Goal: Task Accomplishment & Management: Use online tool/utility

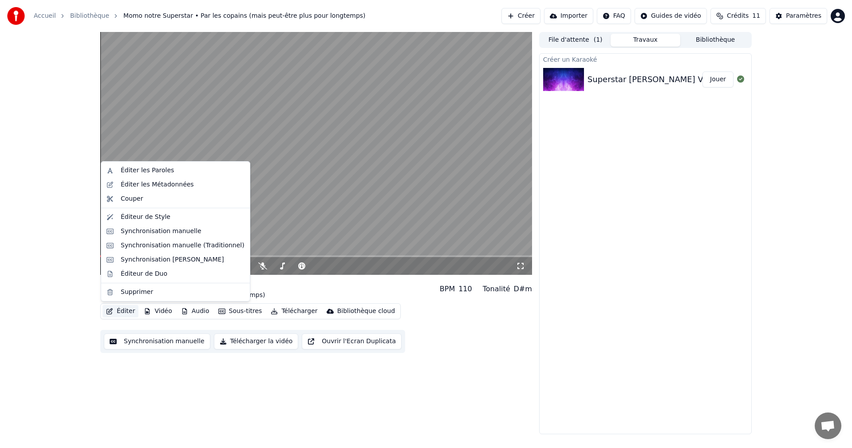
click at [125, 315] on button "Éditer" at bounding box center [120, 311] width 36 height 12
click at [81, 309] on div "0:12 / 3:39 Momo notre Superstar Par les copains (mais peut-être plus pour long…" at bounding box center [426, 233] width 852 height 402
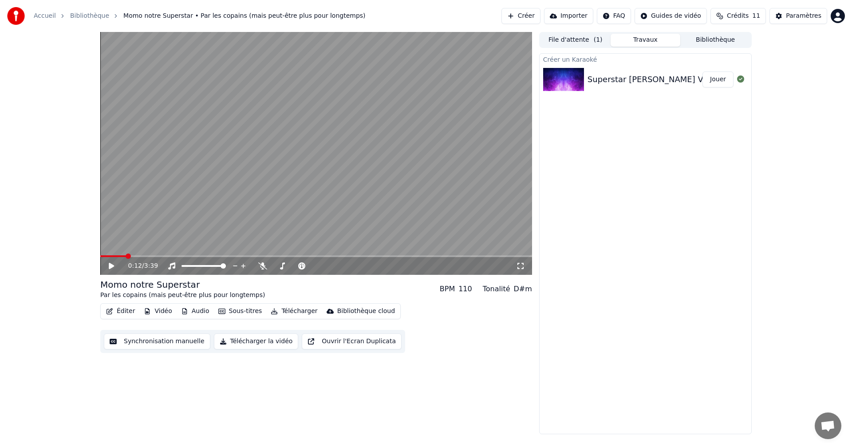
click at [148, 340] on button "Synchronisation manuelle" at bounding box center [157, 341] width 106 height 16
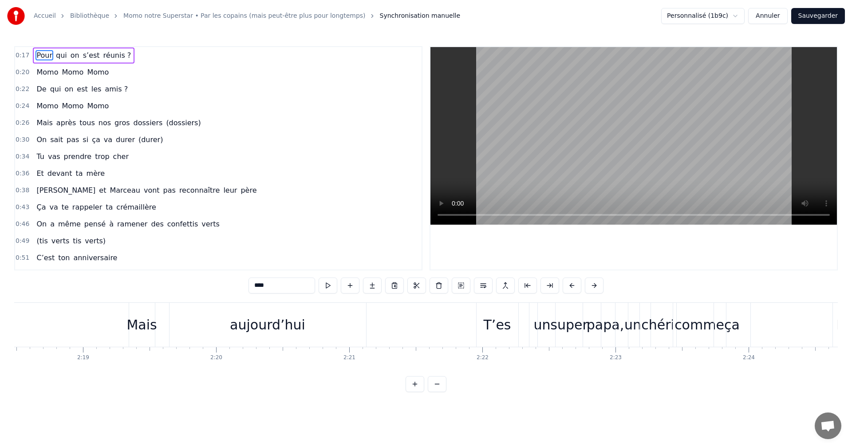
scroll to position [0, 18284]
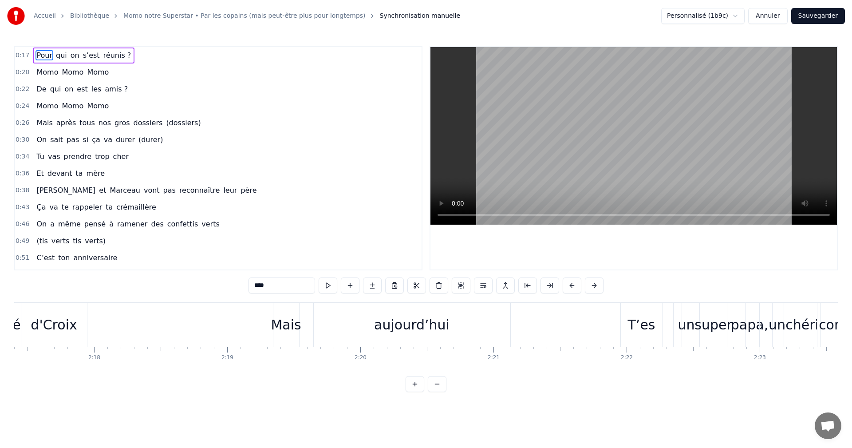
click at [280, 322] on div "Mais" at bounding box center [286, 324] width 30 height 20
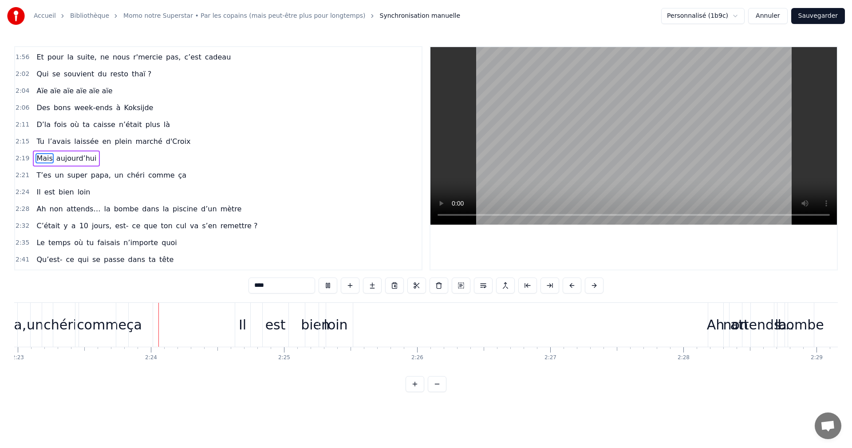
scroll to position [0, 19029]
click at [327, 284] on button at bounding box center [327, 285] width 19 height 16
click at [237, 330] on div "Il" at bounding box center [239, 324] width 8 height 20
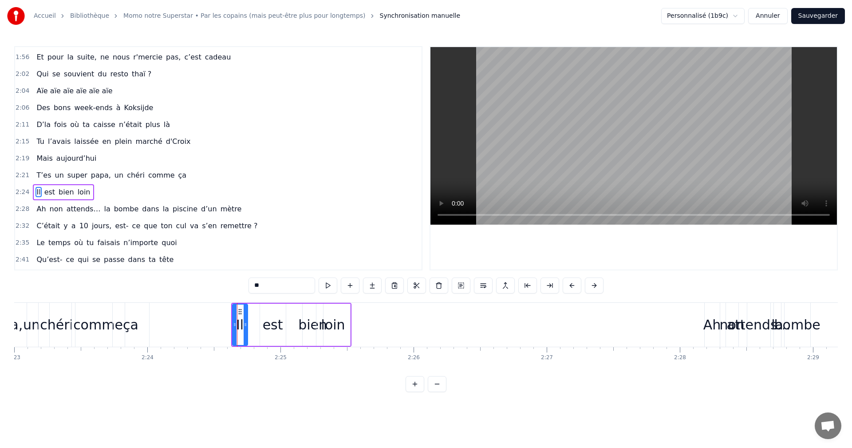
scroll to position [622, 0]
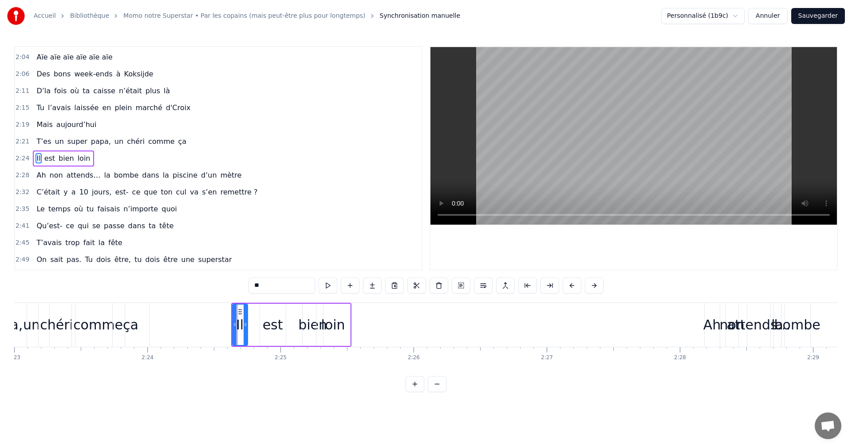
click at [38, 331] on div "chéri" at bounding box center [56, 325] width 37 height 44
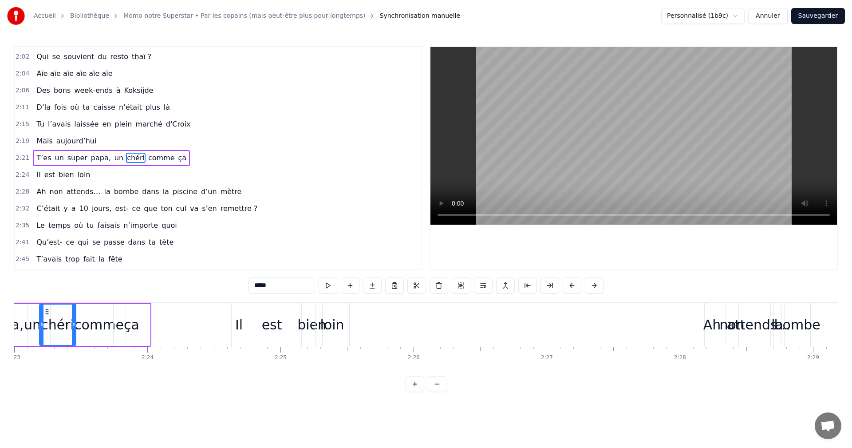
scroll to position [0, 19008]
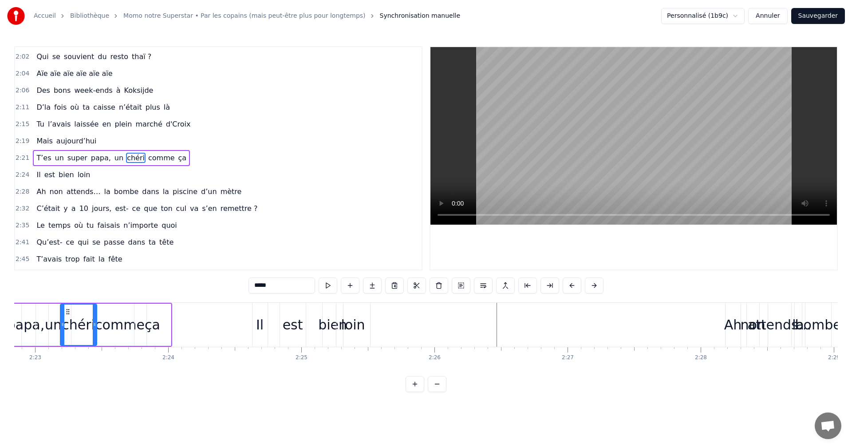
click at [38, 226] on span "Le" at bounding box center [40, 225] width 10 height 10
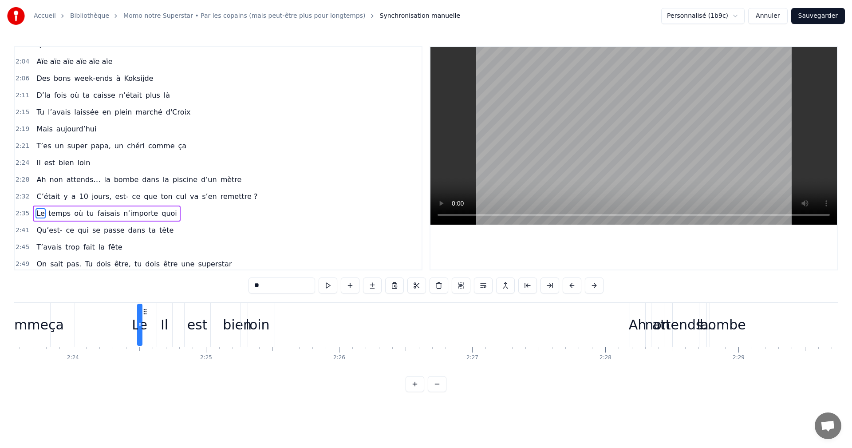
scroll to position [0, 19085]
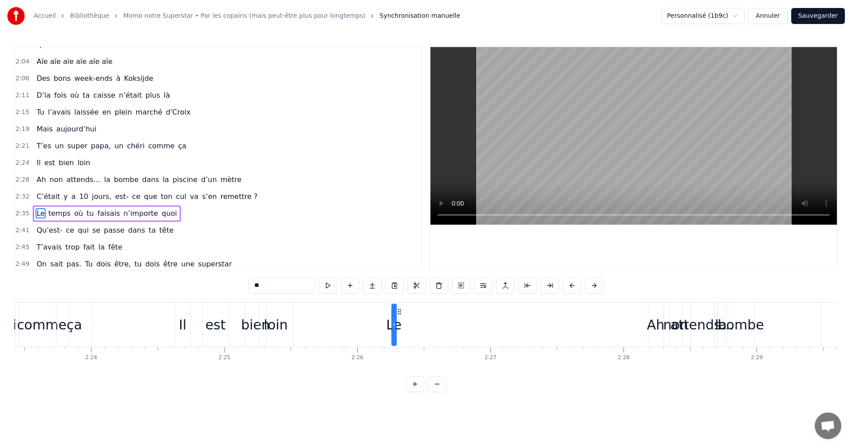
drag, startPoint x: 67, startPoint y: 309, endPoint x: 398, endPoint y: 352, distance: 334.1
click at [398, 352] on div "Pour qui on s’est réunis ? Momo Momo Momo De qui on est les amis ? Momo Momo Mo…" at bounding box center [425, 335] width 823 height 67
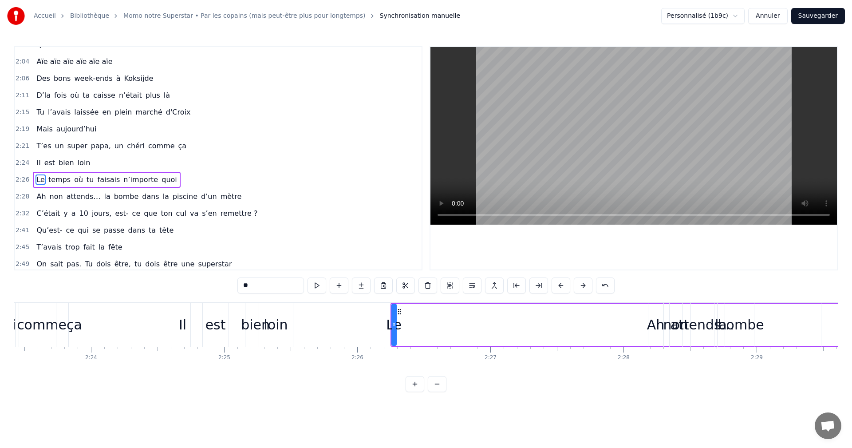
click at [184, 320] on div "Il" at bounding box center [183, 324] width 8 height 20
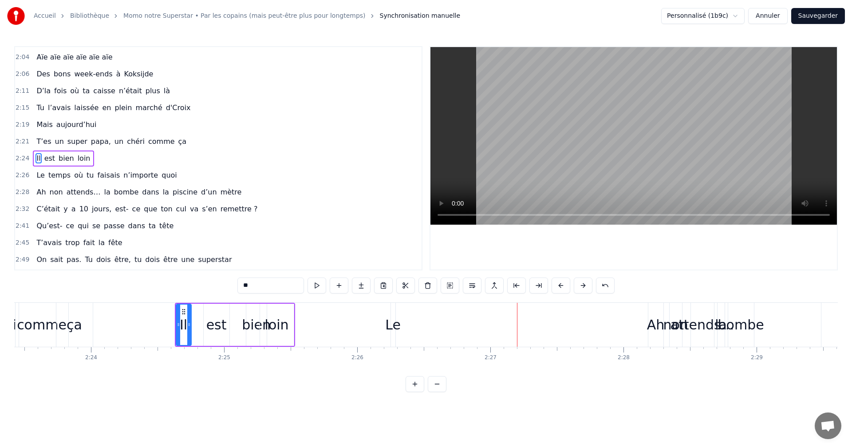
click at [183, 319] on div "Il" at bounding box center [184, 324] width 8 height 20
click at [393, 322] on div "Le" at bounding box center [393, 324] width 16 height 20
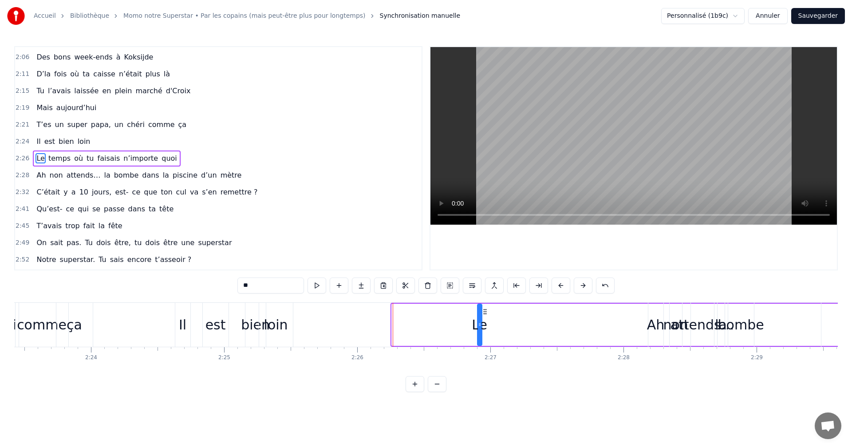
drag, startPoint x: 397, startPoint y: 312, endPoint x: 483, endPoint y: 313, distance: 85.6
click at [483, 313] on icon at bounding box center [484, 311] width 7 height 7
click at [181, 324] on div "Il" at bounding box center [183, 324] width 8 height 20
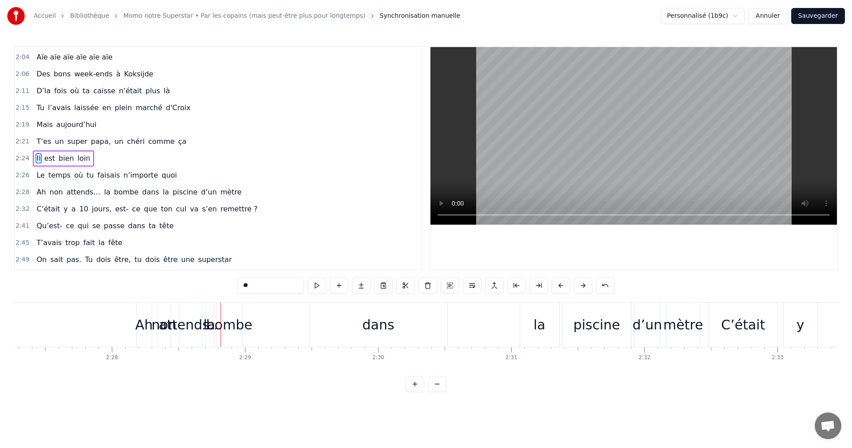
scroll to position [0, 19613]
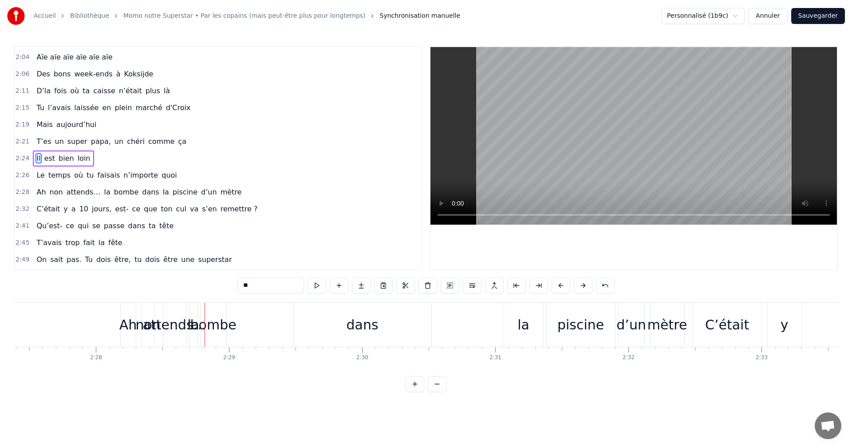
click at [51, 177] on span "temps" at bounding box center [59, 175] width 24 height 10
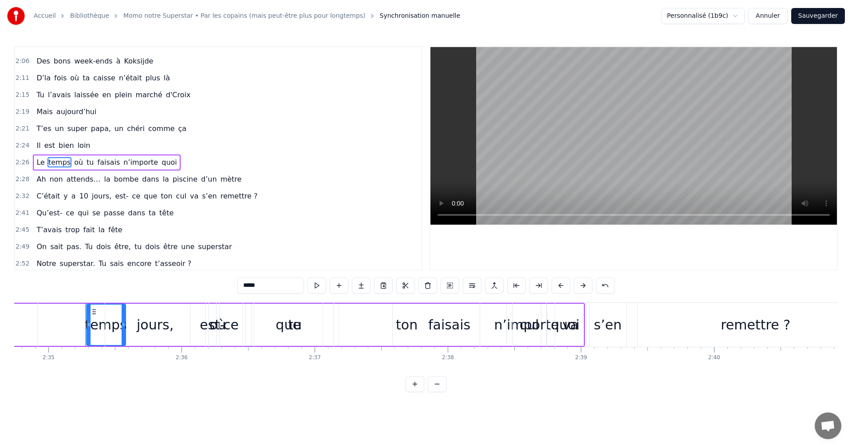
scroll to position [0, 20618]
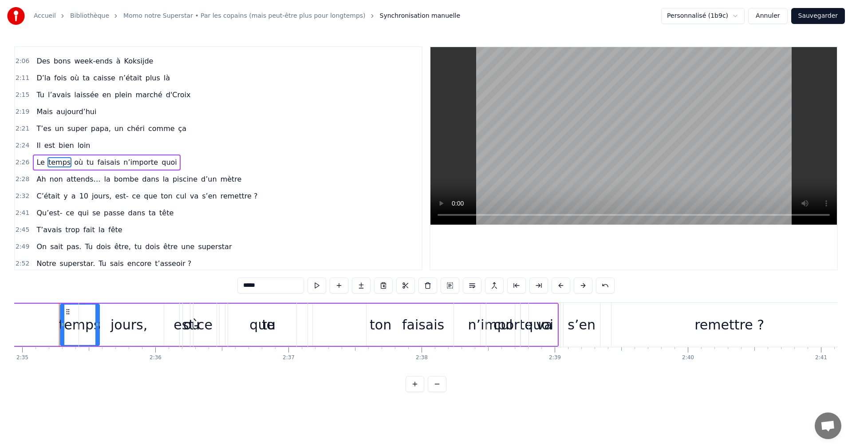
drag, startPoint x: 68, startPoint y: 311, endPoint x: 6, endPoint y: 298, distance: 63.1
click at [6, 298] on div "Accueil Bibliothèque Momo notre Superstar • Par les copains (mais peut-être plu…" at bounding box center [426, 196] width 852 height 392
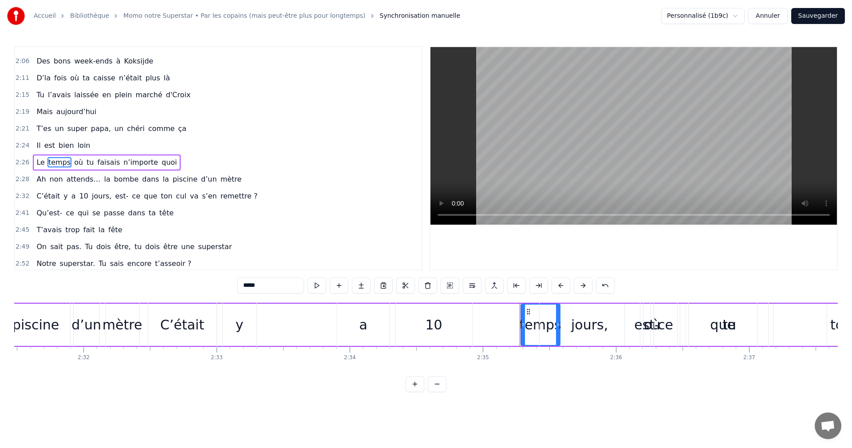
scroll to position [0, 20117]
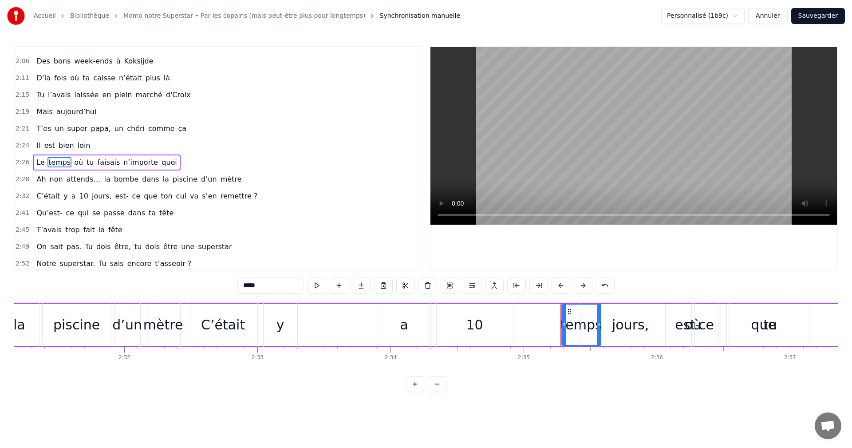
click at [618, 338] on div "jours," at bounding box center [630, 325] width 100 height 44
type input "******"
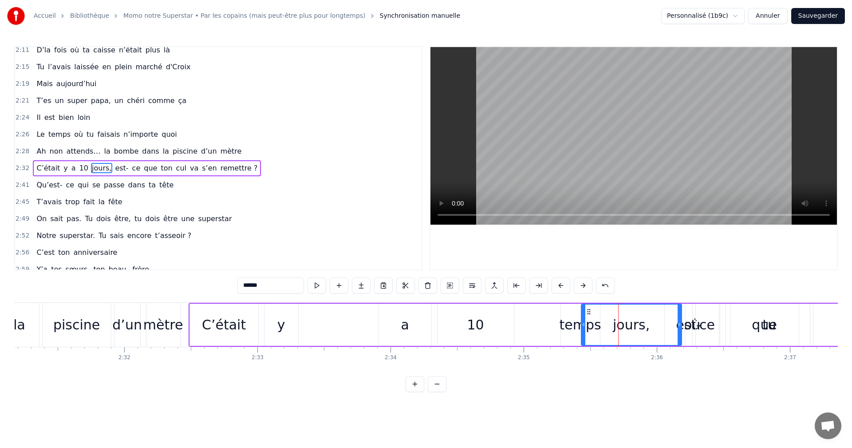
scroll to position [672, 0]
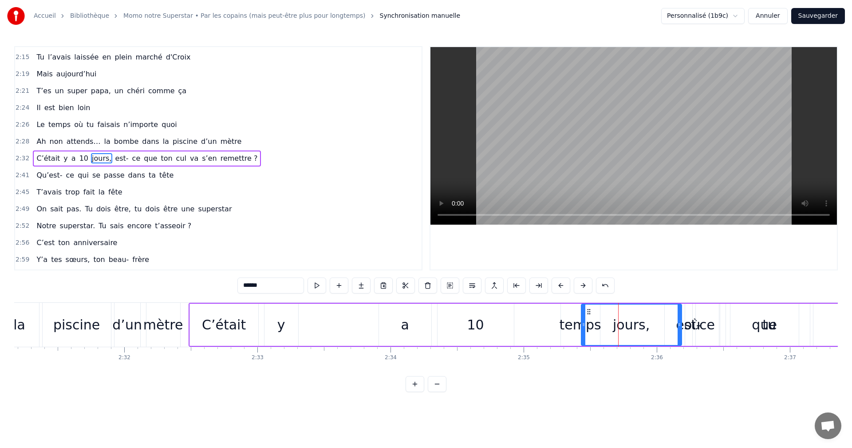
click at [596, 333] on div "jours," at bounding box center [631, 324] width 99 height 40
click at [573, 324] on div "C’était y a 10 jours, est- ce que ton cul va s’en remettre ?" at bounding box center [770, 325] width 1162 height 44
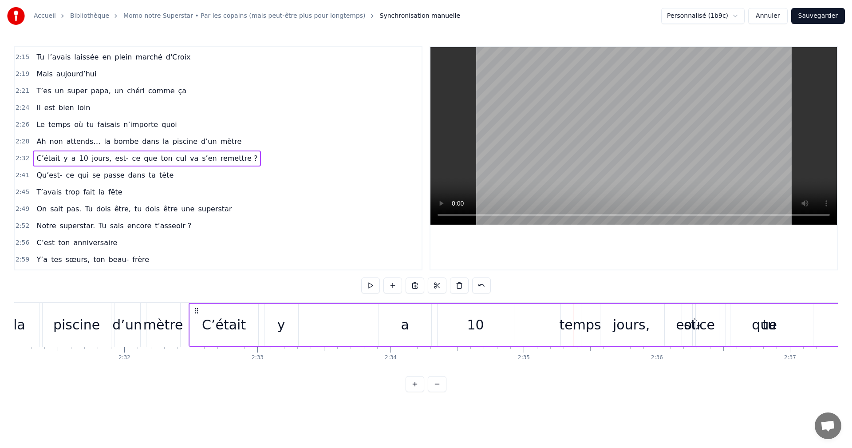
click at [586, 326] on div "jours," at bounding box center [631, 324] width 100 height 42
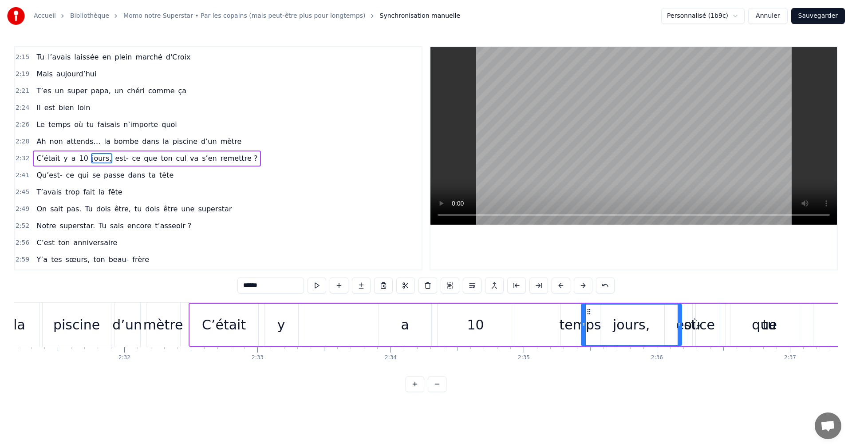
click at [591, 328] on div "jours," at bounding box center [631, 324] width 99 height 40
click at [568, 328] on div "C’était y a 10 jours, est- ce que ton cul va s’en remettre ?" at bounding box center [770, 325] width 1162 height 44
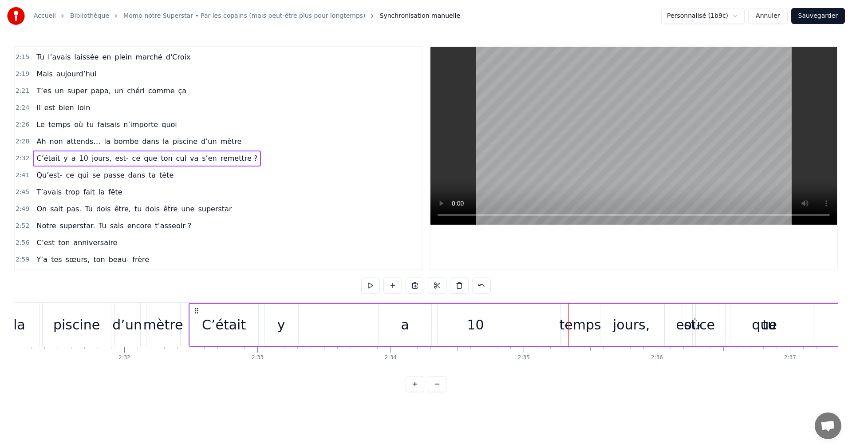
click at [601, 325] on div "jours," at bounding box center [631, 324] width 100 height 42
drag, startPoint x: 584, startPoint y: 322, endPoint x: 605, endPoint y: 323, distance: 21.8
click at [621, 322] on icon at bounding box center [622, 324] width 4 height 7
click at [575, 327] on div "C’était y a 10 jours, est- ce que ton cul va s’en remettre ?" at bounding box center [770, 325] width 1162 height 44
click at [584, 322] on div "C’était y a 10 jours, est- ce que ton cul va s’en remettre ?" at bounding box center [770, 325] width 1162 height 44
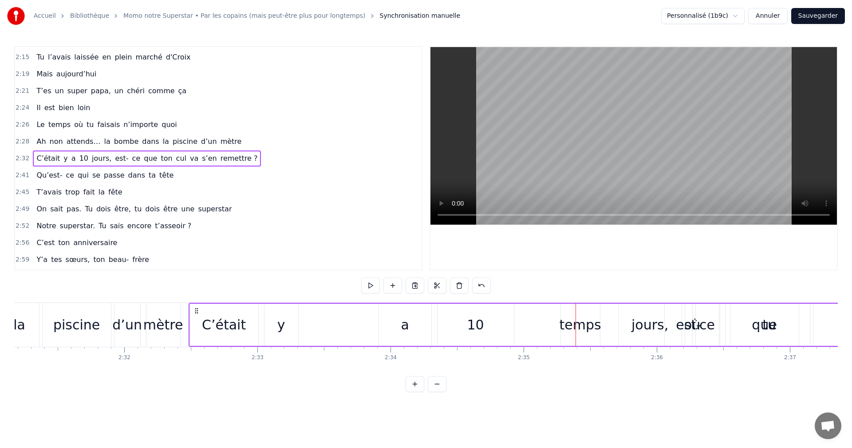
click at [587, 326] on div "C’était y a 10 jours, est- ce que ton cul va s’en remettre ?" at bounding box center [770, 325] width 1162 height 44
click at [563, 326] on div "C’était y a 10 jours, est- ce que ton cul va s’en remettre ?" at bounding box center [770, 325] width 1162 height 44
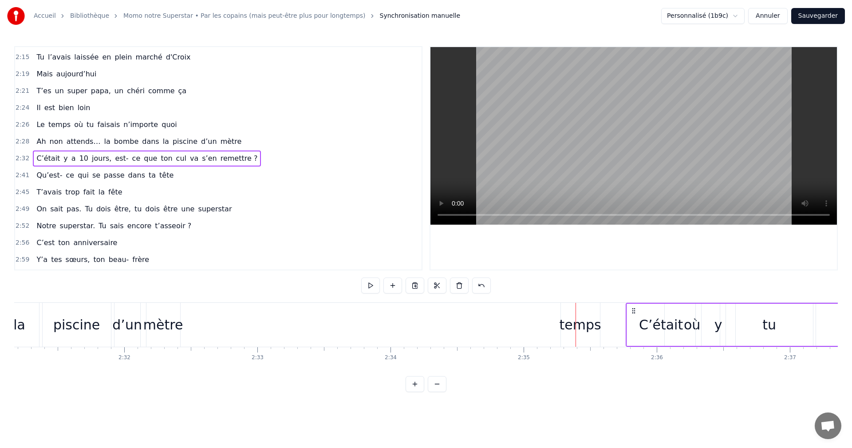
drag, startPoint x: 196, startPoint y: 311, endPoint x: 633, endPoint y: 314, distance: 436.9
click at [633, 314] on icon at bounding box center [633, 310] width 7 height 7
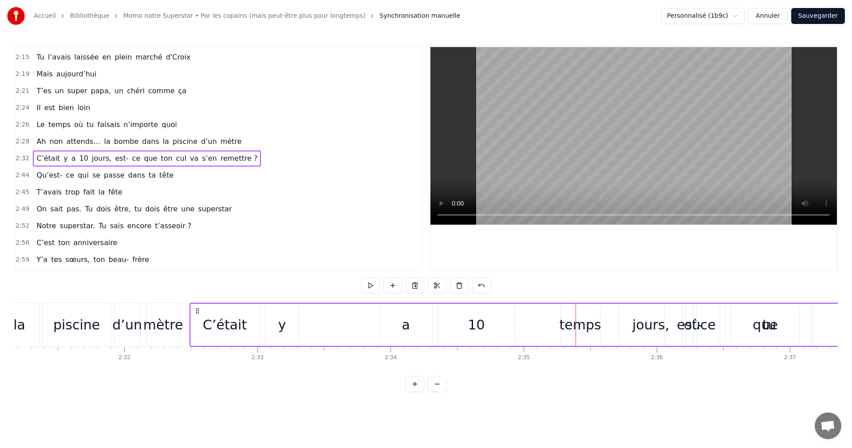
drag, startPoint x: 193, startPoint y: 308, endPoint x: 300, endPoint y: 317, distance: 107.2
click at [300, 317] on div "C’était y a 10 jours, est- ce que ton cul va s’en remettre ?" at bounding box center [770, 325] width 1162 height 44
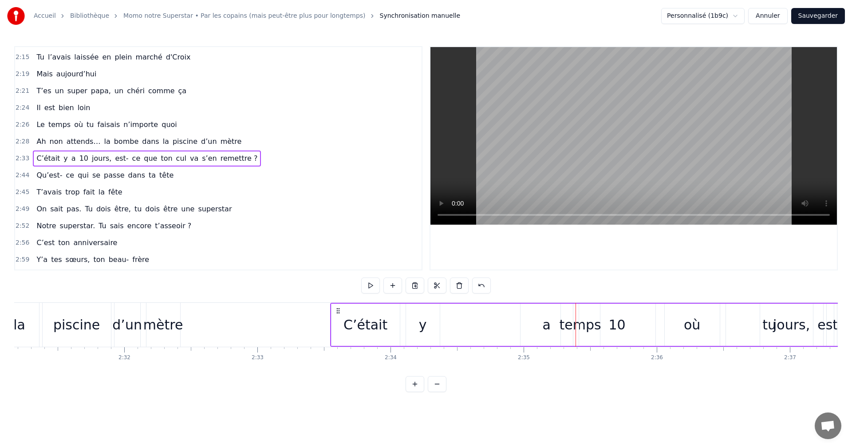
drag, startPoint x: 301, startPoint y: 312, endPoint x: 385, endPoint y: 315, distance: 83.9
drag, startPoint x: 387, startPoint y: 314, endPoint x: 476, endPoint y: 318, distance: 88.8
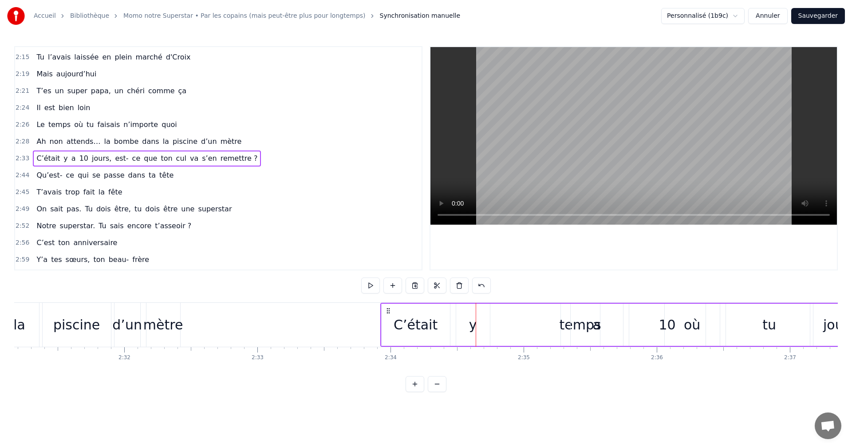
drag, startPoint x: 389, startPoint y: 314, endPoint x: 483, endPoint y: 316, distance: 94.5
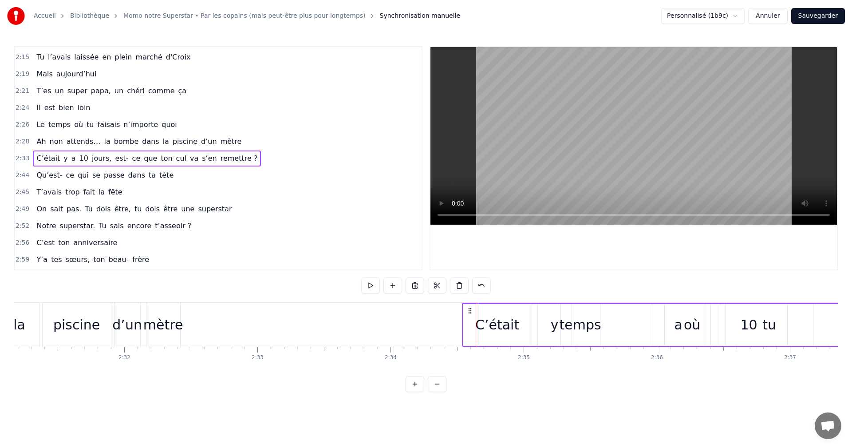
drag, startPoint x: 389, startPoint y: 311, endPoint x: 490, endPoint y: 312, distance: 101.1
click at [473, 312] on icon at bounding box center [469, 310] width 7 height 7
drag, startPoint x: 486, startPoint y: 312, endPoint x: 590, endPoint y: 314, distance: 104.7
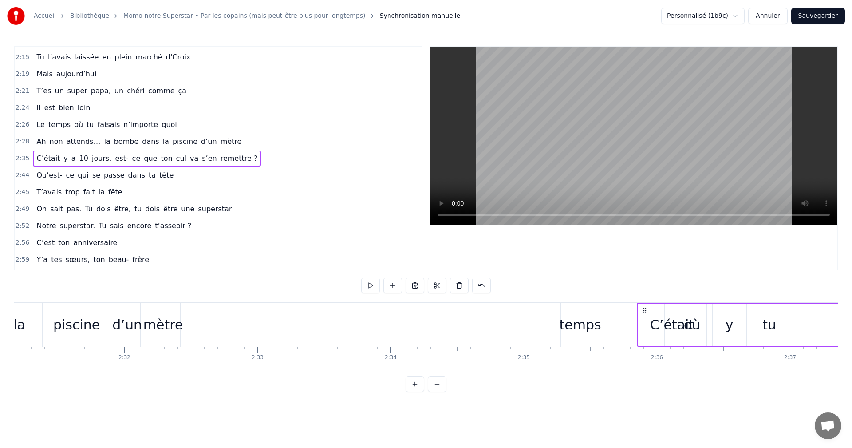
drag, startPoint x: 595, startPoint y: 312, endPoint x: 651, endPoint y: 313, distance: 55.9
click at [648, 313] on icon at bounding box center [644, 310] width 7 height 7
click at [573, 328] on div "temps" at bounding box center [580, 324] width 42 height 20
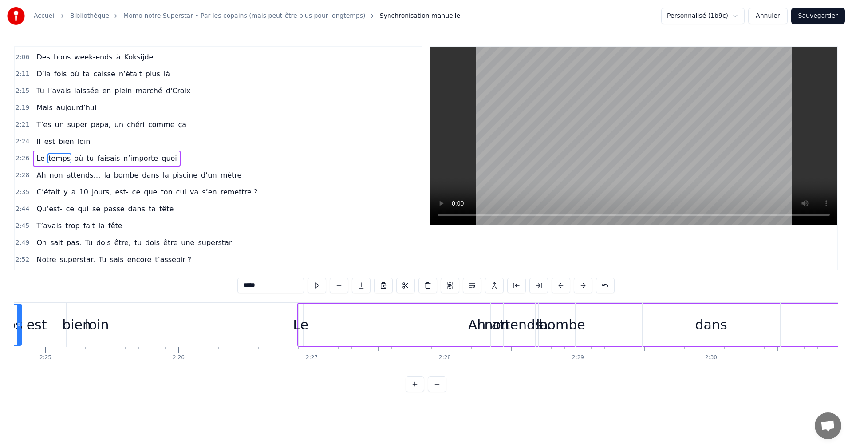
scroll to position [0, 19198]
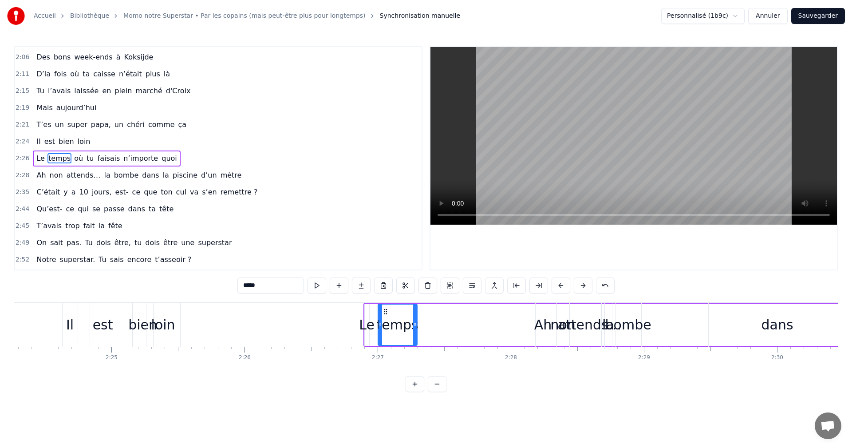
drag, startPoint x: 568, startPoint y: 314, endPoint x: 514, endPoint y: 325, distance: 55.7
click at [385, 329] on div "temps" at bounding box center [397, 324] width 38 height 40
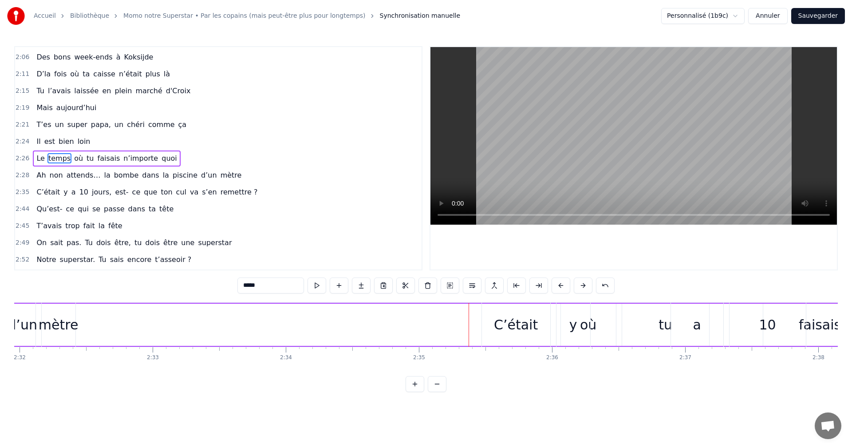
scroll to position [0, 20285]
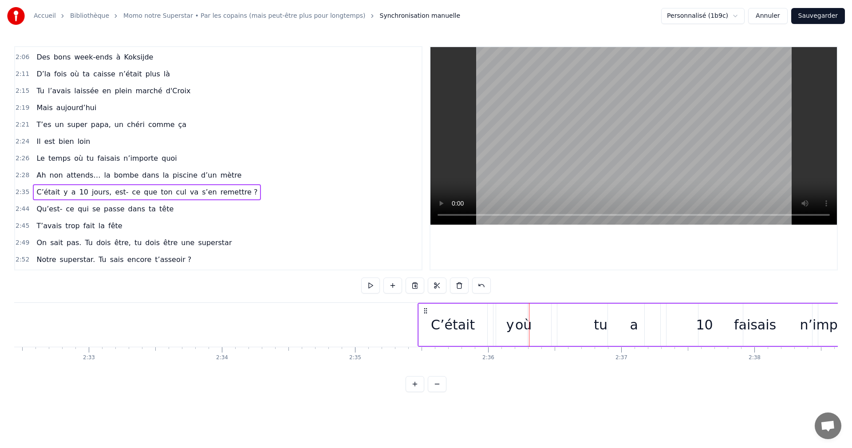
click at [523, 324] on div "y" at bounding box center [510, 324] width 34 height 42
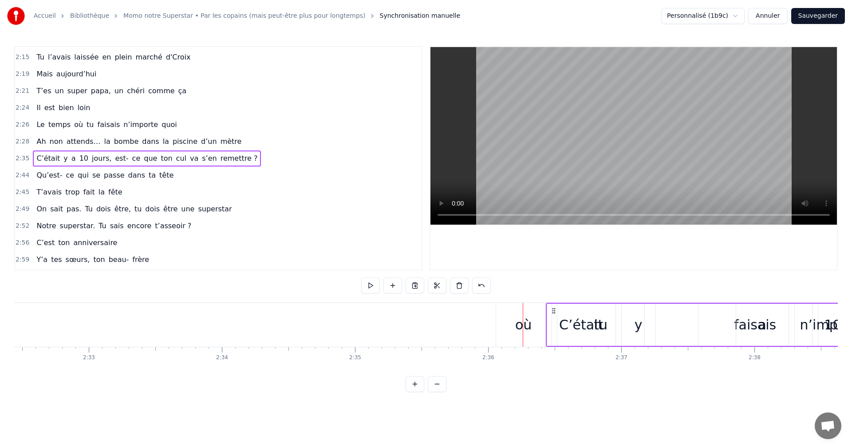
drag, startPoint x: 426, startPoint y: 310, endPoint x: 554, endPoint y: 316, distance: 128.4
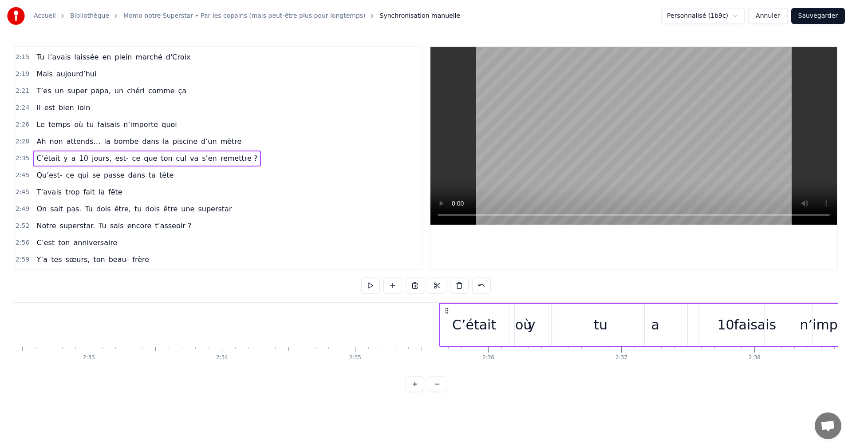
drag, startPoint x: 428, startPoint y: 310, endPoint x: 476, endPoint y: 314, distance: 48.9
drag, startPoint x: 474, startPoint y: 314, endPoint x: 542, endPoint y: 317, distance: 67.9
drag, startPoint x: 476, startPoint y: 312, endPoint x: 504, endPoint y: 315, distance: 29.0
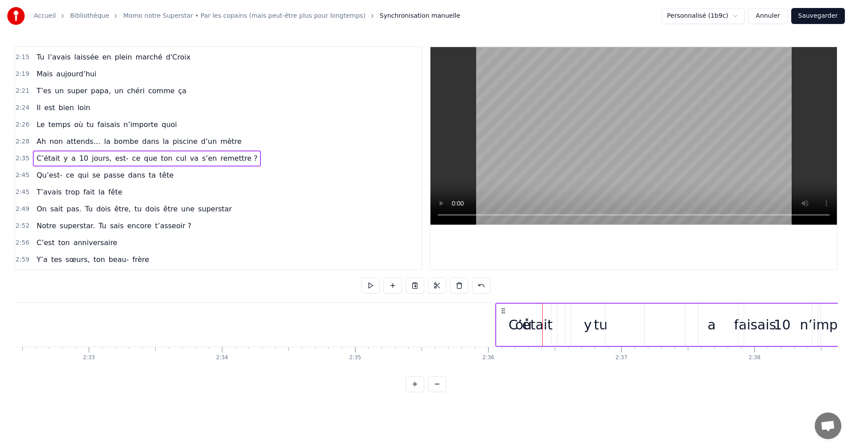
drag, startPoint x: 517, startPoint y: 314, endPoint x: 569, endPoint y: 315, distance: 51.9
click at [528, 330] on div "où" at bounding box center [523, 324] width 16 height 20
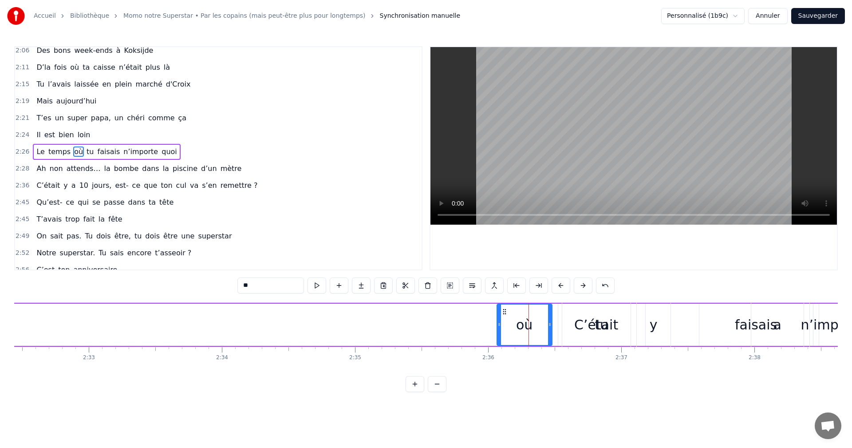
scroll to position [639, 0]
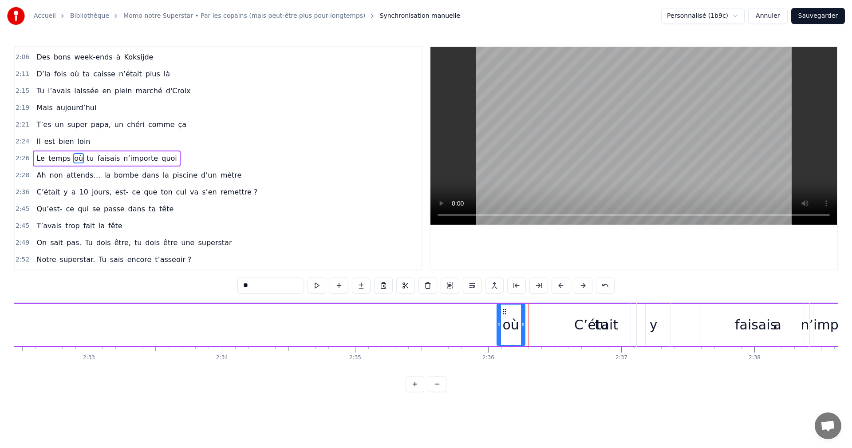
drag, startPoint x: 548, startPoint y: 317, endPoint x: 515, endPoint y: 315, distance: 33.8
click at [521, 317] on div at bounding box center [523, 324] width 4 height 40
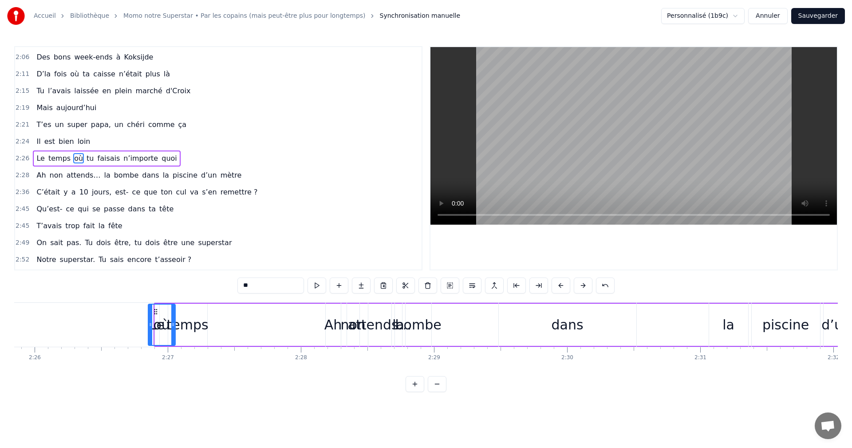
scroll to position [0, 19402]
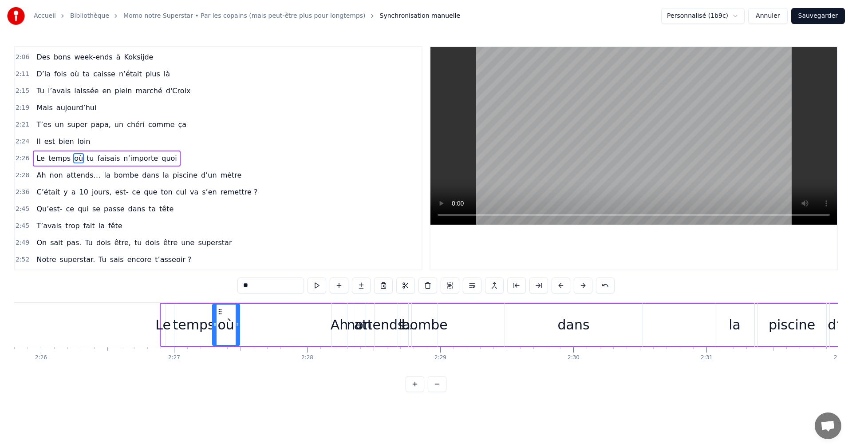
drag, startPoint x: 505, startPoint y: 312, endPoint x: 221, endPoint y: 344, distance: 286.2
click at [221, 344] on div "où" at bounding box center [226, 324] width 26 height 40
click at [86, 157] on span "tu" at bounding box center [90, 158] width 9 height 10
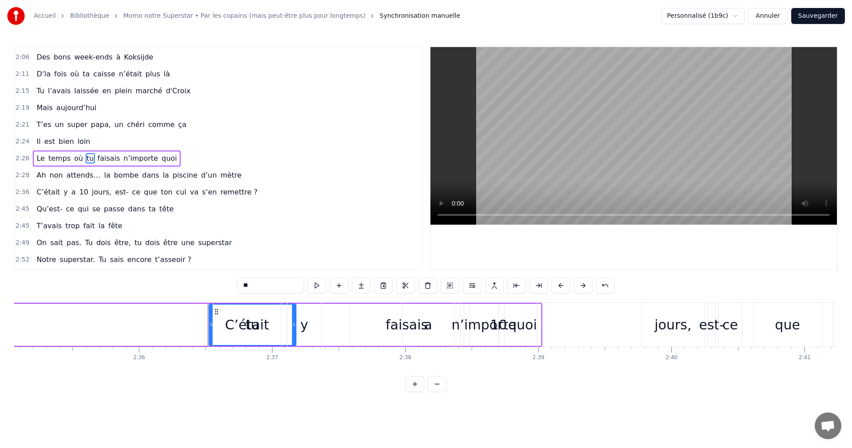
scroll to position [0, 20783]
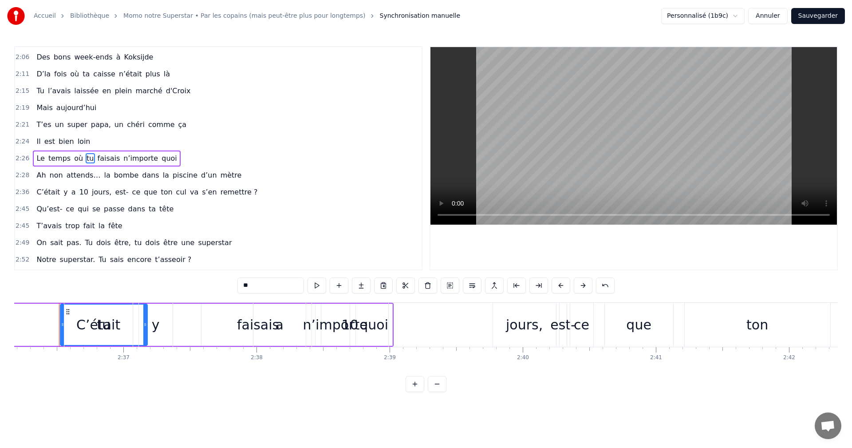
drag, startPoint x: 67, startPoint y: 312, endPoint x: 98, endPoint y: 313, distance: 31.5
click at [99, 313] on div "C’était" at bounding box center [98, 325] width 68 height 44
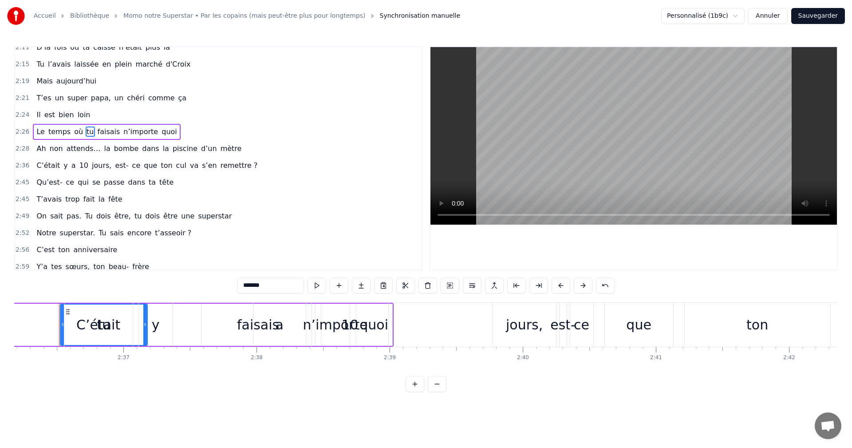
scroll to position [672, 0]
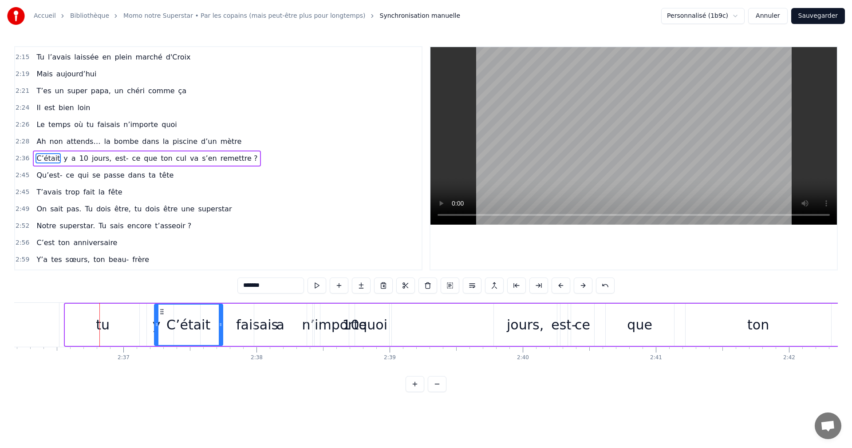
drag, startPoint x: 73, startPoint y: 311, endPoint x: 179, endPoint y: 314, distance: 106.5
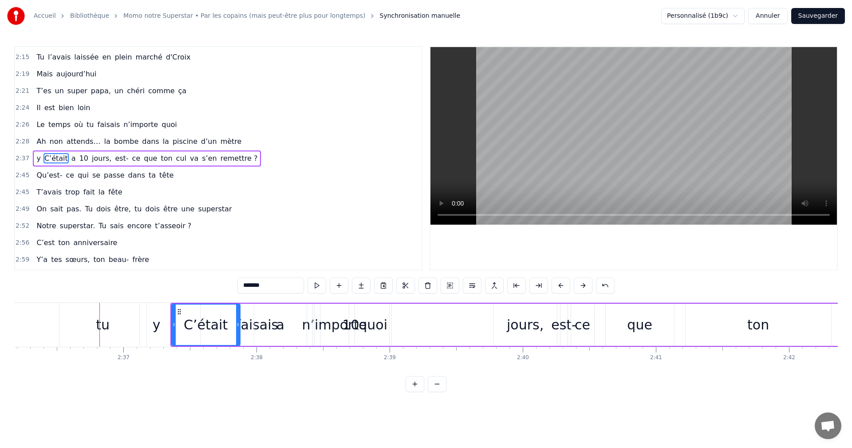
click at [107, 325] on div "tu" at bounding box center [103, 324] width 14 height 20
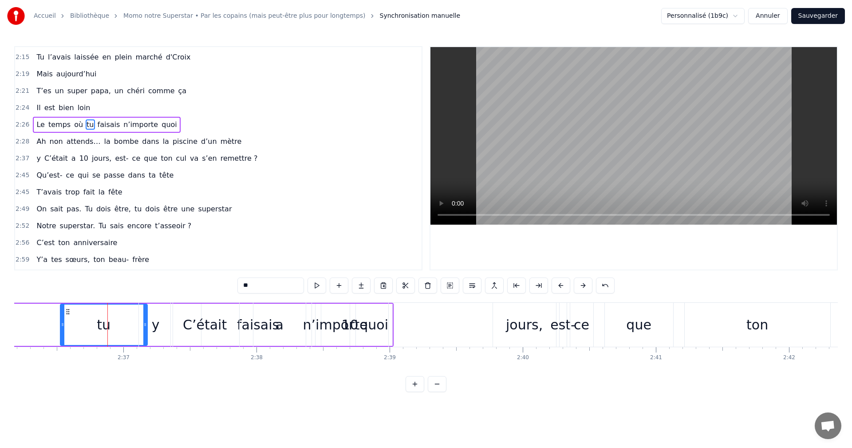
scroll to position [639, 0]
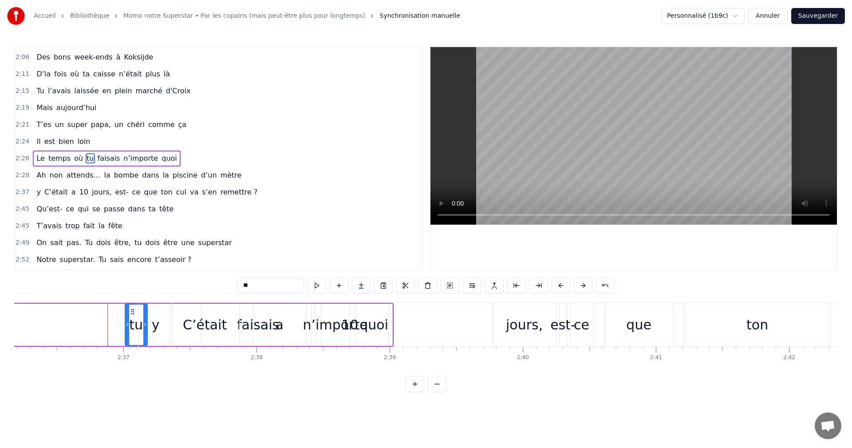
drag, startPoint x: 61, startPoint y: 321, endPoint x: 128, endPoint y: 318, distance: 67.5
click at [126, 321] on icon at bounding box center [128, 324] width 4 height 7
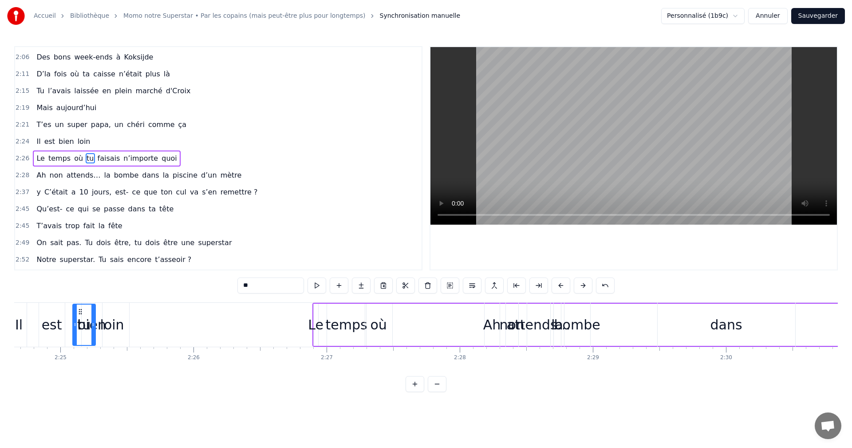
scroll to position [0, 19233]
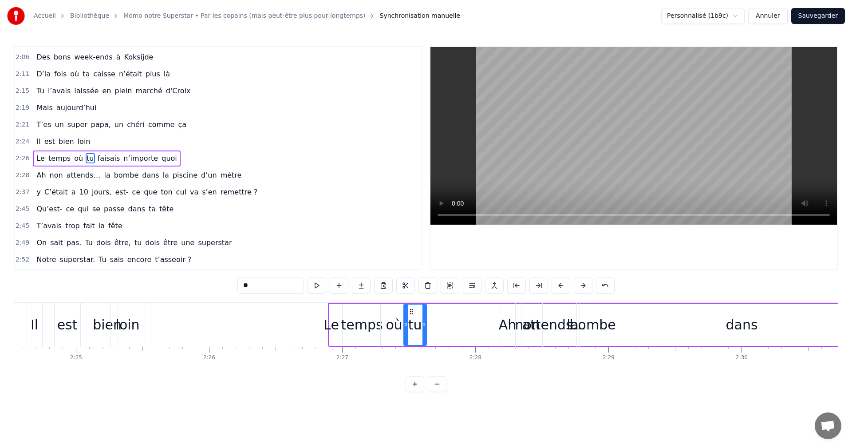
drag, startPoint x: 130, startPoint y: 313, endPoint x: 409, endPoint y: 346, distance: 281.0
click at [409, 346] on div "Pour qui on s’est réunis ? Momo Momo Momo De qui on est les amis ? Momo Momo Mo…" at bounding box center [425, 335] width 823 height 67
click at [97, 157] on span "faisais" at bounding box center [109, 158] width 24 height 10
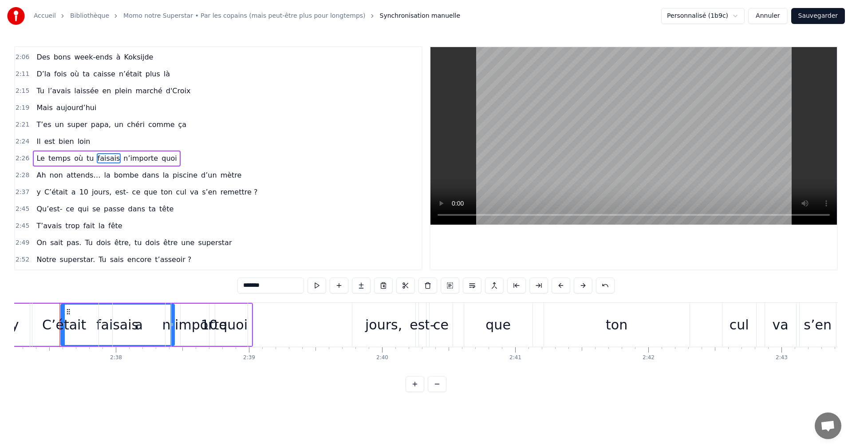
scroll to position [0, 20924]
drag, startPoint x: 68, startPoint y: 311, endPoint x: 42, endPoint y: 313, distance: 26.2
click at [42, 313] on div "C’était" at bounding box center [64, 325] width 68 height 44
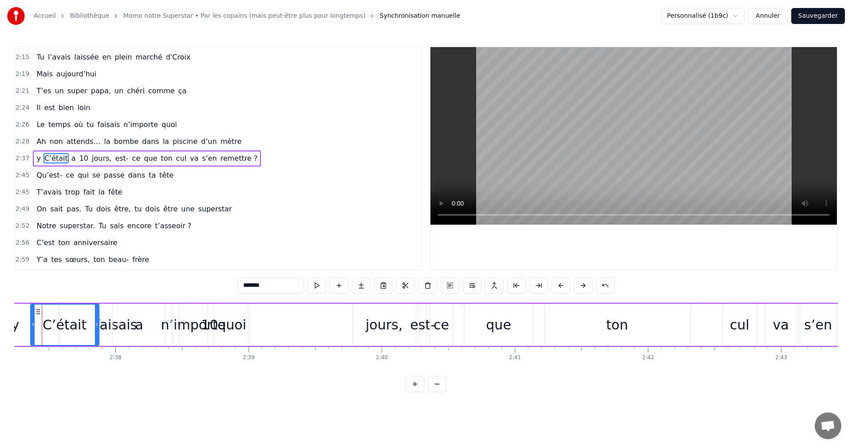
scroll to position [0, 20907]
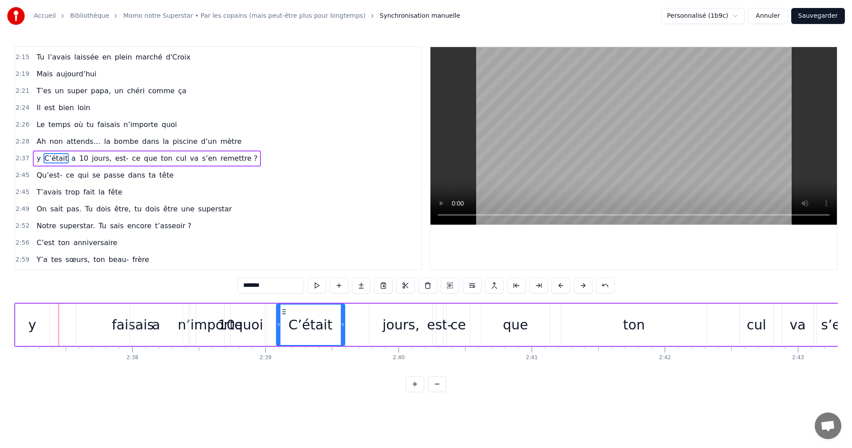
drag, startPoint x: 54, startPoint y: 312, endPoint x: 283, endPoint y: 313, distance: 228.9
click at [137, 322] on div "a" at bounding box center [156, 324] width 52 height 42
type input "*"
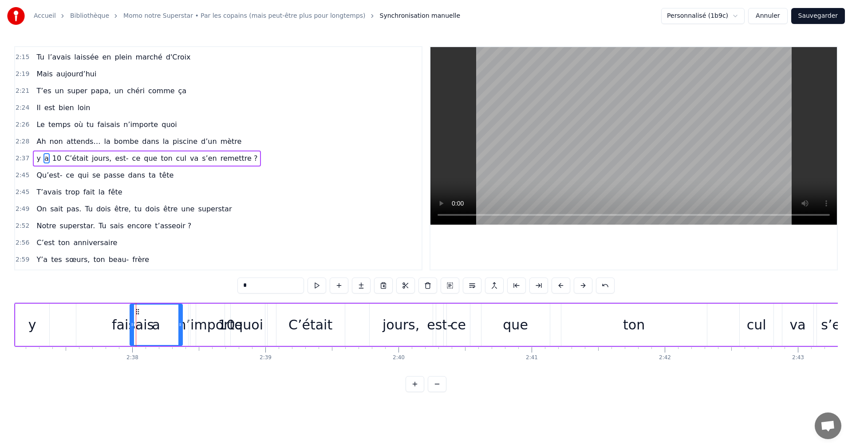
click at [112, 320] on div "y a 10 C’était jours, est- ce que ton cul va s’en remettre ?" at bounding box center [558, 325] width 1088 height 44
click at [120, 320] on div "y a 10 C’était jours, est- ce que ton cul va s’en remettre ?" at bounding box center [558, 325] width 1088 height 44
click at [134, 326] on div "a" at bounding box center [156, 324] width 52 height 42
click at [124, 327] on div "y a 10 C’était jours, est- ce que ton cul va s’en remettre ?" at bounding box center [558, 325] width 1088 height 44
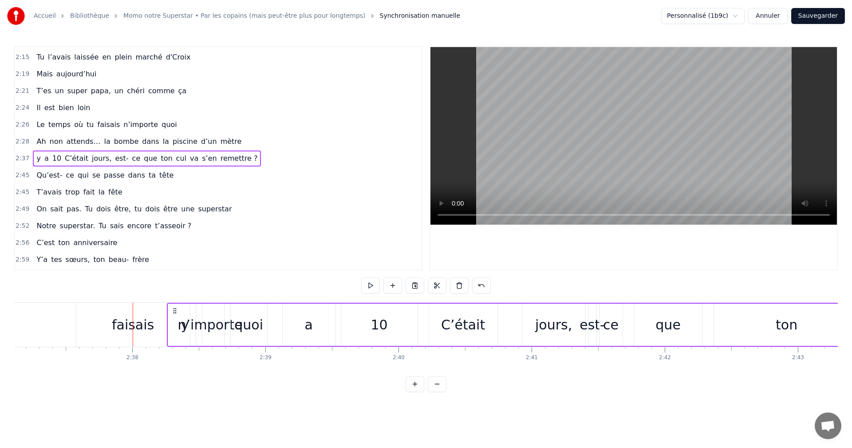
drag, startPoint x: 23, startPoint y: 312, endPoint x: 176, endPoint y: 310, distance: 152.6
click at [176, 310] on icon at bounding box center [174, 310] width 7 height 7
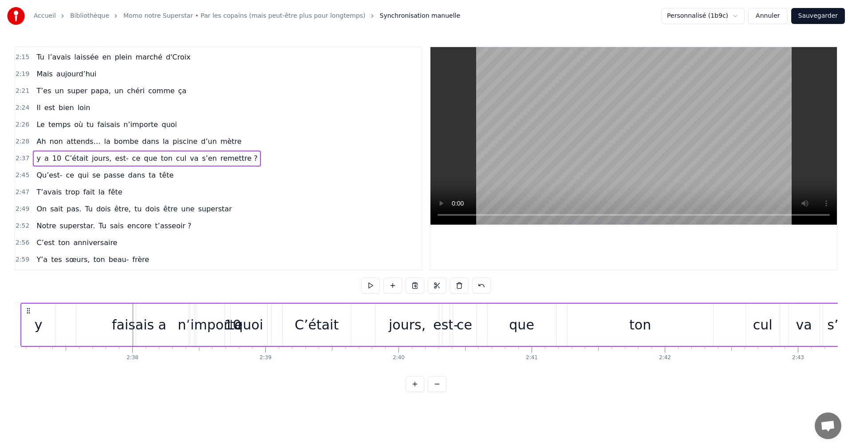
drag, startPoint x: 22, startPoint y: 310, endPoint x: 97, endPoint y: 310, distance: 75.0
click at [32, 310] on icon at bounding box center [28, 310] width 7 height 7
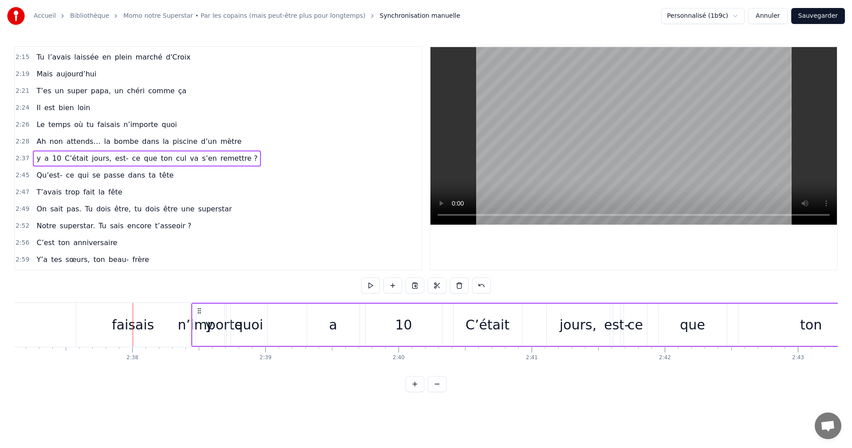
drag, startPoint x: 97, startPoint y: 310, endPoint x: 199, endPoint y: 312, distance: 102.0
click at [199, 312] on icon at bounding box center [199, 310] width 7 height 7
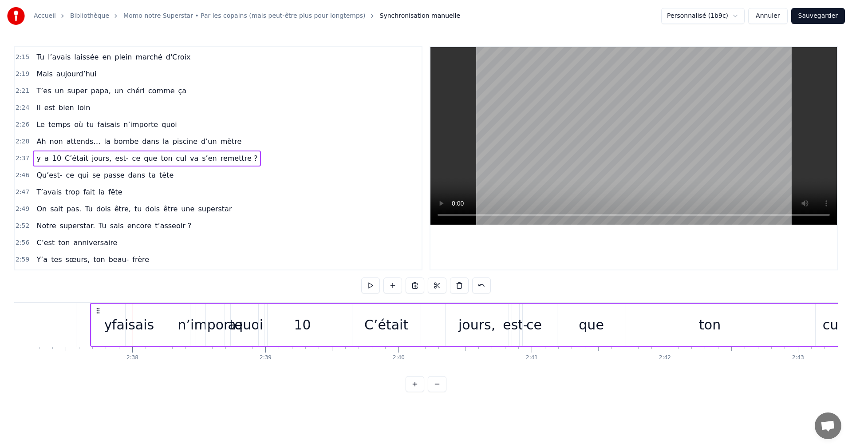
drag, startPoint x: 98, startPoint y: 309, endPoint x: 189, endPoint y: 310, distance: 91.4
click at [102, 310] on icon at bounding box center [97, 310] width 7 height 7
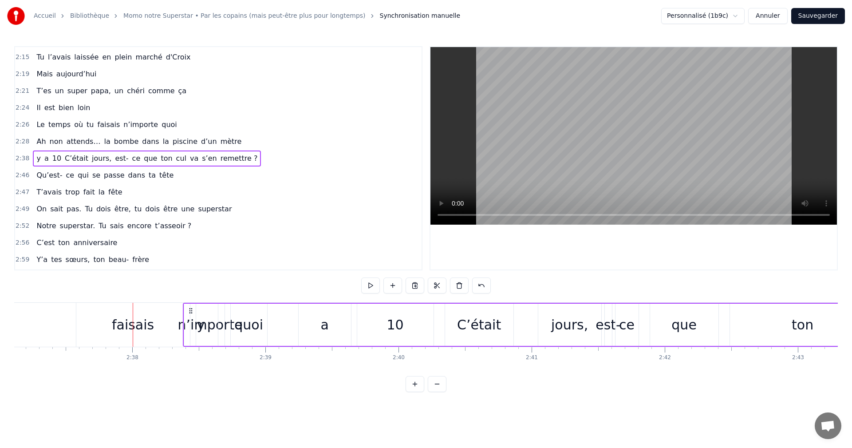
click at [147, 326] on div "faisais" at bounding box center [133, 324] width 42 height 20
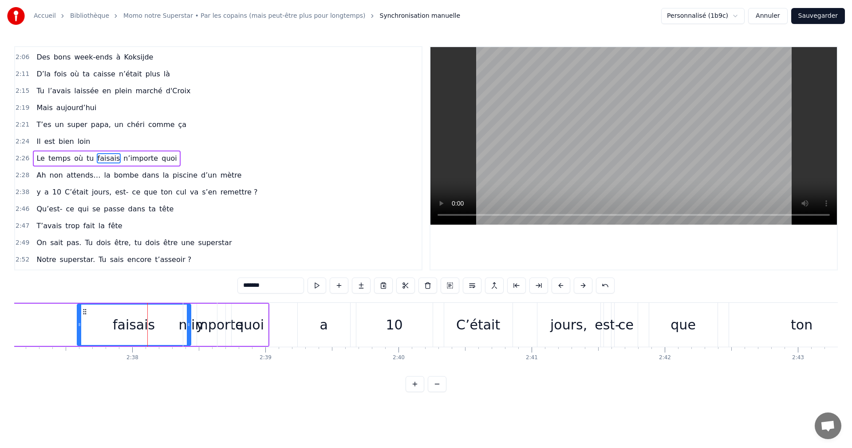
click at [188, 324] on div "y" at bounding box center [200, 325] width 34 height 44
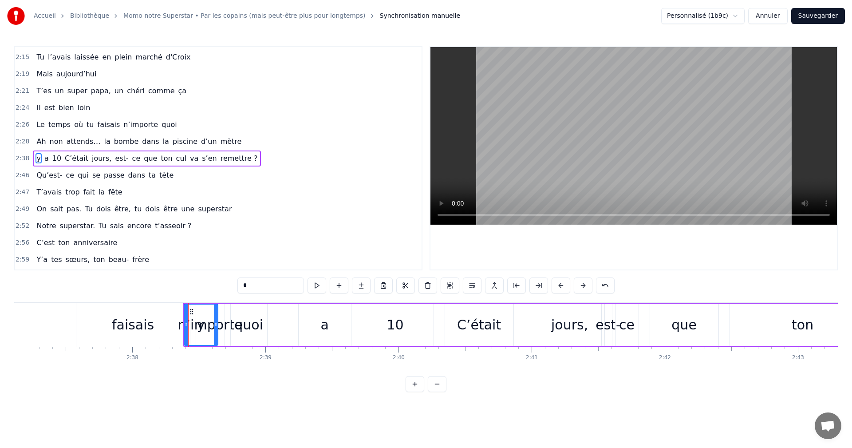
click at [135, 318] on div "faisais" at bounding box center [133, 324] width 42 height 20
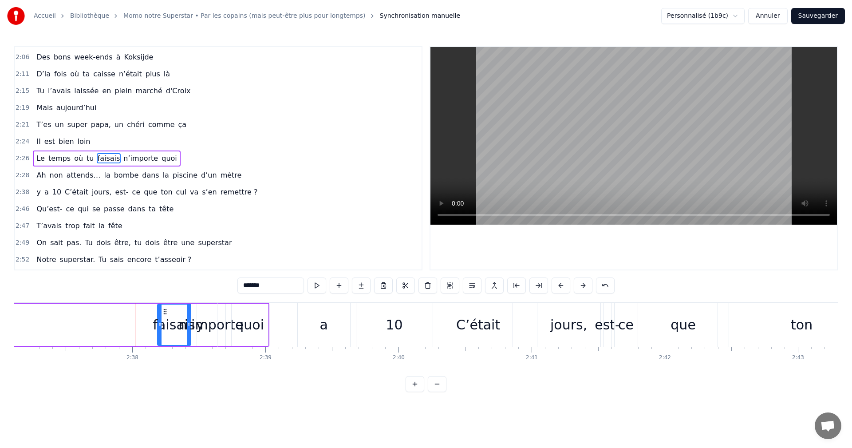
drag, startPoint x: 80, startPoint y: 323, endPoint x: 159, endPoint y: 323, distance: 78.5
click at [159, 323] on icon at bounding box center [160, 324] width 4 height 7
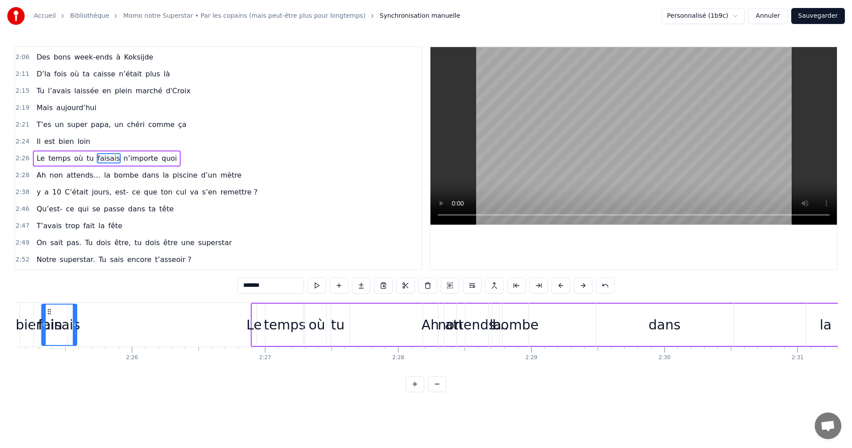
scroll to position [0, 19249]
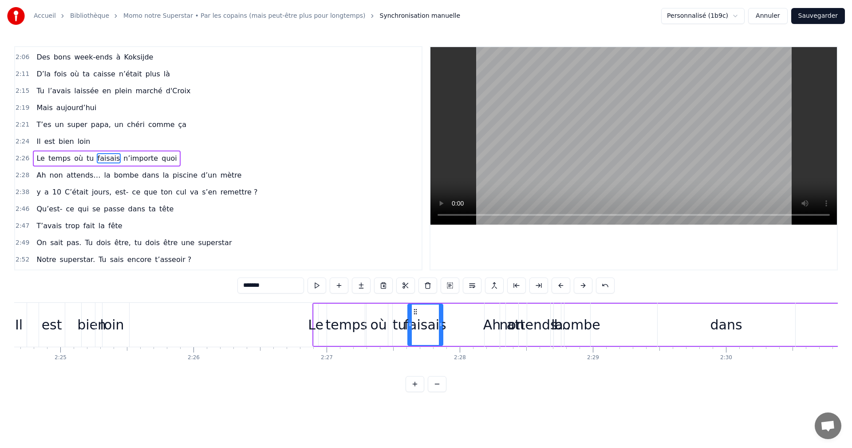
drag, startPoint x: 161, startPoint y: 312, endPoint x: 413, endPoint y: 350, distance: 254.7
click at [413, 350] on div "Pour qui on s’est réunis ? Momo Momo Momo De qui on est les amis ? Momo Momo Mo…" at bounding box center [425, 335] width 823 height 67
click at [123, 160] on span "n’importe" at bounding box center [140, 158] width 36 height 10
type input "*********"
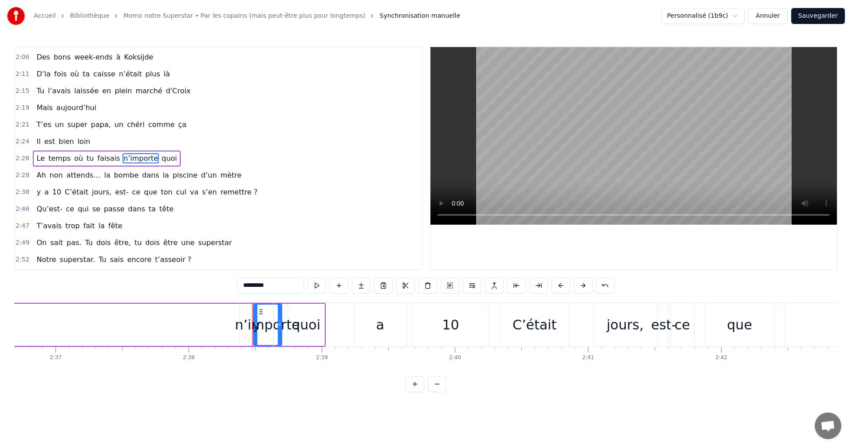
scroll to position [0, 21044]
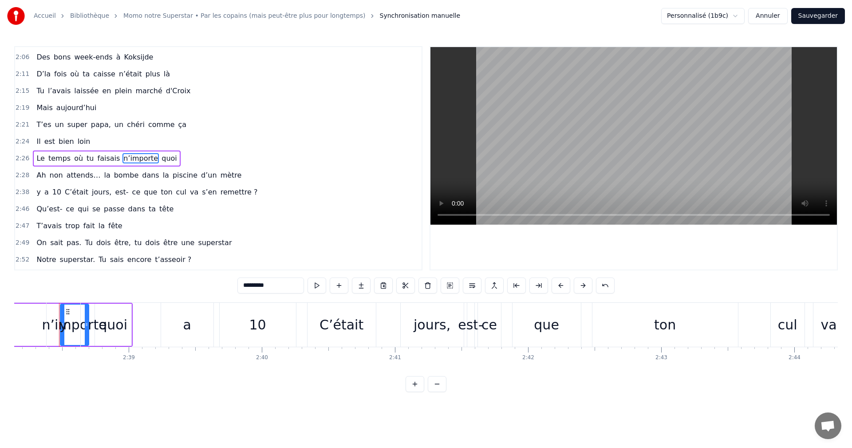
drag, startPoint x: 68, startPoint y: 315, endPoint x: 28, endPoint y: 315, distance: 39.9
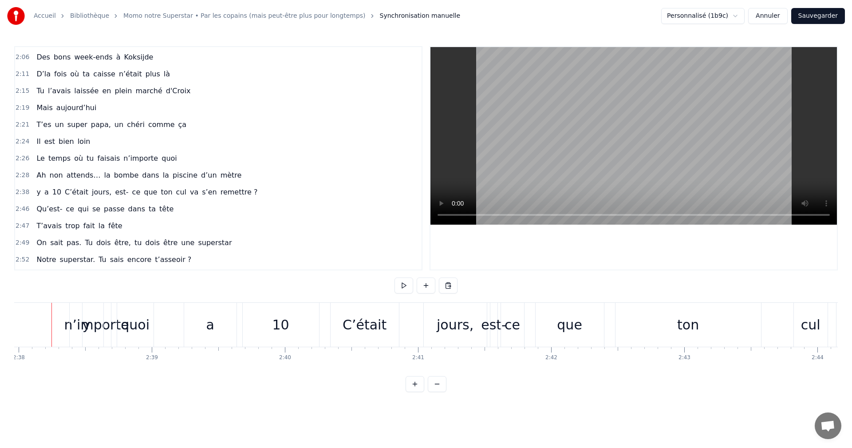
scroll to position [0, 21013]
click at [101, 315] on div "y" at bounding box center [94, 325] width 34 height 44
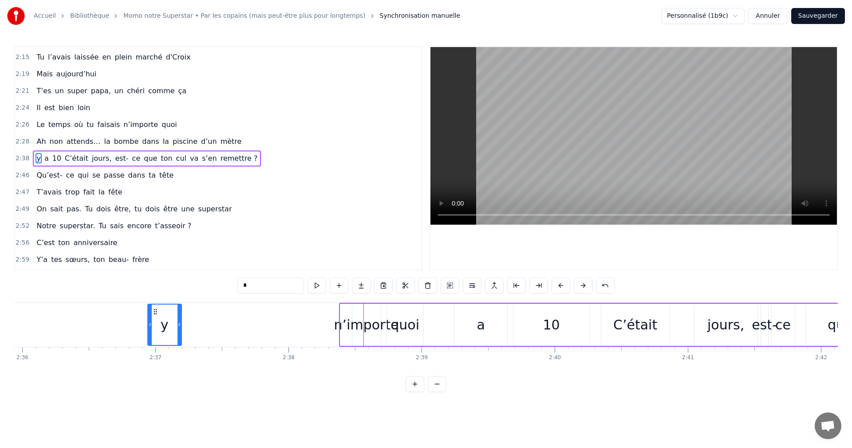
scroll to position [0, 20751]
drag, startPoint x: 86, startPoint y: 311, endPoint x: 298, endPoint y: 315, distance: 212.1
click at [199, 315] on div "y" at bounding box center [193, 324] width 33 height 40
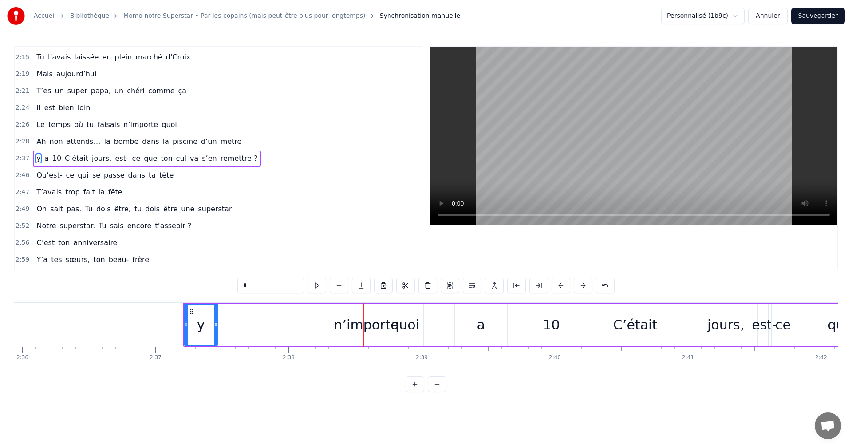
click at [351, 321] on div "y a 10 C’était jours, est- ce que ton cul va s’en remettre ?" at bounding box center [805, 325] width 1244 height 44
click at [183, 322] on div "y a 10 C’était jours, est- ce que ton cul va s’en remettre ?" at bounding box center [805, 325] width 1244 height 44
click at [187, 322] on div "y" at bounding box center [201, 324] width 34 height 42
drag, startPoint x: 184, startPoint y: 321, endPoint x: 465, endPoint y: 323, distance: 281.2
click at [465, 323] on div "y a 10 C’était jours, est- ce que ton cul va s’en remettre ?" at bounding box center [805, 325] width 1244 height 44
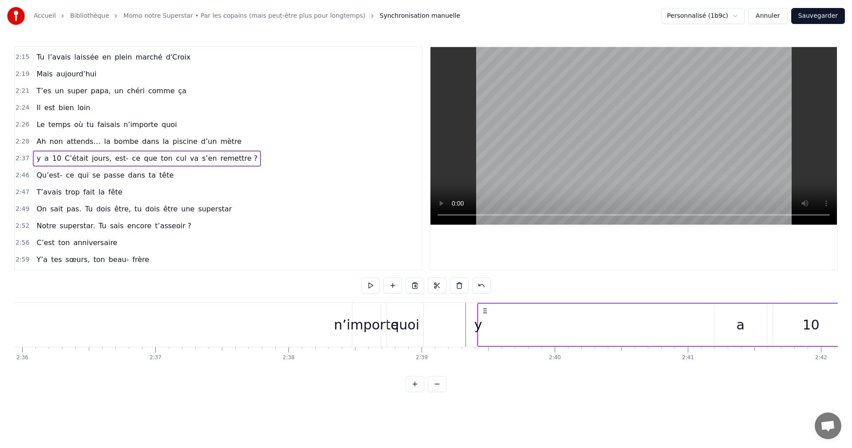
drag, startPoint x: 223, startPoint y: 311, endPoint x: 483, endPoint y: 318, distance: 259.6
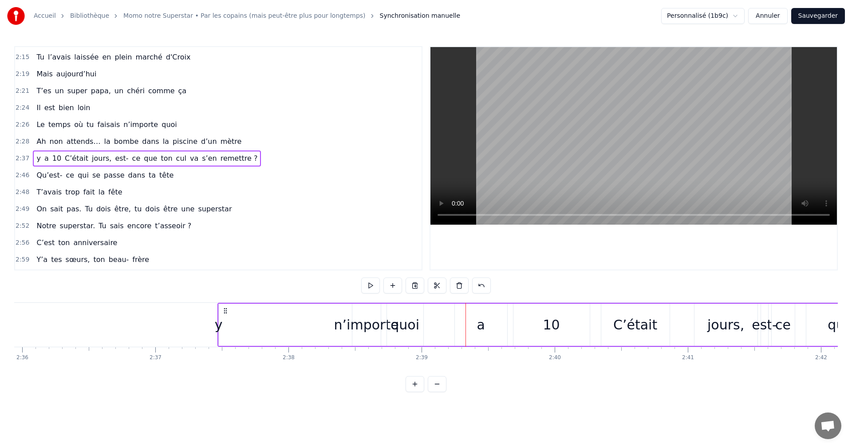
click at [354, 326] on div "y a 10 C’était jours, est- ce que ton cul va s’en remettre ?" at bounding box center [821, 325] width 1209 height 44
drag, startPoint x: 218, startPoint y: 320, endPoint x: 256, endPoint y: 321, distance: 38.6
click at [256, 321] on div "y a 10 C’était jours, est- ce que ton cul va s’en remettre ?" at bounding box center [821, 325] width 1209 height 44
click at [217, 338] on div "y a 10 C’était jours, est- ce que ton cul va s’en remettre ?" at bounding box center [821, 325] width 1209 height 44
drag, startPoint x: 217, startPoint y: 310, endPoint x: 252, endPoint y: 314, distance: 35.8
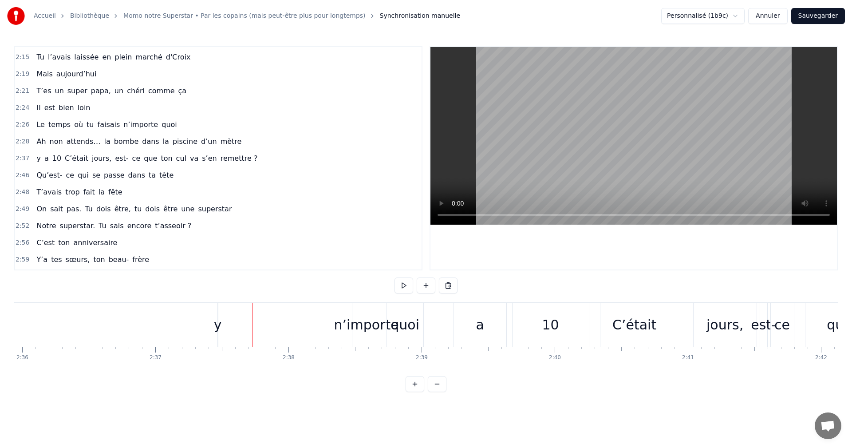
click at [343, 324] on div "y a 10 C’était jours, est- ce que ton cul va s’en remettre ?" at bounding box center [821, 325] width 1209 height 44
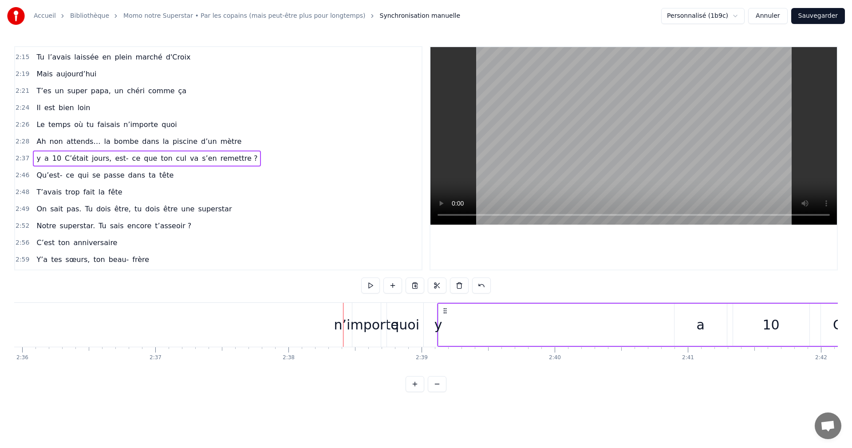
drag, startPoint x: 224, startPoint y: 312, endPoint x: 445, endPoint y: 314, distance: 220.5
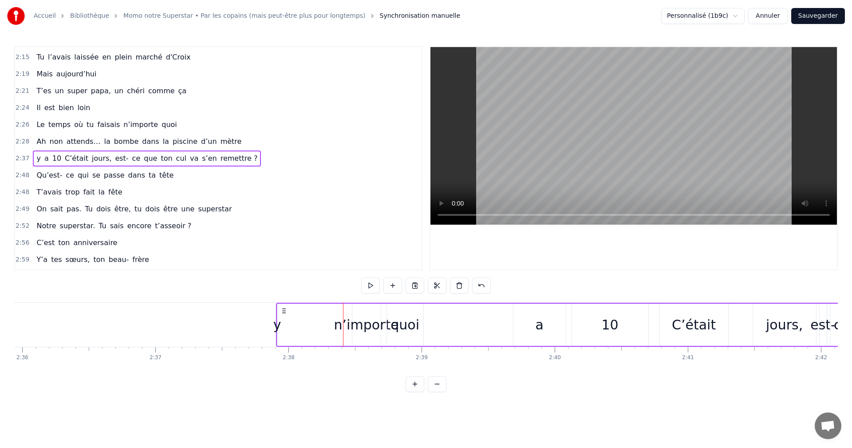
drag, startPoint x: 224, startPoint y: 309, endPoint x: 291, endPoint y: 317, distance: 67.0
drag, startPoint x: 293, startPoint y: 311, endPoint x: 380, endPoint y: 314, distance: 86.5
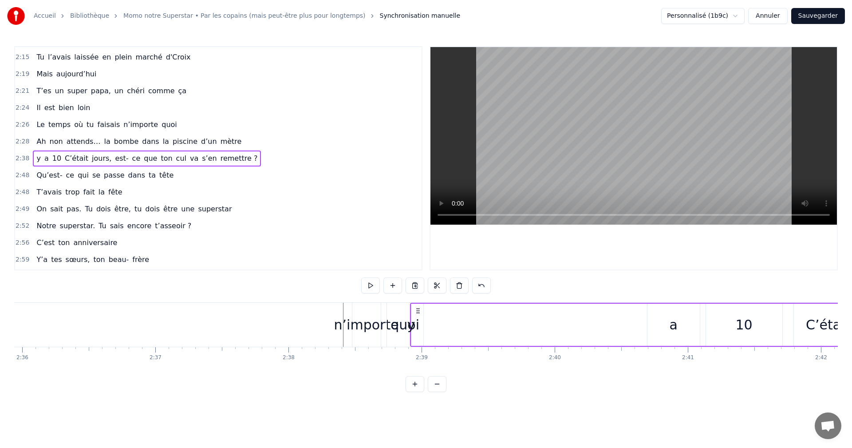
drag, startPoint x: 377, startPoint y: 312, endPoint x: 432, endPoint y: 318, distance: 54.4
click at [367, 324] on div "n’importe" at bounding box center [366, 324] width 65 height 20
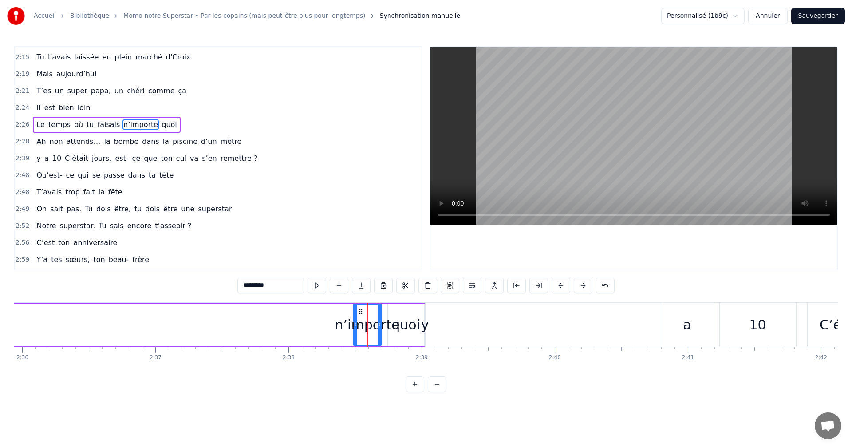
scroll to position [639, 0]
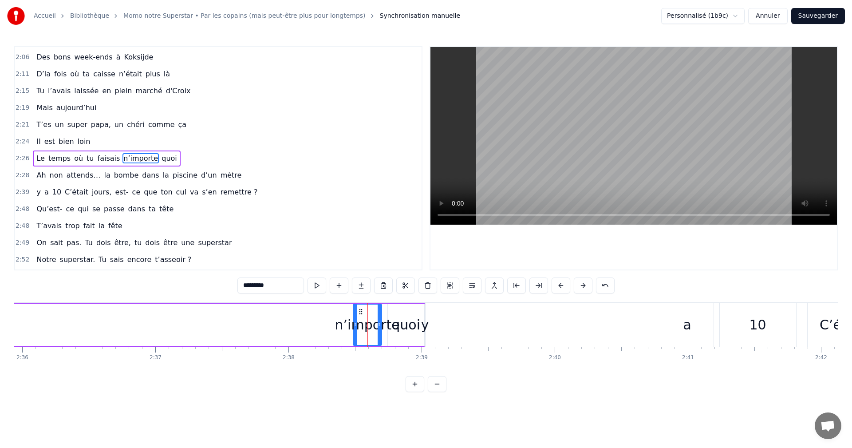
click at [361, 311] on circle at bounding box center [361, 311] width 0 height 0
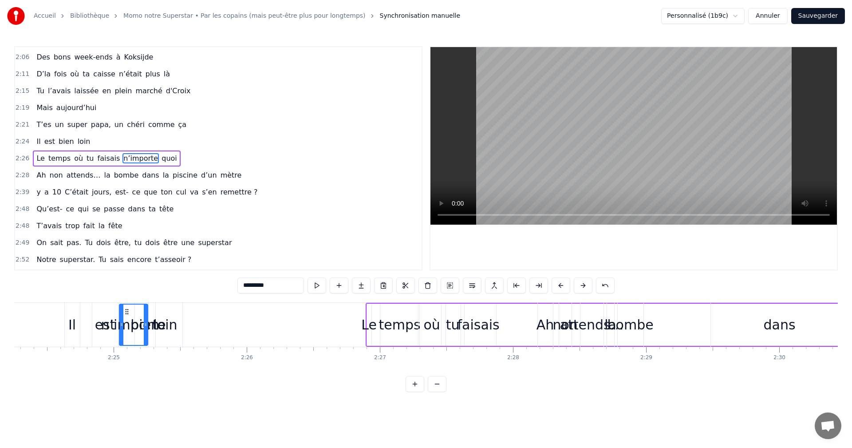
scroll to position [0, 19192]
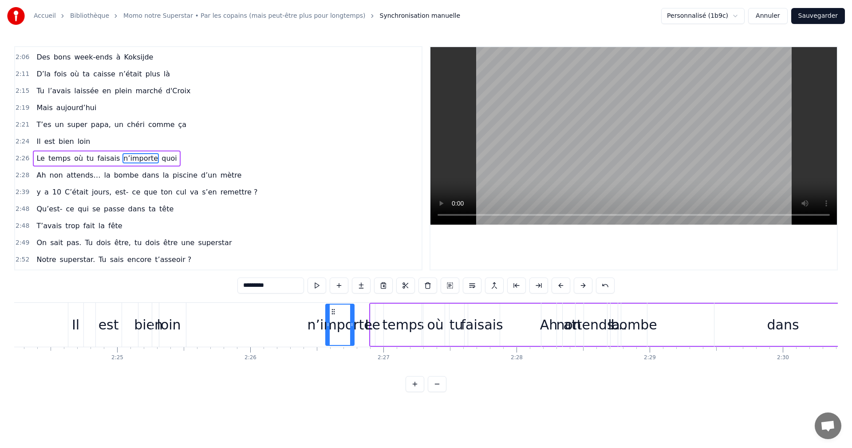
click at [553, 327] on div "Ah" at bounding box center [549, 324] width 18 height 20
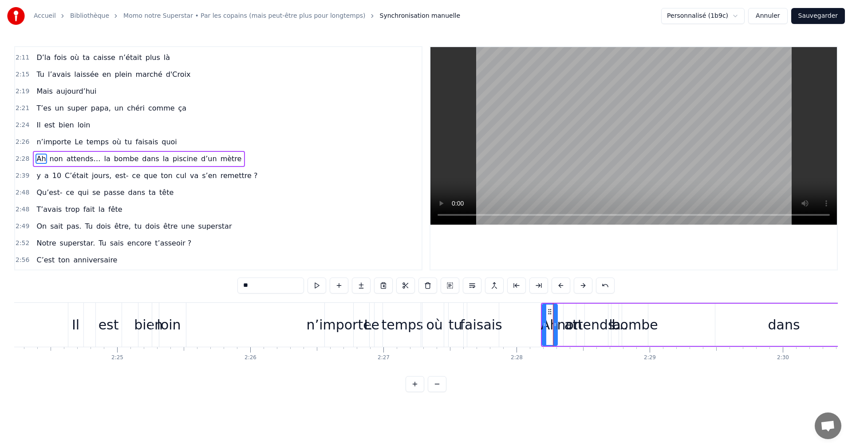
scroll to position [656, 0]
drag, startPoint x: 550, startPoint y: 310, endPoint x: 650, endPoint y: 325, distance: 101.2
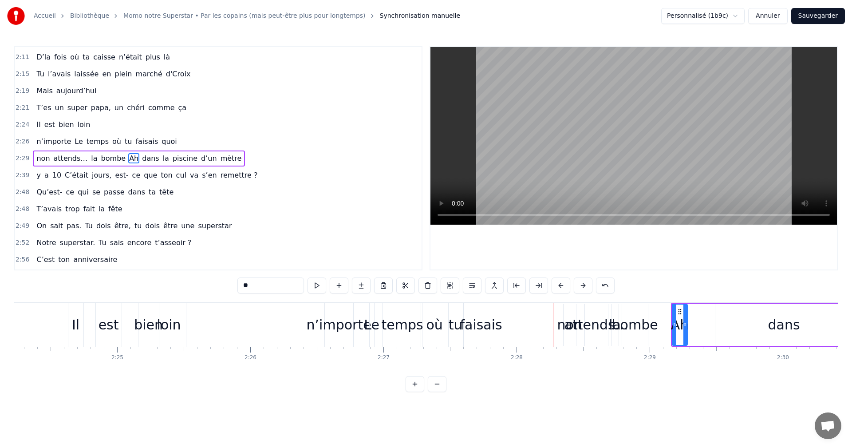
click at [565, 323] on div "non" at bounding box center [569, 324] width 25 height 20
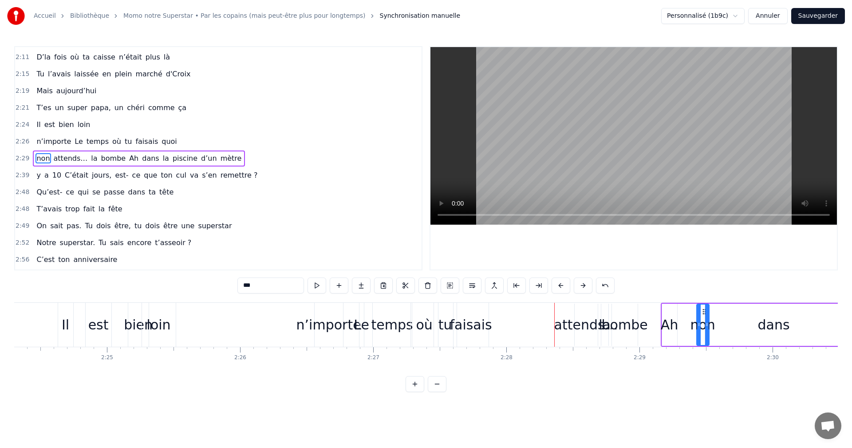
drag, startPoint x: 568, startPoint y: 311, endPoint x: 700, endPoint y: 319, distance: 132.5
click at [563, 326] on div "attends…" at bounding box center [582, 324] width 64 height 20
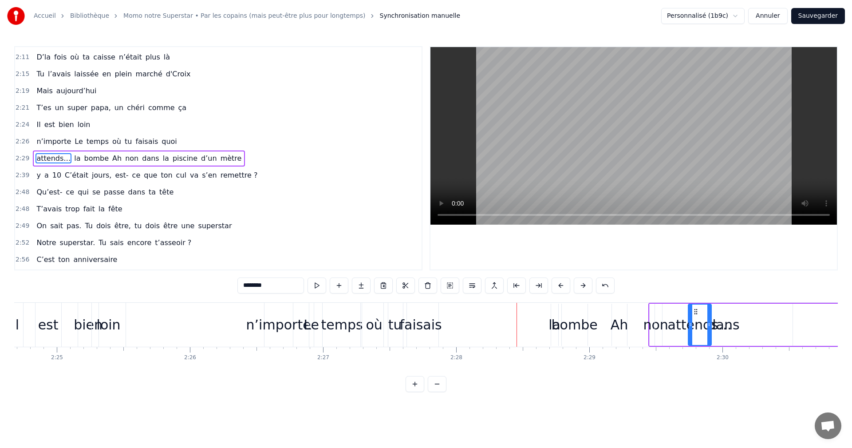
scroll to position [0, 19263]
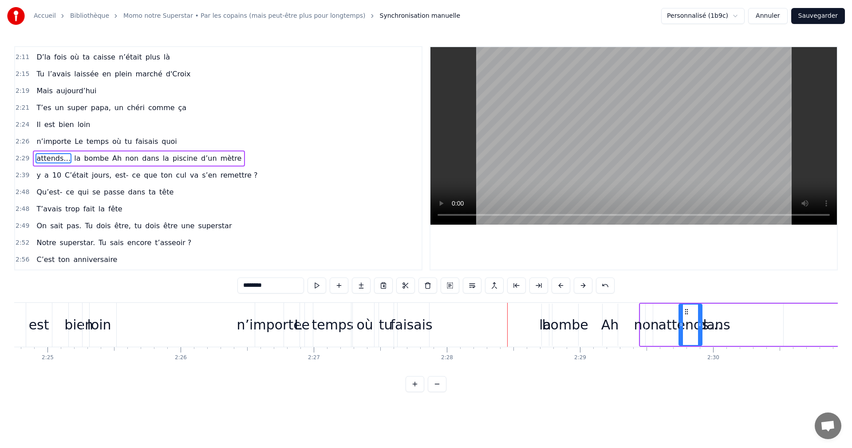
drag, startPoint x: 578, startPoint y: 310, endPoint x: 690, endPoint y: 320, distance: 113.1
click at [545, 327] on div "bombe" at bounding box center [564, 324] width 46 height 20
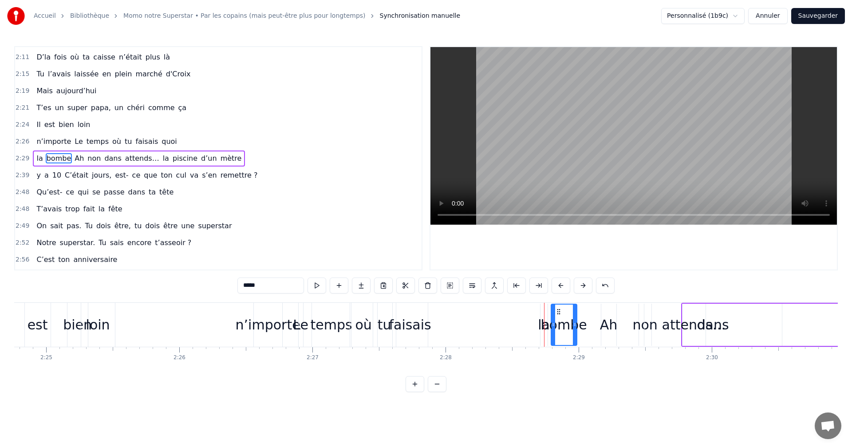
click at [541, 325] on div "la" at bounding box center [544, 324] width 12 height 20
drag, startPoint x: 547, startPoint y: 314, endPoint x: 660, endPoint y: 318, distance: 113.7
click at [570, 326] on div "bombe" at bounding box center [564, 324] width 46 height 20
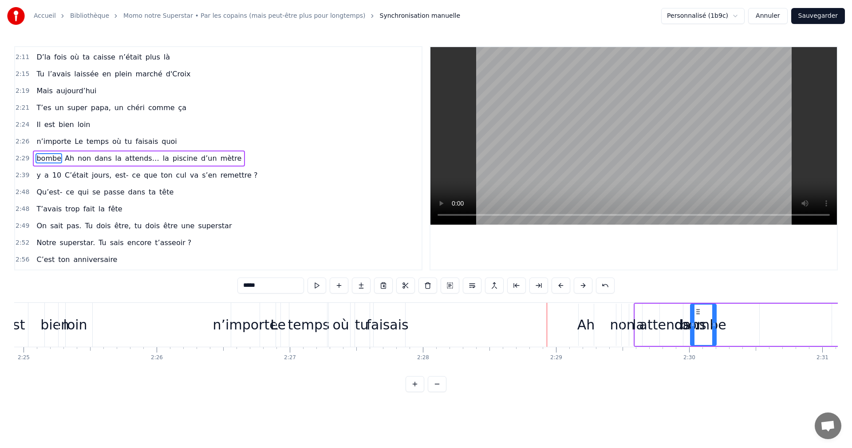
drag, startPoint x: 558, startPoint y: 312, endPoint x: 709, endPoint y: 323, distance: 151.2
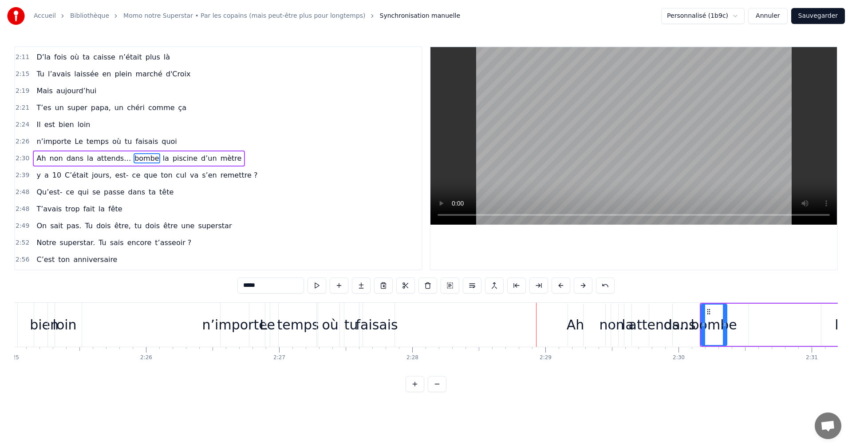
click at [40, 328] on div "bien" at bounding box center [44, 324] width 29 height 20
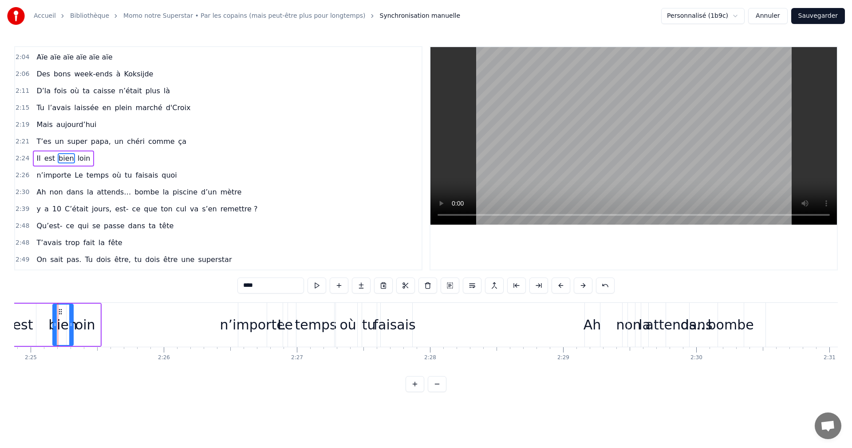
scroll to position [0, 19278]
click at [237, 328] on div "n’importe" at bounding box center [253, 324] width 65 height 20
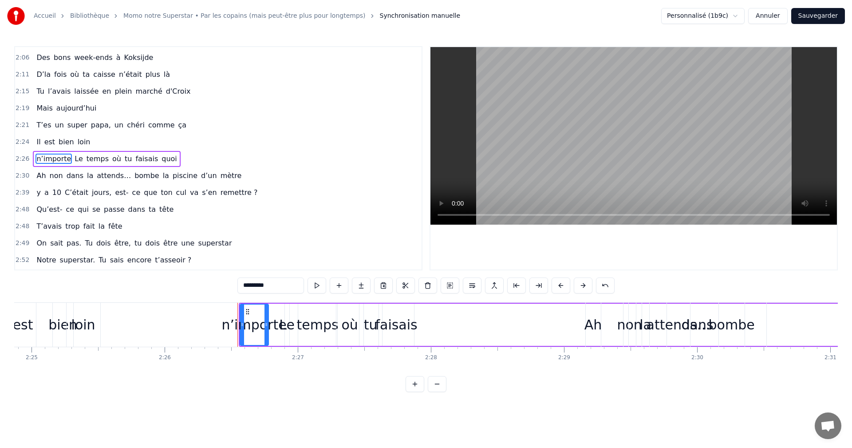
scroll to position [639, 0]
click at [233, 324] on div "n’importe" at bounding box center [254, 324] width 65 height 20
drag, startPoint x: 249, startPoint y: 312, endPoint x: 439, endPoint y: 329, distance: 190.6
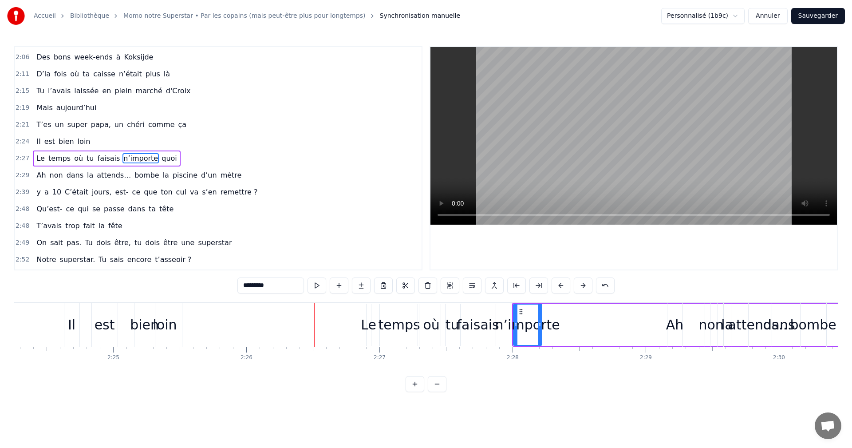
scroll to position [0, 19165]
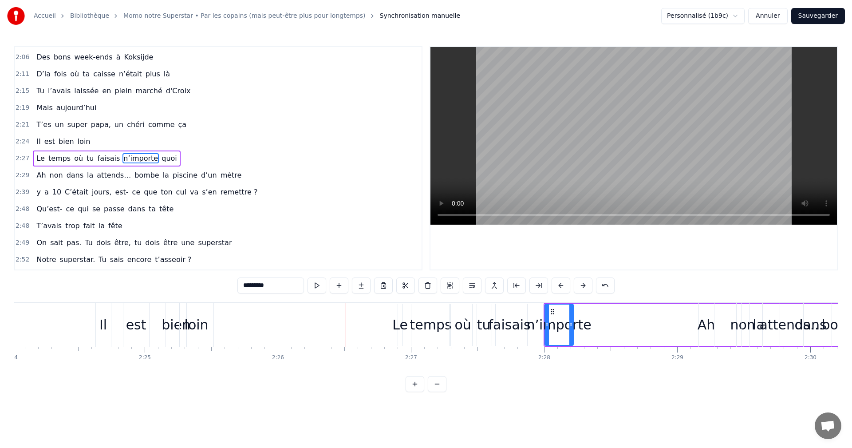
click at [205, 330] on div "loin" at bounding box center [197, 324] width 24 height 20
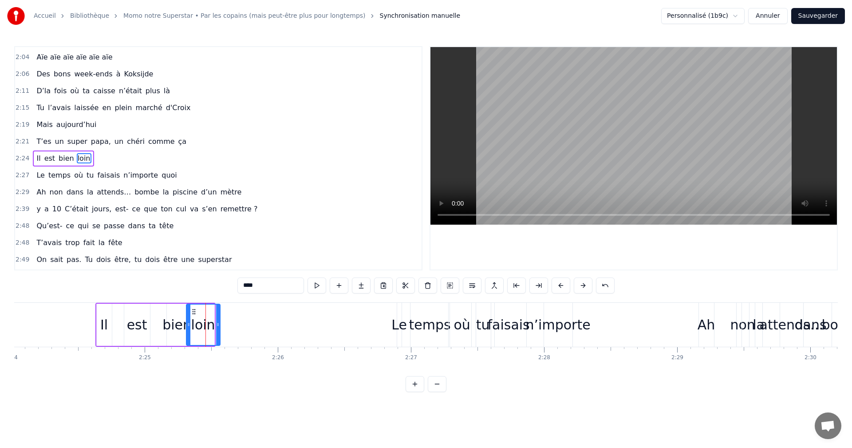
drag, startPoint x: 187, startPoint y: 312, endPoint x: 193, endPoint y: 311, distance: 5.3
click at [193, 311] on icon at bounding box center [193, 311] width 7 height 7
click at [105, 320] on div "Il" at bounding box center [104, 324] width 8 height 20
click at [200, 326] on div "loin" at bounding box center [203, 324] width 24 height 20
drag, startPoint x: 206, startPoint y: 326, endPoint x: 211, endPoint y: 324, distance: 4.8
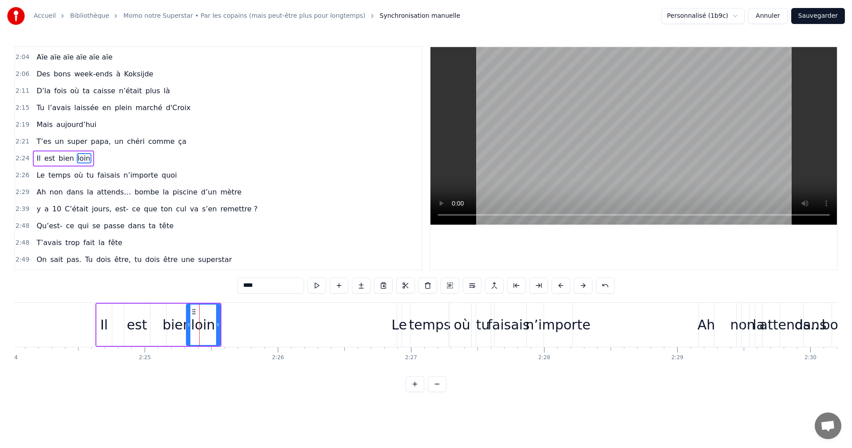
click at [211, 324] on div "loin" at bounding box center [203, 324] width 24 height 20
drag, startPoint x: 194, startPoint y: 311, endPoint x: 314, endPoint y: 316, distance: 120.3
click at [314, 316] on div "loin" at bounding box center [322, 324] width 33 height 40
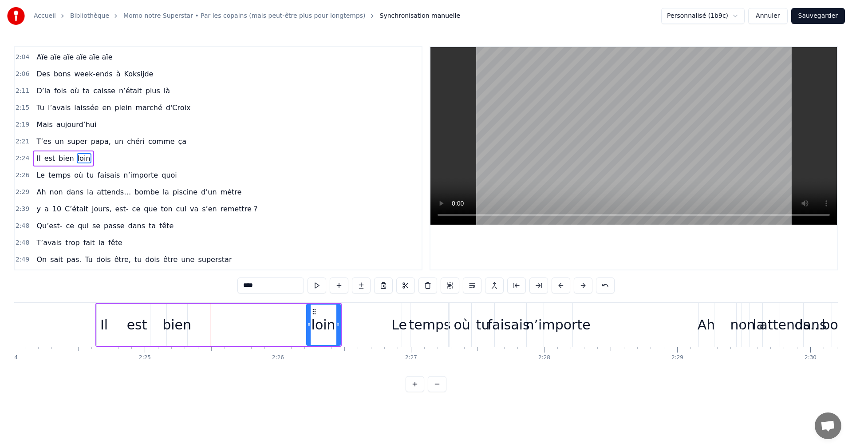
click at [175, 323] on div "bien" at bounding box center [176, 324] width 29 height 20
type input "****"
drag, startPoint x: 174, startPoint y: 314, endPoint x: 190, endPoint y: 314, distance: 16.4
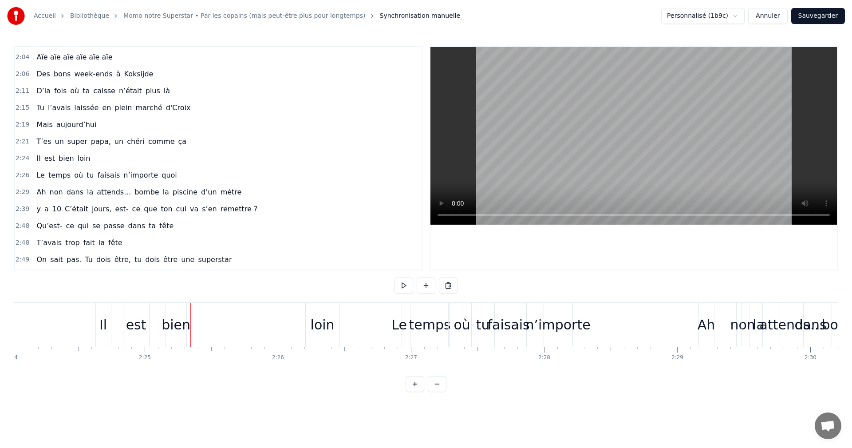
click at [177, 312] on div "bien" at bounding box center [176, 325] width 20 height 44
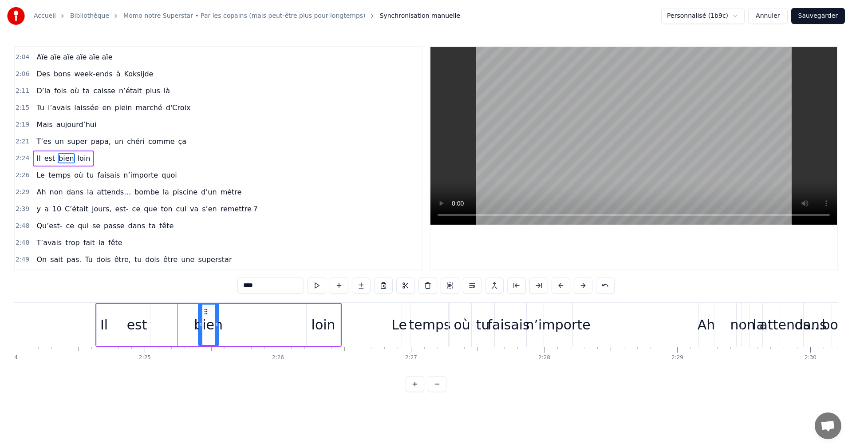
drag, startPoint x: 173, startPoint y: 312, endPoint x: 207, endPoint y: 312, distance: 33.3
click at [206, 312] on icon at bounding box center [205, 311] width 7 height 7
drag, startPoint x: 219, startPoint y: 322, endPoint x: 303, endPoint y: 322, distance: 84.3
click at [303, 322] on icon at bounding box center [302, 324] width 4 height 7
click at [326, 322] on div "loin" at bounding box center [323, 324] width 24 height 20
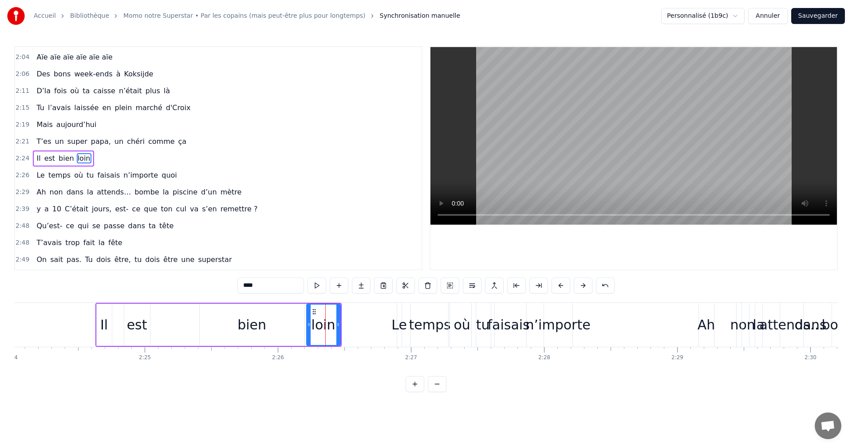
click at [144, 324] on div "est" at bounding box center [137, 324] width 20 height 20
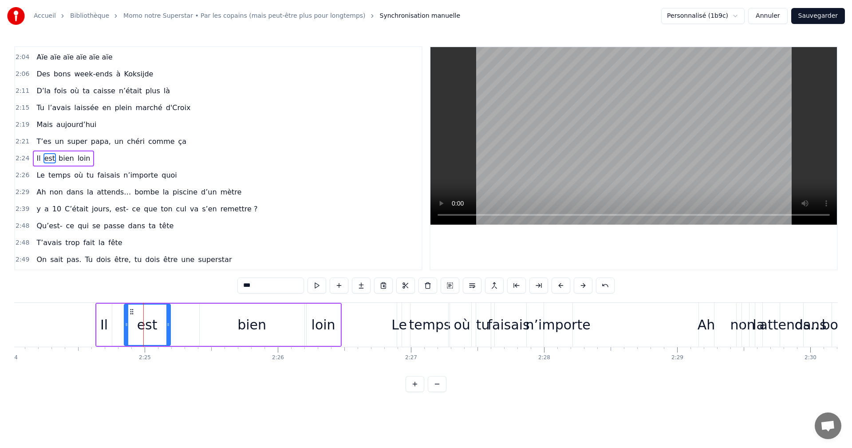
drag, startPoint x: 149, startPoint y: 322, endPoint x: 182, endPoint y: 321, distance: 32.9
click at [171, 322] on div "est" at bounding box center [147, 324] width 47 height 42
click at [224, 322] on div "bien" at bounding box center [252, 324] width 105 height 42
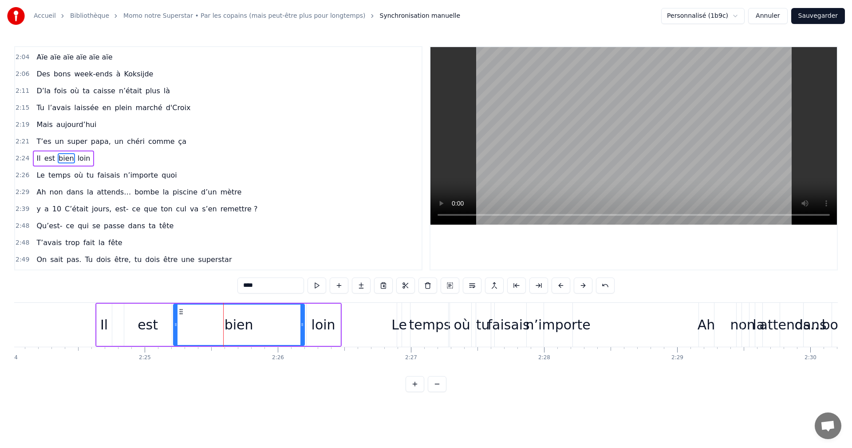
drag, startPoint x: 203, startPoint y: 316, endPoint x: 175, endPoint y: 316, distance: 27.5
click at [175, 316] on div at bounding box center [176, 324] width 4 height 40
click at [102, 322] on div "Il" at bounding box center [104, 324] width 8 height 20
type input "**"
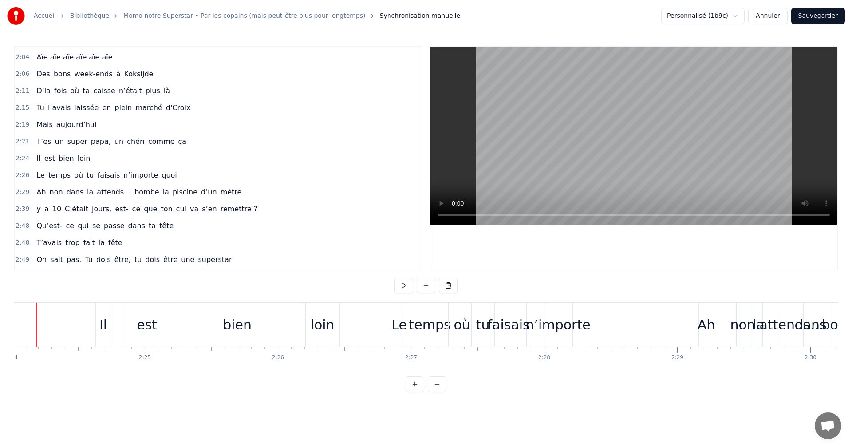
scroll to position [0, 19142]
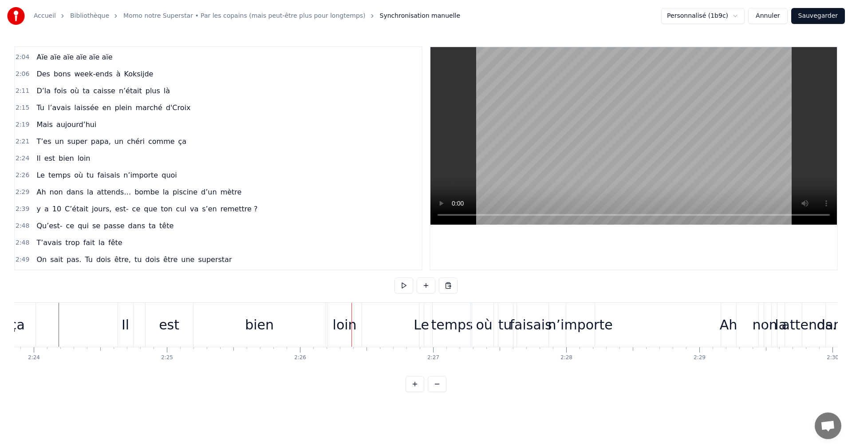
click at [130, 331] on div "Il" at bounding box center [125, 325] width 15 height 44
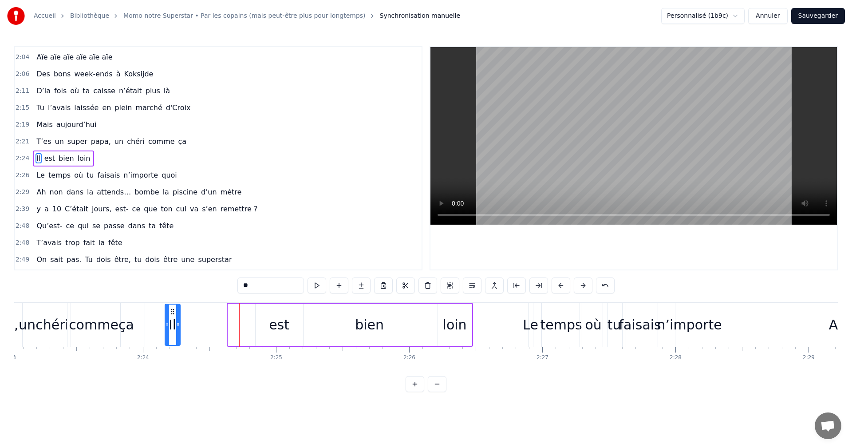
scroll to position [0, 19030]
drag, startPoint x: 126, startPoint y: 312, endPoint x: 220, endPoint y: 317, distance: 95.0
click at [220, 317] on div "Il" at bounding box center [221, 324] width 14 height 40
click at [284, 320] on div "est" at bounding box center [282, 324] width 20 height 20
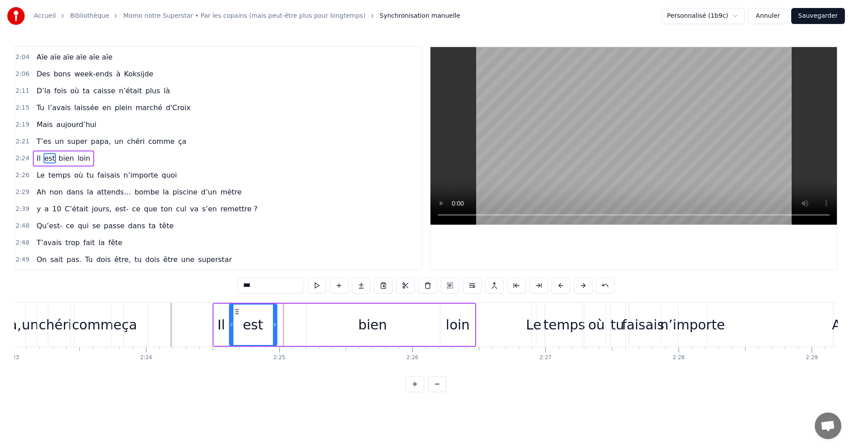
drag, startPoint x: 259, startPoint y: 311, endPoint x: 236, endPoint y: 310, distance: 22.7
click at [236, 310] on icon at bounding box center [236, 311] width 7 height 7
drag, startPoint x: 286, startPoint y: 322, endPoint x: 302, endPoint y: 327, distance: 16.3
click at [302, 327] on icon at bounding box center [302, 324] width 4 height 7
click at [367, 326] on div "bien" at bounding box center [372, 324] width 29 height 20
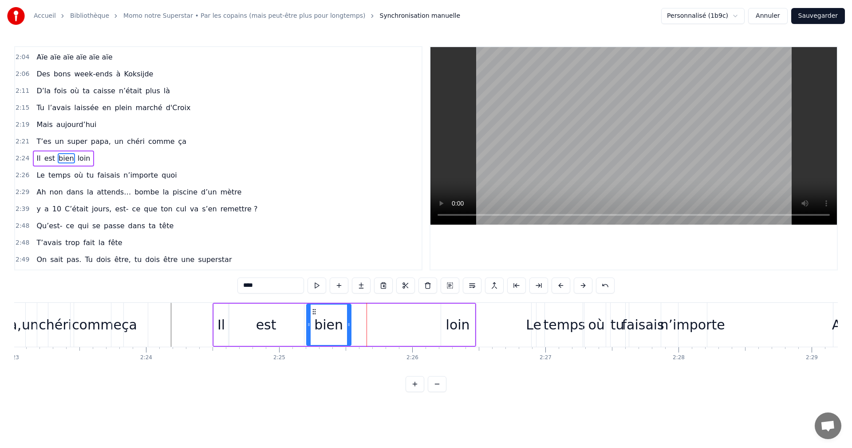
drag, startPoint x: 437, startPoint y: 324, endPoint x: 349, endPoint y: 325, distance: 87.8
click at [349, 325] on icon at bounding box center [349, 324] width 4 height 7
click at [453, 324] on div "loin" at bounding box center [458, 324] width 24 height 20
type input "****"
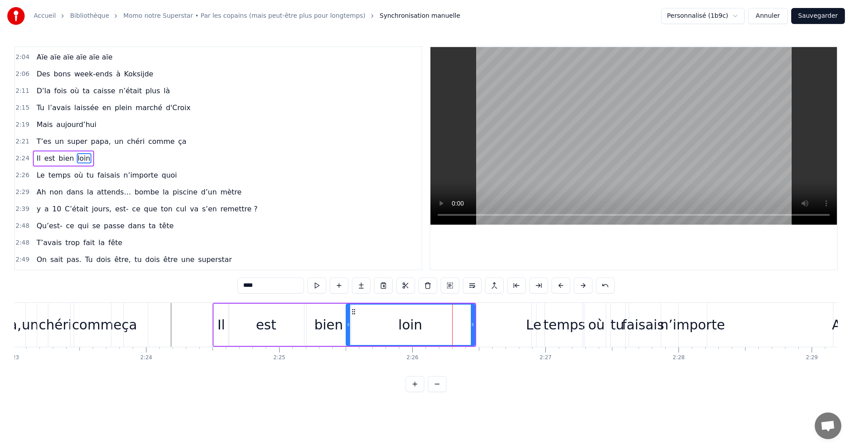
drag, startPoint x: 444, startPoint y: 324, endPoint x: 350, endPoint y: 324, distance: 94.9
click at [350, 324] on icon at bounding box center [348, 324] width 4 height 7
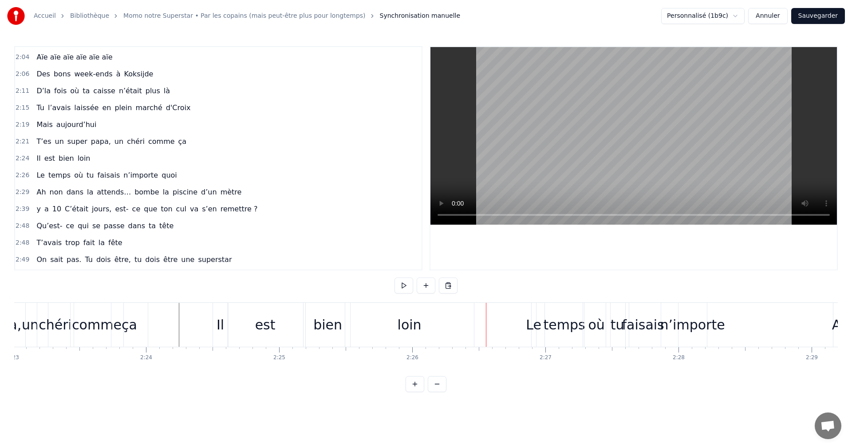
click at [135, 324] on div "ça" at bounding box center [130, 324] width 16 height 20
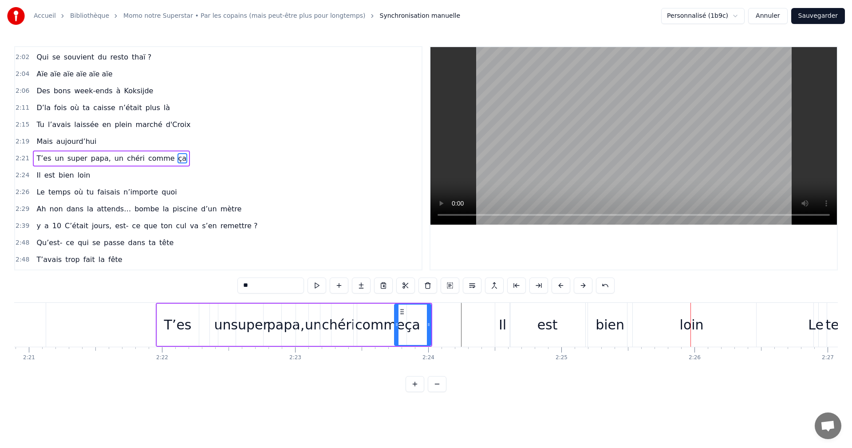
scroll to position [0, 18716]
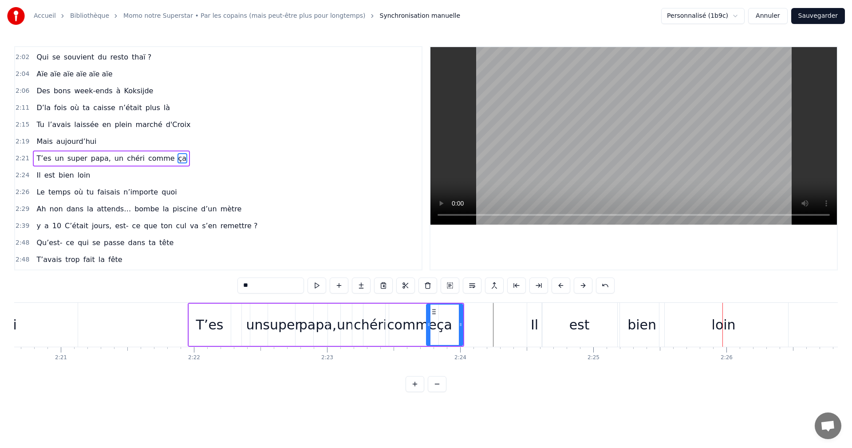
click at [223, 334] on div "T’es" at bounding box center [210, 324] width 42 height 42
type input "****"
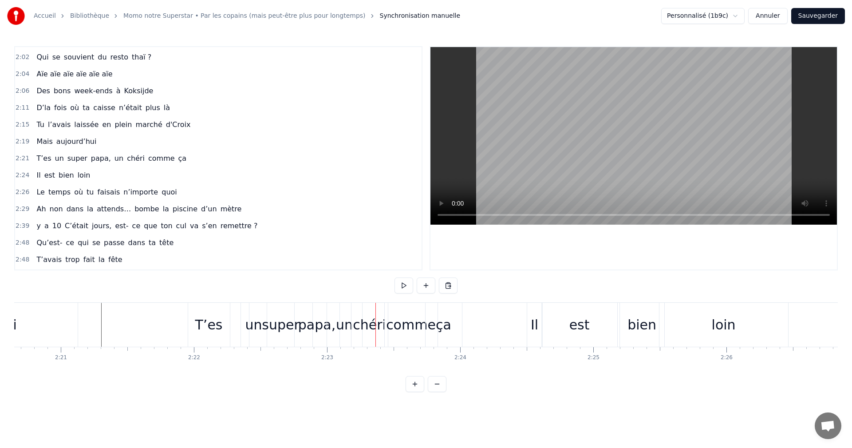
click at [35, 142] on span "Mais" at bounding box center [44, 141] width 18 height 11
click at [36, 142] on span "Mais" at bounding box center [44, 141] width 18 height 10
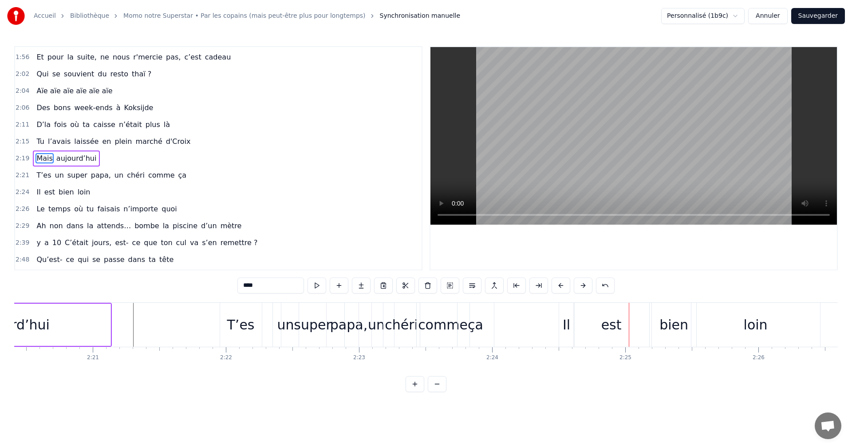
scroll to position [0, 18700]
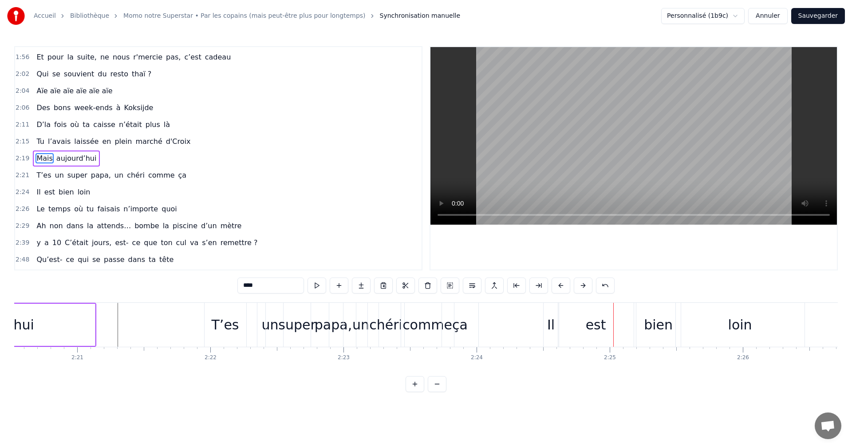
click at [465, 325] on div "ça" at bounding box center [460, 324] width 16 height 20
type input "**"
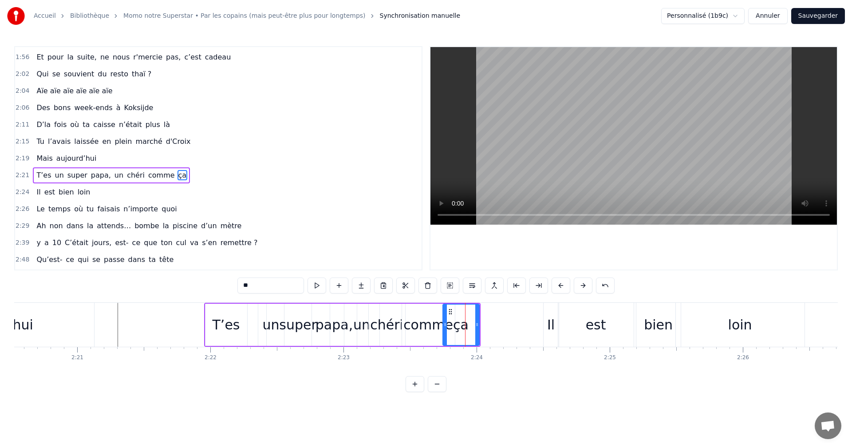
scroll to position [605, 0]
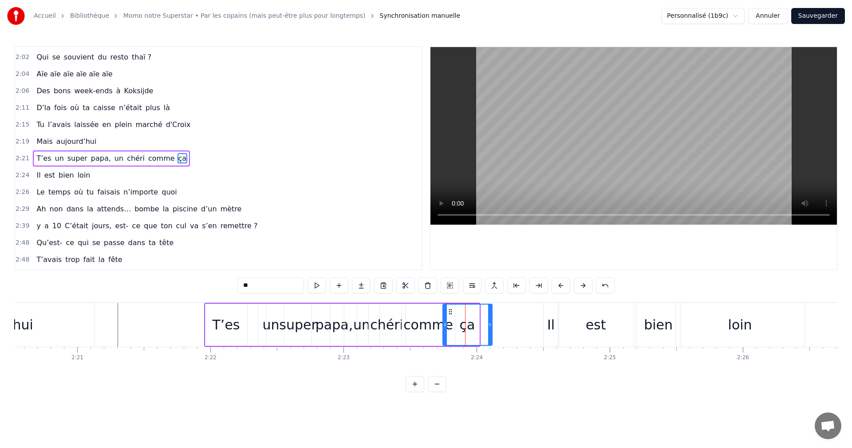
drag, startPoint x: 479, startPoint y: 323, endPoint x: 492, endPoint y: 323, distance: 13.3
click at [491, 323] on icon at bounding box center [490, 324] width 4 height 7
drag, startPoint x: 550, startPoint y: 326, endPoint x: 564, endPoint y: 326, distance: 13.8
click at [564, 326] on div "Il est bien loin" at bounding box center [674, 325] width 263 height 44
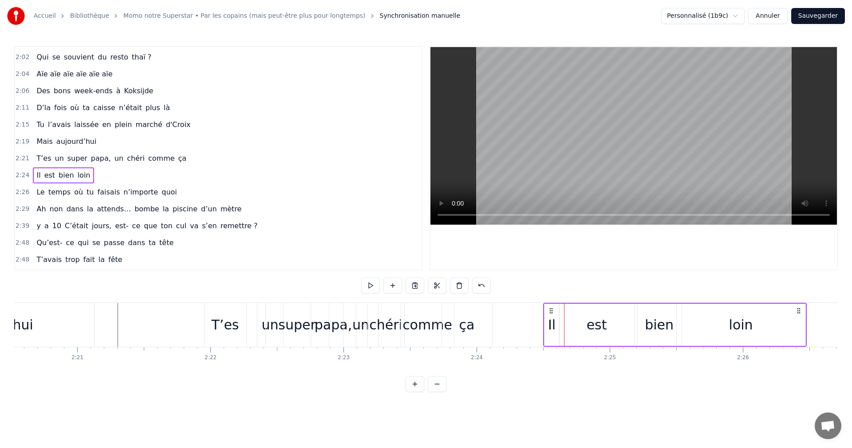
drag, startPoint x: 551, startPoint y: 327, endPoint x: 574, endPoint y: 327, distance: 23.1
click at [574, 327] on div "Il est bien loin" at bounding box center [674, 325] width 263 height 44
click at [551, 328] on div "Il" at bounding box center [552, 324] width 8 height 20
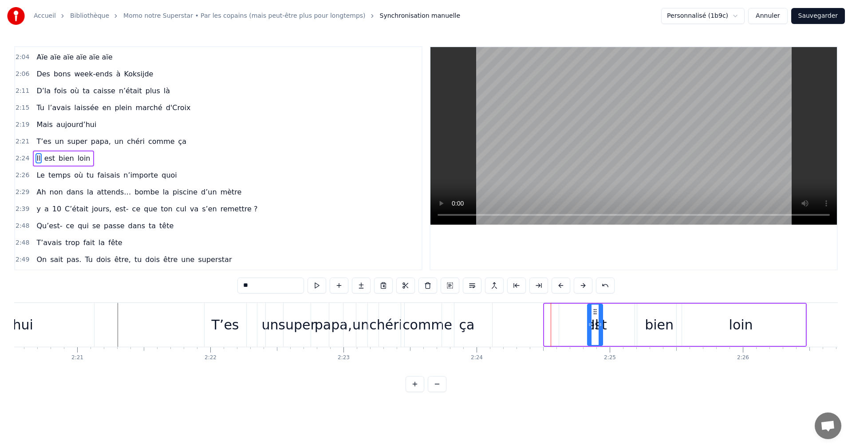
drag, startPoint x: 552, startPoint y: 313, endPoint x: 595, endPoint y: 313, distance: 43.0
click at [608, 318] on div "est" at bounding box center [596, 324] width 75 height 42
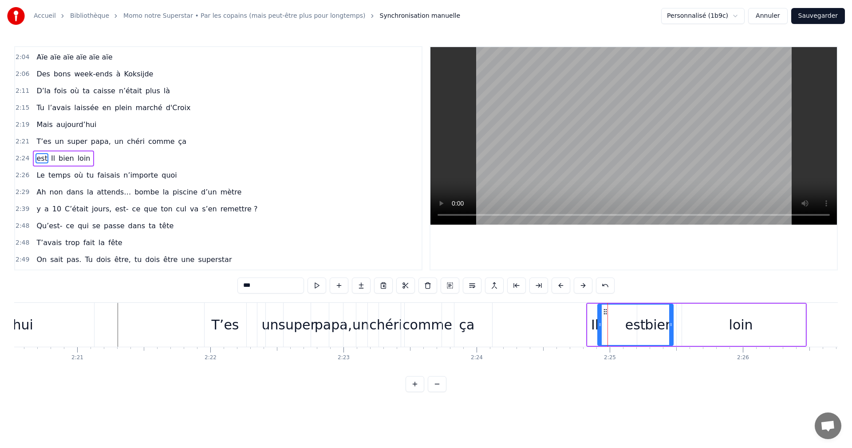
drag, startPoint x: 567, startPoint y: 312, endPoint x: 606, endPoint y: 312, distance: 38.6
drag, startPoint x: 702, startPoint y: 329, endPoint x: 691, endPoint y: 328, distance: 11.2
click at [701, 329] on div "loin" at bounding box center [740, 324] width 129 height 42
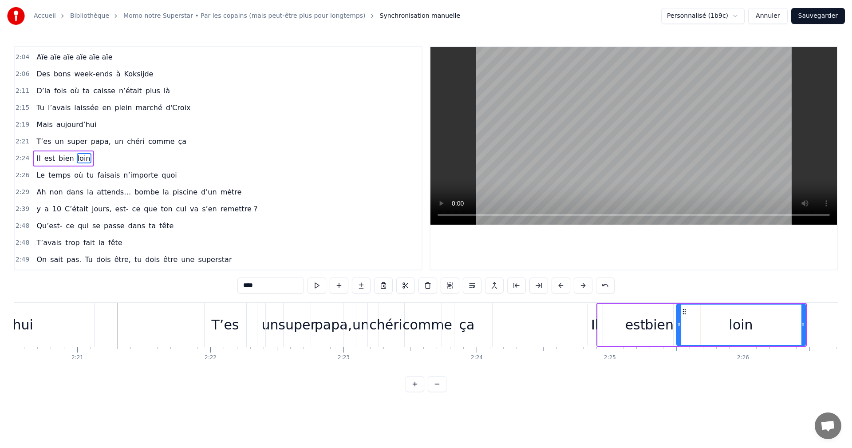
click at [668, 325] on div "bien" at bounding box center [658, 324] width 29 height 20
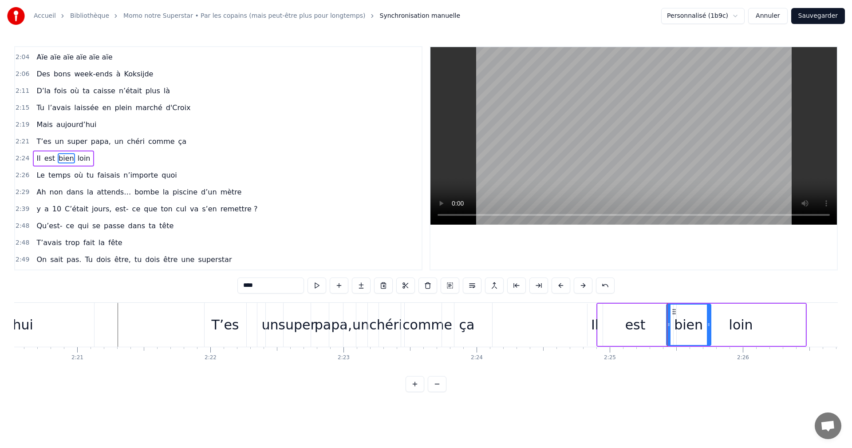
drag, startPoint x: 644, startPoint y: 310, endPoint x: 674, endPoint y: 313, distance: 29.4
click at [674, 313] on icon at bounding box center [673, 311] width 7 height 7
click at [719, 321] on div "loin" at bounding box center [740, 324] width 129 height 42
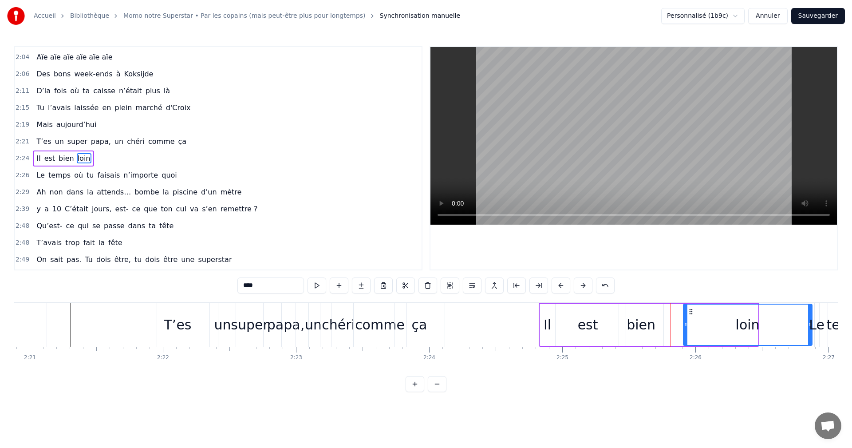
scroll to position [0, 18748]
drag, startPoint x: 682, startPoint y: 313, endPoint x: 673, endPoint y: 313, distance: 8.9
click at [673, 313] on icon at bounding box center [674, 311] width 7 height 7
drag, startPoint x: 794, startPoint y: 326, endPoint x: 766, endPoint y: 326, distance: 27.9
click at [766, 326] on icon at bounding box center [766, 324] width 4 height 7
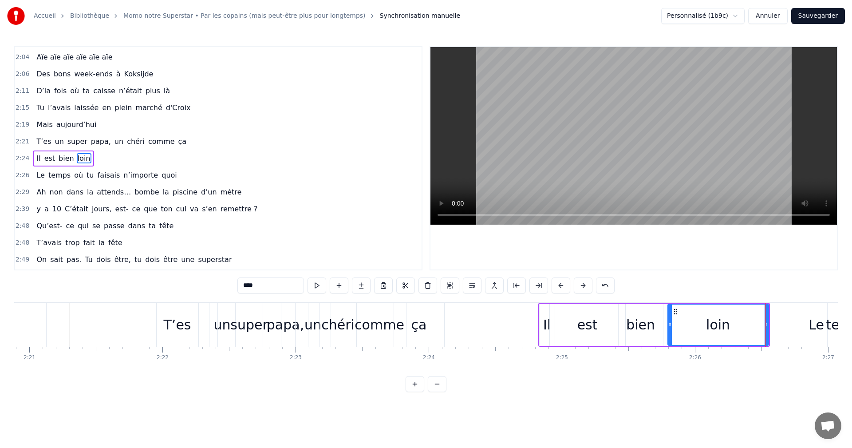
click at [182, 332] on div "T’es" at bounding box center [178, 324] width 28 height 20
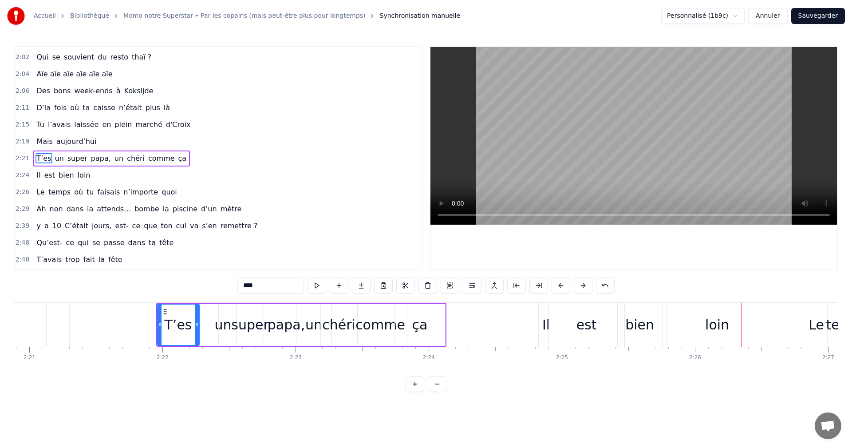
click at [653, 330] on div "bien" at bounding box center [639, 325] width 44 height 44
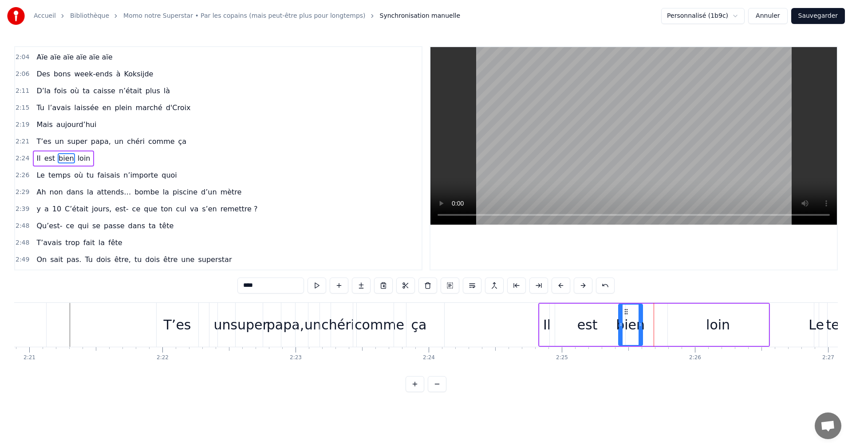
drag, startPoint x: 659, startPoint y: 326, endPoint x: 639, endPoint y: 326, distance: 19.5
click at [639, 326] on icon at bounding box center [640, 324] width 4 height 7
click at [676, 322] on div "loin" at bounding box center [718, 324] width 101 height 42
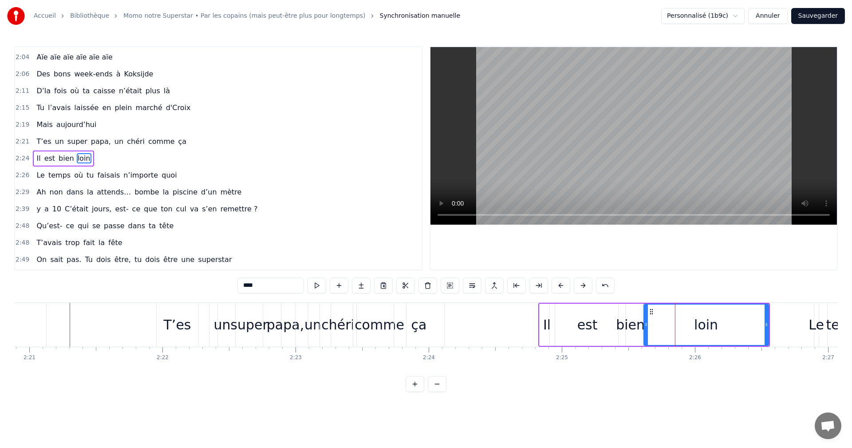
drag, startPoint x: 670, startPoint y: 321, endPoint x: 646, endPoint y: 321, distance: 24.0
click at [646, 321] on icon at bounding box center [646, 324] width 4 height 7
click at [607, 323] on div "est" at bounding box center [587, 324] width 75 height 42
type input "***"
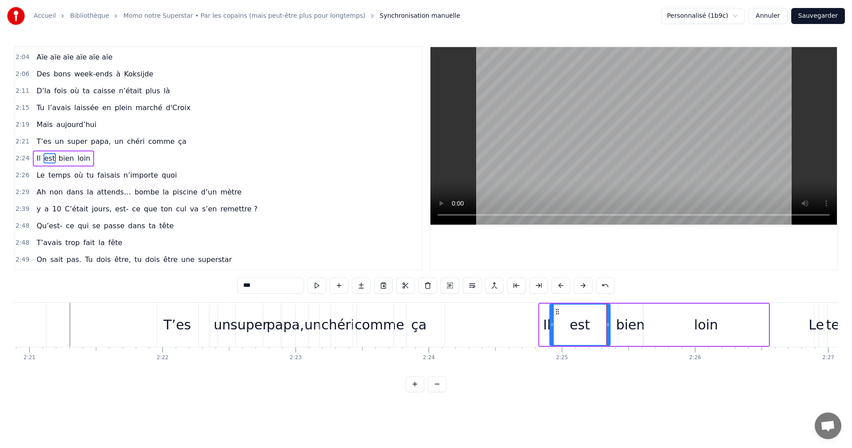
drag, startPoint x: 621, startPoint y: 322, endPoint x: 606, endPoint y: 322, distance: 15.1
click at [606, 322] on icon at bounding box center [608, 324] width 4 height 7
click at [615, 321] on div "Il est bien loin" at bounding box center [654, 325] width 232 height 44
click at [621, 321] on div "bien" at bounding box center [630, 324] width 29 height 20
drag, startPoint x: 619, startPoint y: 320, endPoint x: 609, endPoint y: 320, distance: 10.2
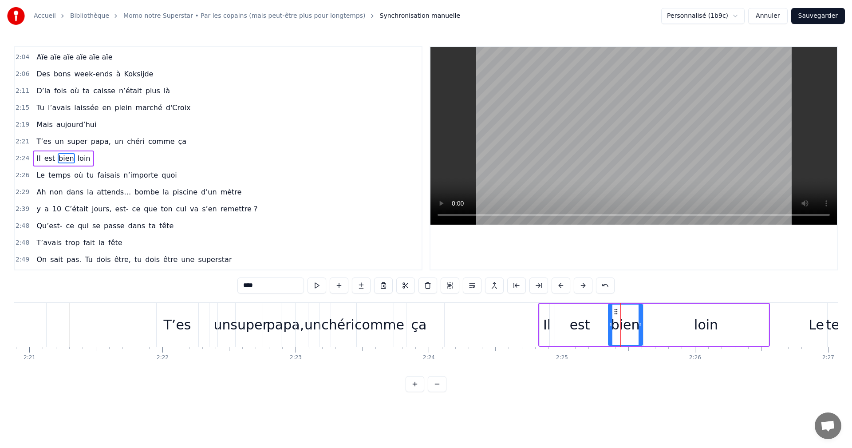
click at [609, 320] on div at bounding box center [611, 324] width 4 height 40
click at [635, 320] on div at bounding box center [636, 324] width 4 height 40
click at [649, 320] on div "loin" at bounding box center [706, 324] width 125 height 42
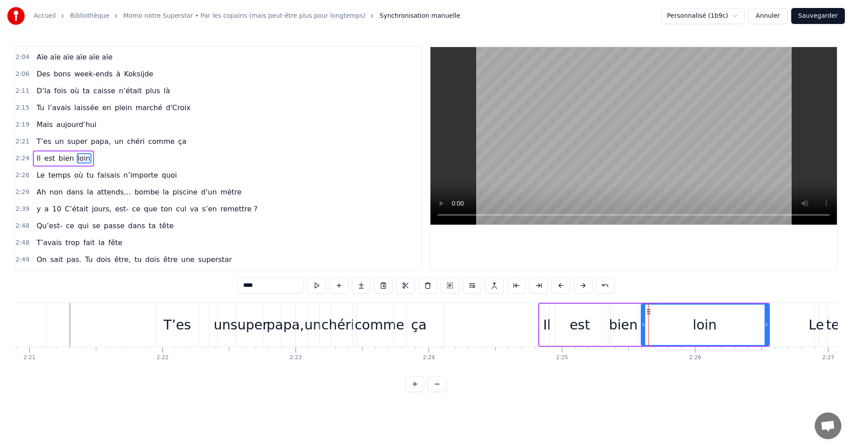
drag, startPoint x: 646, startPoint y: 318, endPoint x: 641, endPoint y: 318, distance: 4.5
click at [641, 318] on div at bounding box center [643, 324] width 4 height 40
click at [172, 335] on div "T’es" at bounding box center [178, 325] width 42 height 44
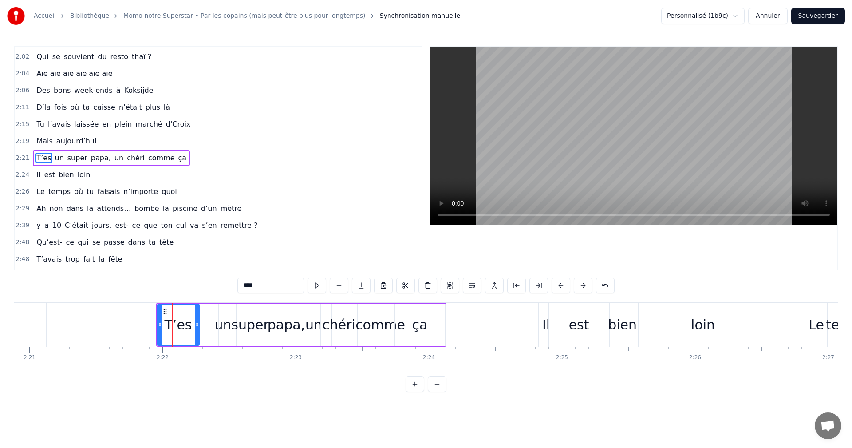
scroll to position [605, 0]
click at [580, 324] on div "est" at bounding box center [579, 324] width 20 height 20
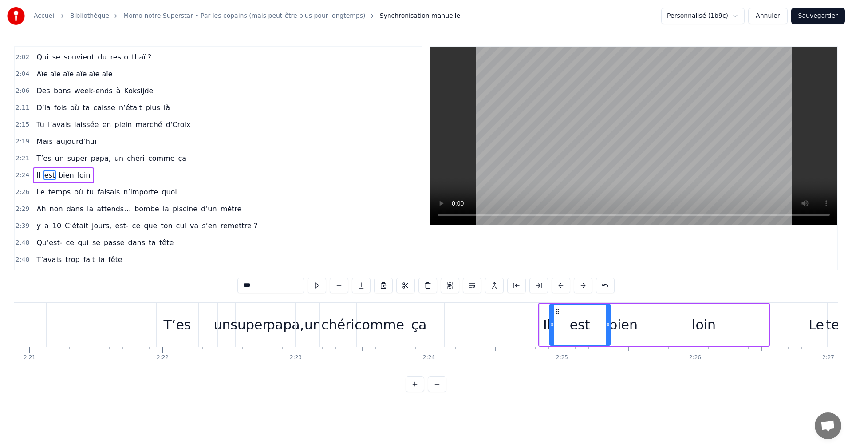
scroll to position [622, 0]
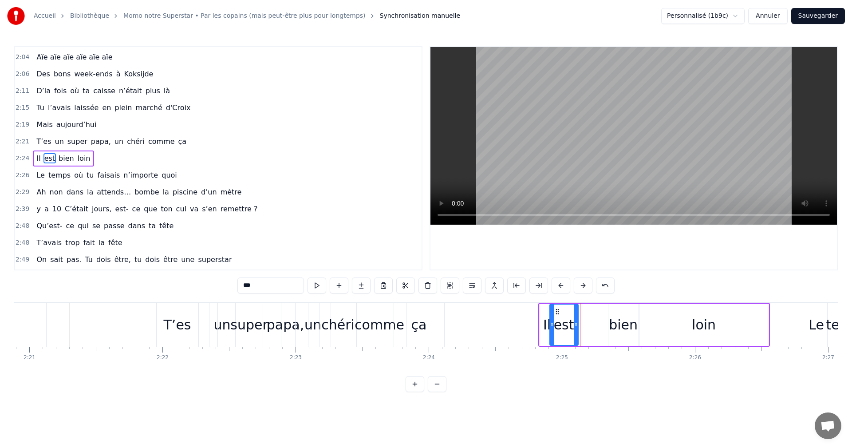
drag, startPoint x: 609, startPoint y: 327, endPoint x: 577, endPoint y: 327, distance: 31.9
click at [577, 327] on icon at bounding box center [576, 324] width 4 height 7
click at [616, 325] on div "bien" at bounding box center [623, 324] width 29 height 20
click at [615, 322] on div "bien" at bounding box center [623, 324] width 29 height 20
drag, startPoint x: 616, startPoint y: 313, endPoint x: 585, endPoint y: 313, distance: 31.5
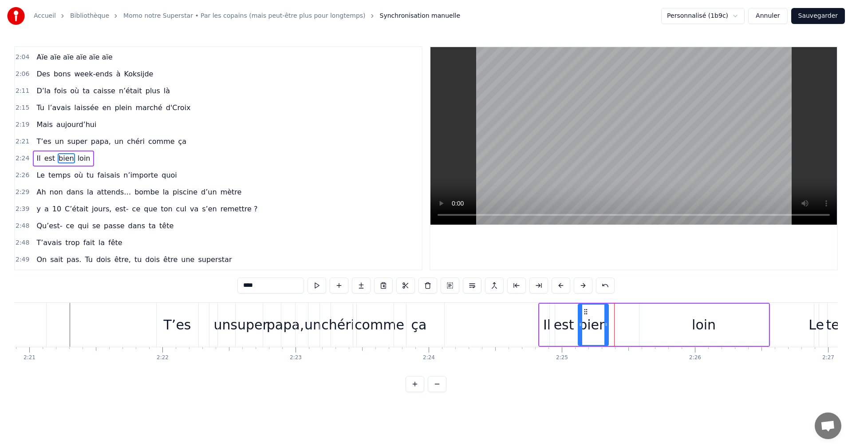
click at [586, 313] on circle at bounding box center [586, 313] width 0 height 0
click at [652, 314] on div "loin" at bounding box center [703, 324] width 129 height 42
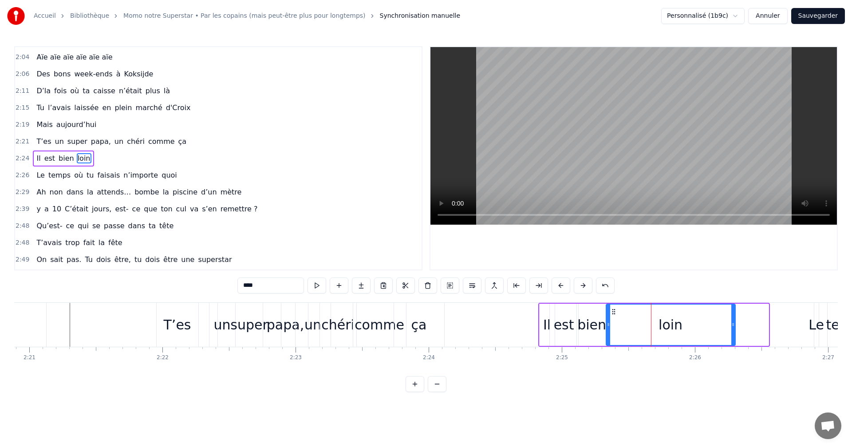
drag, startPoint x: 646, startPoint y: 314, endPoint x: 613, endPoint y: 313, distance: 33.3
click at [613, 313] on icon at bounding box center [613, 311] width 7 height 7
drag, startPoint x: 732, startPoint y: 326, endPoint x: 711, endPoint y: 326, distance: 20.8
click at [712, 326] on icon at bounding box center [714, 324] width 4 height 7
click at [182, 335] on div "T’es" at bounding box center [178, 325] width 42 height 44
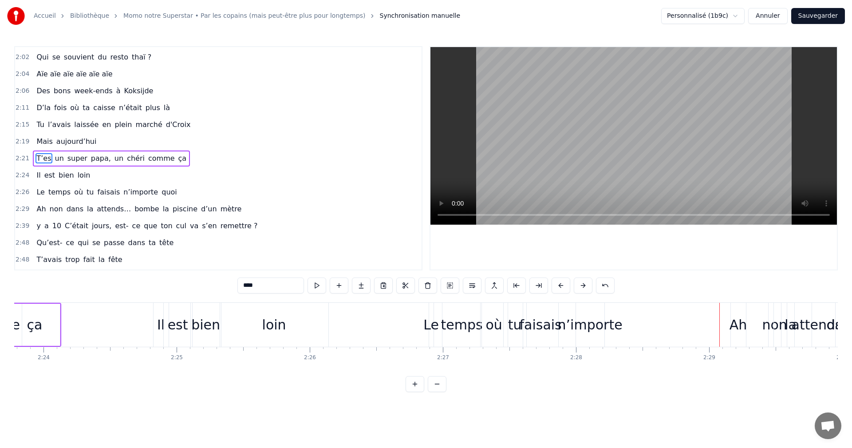
scroll to position [0, 19052]
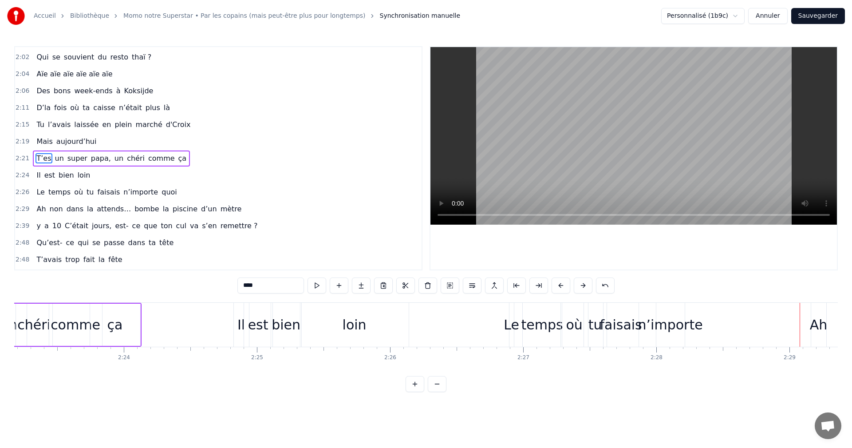
click at [237, 327] on div "Il" at bounding box center [241, 325] width 15 height 44
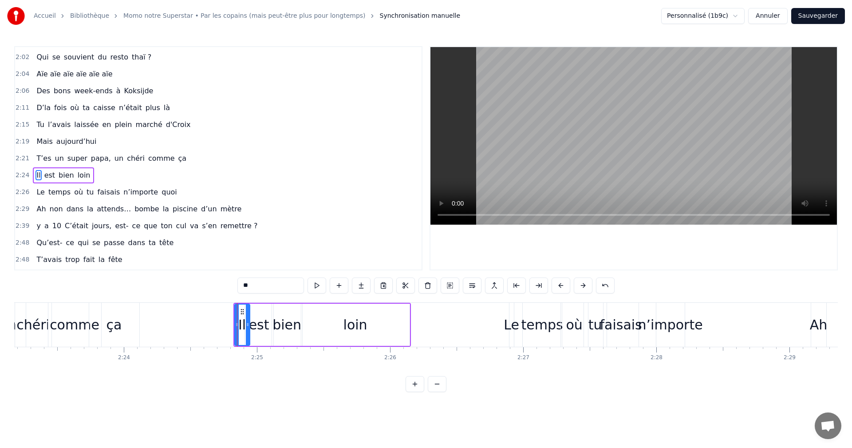
scroll to position [622, 0]
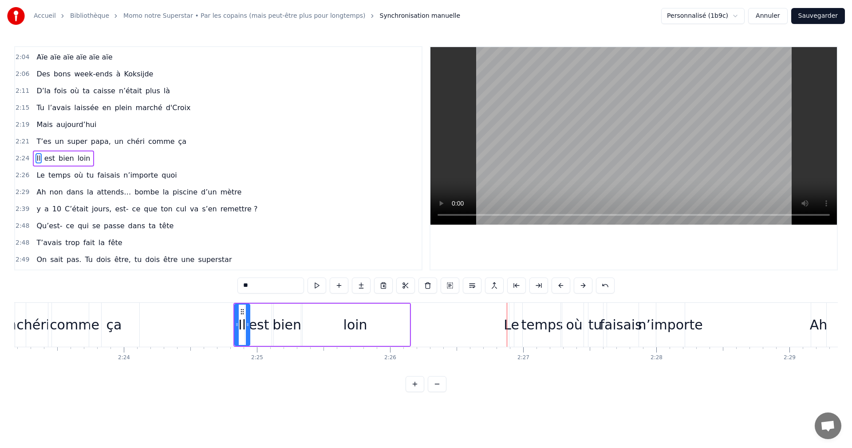
click at [508, 321] on div "Le" at bounding box center [511, 324] width 16 height 20
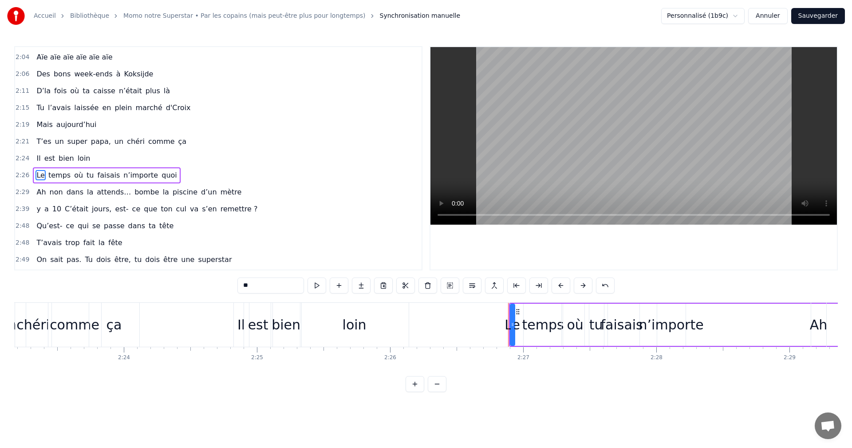
scroll to position [639, 0]
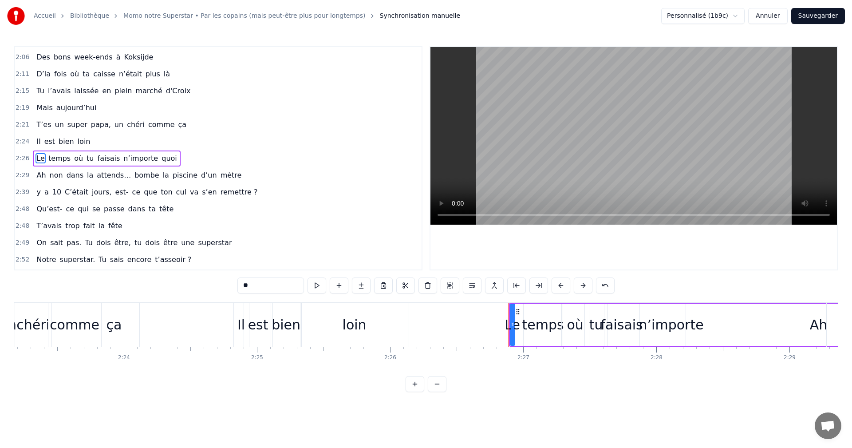
click at [514, 312] on div at bounding box center [513, 324] width 4 height 40
drag, startPoint x: 516, startPoint y: 312, endPoint x: 500, endPoint y: 312, distance: 15.5
click at [500, 312] on icon at bounding box center [502, 311] width 7 height 7
click at [531, 322] on div "temps" at bounding box center [543, 324] width 42 height 20
drag, startPoint x: 530, startPoint y: 312, endPoint x: 515, endPoint y: 312, distance: 14.2
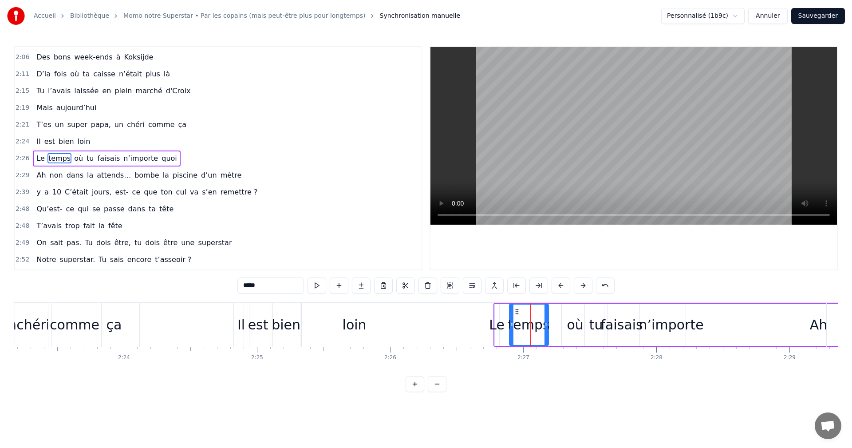
click at [515, 312] on icon at bounding box center [516, 311] width 7 height 7
click at [574, 321] on div "où" at bounding box center [574, 324] width 16 height 20
drag, startPoint x: 566, startPoint y: 311, endPoint x: 555, endPoint y: 311, distance: 11.5
click at [555, 311] on icon at bounding box center [554, 311] width 7 height 7
click at [590, 319] on div "tu" at bounding box center [596, 324] width 14 height 20
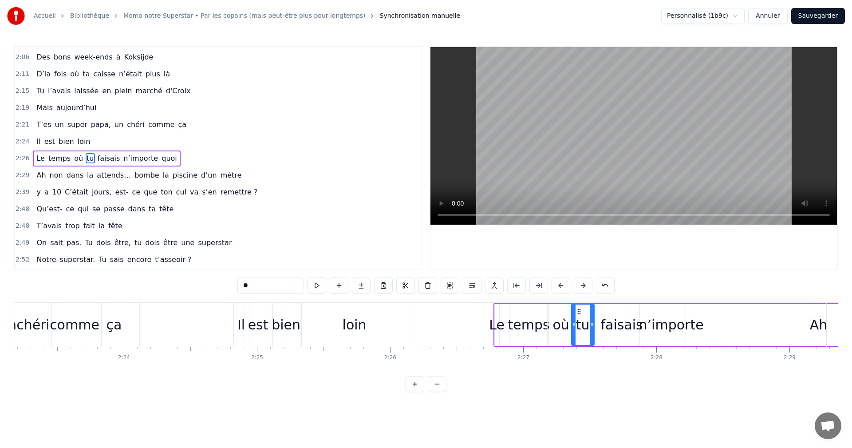
drag, startPoint x: 590, startPoint y: 310, endPoint x: 578, endPoint y: 311, distance: 12.5
click at [576, 310] on icon at bounding box center [578, 311] width 7 height 7
click at [610, 328] on div "faisais" at bounding box center [621, 324] width 42 height 20
drag, startPoint x: 610, startPoint y: 311, endPoint x: 596, endPoint y: 311, distance: 13.8
click at [597, 311] on circle at bounding box center [597, 311] width 0 height 0
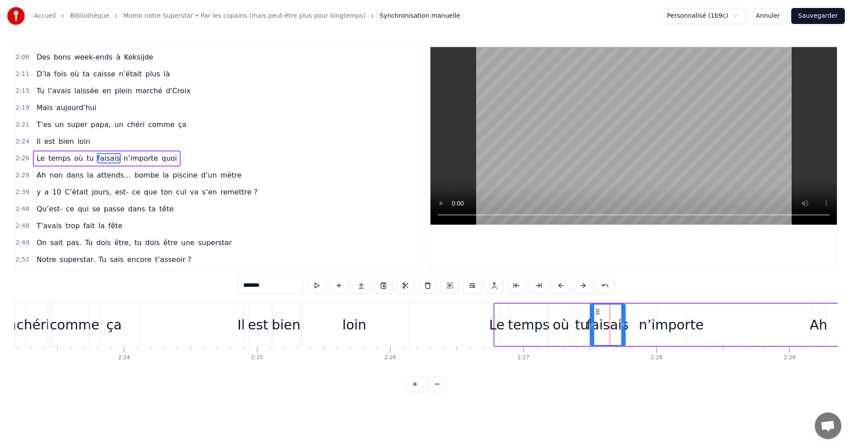
click at [247, 283] on input "*******" at bounding box center [270, 285] width 67 height 16
click at [250, 285] on input "*******" at bounding box center [270, 285] width 67 height 16
click at [248, 282] on input "******" at bounding box center [270, 285] width 67 height 16
click at [245, 284] on input "*****" at bounding box center [270, 285] width 67 height 16
type input "******"
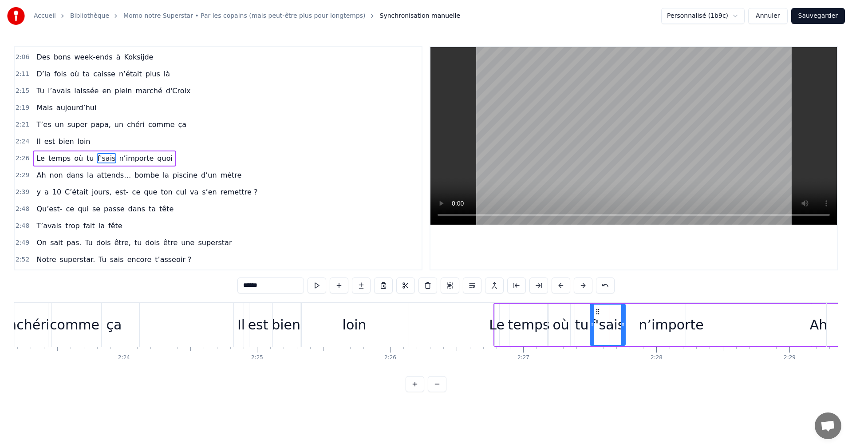
click at [651, 318] on div "n’importe" at bounding box center [671, 324] width 65 height 20
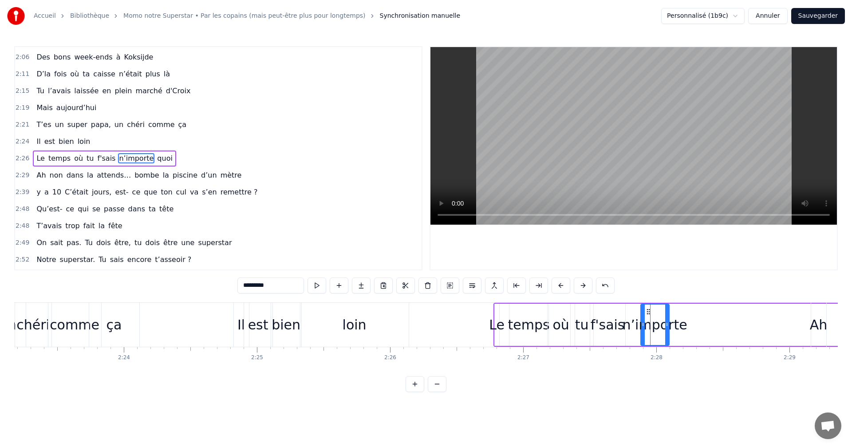
drag, startPoint x: 662, startPoint y: 310, endPoint x: 646, endPoint y: 310, distance: 16.4
click at [646, 310] on icon at bounding box center [647, 311] width 7 height 7
click at [156, 162] on span "quoi" at bounding box center [164, 158] width 17 height 10
type input "****"
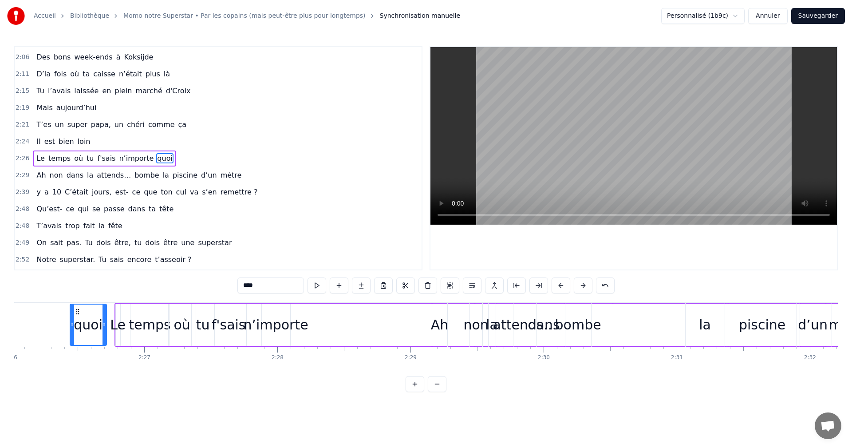
scroll to position [0, 19425]
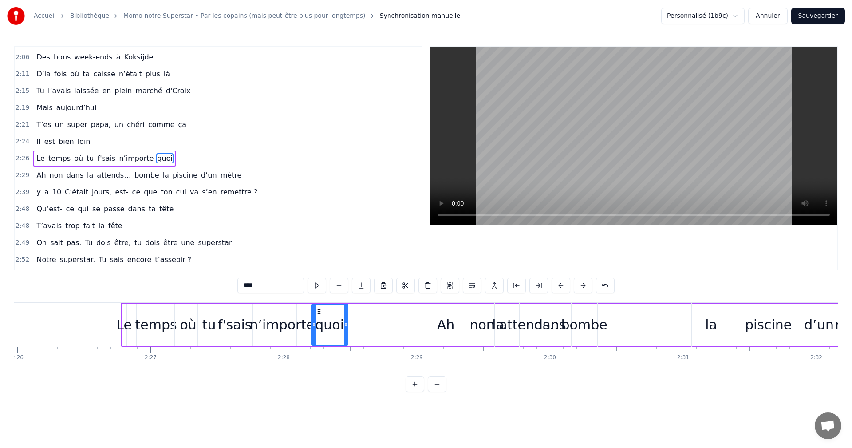
drag, startPoint x: 67, startPoint y: 312, endPoint x: 318, endPoint y: 362, distance: 256.0
click at [318, 362] on div "Pour qui on s’est réunis ? Momo Momo Momo De qui on est les amis ? Momo Momo Mo…" at bounding box center [425, 335] width 823 height 67
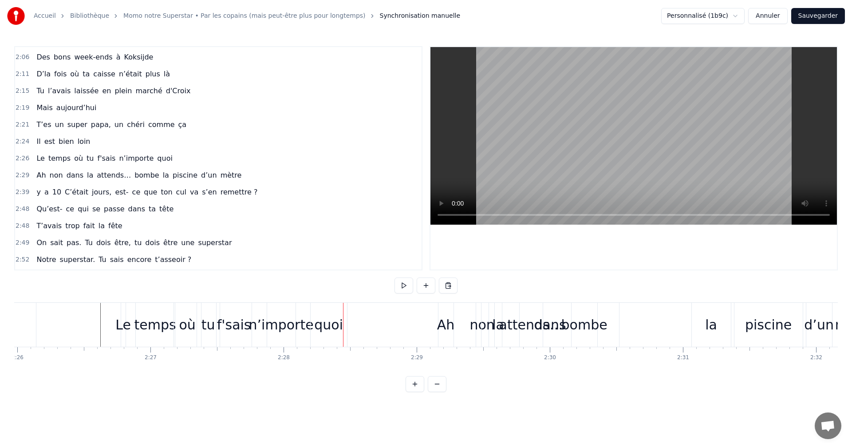
click at [35, 145] on span "Il" at bounding box center [38, 141] width 6 height 10
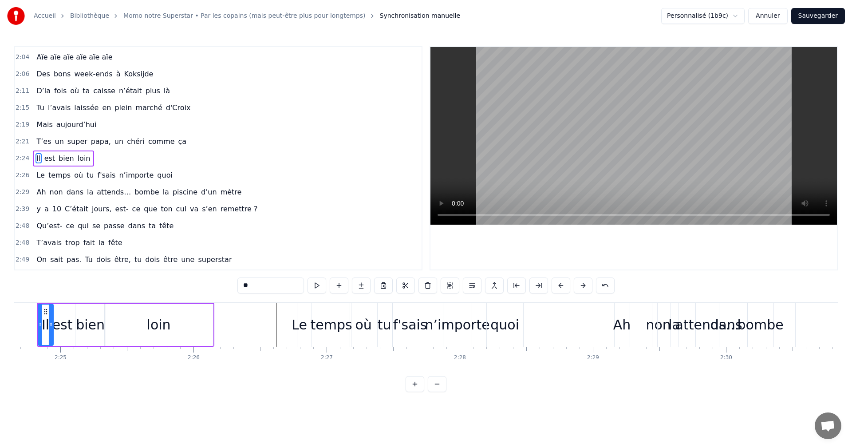
scroll to position [0, 19227]
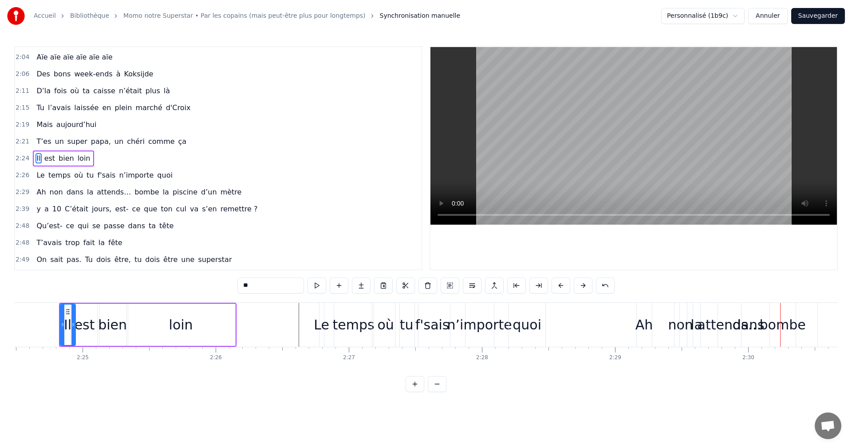
click at [96, 193] on span "attends…" at bounding box center [114, 192] width 36 height 10
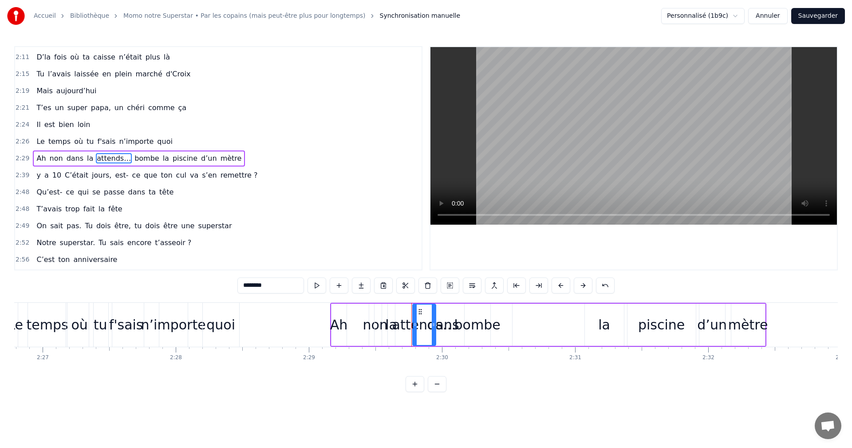
scroll to position [0, 19453]
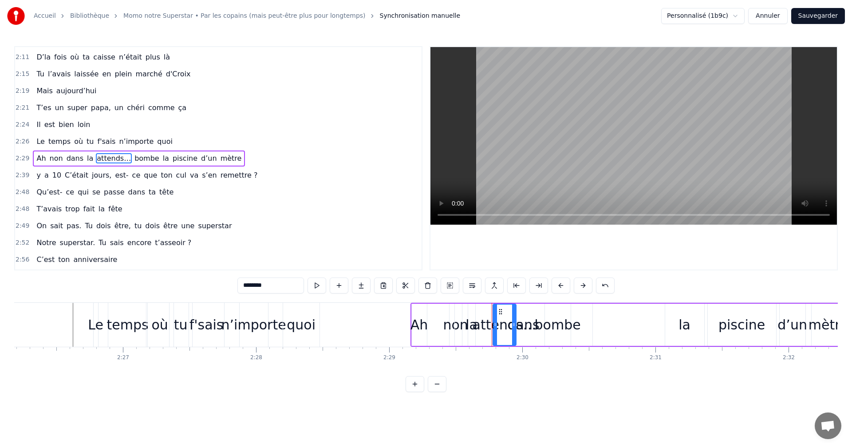
click at [450, 325] on div "non" at bounding box center [455, 324] width 25 height 20
click at [447, 325] on div "non" at bounding box center [455, 324] width 25 height 20
drag, startPoint x: 456, startPoint y: 312, endPoint x: 443, endPoint y: 310, distance: 13.9
click at [443, 310] on icon at bounding box center [443, 311] width 7 height 7
click at [495, 327] on div "attends…" at bounding box center [504, 324] width 64 height 20
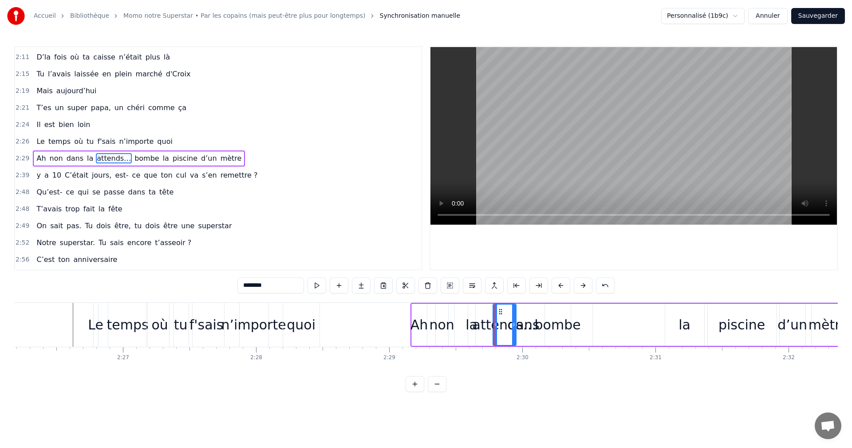
click at [489, 324] on div "attends…" at bounding box center [504, 324] width 64 height 20
click at [483, 323] on div "attends…" at bounding box center [504, 324] width 64 height 20
click at [479, 330] on div "attends…" at bounding box center [504, 324] width 64 height 20
click at [102, 157] on span "attends…" at bounding box center [114, 158] width 36 height 10
drag, startPoint x: 499, startPoint y: 313, endPoint x: 479, endPoint y: 311, distance: 20.0
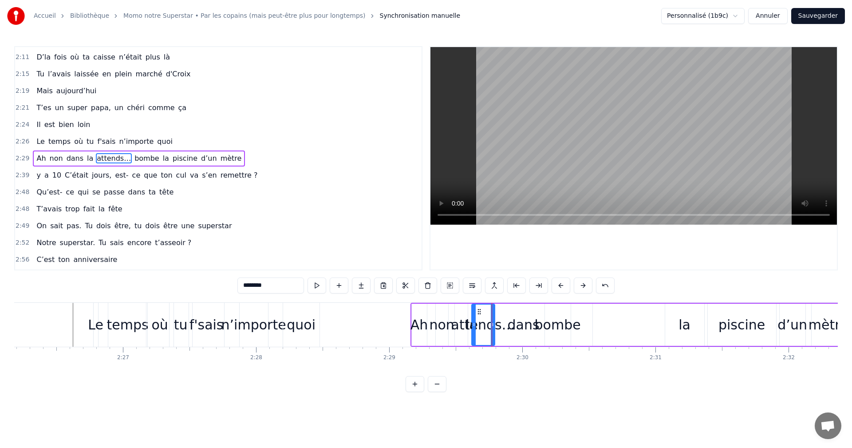
click at [479, 311] on icon at bounding box center [479, 311] width 7 height 7
click at [86, 161] on span "la" at bounding box center [90, 158] width 8 height 10
click at [473, 310] on div at bounding box center [473, 324] width 4 height 40
drag, startPoint x: 475, startPoint y: 310, endPoint x: 523, endPoint y: 311, distance: 47.9
click at [554, 325] on div "bombe" at bounding box center [557, 324] width 46 height 20
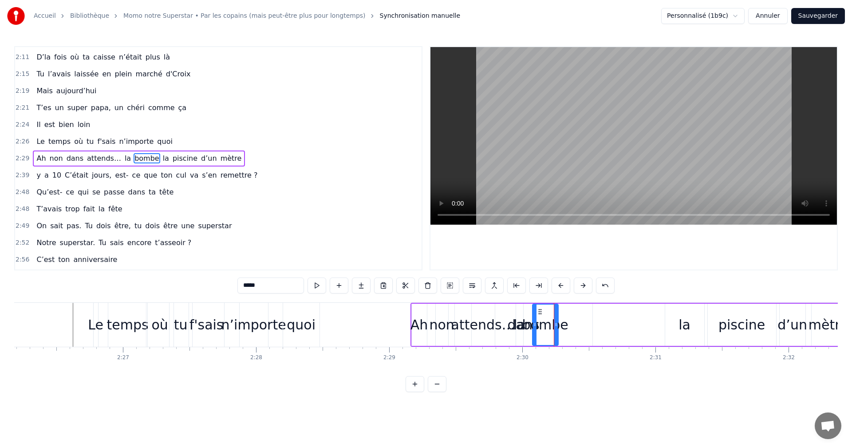
drag, startPoint x: 550, startPoint y: 312, endPoint x: 538, endPoint y: 311, distance: 12.5
click at [538, 311] on icon at bounding box center [539, 311] width 7 height 7
click at [69, 156] on span "dans" at bounding box center [75, 158] width 19 height 10
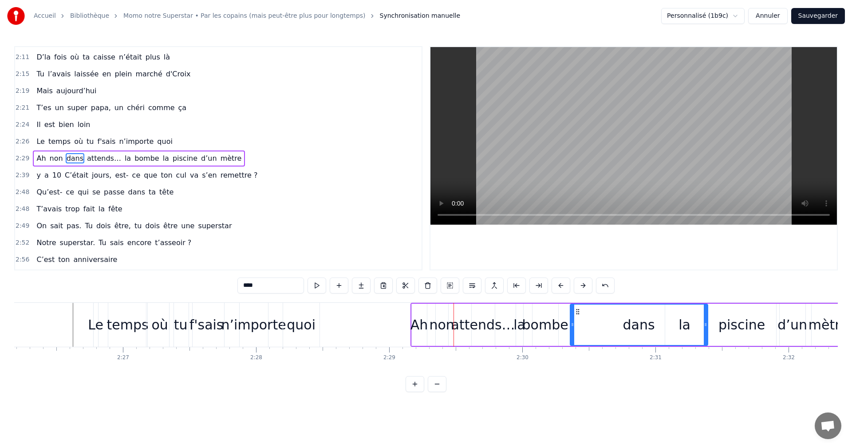
drag, startPoint x: 461, startPoint y: 310, endPoint x: 576, endPoint y: 314, distance: 115.4
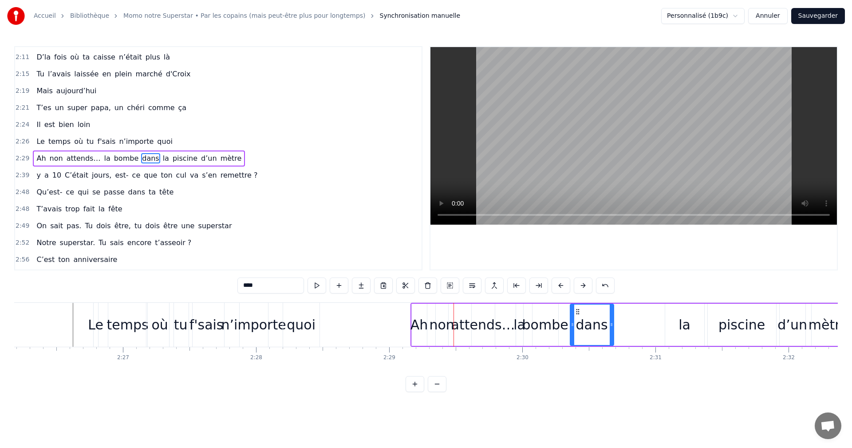
drag, startPoint x: 704, startPoint y: 318, endPoint x: 615, endPoint y: 318, distance: 89.2
click at [613, 318] on div at bounding box center [611, 324] width 4 height 40
click at [684, 325] on div "la" at bounding box center [684, 324] width 12 height 20
drag, startPoint x: 672, startPoint y: 312, endPoint x: 618, endPoint y: 310, distance: 53.7
click at [618, 310] on icon at bounding box center [618, 311] width 7 height 7
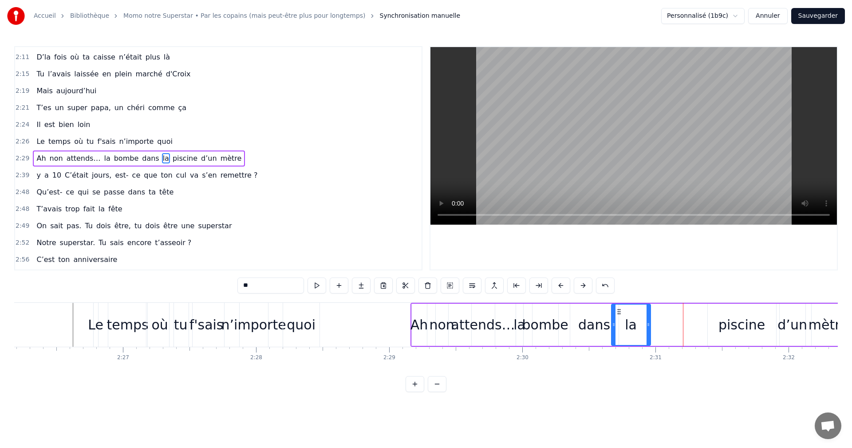
click at [718, 324] on div "piscine" at bounding box center [741, 324] width 68 height 42
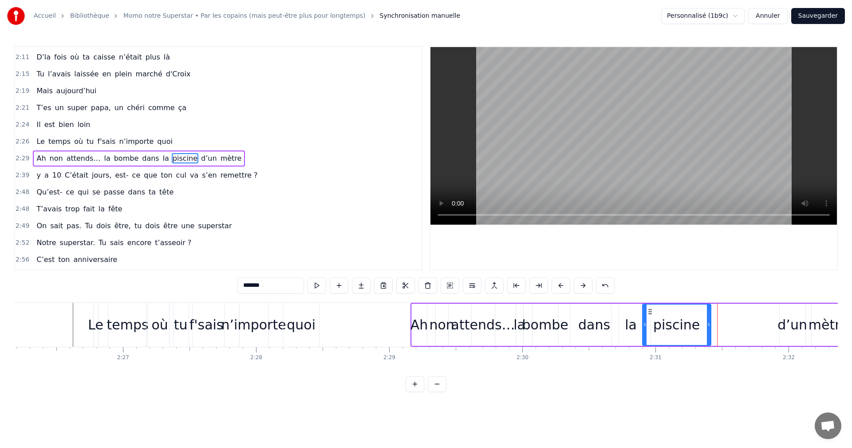
drag, startPoint x: 714, startPoint y: 310, endPoint x: 649, endPoint y: 308, distance: 65.2
click at [649, 308] on icon at bounding box center [649, 311] width 7 height 7
click at [786, 329] on div "d’un" at bounding box center [792, 324] width 30 height 20
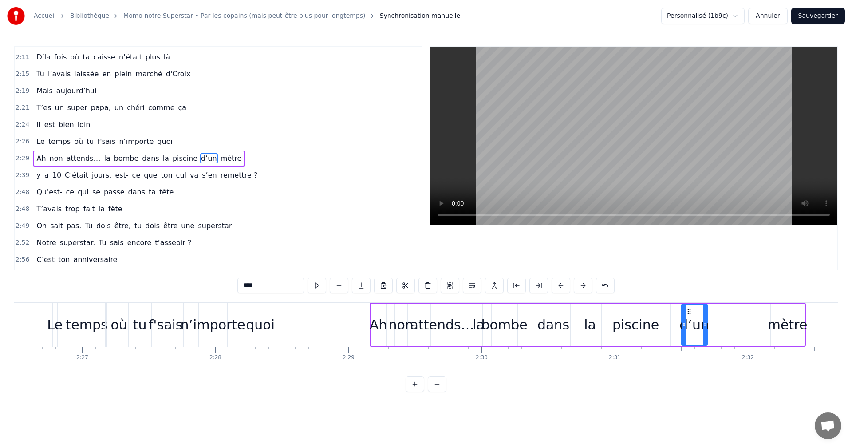
scroll to position [0, 19496]
drag, startPoint x: 786, startPoint y: 311, endPoint x: 664, endPoint y: 307, distance: 122.5
click at [664, 308] on icon at bounding box center [665, 311] width 7 height 7
click at [770, 326] on div "mètre" at bounding box center [785, 324] width 40 height 20
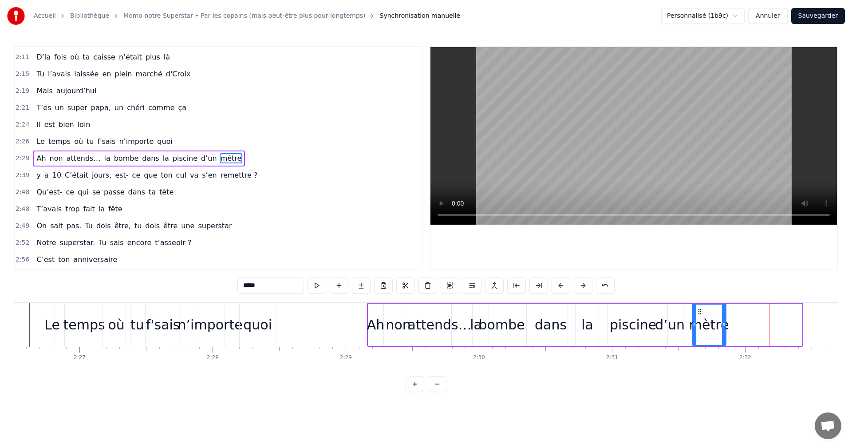
drag, startPoint x: 774, startPoint y: 310, endPoint x: 698, endPoint y: 309, distance: 75.9
click at [698, 309] on icon at bounding box center [699, 311] width 7 height 7
click at [56, 321] on div "Le" at bounding box center [52, 324] width 16 height 20
type input "**"
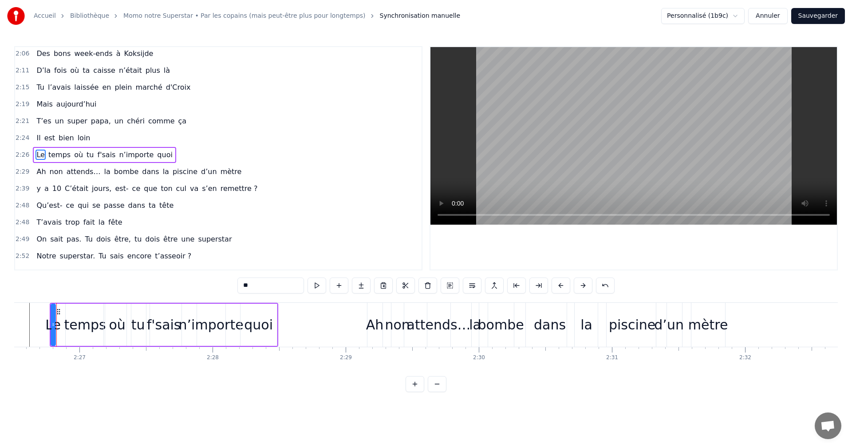
scroll to position [0, 19494]
drag, startPoint x: 476, startPoint y: 326, endPoint x: 570, endPoint y: 327, distance: 94.1
click at [570, 327] on div "Ah non attends… la bombe dans la piscine d’un mètre" at bounding box center [549, 325] width 360 height 44
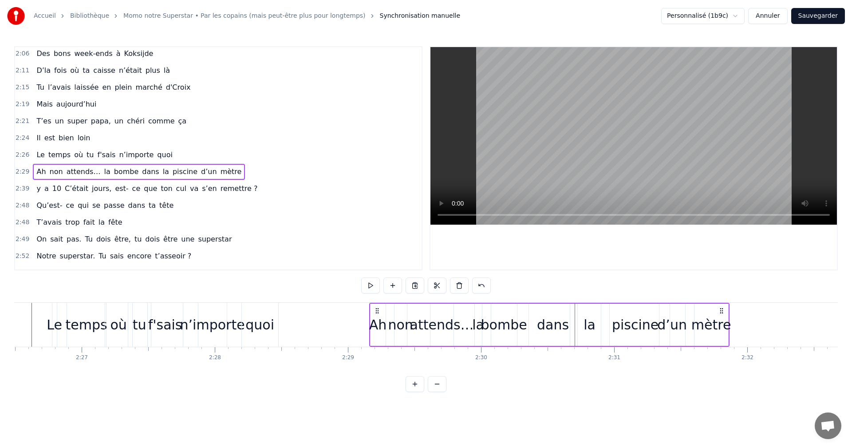
click at [483, 326] on div "bombe" at bounding box center [504, 324] width 46 height 20
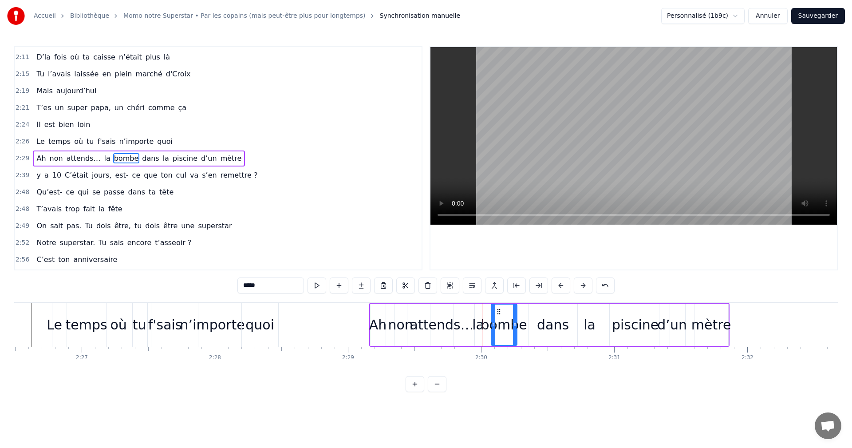
click at [480, 326] on div "la" at bounding box center [478, 324] width 12 height 20
drag, startPoint x: 482, startPoint y: 310, endPoint x: 584, endPoint y: 312, distance: 102.5
click at [495, 324] on div "bombe" at bounding box center [504, 324] width 46 height 20
drag, startPoint x: 499, startPoint y: 312, endPoint x: 601, endPoint y: 311, distance: 102.9
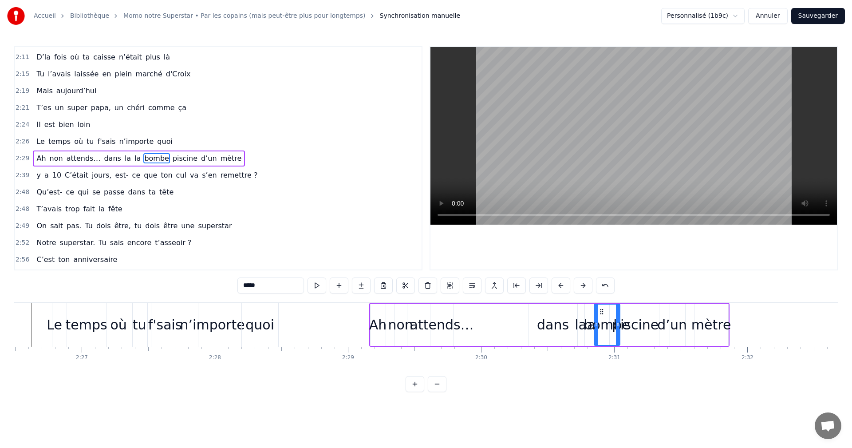
click at [550, 326] on div "dans" at bounding box center [553, 324] width 32 height 20
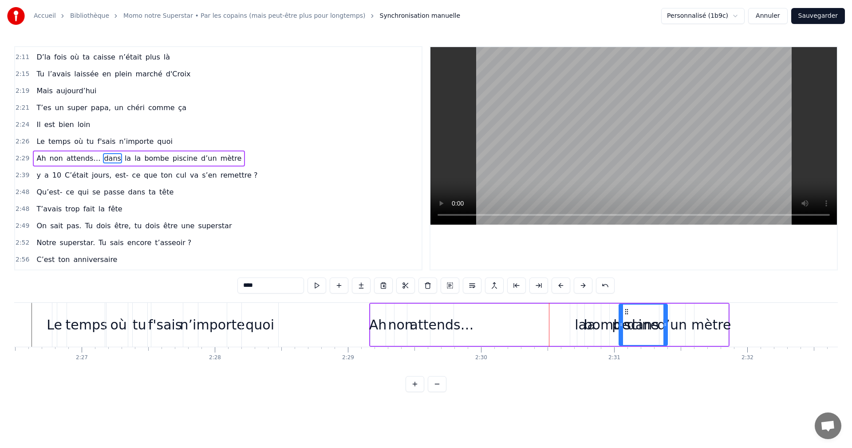
drag, startPoint x: 534, startPoint y: 310, endPoint x: 608, endPoint y: 310, distance: 73.2
click at [103, 156] on span "la" at bounding box center [107, 158] width 8 height 10
drag, startPoint x: 578, startPoint y: 312, endPoint x: 650, endPoint y: 312, distance: 72.3
click at [143, 159] on span "piscine" at bounding box center [154, 158] width 27 height 10
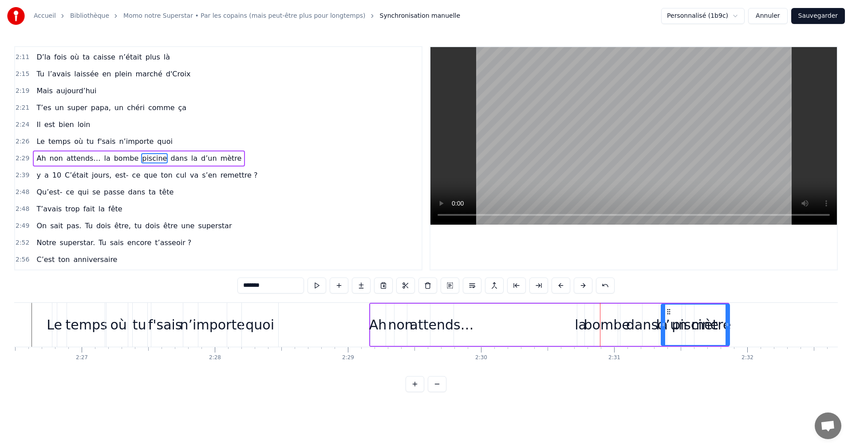
drag, startPoint x: 608, startPoint y: 311, endPoint x: 668, endPoint y: 311, distance: 59.9
click at [172, 162] on span "d’un" at bounding box center [181, 158] width 18 height 10
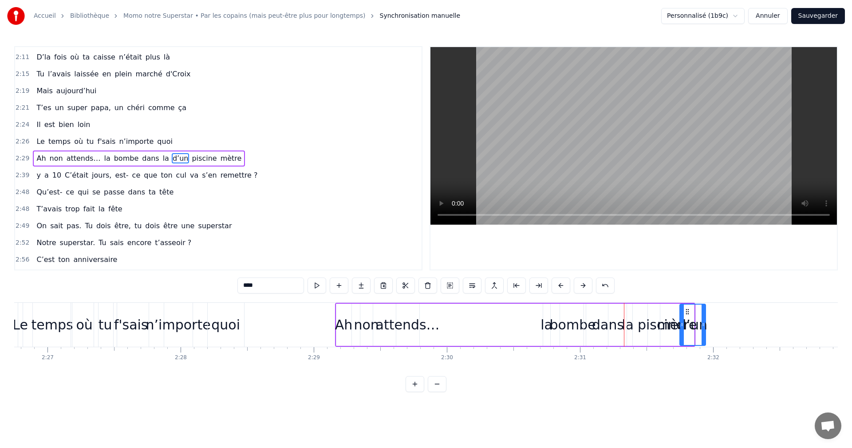
scroll to position [0, 19531]
drag, startPoint x: 666, startPoint y: 312, endPoint x: 682, endPoint y: 314, distance: 15.8
click at [200, 162] on span "mètre" at bounding box center [211, 158] width 23 height 10
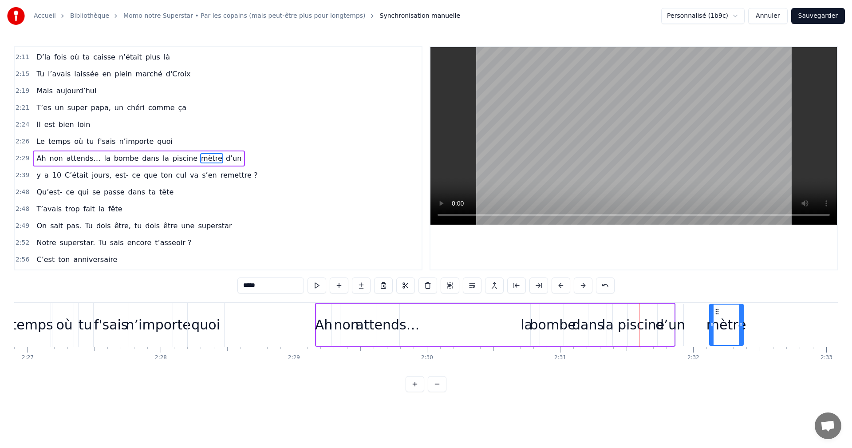
scroll to position [0, 19563]
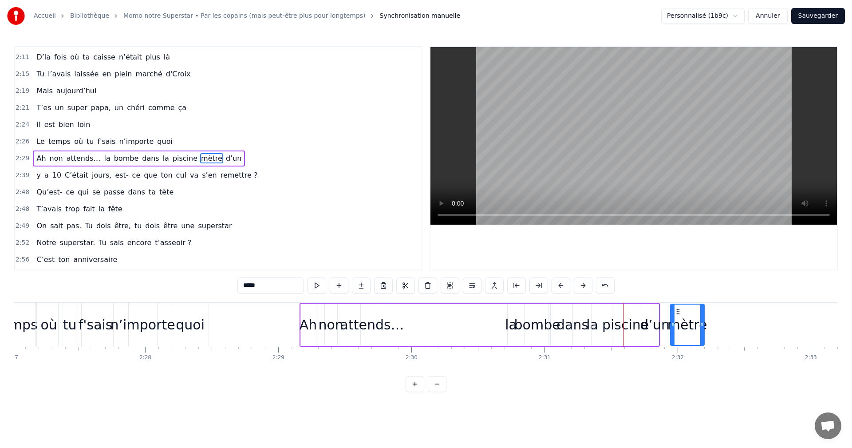
drag, startPoint x: 666, startPoint y: 310, endPoint x: 676, endPoint y: 307, distance: 11.0
click at [653, 312] on div "d’un" at bounding box center [655, 324] width 26 height 42
drag, startPoint x: 648, startPoint y: 310, endPoint x: 653, endPoint y: 310, distance: 4.9
click at [615, 322] on div "piscine" at bounding box center [625, 324] width 47 height 20
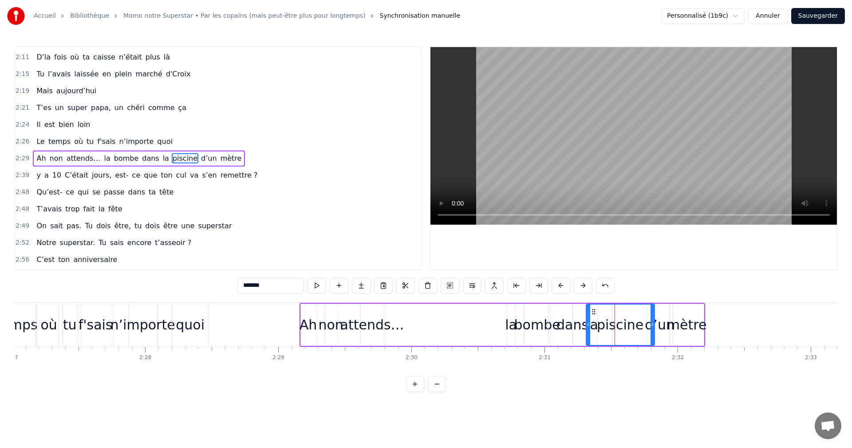
drag, startPoint x: 598, startPoint y: 310, endPoint x: 593, endPoint y: 310, distance: 5.3
click at [593, 310] on icon at bounding box center [593, 311] width 7 height 7
drag, startPoint x: 589, startPoint y: 314, endPoint x: 607, endPoint y: 316, distance: 17.8
click at [607, 316] on div at bounding box center [605, 324] width 4 height 40
click at [604, 311] on icon at bounding box center [604, 311] width 7 height 7
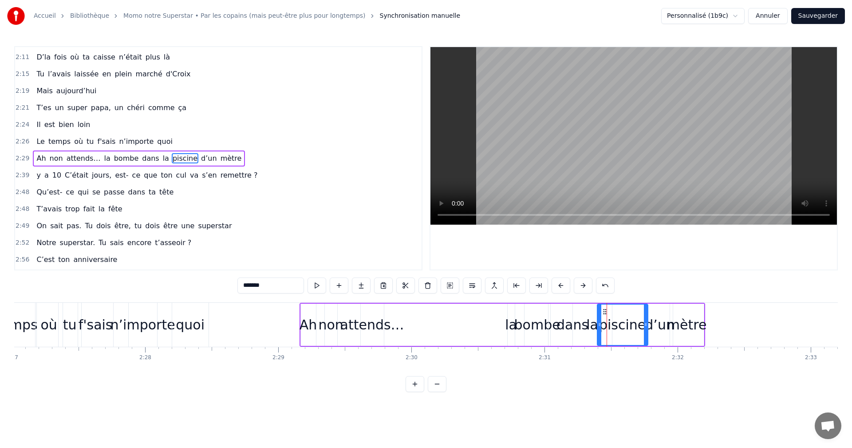
click at [686, 326] on div "mètre" at bounding box center [687, 324] width 40 height 20
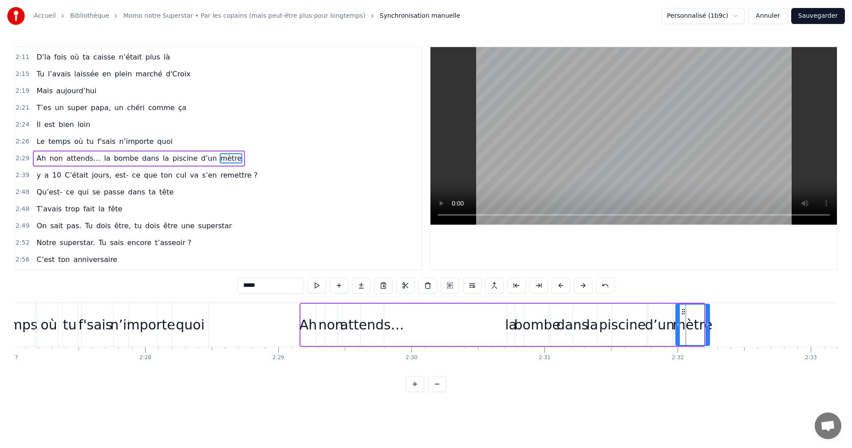
drag, startPoint x: 675, startPoint y: 312, endPoint x: 680, endPoint y: 312, distance: 5.8
click at [680, 312] on icon at bounding box center [683, 311] width 7 height 7
click at [311, 326] on div "Ah" at bounding box center [308, 324] width 18 height 20
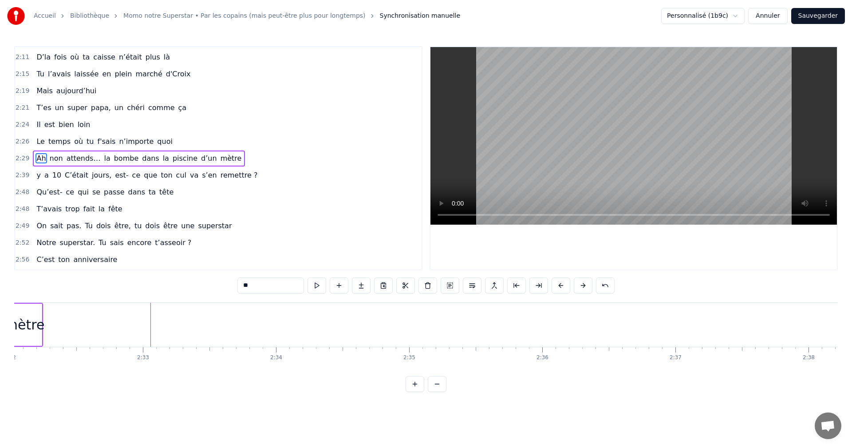
scroll to position [0, 20308]
click at [103, 160] on span "la" at bounding box center [107, 158] width 8 height 10
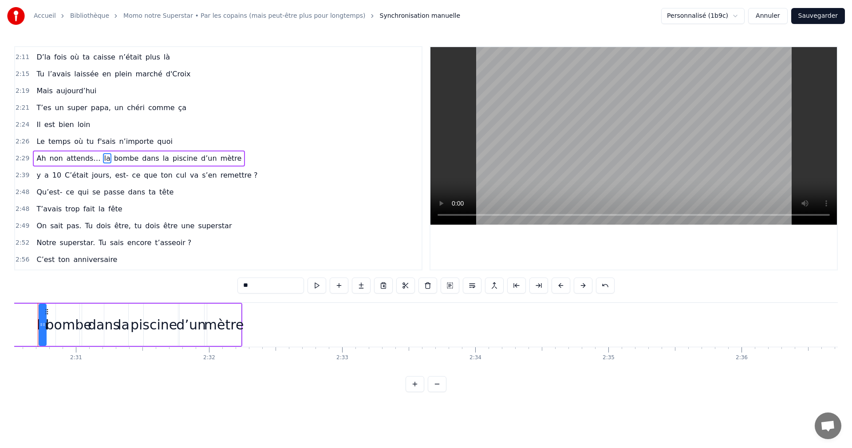
scroll to position [0, 20011]
click at [66, 310] on div at bounding box center [65, 324] width 4 height 40
drag, startPoint x: 68, startPoint y: 311, endPoint x: 165, endPoint y: 309, distance: 96.7
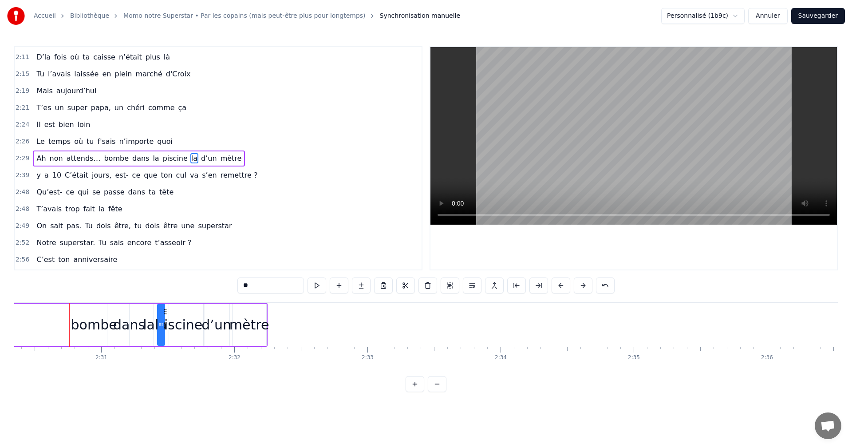
click at [147, 323] on div "la" at bounding box center [149, 324] width 12 height 20
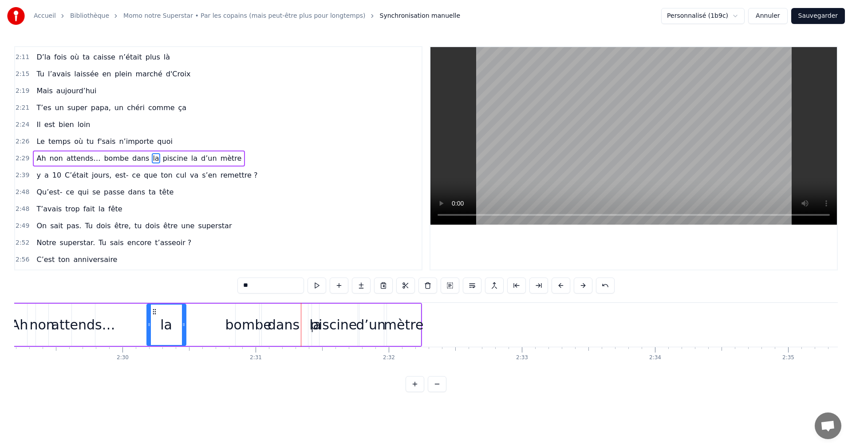
scroll to position [0, 19849]
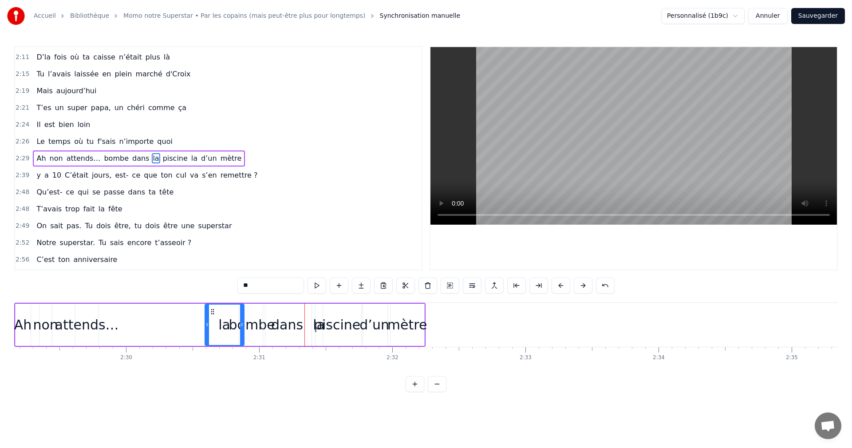
drag, startPoint x: 135, startPoint y: 310, endPoint x: 212, endPoint y: 314, distance: 77.3
click at [212, 314] on icon at bounding box center [212, 311] width 7 height 7
drag, startPoint x: 242, startPoint y: 315, endPoint x: 226, endPoint y: 315, distance: 16.0
click at [227, 315] on div at bounding box center [229, 324] width 4 height 40
drag, startPoint x: 210, startPoint y: 310, endPoint x: 217, endPoint y: 310, distance: 7.2
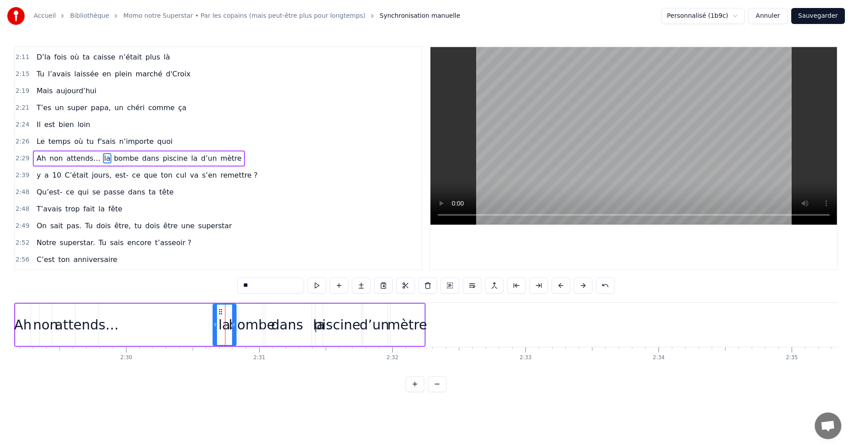
click at [217, 310] on icon at bounding box center [220, 311] width 7 height 7
click at [319, 327] on div "la" at bounding box center [319, 324] width 12 height 20
drag, startPoint x: 322, startPoint y: 311, endPoint x: 310, endPoint y: 311, distance: 11.5
click at [310, 311] on circle at bounding box center [310, 311] width 0 height 0
click at [314, 311] on icon at bounding box center [313, 311] width 7 height 7
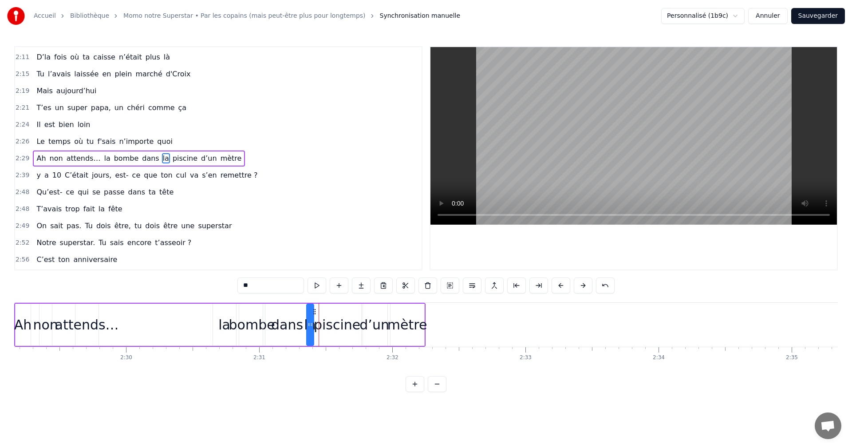
click at [290, 316] on div "dans" at bounding box center [287, 324] width 32 height 20
click at [223, 325] on div "la" at bounding box center [224, 324] width 12 height 20
click at [26, 326] on div "Ah" at bounding box center [23, 324] width 18 height 20
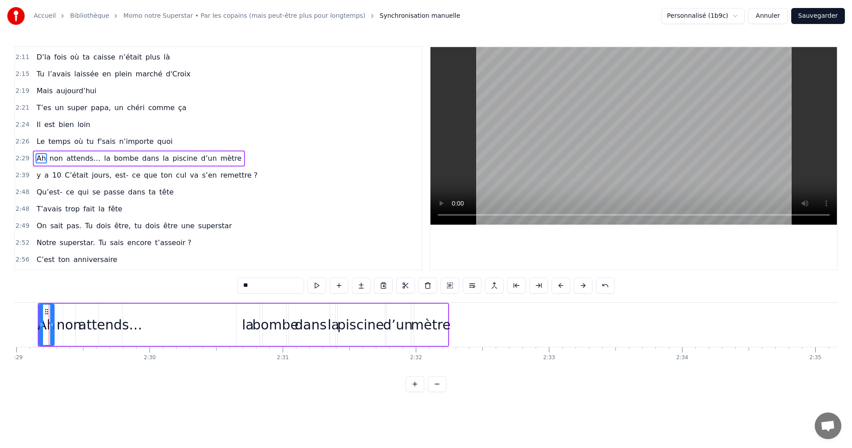
scroll to position [0, 19815]
click at [440, 321] on div "mètre" at bounding box center [440, 324] width 40 height 20
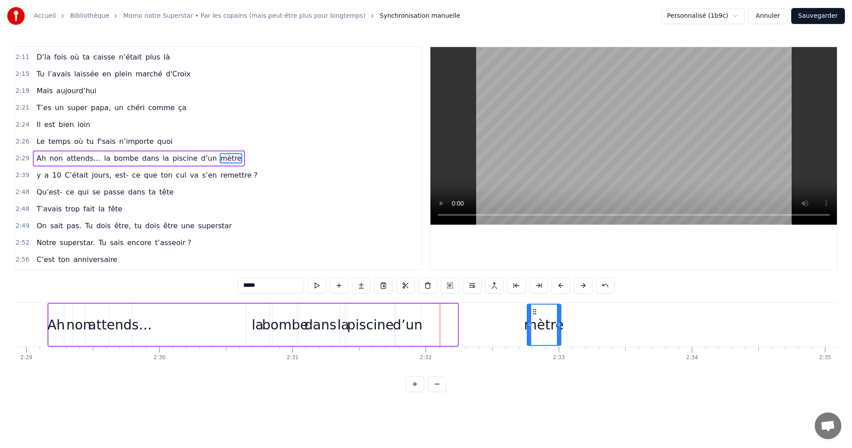
drag, startPoint x: 430, startPoint y: 313, endPoint x: 533, endPoint y: 313, distance: 103.4
click at [533, 313] on circle at bounding box center [533, 313] width 0 height 0
click at [414, 324] on div "d’un" at bounding box center [408, 324] width 30 height 20
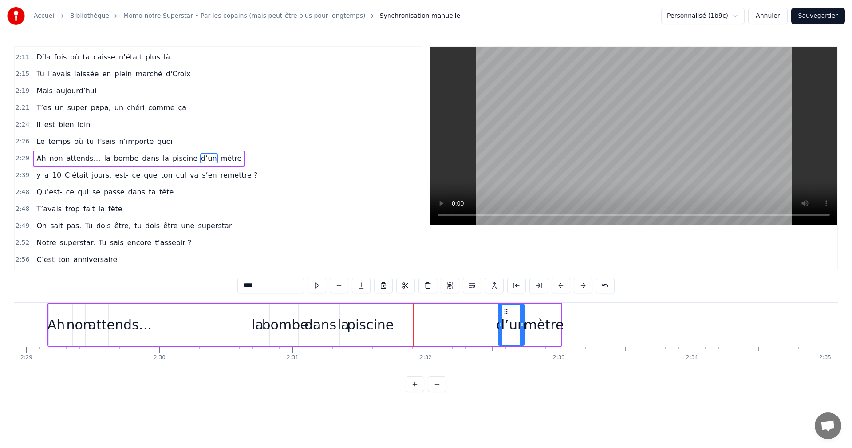
drag, startPoint x: 404, startPoint y: 310, endPoint x: 507, endPoint y: 310, distance: 103.4
click at [507, 310] on icon at bounding box center [505, 311] width 7 height 7
click at [380, 324] on div "piscine" at bounding box center [370, 324] width 47 height 20
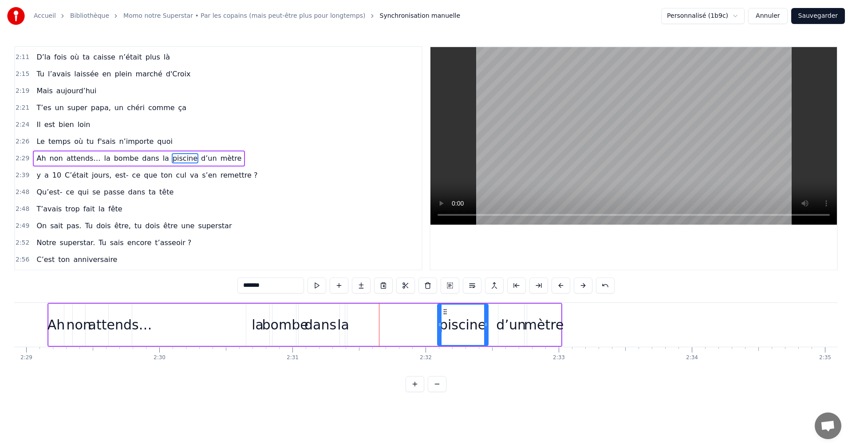
drag, startPoint x: 352, startPoint y: 311, endPoint x: 444, endPoint y: 311, distance: 92.3
click at [444, 311] on icon at bounding box center [444, 311] width 7 height 7
click at [343, 318] on div "la" at bounding box center [343, 324] width 12 height 20
drag, startPoint x: 347, startPoint y: 311, endPoint x: 434, endPoint y: 310, distance: 86.9
click at [434, 310] on icon at bounding box center [433, 311] width 7 height 7
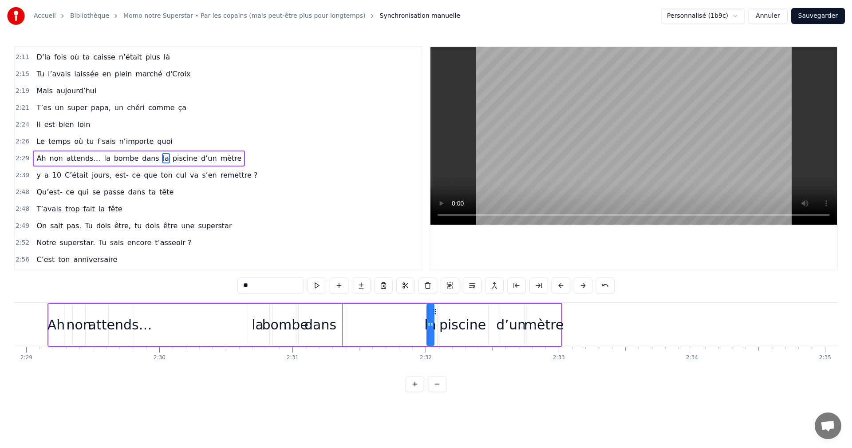
click at [323, 320] on div "dans" at bounding box center [320, 324] width 32 height 20
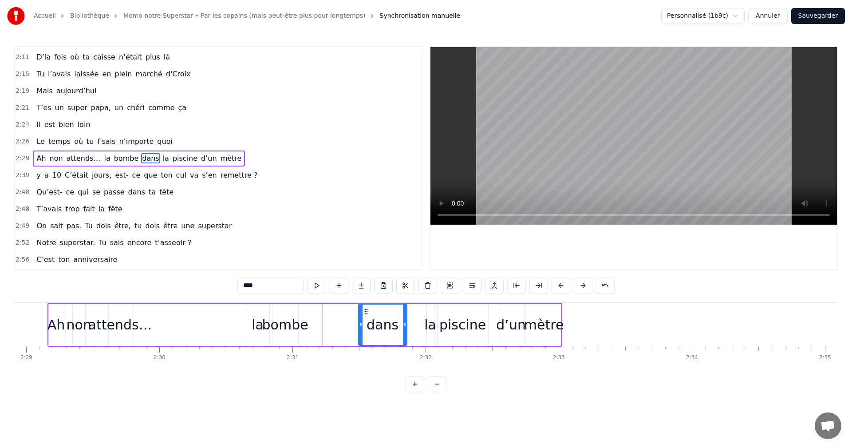
drag, startPoint x: 304, startPoint y: 311, endPoint x: 366, endPoint y: 310, distance: 62.1
click at [366, 310] on icon at bounding box center [365, 311] width 7 height 7
click at [296, 322] on div "bombe" at bounding box center [285, 324] width 46 height 20
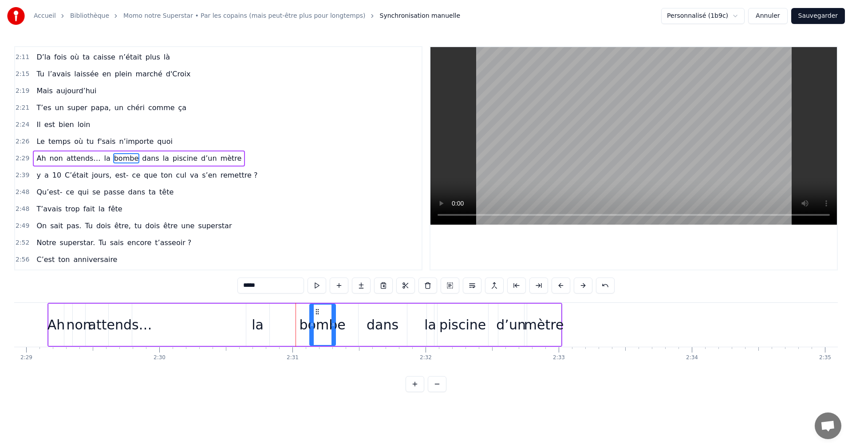
drag, startPoint x: 284, startPoint y: 313, endPoint x: 317, endPoint y: 313, distance: 32.4
click at [317, 313] on icon at bounding box center [317, 311] width 7 height 7
click at [59, 329] on div "Ah" at bounding box center [56, 324] width 18 height 20
click at [72, 178] on span "C’était" at bounding box center [76, 175] width 25 height 10
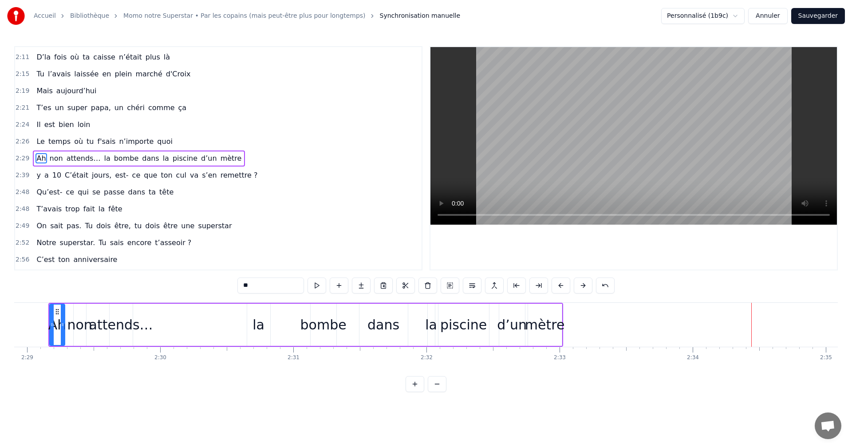
type input "*******"
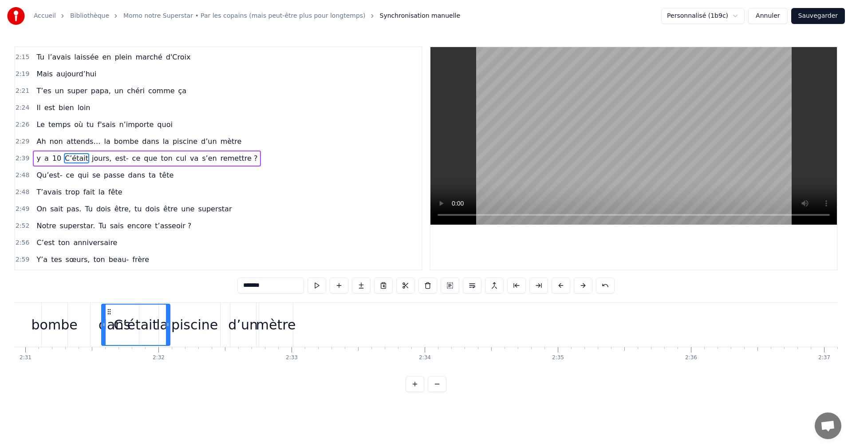
scroll to position [0, 20057]
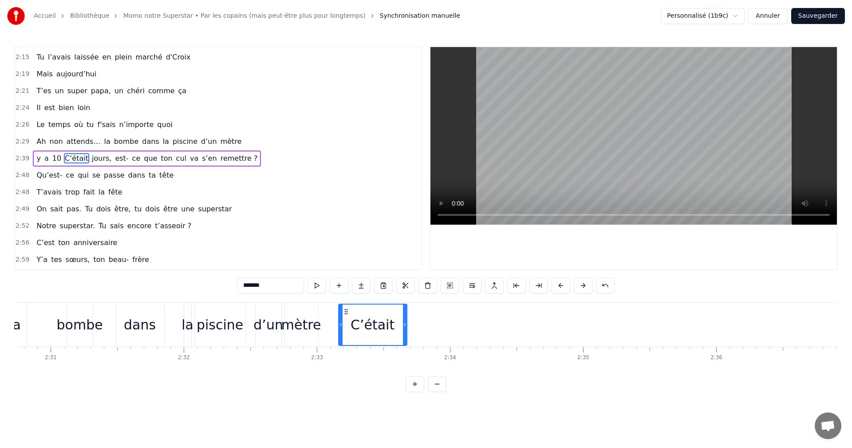
drag, startPoint x: 656, startPoint y: 313, endPoint x: 346, endPoint y: 337, distance: 311.9
click at [346, 337] on div "C’était" at bounding box center [372, 324] width 67 height 40
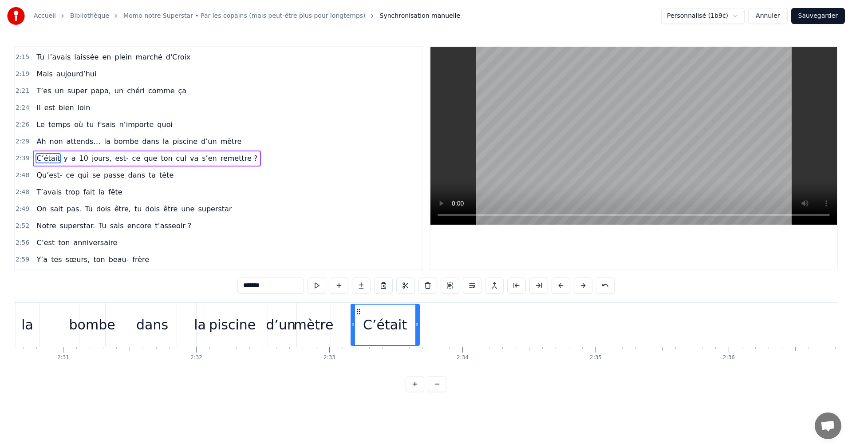
scroll to position [0, 19997]
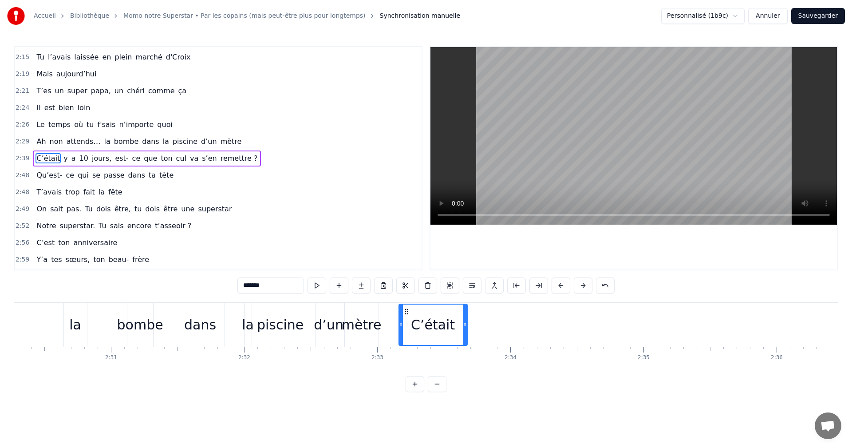
click at [170, 323] on div "Ah non attends… la bombe dans la piscine d’un mètre" at bounding box center [123, 325] width 515 height 44
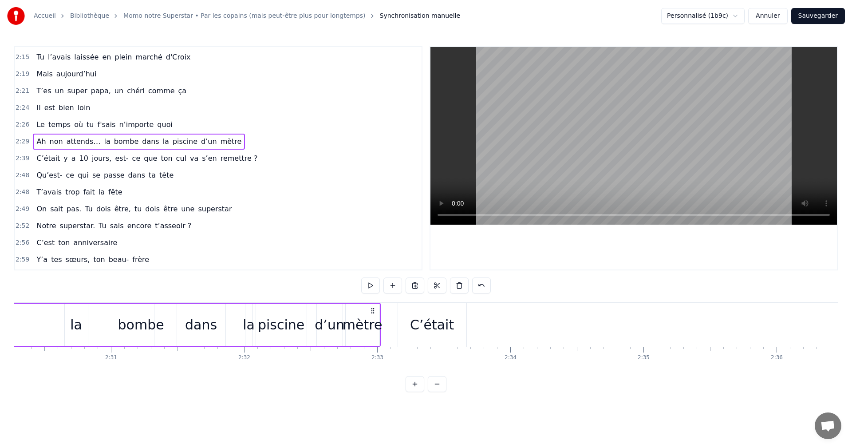
click at [424, 323] on div "C’était" at bounding box center [432, 324] width 44 height 20
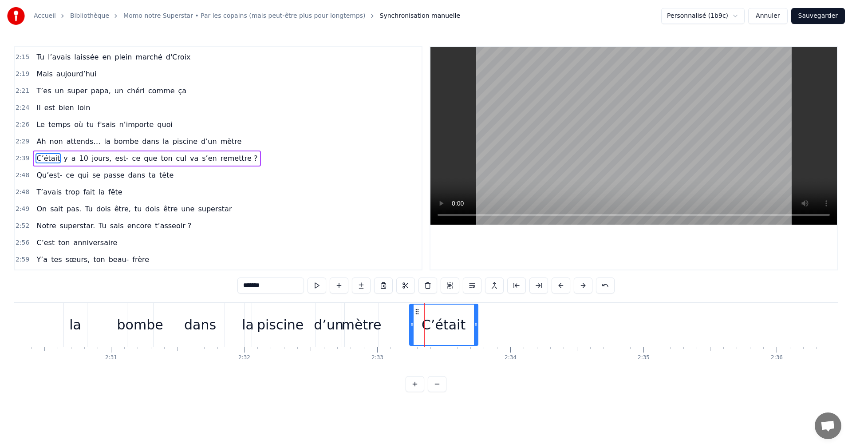
drag, startPoint x: 407, startPoint y: 314, endPoint x: 418, endPoint y: 314, distance: 10.6
click at [418, 314] on icon at bounding box center [416, 311] width 7 height 7
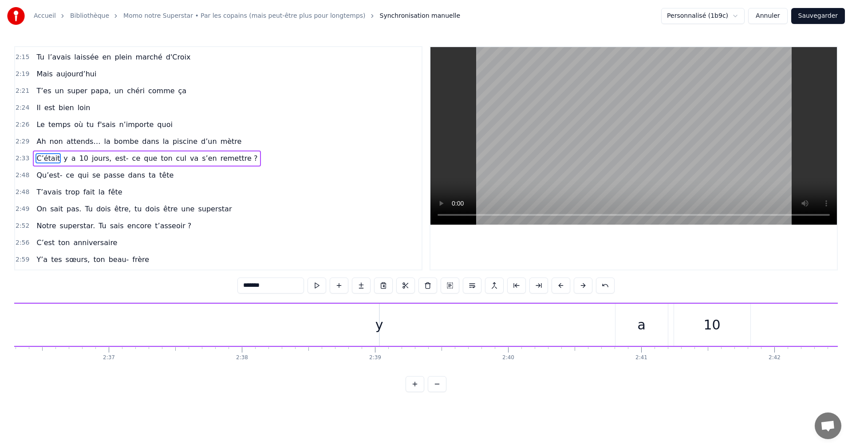
scroll to position [0, 20765]
click at [415, 324] on div "C’était y a 10 jours, est- ce que ton cul va s’en remettre ?" at bounding box center [629, 325] width 1980 height 44
click at [412, 323] on div "y" at bounding box center [411, 324] width 8 height 20
click at [255, 285] on input "*" at bounding box center [270, 285] width 67 height 16
click at [257, 285] on input "**" at bounding box center [270, 285] width 67 height 16
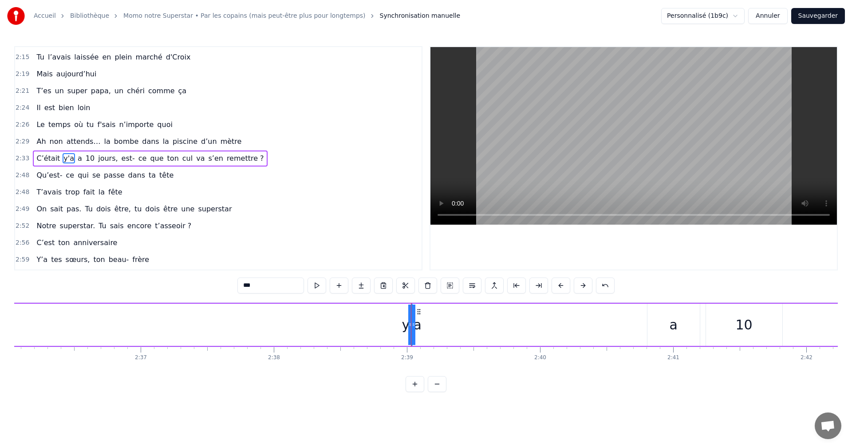
click at [672, 330] on div "a" at bounding box center [673, 324] width 8 height 20
type input "*"
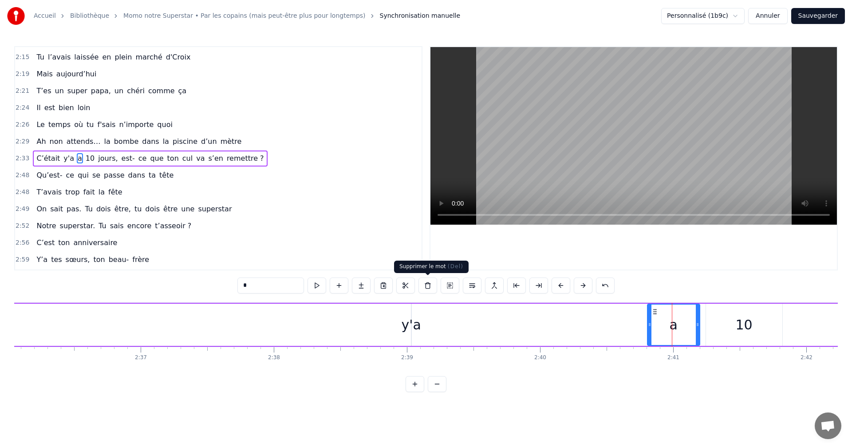
click at [427, 289] on button at bounding box center [427, 285] width 19 height 16
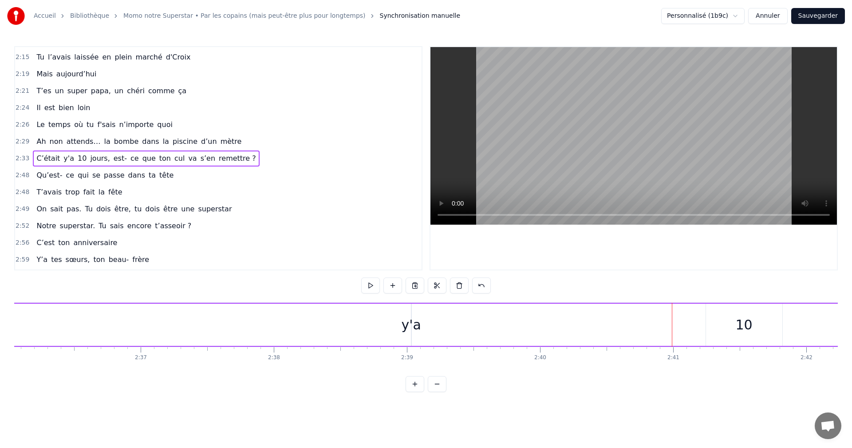
click at [409, 327] on div "y'a" at bounding box center [411, 324] width 20 height 20
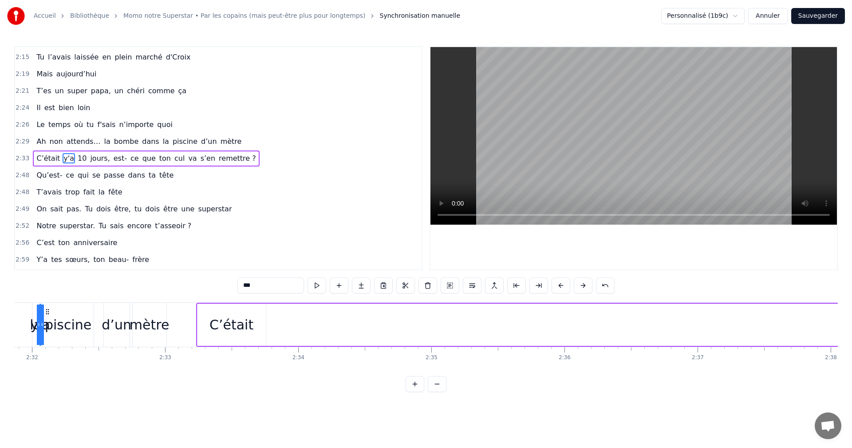
scroll to position [0, 20186]
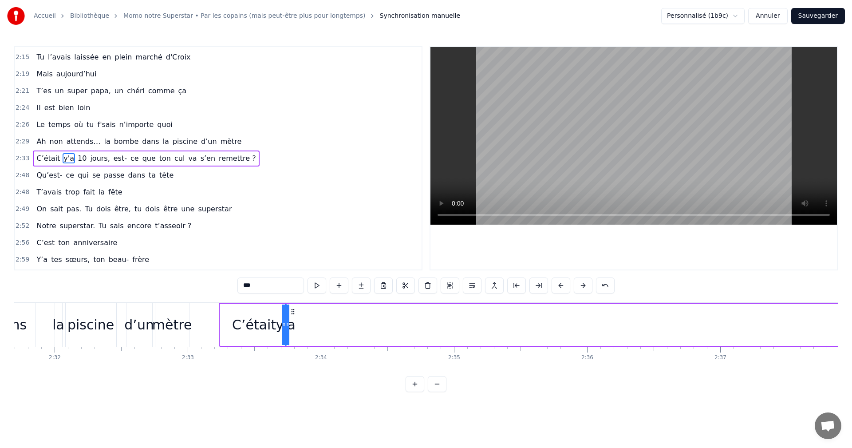
drag, startPoint x: 418, startPoint y: 311, endPoint x: 292, endPoint y: 331, distance: 127.5
click at [286, 331] on div "y'a" at bounding box center [286, 324] width 0 height 40
click at [77, 157] on span "10" at bounding box center [82, 158] width 11 height 10
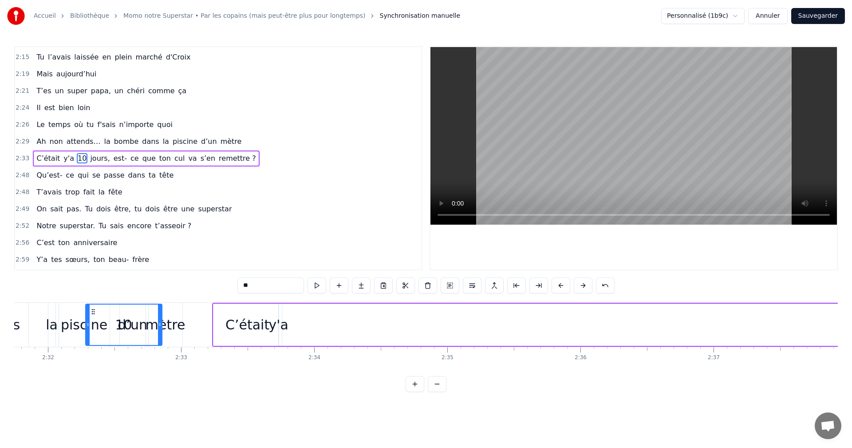
scroll to position [0, 20188]
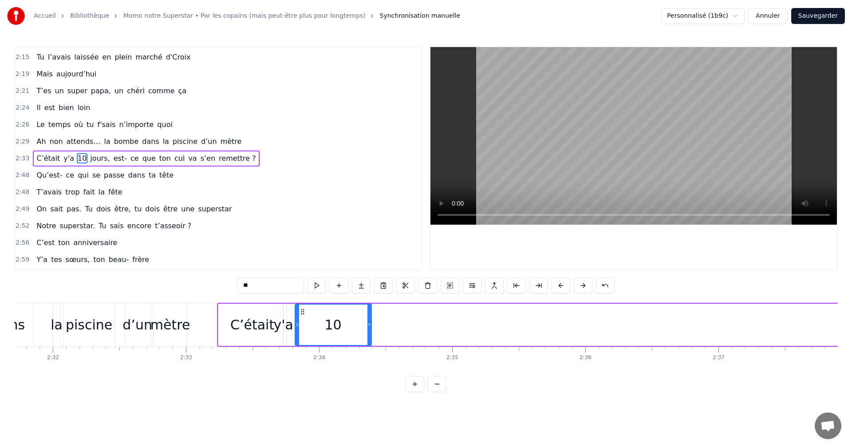
drag, startPoint x: 66, startPoint y: 310, endPoint x: 301, endPoint y: 315, distance: 234.7
click at [301, 315] on div "10" at bounding box center [332, 324] width 75 height 40
click at [89, 159] on span "jours," at bounding box center [99, 158] width 21 height 10
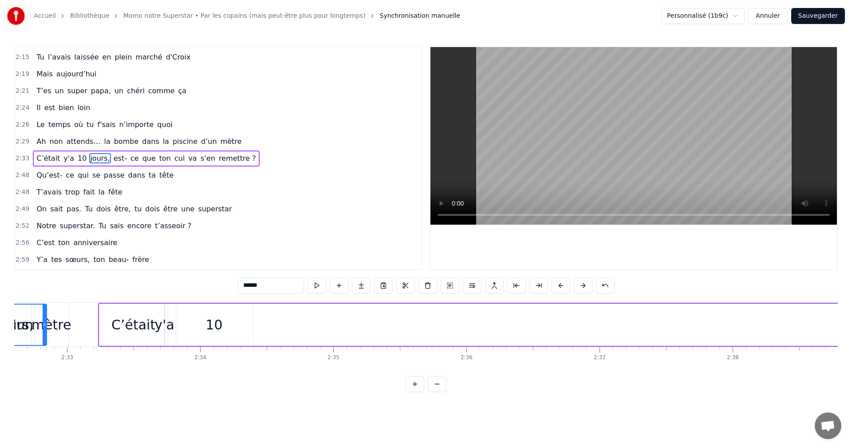
scroll to position [0, 20267]
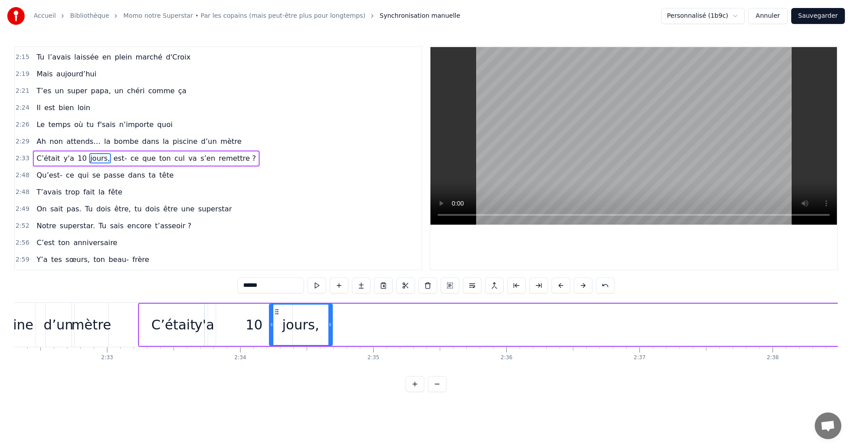
drag, startPoint x: 67, startPoint y: 309, endPoint x: 276, endPoint y: 326, distance: 209.7
click at [276, 326] on div "jours," at bounding box center [301, 324] width 62 height 40
click at [113, 159] on span "est-" at bounding box center [120, 158] width 15 height 10
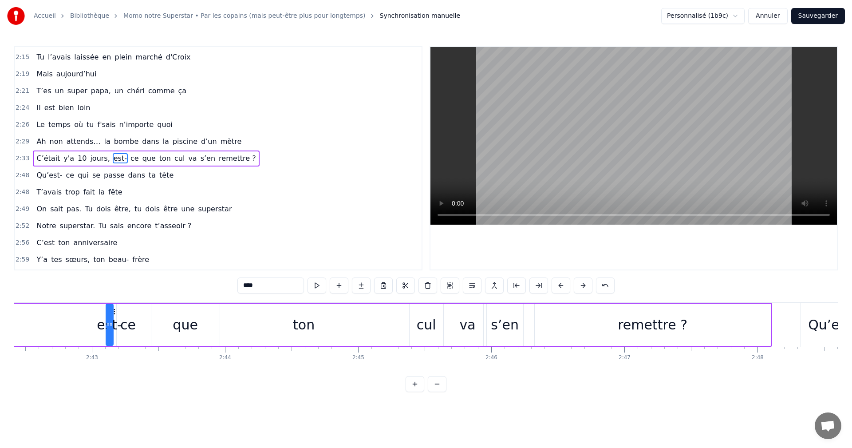
scroll to position [0, 21658]
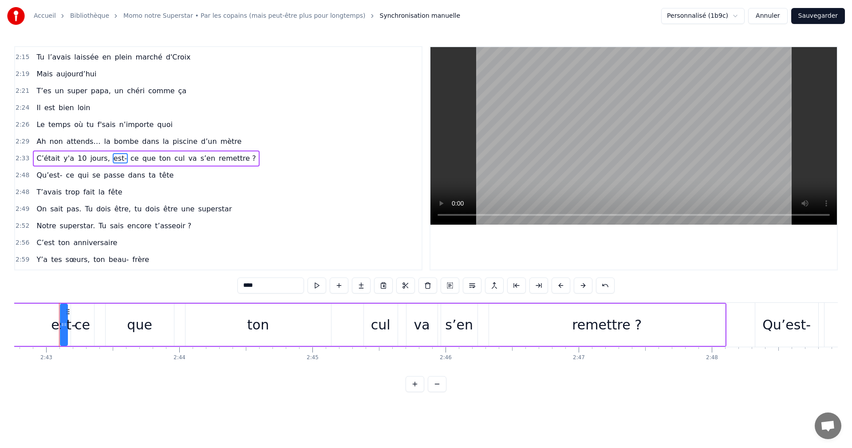
click at [267, 288] on input "****" at bounding box center [270, 285] width 67 height 16
click at [119, 328] on div "que" at bounding box center [140, 324] width 68 height 42
click at [82, 326] on div "ce" at bounding box center [83, 324] width 16 height 20
type input "**"
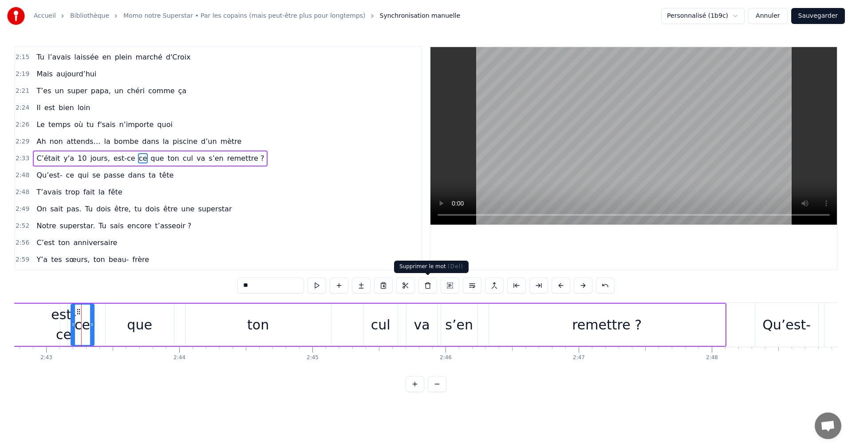
click at [427, 289] on button at bounding box center [427, 285] width 19 height 16
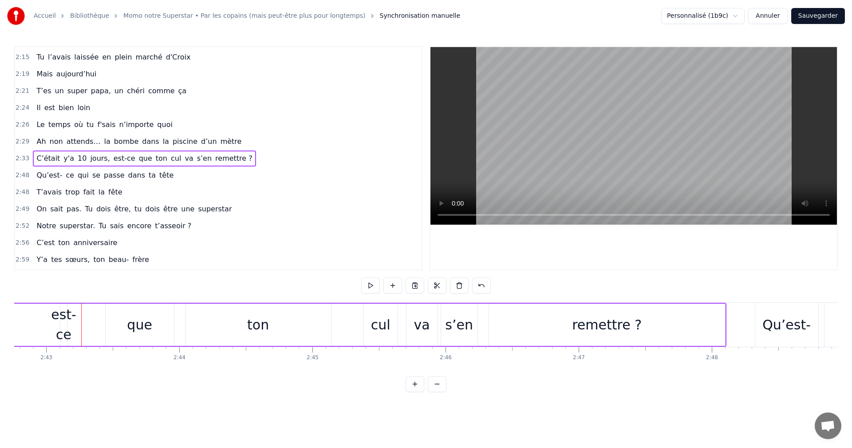
click at [71, 324] on div "est-ce" at bounding box center [63, 324] width 25 height 40
drag, startPoint x: 64, startPoint y: 325, endPoint x: 98, endPoint y: 325, distance: 33.3
click at [100, 325] on icon at bounding box center [102, 324] width 4 height 7
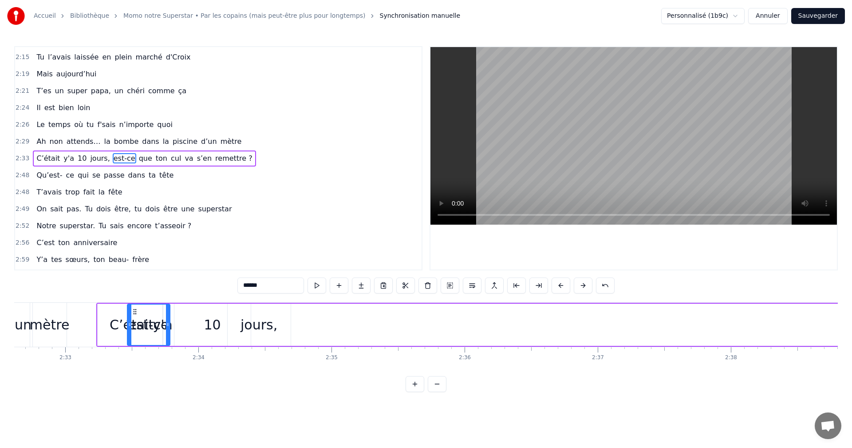
scroll to position [0, 20296]
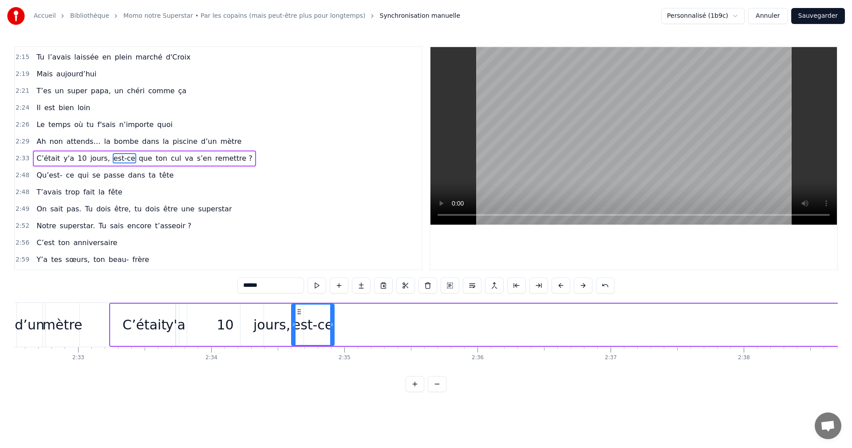
drag, startPoint x: 67, startPoint y: 312, endPoint x: 298, endPoint y: 318, distance: 231.2
click at [298, 318] on div "est-ce" at bounding box center [313, 324] width 42 height 40
click at [42, 317] on div "d’un" at bounding box center [30, 324] width 30 height 20
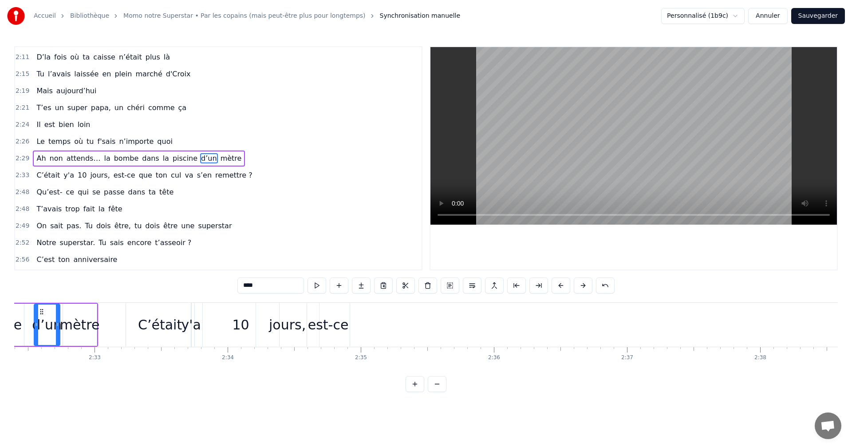
scroll to position [0, 20279]
click at [244, 319] on div "10" at bounding box center [241, 324] width 17 height 20
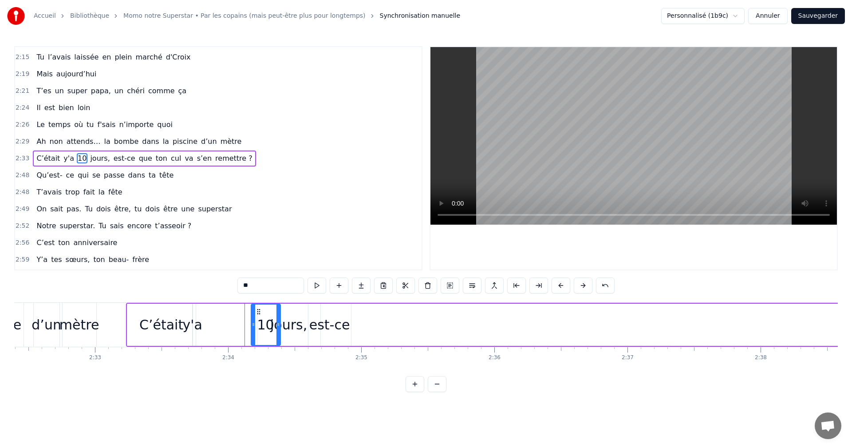
drag, startPoint x: 207, startPoint y: 316, endPoint x: 254, endPoint y: 318, distance: 47.1
click at [254, 318] on div at bounding box center [254, 324] width 4 height 40
drag, startPoint x: 259, startPoint y: 311, endPoint x: 212, endPoint y: 308, distance: 46.2
click at [212, 308] on icon at bounding box center [212, 311] width 7 height 7
click at [275, 316] on div "jours," at bounding box center [288, 324] width 37 height 20
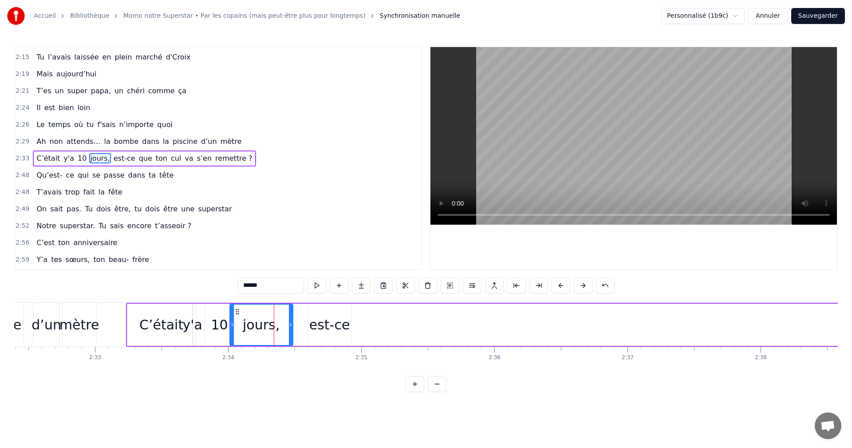
drag, startPoint x: 265, startPoint y: 311, endPoint x: 237, endPoint y: 310, distance: 27.5
click at [237, 310] on icon at bounding box center [237, 311] width 7 height 7
drag, startPoint x: 291, startPoint y: 324, endPoint x: 276, endPoint y: 323, distance: 14.7
click at [276, 323] on icon at bounding box center [276, 324] width 4 height 7
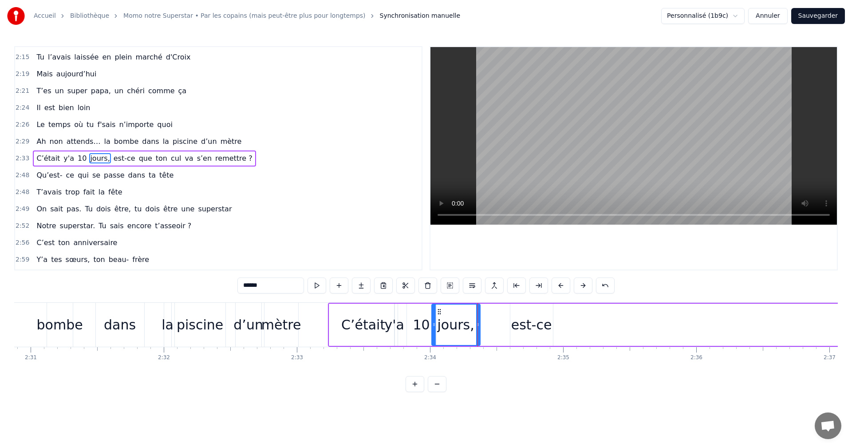
scroll to position [0, 20061]
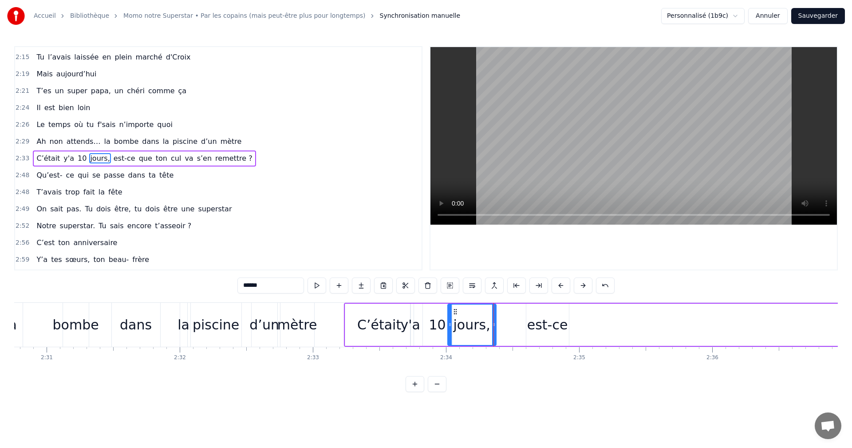
click at [138, 330] on div "dans" at bounding box center [136, 324] width 32 height 20
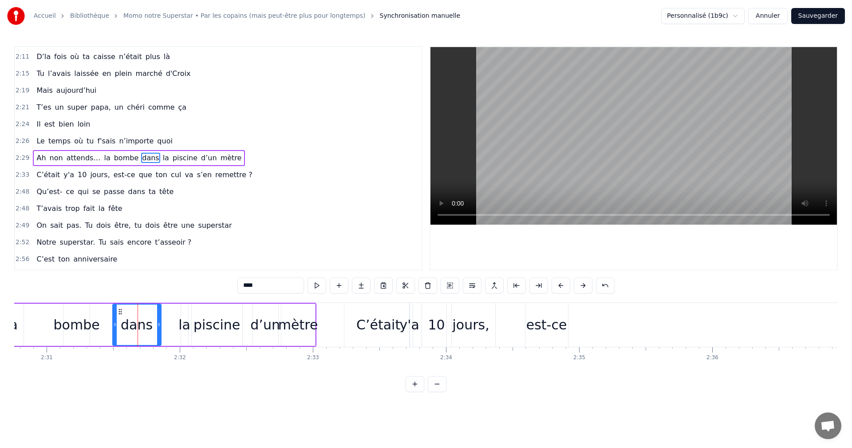
scroll to position [656, 0]
click at [557, 328] on div "est-ce" at bounding box center [546, 324] width 41 height 20
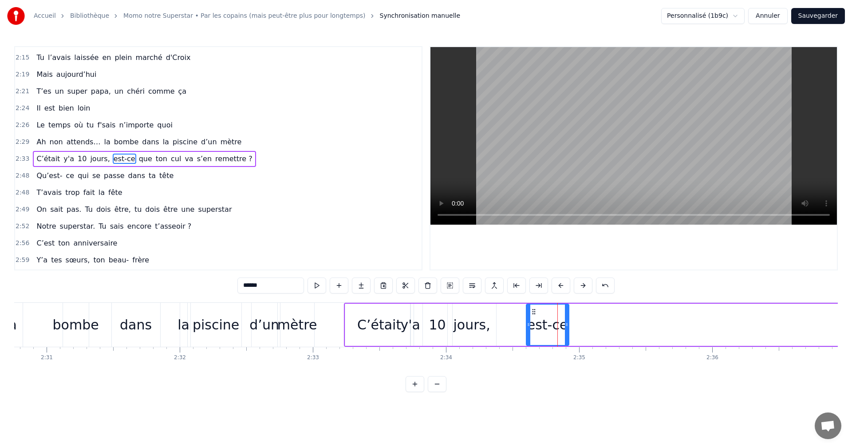
scroll to position [672, 0]
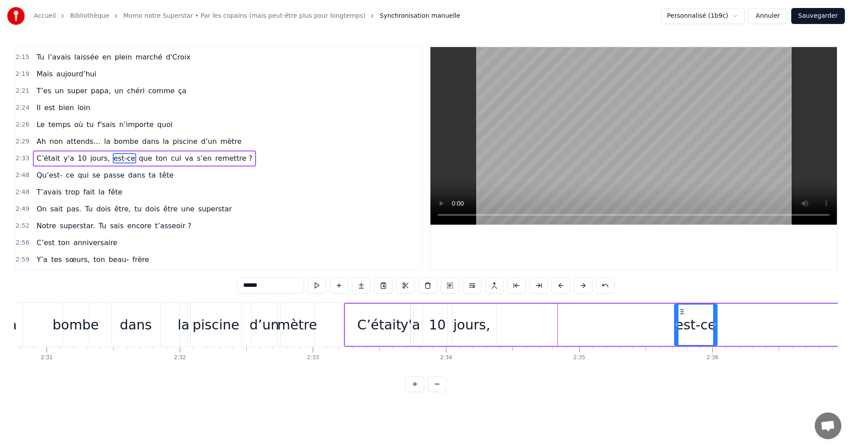
drag, startPoint x: 534, startPoint y: 312, endPoint x: 683, endPoint y: 310, distance: 148.2
click at [683, 310] on icon at bounding box center [681, 311] width 7 height 7
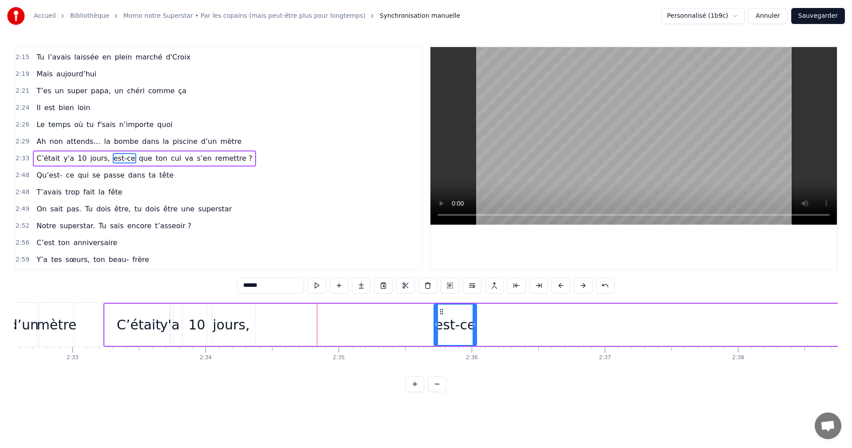
scroll to position [0, 20317]
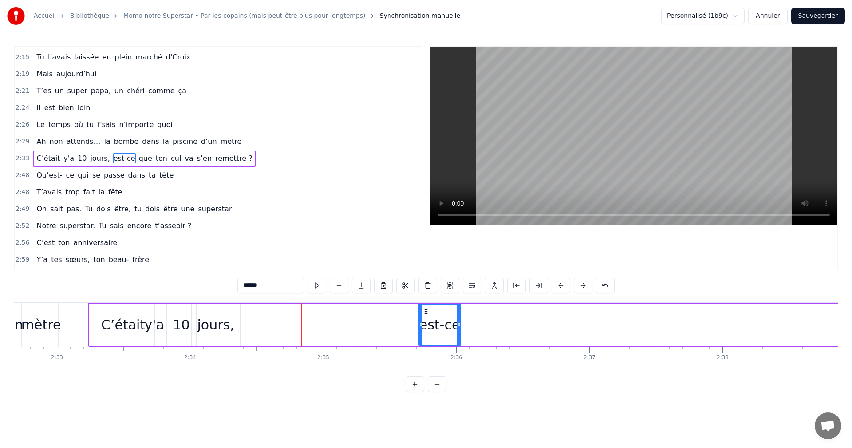
click at [138, 161] on span "que" at bounding box center [145, 158] width 15 height 10
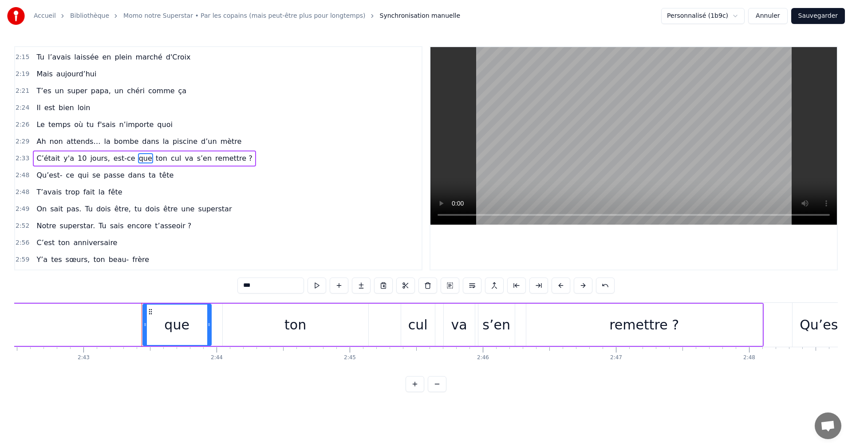
scroll to position [0, 21704]
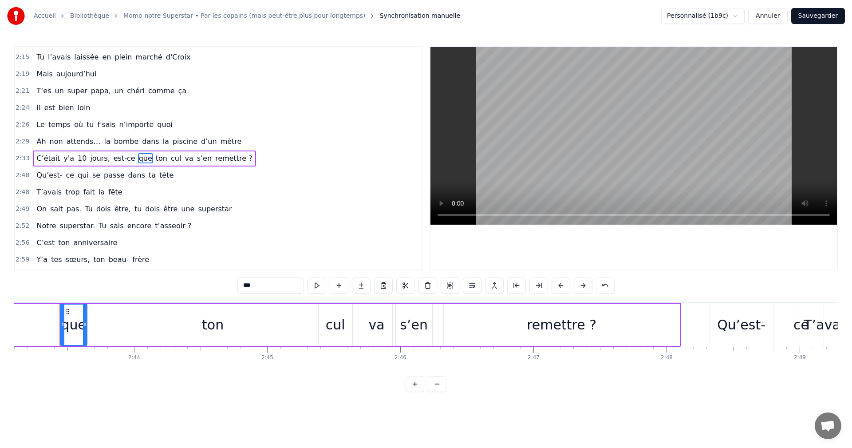
drag, startPoint x: 126, startPoint y: 314, endPoint x: 84, endPoint y: 314, distance: 41.7
click at [84, 314] on div at bounding box center [85, 324] width 4 height 40
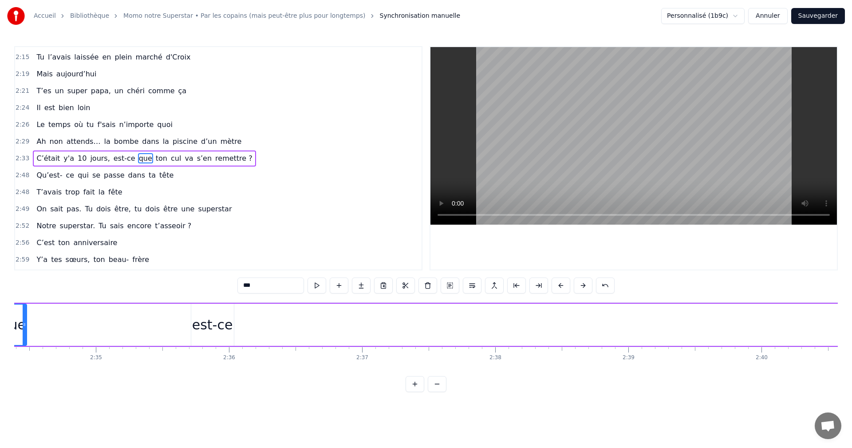
scroll to position [0, 20492]
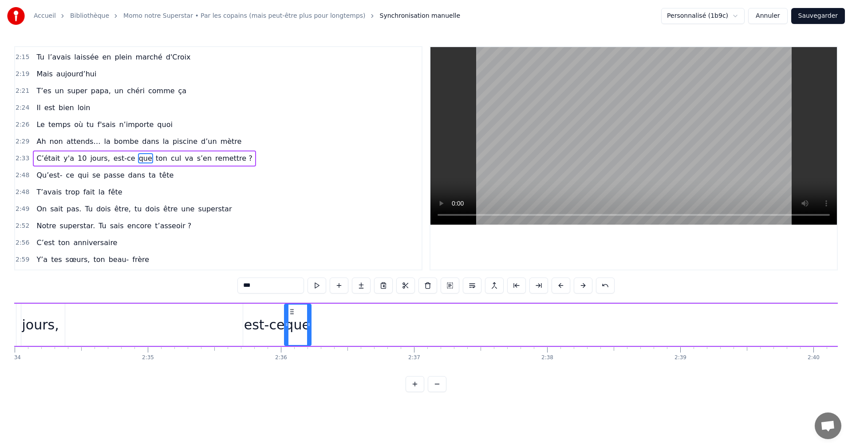
drag, startPoint x: 67, startPoint y: 311, endPoint x: 291, endPoint y: 344, distance: 226.3
click at [291, 344] on div "que" at bounding box center [298, 324] width 26 height 40
click at [155, 158] on span "ton" at bounding box center [161, 158] width 13 height 10
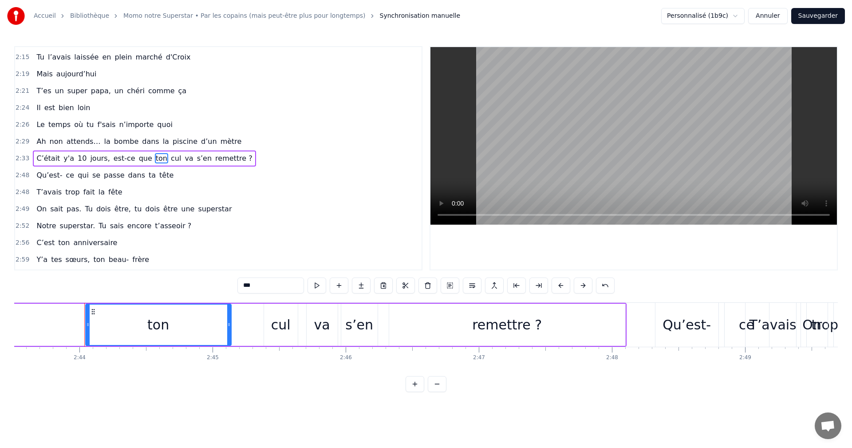
scroll to position [0, 21783]
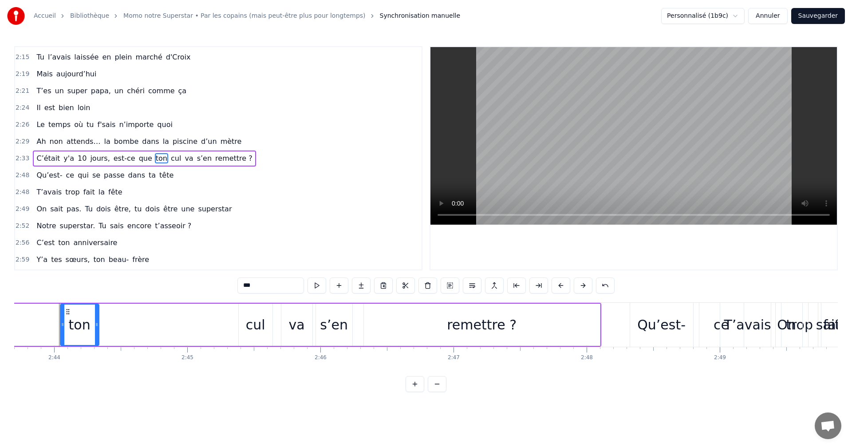
drag, startPoint x: 203, startPoint y: 323, endPoint x: 90, endPoint y: 320, distance: 113.2
click at [95, 322] on icon at bounding box center [97, 324] width 4 height 7
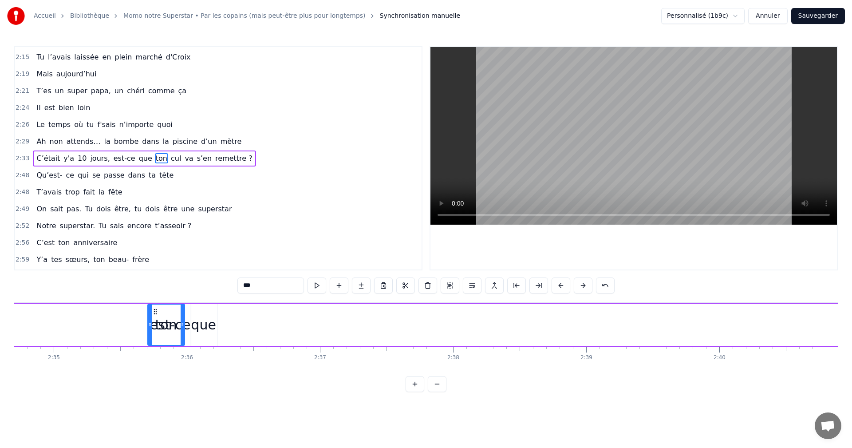
scroll to position [0, 20576]
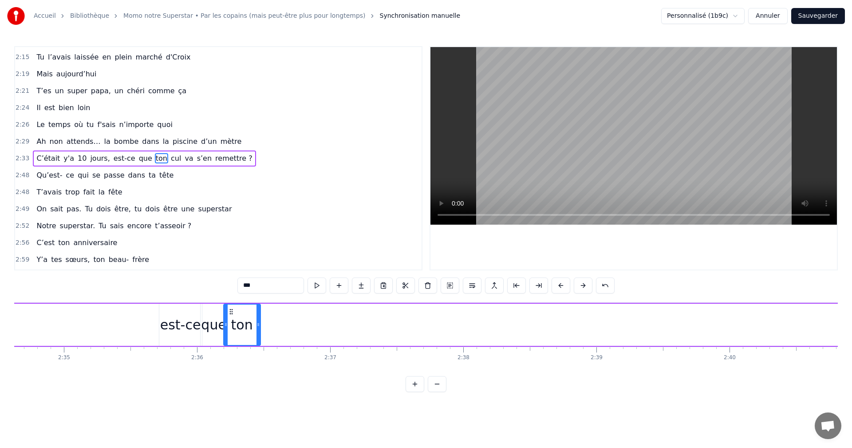
drag, startPoint x: 60, startPoint y: 311, endPoint x: 230, endPoint y: 344, distance: 172.9
click at [230, 344] on div "ton" at bounding box center [242, 324] width 36 height 40
click at [170, 161] on span "cul" at bounding box center [176, 158] width 12 height 10
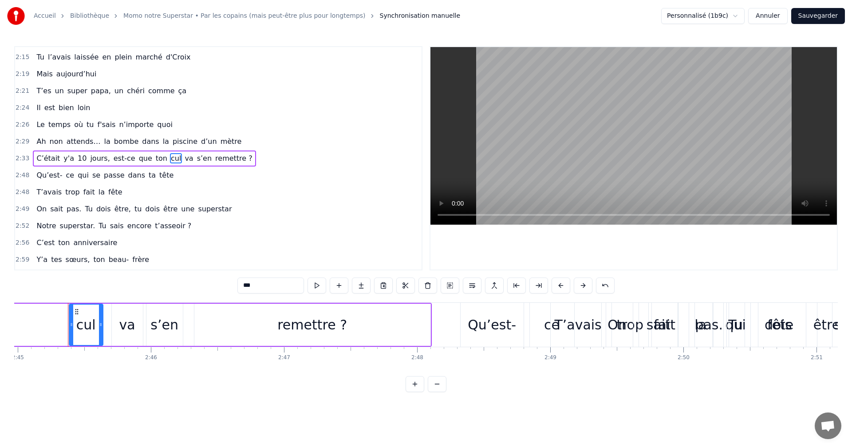
scroll to position [0, 21962]
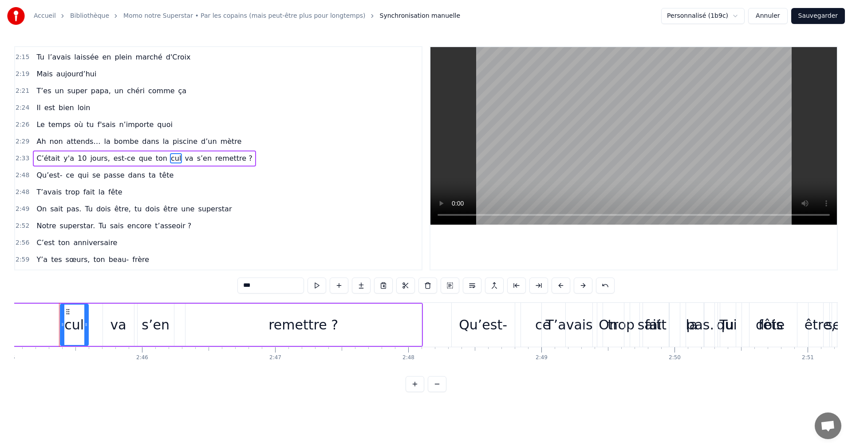
drag, startPoint x: 90, startPoint y: 316, endPoint x: 84, endPoint y: 315, distance: 5.8
click at [84, 315] on div at bounding box center [86, 324] width 4 height 40
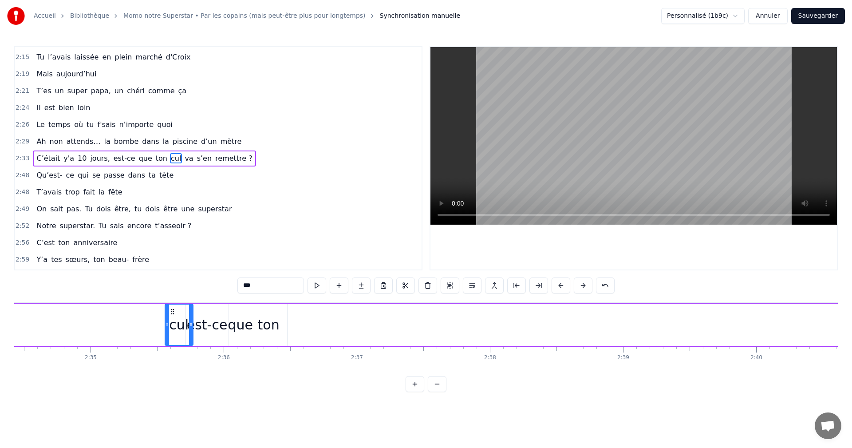
scroll to position [0, 20525]
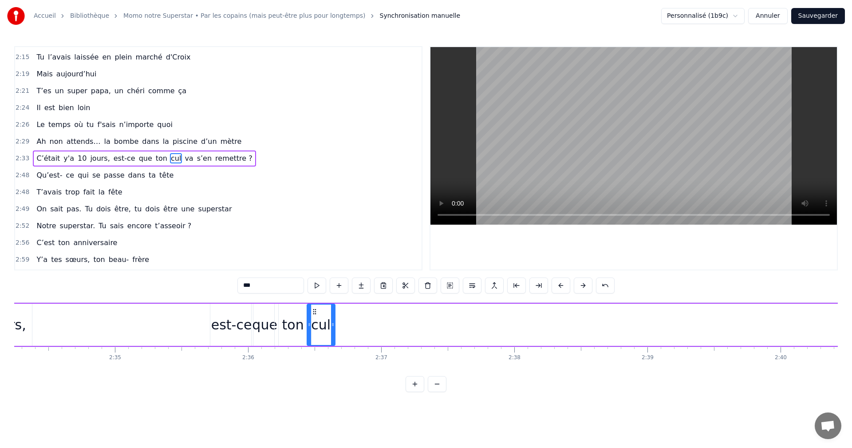
drag, startPoint x: 67, startPoint y: 310, endPoint x: 314, endPoint y: 350, distance: 249.8
click at [314, 350] on div "Pour qui on s’est réunis ? Momo Momo Momo De qui on est les amis ? Momo Momo Mo…" at bounding box center [425, 335] width 823 height 67
click at [184, 162] on span "va" at bounding box center [189, 158] width 10 height 10
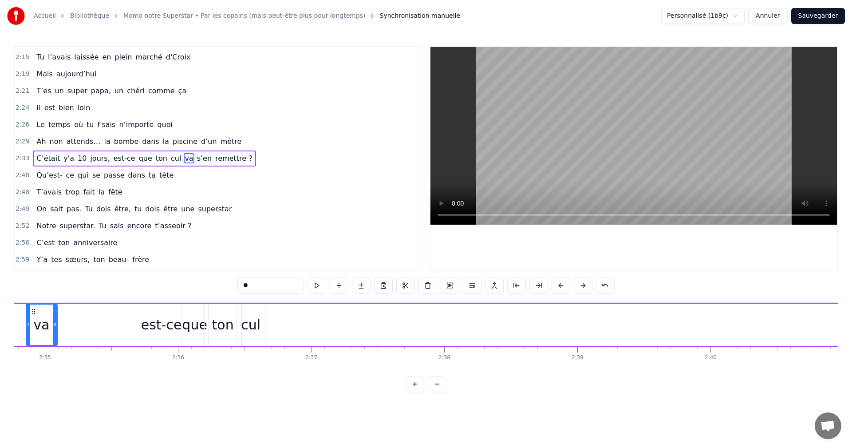
scroll to position [0, 20578]
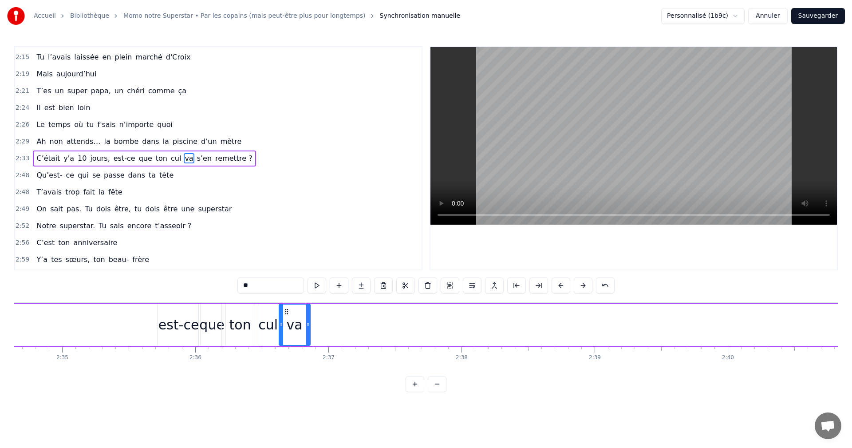
drag, startPoint x: 67, startPoint y: 311, endPoint x: 277, endPoint y: 308, distance: 209.8
click at [286, 331] on div "va" at bounding box center [294, 324] width 30 height 40
click at [196, 157] on span "s’en" at bounding box center [204, 158] width 16 height 10
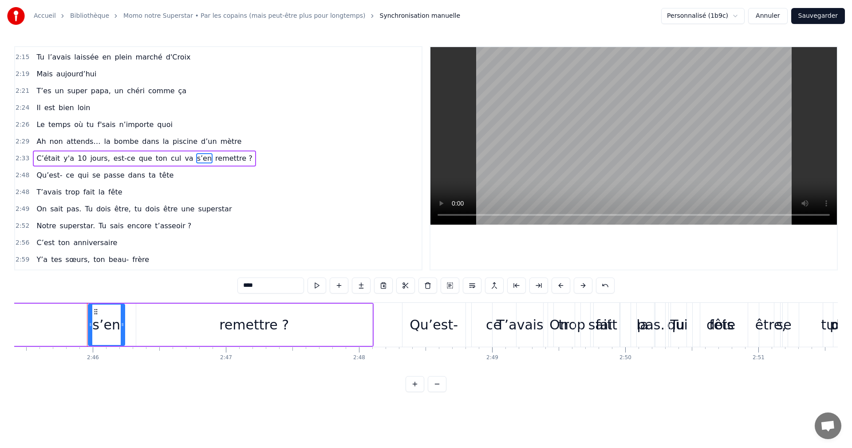
scroll to position [0, 22039]
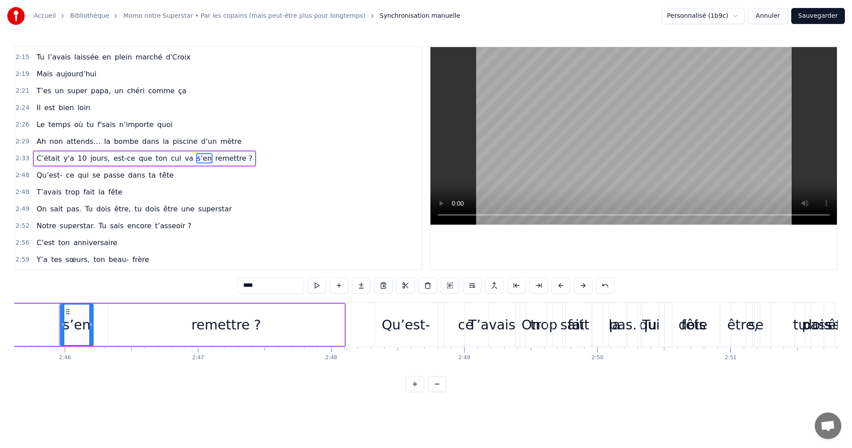
drag, startPoint x: 93, startPoint y: 317, endPoint x: 72, endPoint y: 310, distance: 21.6
click at [89, 316] on div at bounding box center [91, 324] width 4 height 40
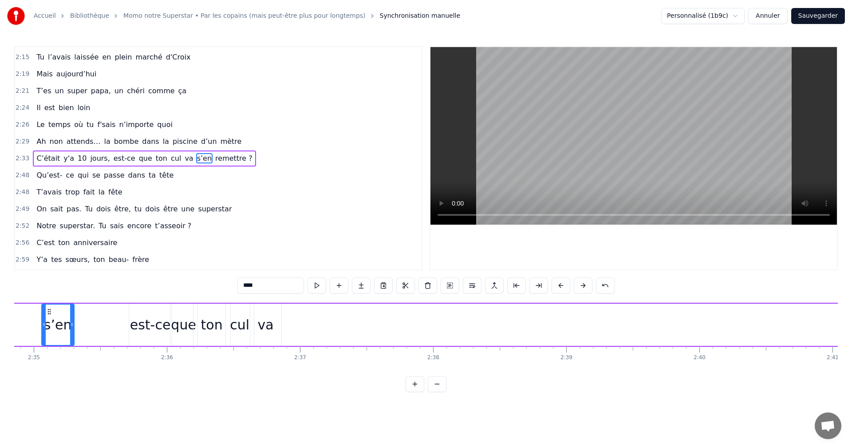
scroll to position [0, 20601]
drag, startPoint x: 68, startPoint y: 310, endPoint x: 287, endPoint y: 326, distance: 220.1
click at [287, 334] on div "s’en" at bounding box center [295, 324] width 31 height 40
click at [214, 159] on span "remettre ?" at bounding box center [233, 158] width 39 height 10
type input "**********"
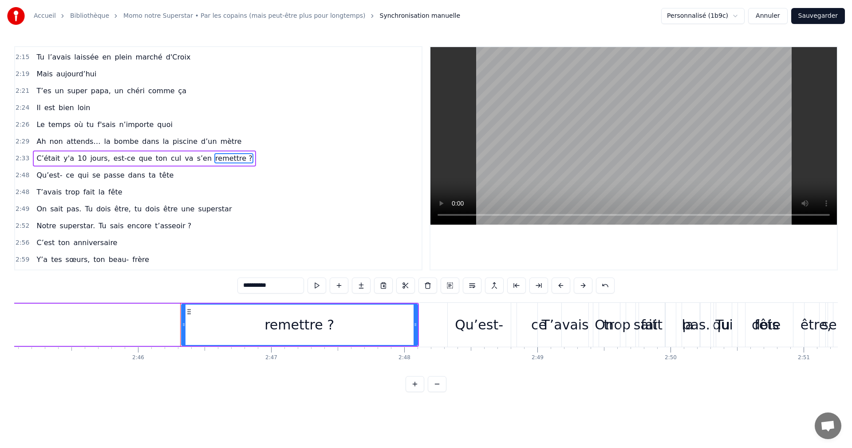
scroll to position [0, 22087]
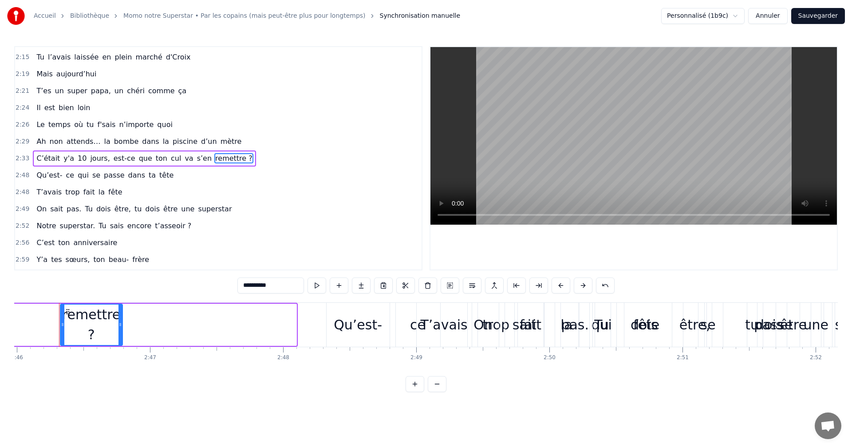
drag, startPoint x: 295, startPoint y: 326, endPoint x: 121, endPoint y: 322, distance: 173.9
click at [121, 322] on icon at bounding box center [120, 324] width 4 height 7
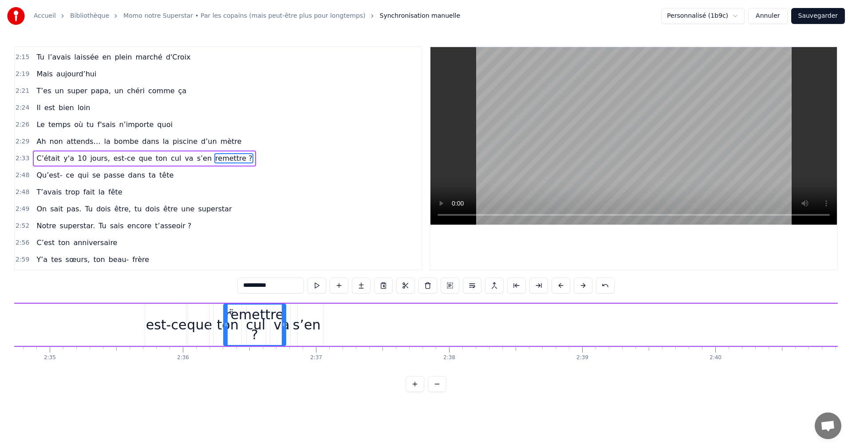
scroll to position [0, 20582]
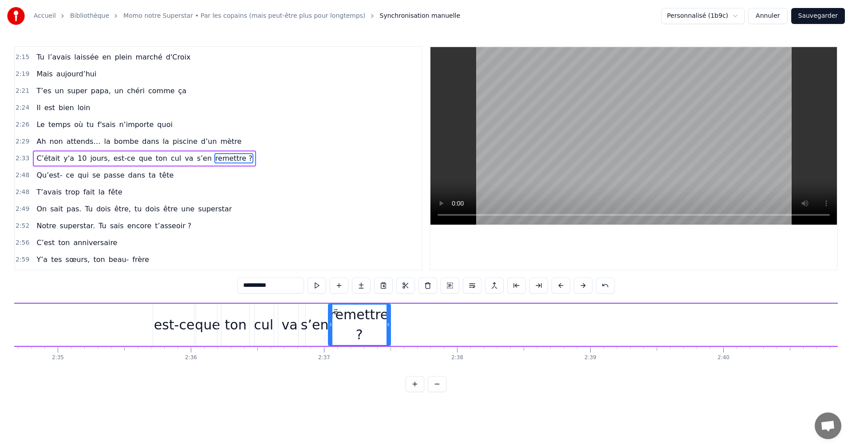
drag, startPoint x: 67, startPoint y: 312, endPoint x: 335, endPoint y: 317, distance: 268.4
click at [335, 317] on div "remettre ?" at bounding box center [359, 324] width 61 height 40
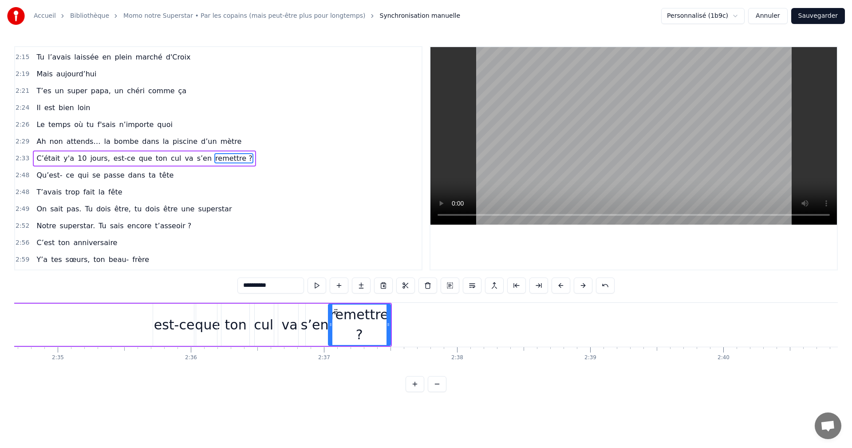
click at [141, 323] on div "C’était y'a 10 jours, est-ce que ton cul va s’en remettre ?" at bounding box center [107, 325] width 569 height 44
click at [97, 318] on div "C’était y'a 10 jours, est-ce que ton cul va s’en remettre ?" at bounding box center [107, 325] width 569 height 44
click at [42, 141] on span "Ah" at bounding box center [40, 141] width 11 height 10
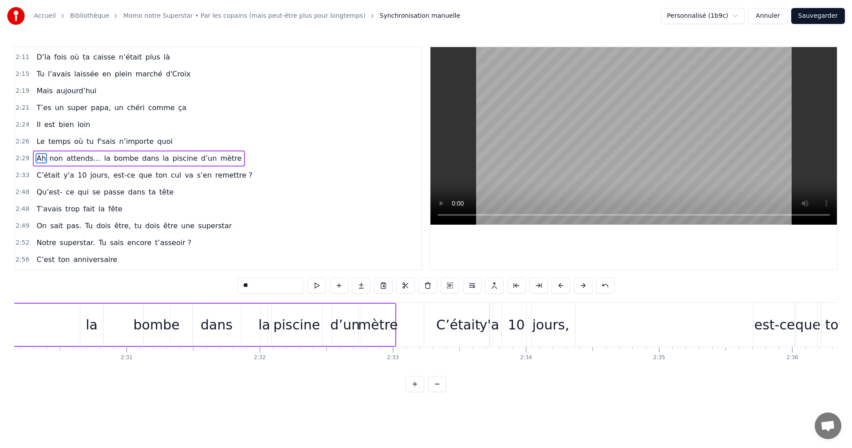
scroll to position [0, 19965]
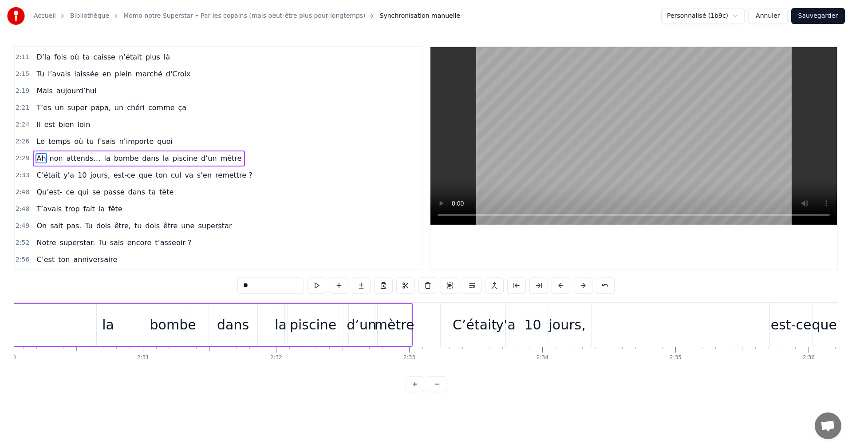
click at [391, 326] on div "mètre" at bounding box center [394, 324] width 40 height 20
click at [261, 284] on input "*****" at bounding box center [270, 285] width 67 height 16
click at [462, 328] on div "C’était" at bounding box center [474, 324] width 44 height 20
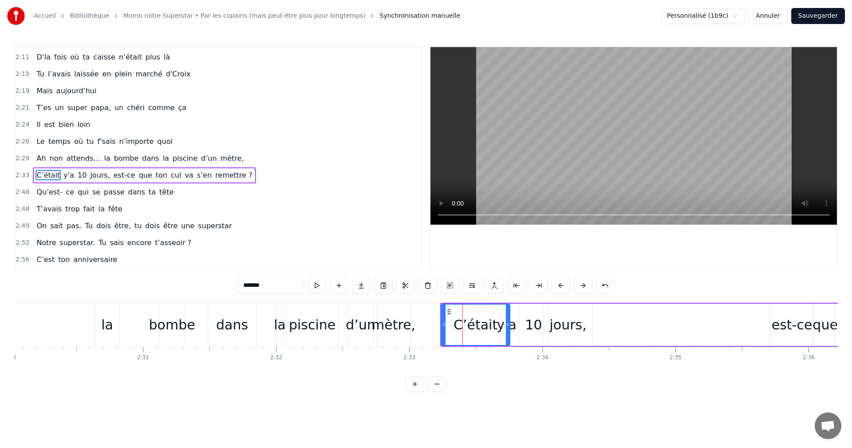
scroll to position [672, 0]
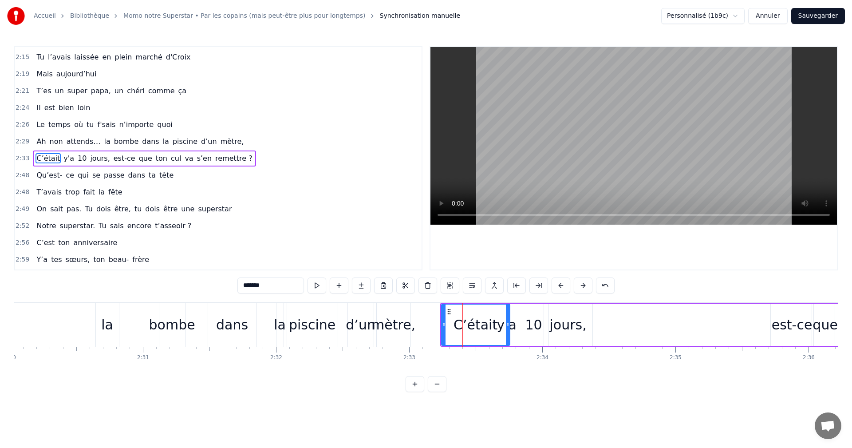
drag, startPoint x: 245, startPoint y: 285, endPoint x: 240, endPoint y: 285, distance: 4.9
click at [240, 285] on input "*******" at bounding box center [270, 285] width 67 height 16
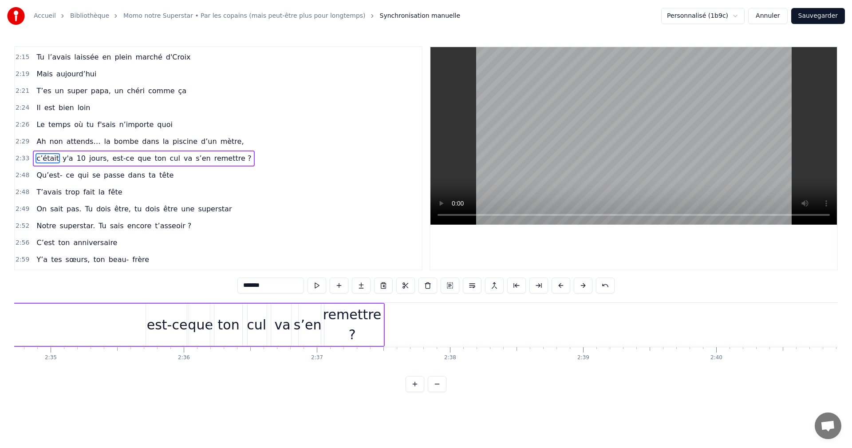
scroll to position [0, 20669]
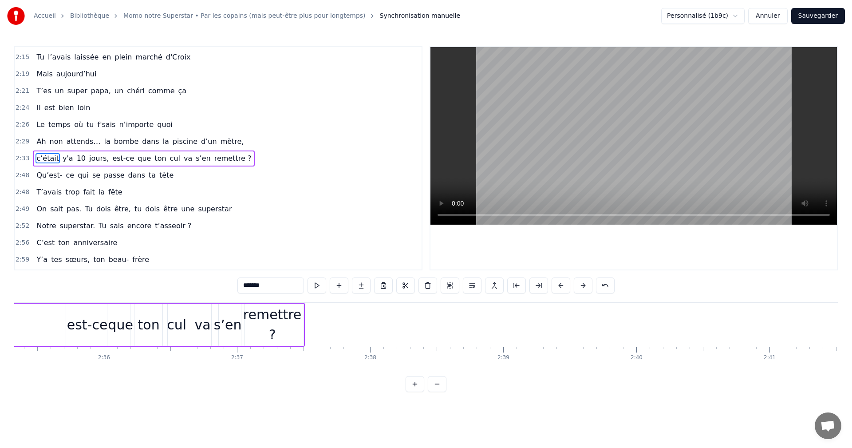
click at [43, 176] on span "Qu’est-" at bounding box center [49, 175] width 28 height 10
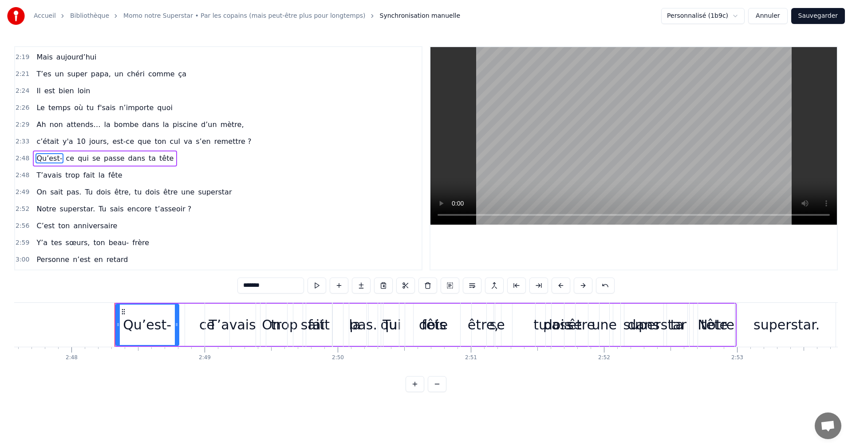
scroll to position [0, 22354]
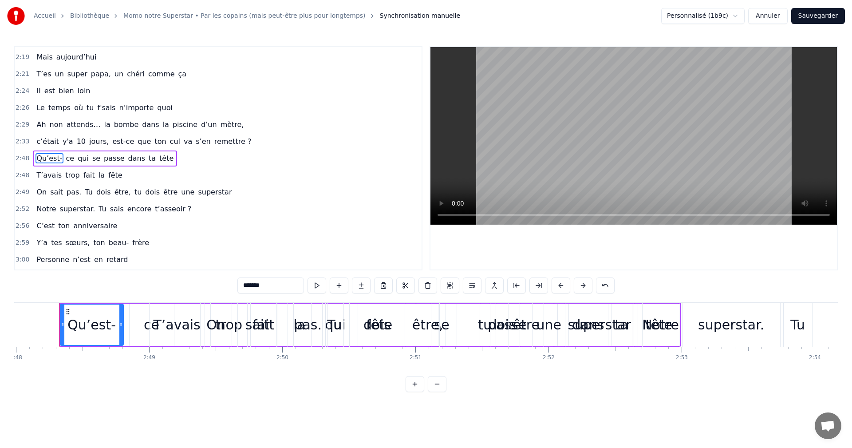
click at [71, 312] on icon at bounding box center [67, 311] width 7 height 7
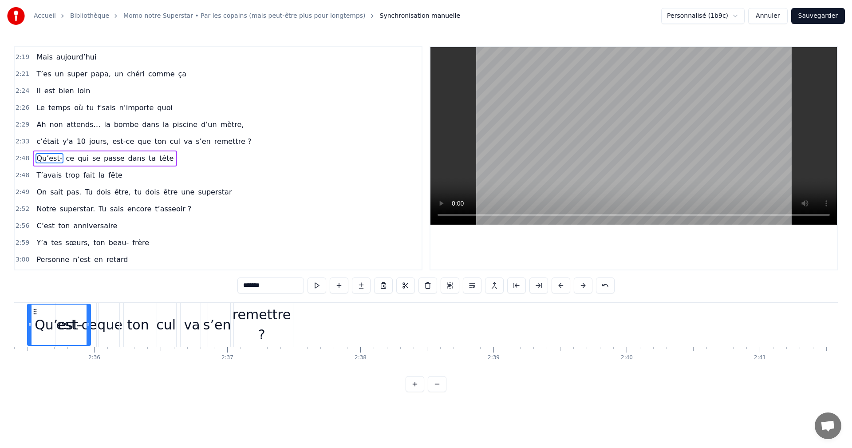
scroll to position [0, 20676]
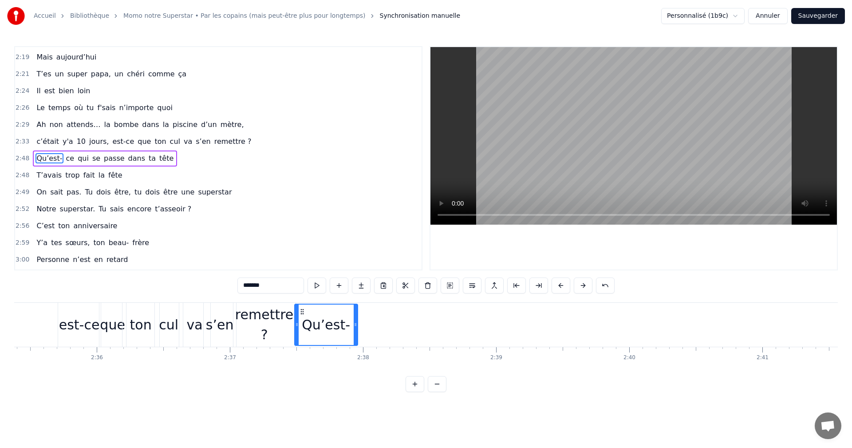
drag, startPoint x: 69, startPoint y: 311, endPoint x: 303, endPoint y: 356, distance: 238.5
click at [303, 356] on div "Pour qui on s’est réunis ? Momo Momo Momo De qui on est les amis ? Momo Momo Mo…" at bounding box center [425, 335] width 823 height 67
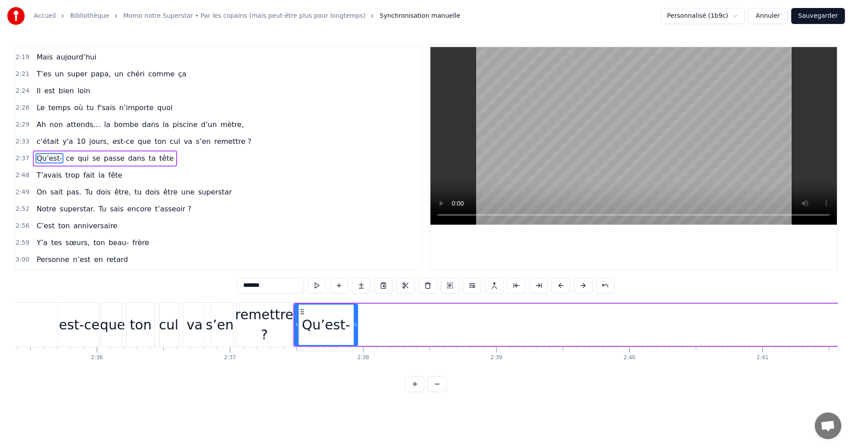
click at [66, 161] on span "ce" at bounding box center [70, 158] width 10 height 10
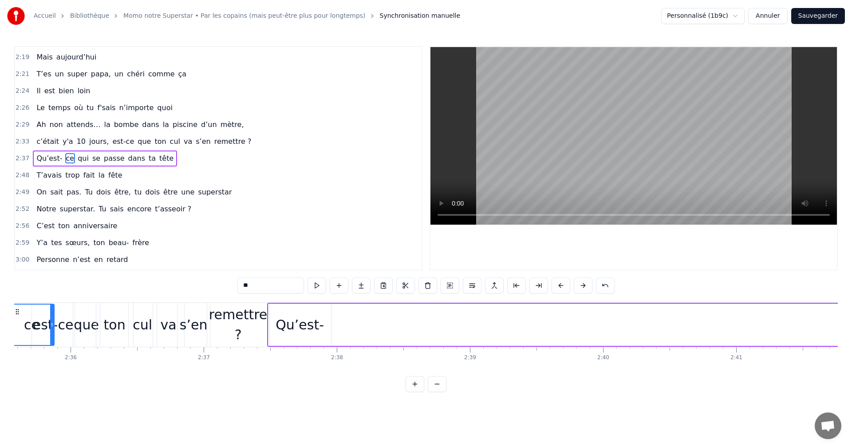
scroll to position [0, 20678]
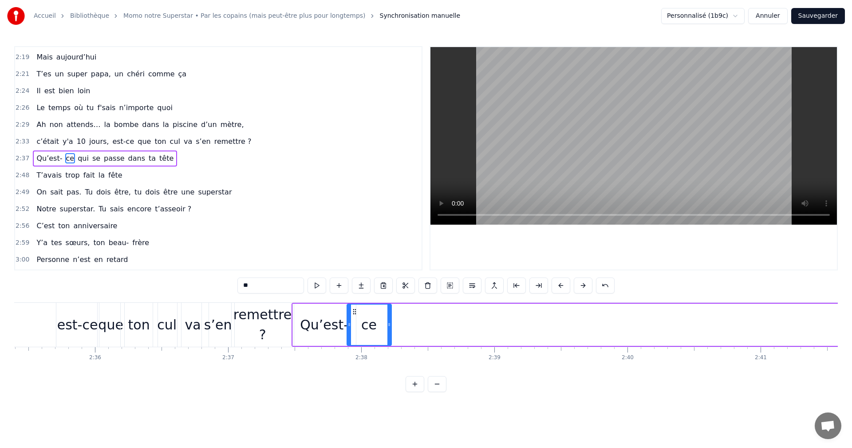
drag, startPoint x: 68, startPoint y: 311, endPoint x: 354, endPoint y: 338, distance: 287.9
click at [354, 338] on div "ce" at bounding box center [368, 324] width 43 height 40
click at [334, 324] on div "Qu’est-" at bounding box center [324, 324] width 48 height 20
click at [278, 285] on input "*******" at bounding box center [270, 285] width 67 height 16
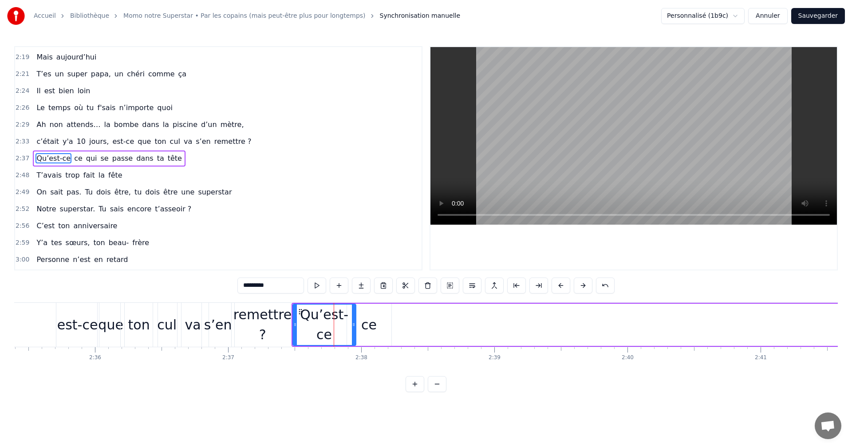
click at [367, 322] on div "ce" at bounding box center [369, 324] width 16 height 20
type input "**"
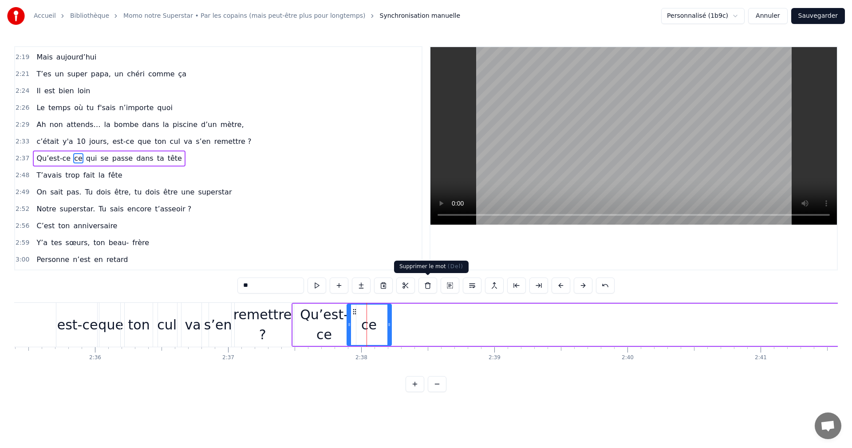
click at [424, 288] on button at bounding box center [427, 285] width 19 height 16
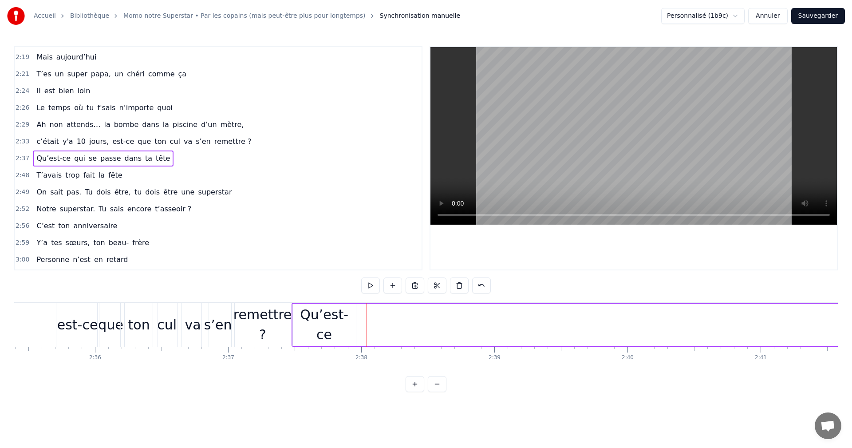
click at [73, 159] on span "qui" at bounding box center [79, 158] width 13 height 10
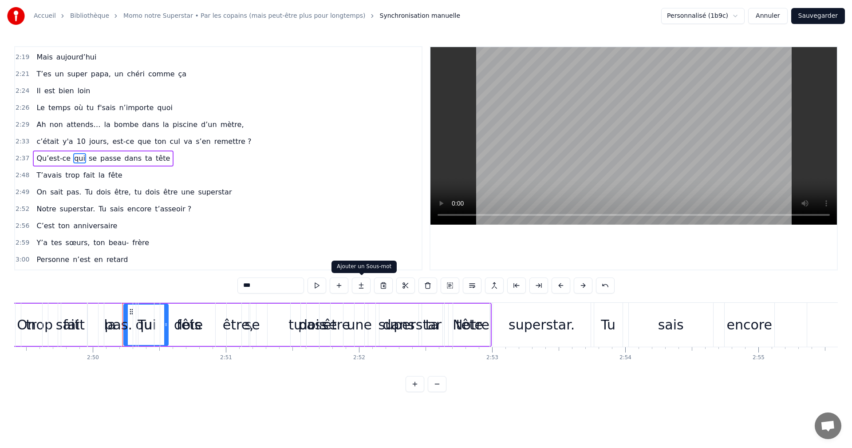
scroll to position [0, 22607]
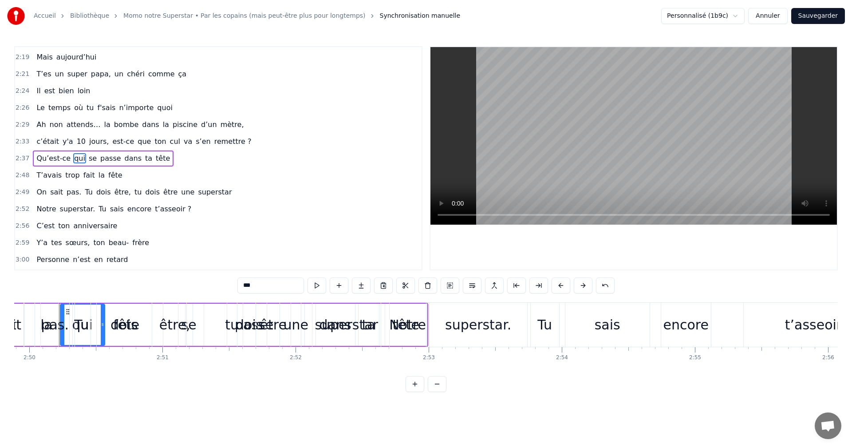
drag, startPoint x: 68, startPoint y: 310, endPoint x: 55, endPoint y: 310, distance: 13.8
click at [55, 310] on div "pas." at bounding box center [55, 325] width 28 height 44
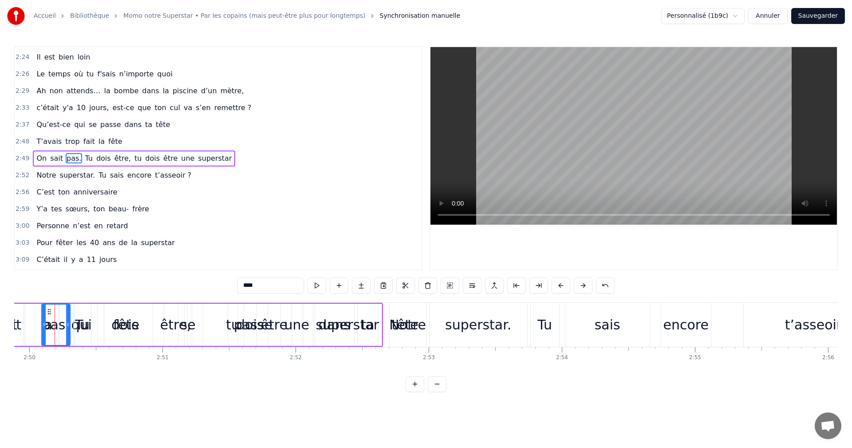
scroll to position [0, 22603]
click at [86, 322] on div "Tu" at bounding box center [86, 324] width 15 height 20
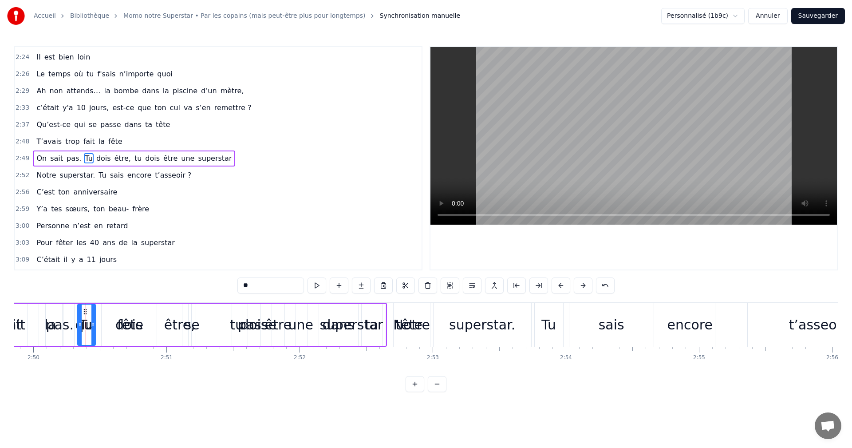
click at [74, 124] on span "qui" at bounding box center [79, 124] width 13 height 10
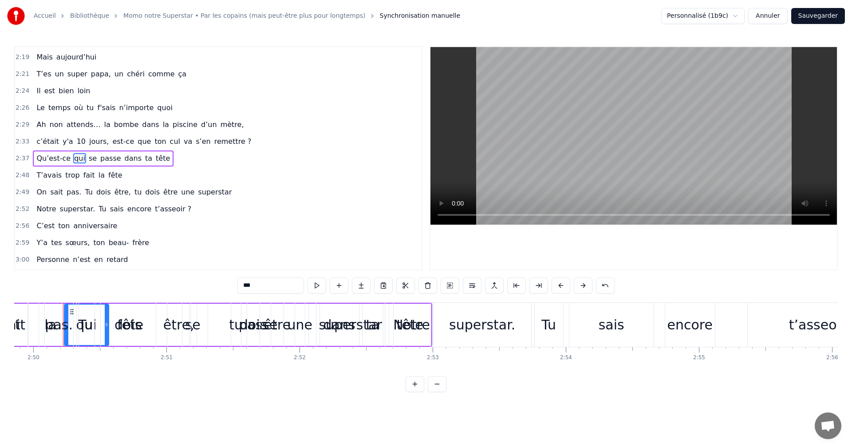
click at [72, 310] on div "pas." at bounding box center [59, 325] width 28 height 44
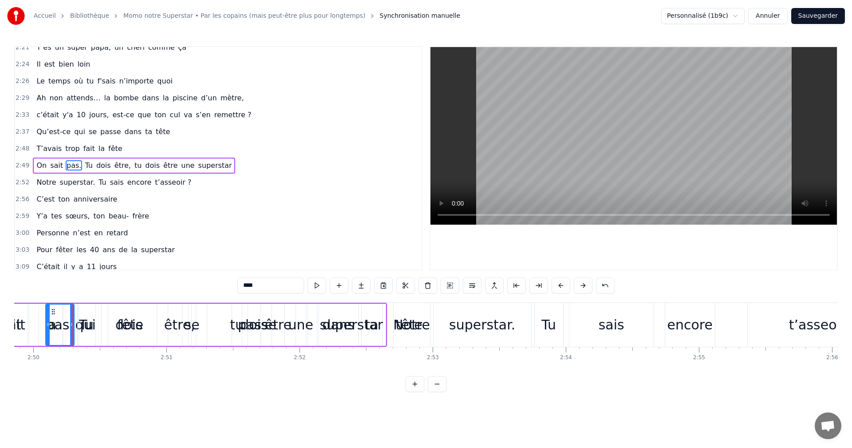
scroll to position [723, 0]
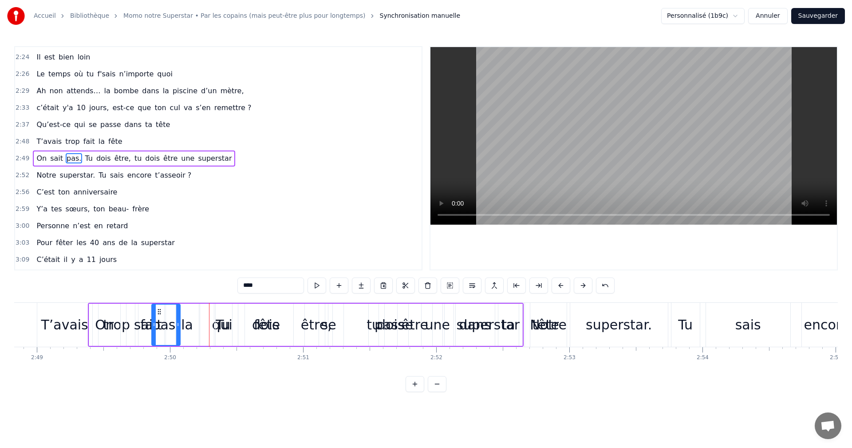
drag, startPoint x: 51, startPoint y: 310, endPoint x: 38, endPoint y: 311, distance: 13.3
click at [152, 310] on div "pas." at bounding box center [166, 324] width 28 height 40
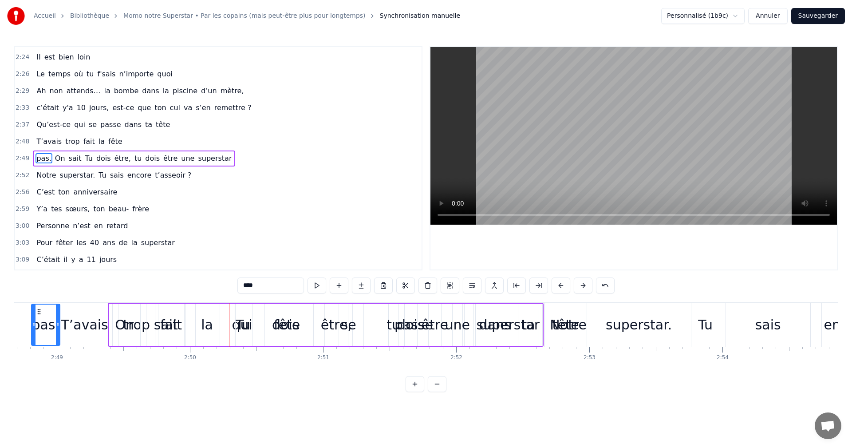
click at [248, 319] on div "Tu" at bounding box center [243, 324] width 15 height 20
drag, startPoint x: 242, startPoint y: 310, endPoint x: 182, endPoint y: 310, distance: 60.3
click at [192, 309] on circle at bounding box center [192, 309] width 0 height 0
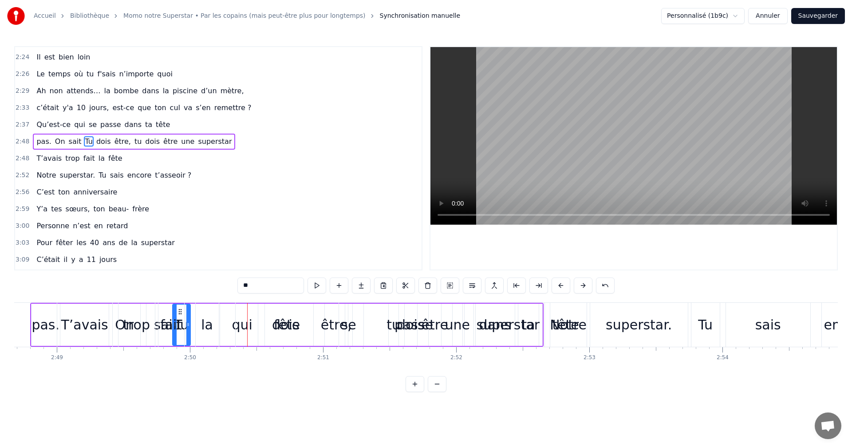
click at [243, 320] on div "fête" at bounding box center [287, 325] width 103 height 44
type input "****"
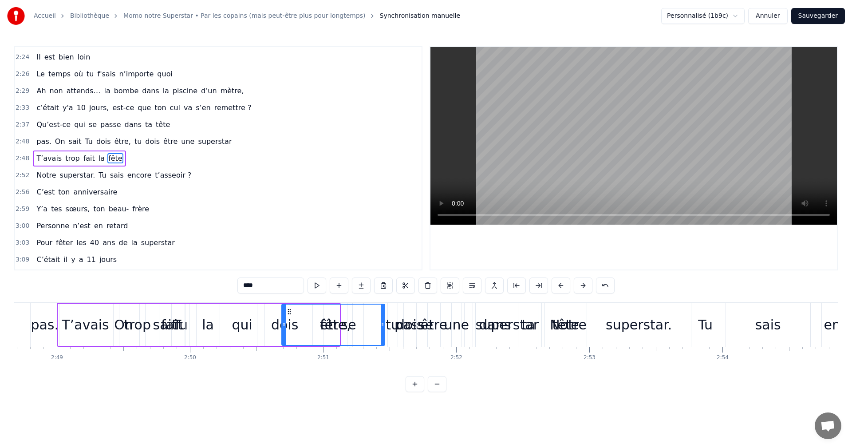
drag, startPoint x: 242, startPoint y: 310, endPoint x: 281, endPoint y: 314, distance: 39.3
click at [287, 314] on icon at bounding box center [289, 311] width 7 height 7
click at [246, 326] on div "T’avais trop fait la fête" at bounding box center [221, 325] width 329 height 44
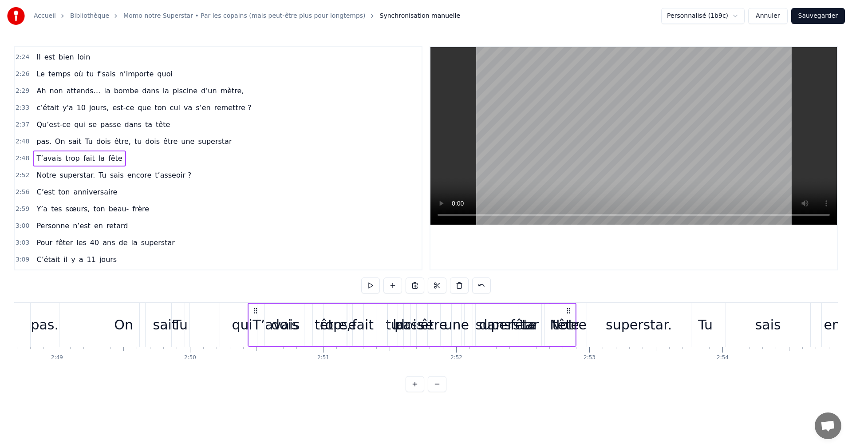
drag, startPoint x: 65, startPoint y: 310, endPoint x: 271, endPoint y: 310, distance: 205.8
click at [256, 310] on circle at bounding box center [256, 310] width 0 height 0
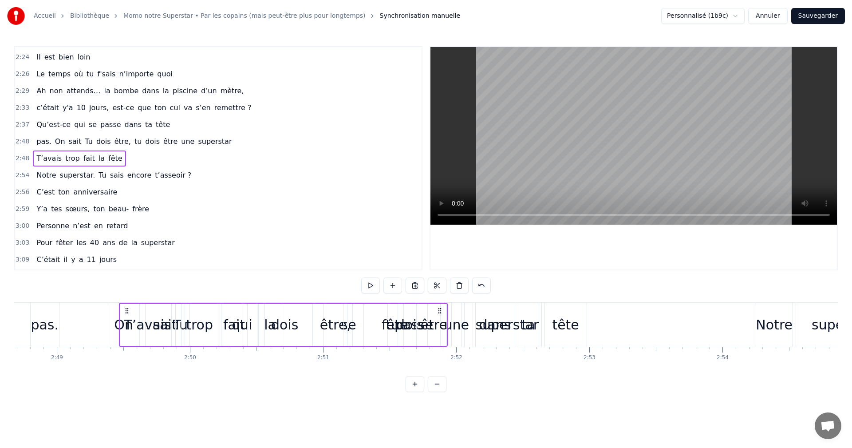
drag, startPoint x: 79, startPoint y: 310, endPoint x: 150, endPoint y: 313, distance: 71.5
click at [130, 313] on icon at bounding box center [126, 310] width 7 height 7
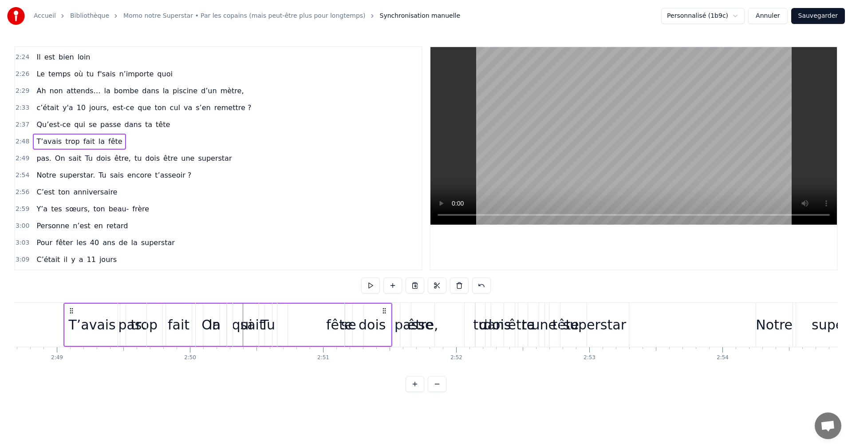
drag, startPoint x: 63, startPoint y: 310, endPoint x: 122, endPoint y: 312, distance: 58.6
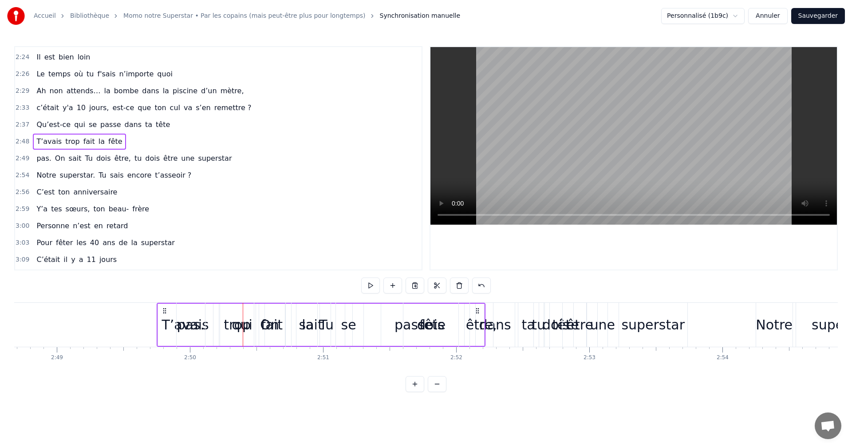
drag, startPoint x: 65, startPoint y: 310, endPoint x: 165, endPoint y: 314, distance: 99.9
click at [165, 314] on div "T’avais trop fait la fête" at bounding box center [321, 325] width 329 height 44
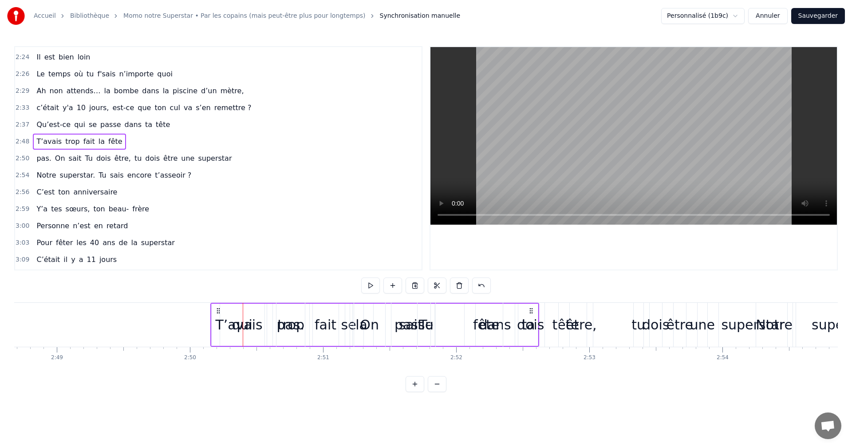
drag, startPoint x: 65, startPoint y: 311, endPoint x: 219, endPoint y: 313, distance: 153.5
click at [219, 313] on icon at bounding box center [218, 310] width 7 height 7
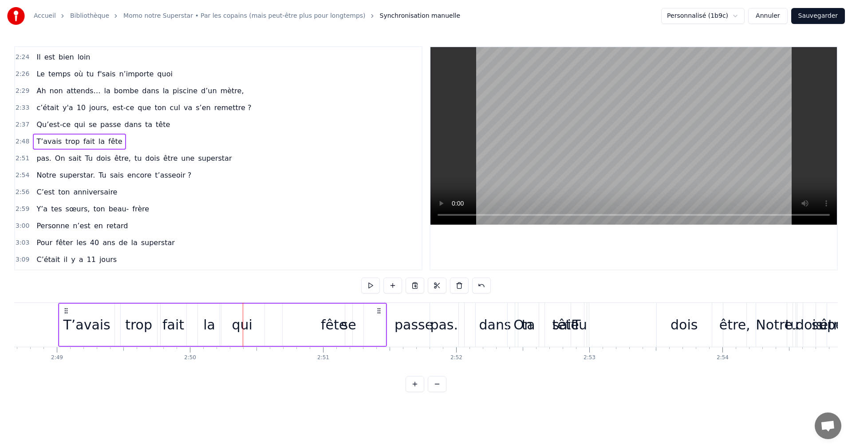
drag, startPoint x: 67, startPoint y: 310, endPoint x: 110, endPoint y: 313, distance: 43.1
click at [70, 313] on icon at bounding box center [66, 310] width 7 height 7
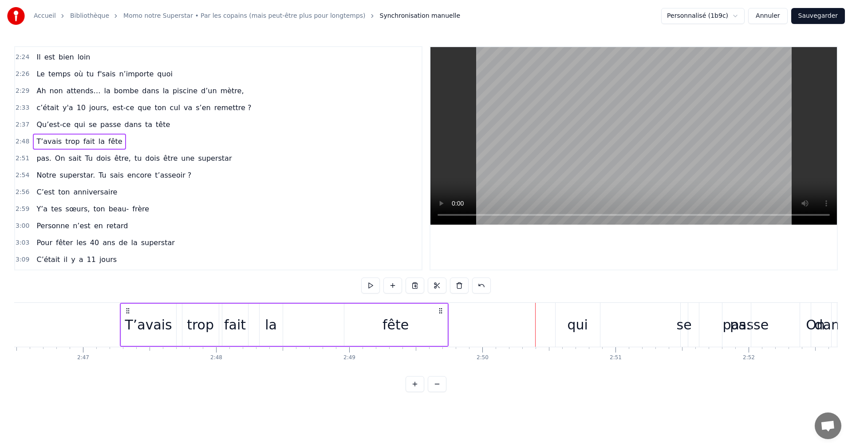
scroll to position [0, 22153]
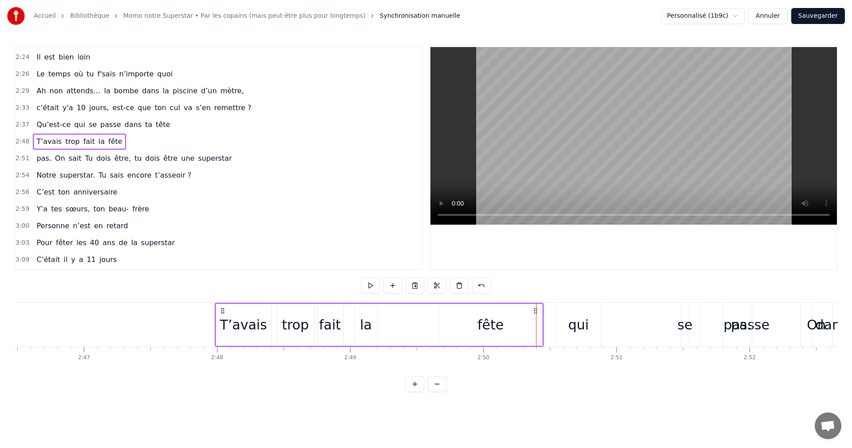
drag, startPoint x: 66, startPoint y: 311, endPoint x: 480, endPoint y: 348, distance: 415.5
click at [226, 322] on div "T’avais trop fait la fête" at bounding box center [379, 325] width 329 height 44
click at [576, 326] on div "qui" at bounding box center [578, 324] width 20 height 20
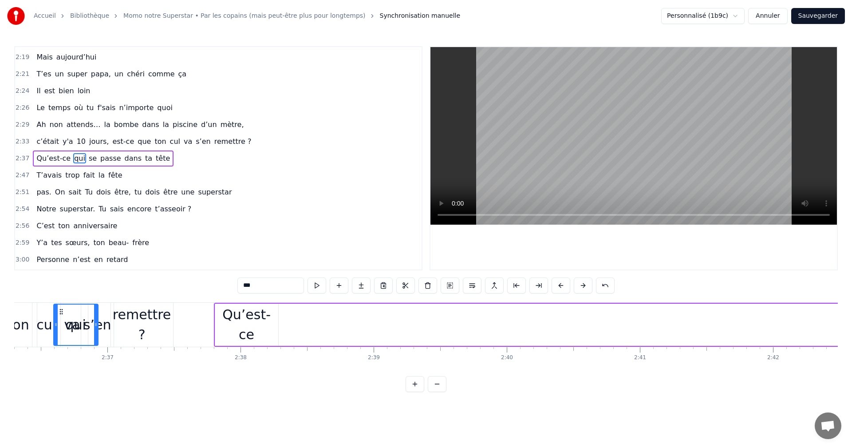
scroll to position [0, 20795]
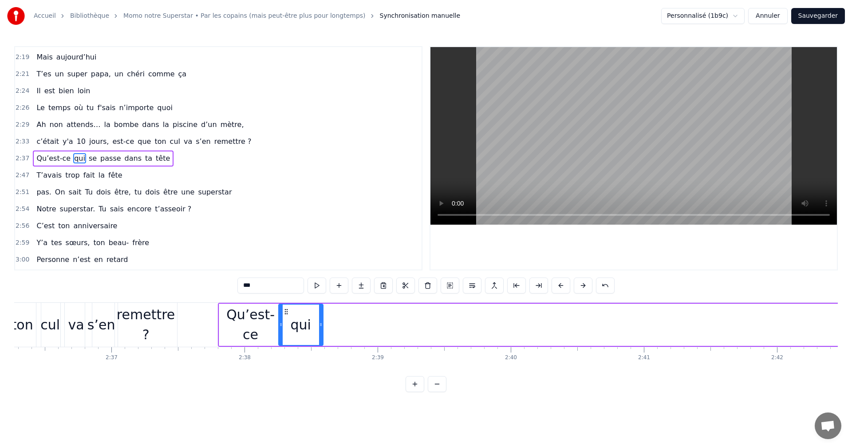
drag, startPoint x: 566, startPoint y: 313, endPoint x: 287, endPoint y: 323, distance: 278.8
click at [287, 323] on div "qui" at bounding box center [300, 324] width 43 height 40
drag, startPoint x: 322, startPoint y: 326, endPoint x: 303, endPoint y: 326, distance: 19.1
click at [303, 326] on icon at bounding box center [302, 324] width 4 height 7
click at [99, 161] on span "passe" at bounding box center [110, 158] width 22 height 10
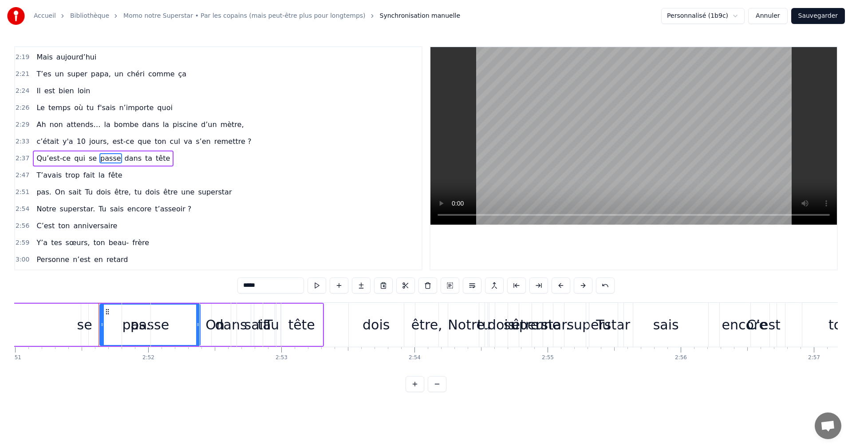
scroll to position [0, 22793]
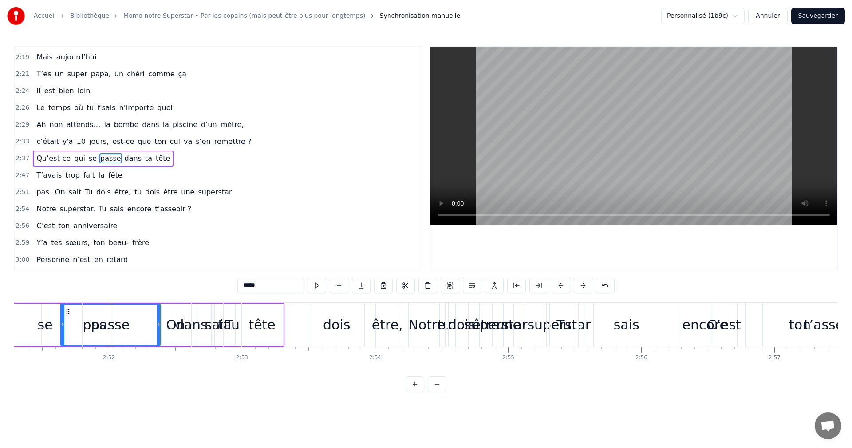
click at [243, 286] on input "*****" at bounding box center [270, 285] width 67 height 16
click at [244, 286] on input "******" at bounding box center [270, 285] width 67 height 16
click at [245, 286] on input "******" at bounding box center [270, 285] width 67 height 16
click at [47, 329] on div "se" at bounding box center [45, 324] width 15 height 20
type input "**"
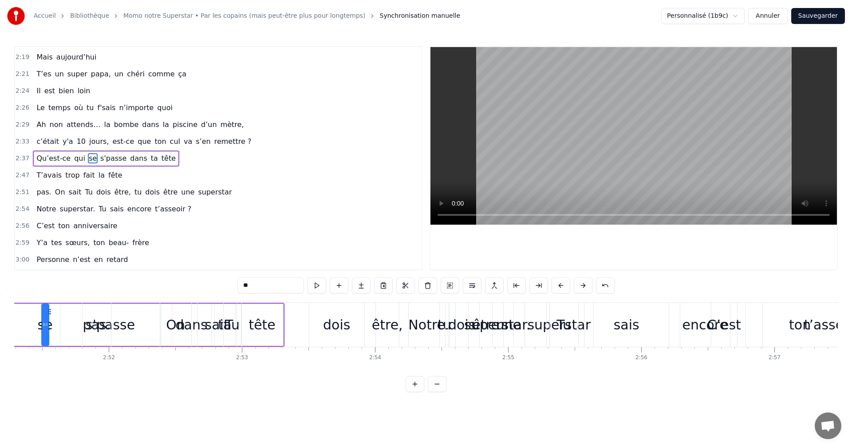
scroll to position [0, 22781]
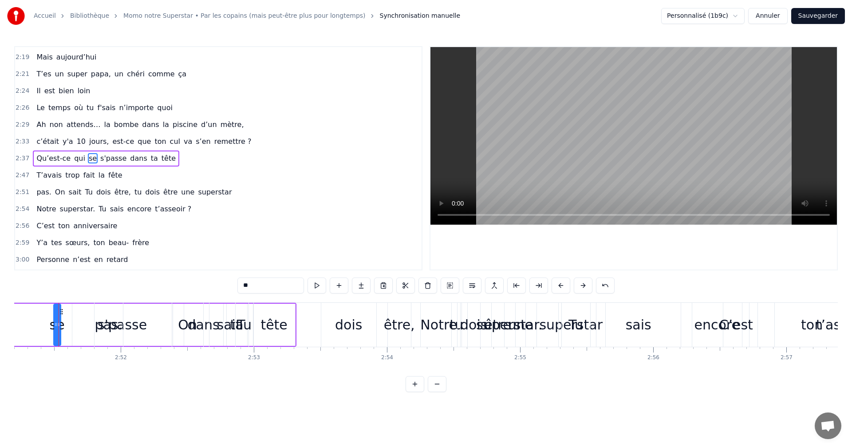
click at [428, 289] on button at bounding box center [427, 285] width 19 height 16
click at [134, 327] on div "pas. On sait Tu dois être, tu dois être une superstar" at bounding box center [350, 325] width 513 height 44
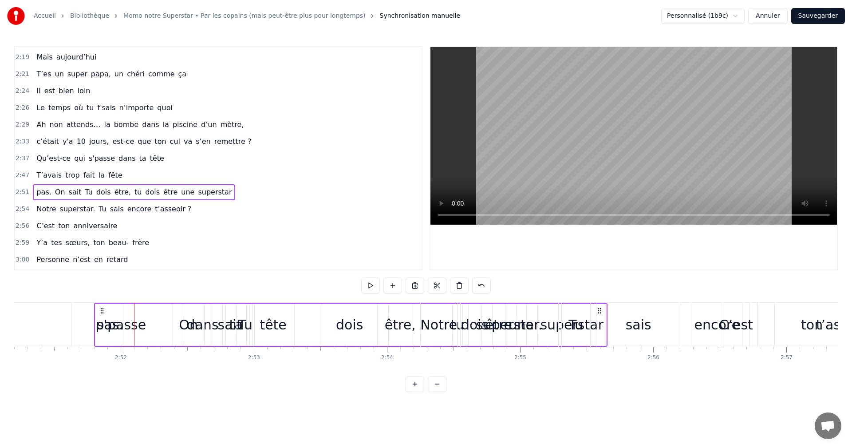
click at [99, 310] on icon at bounding box center [101, 310] width 7 height 7
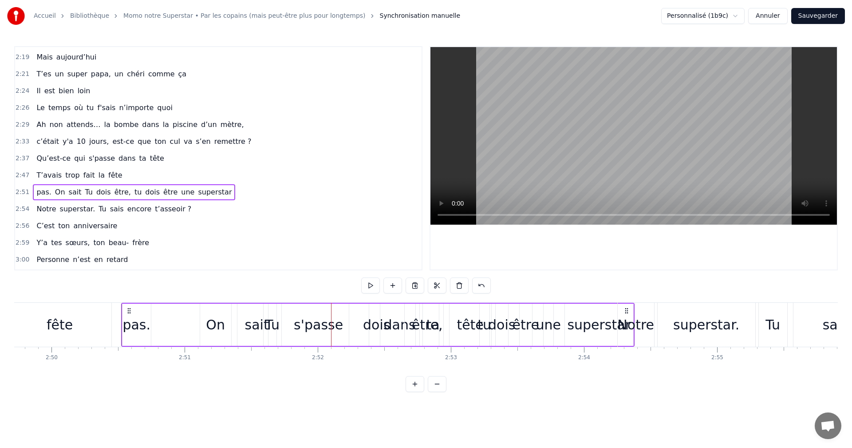
drag, startPoint x: 103, startPoint y: 310, endPoint x: 83, endPoint y: 312, distance: 19.6
click at [126, 312] on icon at bounding box center [129, 310] width 7 height 7
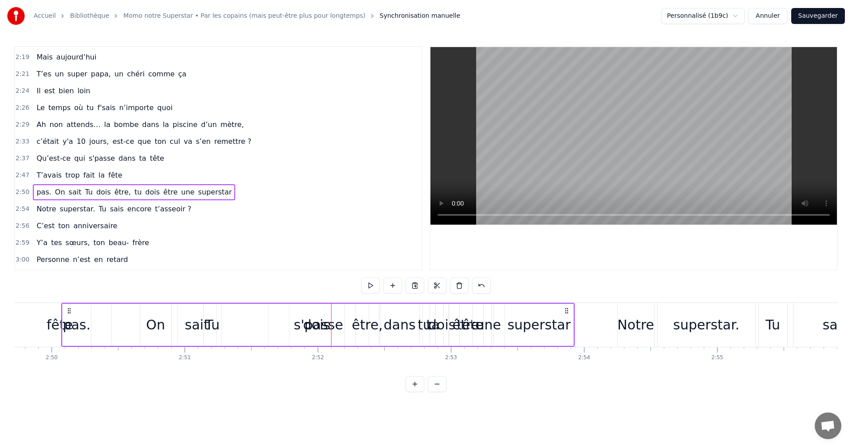
scroll to position [0, 22571]
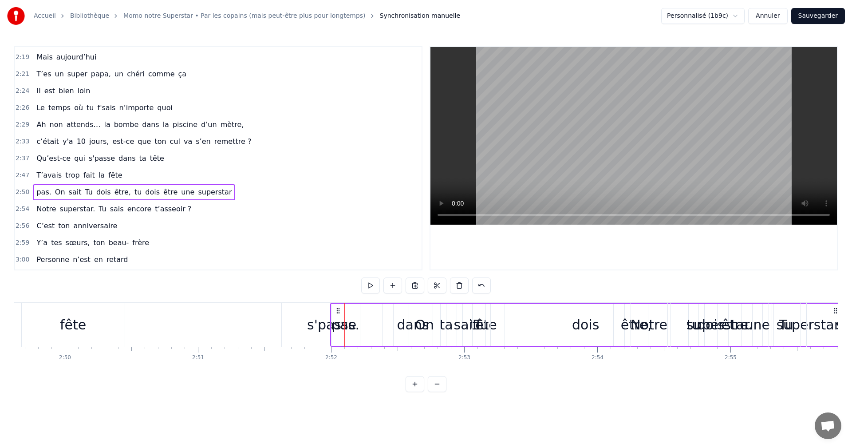
drag, startPoint x: 84, startPoint y: 312, endPoint x: 372, endPoint y: 312, distance: 288.3
click at [342, 312] on icon at bounding box center [337, 310] width 7 height 7
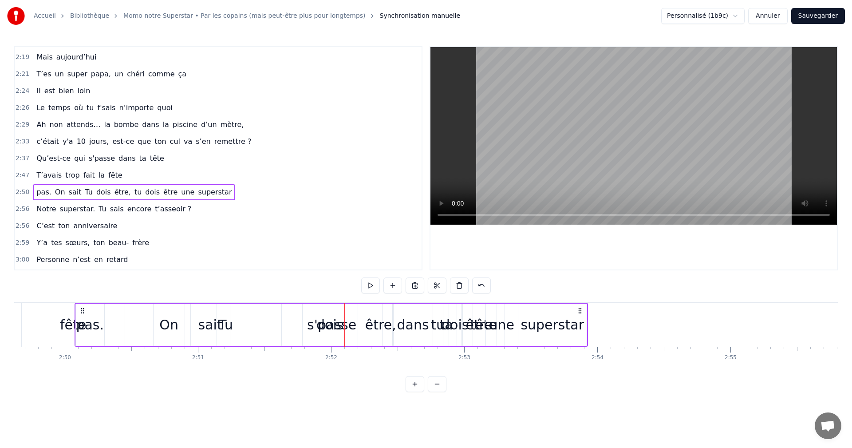
drag, startPoint x: 82, startPoint y: 311, endPoint x: 157, endPoint y: 312, distance: 75.4
click at [86, 312] on icon at bounding box center [82, 310] width 7 height 7
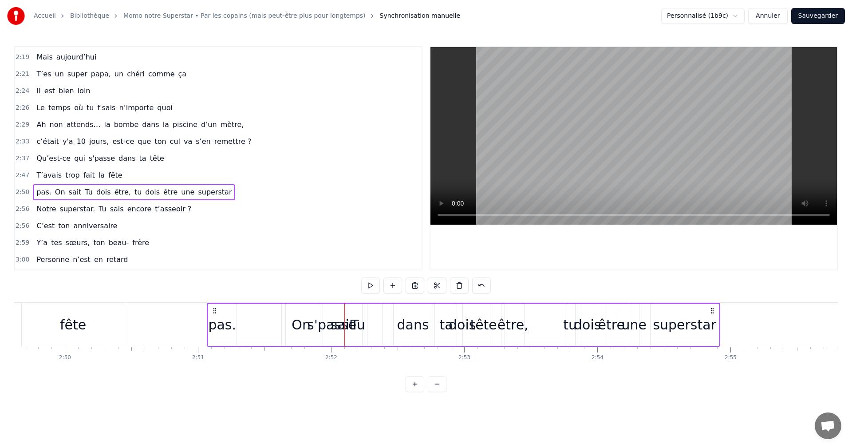
drag, startPoint x: 156, startPoint y: 311, endPoint x: 215, endPoint y: 311, distance: 59.0
click at [215, 311] on icon at bounding box center [214, 310] width 7 height 7
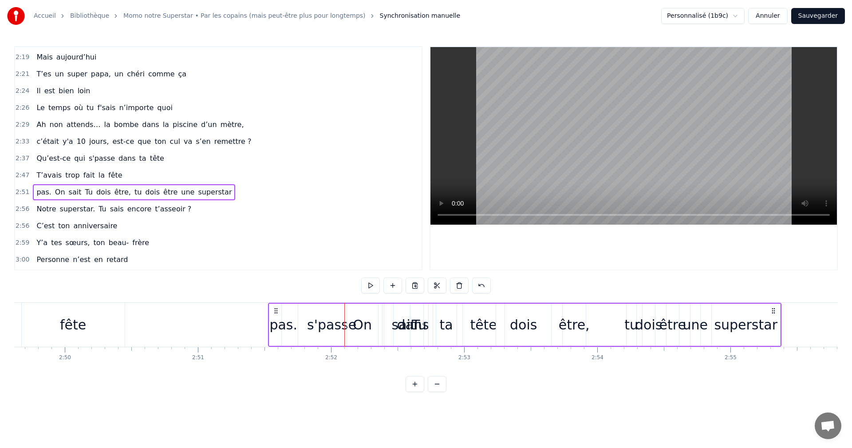
drag, startPoint x: 214, startPoint y: 311, endPoint x: 277, endPoint y: 312, distance: 63.4
click at [277, 312] on icon at bounding box center [275, 310] width 7 height 7
drag, startPoint x: 277, startPoint y: 311, endPoint x: 313, endPoint y: 311, distance: 35.5
click at [284, 311] on icon at bounding box center [280, 310] width 7 height 7
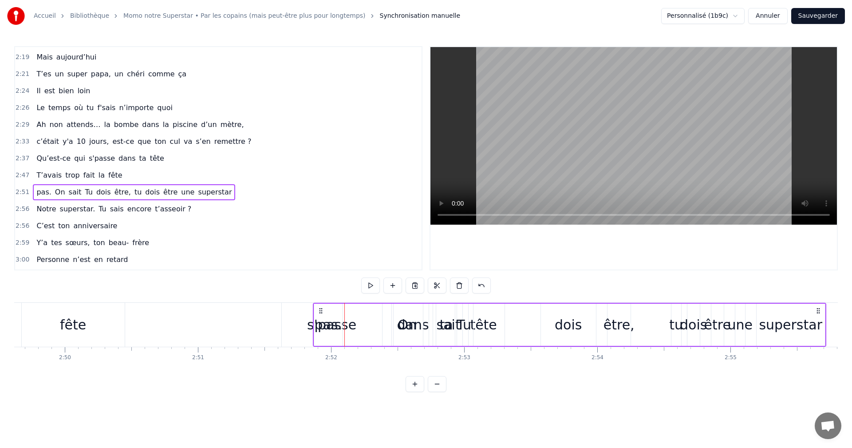
drag, startPoint x: 314, startPoint y: 310, endPoint x: 383, endPoint y: 314, distance: 69.3
click at [324, 314] on icon at bounding box center [320, 310] width 7 height 7
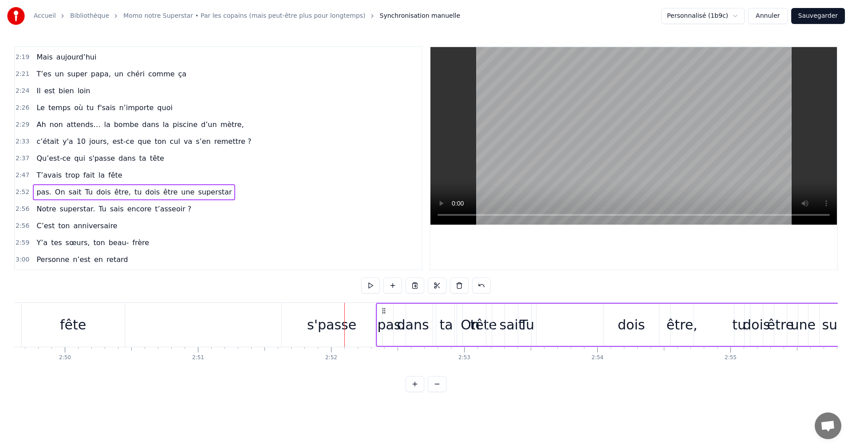
click at [339, 325] on div "s'passe" at bounding box center [331, 324] width 49 height 20
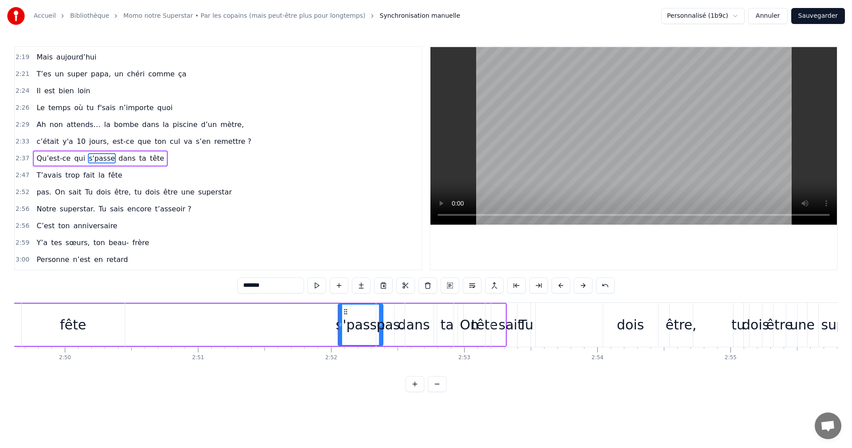
drag, startPoint x: 286, startPoint y: 318, endPoint x: 341, endPoint y: 318, distance: 55.4
click at [341, 318] on div at bounding box center [340, 324] width 4 height 40
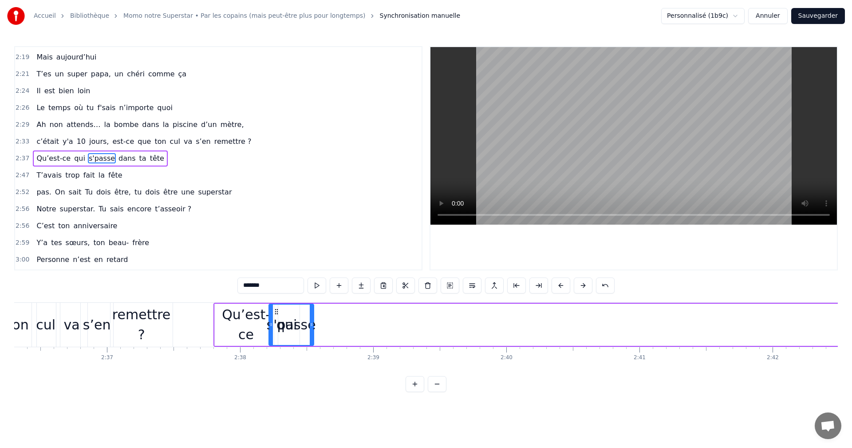
scroll to position [0, 20793]
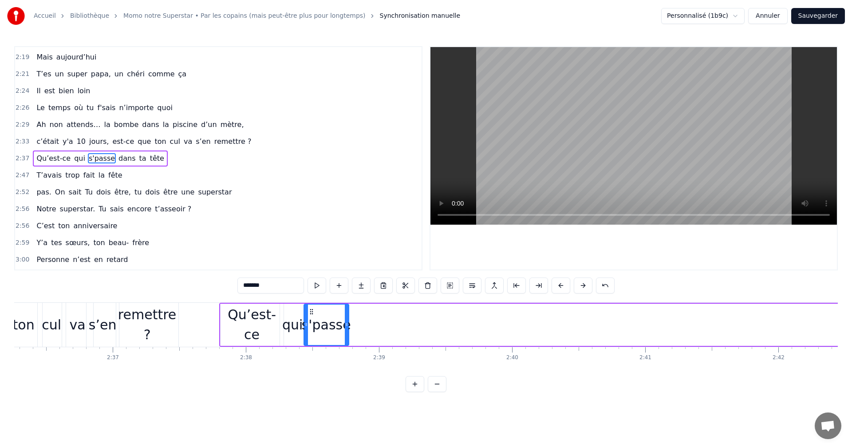
drag, startPoint x: 345, startPoint y: 313, endPoint x: 311, endPoint y: 338, distance: 42.0
click at [311, 338] on div "s'passe" at bounding box center [326, 324] width 44 height 40
click at [118, 160] on span "dans" at bounding box center [127, 158] width 19 height 10
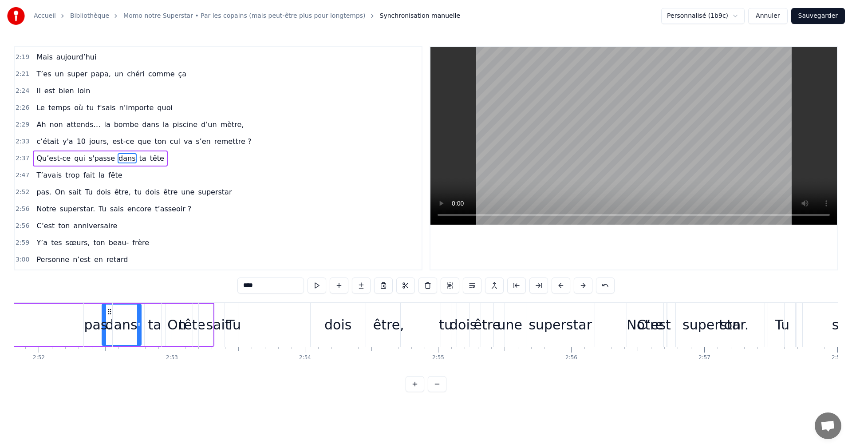
scroll to position [0, 22905]
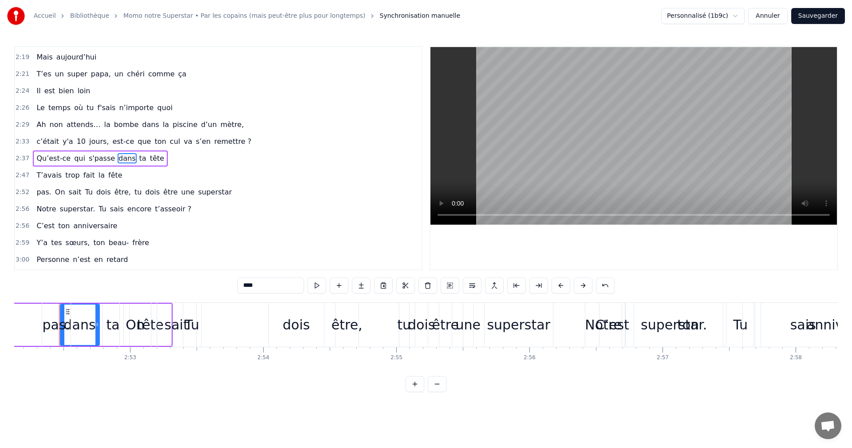
drag, startPoint x: 68, startPoint y: 310, endPoint x: 0, endPoint y: 312, distance: 67.9
click at [0, 312] on div "Accueil Bibliothèque Momo notre Superstar • Par les copains (mais peut-être plu…" at bounding box center [426, 196] width 852 height 392
click at [170, 313] on div "sait" at bounding box center [176, 325] width 39 height 44
type input "****"
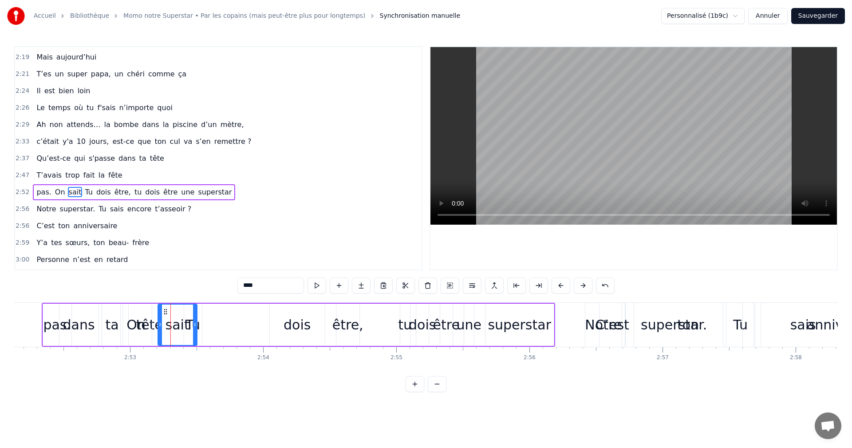
scroll to position [723, 0]
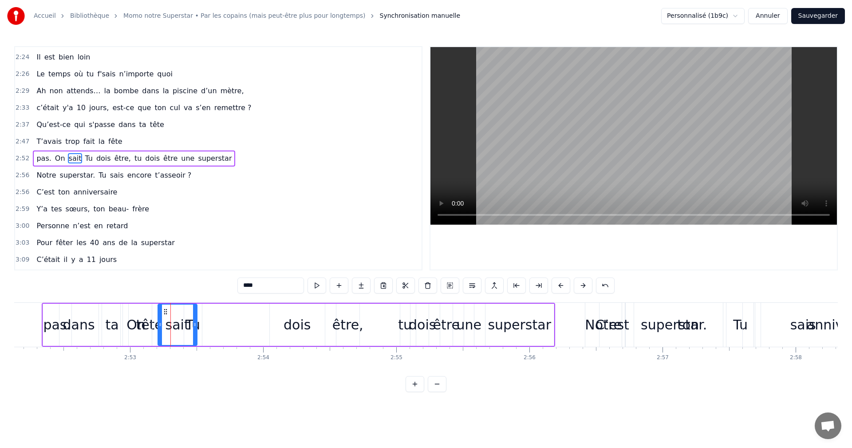
click at [86, 328] on div "pas. On sait Tu dois être, tu dois être une superstar" at bounding box center [298, 325] width 513 height 44
drag, startPoint x: 41, startPoint y: 316, endPoint x: 67, endPoint y: 318, distance: 26.3
click at [67, 318] on div "pas. On sait Tu dois être, tu dois être une superstar" at bounding box center [298, 325] width 513 height 44
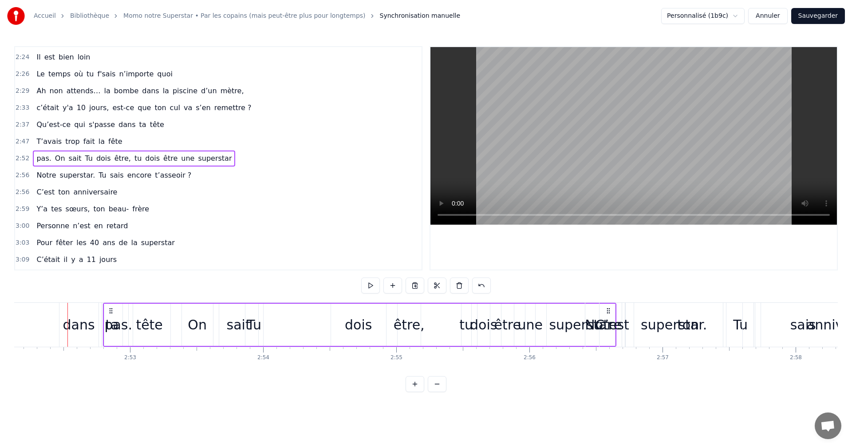
drag, startPoint x: 49, startPoint y: 311, endPoint x: 110, endPoint y: 312, distance: 61.2
click at [110, 312] on icon at bounding box center [110, 310] width 7 height 7
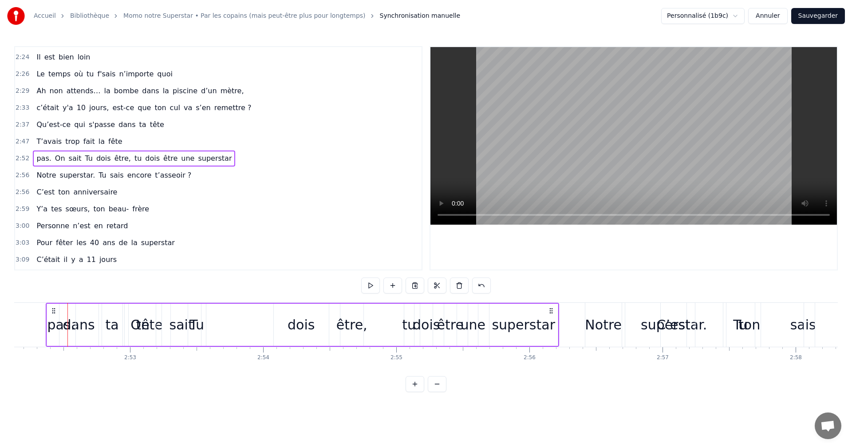
drag, startPoint x: 53, startPoint y: 308, endPoint x: 72, endPoint y: 310, distance: 19.6
click at [57, 310] on icon at bounding box center [53, 310] width 7 height 7
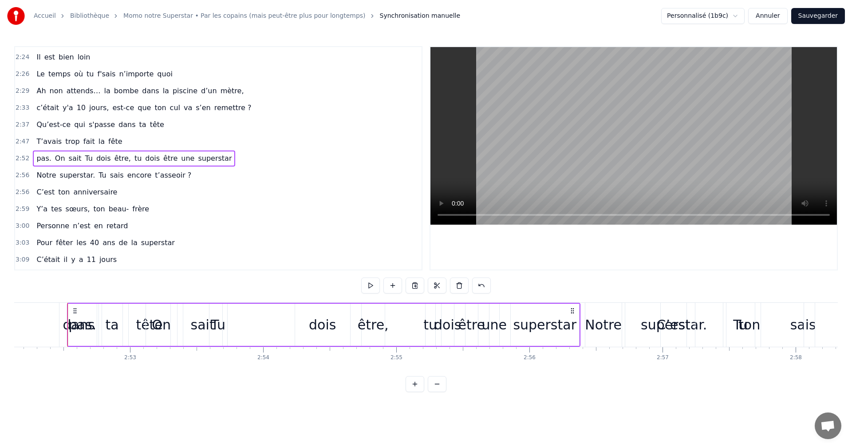
drag, startPoint x: 69, startPoint y: 310, endPoint x: 93, endPoint y: 311, distance: 24.4
click at [79, 311] on icon at bounding box center [74, 310] width 7 height 7
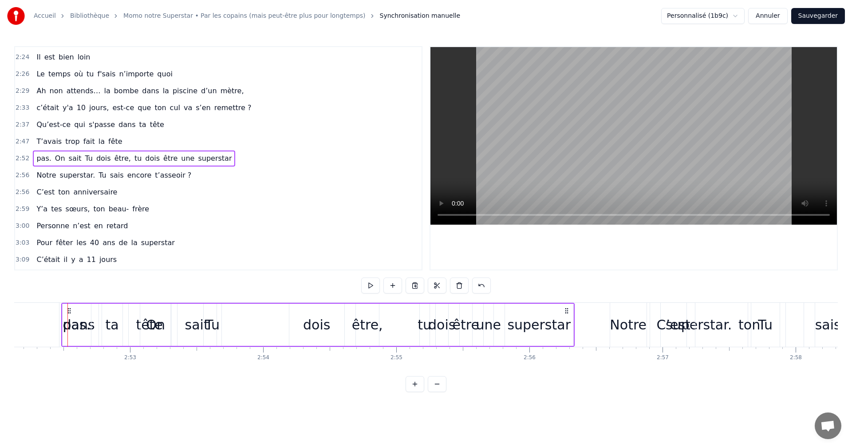
drag, startPoint x: 70, startPoint y: 310, endPoint x: 89, endPoint y: 311, distance: 19.1
click at [73, 311] on icon at bounding box center [69, 310] width 7 height 7
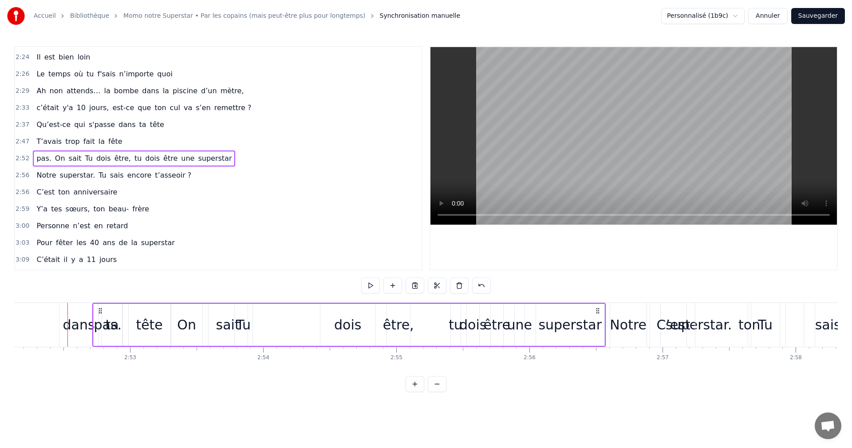
drag, startPoint x: 96, startPoint y: 311, endPoint x: 104, endPoint y: 311, distance: 7.5
click at [103, 311] on icon at bounding box center [100, 310] width 7 height 7
click at [80, 325] on div "dans" at bounding box center [79, 324] width 32 height 20
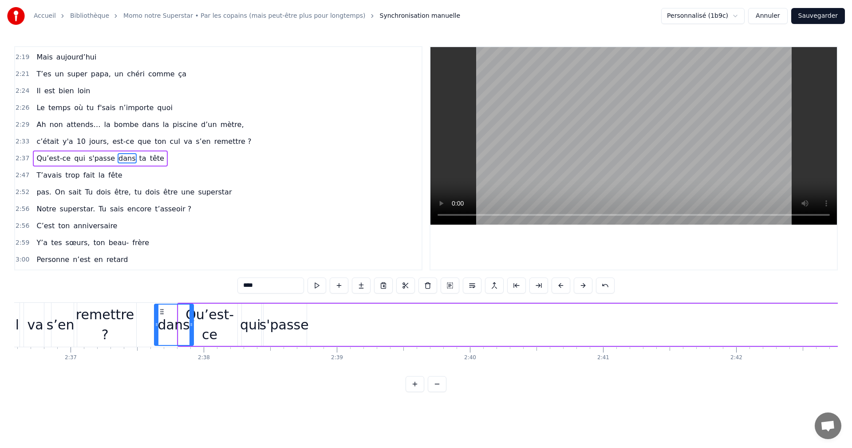
scroll to position [0, 20833]
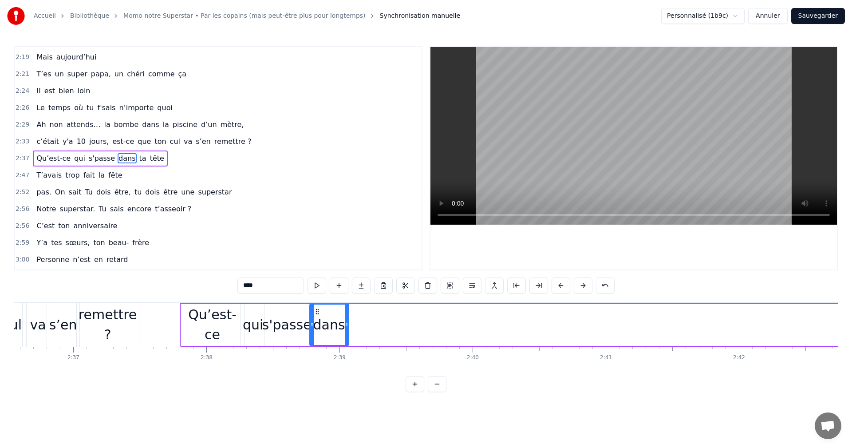
drag, startPoint x: 66, startPoint y: 310, endPoint x: 315, endPoint y: 332, distance: 250.3
click at [315, 332] on div "dans" at bounding box center [329, 324] width 38 height 40
click at [138, 158] on span "ta" at bounding box center [142, 158] width 9 height 10
type input "**"
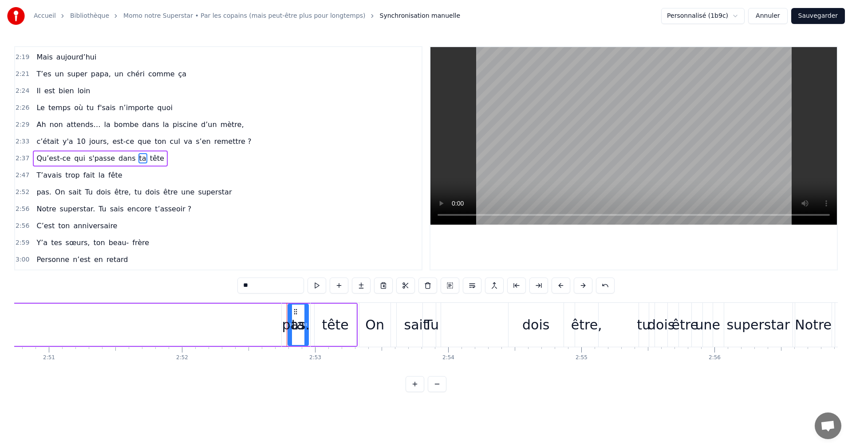
scroll to position [0, 22948]
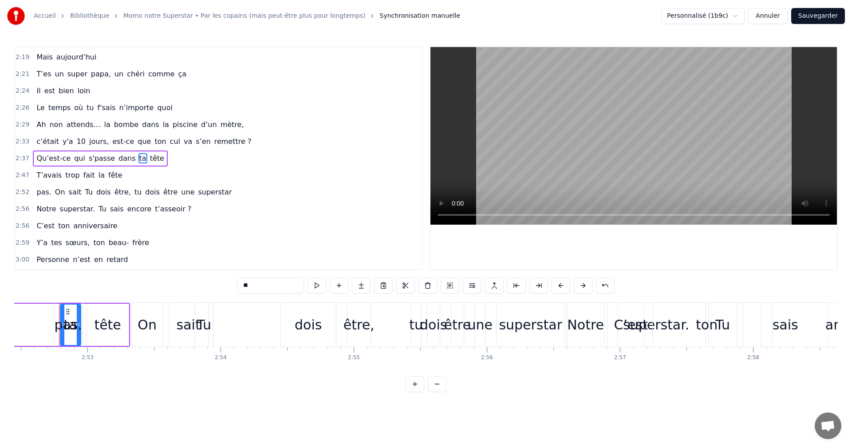
drag, startPoint x: 68, startPoint y: 308, endPoint x: 32, endPoint y: 309, distance: 35.9
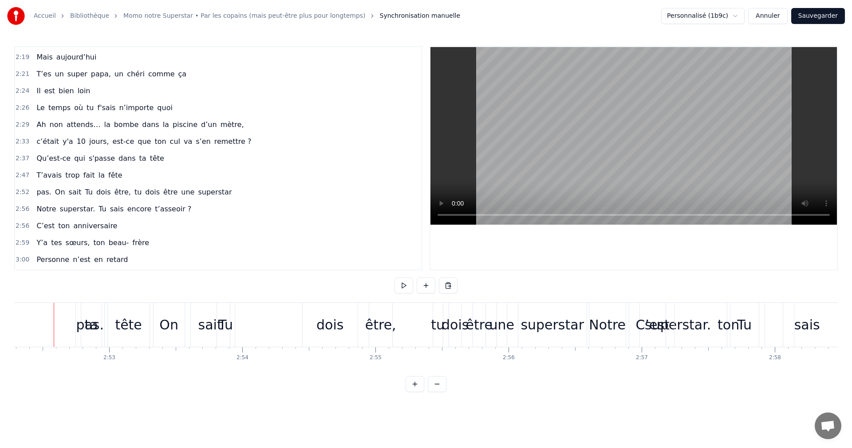
scroll to position [0, 22921]
click at [94, 318] on div "pas." at bounding box center [95, 324] width 28 height 20
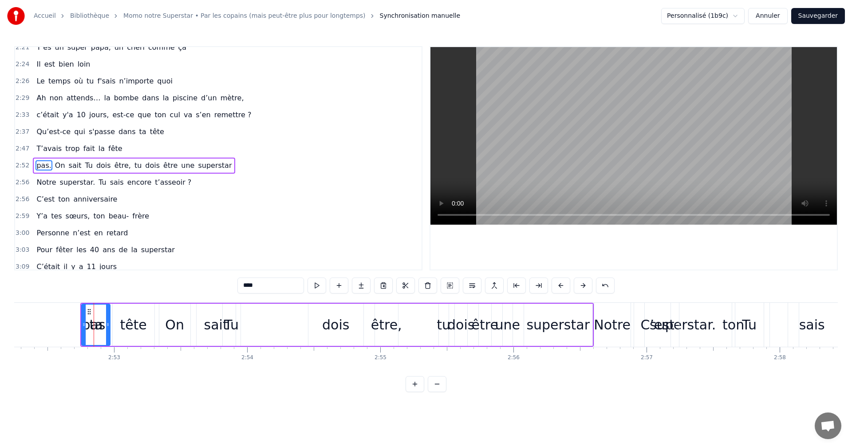
scroll to position [723, 0]
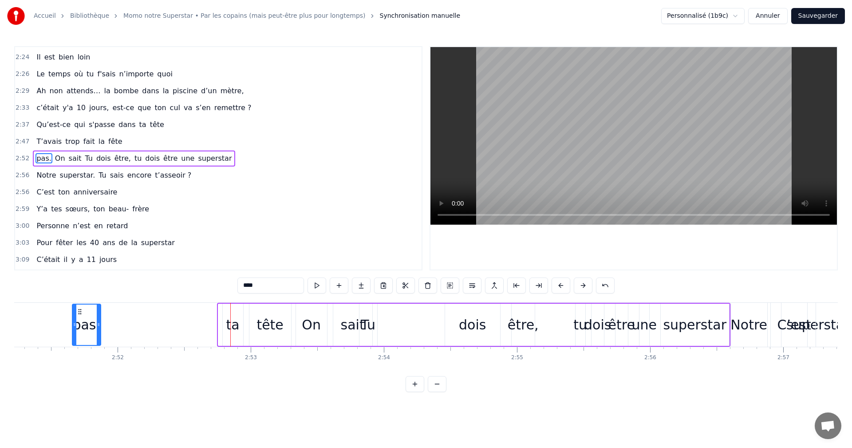
drag, startPoint x: 85, startPoint y: 311, endPoint x: 67, endPoint y: 311, distance: 18.2
click at [73, 311] on div "pas." at bounding box center [87, 324] width 28 height 40
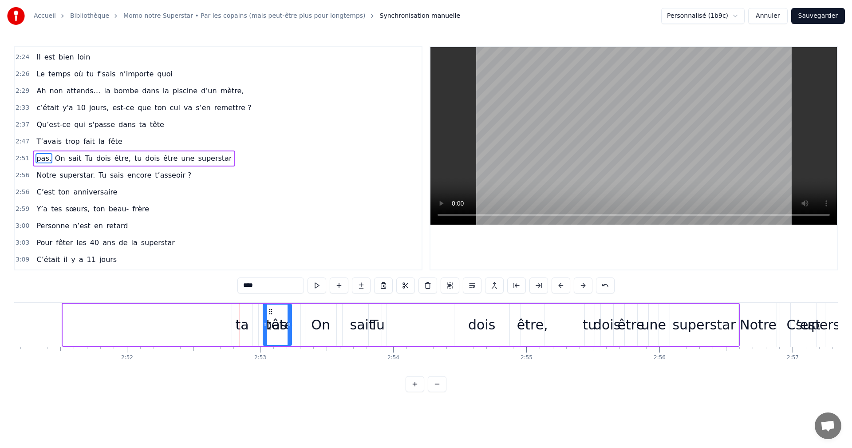
drag, startPoint x: 69, startPoint y: 309, endPoint x: 269, endPoint y: 309, distance: 200.0
click at [269, 309] on circle at bounding box center [269, 309] width 0 height 0
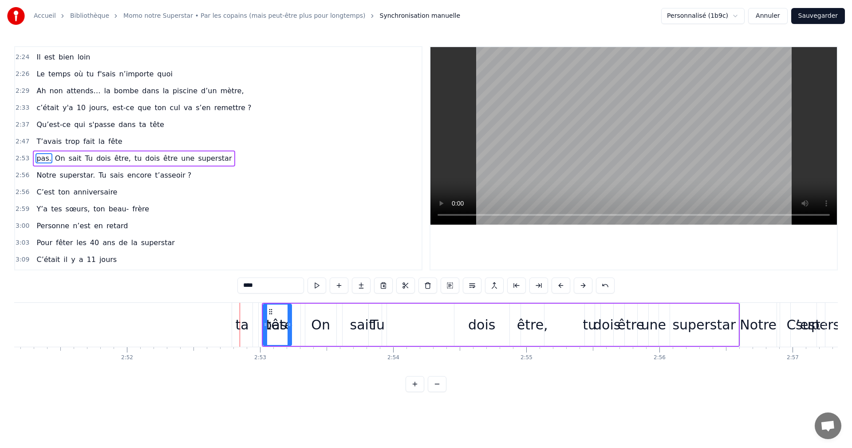
click at [240, 312] on div at bounding box center [240, 325] width 0 height 44
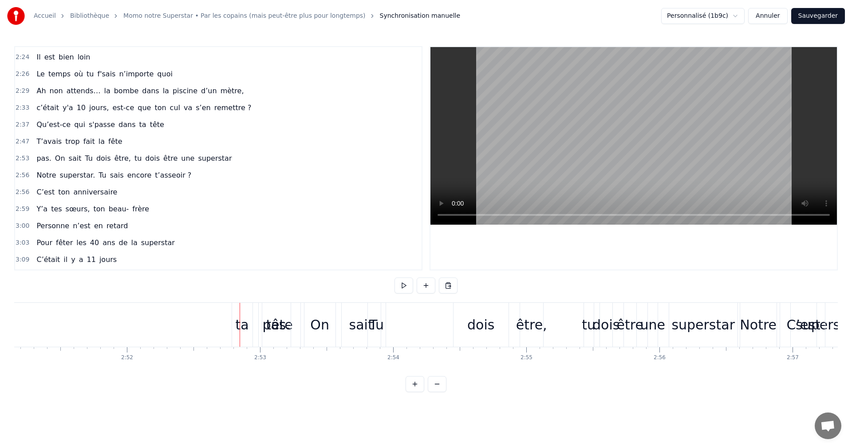
click at [242, 312] on div "ta" at bounding box center [242, 325] width 20 height 44
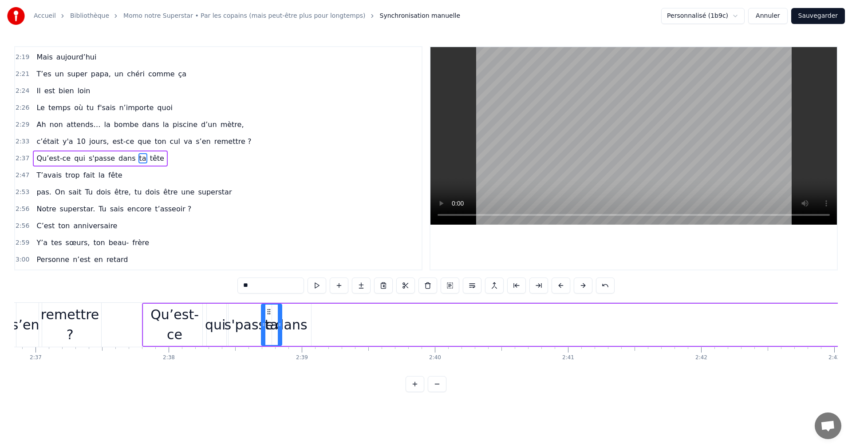
scroll to position [0, 20871]
drag, startPoint x: 240, startPoint y: 312, endPoint x: 314, endPoint y: 334, distance: 76.8
click at [314, 334] on div "ta" at bounding box center [317, 324] width 20 height 40
click at [149, 160] on span "tête" at bounding box center [157, 158] width 16 height 10
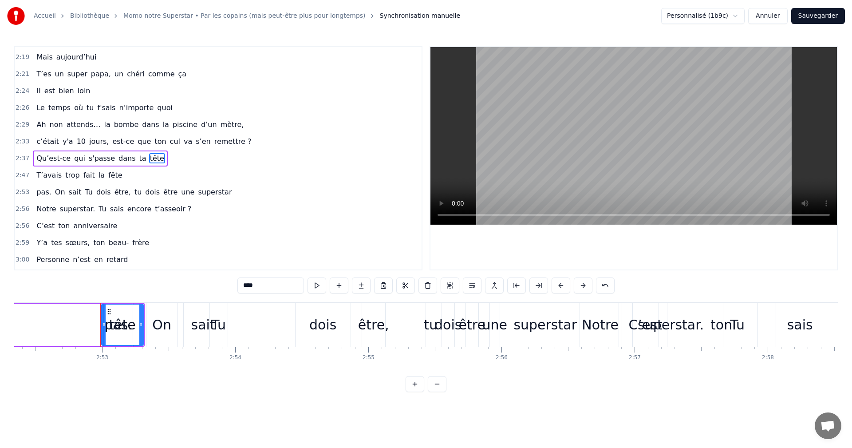
scroll to position [0, 22974]
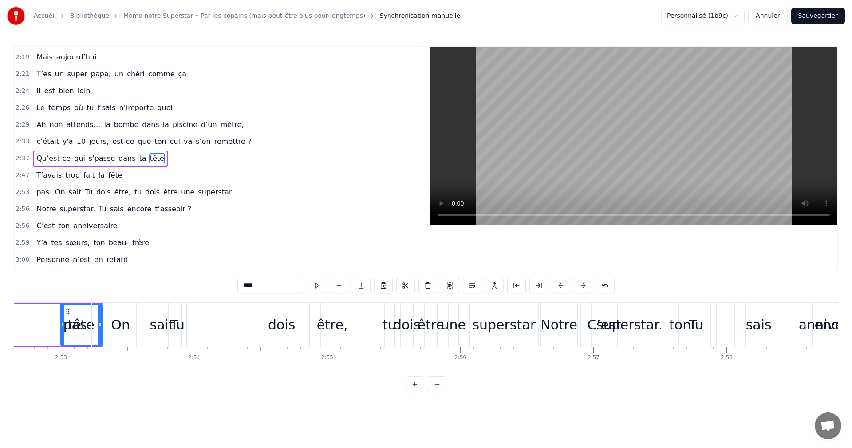
drag, startPoint x: 68, startPoint y: 312, endPoint x: 0, endPoint y: 314, distance: 67.9
click at [0, 314] on div "Accueil Bibliothèque Momo notre Superstar • Par les copains (mais peut-être plu…" at bounding box center [426, 196] width 852 height 392
click at [66, 312] on div "pas." at bounding box center [77, 325] width 28 height 44
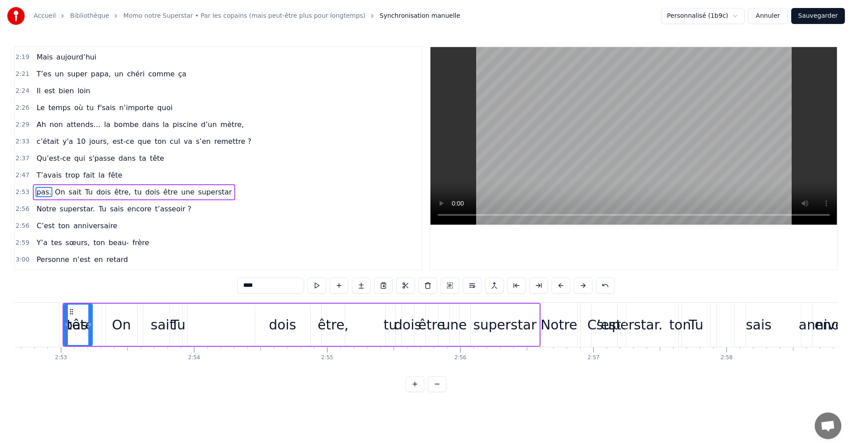
scroll to position [723, 0]
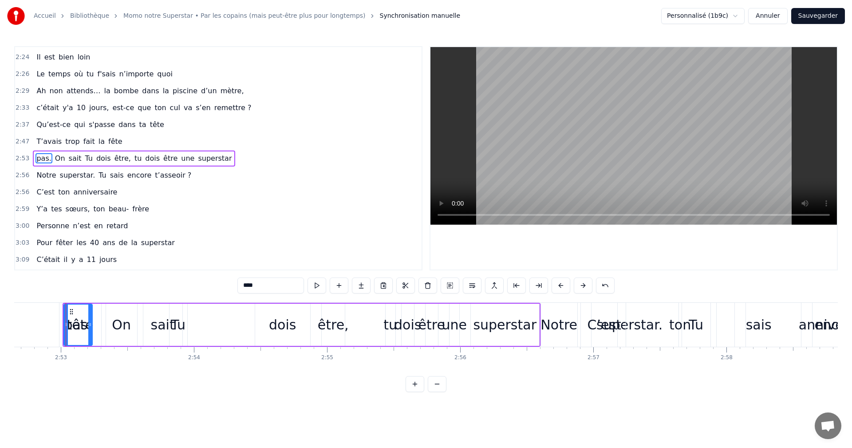
drag, startPoint x: 69, startPoint y: 312, endPoint x: 137, endPoint y: 312, distance: 67.9
click at [82, 312] on div "tête" at bounding box center [80, 325] width 42 height 44
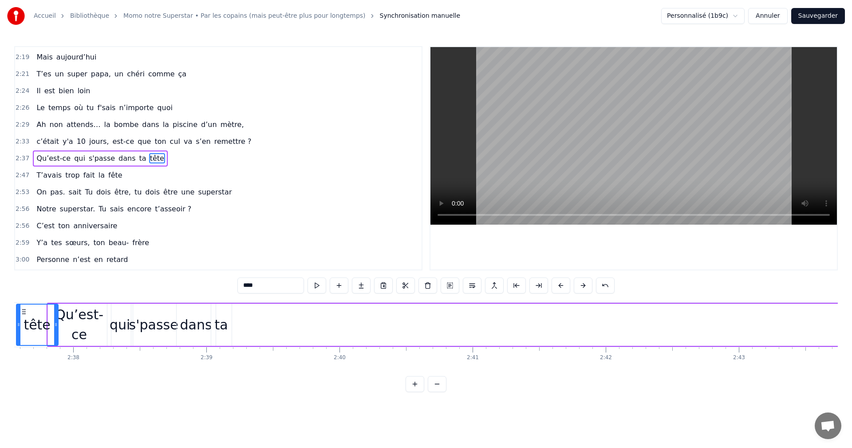
scroll to position [0, 20934]
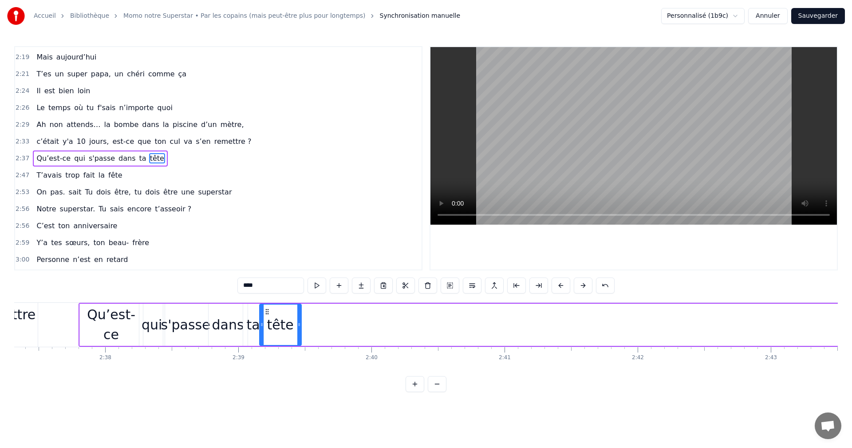
drag, startPoint x: 70, startPoint y: 310, endPoint x: 269, endPoint y: 334, distance: 200.5
click at [269, 334] on div "tête" at bounding box center [280, 324] width 41 height 40
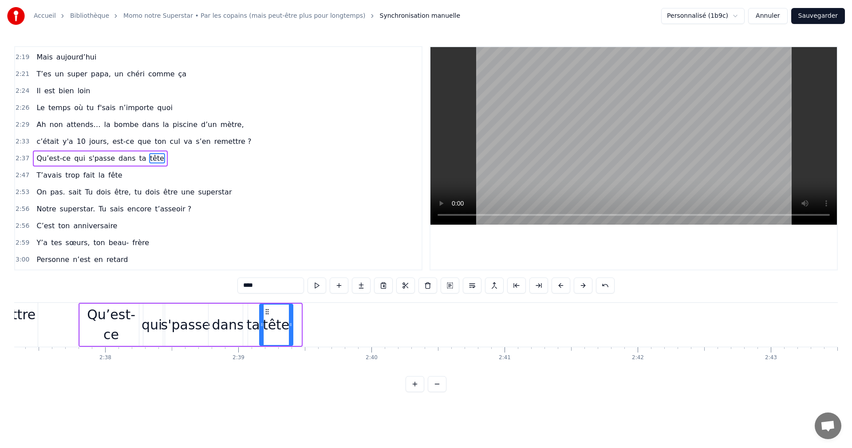
drag, startPoint x: 299, startPoint y: 325, endPoint x: 290, endPoint y: 325, distance: 9.3
click at [290, 325] on icon at bounding box center [291, 324] width 4 height 7
click at [35, 125] on span "Ah" at bounding box center [40, 124] width 11 height 10
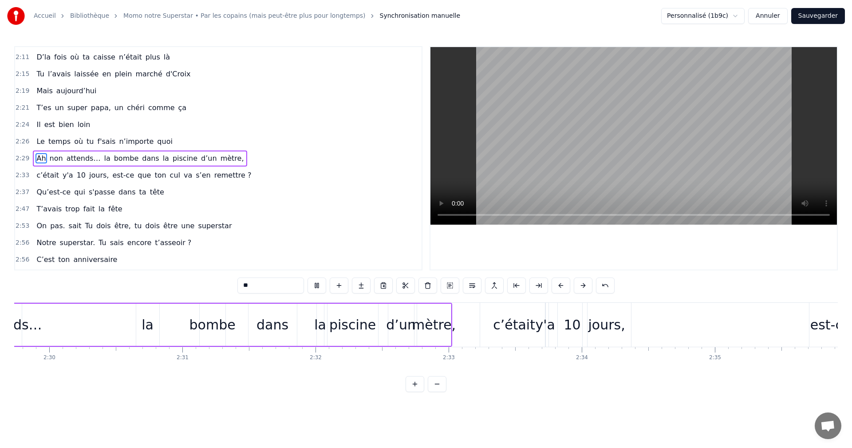
scroll to position [0, 19804]
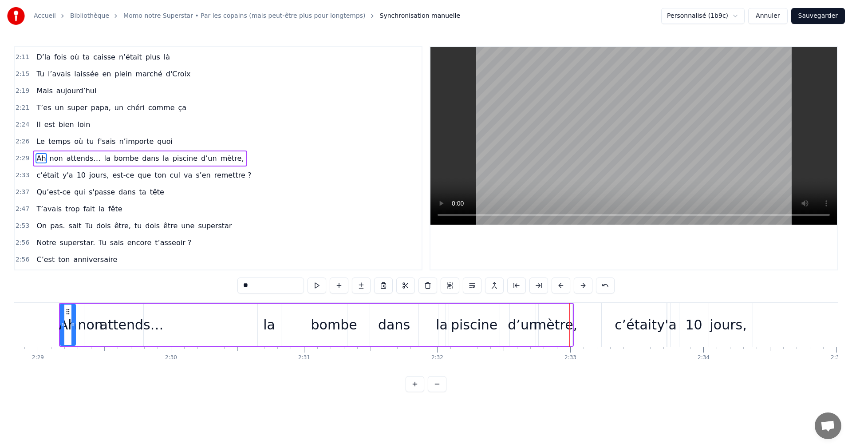
click at [271, 323] on div "la" at bounding box center [269, 324] width 12 height 20
drag, startPoint x: 245, startPoint y: 287, endPoint x: 239, endPoint y: 287, distance: 5.8
click at [239, 287] on input "**" at bounding box center [270, 285] width 67 height 16
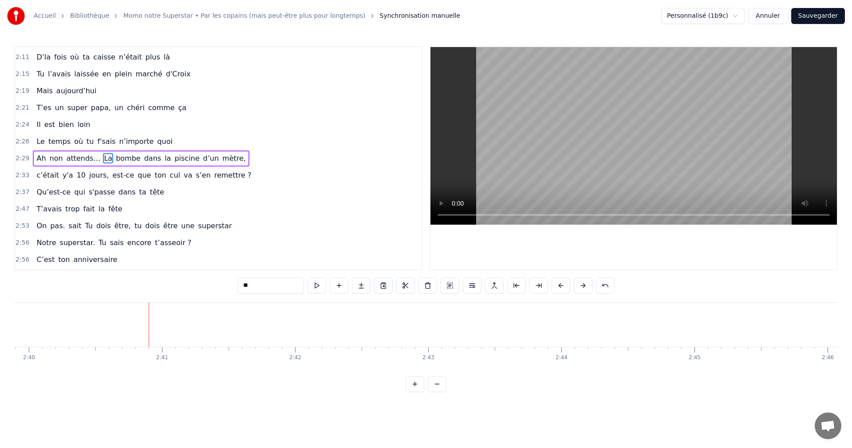
scroll to position [0, 21319]
click at [149, 194] on span "tête" at bounding box center [157, 192] width 16 height 10
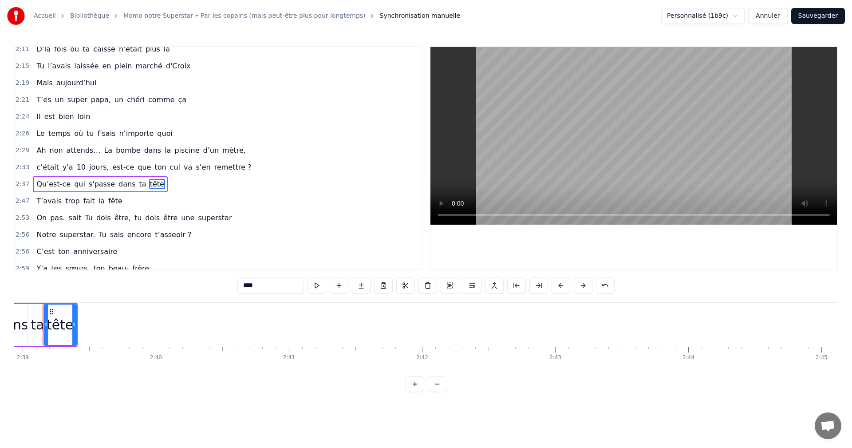
scroll to position [0, 21133]
click at [262, 287] on input "****" at bounding box center [270, 285] width 67 height 16
click at [46, 204] on span "T’avais" at bounding box center [48, 201] width 27 height 10
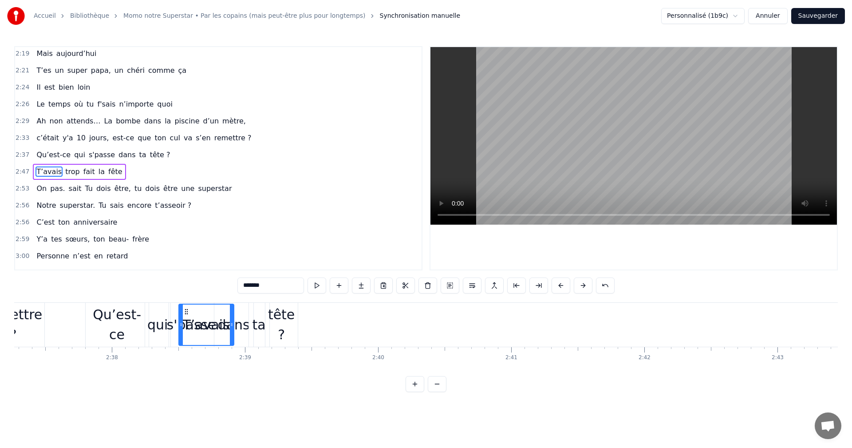
scroll to position [0, 20926]
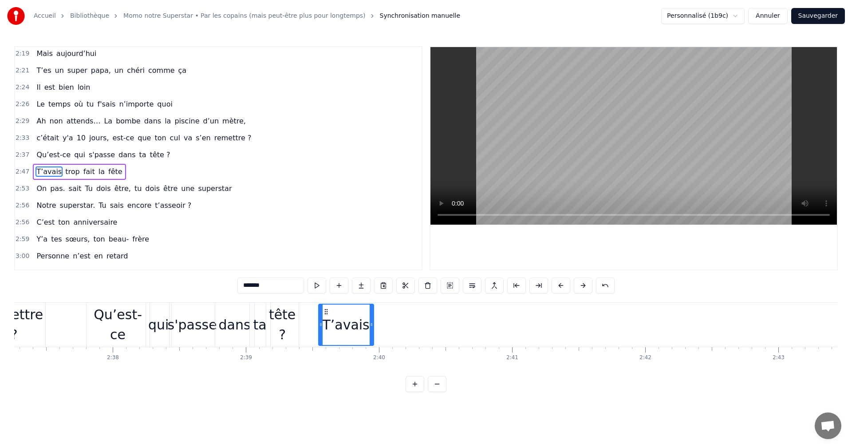
drag, startPoint x: 67, startPoint y: 313, endPoint x: 325, endPoint y: 331, distance: 258.8
click at [325, 331] on div "T’avais" at bounding box center [346, 324] width 54 height 40
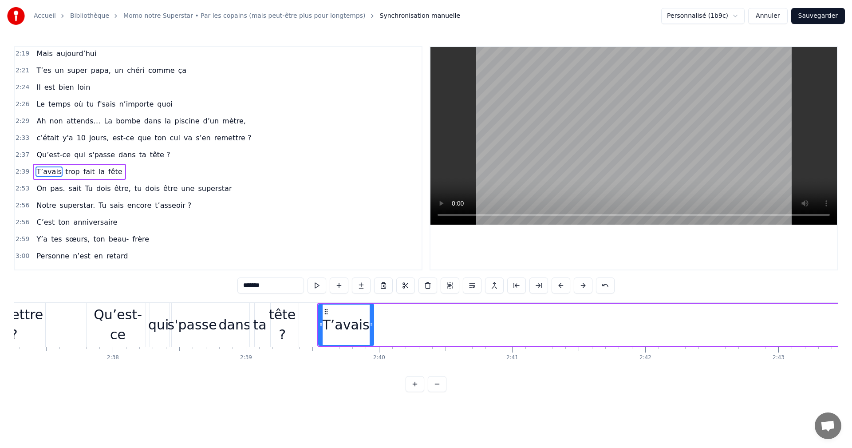
click at [291, 324] on div "tête ?" at bounding box center [282, 324] width 32 height 40
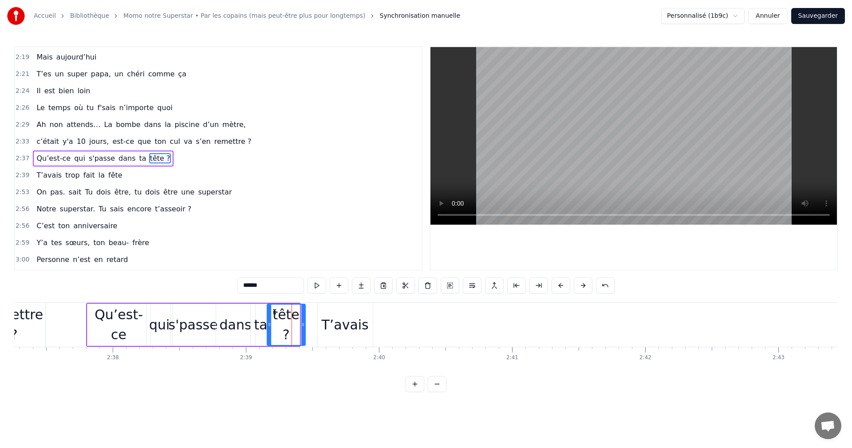
drag, startPoint x: 297, startPoint y: 324, endPoint x: 303, endPoint y: 324, distance: 5.8
click at [303, 324] on circle at bounding box center [302, 324] width 0 height 0
click at [329, 323] on div "T’avais" at bounding box center [344, 324] width 47 height 20
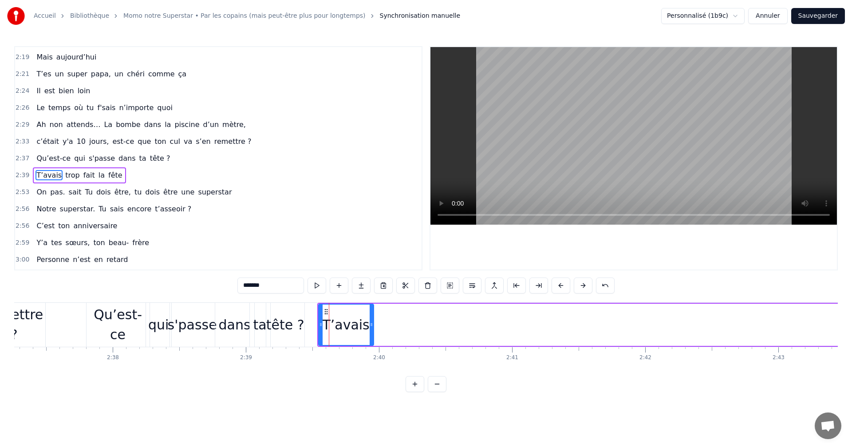
scroll to position [706, 0]
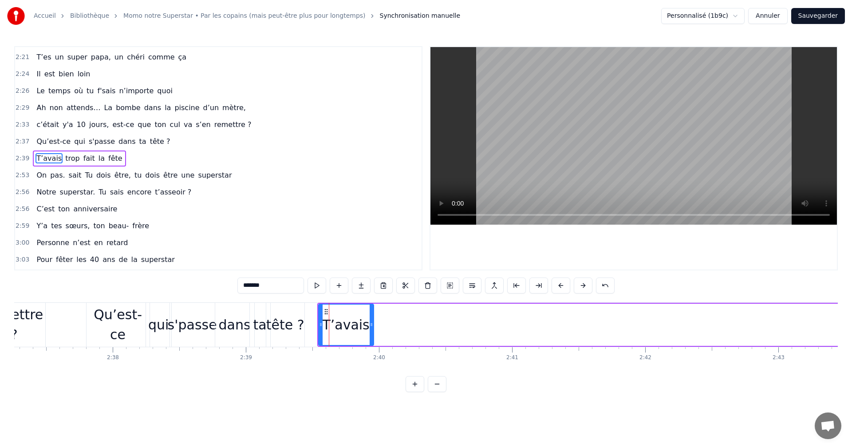
click at [93, 328] on div "Qu’est-ce" at bounding box center [117, 324] width 63 height 40
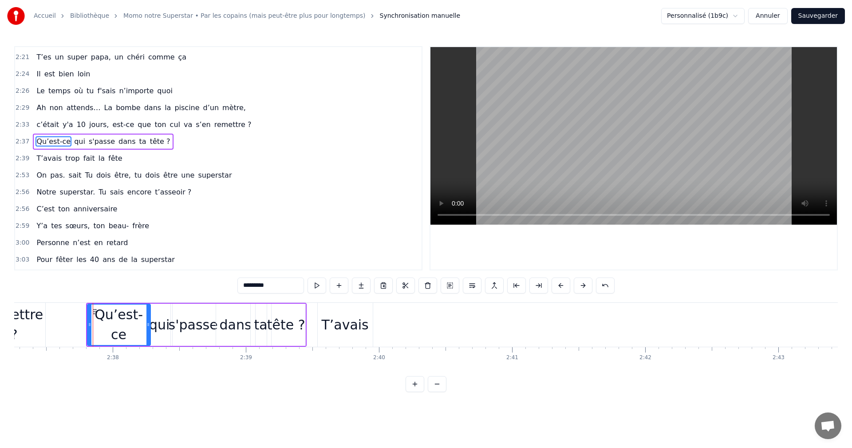
scroll to position [689, 0]
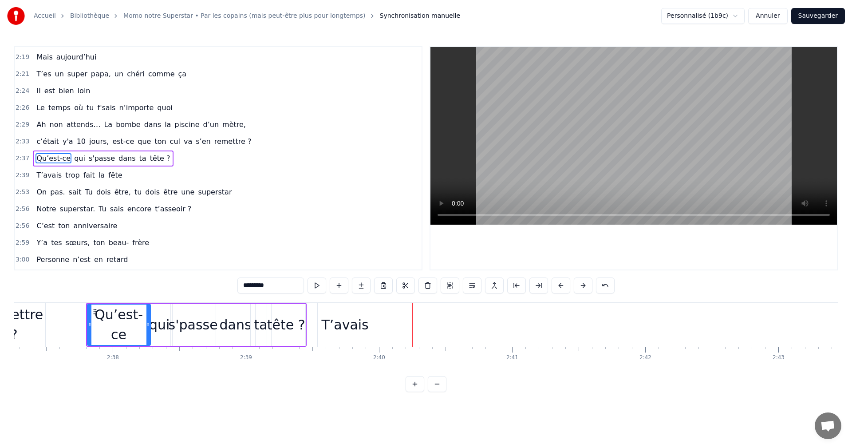
click at [340, 325] on div "T’avais" at bounding box center [344, 324] width 47 height 20
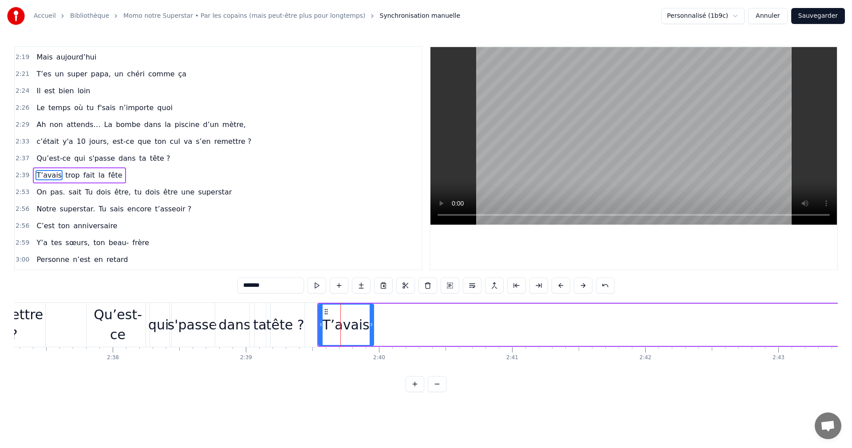
scroll to position [706, 0]
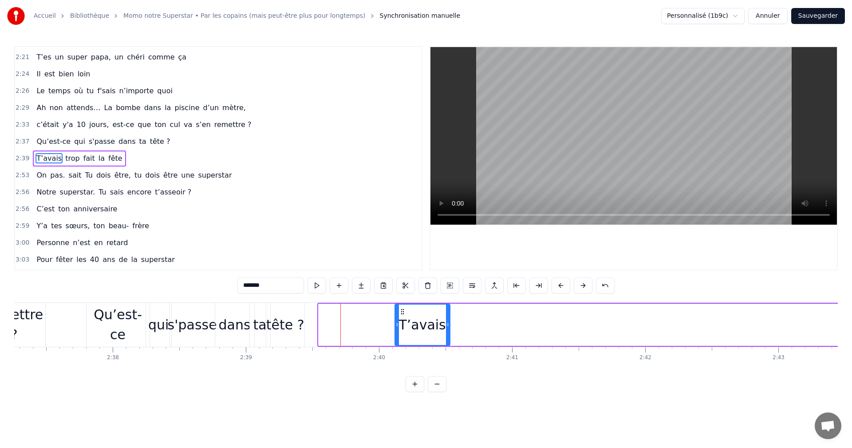
drag, startPoint x: 330, startPoint y: 311, endPoint x: 405, endPoint y: 311, distance: 75.0
click at [405, 311] on icon at bounding box center [402, 311] width 7 height 7
click at [98, 326] on div "Qu’est-ce" at bounding box center [117, 324] width 63 height 40
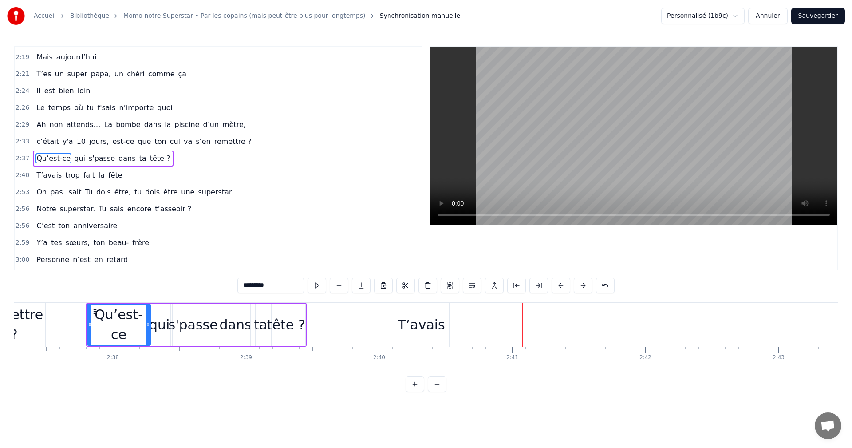
click at [67, 177] on span "trop" at bounding box center [72, 175] width 16 height 10
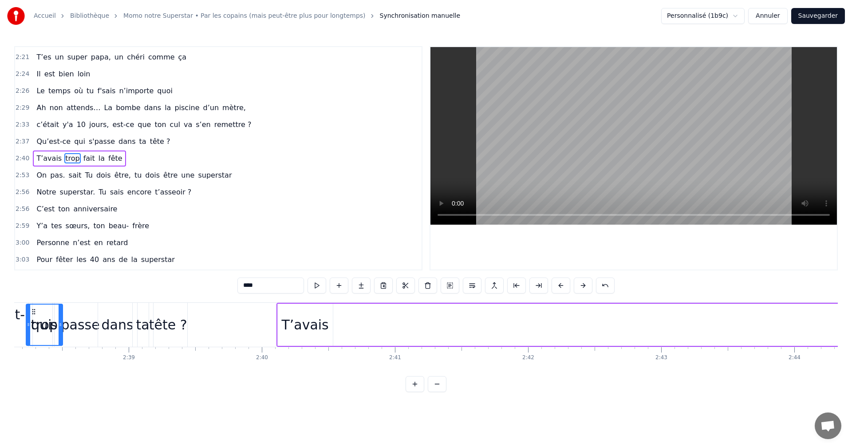
scroll to position [0, 21036]
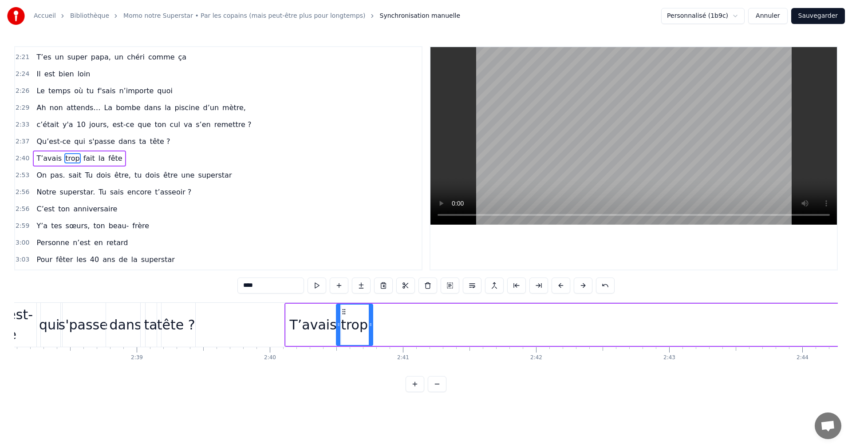
drag, startPoint x: 67, startPoint y: 313, endPoint x: 343, endPoint y: 333, distance: 276.6
click at [343, 333] on div "trop" at bounding box center [354, 324] width 35 height 40
click at [83, 158] on span "fait" at bounding box center [89, 158] width 13 height 10
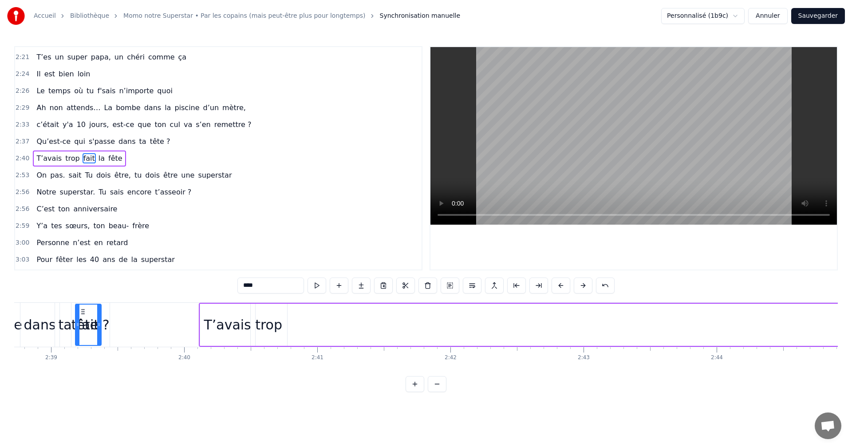
scroll to position [0, 21110]
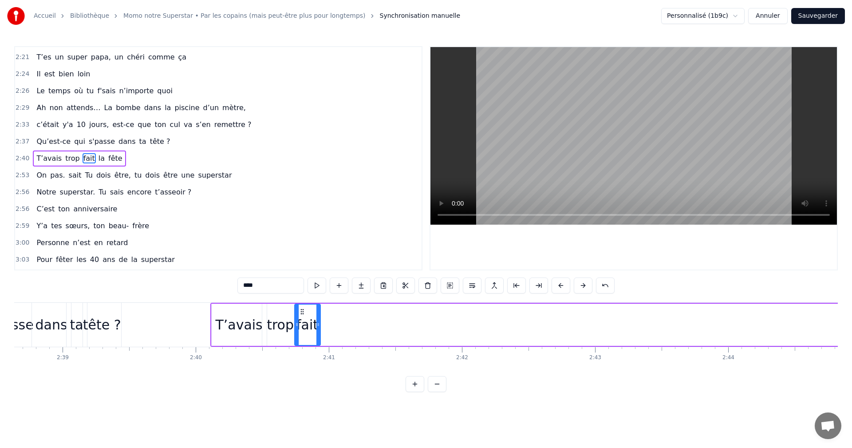
drag, startPoint x: 69, startPoint y: 312, endPoint x: 303, endPoint y: 334, distance: 235.3
click at [303, 334] on div "fait" at bounding box center [307, 324] width 25 height 40
click at [98, 161] on span "la" at bounding box center [102, 158] width 8 height 10
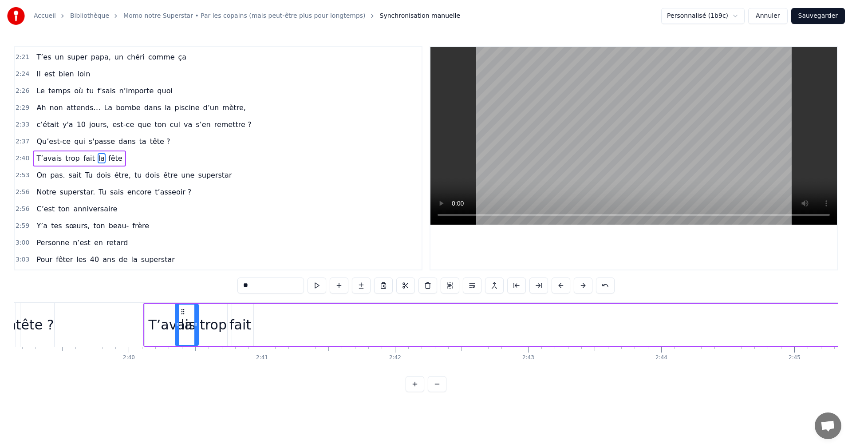
scroll to position [0, 21176]
drag, startPoint x: 67, startPoint y: 308, endPoint x: 259, endPoint y: 335, distance: 194.0
click at [259, 335] on div "la" at bounding box center [264, 324] width 22 height 40
click at [109, 160] on span "fête" at bounding box center [115, 158] width 16 height 10
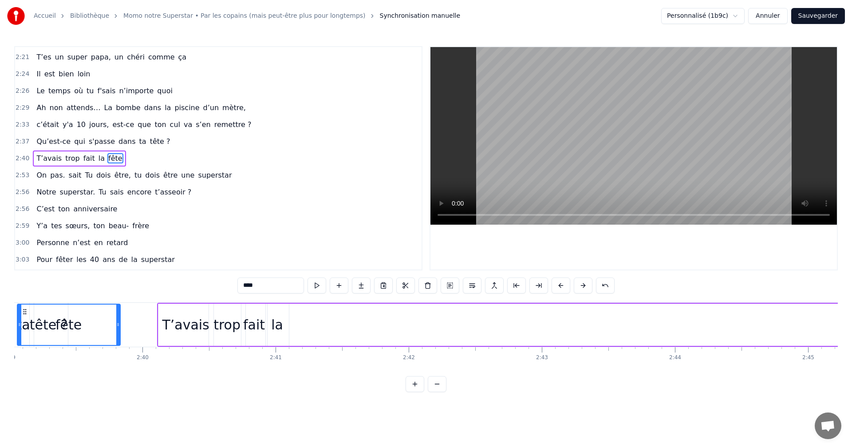
scroll to position [0, 21140]
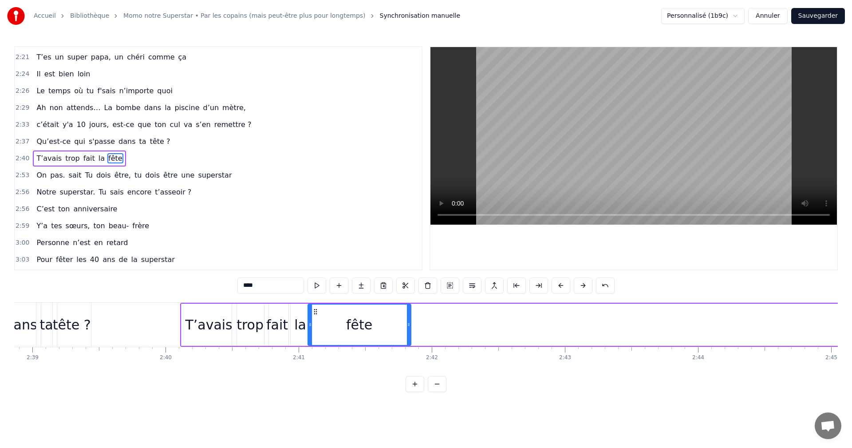
drag, startPoint x: 68, startPoint y: 311, endPoint x: 315, endPoint y: 359, distance: 252.0
click at [315, 359] on div "Pour qui on s’est réunis ? Momo Momo Momo De qui on est les amis ? Momo Momo Mo…" at bounding box center [425, 335] width 823 height 67
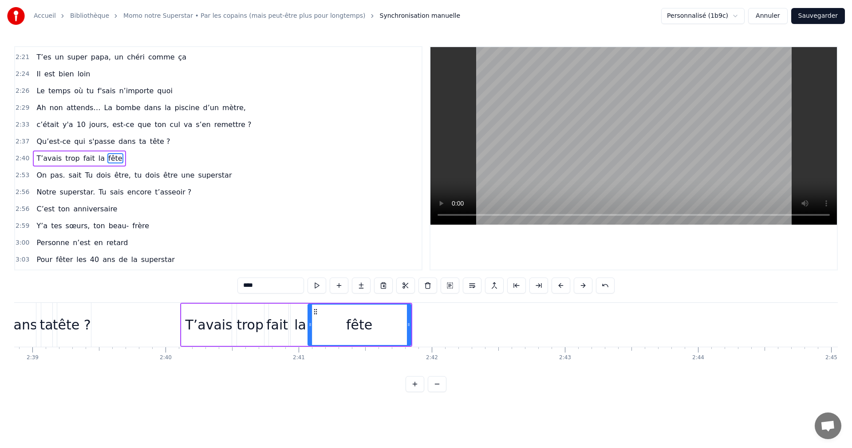
click at [408, 326] on icon at bounding box center [409, 324] width 4 height 7
click at [43, 326] on div "ta" at bounding box center [46, 324] width 13 height 20
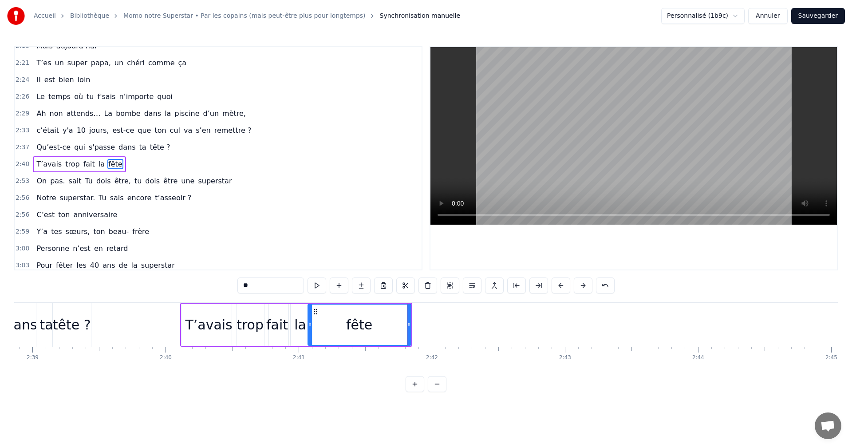
scroll to position [0, 21124]
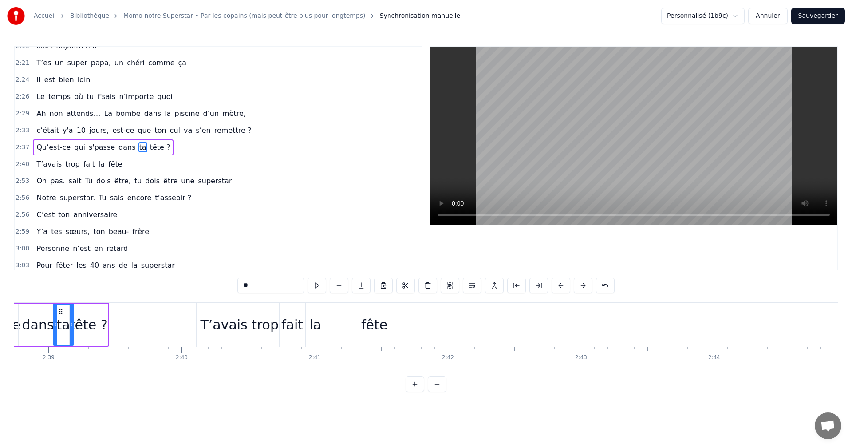
click at [39, 145] on span "Qu’est-ce" at bounding box center [53, 147] width 36 height 10
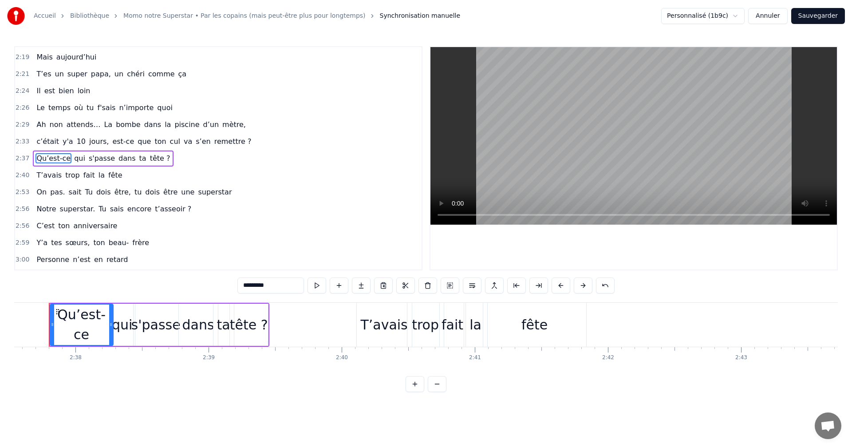
scroll to position [0, 20954]
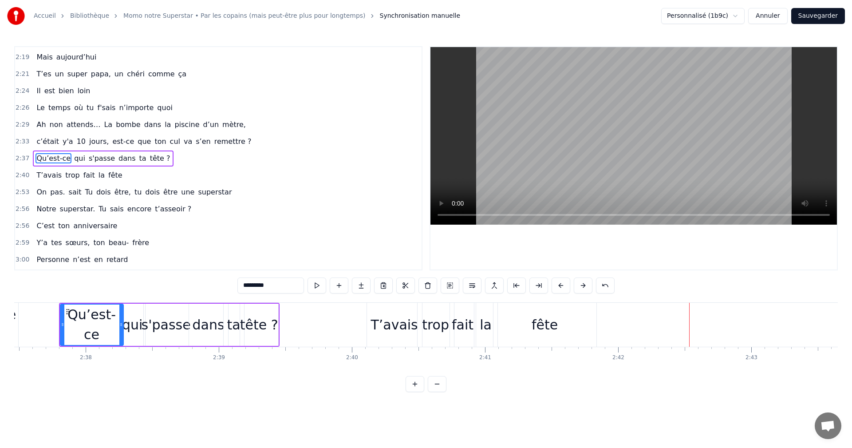
click at [568, 329] on div "fête" at bounding box center [544, 325] width 103 height 44
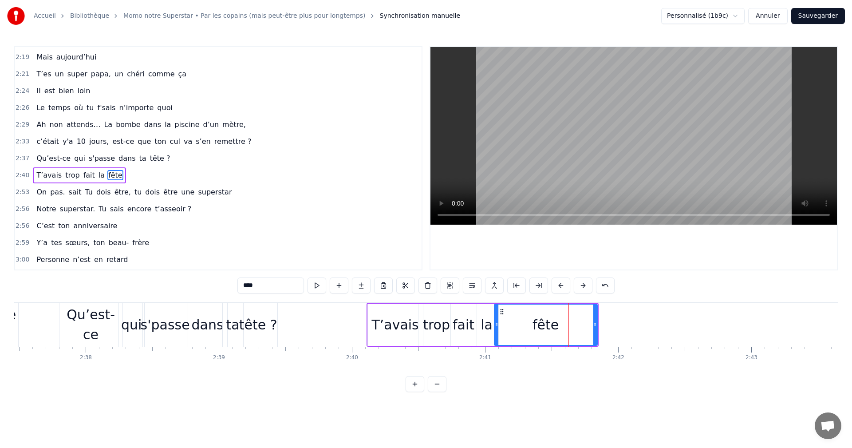
scroll to position [706, 0]
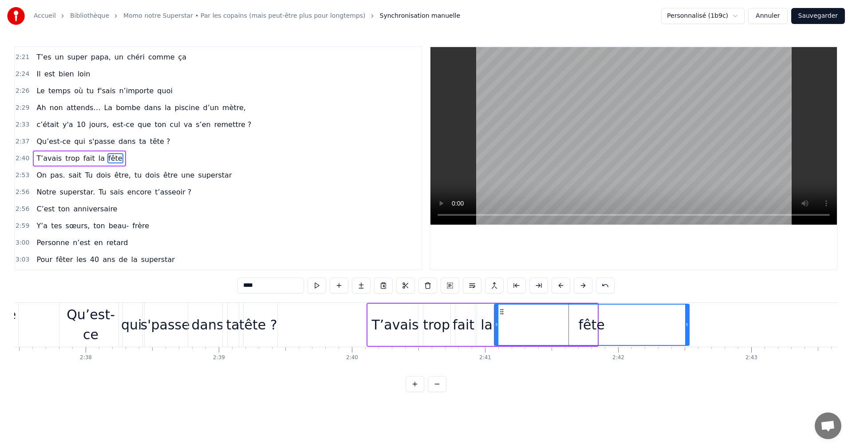
drag, startPoint x: 595, startPoint y: 323, endPoint x: 687, endPoint y: 323, distance: 91.8
click at [687, 323] on icon at bounding box center [687, 324] width 4 height 7
click at [295, 288] on input "****" at bounding box center [270, 285] width 67 height 16
click at [254, 287] on input "*****" at bounding box center [270, 285] width 67 height 16
click at [211, 286] on div "0:17 Pour qui on s’est réunis ? 0:20 Momo Momo Momo 0:22 De qui on est les amis…" at bounding box center [425, 219] width 823 height 346
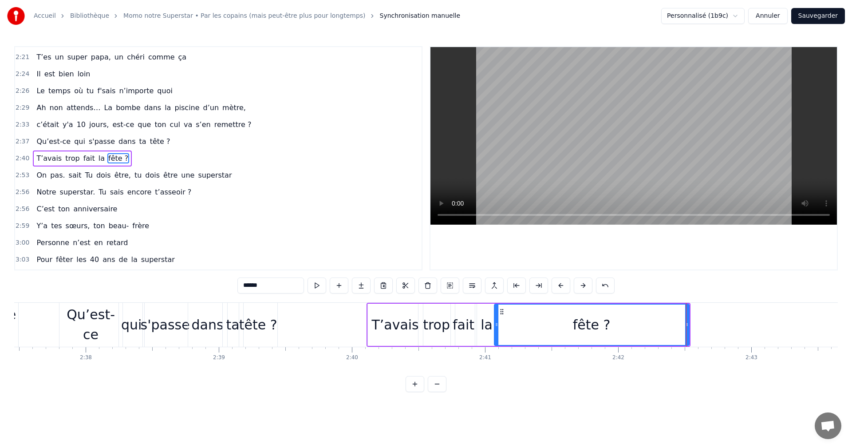
click at [377, 334] on div "T’avais" at bounding box center [394, 324] width 47 height 20
type input "*******"
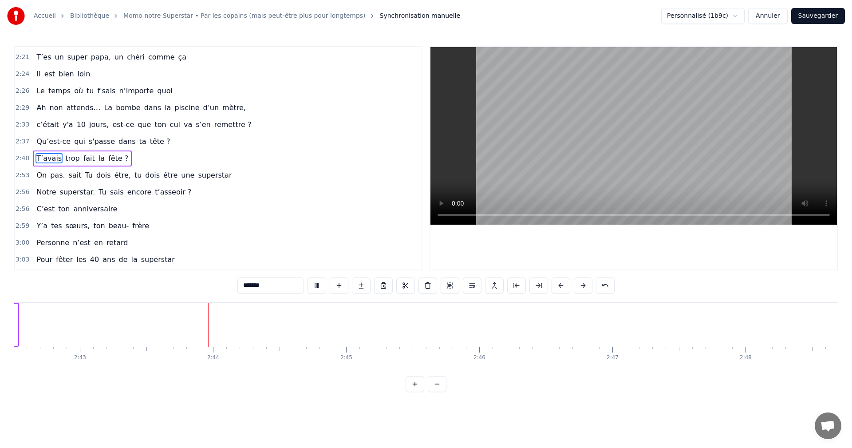
scroll to position [0, 21705]
click at [40, 161] on span "T’avais" at bounding box center [48, 158] width 27 height 10
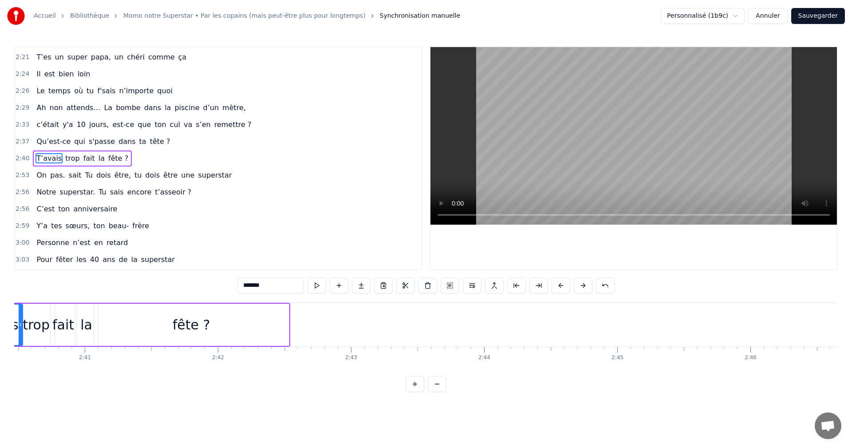
scroll to position [0, 21261]
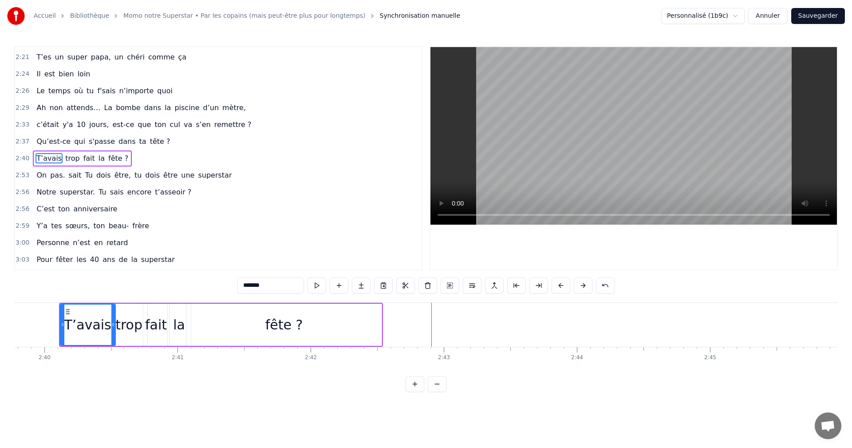
click at [45, 178] on div "On pas. sait Tu dois être, tu dois être une superstar" at bounding box center [134, 175] width 202 height 16
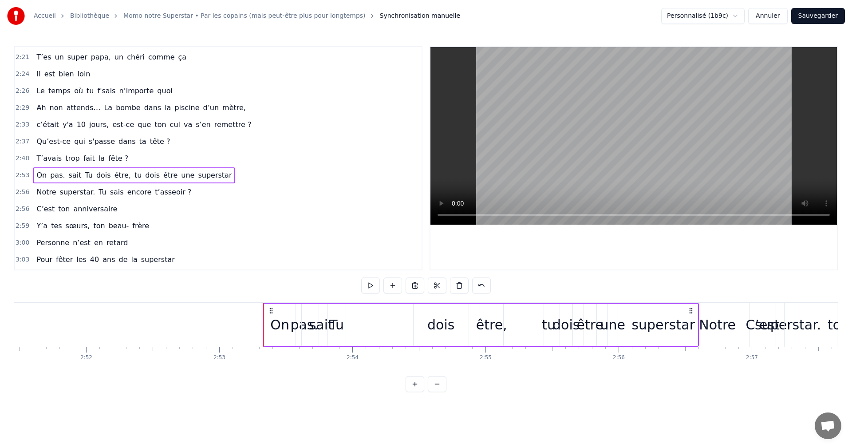
scroll to position [0, 23020]
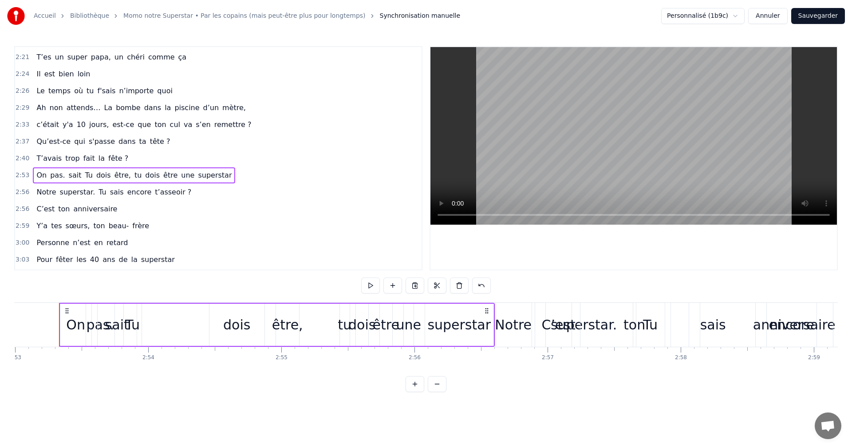
click at [65, 312] on icon at bounding box center [66, 310] width 7 height 7
click at [75, 328] on div "On" at bounding box center [75, 324] width 19 height 20
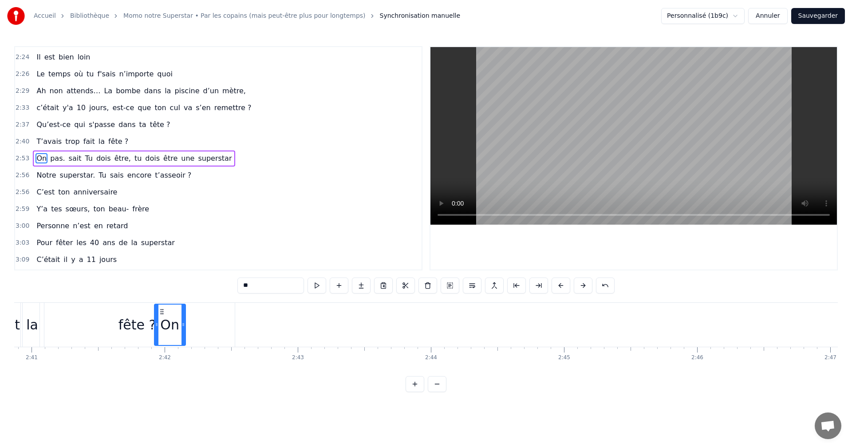
scroll to position [0, 21397]
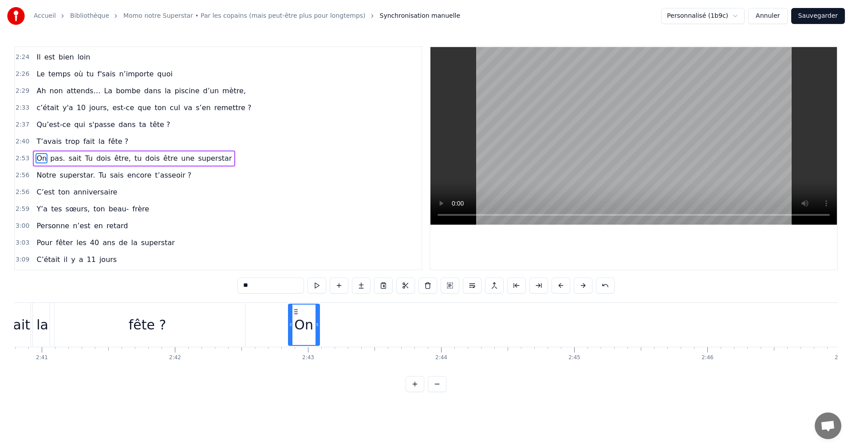
drag, startPoint x: 67, startPoint y: 312, endPoint x: 295, endPoint y: 332, distance: 228.9
click at [295, 332] on div "On" at bounding box center [304, 324] width 30 height 40
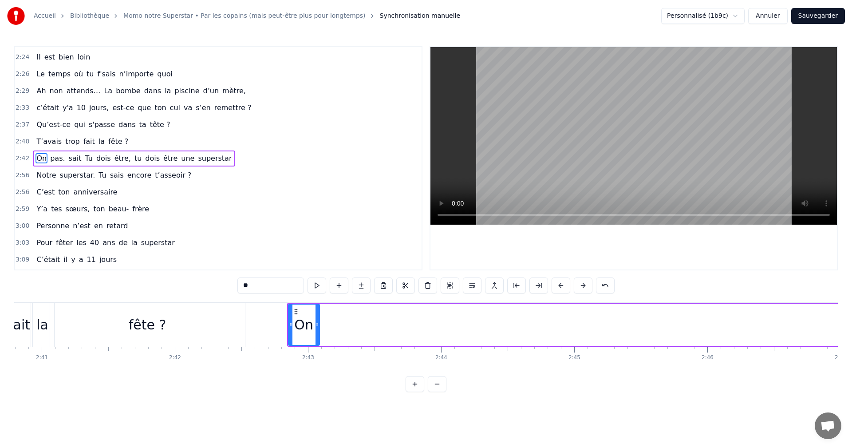
click at [68, 161] on span "sait" at bounding box center [75, 158] width 15 height 10
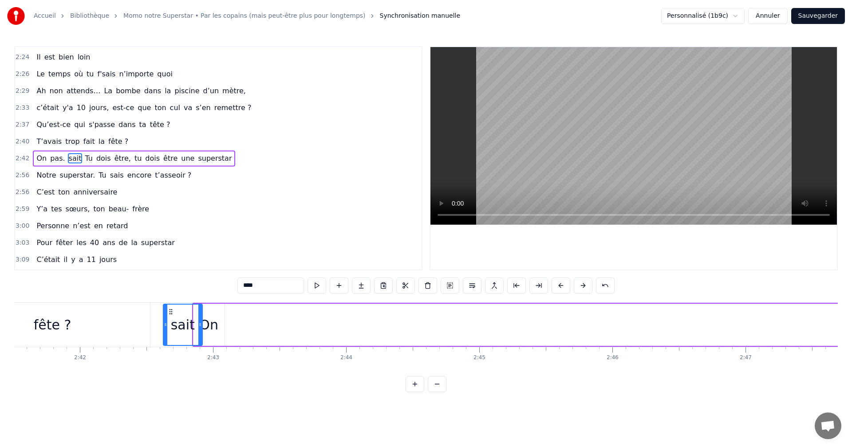
scroll to position [0, 21488]
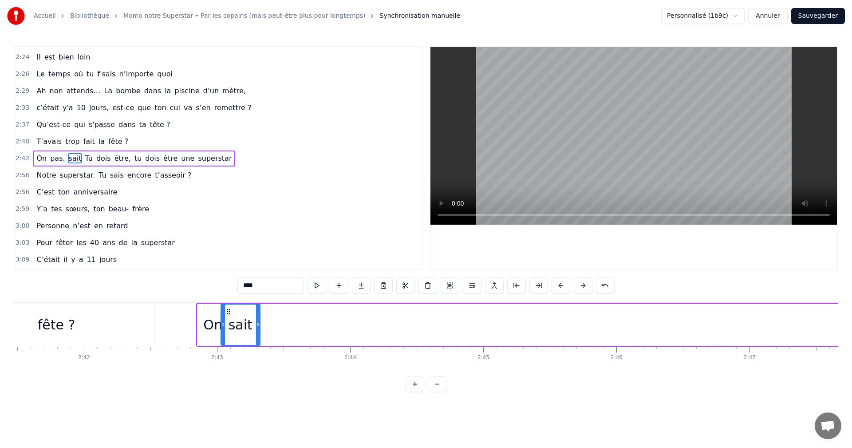
drag, startPoint x: 68, startPoint y: 310, endPoint x: 228, endPoint y: 323, distance: 161.1
click at [228, 323] on div "sait" at bounding box center [240, 324] width 38 height 40
click at [66, 161] on span "pas." at bounding box center [74, 158] width 16 height 10
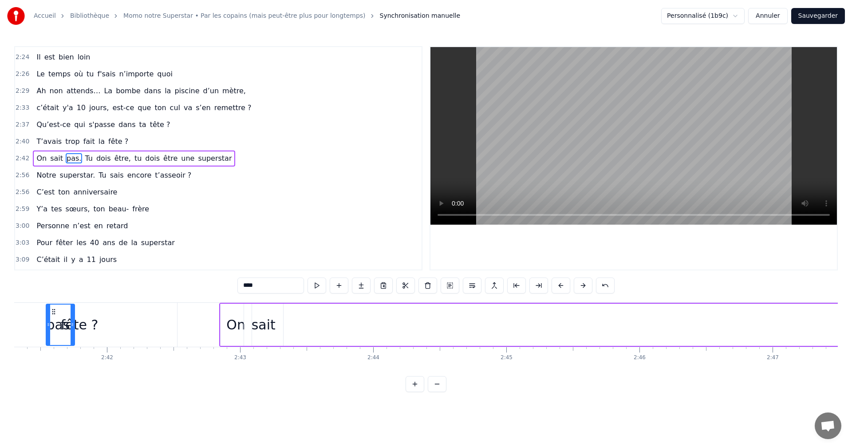
scroll to position [0, 21454]
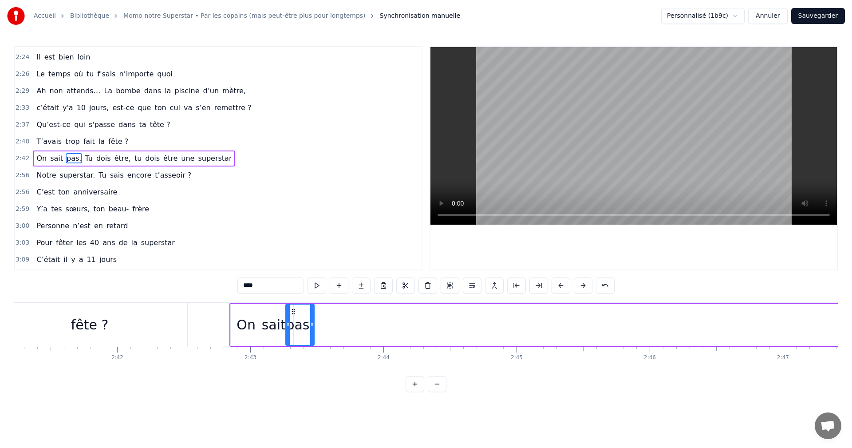
drag, startPoint x: 67, startPoint y: 311, endPoint x: 293, endPoint y: 337, distance: 226.8
click at [293, 337] on div "pas." at bounding box center [300, 324] width 28 height 40
click at [85, 327] on div "fête ?" at bounding box center [90, 324] width 38 height 20
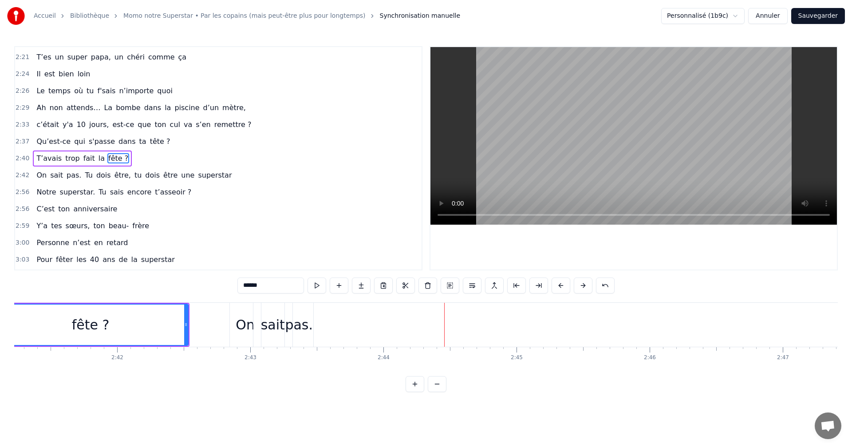
click at [84, 175] on span "Tu" at bounding box center [88, 175] width 9 height 10
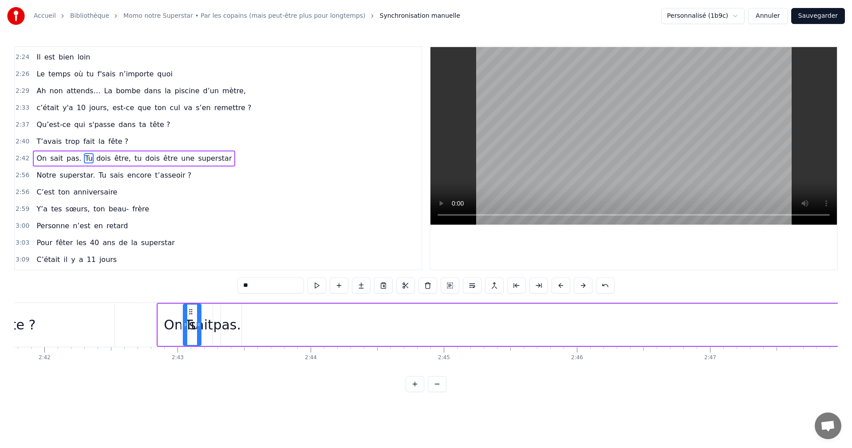
scroll to position [0, 21516]
drag, startPoint x: 61, startPoint y: 312, endPoint x: 382, endPoint y: 331, distance: 321.2
click at [382, 331] on div "Tu" at bounding box center [383, 324] width 17 height 40
click at [96, 162] on span "dois" at bounding box center [103, 158] width 16 height 10
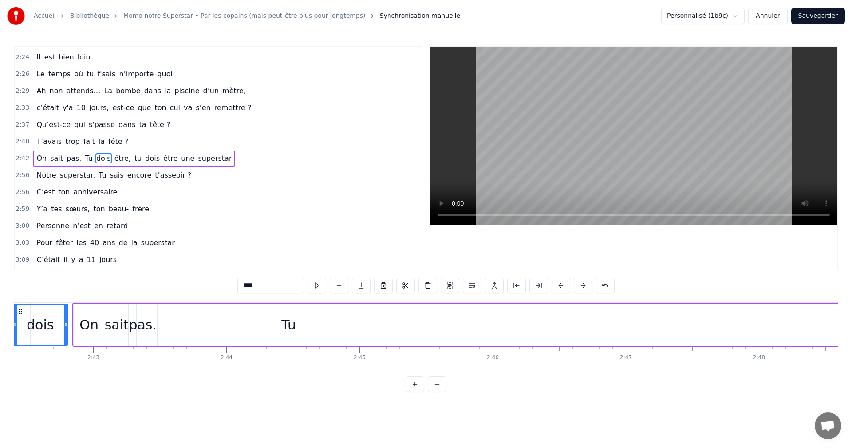
scroll to position [0, 21563]
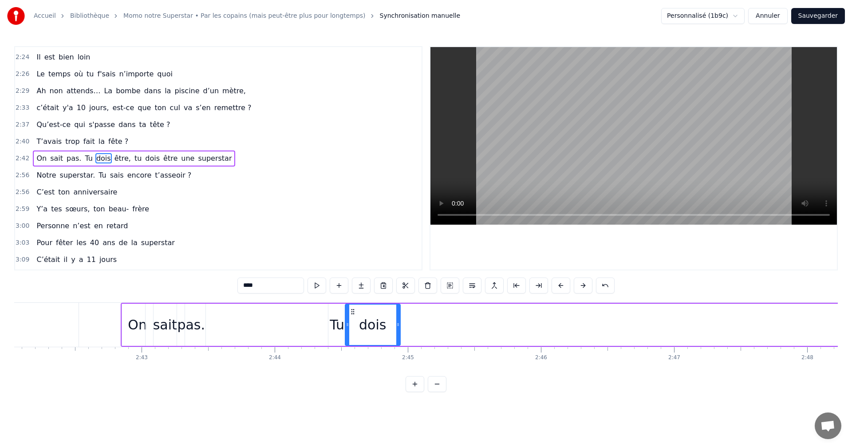
drag, startPoint x: 67, startPoint y: 312, endPoint x: 352, endPoint y: 325, distance: 285.1
click at [352, 325] on div "dois" at bounding box center [373, 324] width 54 height 40
click at [114, 160] on span "être," at bounding box center [123, 158] width 18 height 10
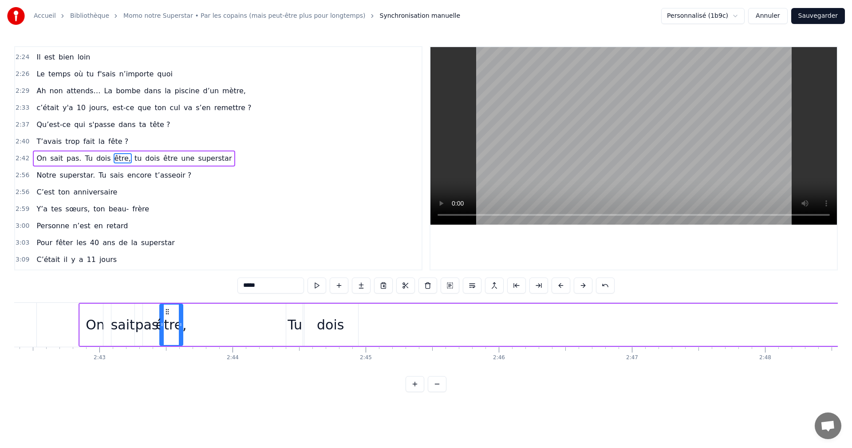
scroll to position [0, 21599]
drag, startPoint x: 67, startPoint y: 310, endPoint x: 371, endPoint y: 313, distance: 304.3
click at [371, 313] on icon at bounding box center [371, 311] width 7 height 7
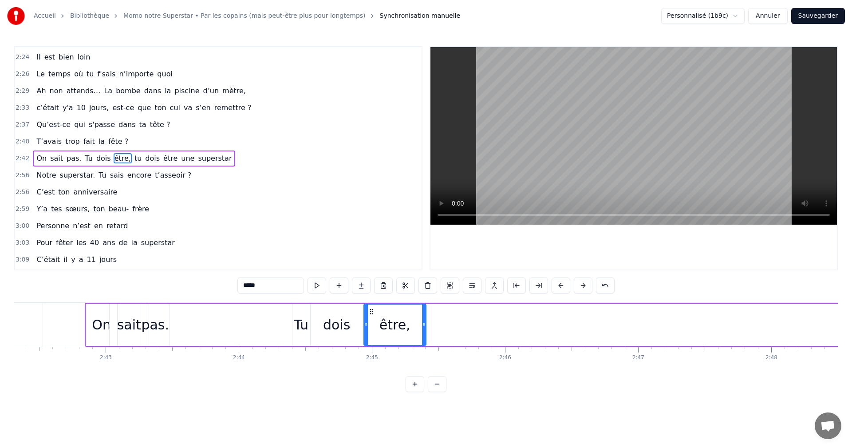
drag, startPoint x: 386, startPoint y: 322, endPoint x: 427, endPoint y: 324, distance: 41.3
click at [425, 324] on icon at bounding box center [424, 324] width 4 height 7
click at [106, 318] on div "On" at bounding box center [101, 324] width 19 height 20
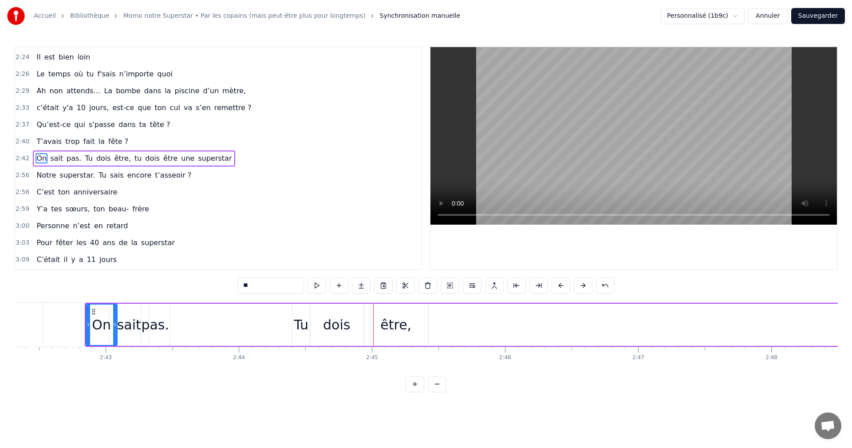
click at [301, 323] on div "Tu" at bounding box center [301, 324] width 15 height 20
drag, startPoint x: 298, startPoint y: 310, endPoint x: 282, endPoint y: 309, distance: 16.5
click at [282, 309] on icon at bounding box center [283, 311] width 7 height 7
click at [325, 320] on div "dois" at bounding box center [336, 324] width 27 height 20
type input "****"
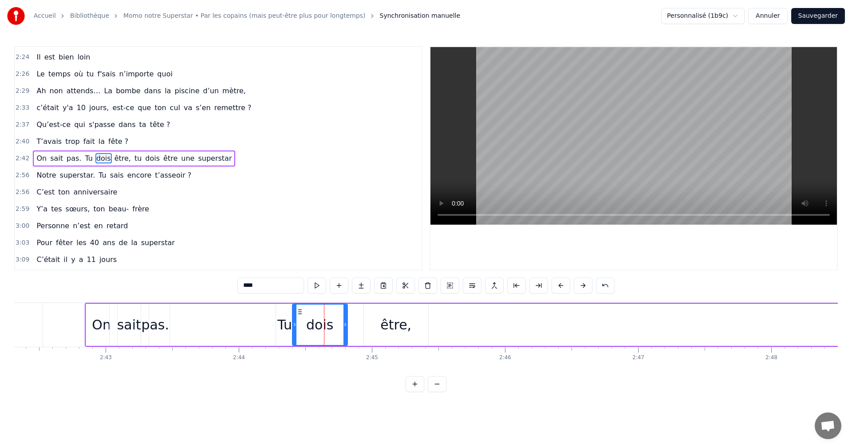
drag, startPoint x: 317, startPoint y: 310, endPoint x: 299, endPoint y: 308, distance: 17.4
click at [299, 308] on icon at bounding box center [299, 311] width 7 height 7
drag, startPoint x: 345, startPoint y: 315, endPoint x: 324, endPoint y: 313, distance: 21.0
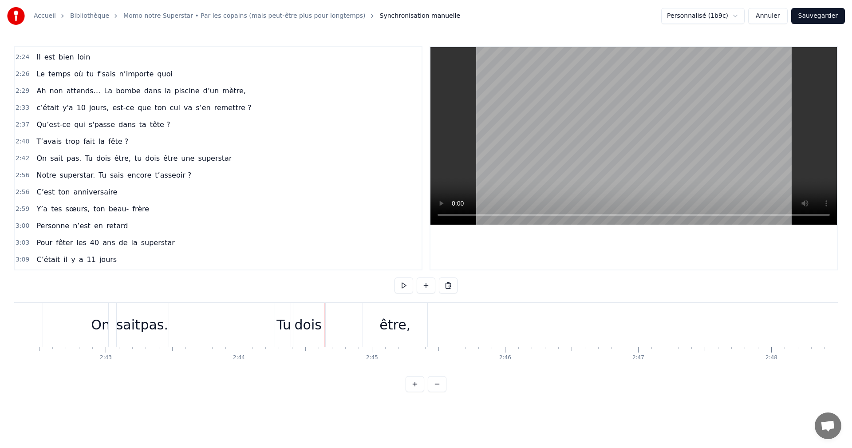
click at [381, 322] on div "être," at bounding box center [394, 324] width 31 height 20
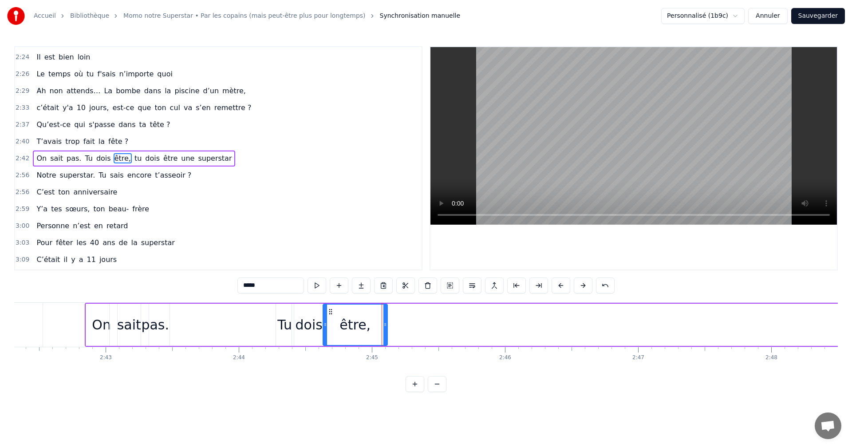
drag, startPoint x: 371, startPoint y: 309, endPoint x: 330, endPoint y: 310, distance: 40.8
click at [330, 310] on icon at bounding box center [330, 311] width 7 height 7
click at [103, 330] on div "On" at bounding box center [101, 324] width 19 height 20
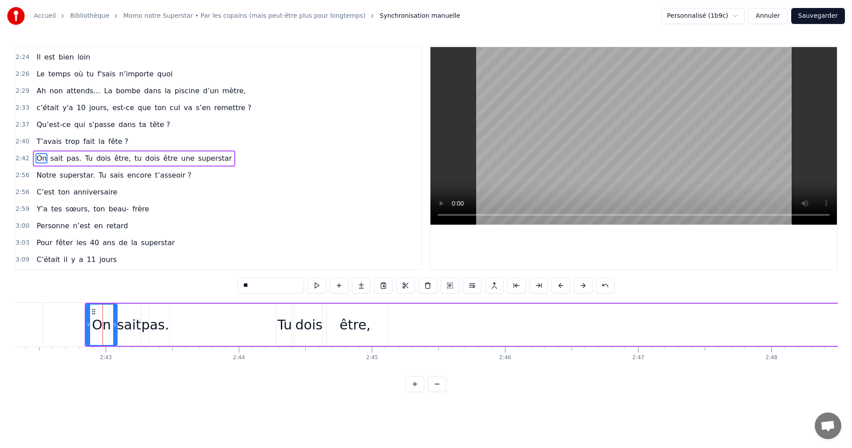
click at [107, 143] on span "fête ?" at bounding box center [118, 141] width 22 height 10
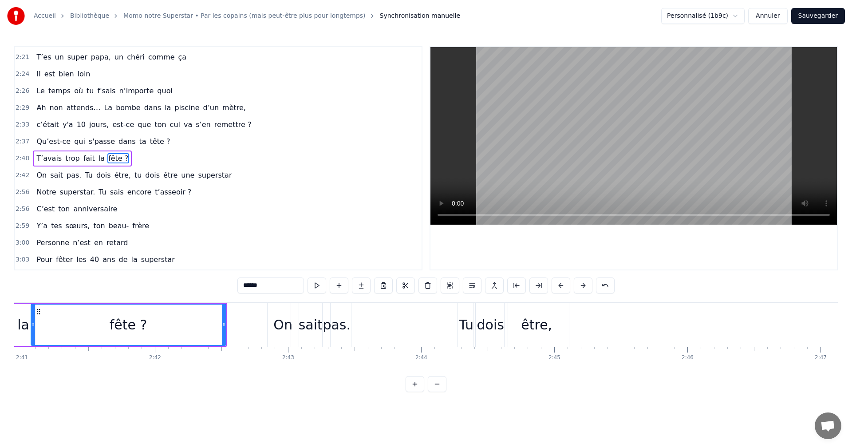
scroll to position [0, 21387]
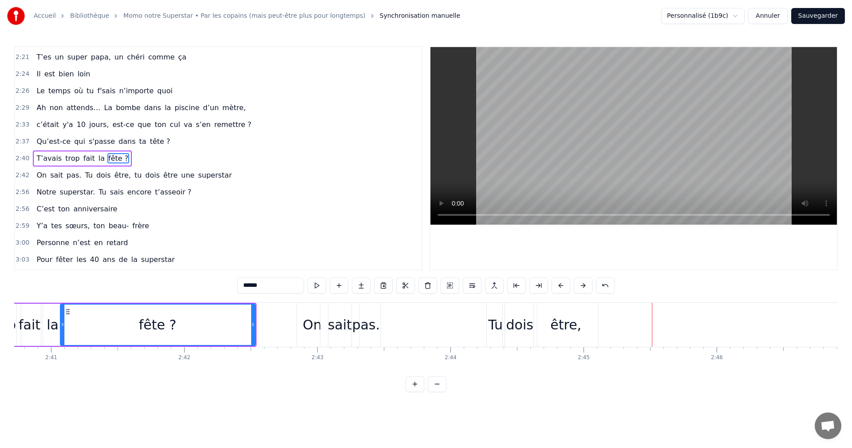
click at [517, 323] on div "dois" at bounding box center [519, 324] width 27 height 20
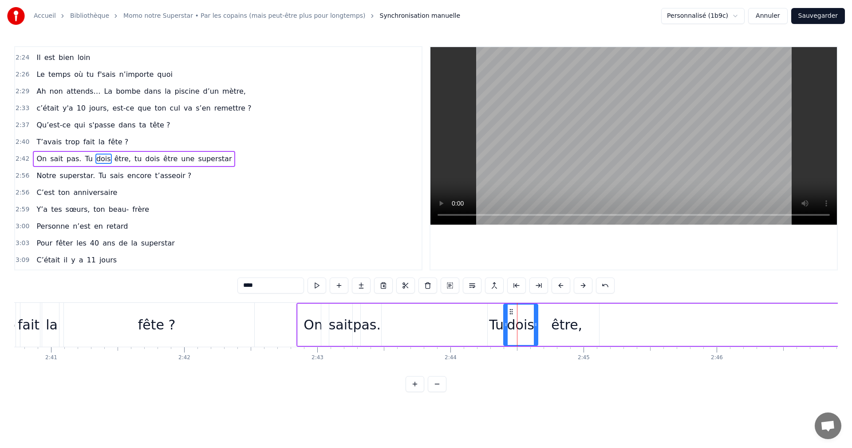
scroll to position [723, 0]
click at [559, 324] on div "être," at bounding box center [566, 324] width 31 height 20
drag, startPoint x: 597, startPoint y: 324, endPoint x: 568, endPoint y: 322, distance: 28.5
click at [568, 322] on icon at bounding box center [568, 324] width 4 height 7
click at [134, 161] on span "tu" at bounding box center [138, 158] width 9 height 10
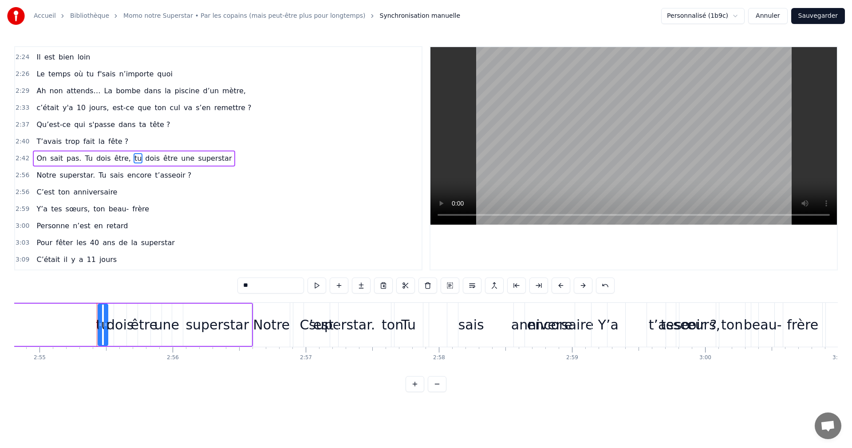
scroll to position [0, 23300]
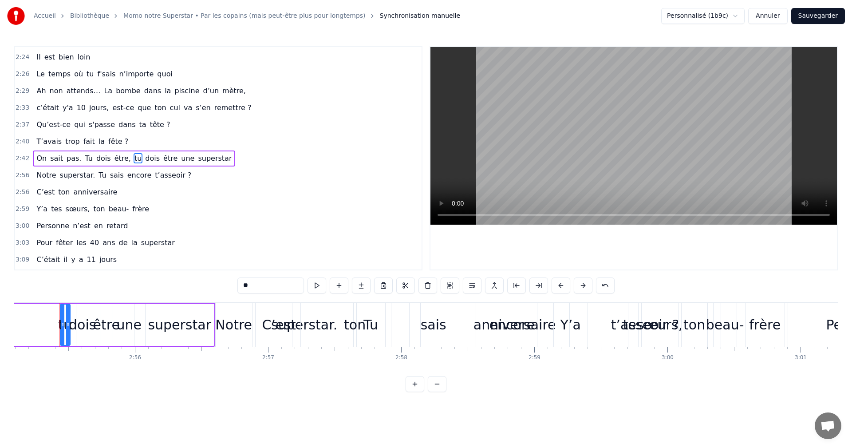
click at [65, 324] on div "tu" at bounding box center [65, 324] width 14 height 20
drag, startPoint x: 67, startPoint y: 309, endPoint x: 76, endPoint y: 310, distance: 9.3
click at [76, 310] on div at bounding box center [76, 324] width 4 height 40
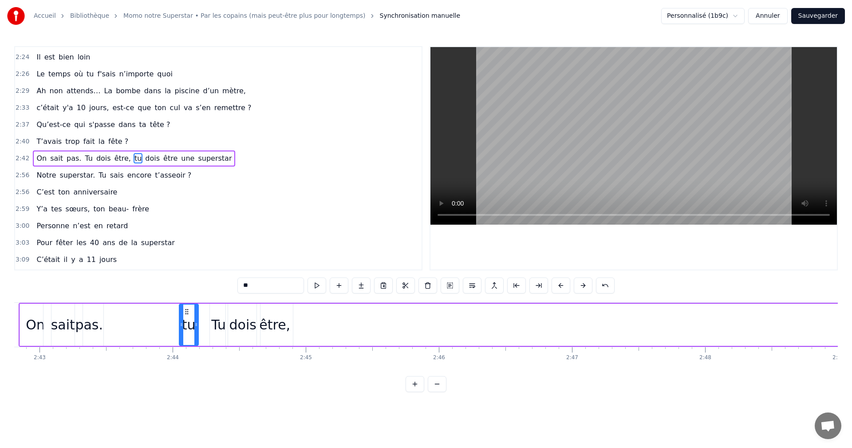
scroll to position [0, 21663]
drag, startPoint x: 66, startPoint y: 310, endPoint x: 297, endPoint y: 341, distance: 233.2
click at [297, 341] on div "tu" at bounding box center [300, 324] width 18 height 40
click at [144, 159] on span "dois" at bounding box center [152, 158] width 16 height 10
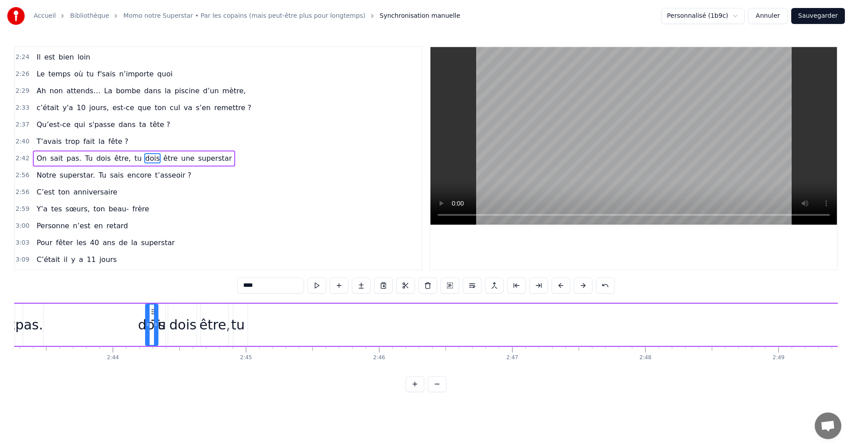
scroll to position [0, 21714]
drag, startPoint x: 67, startPoint y: 309, endPoint x: 270, endPoint y: 326, distance: 204.3
click at [270, 326] on div "dois" at bounding box center [270, 324] width 12 height 40
click at [162, 159] on span "être" at bounding box center [170, 158] width 16 height 10
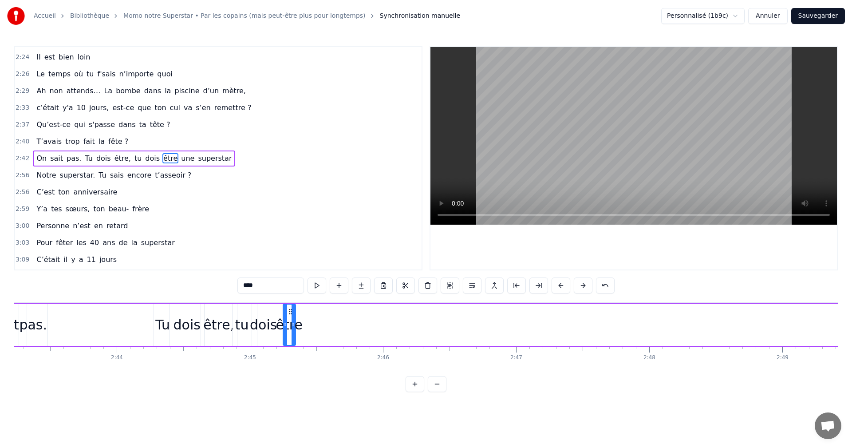
drag, startPoint x: 67, startPoint y: 310, endPoint x: 290, endPoint y: 342, distance: 224.9
click at [290, 342] on div "être" at bounding box center [289, 324] width 12 height 40
drag, startPoint x: 294, startPoint y: 322, endPoint x: 338, endPoint y: 326, distance: 43.6
click at [338, 326] on icon at bounding box center [337, 324] width 4 height 7
click at [41, 159] on span "On" at bounding box center [41, 158] width 12 height 10
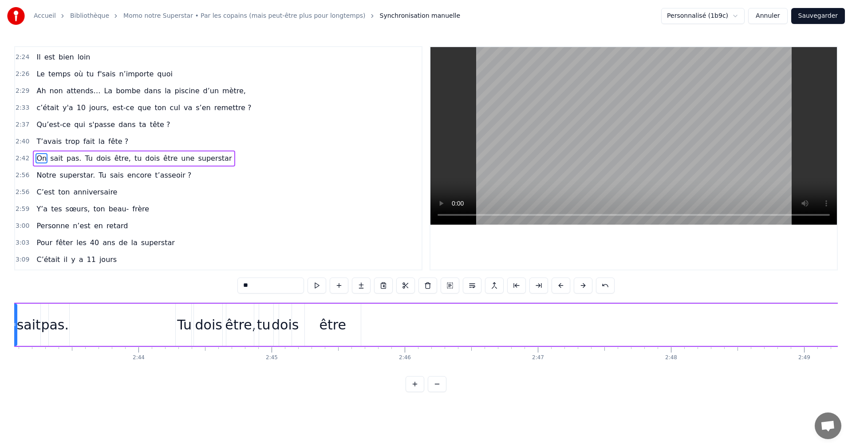
scroll to position [0, 21625]
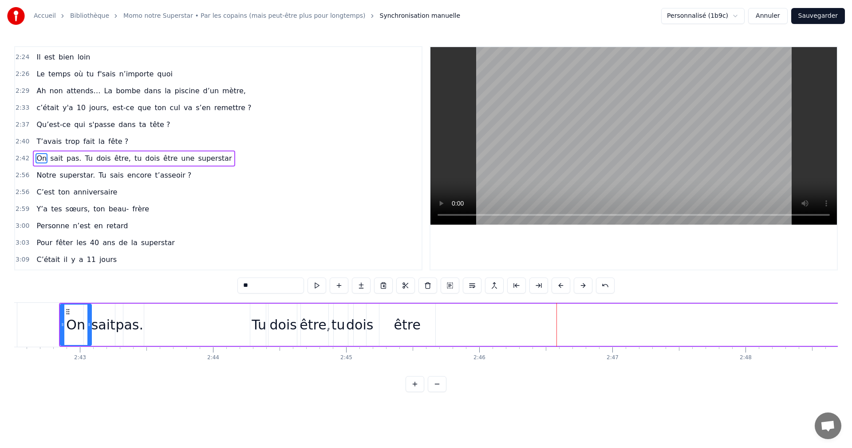
drag, startPoint x: 172, startPoint y: 160, endPoint x: 168, endPoint y: 172, distance: 12.2
click at [180, 160] on span "une" at bounding box center [187, 158] width 15 height 10
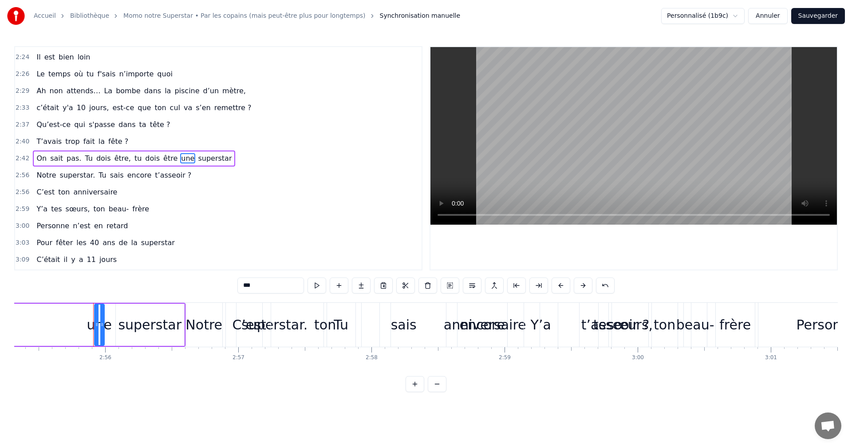
scroll to position [0, 23363]
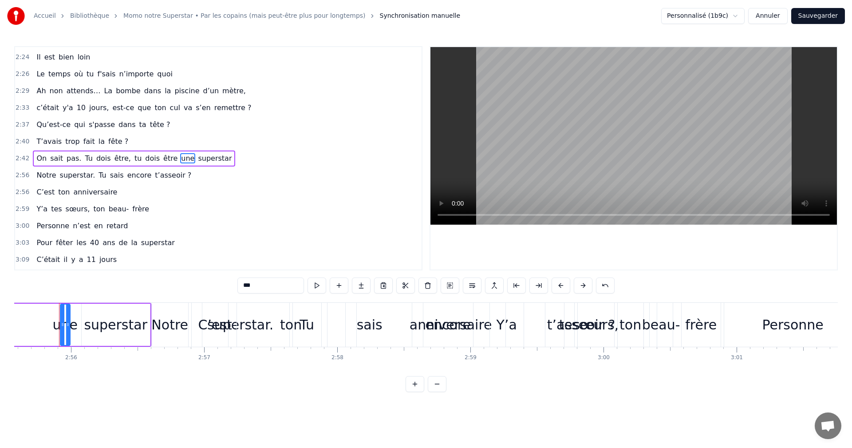
click at [67, 318] on div at bounding box center [68, 324] width 4 height 40
click at [70, 317] on div at bounding box center [68, 324] width 4 height 40
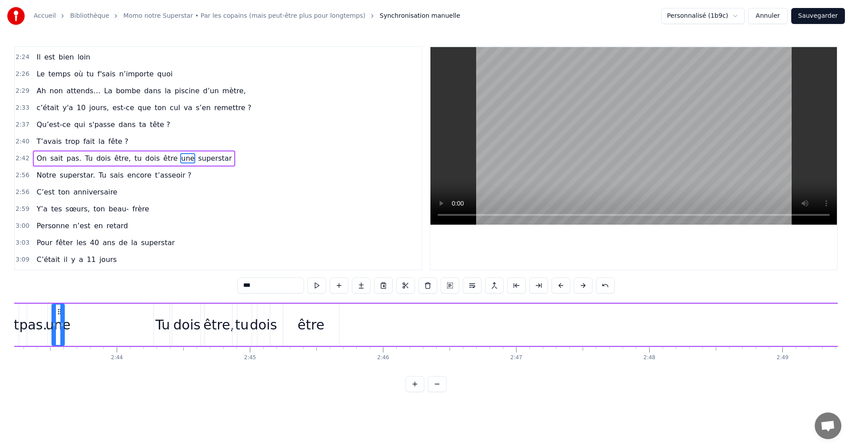
scroll to position [0, 21721]
drag, startPoint x: 67, startPoint y: 311, endPoint x: 446, endPoint y: 318, distance: 378.9
click at [446, 318] on div "une" at bounding box center [446, 324] width 12 height 40
click at [319, 322] on div "être" at bounding box center [311, 324] width 27 height 20
type input "****"
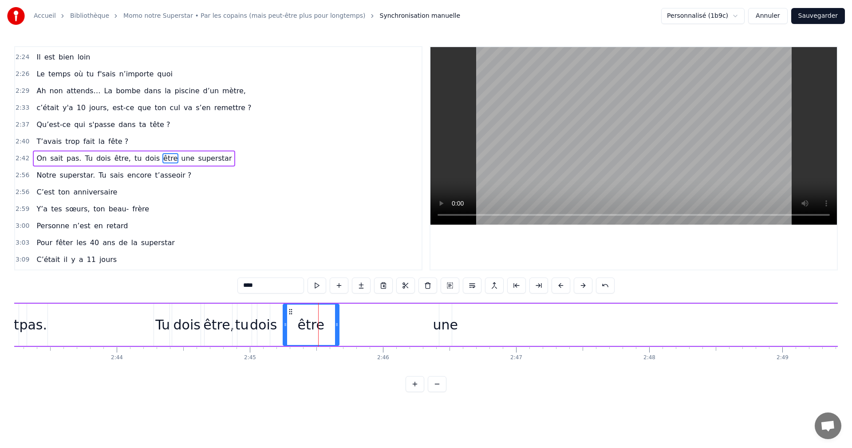
click at [313, 322] on div "être" at bounding box center [311, 324] width 27 height 20
drag, startPoint x: 336, startPoint y: 322, endPoint x: 414, endPoint y: 322, distance: 78.1
click at [414, 322] on icon at bounding box center [415, 324] width 4 height 7
click at [435, 322] on div "une" at bounding box center [444, 324] width 25 height 20
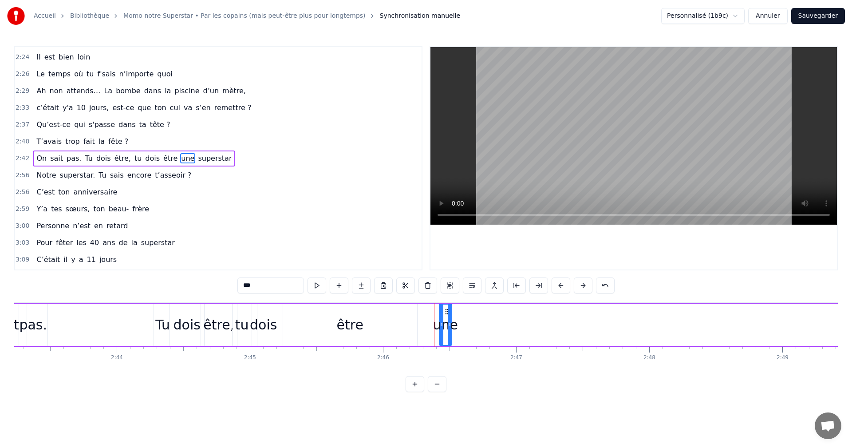
click at [197, 162] on span "superstar" at bounding box center [214, 158] width 35 height 10
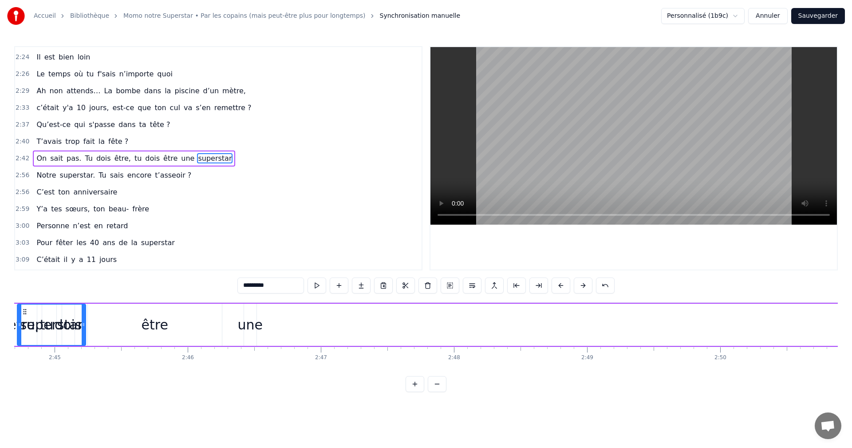
scroll to position [0, 21837]
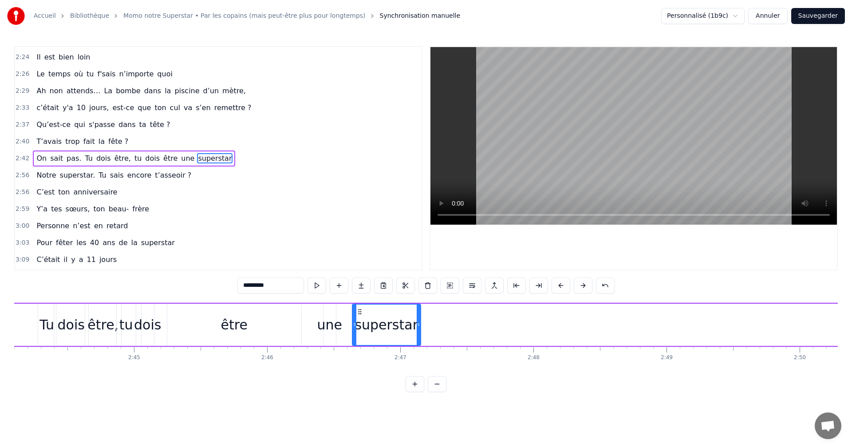
drag, startPoint x: 67, startPoint y: 310, endPoint x: 359, endPoint y: 342, distance: 293.6
click at [359, 342] on div "superstar" at bounding box center [386, 324] width 67 height 40
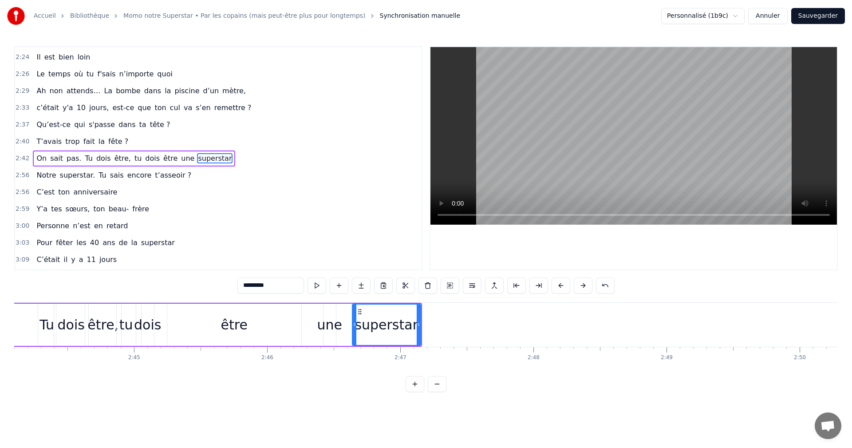
click at [50, 141] on span "T’avais" at bounding box center [48, 141] width 27 height 10
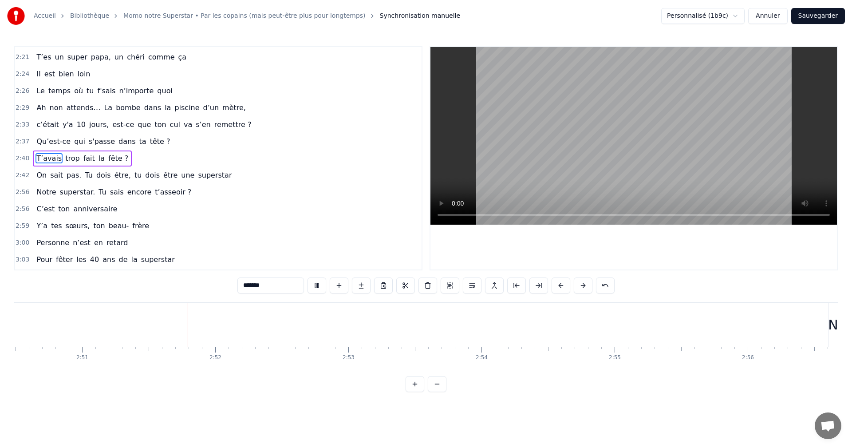
scroll to position [0, 22744]
click at [85, 177] on span "Tu" at bounding box center [88, 175] width 9 height 10
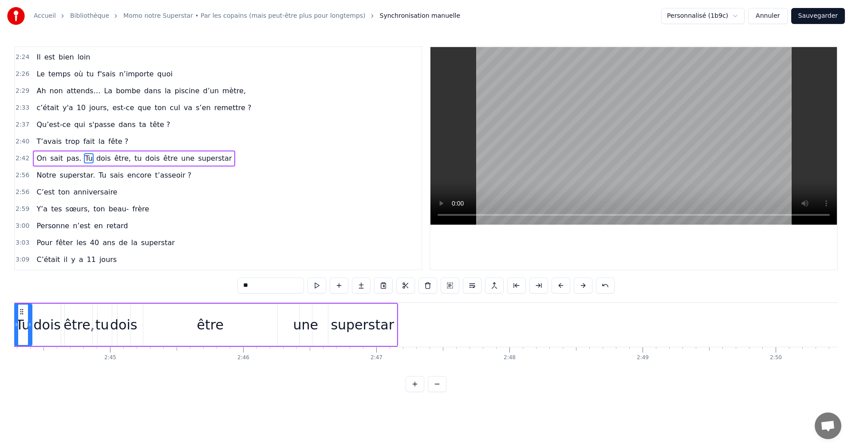
scroll to position [0, 21815]
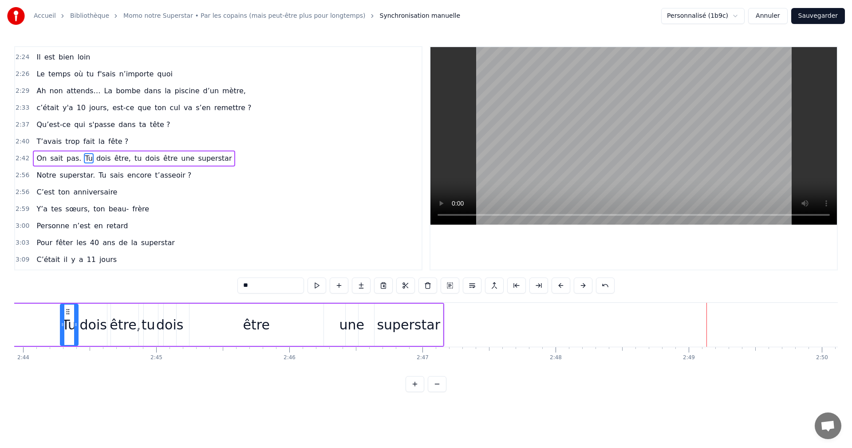
click at [46, 177] on span "Notre" at bounding box center [45, 175] width 21 height 10
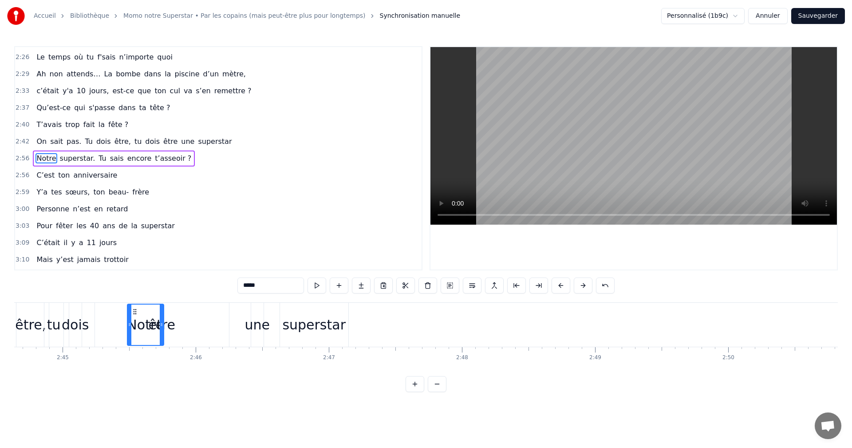
scroll to position [0, 21893]
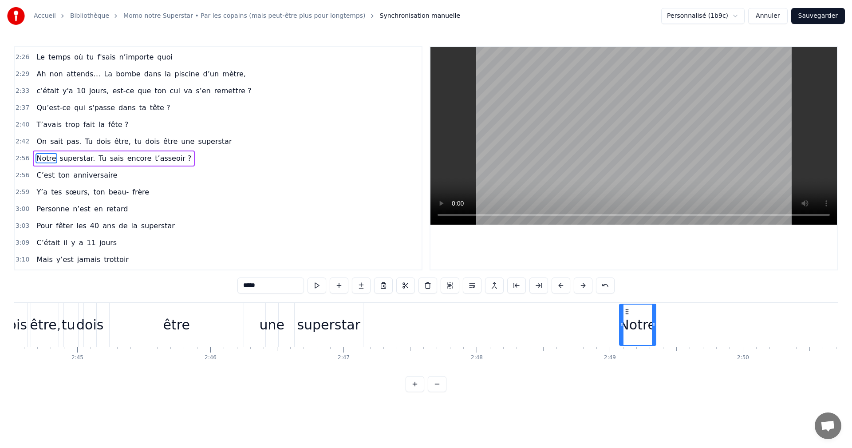
drag, startPoint x: 67, startPoint y: 311, endPoint x: 625, endPoint y: 310, distance: 558.9
click at [625, 310] on icon at bounding box center [626, 311] width 7 height 7
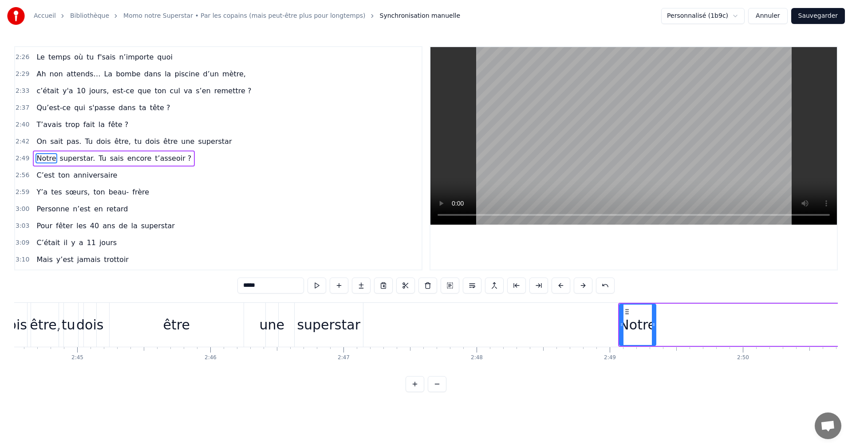
click at [65, 161] on span "superstar." at bounding box center [77, 158] width 37 height 10
type input "**********"
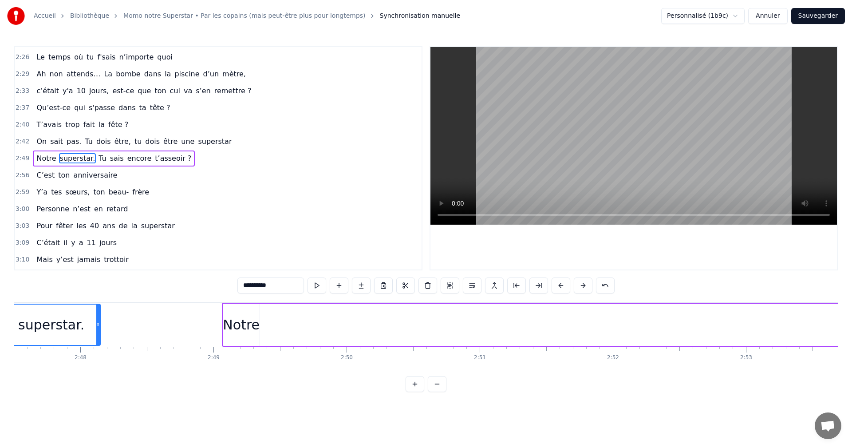
scroll to position [0, 22227]
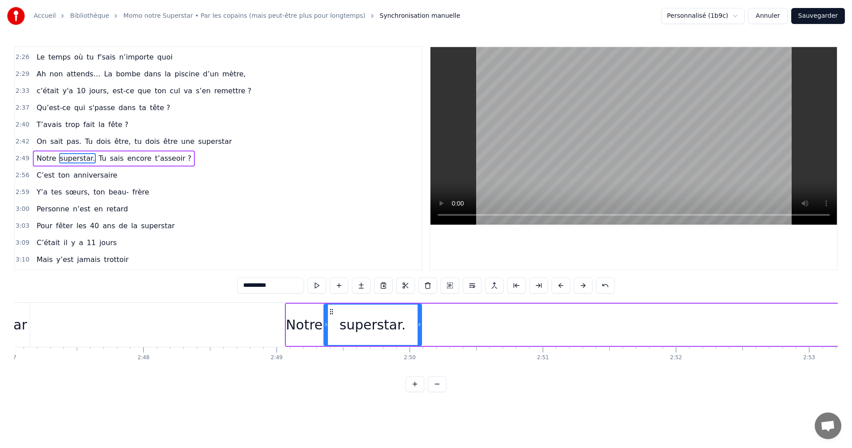
drag, startPoint x: 67, startPoint y: 312, endPoint x: 331, endPoint y: 305, distance: 263.6
click at [331, 305] on div "superstar." at bounding box center [372, 324] width 97 height 40
click at [130, 142] on div "On sait pas. Tu dois être, tu dois être une superstar" at bounding box center [134, 142] width 202 height 16
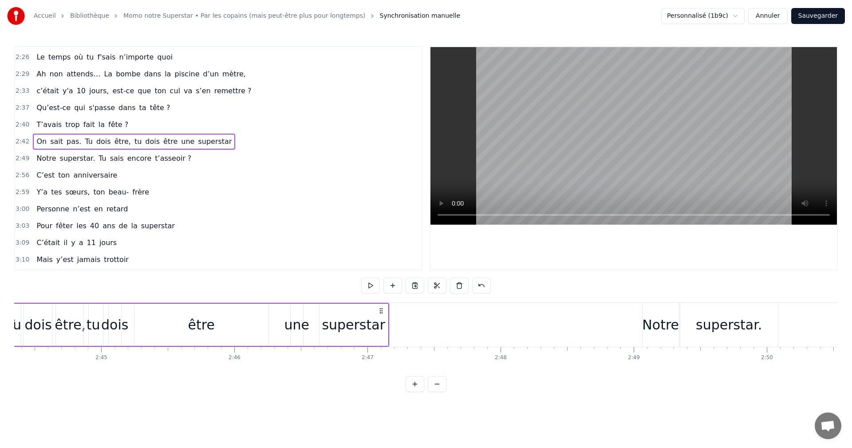
click at [134, 141] on span "tu" at bounding box center [138, 141] width 9 height 10
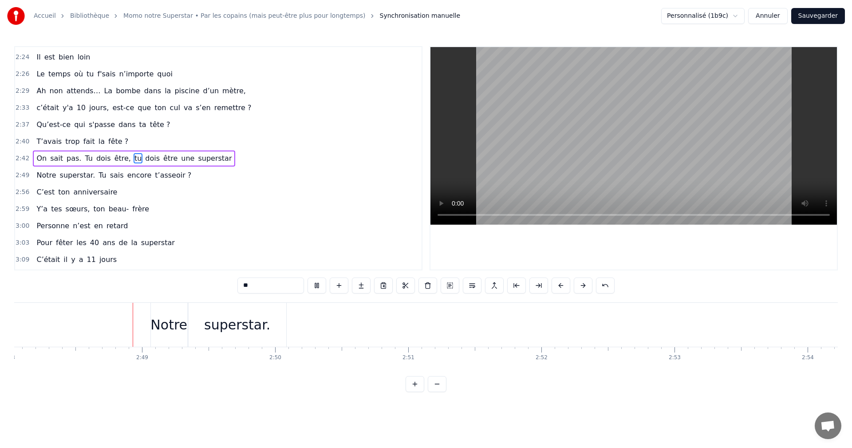
scroll to position [0, 22367]
click at [39, 179] on span "Notre" at bounding box center [45, 175] width 21 height 10
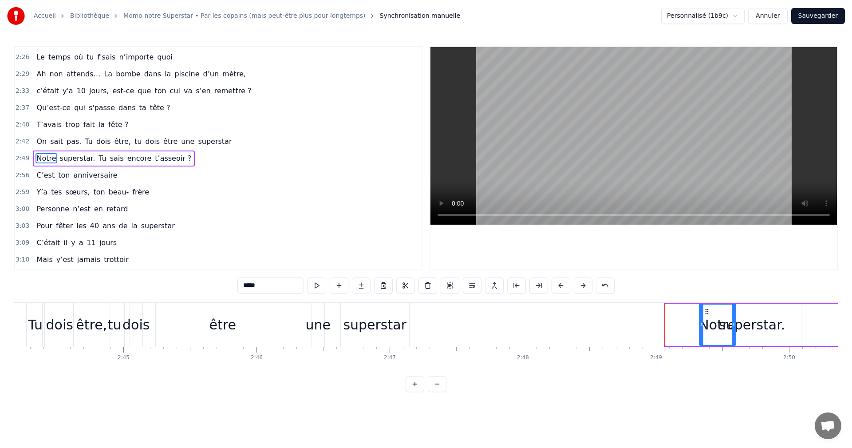
scroll to position [0, 21848]
drag, startPoint x: 153, startPoint y: 312, endPoint x: 650, endPoint y: 343, distance: 498.2
click at [650, 343] on div "Notre" at bounding box center [661, 324] width 35 height 40
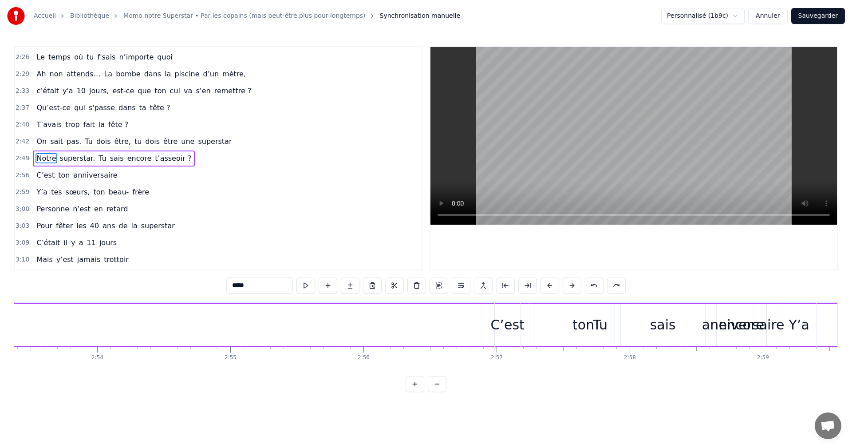
scroll to position [0, 23055]
click at [617, 323] on div "ton" at bounding box center [599, 325] width 108 height 44
type input "***"
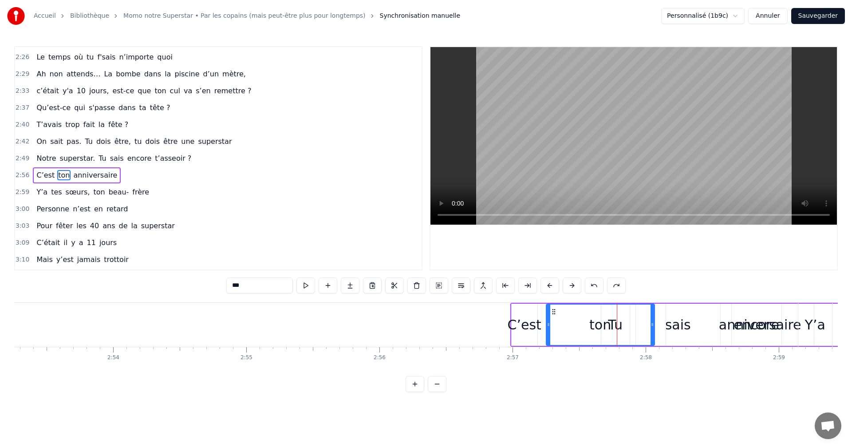
scroll to position [757, 0]
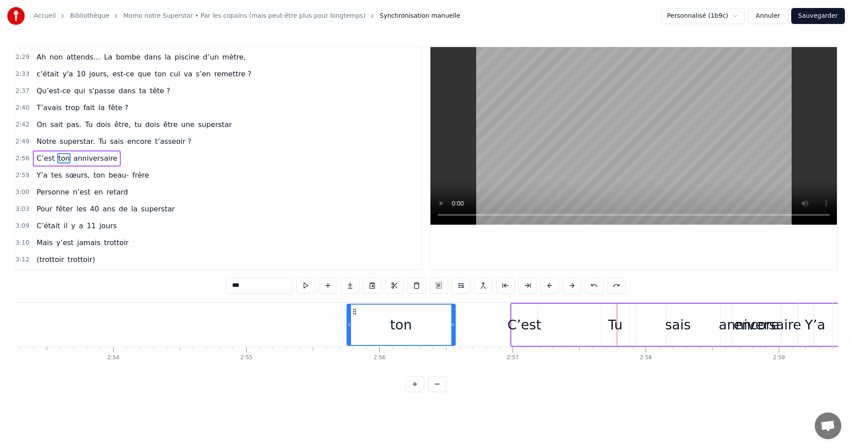
drag, startPoint x: 554, startPoint y: 310, endPoint x: 357, endPoint y: 302, distance: 196.7
click at [613, 324] on div "ton C’est anniversaire" at bounding box center [682, 325] width 345 height 44
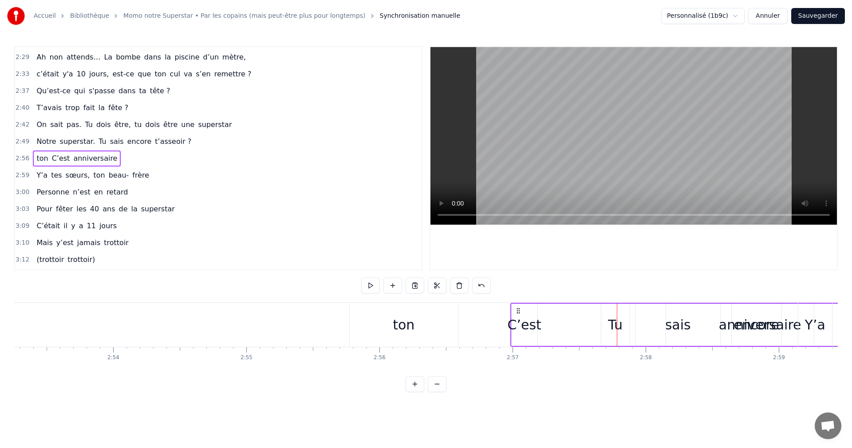
click at [623, 324] on div "ton C’est anniversaire" at bounding box center [682, 325] width 345 height 44
click at [613, 326] on div "ton C’est anniversaire" at bounding box center [682, 325] width 345 height 44
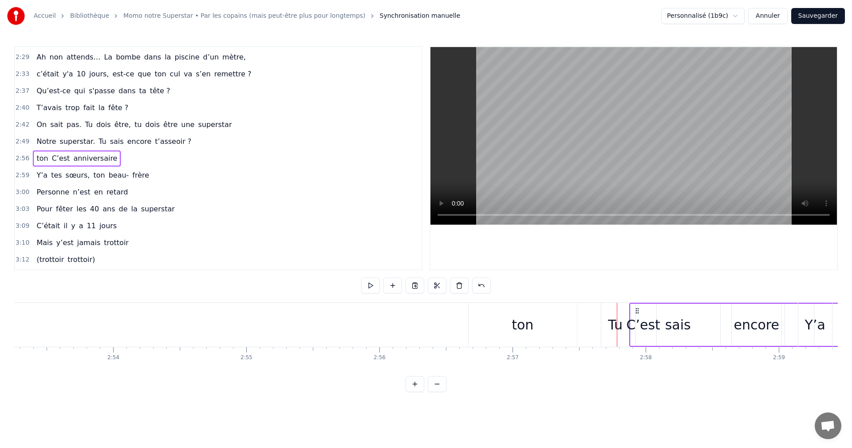
drag, startPoint x: 518, startPoint y: 311, endPoint x: 636, endPoint y: 313, distance: 117.6
click at [636, 313] on icon at bounding box center [636, 310] width 7 height 7
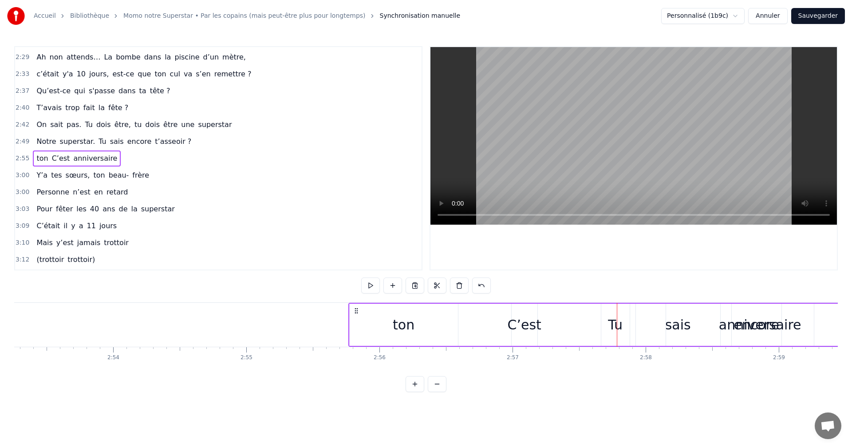
click at [613, 326] on div "ton C’est anniversaire" at bounding box center [601, 325] width 507 height 44
drag, startPoint x: 354, startPoint y: 309, endPoint x: 413, endPoint y: 312, distance: 58.6
click at [383, 312] on icon at bounding box center [379, 310] width 7 height 7
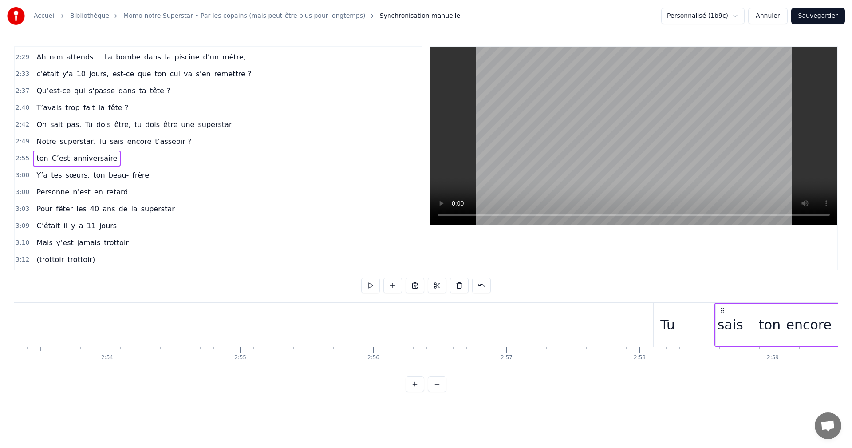
scroll to position [0, 23076]
drag, startPoint x: 357, startPoint y: 313, endPoint x: 718, endPoint y: 329, distance: 361.0
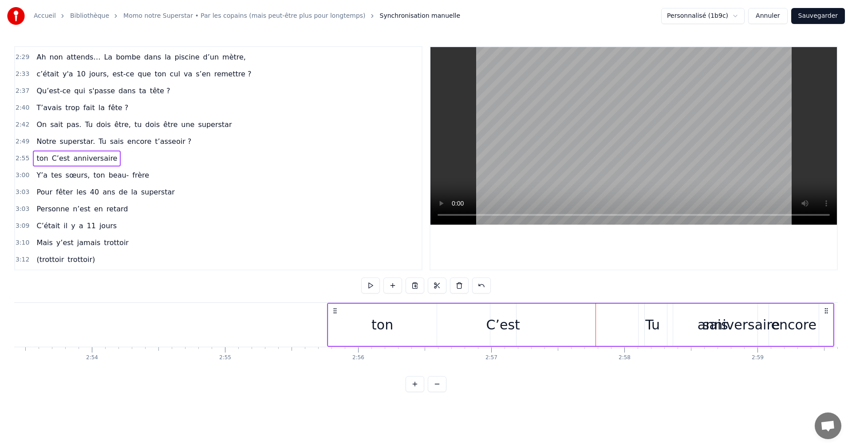
click at [503, 319] on div "C’est" at bounding box center [503, 324] width 34 height 20
drag, startPoint x: 498, startPoint y: 311, endPoint x: 680, endPoint y: 321, distance: 182.1
click at [381, 321] on div "ton" at bounding box center [382, 324] width 22 height 20
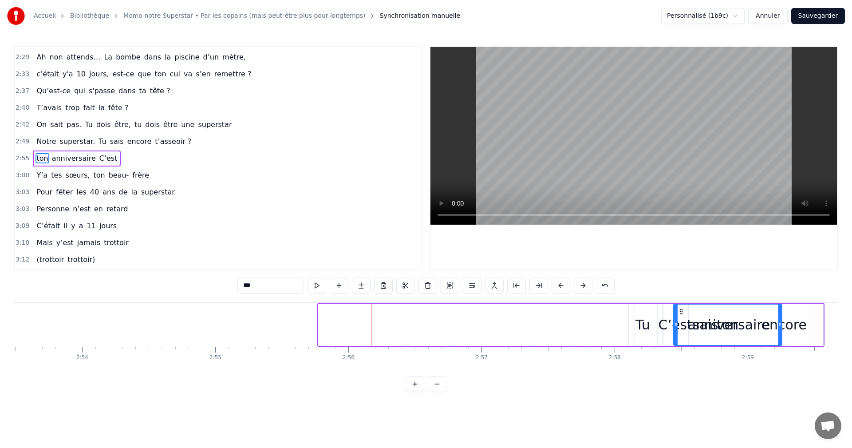
drag, startPoint x: 338, startPoint y: 310, endPoint x: 706, endPoint y: 326, distance: 368.5
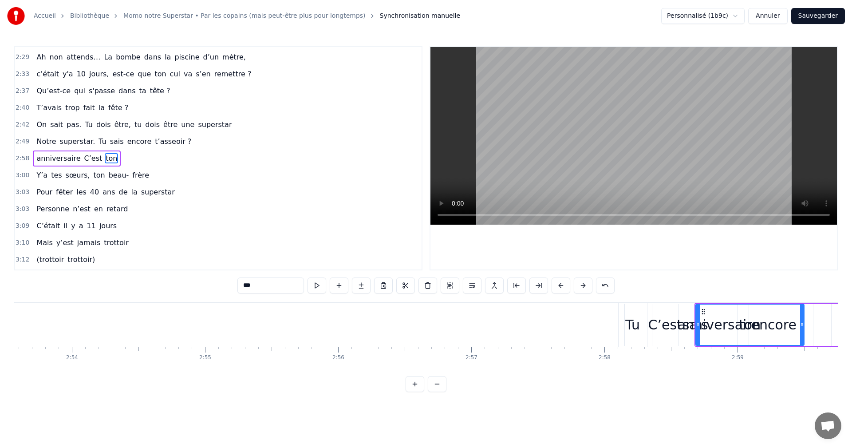
click at [624, 320] on div "anniversaire" at bounding box center [718, 324] width 189 height 42
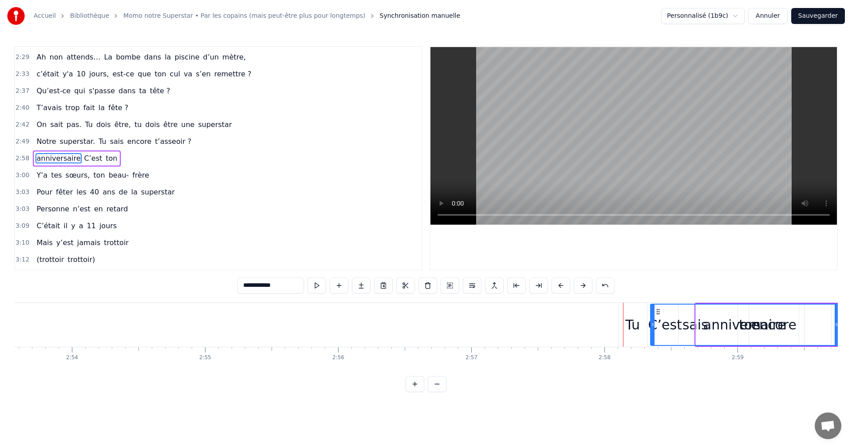
drag, startPoint x: 630, startPoint y: 313, endPoint x: 656, endPoint y: 316, distance: 25.9
click at [657, 315] on div "anniversaire" at bounding box center [744, 324] width 187 height 40
click at [634, 327] on div "Tu" at bounding box center [632, 324] width 15 height 20
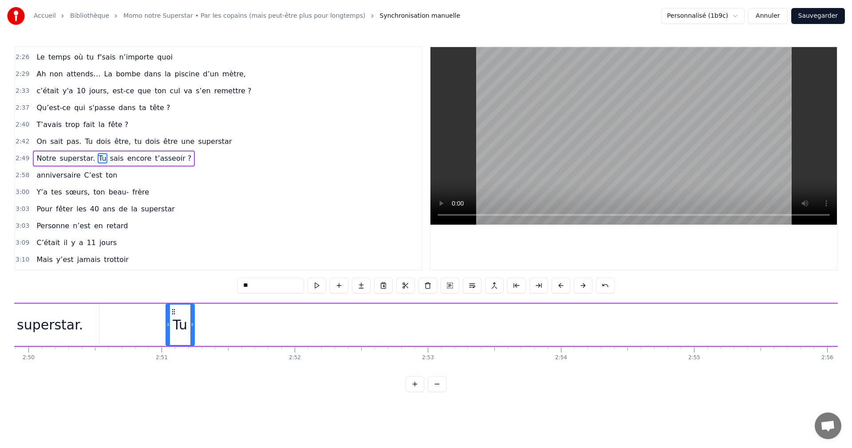
scroll to position [0, 22604]
drag, startPoint x: 627, startPoint y: 312, endPoint x: 334, endPoint y: 322, distance: 293.4
click at [334, 322] on div "Tu" at bounding box center [340, 324] width 28 height 40
click at [109, 157] on span "sais" at bounding box center [117, 158] width 16 height 10
type input "****"
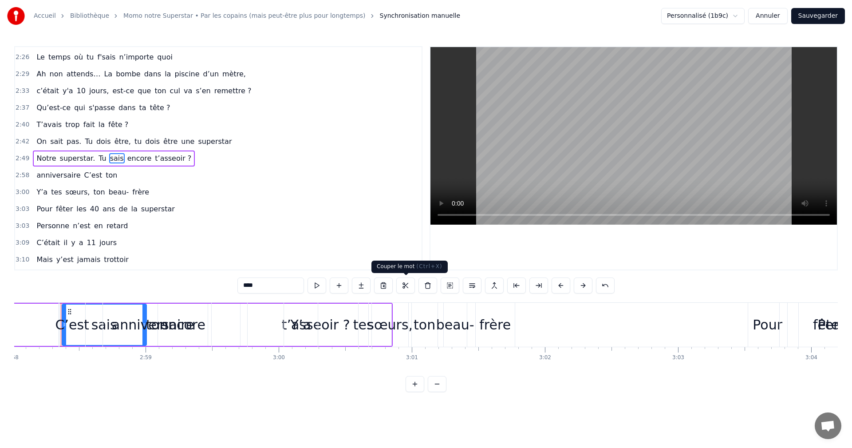
scroll to position [0, 23690]
drag, startPoint x: 67, startPoint y: 309, endPoint x: 137, endPoint y: 311, distance: 70.1
click at [137, 311] on div "anniversaire C’est ton" at bounding box center [134, 325] width 155 height 44
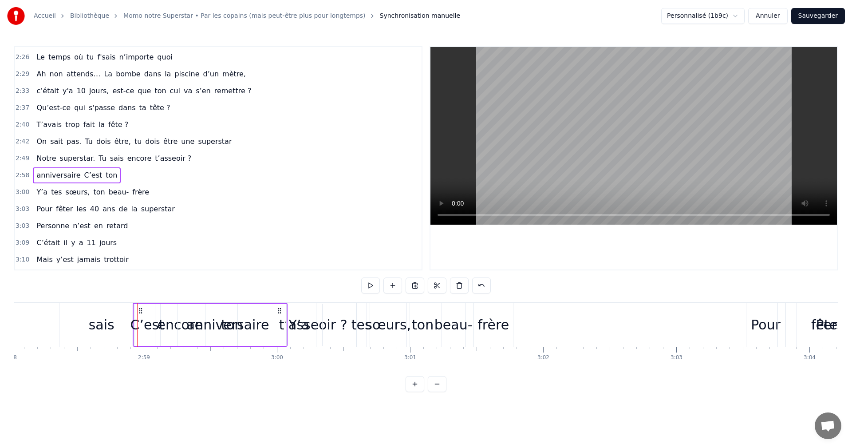
drag, startPoint x: 64, startPoint y: 311, endPoint x: 141, endPoint y: 315, distance: 76.9
click at [141, 315] on div "anniversaire C’est ton" at bounding box center [210, 325] width 155 height 44
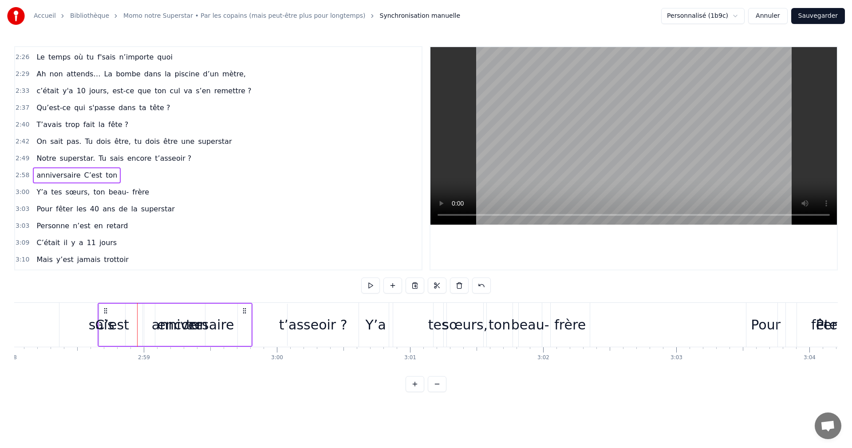
drag, startPoint x: 66, startPoint y: 309, endPoint x: 108, endPoint y: 312, distance: 41.8
click at [108, 312] on icon at bounding box center [105, 310] width 7 height 7
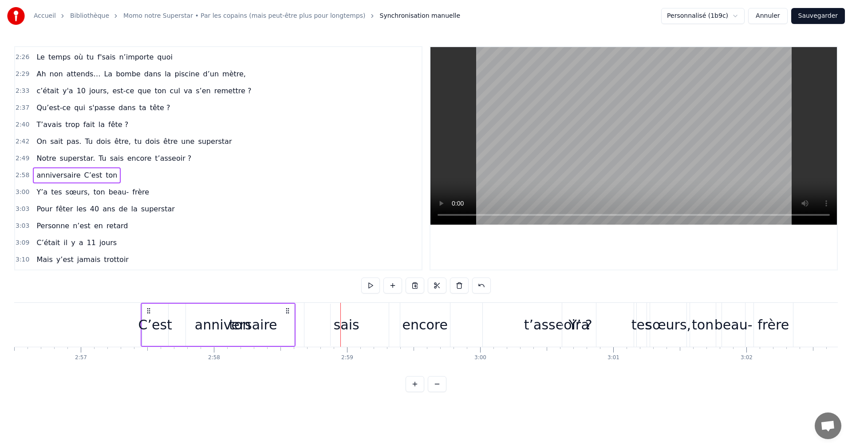
drag, startPoint x: 65, startPoint y: 312, endPoint x: 245, endPoint y: 328, distance: 180.8
click at [161, 319] on div "anniversaire C’est ton" at bounding box center [218, 325] width 155 height 44
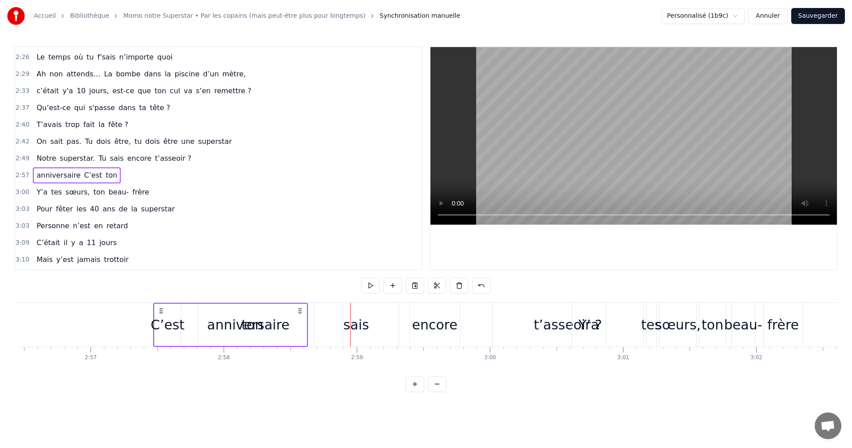
click at [355, 330] on div "sais" at bounding box center [356, 324] width 26 height 20
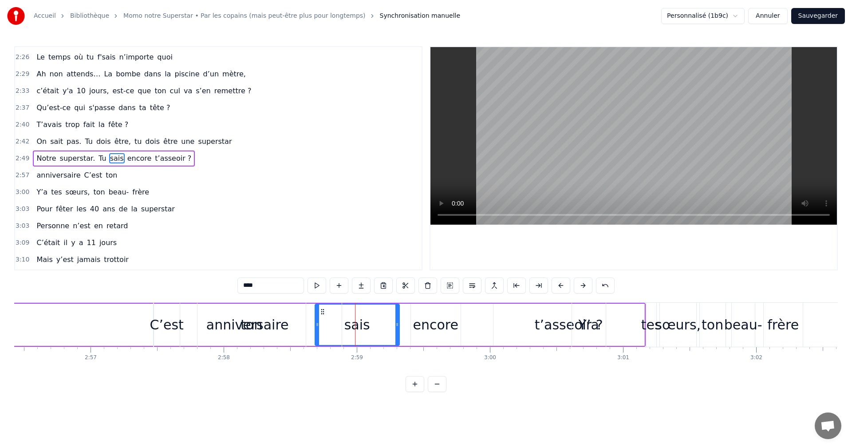
drag, startPoint x: 321, startPoint y: 311, endPoint x: 326, endPoint y: 312, distance: 5.4
click at [326, 312] on div "anniversaire" at bounding box center [247, 325] width 188 height 44
type input "**********"
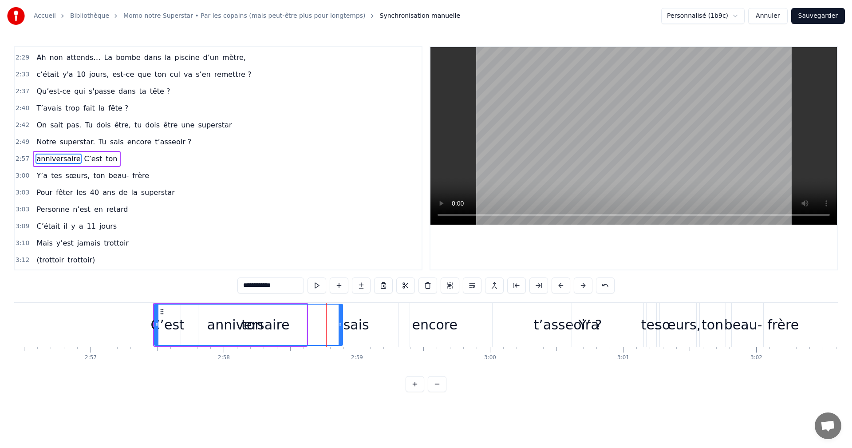
scroll to position [757, 0]
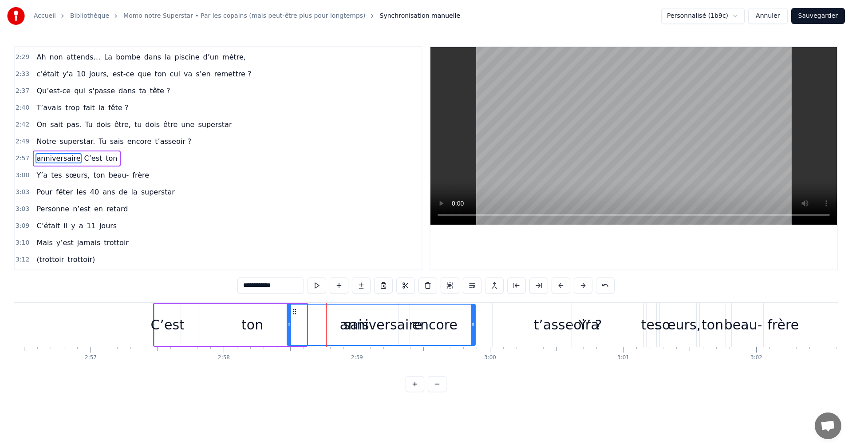
drag, startPoint x: 161, startPoint y: 311, endPoint x: 294, endPoint y: 318, distance: 132.8
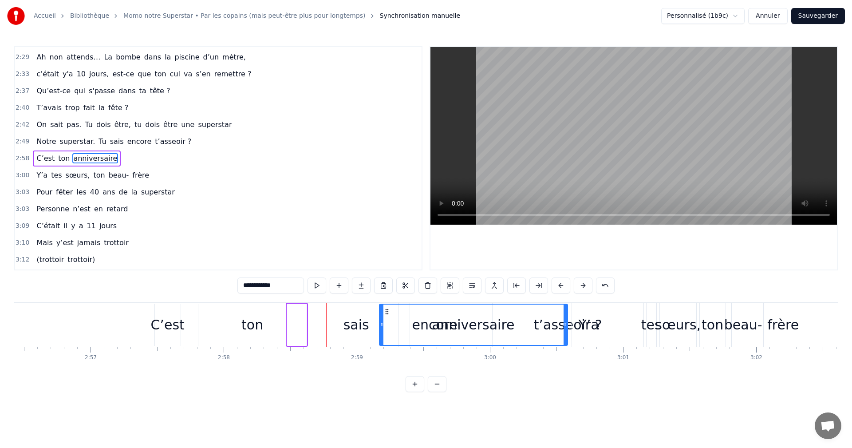
drag, startPoint x: 296, startPoint y: 314, endPoint x: 391, endPoint y: 318, distance: 95.5
click at [391, 318] on div "anniversaire" at bounding box center [473, 324] width 187 height 40
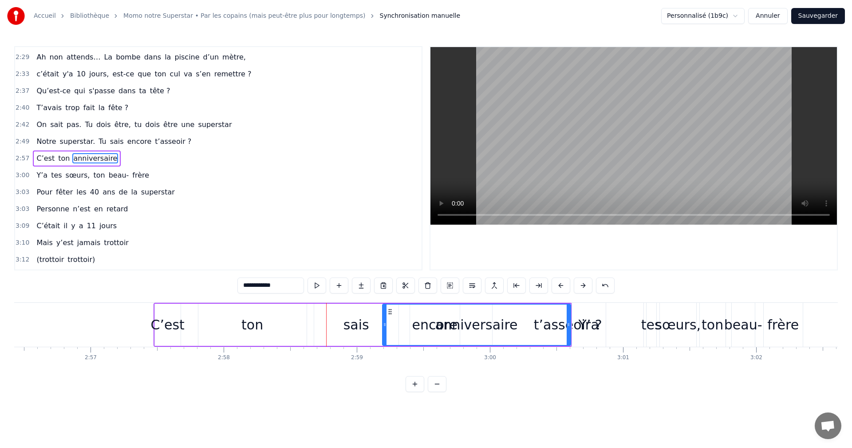
drag, startPoint x: 166, startPoint y: 321, endPoint x: 279, endPoint y: 330, distance: 113.9
click at [279, 330] on div "C’est ton anniversaire" at bounding box center [362, 325] width 418 height 44
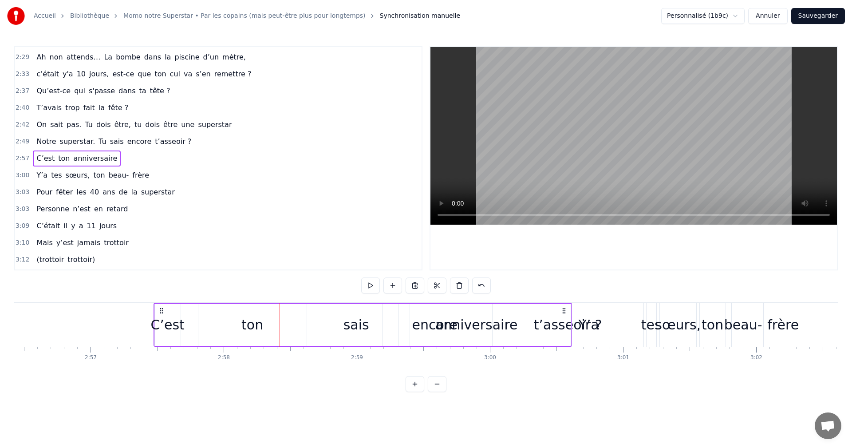
click at [253, 330] on div "ton" at bounding box center [252, 324] width 22 height 20
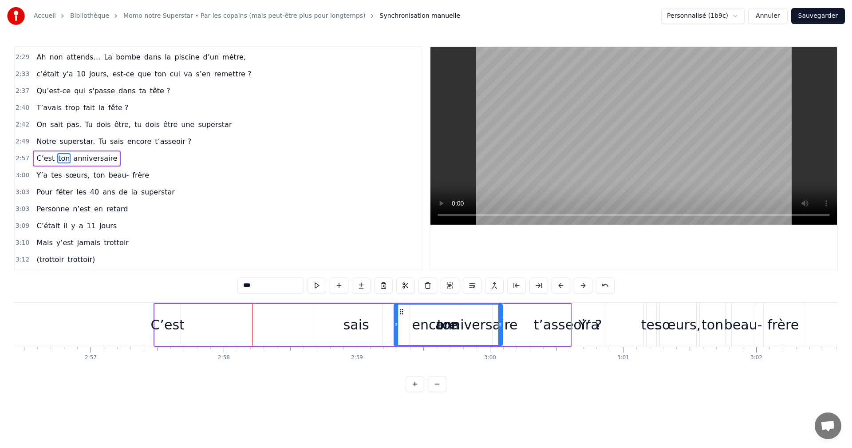
drag, startPoint x: 205, startPoint y: 312, endPoint x: 401, endPoint y: 322, distance: 195.8
click at [165, 321] on div "C’est" at bounding box center [168, 324] width 34 height 20
drag, startPoint x: 162, startPoint y: 310, endPoint x: 413, endPoint y: 323, distance: 251.4
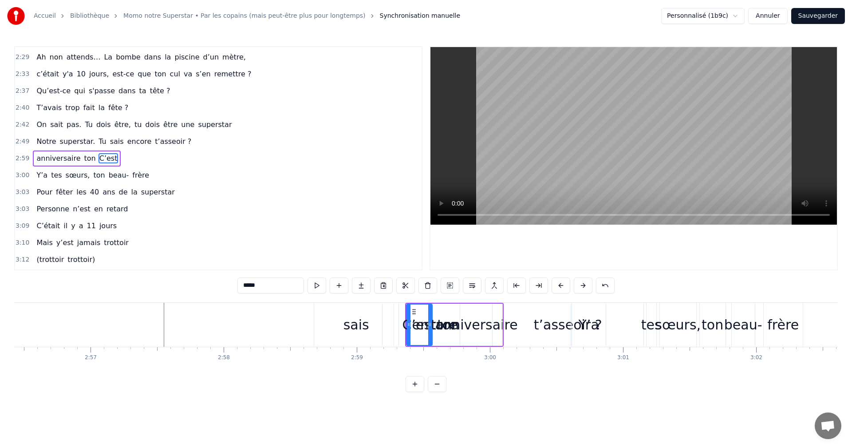
click at [348, 328] on div "sais" at bounding box center [356, 324] width 26 height 20
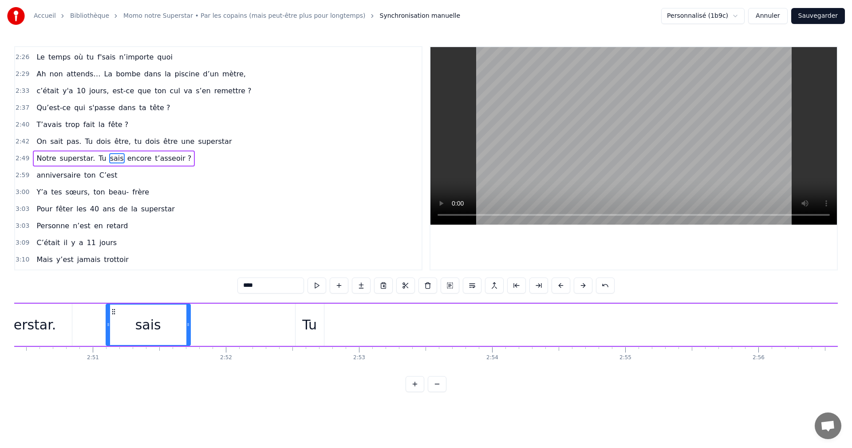
scroll to position [0, 22663]
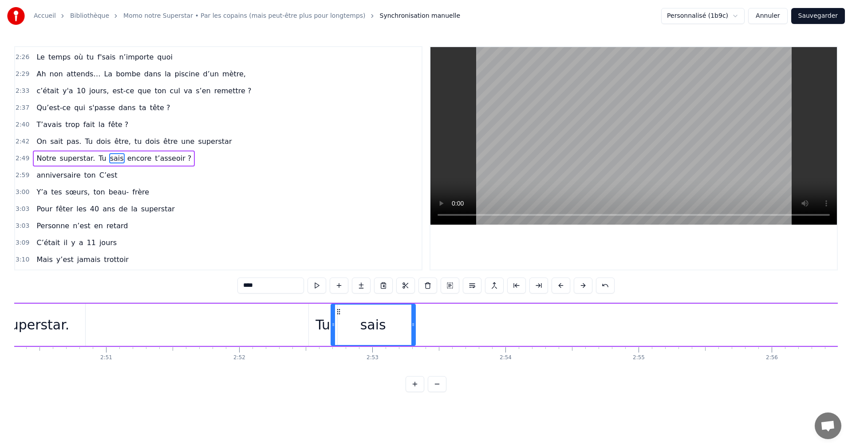
drag, startPoint x: 321, startPoint y: 311, endPoint x: 337, endPoint y: 333, distance: 26.6
click at [337, 333] on div "sais" at bounding box center [372, 324] width 83 height 40
drag, startPoint x: 413, startPoint y: 329, endPoint x: 361, endPoint y: 324, distance: 52.1
click at [361, 324] on div at bounding box center [363, 324] width 4 height 40
click at [126, 162] on span "encore" at bounding box center [139, 158] width 26 height 10
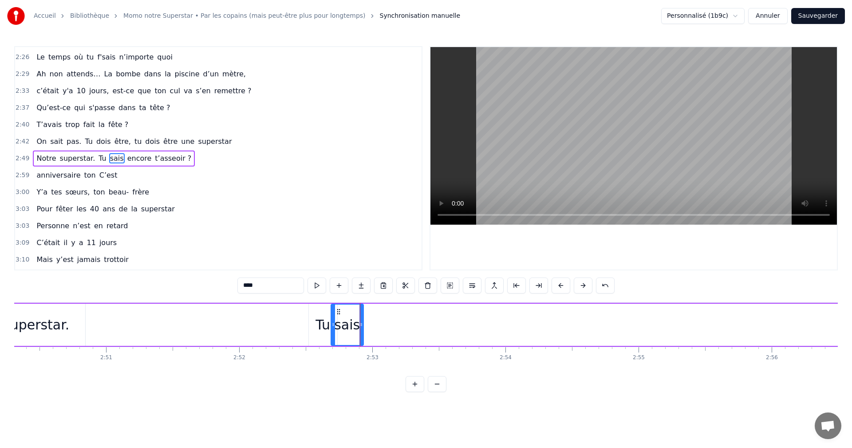
type input "******"
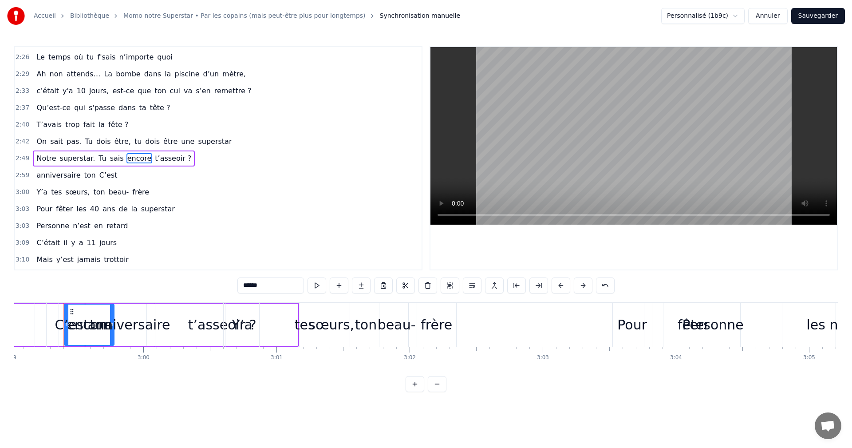
scroll to position [0, 23827]
drag, startPoint x: 67, startPoint y: 311, endPoint x: 20, endPoint y: 310, distance: 47.1
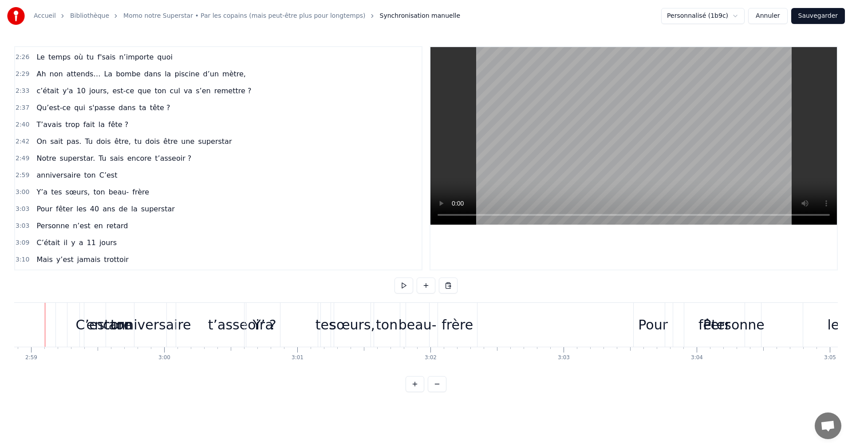
scroll to position [0, 23789]
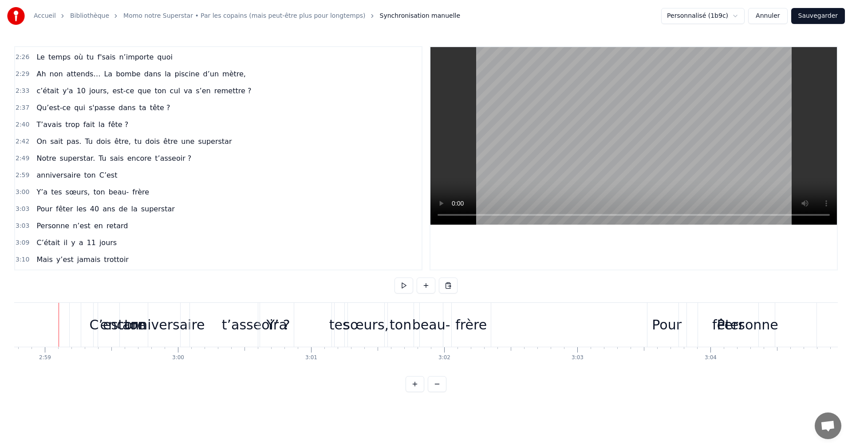
click at [103, 314] on div "C’est" at bounding box center [107, 324] width 34 height 20
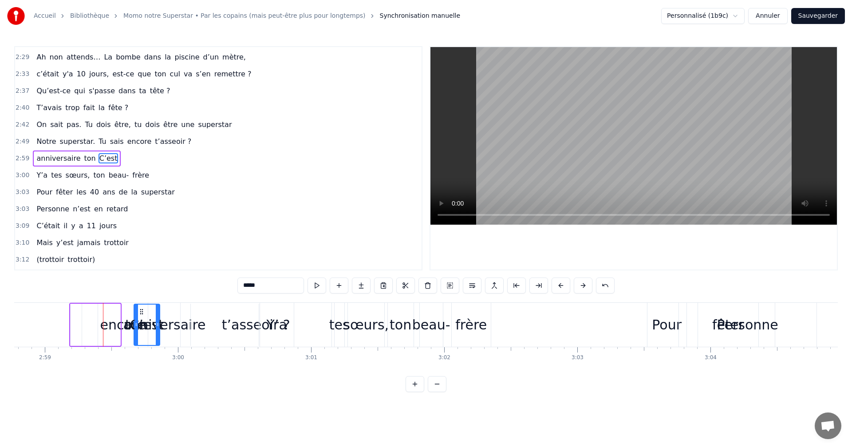
drag, startPoint x: 102, startPoint y: 311, endPoint x: 156, endPoint y: 312, distance: 54.1
click at [145, 312] on icon at bounding box center [141, 311] width 7 height 7
click at [115, 325] on div "ton" at bounding box center [136, 324] width 108 height 42
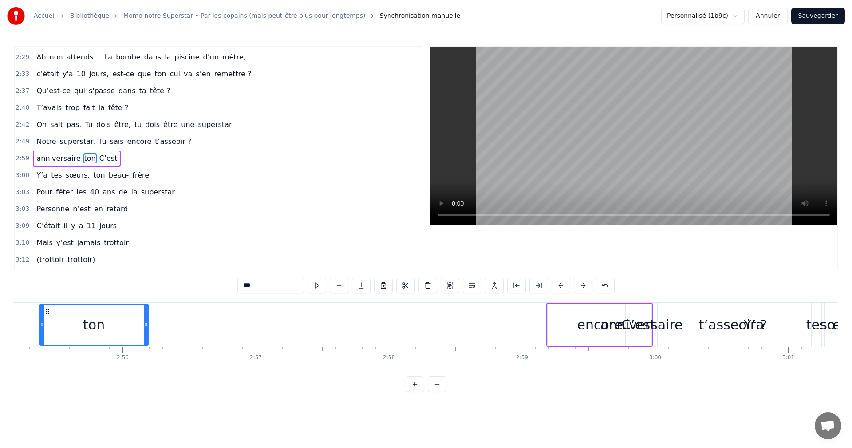
scroll to position [0, 23307]
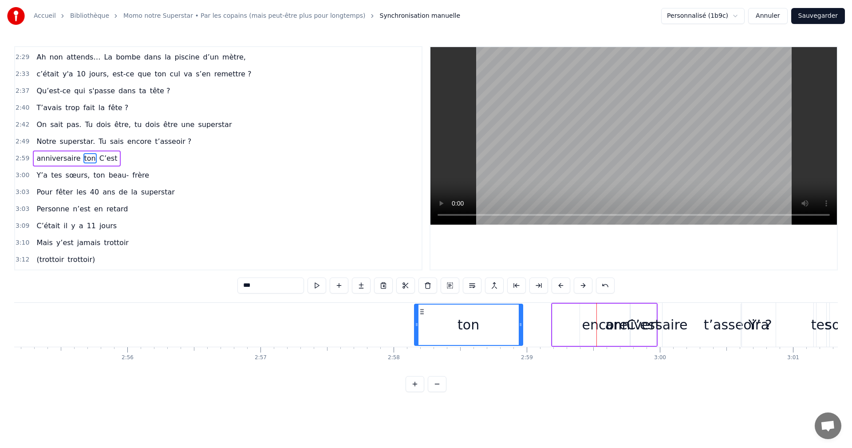
drag, startPoint x: 90, startPoint y: 312, endPoint x: 427, endPoint y: 333, distance: 338.2
click at [427, 333] on div "ton" at bounding box center [468, 324] width 107 height 40
click at [588, 327] on div "anniversaire" at bounding box center [646, 324] width 188 height 42
type input "**********"
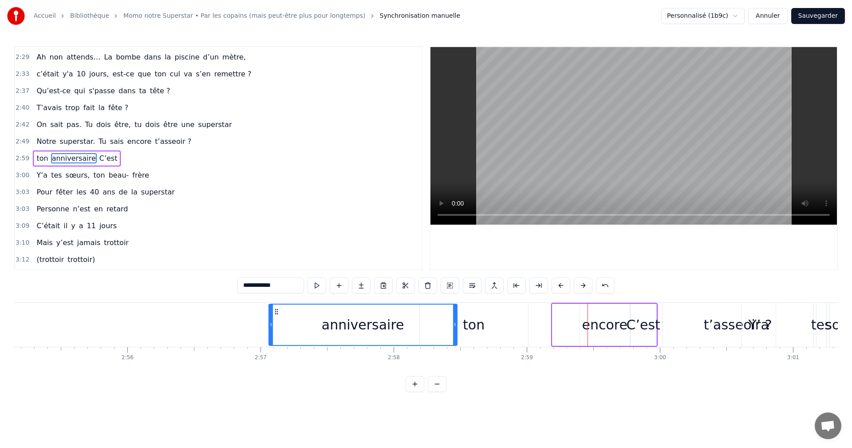
drag, startPoint x: 560, startPoint y: 312, endPoint x: 276, endPoint y: 311, distance: 283.4
click at [276, 311] on icon at bounding box center [276, 311] width 7 height 7
click at [596, 326] on div "anniversaire ton C’est" at bounding box center [537, 325] width 239 height 44
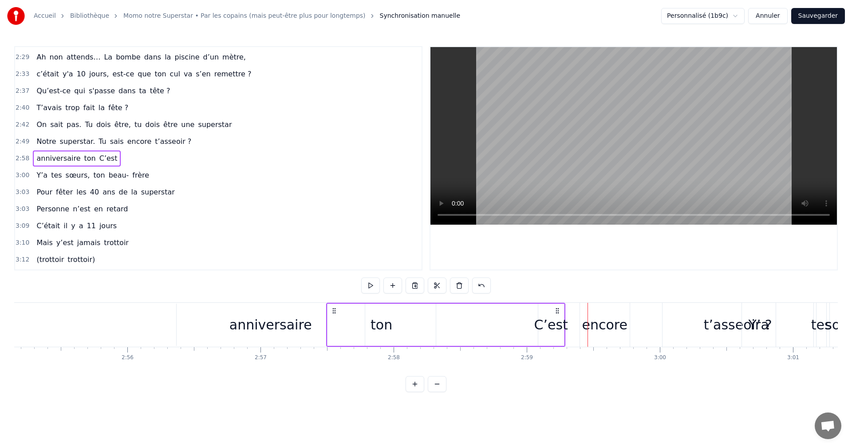
drag, startPoint x: 648, startPoint y: 312, endPoint x: 555, endPoint y: 311, distance: 92.3
click at [555, 311] on icon at bounding box center [557, 310] width 7 height 7
click at [615, 330] on div "encore" at bounding box center [604, 324] width 45 height 20
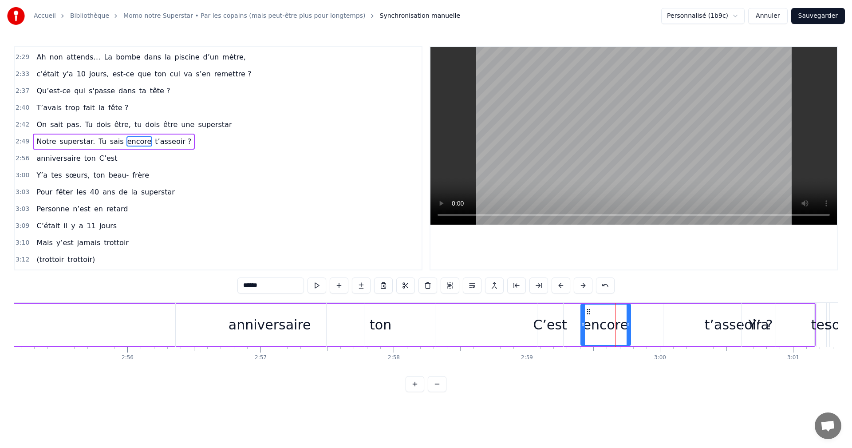
scroll to position [740, 0]
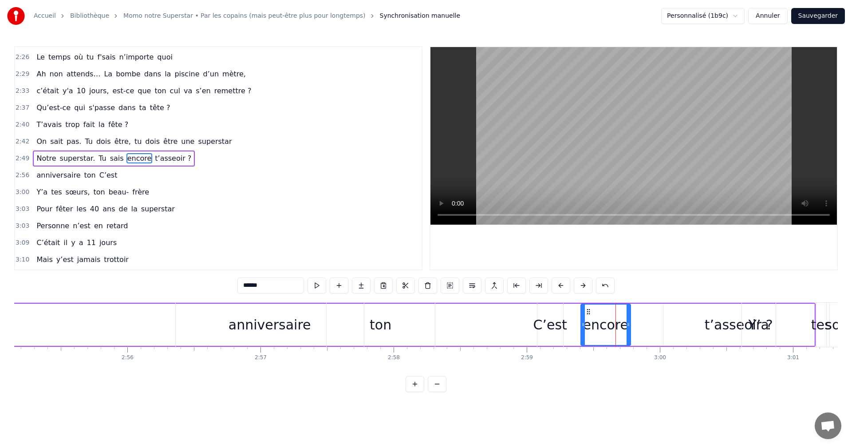
drag, startPoint x: 588, startPoint y: 315, endPoint x: 565, endPoint y: 314, distance: 23.1
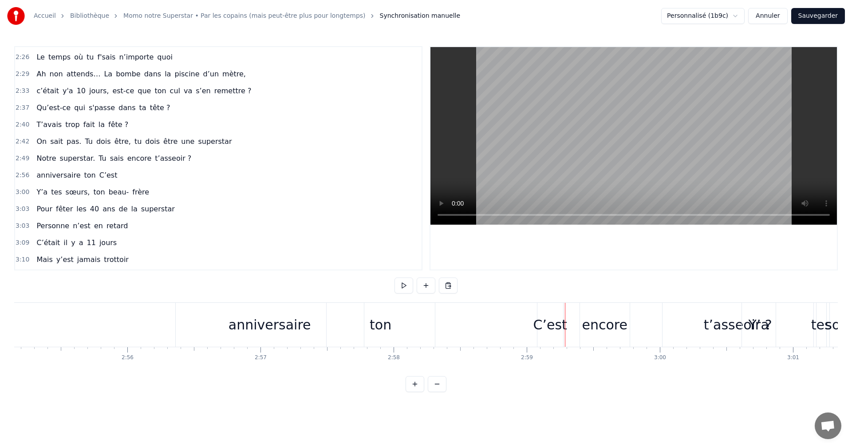
click at [590, 313] on div "encore" at bounding box center [605, 325] width 50 height 44
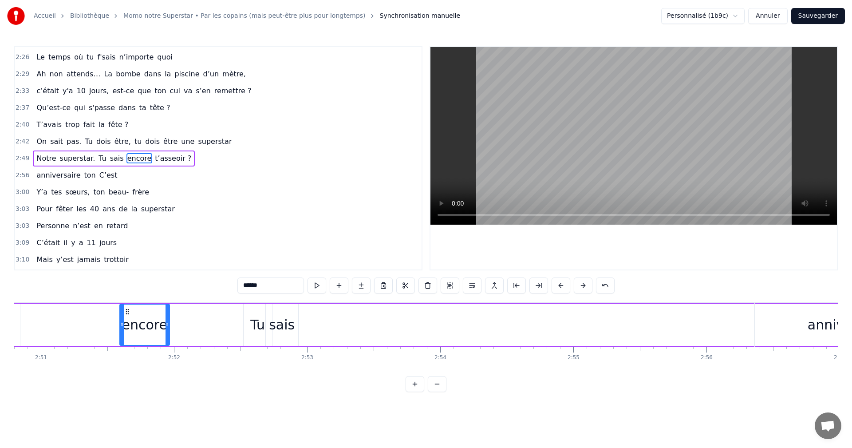
scroll to position [0, 22728]
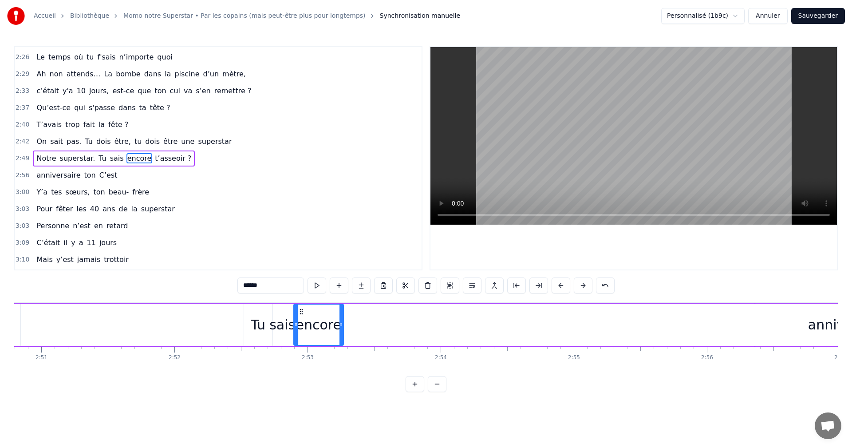
drag, startPoint x: 586, startPoint y: 312, endPoint x: 299, endPoint y: 312, distance: 287.0
click at [299, 312] on icon at bounding box center [301, 311] width 7 height 7
click at [158, 159] on span "t’asseoir ?" at bounding box center [173, 158] width 38 height 10
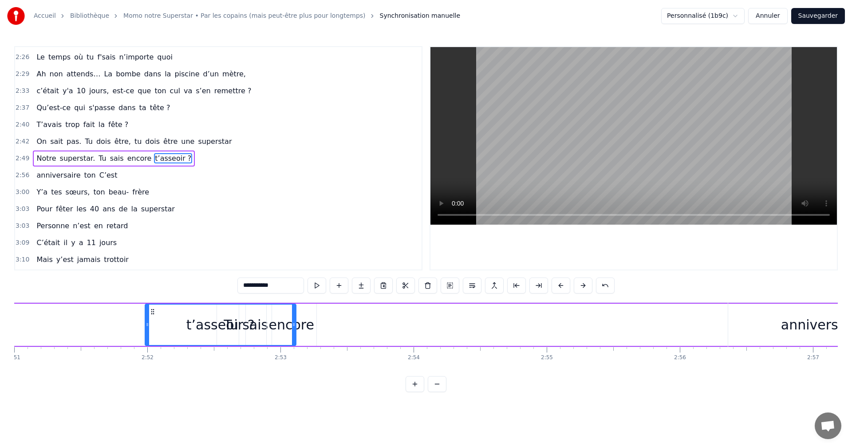
scroll to position [0, 22754]
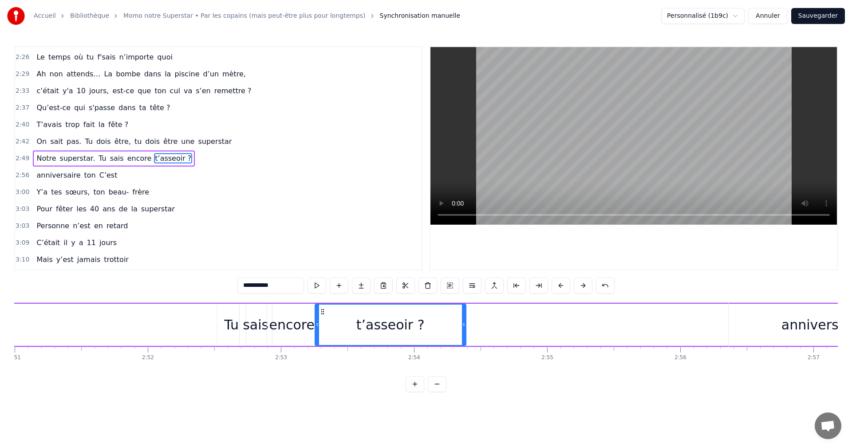
drag, startPoint x: 68, startPoint y: 310, endPoint x: 322, endPoint y: 312, distance: 254.6
click at [322, 312] on icon at bounding box center [322, 311] width 7 height 7
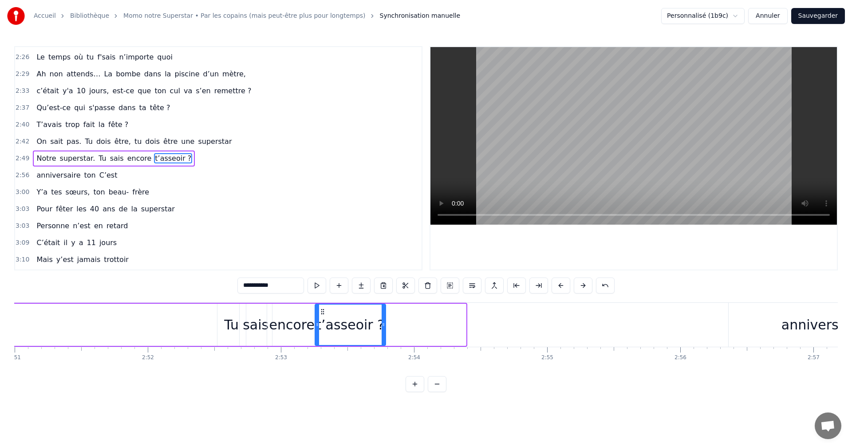
drag, startPoint x: 464, startPoint y: 328, endPoint x: 383, endPoint y: 327, distance: 80.7
click at [383, 327] on div at bounding box center [383, 324] width 4 height 40
click at [84, 142] on span "Tu" at bounding box center [88, 141] width 9 height 10
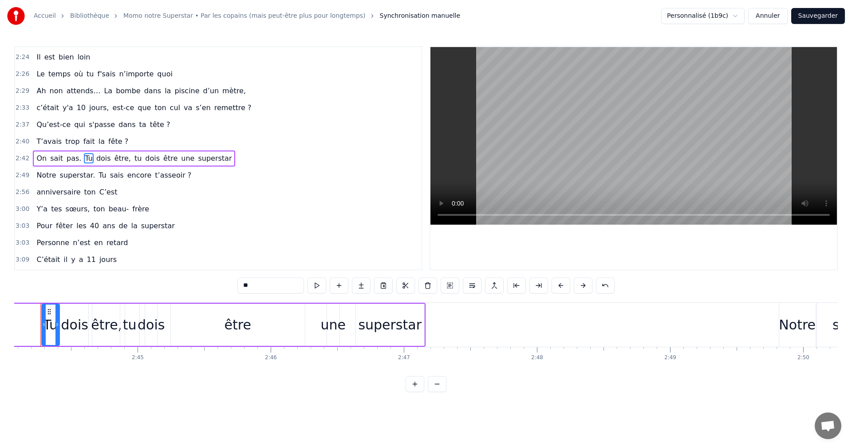
scroll to position [0, 21815]
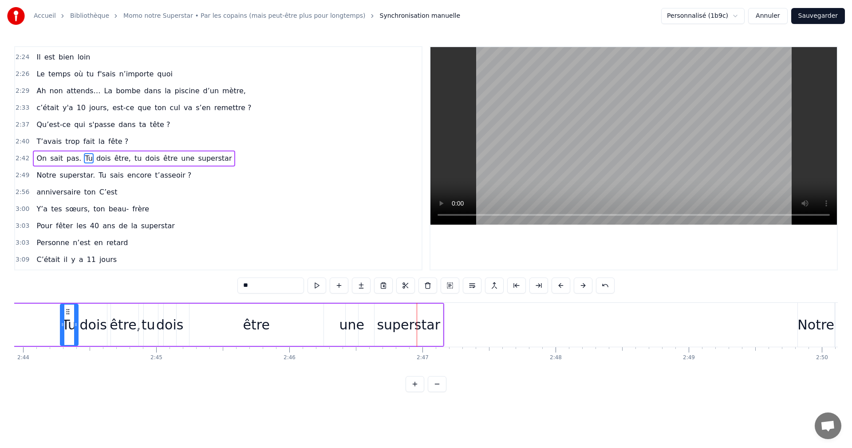
click at [287, 331] on div "être" at bounding box center [256, 324] width 134 height 42
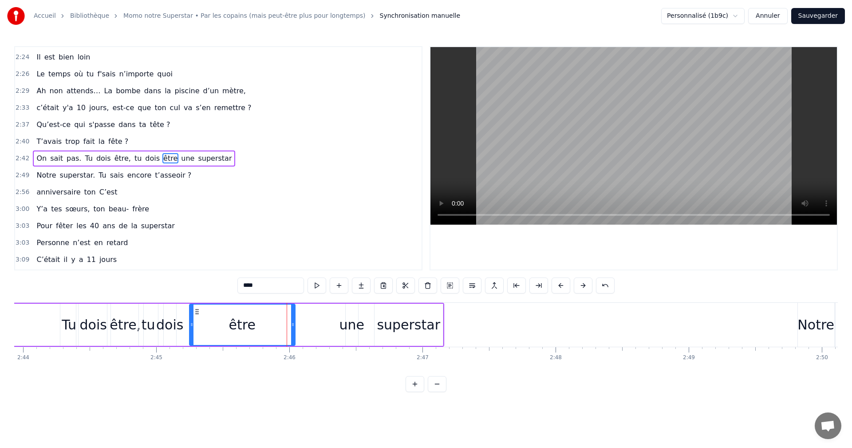
drag, startPoint x: 321, startPoint y: 324, endPoint x: 291, endPoint y: 324, distance: 29.7
click at [291, 324] on icon at bounding box center [293, 324] width 4 height 7
click at [343, 323] on div "une" at bounding box center [351, 324] width 25 height 20
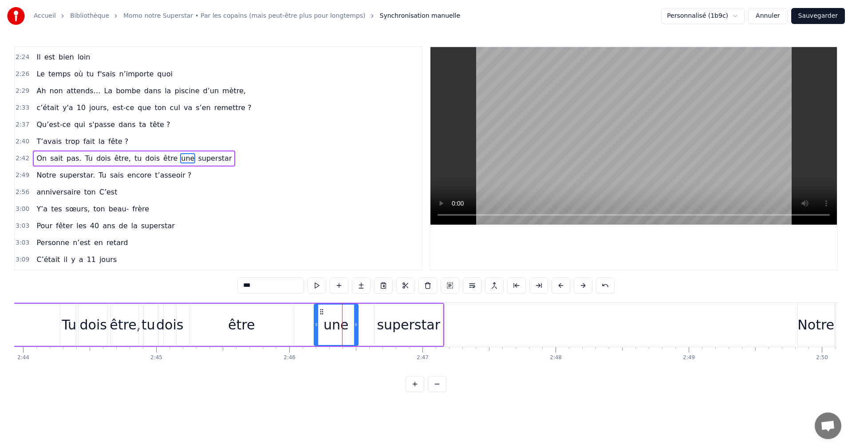
drag, startPoint x: 347, startPoint y: 314, endPoint x: 315, endPoint y: 313, distance: 31.9
click at [315, 313] on div at bounding box center [316, 324] width 4 height 40
drag, startPoint x: 354, startPoint y: 315, endPoint x: 339, endPoint y: 315, distance: 15.5
click at [339, 315] on div at bounding box center [340, 324] width 4 height 40
click at [382, 322] on div "superstar" at bounding box center [408, 324] width 63 height 20
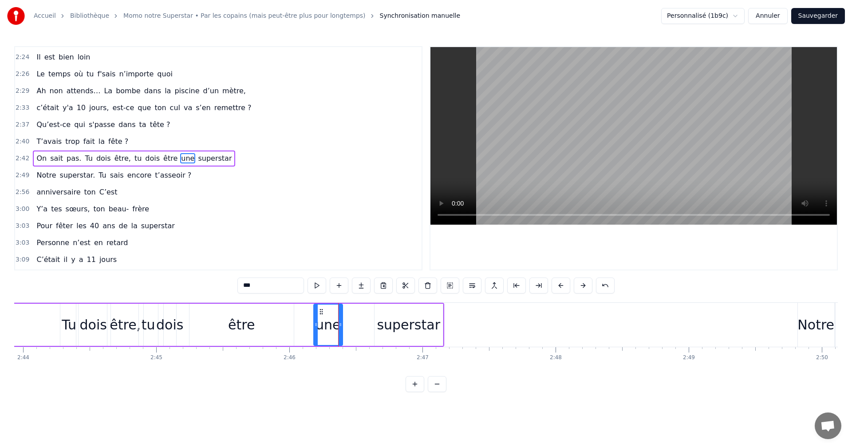
type input "*********"
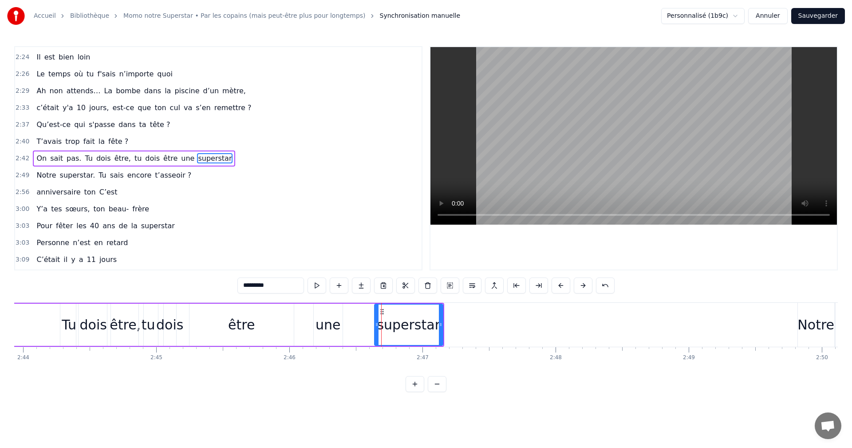
drag, startPoint x: 381, startPoint y: 312, endPoint x: 350, endPoint y: 311, distance: 31.5
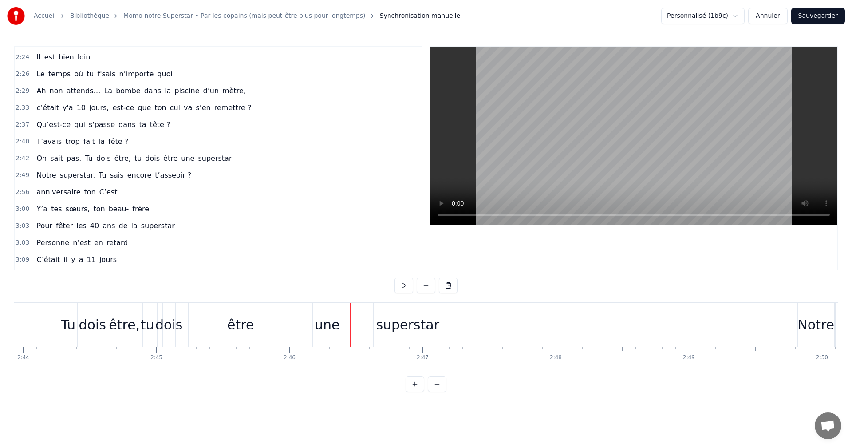
click at [379, 313] on div "superstar" at bounding box center [407, 325] width 68 height 44
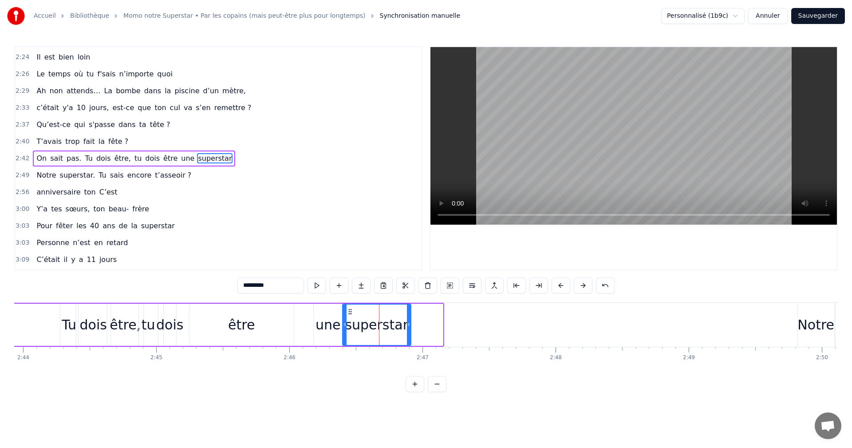
drag, startPoint x: 381, startPoint y: 311, endPoint x: 347, endPoint y: 311, distance: 34.2
click at [349, 311] on circle at bounding box center [349, 311] width 0 height 0
click at [84, 158] on span "Tu" at bounding box center [88, 158] width 9 height 10
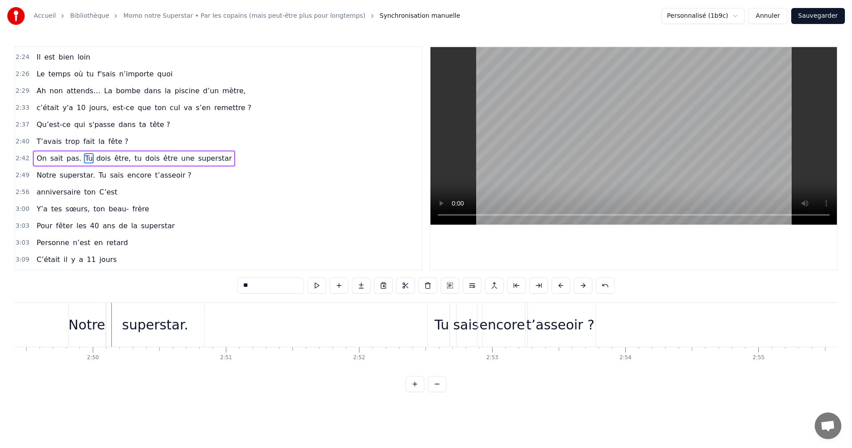
scroll to position [0, 22555]
click at [83, 326] on div "Notre" at bounding box center [75, 324] width 37 height 20
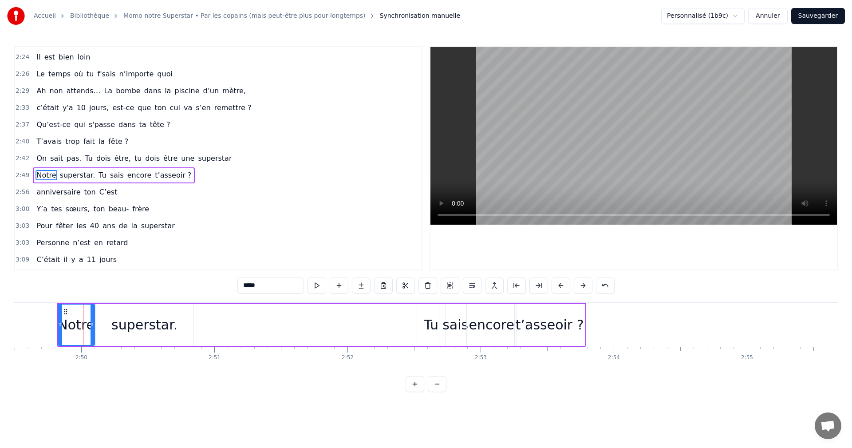
scroll to position [740, 0]
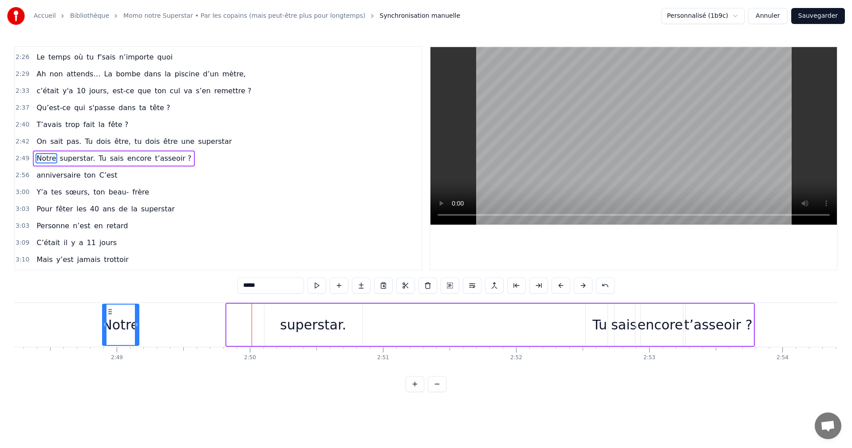
drag, startPoint x: 64, startPoint y: 310, endPoint x: 54, endPoint y: 310, distance: 10.2
click at [103, 310] on div "Notre" at bounding box center [120, 324] width 35 height 40
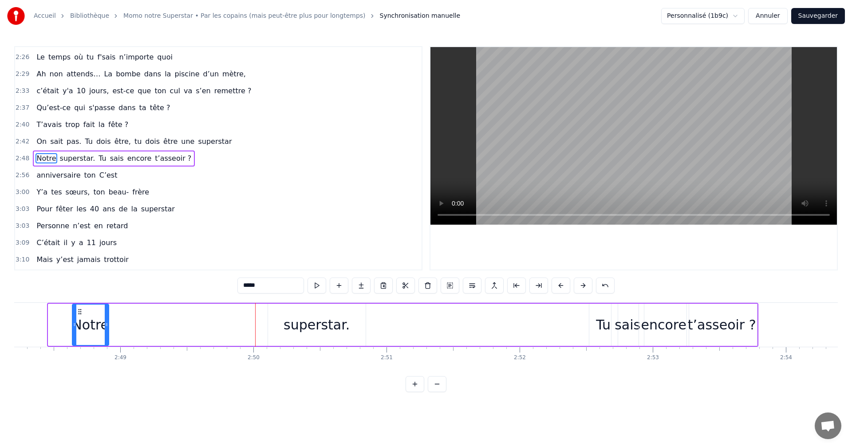
drag, startPoint x: 56, startPoint y: 310, endPoint x: 80, endPoint y: 311, distance: 24.0
click at [80, 311] on icon at bounding box center [79, 311] width 7 height 7
drag, startPoint x: 80, startPoint y: 311, endPoint x: 111, endPoint y: 313, distance: 31.5
click at [103, 313] on icon at bounding box center [99, 311] width 7 height 7
click at [279, 328] on div "superstar." at bounding box center [317, 324] width 98 height 42
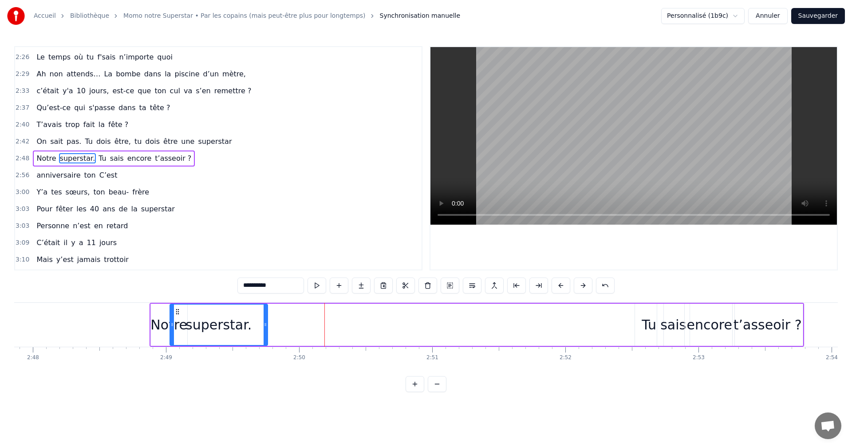
scroll to position [0, 22337]
drag, startPoint x: 277, startPoint y: 310, endPoint x: 200, endPoint y: 318, distance: 77.2
click at [200, 318] on div "superstar." at bounding box center [240, 324] width 97 height 40
drag, startPoint x: 197, startPoint y: 316, endPoint x: 193, endPoint y: 316, distance: 4.5
click at [193, 316] on div "superstar." at bounding box center [240, 324] width 97 height 40
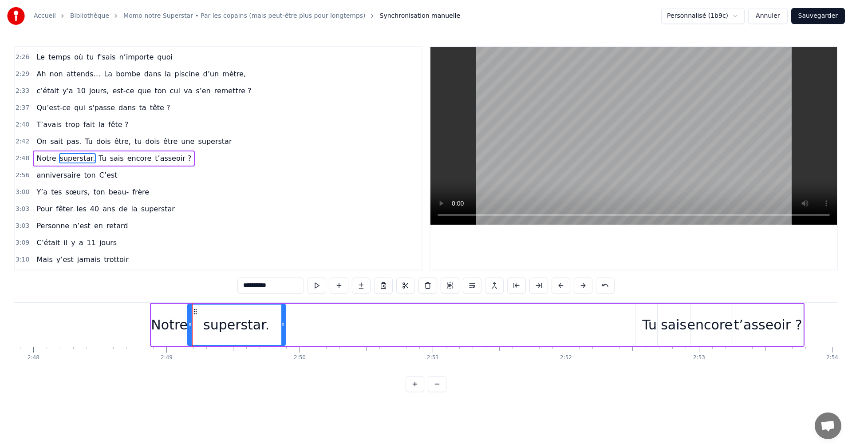
click at [196, 311] on circle at bounding box center [196, 311] width 0 height 0
click at [134, 141] on span "tu" at bounding box center [138, 141] width 9 height 10
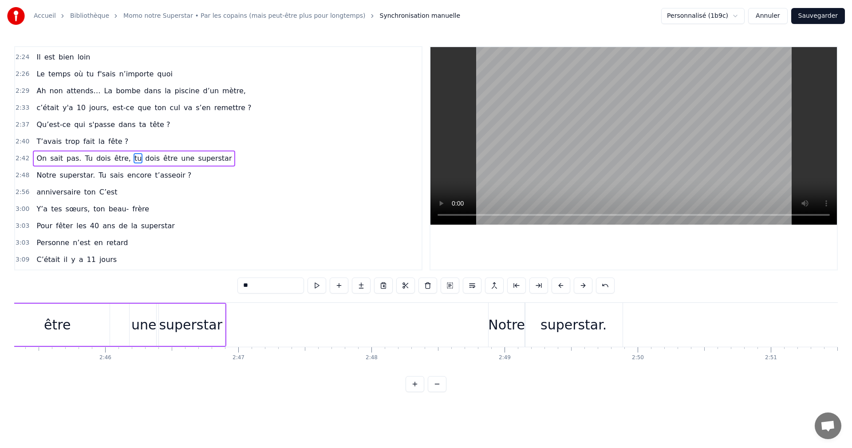
scroll to position [0, 21950]
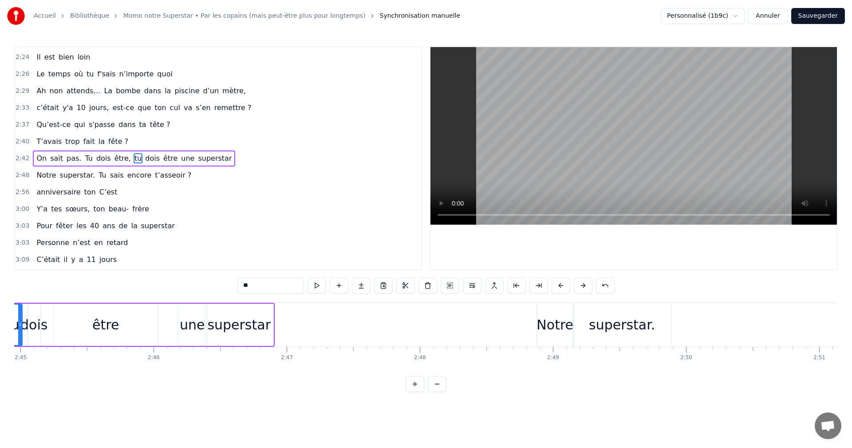
click at [613, 326] on div "superstar." at bounding box center [622, 324] width 66 height 20
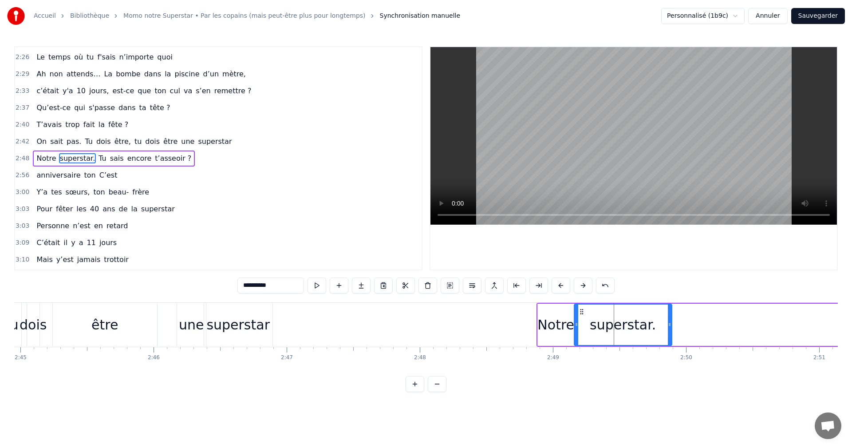
click at [299, 287] on input "**********" at bounding box center [270, 285] width 67 height 16
type input "*********"
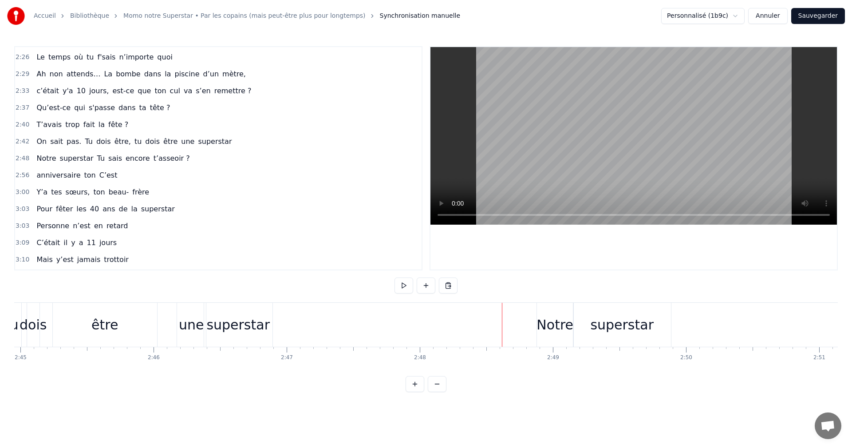
click at [189, 317] on div "une" at bounding box center [191, 324] width 25 height 20
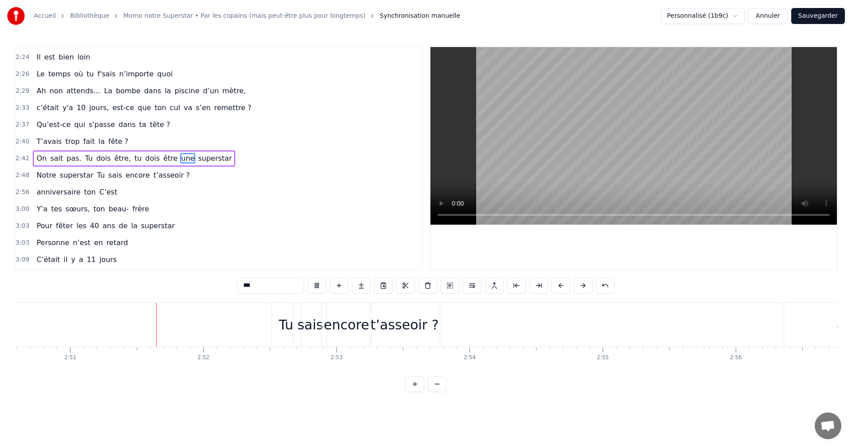
scroll to position [0, 22710]
click at [373, 329] on div "t’asseoir ?" at bounding box center [393, 324] width 68 height 20
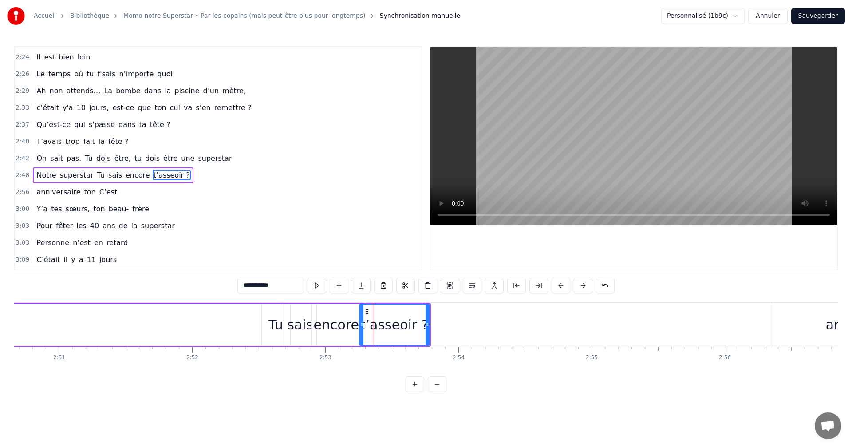
scroll to position [740, 0]
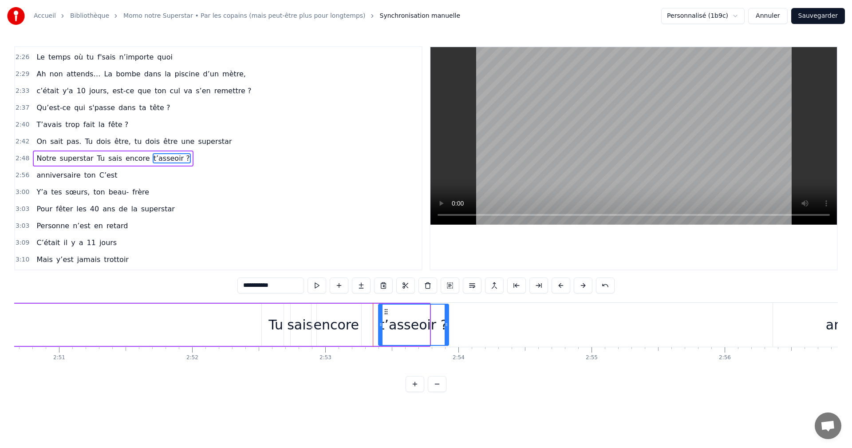
drag, startPoint x: 366, startPoint y: 310, endPoint x: 386, endPoint y: 310, distance: 20.0
click at [389, 310] on icon at bounding box center [385, 311] width 7 height 7
click at [345, 319] on div "encore" at bounding box center [335, 324] width 45 height 20
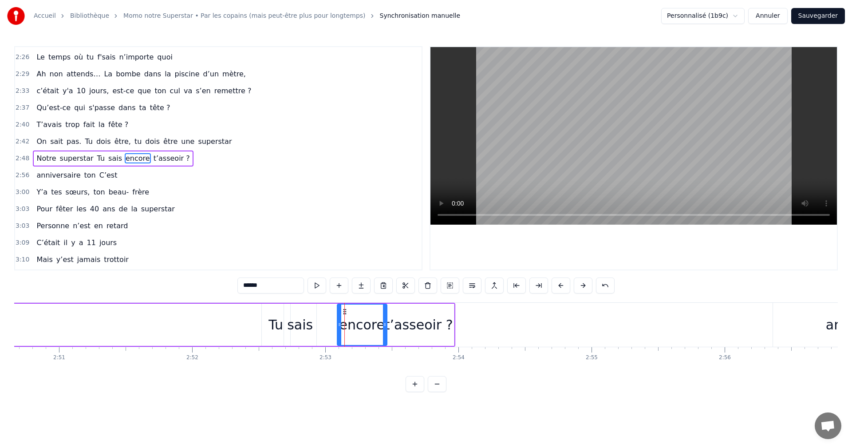
drag, startPoint x: 318, startPoint y: 311, endPoint x: 344, endPoint y: 310, distance: 25.7
click at [344, 310] on icon at bounding box center [344, 311] width 7 height 7
click at [299, 315] on div "sais" at bounding box center [300, 324] width 26 height 20
drag, startPoint x: 291, startPoint y: 310, endPoint x: 314, endPoint y: 310, distance: 22.2
click at [314, 310] on icon at bounding box center [313, 311] width 7 height 7
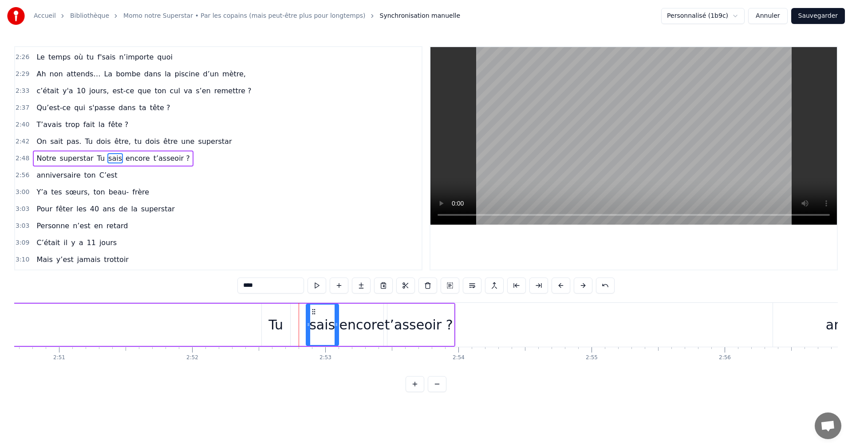
click at [282, 318] on div "Tu" at bounding box center [275, 324] width 15 height 20
drag, startPoint x: 269, startPoint y: 311, endPoint x: 292, endPoint y: 310, distance: 22.6
click at [292, 310] on icon at bounding box center [291, 311] width 7 height 7
click at [180, 142] on span "une" at bounding box center [187, 141] width 15 height 10
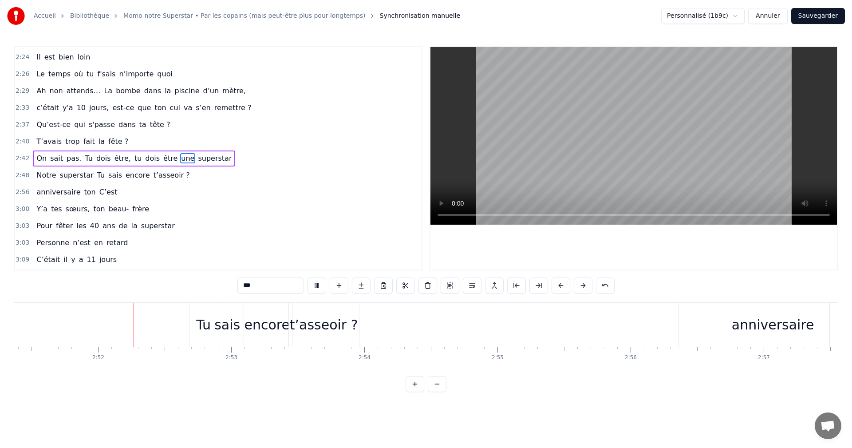
scroll to position [0, 22805]
click at [98, 194] on span "C’est" at bounding box center [108, 192] width 20 height 10
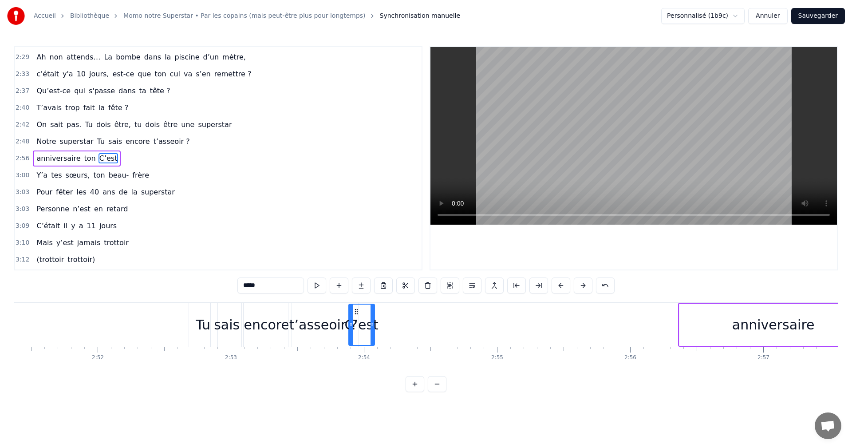
drag, startPoint x: 67, startPoint y: 311, endPoint x: 355, endPoint y: 318, distance: 288.4
click at [355, 318] on div "C’est" at bounding box center [361, 324] width 25 height 40
click at [105, 161] on span "ton" at bounding box center [111, 158] width 13 height 10
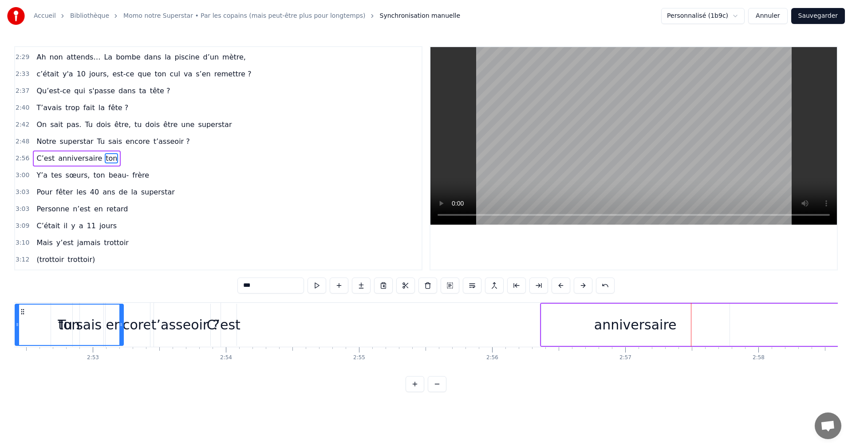
scroll to position [0, 22908]
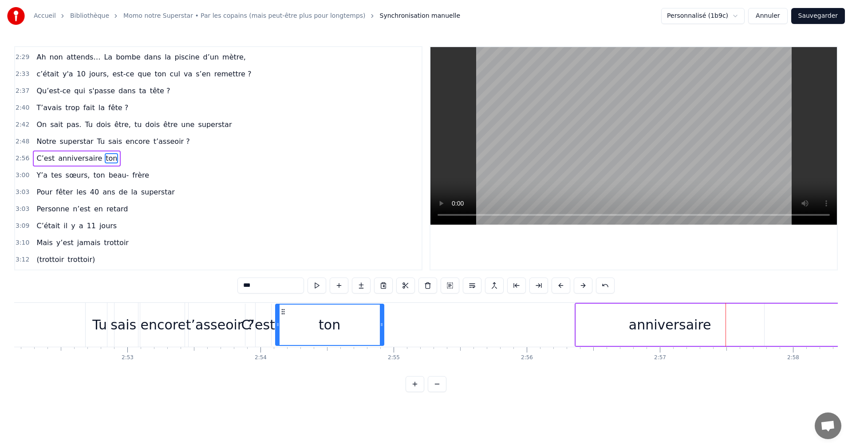
drag, startPoint x: 63, startPoint y: 309, endPoint x: 282, endPoint y: 318, distance: 218.9
click at [282, 318] on div "ton" at bounding box center [329, 324] width 107 height 40
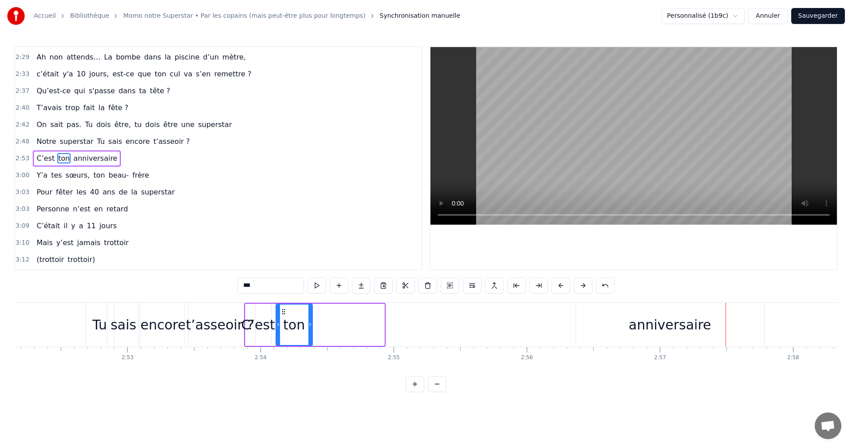
drag, startPoint x: 381, startPoint y: 324, endPoint x: 308, endPoint y: 324, distance: 73.2
click at [308, 324] on icon at bounding box center [310, 324] width 4 height 7
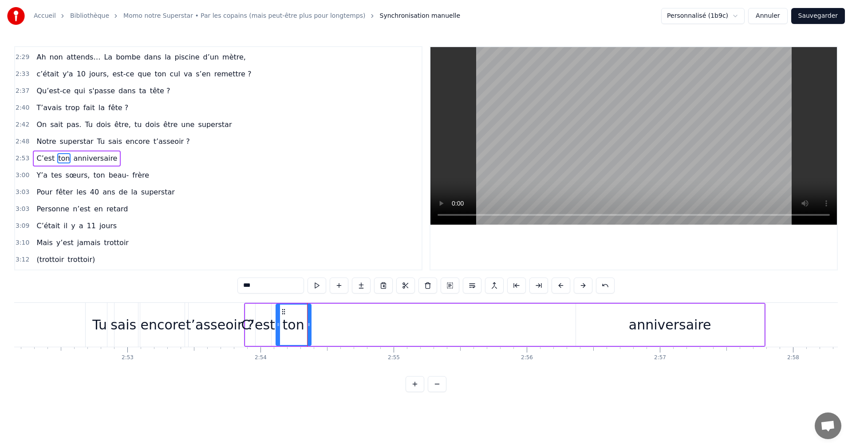
click at [644, 322] on div "anniversaire" at bounding box center [670, 324] width 83 height 20
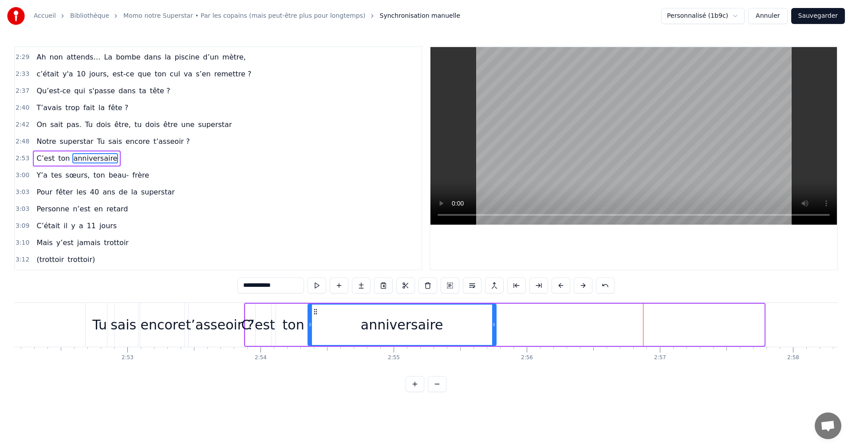
drag, startPoint x: 584, startPoint y: 313, endPoint x: 316, endPoint y: 312, distance: 267.5
click at [316, 312] on icon at bounding box center [315, 311] width 7 height 7
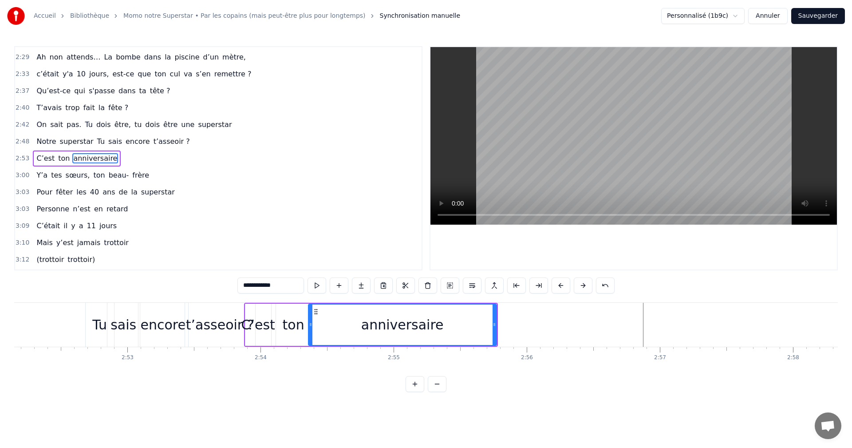
click at [95, 326] on div "Tu" at bounding box center [99, 324] width 15 height 20
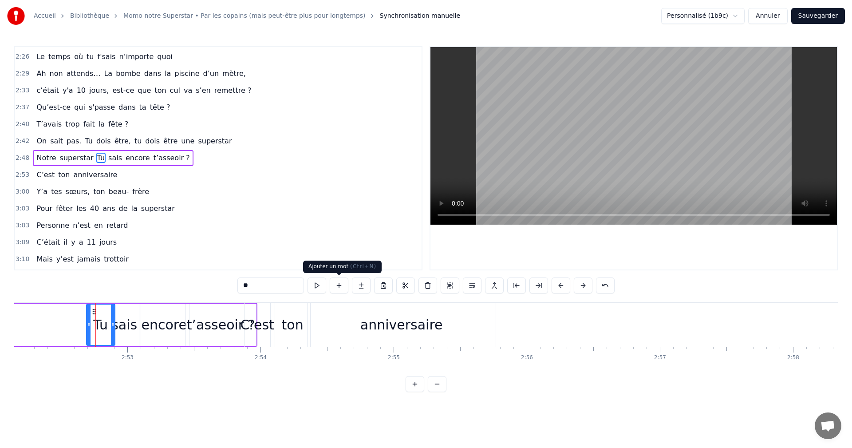
scroll to position [740, 0]
click at [41, 193] on span "Y’a" at bounding box center [41, 192] width 13 height 10
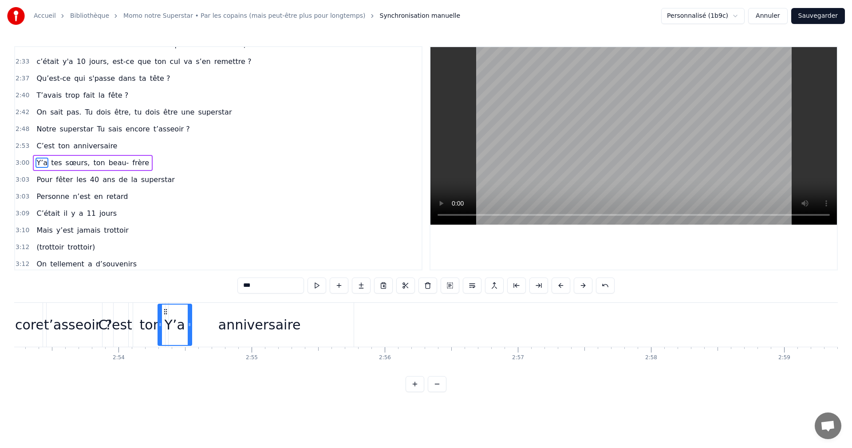
scroll to position [0, 23045]
drag, startPoint x: 67, startPoint y: 311, endPoint x: 451, endPoint y: 344, distance: 385.6
click at [451, 344] on div "Y’a" at bounding box center [461, 324] width 33 height 40
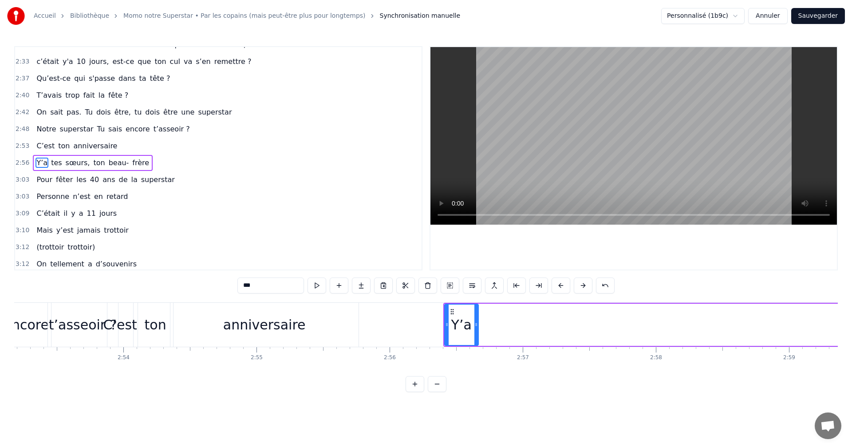
click at [54, 164] on span "tes" at bounding box center [56, 162] width 12 height 10
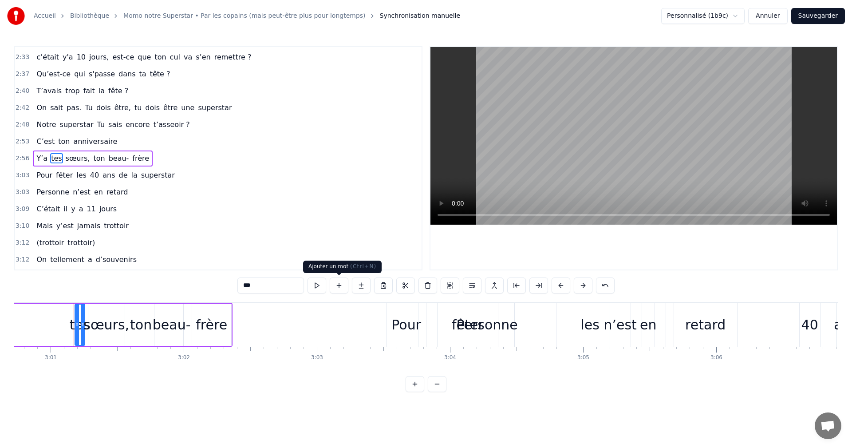
scroll to position [0, 24064]
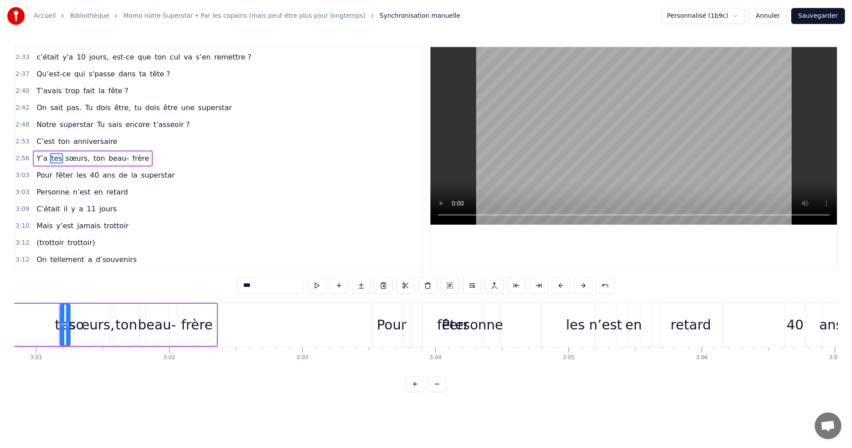
click at [70, 312] on icon at bounding box center [67, 311] width 7 height 7
click at [70, 311] on div at bounding box center [69, 324] width 4 height 40
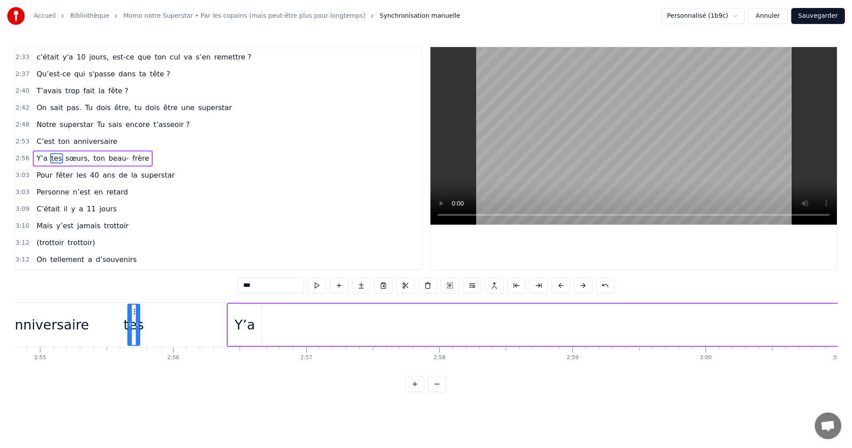
scroll to position [0, 23245]
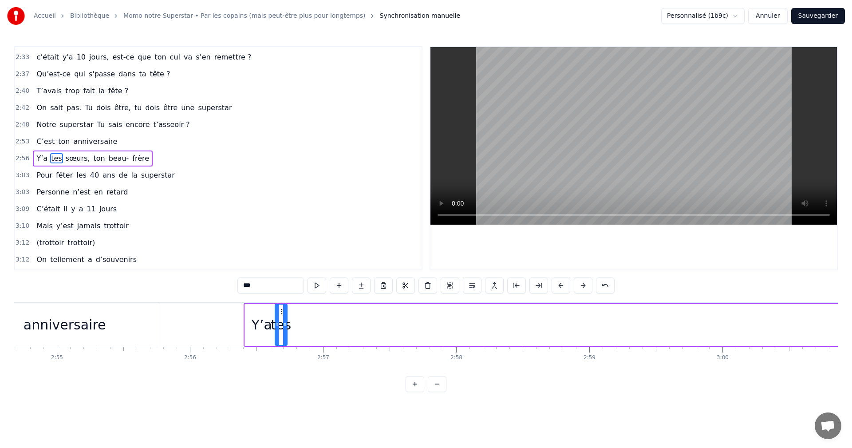
drag, startPoint x: 66, startPoint y: 310, endPoint x: 281, endPoint y: 322, distance: 215.0
click at [281, 322] on div "tes" at bounding box center [280, 324] width 11 height 40
click at [66, 160] on span "sœurs," at bounding box center [78, 158] width 26 height 10
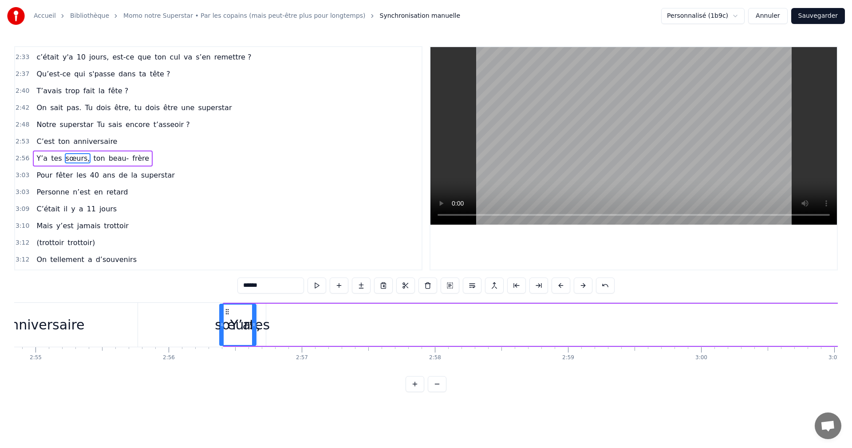
scroll to position [0, 23264]
drag, startPoint x: 68, startPoint y: 313, endPoint x: 283, endPoint y: 338, distance: 216.6
click at [283, 338] on div "sœurs," at bounding box center [293, 324] width 35 height 40
click at [92, 160] on span "ton" at bounding box center [98, 158] width 13 height 10
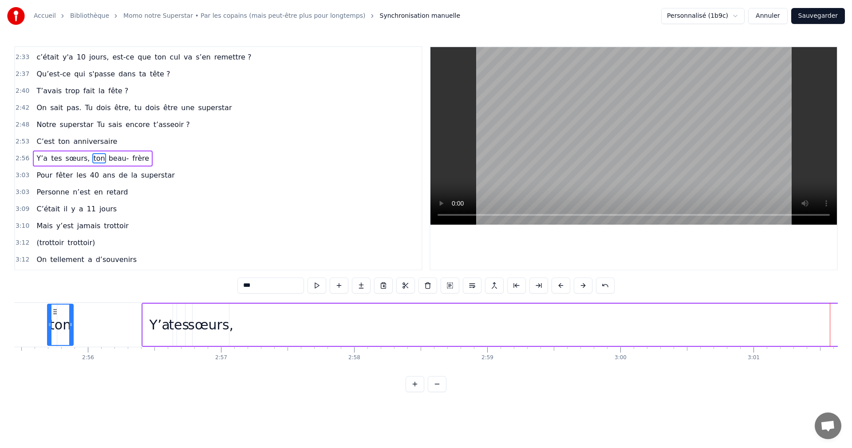
scroll to position [0, 23312]
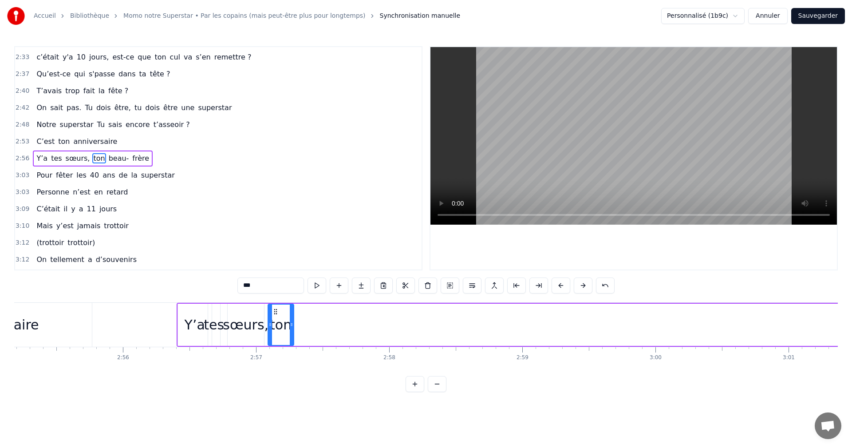
drag, startPoint x: 70, startPoint y: 313, endPoint x: 278, endPoint y: 323, distance: 208.3
click at [278, 323] on div "ton" at bounding box center [280, 324] width 25 height 40
click at [108, 160] on span "beau-" at bounding box center [119, 158] width 22 height 10
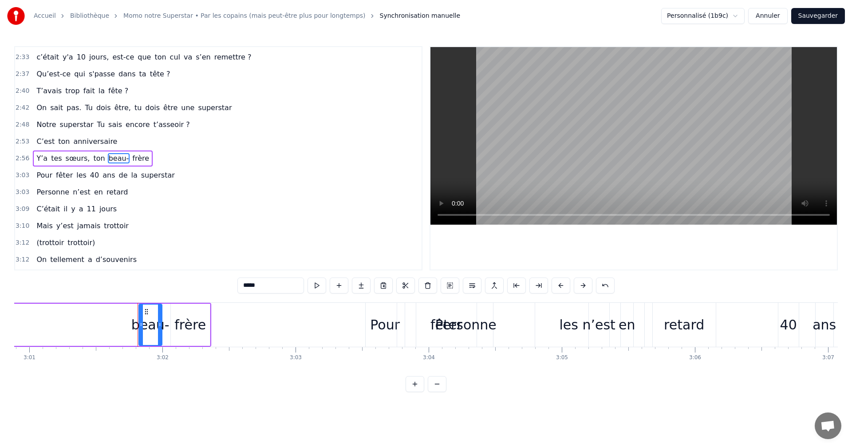
scroll to position [0, 24149]
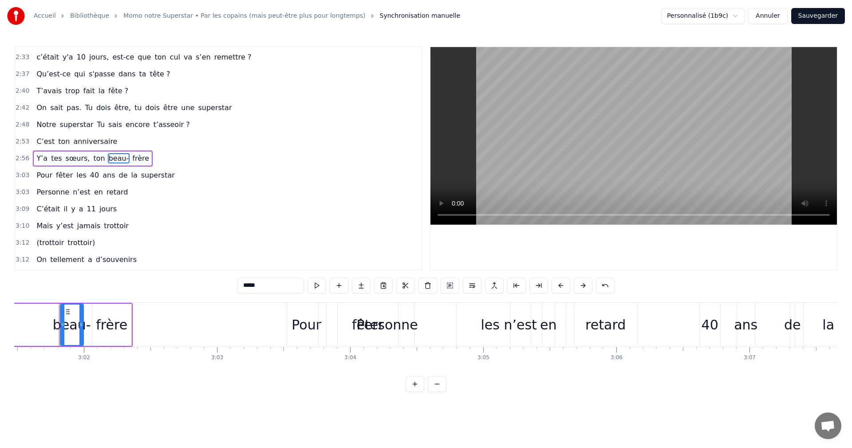
click at [271, 289] on input "*****" at bounding box center [270, 285] width 67 height 16
click at [120, 319] on div "frère" at bounding box center [111, 324] width 31 height 20
type input "*****"
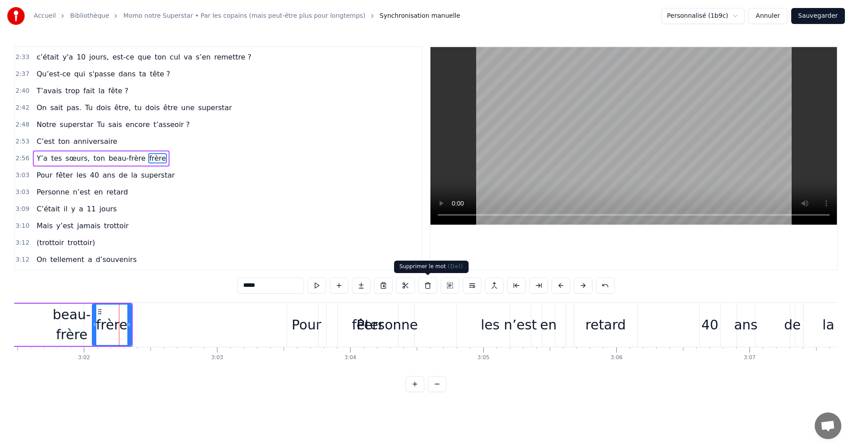
click at [427, 288] on button at bounding box center [427, 285] width 19 height 16
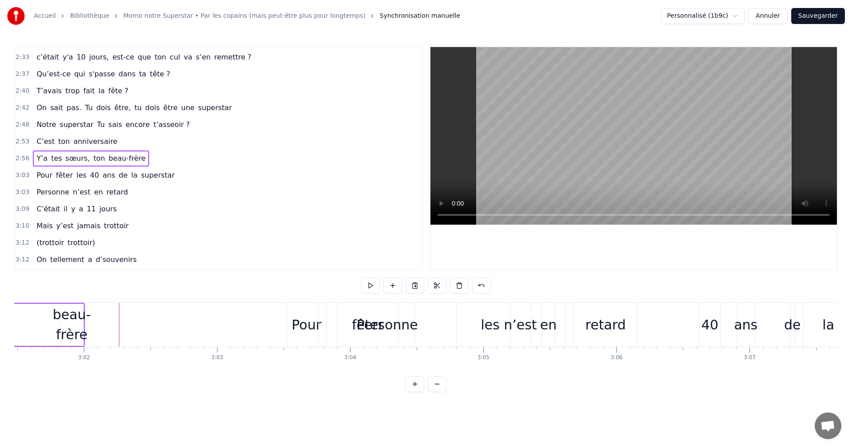
click at [81, 314] on div "beau-frère" at bounding box center [72, 324] width 38 height 40
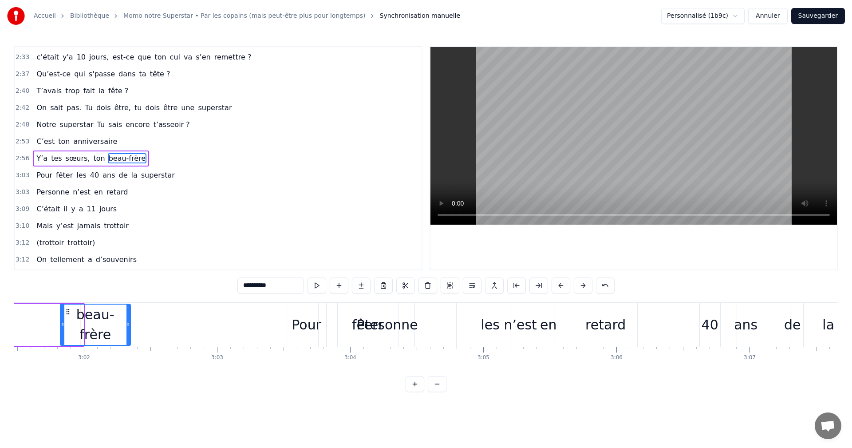
drag, startPoint x: 81, startPoint y: 323, endPoint x: 128, endPoint y: 326, distance: 47.1
click at [128, 326] on icon at bounding box center [128, 324] width 4 height 7
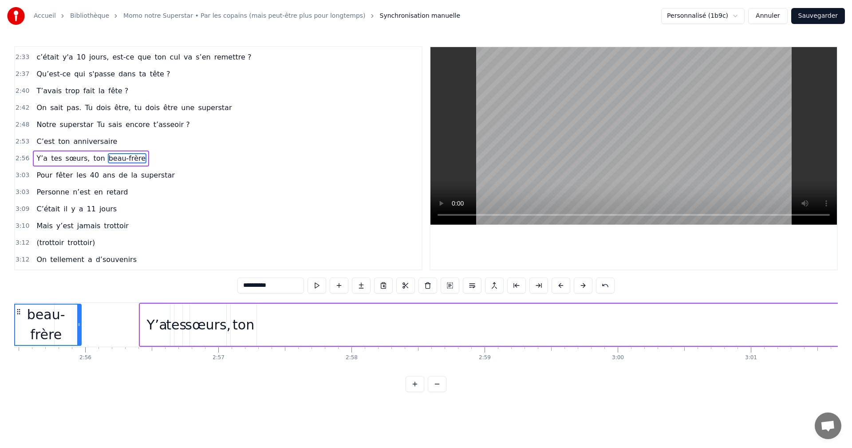
scroll to position [0, 23296]
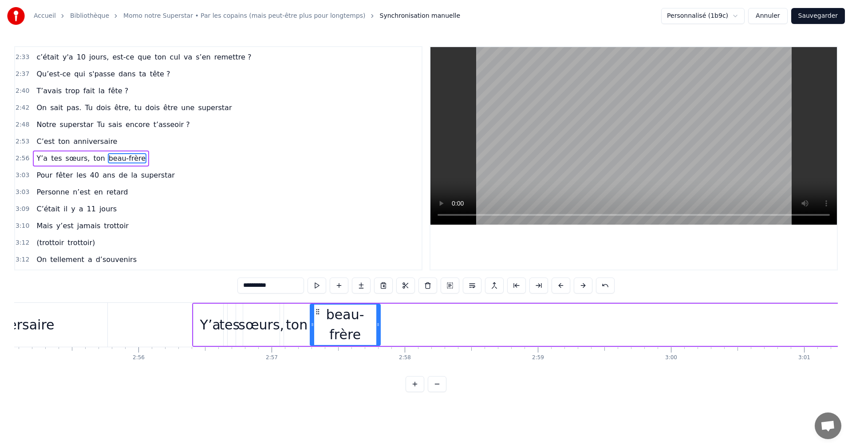
drag, startPoint x: 69, startPoint y: 312, endPoint x: 318, endPoint y: 324, distance: 250.0
click at [318, 324] on div "beau-frère" at bounding box center [344, 324] width 69 height 40
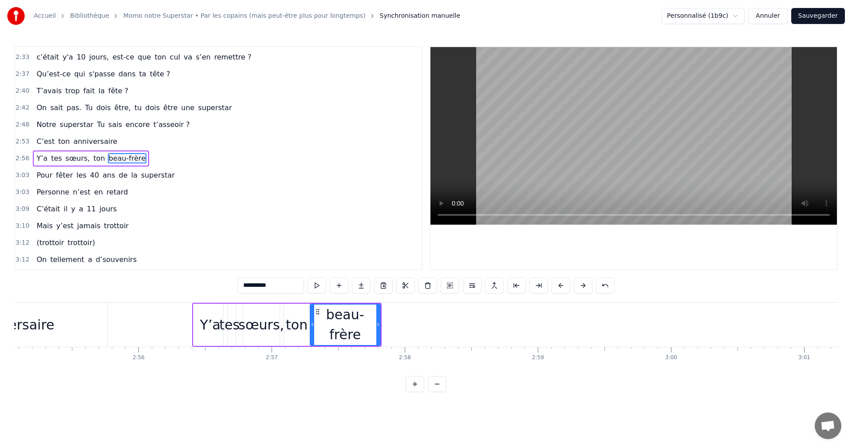
click at [834, 22] on button "Sauvegarder" at bounding box center [818, 16] width 54 height 16
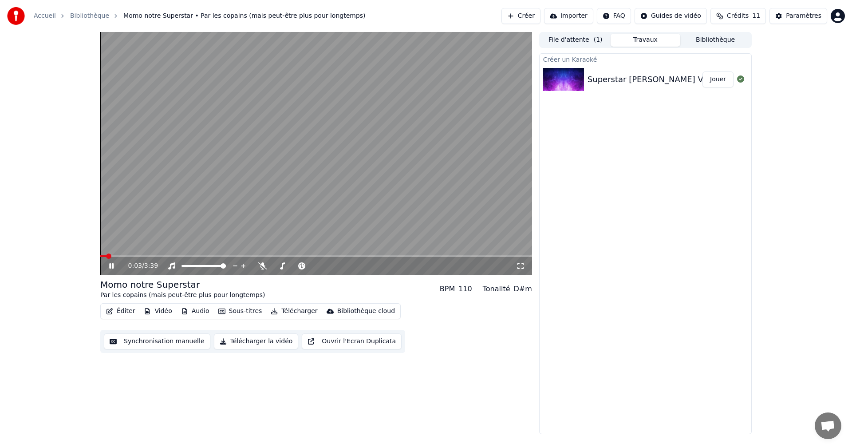
click at [114, 266] on icon at bounding box center [117, 265] width 21 height 7
click at [149, 341] on button "Synchronisation manuelle" at bounding box center [157, 341] width 106 height 16
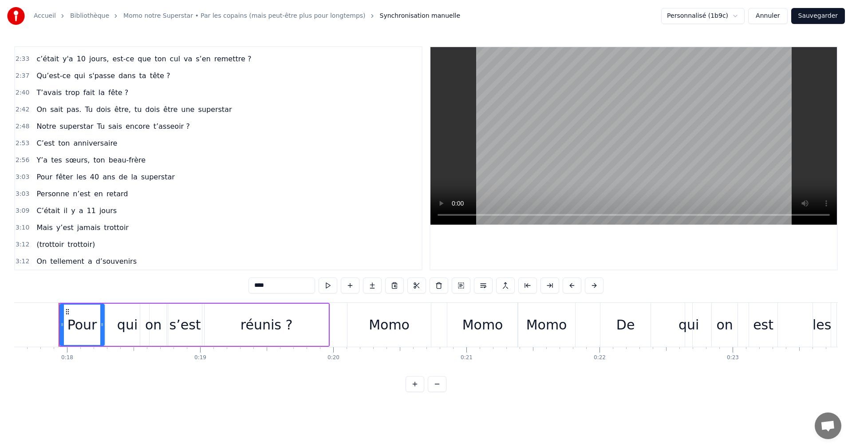
scroll to position [751, 0]
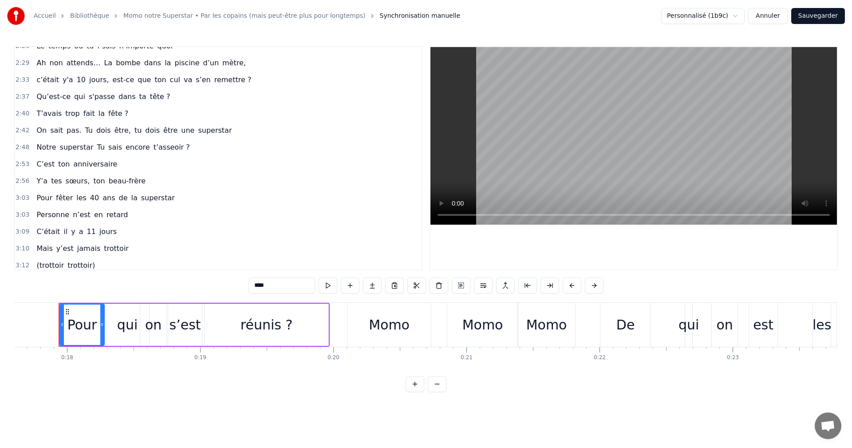
click at [43, 148] on span "Notre" at bounding box center [45, 147] width 21 height 10
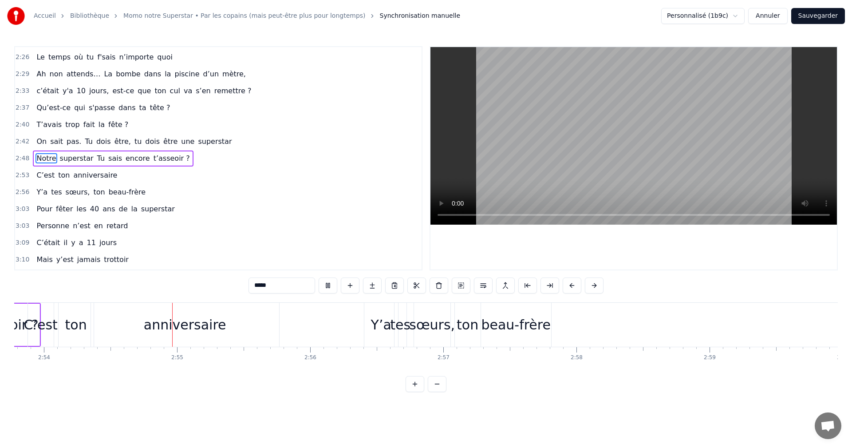
scroll to position [0, 23163]
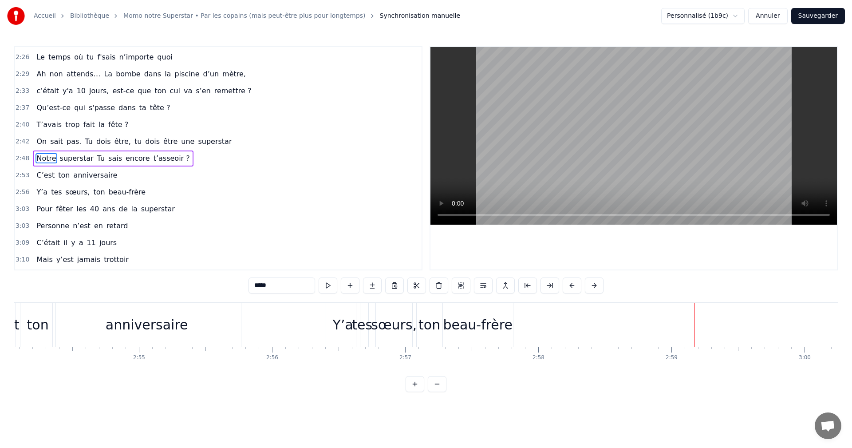
click at [43, 179] on span "C’est" at bounding box center [45, 175] width 20 height 10
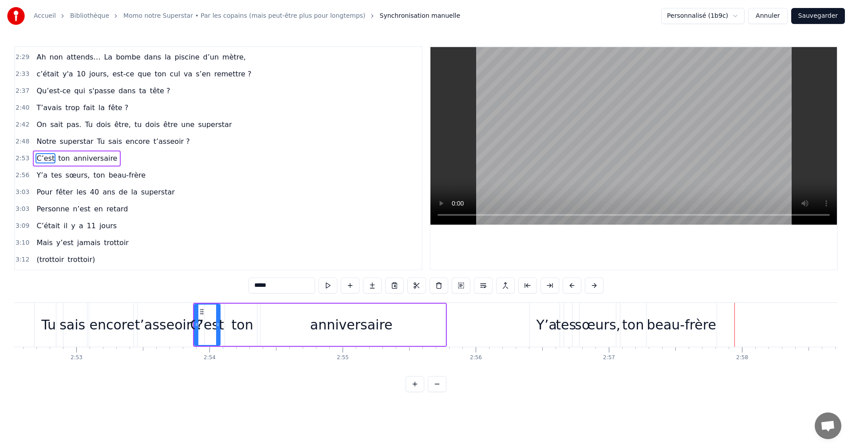
scroll to position [0, 22847]
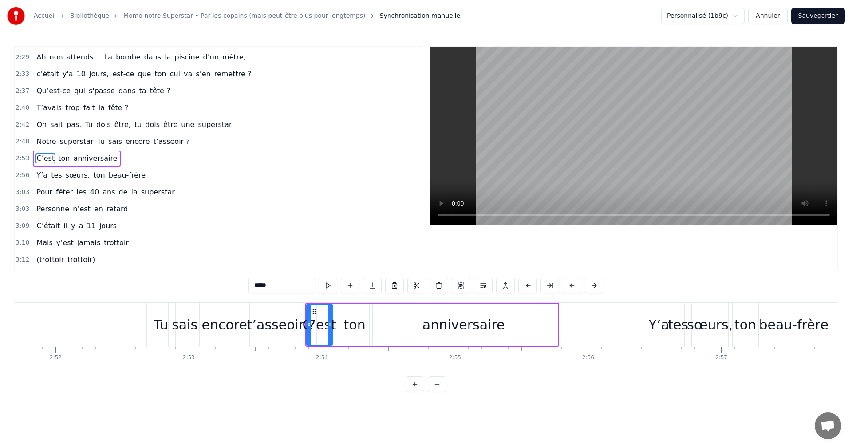
click at [285, 324] on div "t’asseoir ?" at bounding box center [281, 324] width 68 height 20
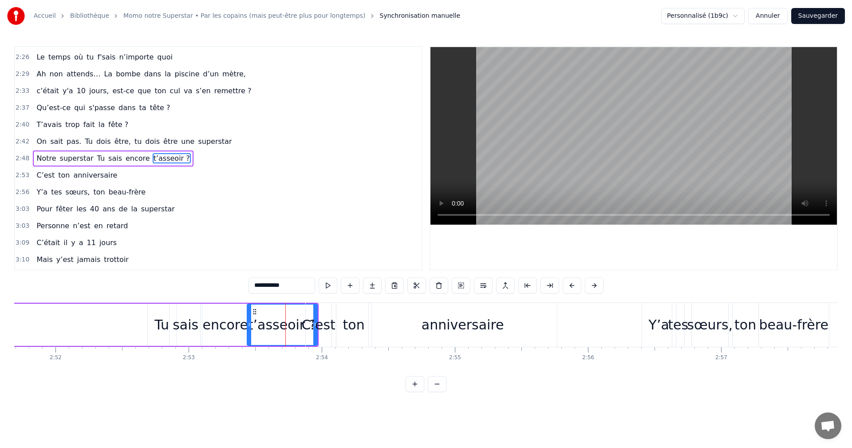
click at [315, 314] on div "C’est" at bounding box center [319, 325] width 26 height 44
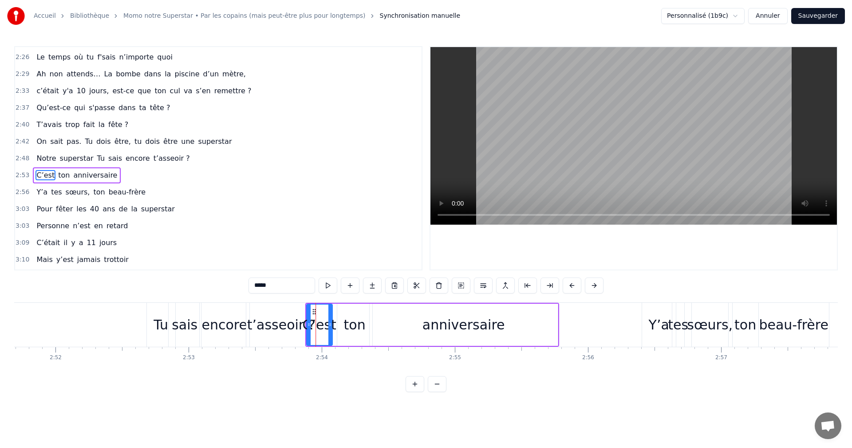
scroll to position [757, 0]
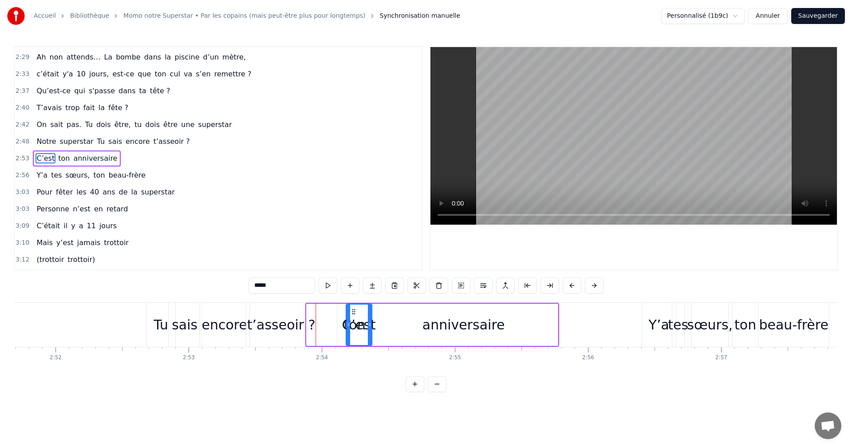
drag, startPoint x: 312, startPoint y: 310, endPoint x: 365, endPoint y: 310, distance: 53.7
click at [290, 325] on div "t’asseoir ?" at bounding box center [281, 324] width 68 height 20
type input "**********"
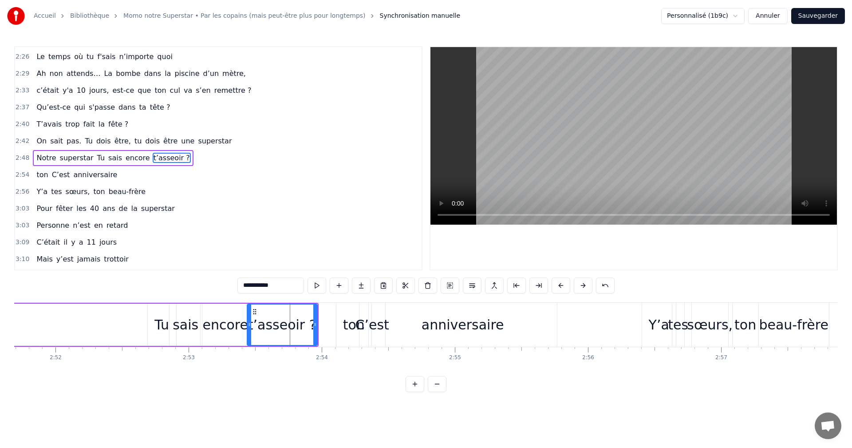
scroll to position [740, 0]
drag, startPoint x: 315, startPoint y: 321, endPoint x: 350, endPoint y: 320, distance: 35.0
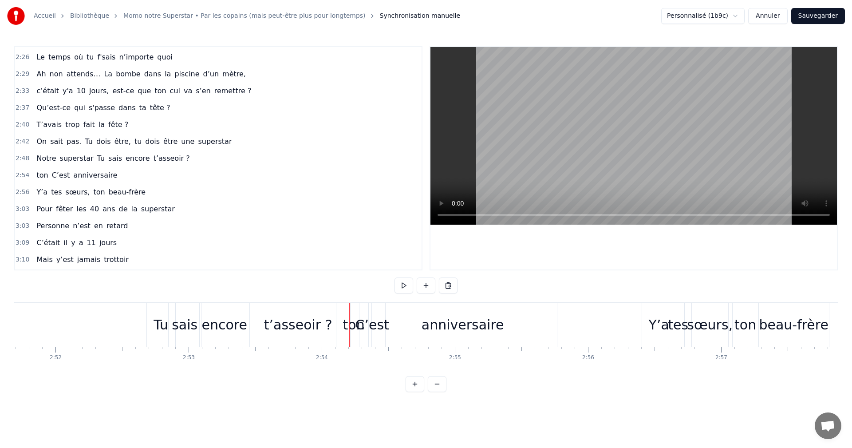
click at [364, 320] on div "C’est" at bounding box center [372, 324] width 34 height 20
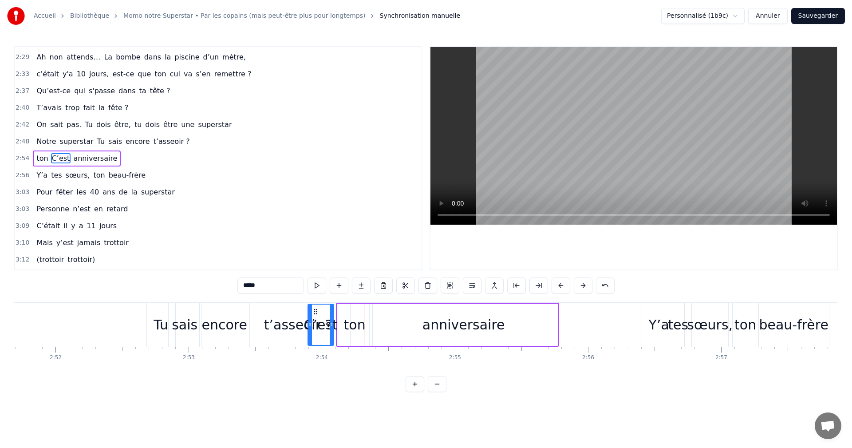
drag, startPoint x: 367, startPoint y: 312, endPoint x: 315, endPoint y: 311, distance: 52.3
click at [315, 311] on icon at bounding box center [315, 311] width 7 height 7
click at [152, 324] on div "Tu" at bounding box center [161, 325] width 28 height 44
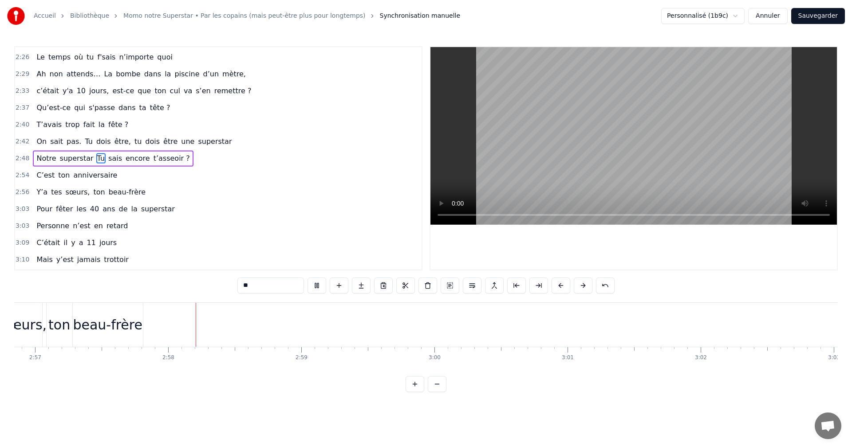
scroll to position [0, 23589]
click at [36, 222] on span "Personne" at bounding box center [52, 225] width 35 height 10
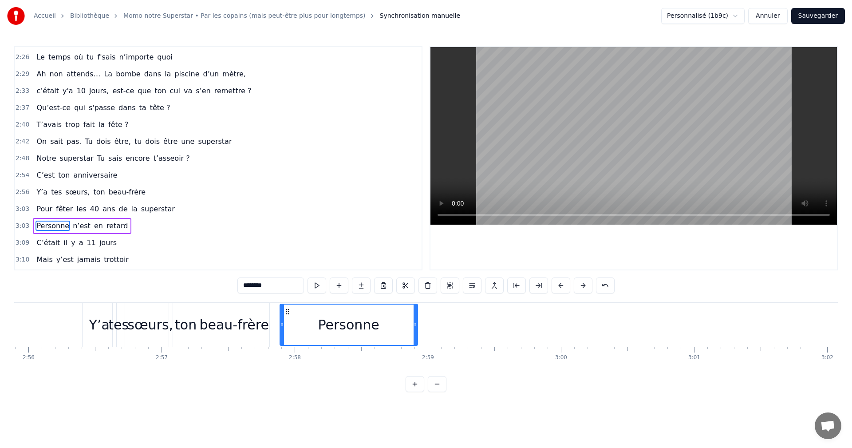
scroll to position [0, 23398]
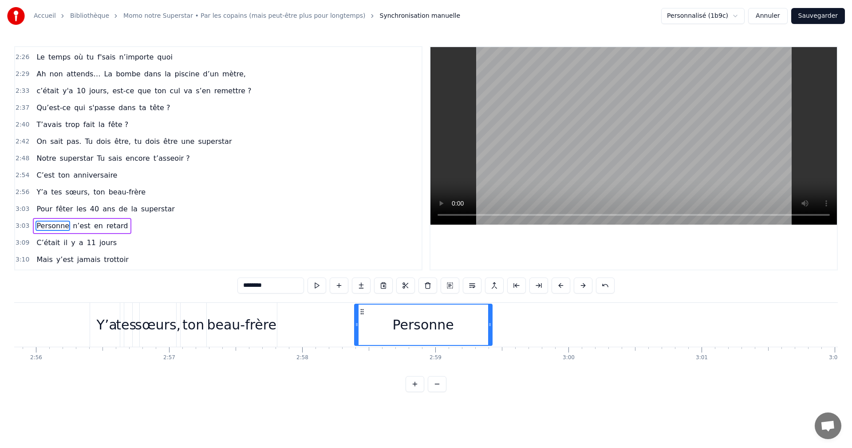
drag, startPoint x: 67, startPoint y: 312, endPoint x: 361, endPoint y: 337, distance: 295.1
click at [361, 337] on div "Personne" at bounding box center [423, 324] width 137 height 40
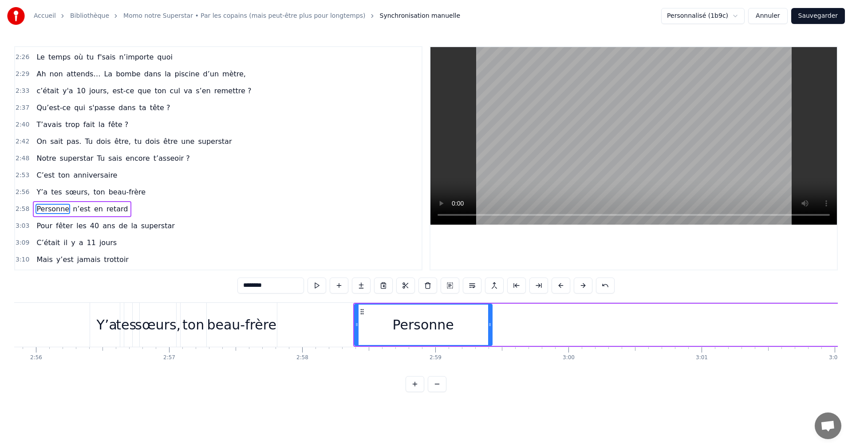
click at [75, 212] on span "n’est" at bounding box center [82, 209] width 20 height 10
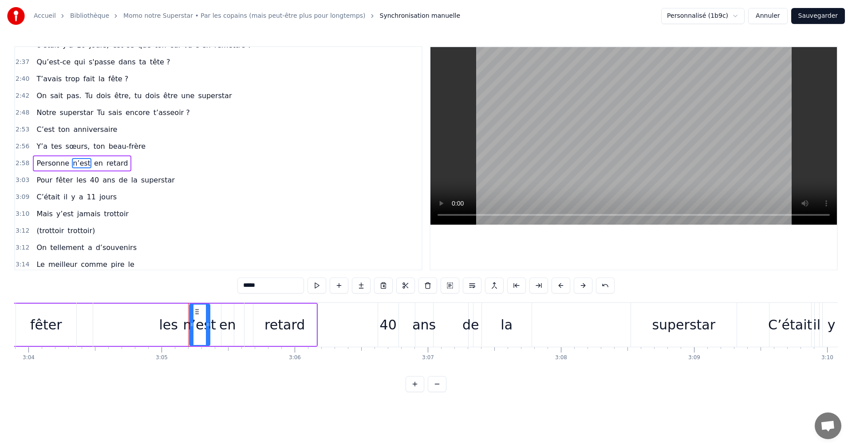
scroll to position [0, 24600]
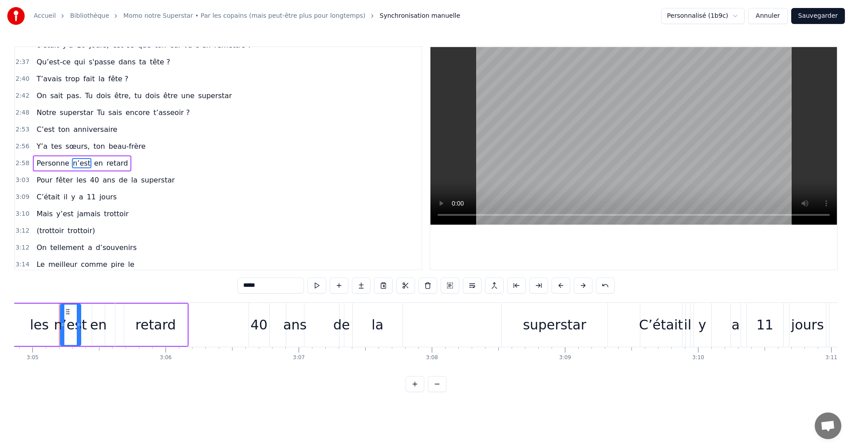
drag, startPoint x: 69, startPoint y: 312, endPoint x: 0, endPoint y: 314, distance: 68.8
click at [0, 314] on div "Accueil Bibliothèque Momo notre Superstar • Par les copains (mais peut-être plu…" at bounding box center [426, 196] width 852 height 392
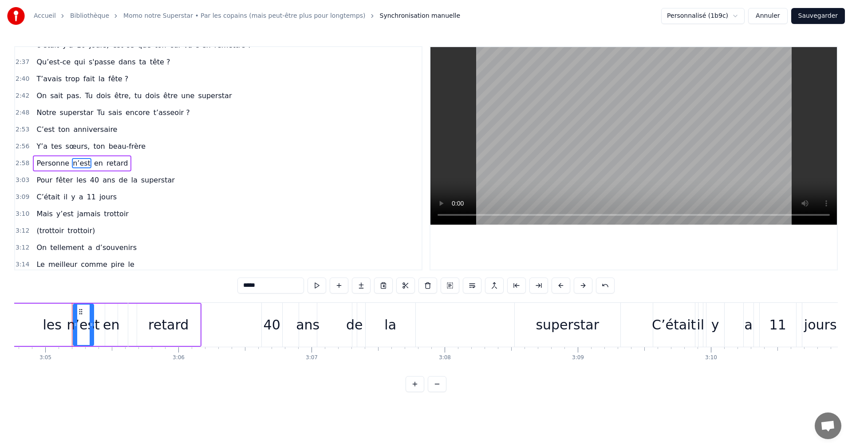
click at [75, 314] on div "les" at bounding box center [52, 325] width 151 height 44
type input "***"
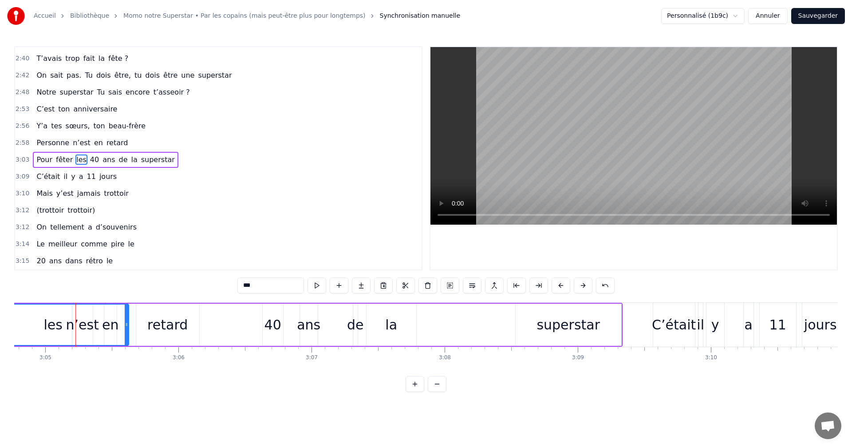
scroll to position [807, 0]
click at [83, 327] on div "les" at bounding box center [53, 324] width 150 height 40
click at [75, 324] on div "les" at bounding box center [53, 324] width 150 height 40
drag, startPoint x: 128, startPoint y: 320, endPoint x: 63, endPoint y: 320, distance: 65.2
click at [63, 320] on div at bounding box center [62, 324] width 4 height 40
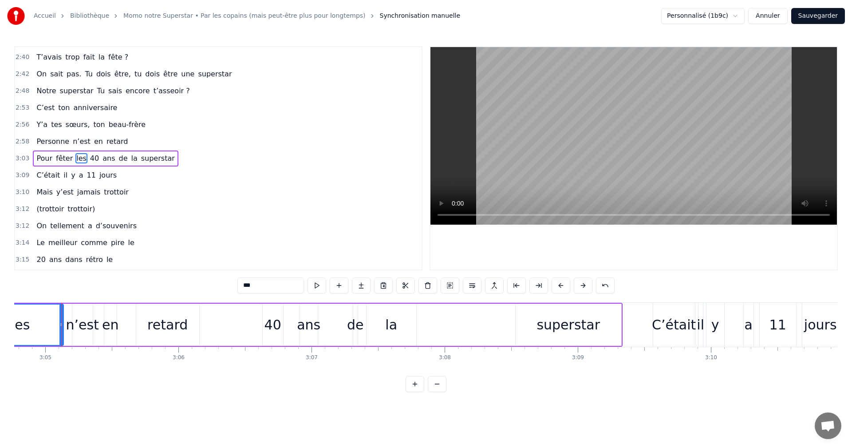
click at [82, 324] on div "Pour fêter les 40 ans de la superstar" at bounding box center [236, 325] width 774 height 44
click at [75, 324] on div "Pour fêter les 40 ans de la superstar" at bounding box center [236, 325] width 774 height 44
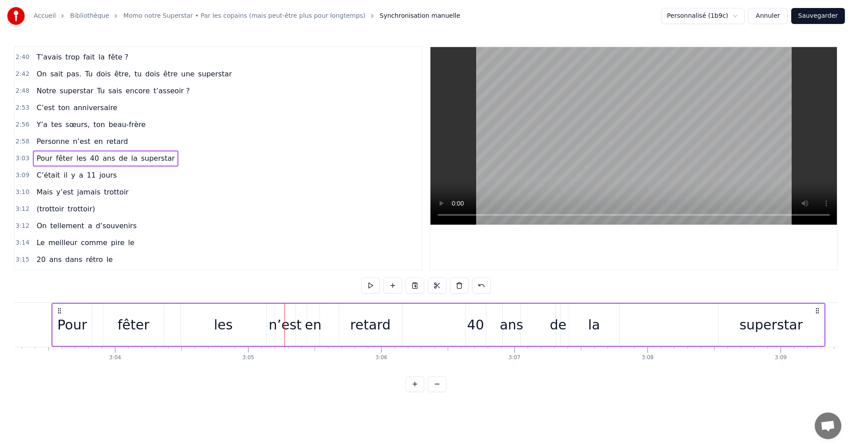
scroll to position [0, 24368]
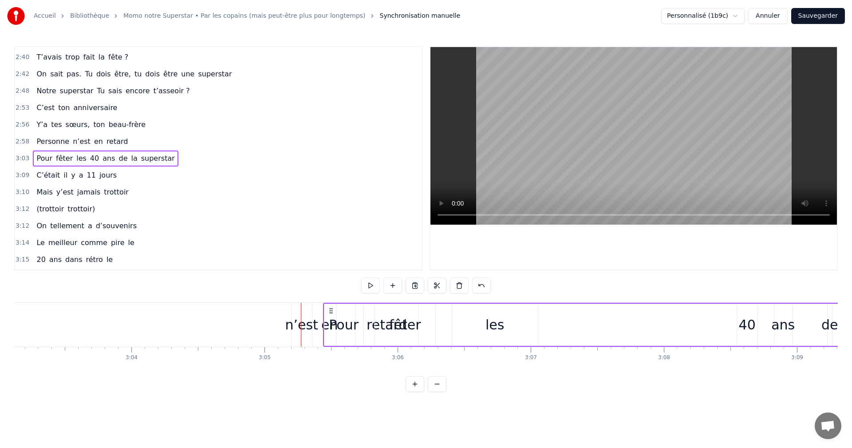
drag, startPoint x: 75, startPoint y: 311, endPoint x: 330, endPoint y: 310, distance: 255.1
click at [330, 310] on icon at bounding box center [330, 310] width 7 height 7
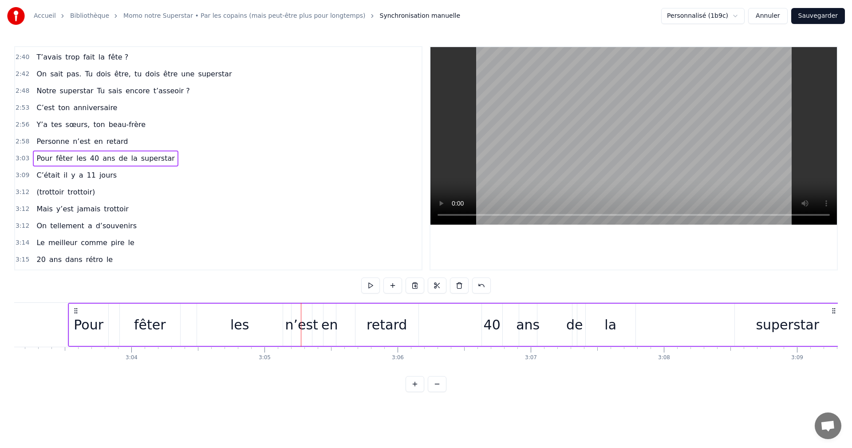
drag, startPoint x: 71, startPoint y: 310, endPoint x: 143, endPoint y: 316, distance: 72.9
click at [144, 316] on div "Pour fêter les 40 ans de la superstar" at bounding box center [455, 325] width 774 height 44
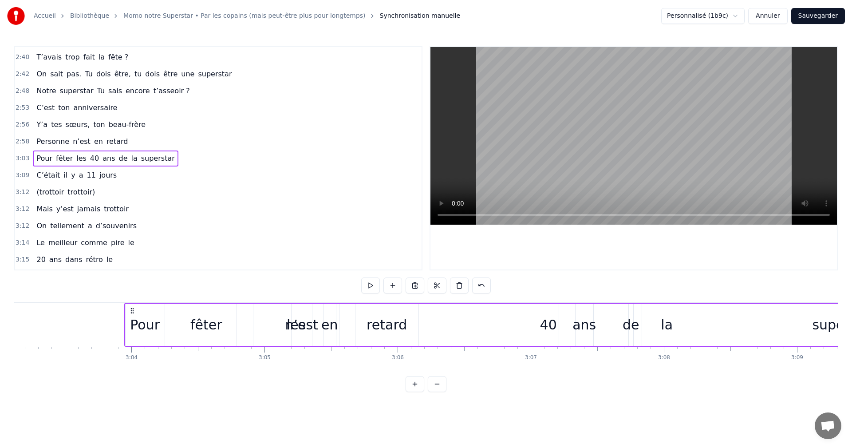
drag, startPoint x: 106, startPoint y: 314, endPoint x: 190, endPoint y: 314, distance: 84.3
click at [190, 314] on div "Pour fêter les 40 ans de la superstar" at bounding box center [511, 325] width 774 height 44
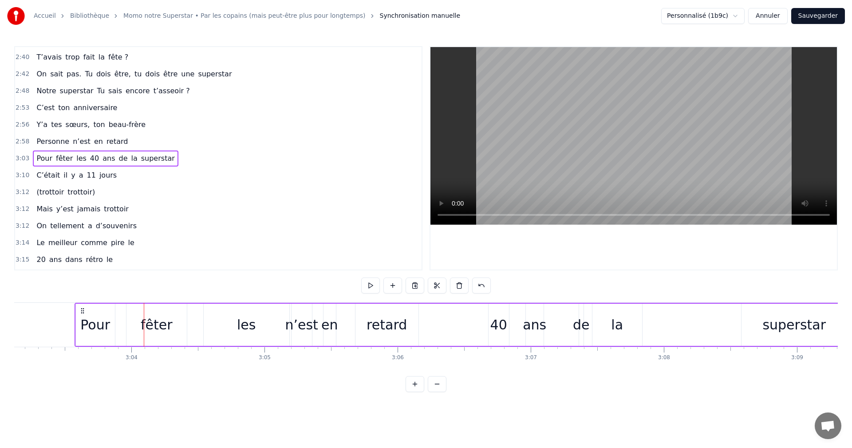
drag, startPoint x: 77, startPoint y: 311, endPoint x: 177, endPoint y: 313, distance: 100.3
click at [86, 313] on icon at bounding box center [82, 310] width 7 height 7
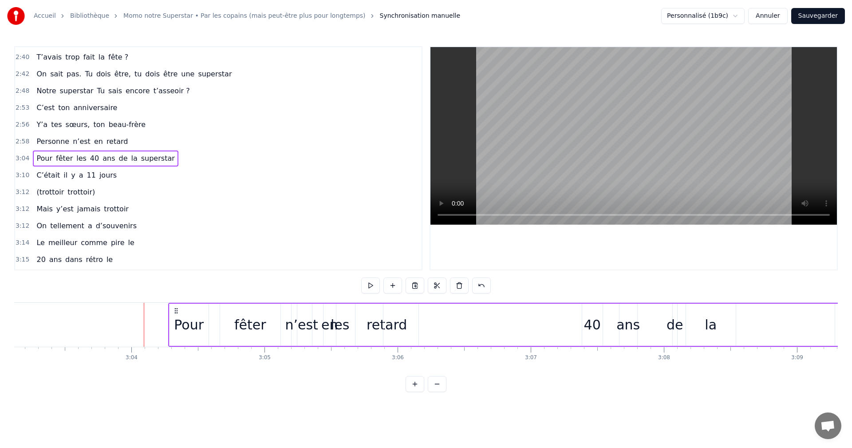
drag, startPoint x: 174, startPoint y: 314, endPoint x: 252, endPoint y: 314, distance: 77.2
click at [252, 314] on div "Pour fêter les 40 ans de la superstar" at bounding box center [555, 325] width 774 height 44
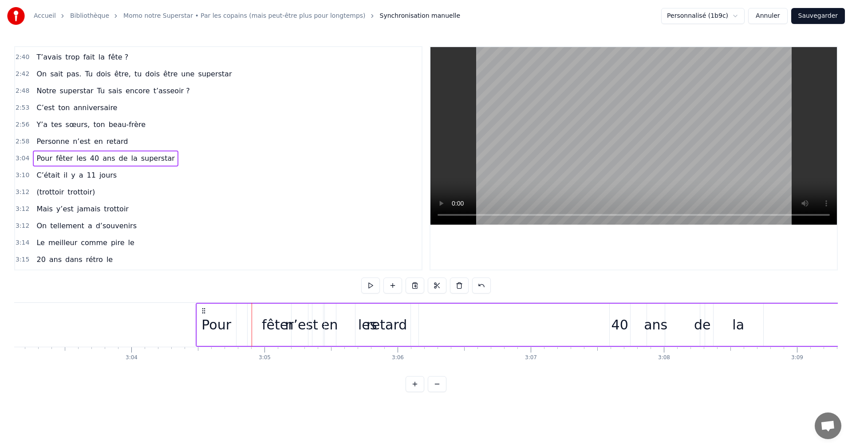
drag, startPoint x: 177, startPoint y: 311, endPoint x: 253, endPoint y: 314, distance: 75.9
click at [254, 314] on div "Pour fêter les 40 ans de la superstar" at bounding box center [583, 325] width 774 height 44
drag, startPoint x: 179, startPoint y: 311, endPoint x: 270, endPoint y: 314, distance: 90.5
click at [199, 314] on icon at bounding box center [195, 310] width 7 height 7
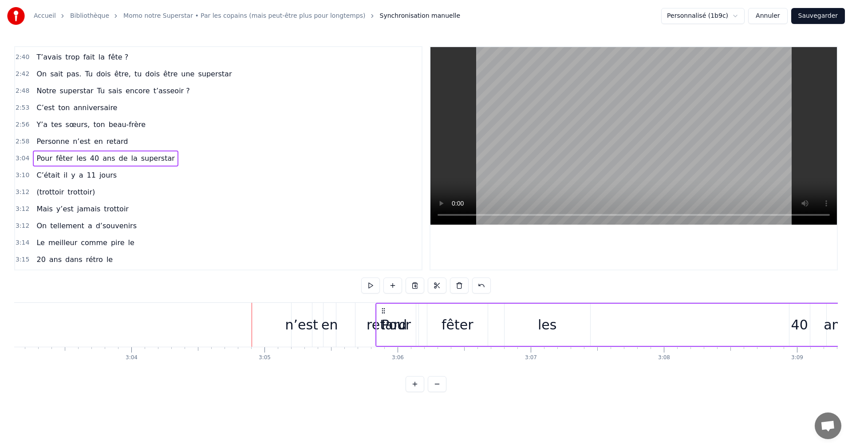
drag, startPoint x: 267, startPoint y: 313, endPoint x: 386, endPoint y: 317, distance: 118.9
click at [386, 317] on div "Pour fêter les 40 ans de la superstar" at bounding box center [762, 325] width 774 height 44
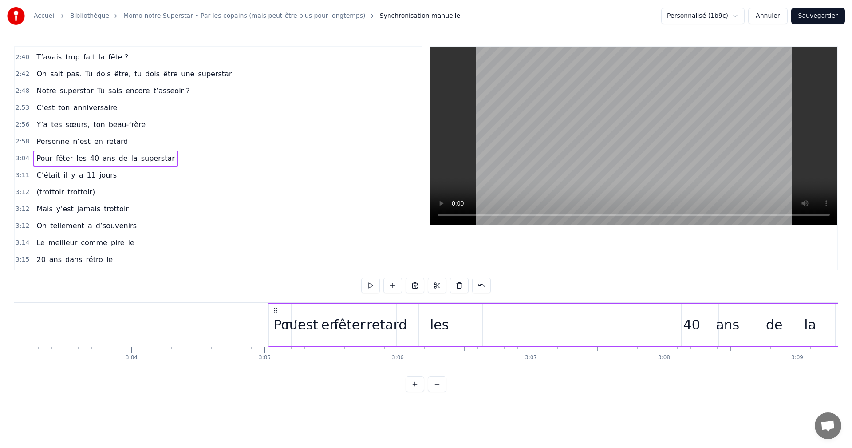
drag, startPoint x: 269, startPoint y: 313, endPoint x: 358, endPoint y: 314, distance: 88.7
click at [358, 314] on div "Pour fêter les 40 ans de la superstar" at bounding box center [654, 325] width 774 height 44
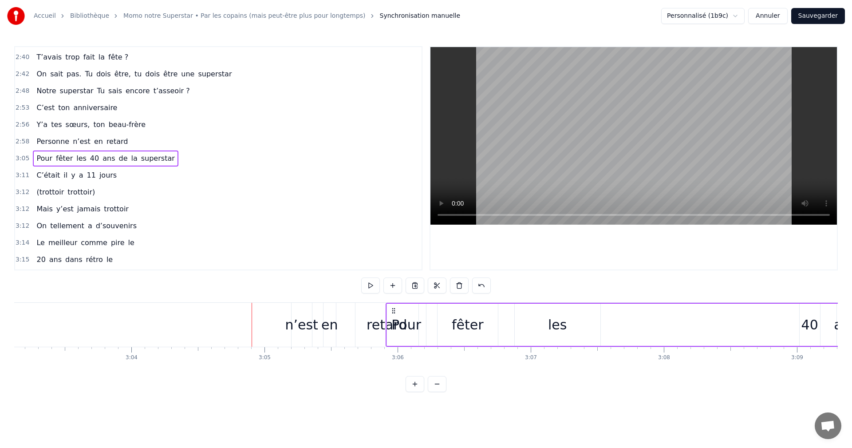
drag, startPoint x: 358, startPoint y: 311, endPoint x: 405, endPoint y: 313, distance: 47.5
click at [397, 313] on icon at bounding box center [393, 310] width 7 height 7
drag, startPoint x: 405, startPoint y: 313, endPoint x: 426, endPoint y: 315, distance: 20.9
click at [428, 314] on div "Pour fêter les 40 ans de la superstar" at bounding box center [797, 325] width 774 height 44
click at [305, 323] on div "n’est" at bounding box center [301, 324] width 33 height 20
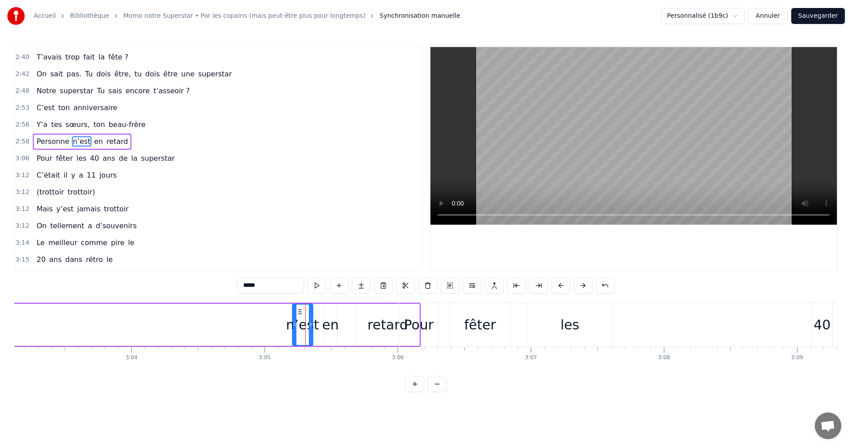
scroll to position [790, 0]
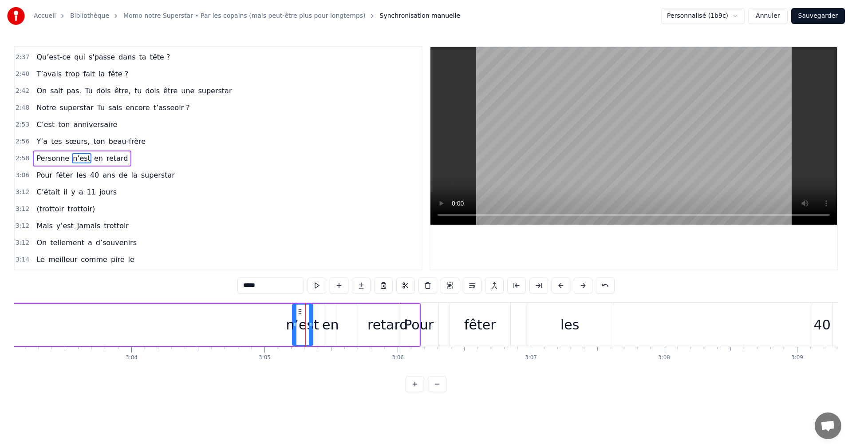
click at [299, 313] on icon at bounding box center [299, 311] width 7 height 7
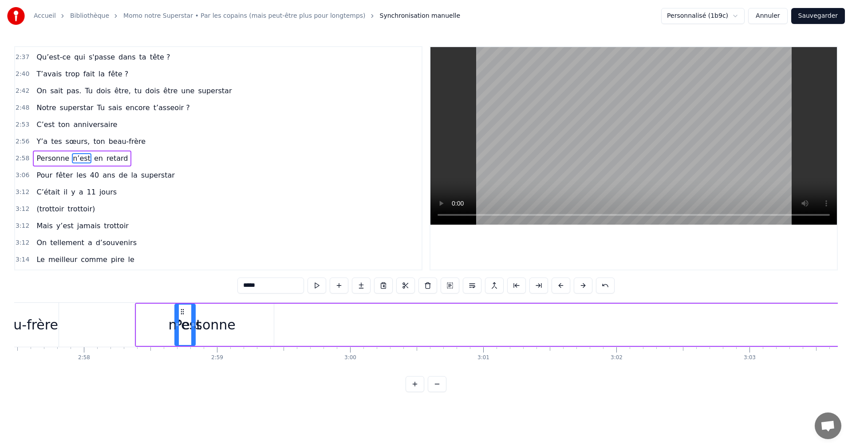
scroll to position [0, 23589]
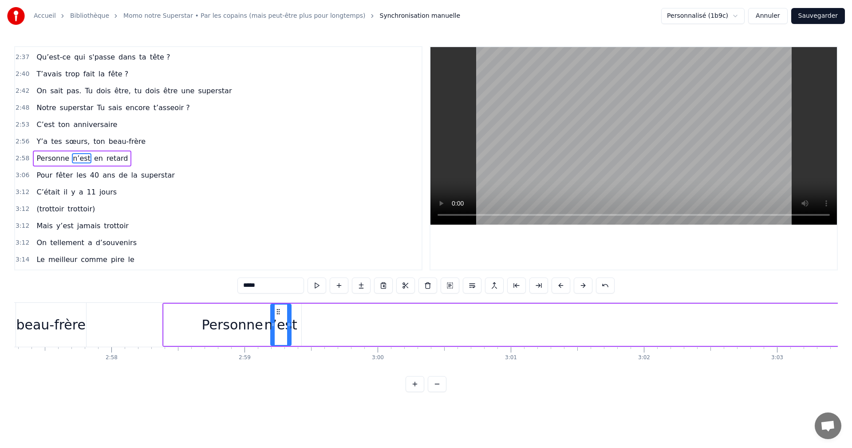
drag, startPoint x: 299, startPoint y: 313, endPoint x: 278, endPoint y: 327, distance: 25.7
click at [278, 327] on div "n’est" at bounding box center [281, 324] width 20 height 40
click at [93, 159] on span "en" at bounding box center [98, 158] width 11 height 10
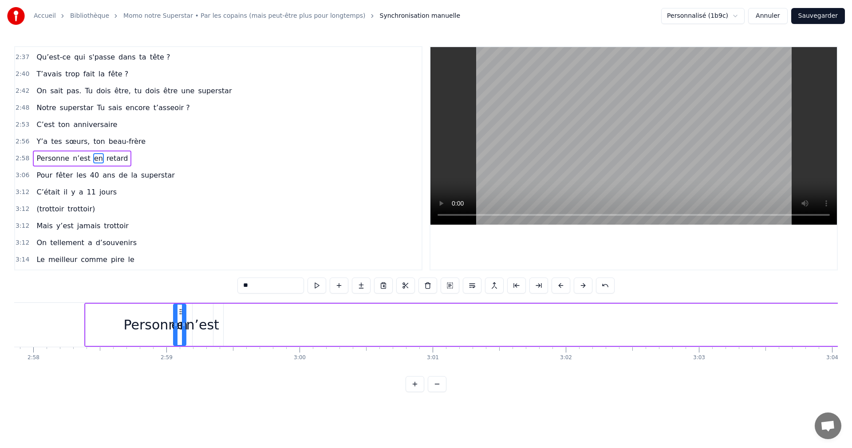
scroll to position [0, 23666]
drag, startPoint x: 67, startPoint y: 310, endPoint x: 229, endPoint y: 331, distance: 163.6
click at [229, 331] on div "en" at bounding box center [229, 324] width 12 height 40
click at [106, 161] on span "retard" at bounding box center [118, 158] width 24 height 10
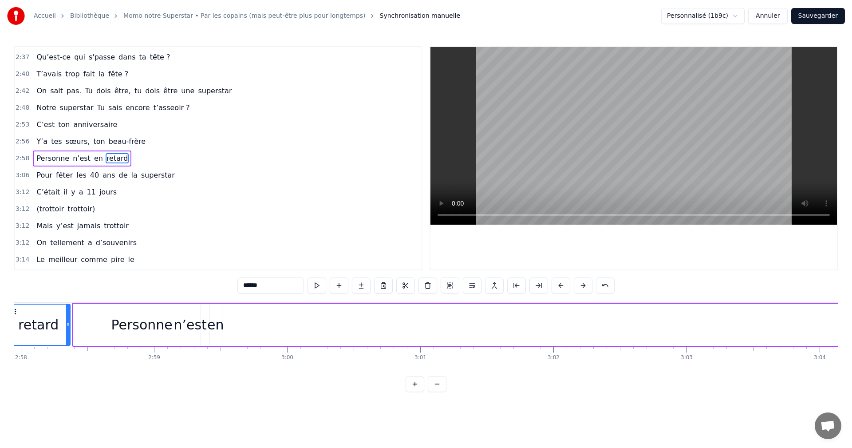
scroll to position [0, 23638]
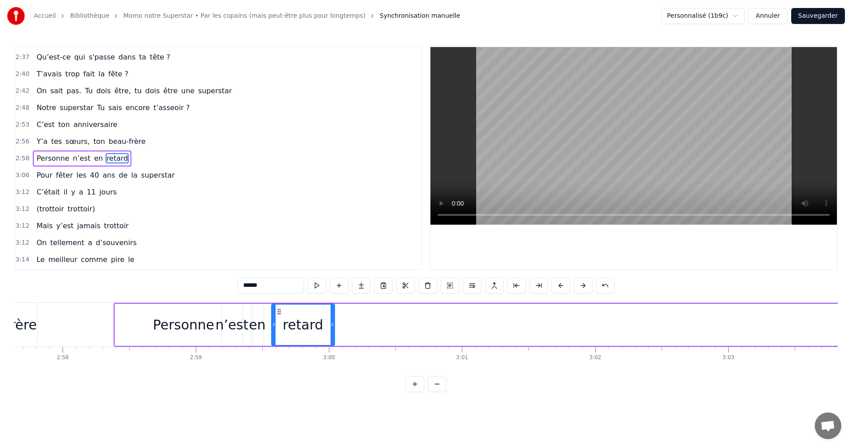
drag, startPoint x: 68, startPoint y: 312, endPoint x: 283, endPoint y: 324, distance: 215.9
click at [279, 325] on div "retard" at bounding box center [303, 324] width 62 height 40
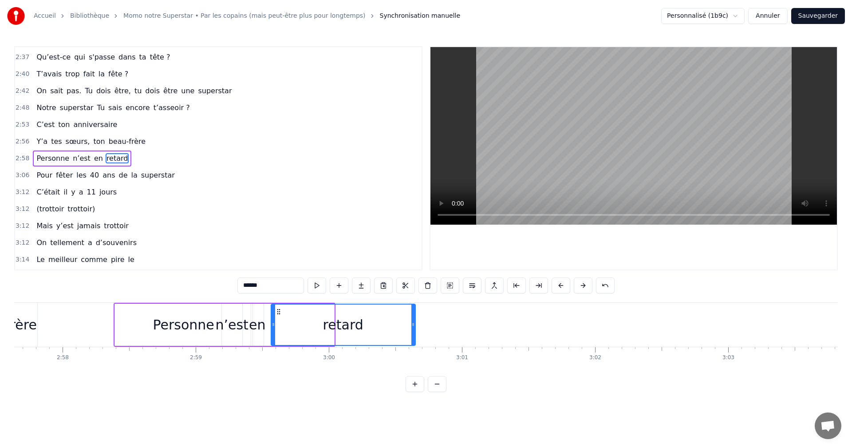
drag, startPoint x: 331, startPoint y: 323, endPoint x: 412, endPoint y: 323, distance: 81.2
click at [412, 323] on icon at bounding box center [413, 324] width 4 height 7
click at [36, 141] on span "Y’a" at bounding box center [41, 141] width 13 height 10
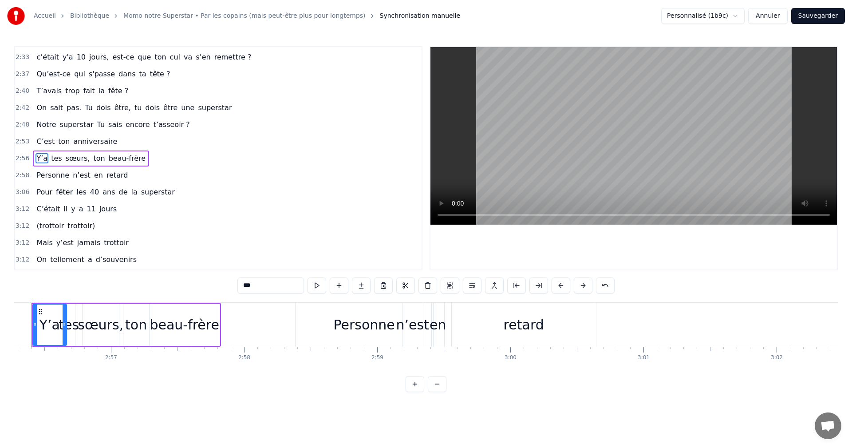
scroll to position [0, 23429]
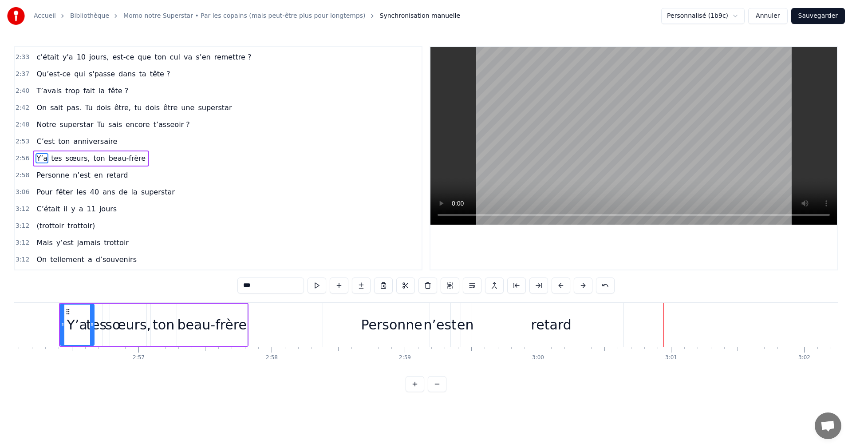
click at [578, 323] on div "retard" at bounding box center [551, 325] width 144 height 44
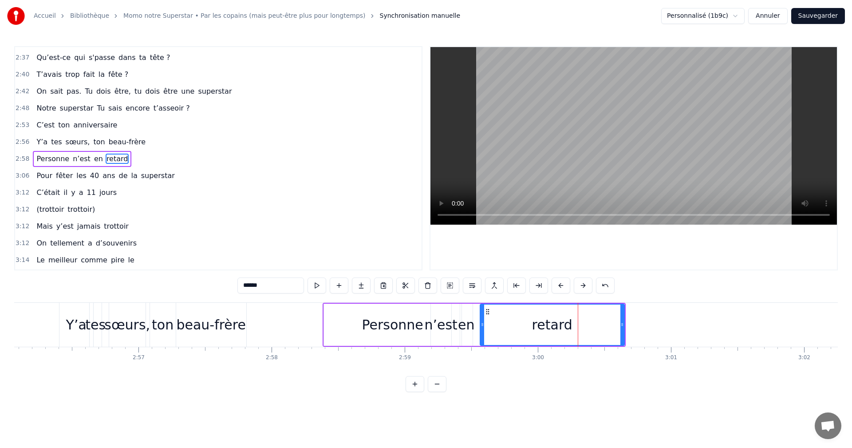
scroll to position [790, 0]
drag, startPoint x: 621, startPoint y: 323, endPoint x: 574, endPoint y: 321, distance: 47.5
click at [574, 321] on icon at bounding box center [575, 324] width 4 height 7
click at [41, 180] on span "Pour" at bounding box center [44, 175] width 18 height 10
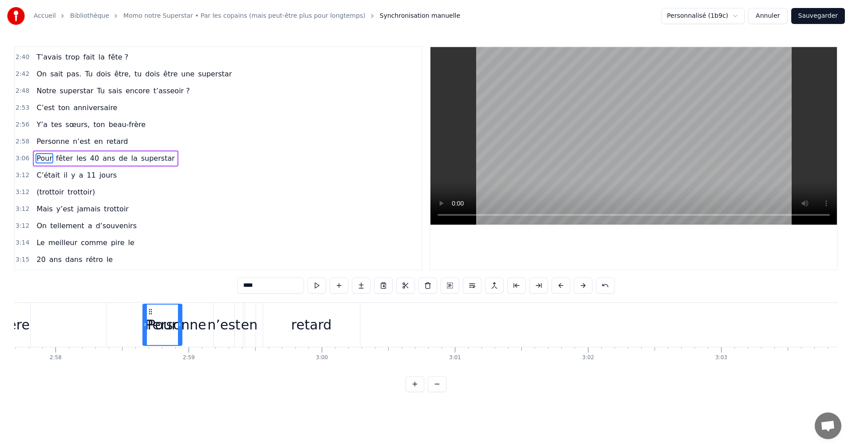
scroll to position [0, 23640]
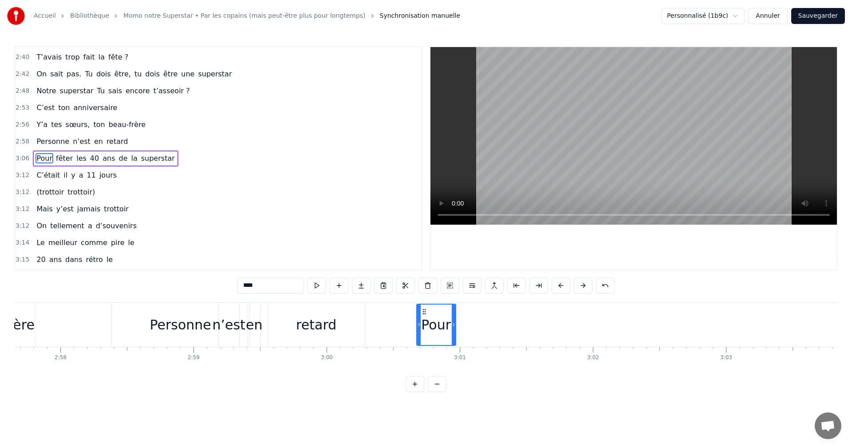
drag, startPoint x: 68, startPoint y: 313, endPoint x: 424, endPoint y: 330, distance: 356.6
click at [424, 330] on div "Pour" at bounding box center [436, 324] width 38 height 40
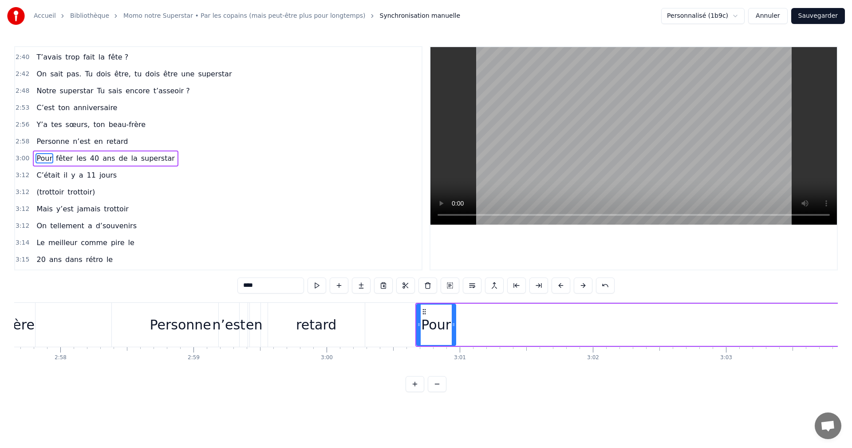
click at [55, 161] on span "fêter" at bounding box center [64, 158] width 19 height 10
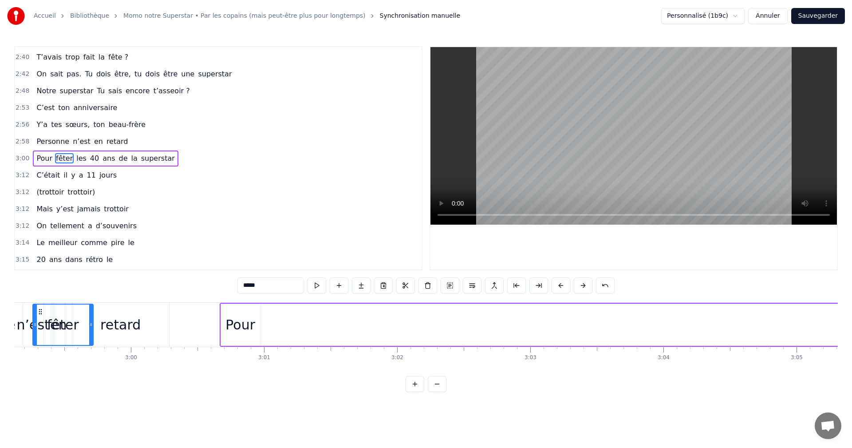
scroll to position [0, 23763]
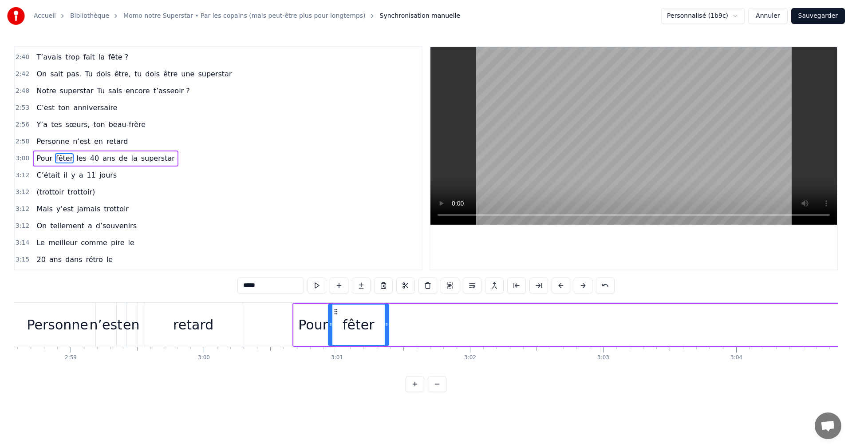
drag, startPoint x: 67, startPoint y: 314, endPoint x: 334, endPoint y: 322, distance: 268.1
click at [334, 322] on div "fêter" at bounding box center [358, 324] width 59 height 40
click at [76, 157] on span "les" at bounding box center [81, 158] width 12 height 10
type input "***"
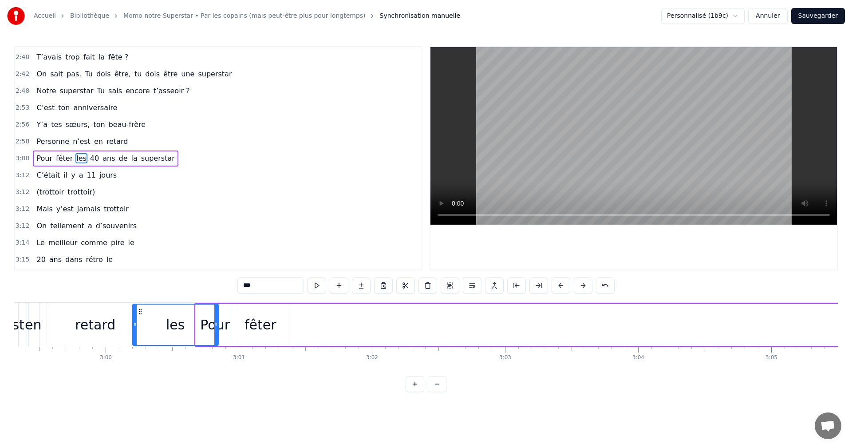
scroll to position [0, 23850]
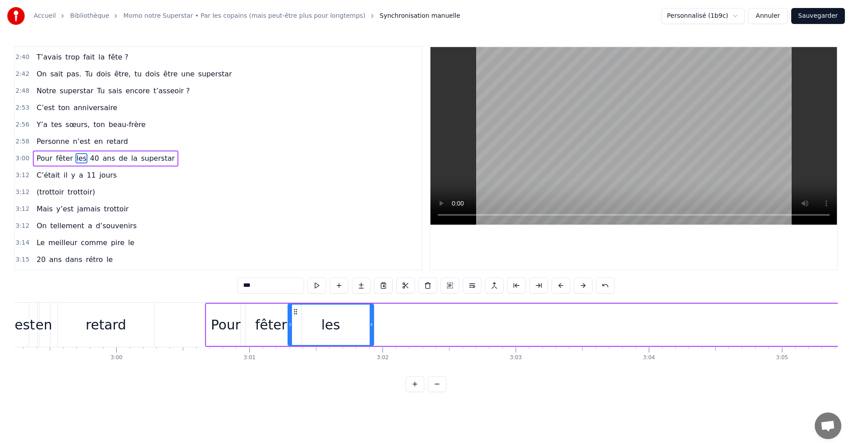
drag, startPoint x: 63, startPoint y: 311, endPoint x: 295, endPoint y: 331, distance: 233.7
click at [295, 331] on div "les" at bounding box center [330, 324] width 85 height 40
drag, startPoint x: 372, startPoint y: 319, endPoint x: 330, endPoint y: 319, distance: 41.7
click at [330, 319] on div at bounding box center [332, 324] width 4 height 40
click at [88, 164] on div "Pour fêter les 40 ans de la superstar" at bounding box center [105, 158] width 145 height 16
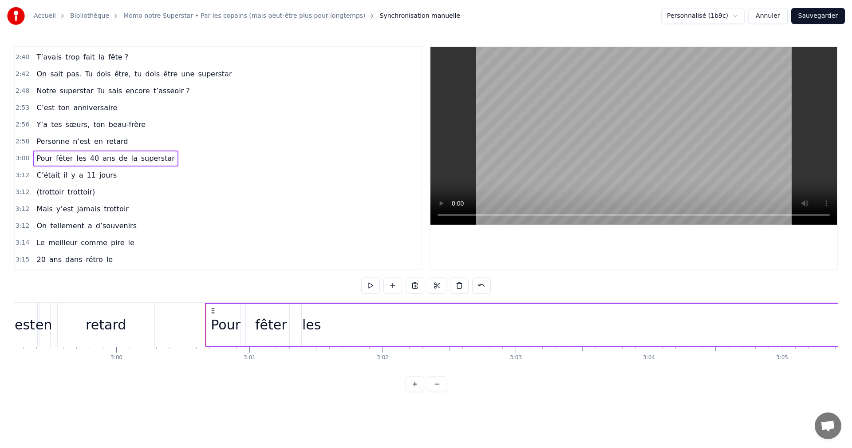
click at [89, 161] on span "40" at bounding box center [94, 158] width 11 height 10
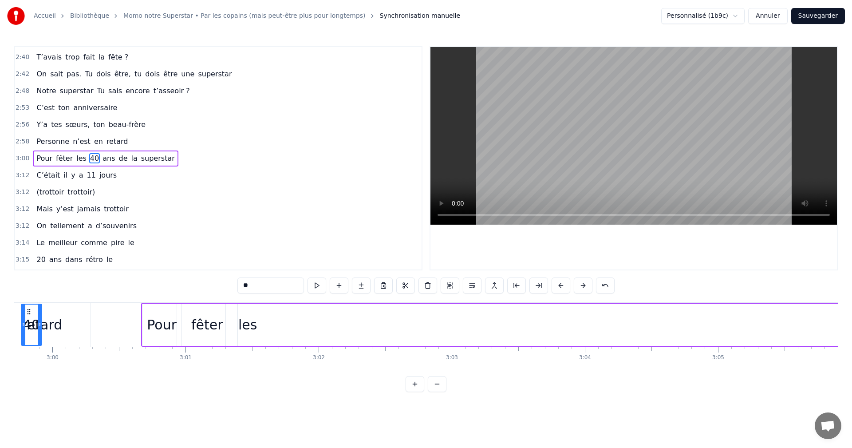
scroll to position [0, 23888]
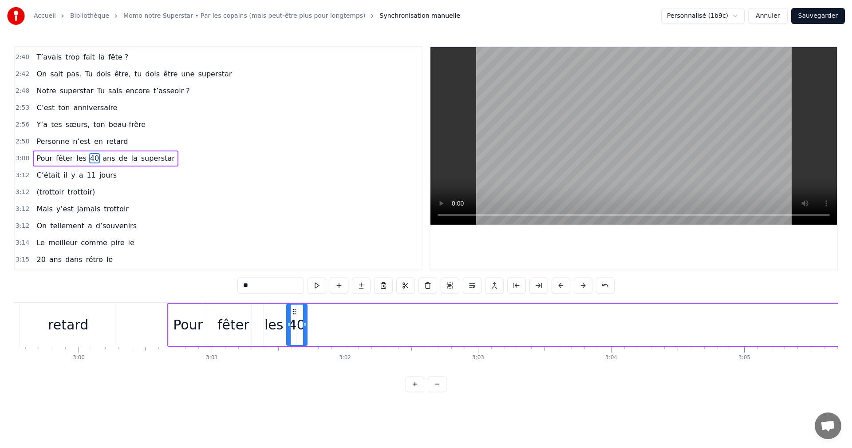
drag, startPoint x: 65, startPoint y: 311, endPoint x: 291, endPoint y: 318, distance: 226.3
click at [291, 318] on div "40" at bounding box center [297, 324] width 20 height 40
click at [102, 161] on span "ans" at bounding box center [109, 158] width 14 height 10
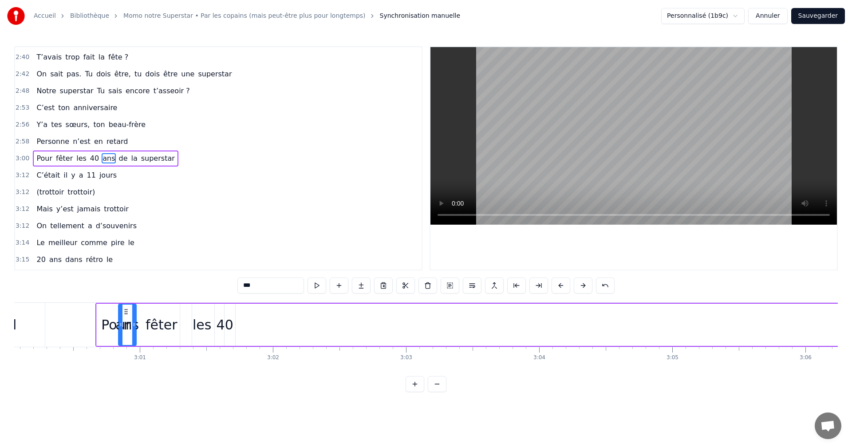
scroll to position [0, 23952]
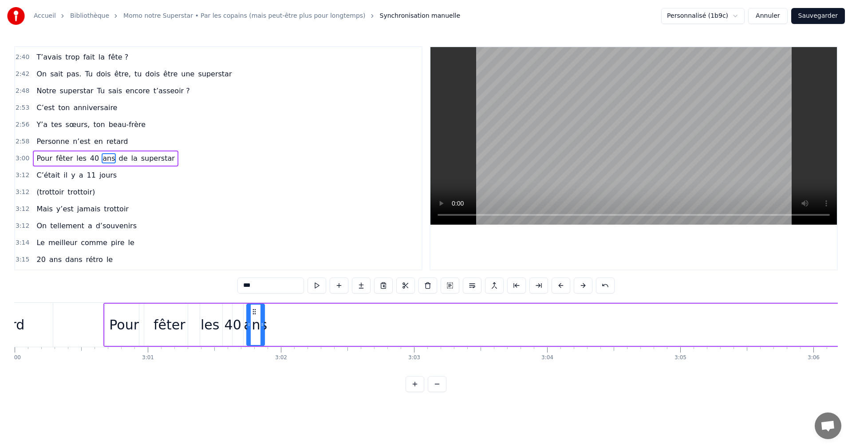
drag, startPoint x: 67, startPoint y: 310, endPoint x: 253, endPoint y: 339, distance: 188.7
click at [253, 339] on div "ans" at bounding box center [255, 324] width 17 height 40
click at [118, 160] on span "de" at bounding box center [123, 158] width 11 height 10
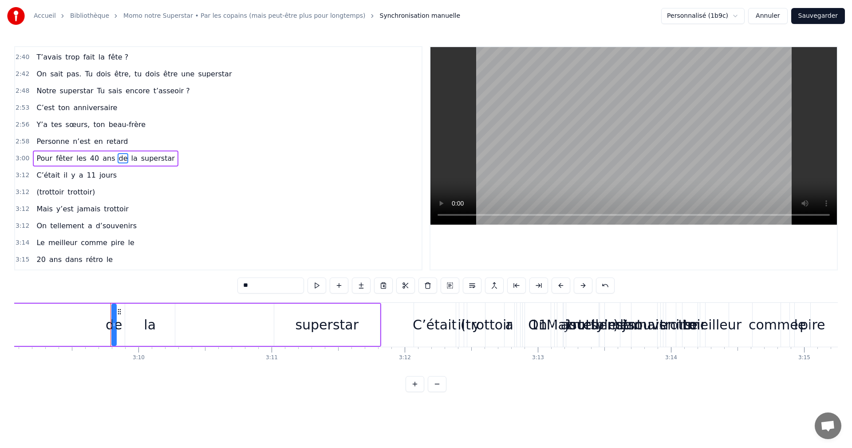
scroll to position [0, 25210]
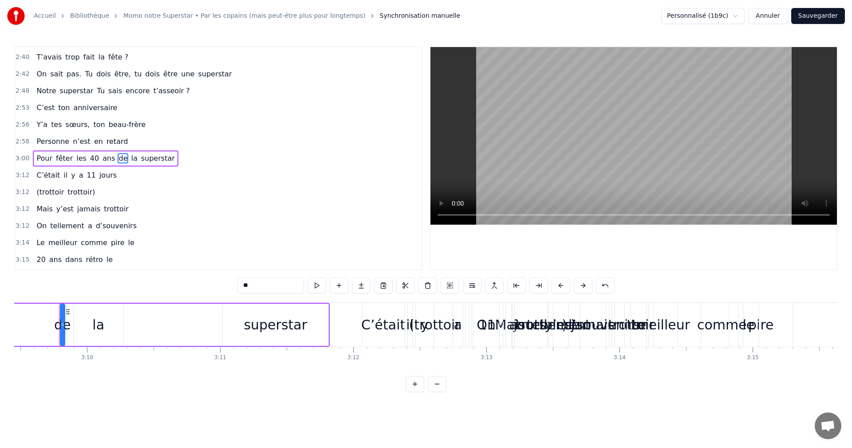
click at [259, 283] on input "**" at bounding box center [270, 285] width 67 height 16
click at [95, 327] on div "la" at bounding box center [98, 324] width 12 height 20
type input "**"
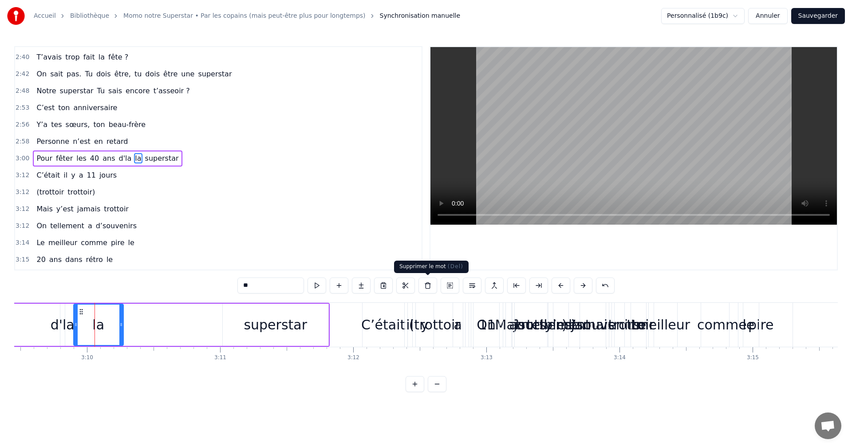
click at [427, 285] on button at bounding box center [427, 285] width 19 height 16
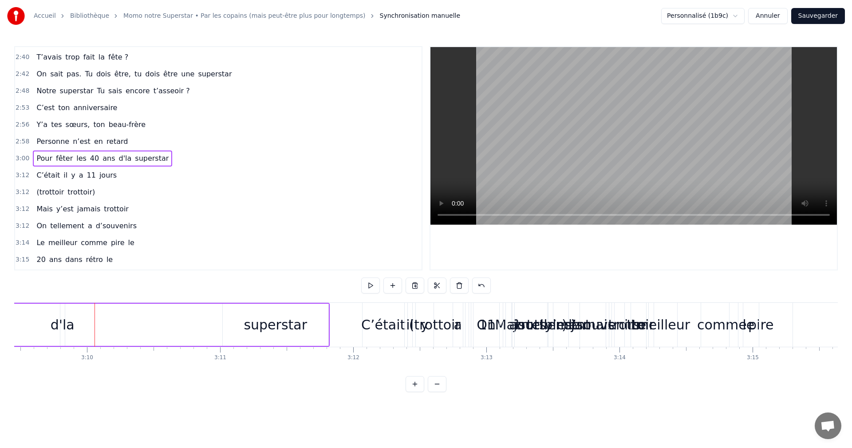
click at [55, 326] on div "d'la" at bounding box center [63, 324] width 24 height 20
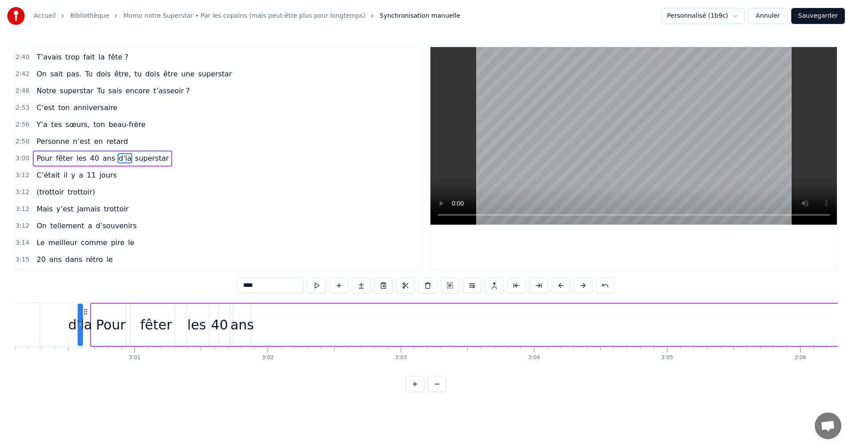
scroll to position [0, 23955]
drag, startPoint x: 72, startPoint y: 311, endPoint x: 280, endPoint y: 322, distance: 208.7
click at [277, 322] on div "d'la" at bounding box center [276, 324] width 4 height 40
click at [145, 163] on span "superstar" at bounding box center [151, 158] width 35 height 10
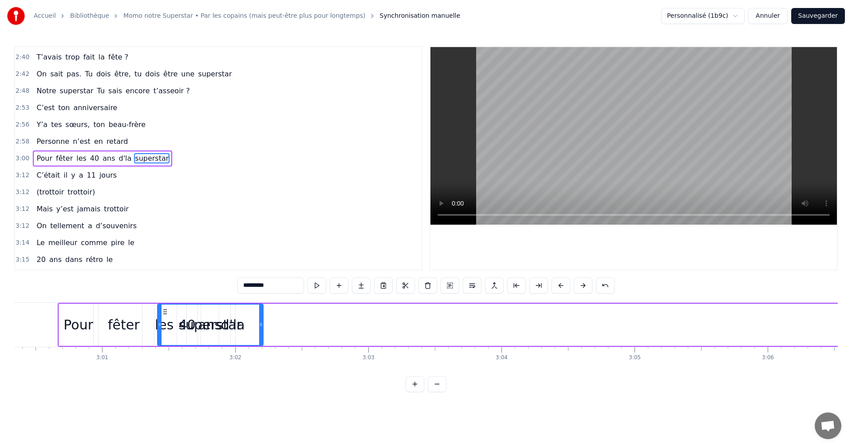
scroll to position [0, 23994]
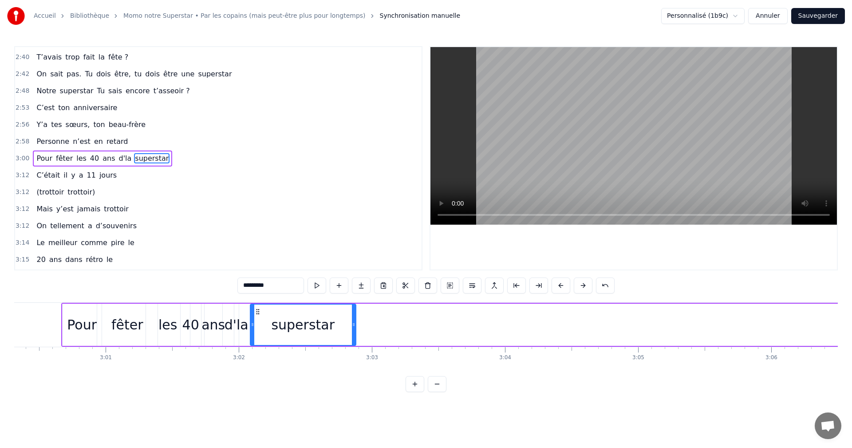
drag, startPoint x: 68, startPoint y: 309, endPoint x: 258, endPoint y: 320, distance: 190.1
click at [258, 320] on div "superstar" at bounding box center [303, 324] width 105 height 40
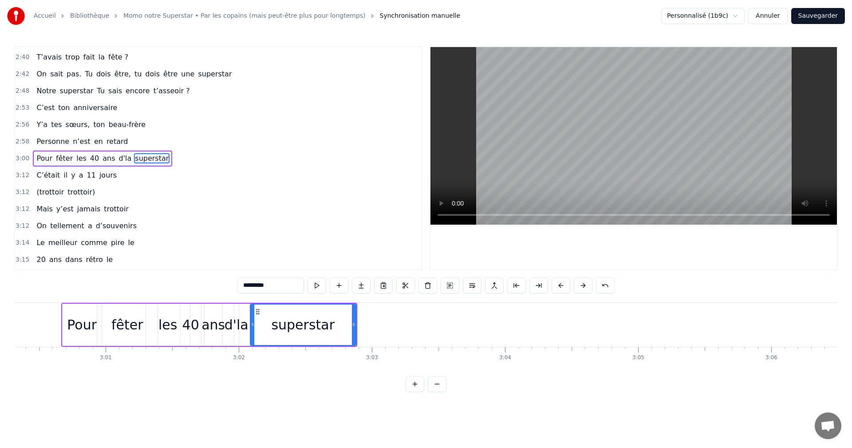
click at [44, 143] on span "Personne" at bounding box center [52, 141] width 35 height 10
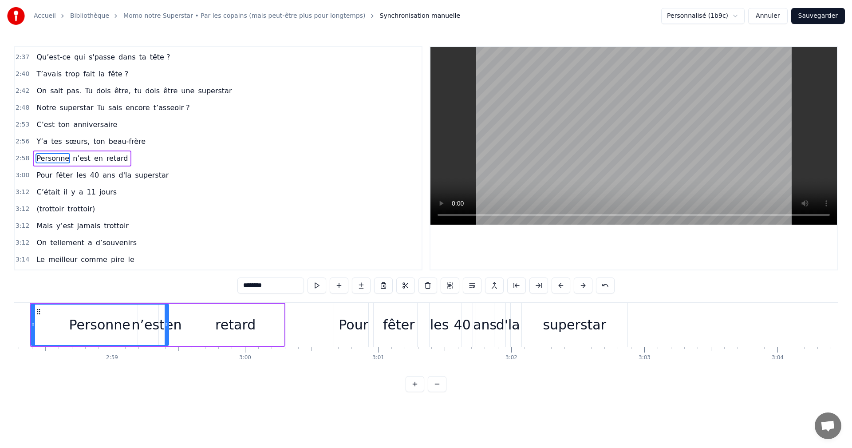
scroll to position [0, 23693]
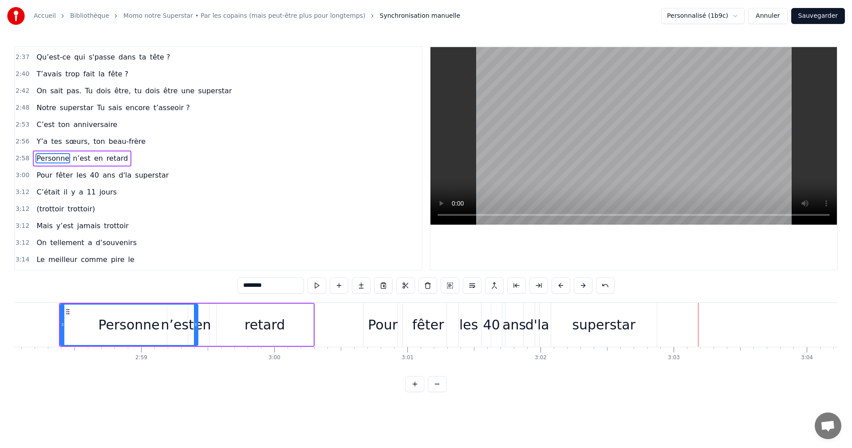
click at [40, 161] on span "Personne" at bounding box center [52, 158] width 35 height 10
click at [40, 144] on span "Y’a" at bounding box center [41, 141] width 13 height 10
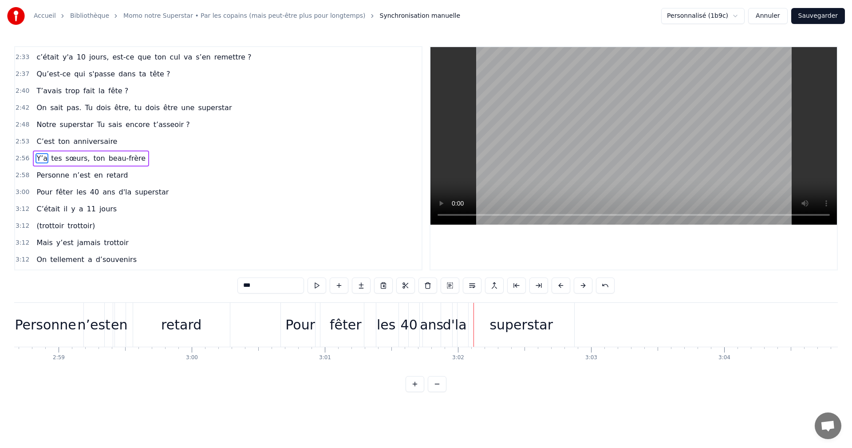
scroll to position [0, 23711]
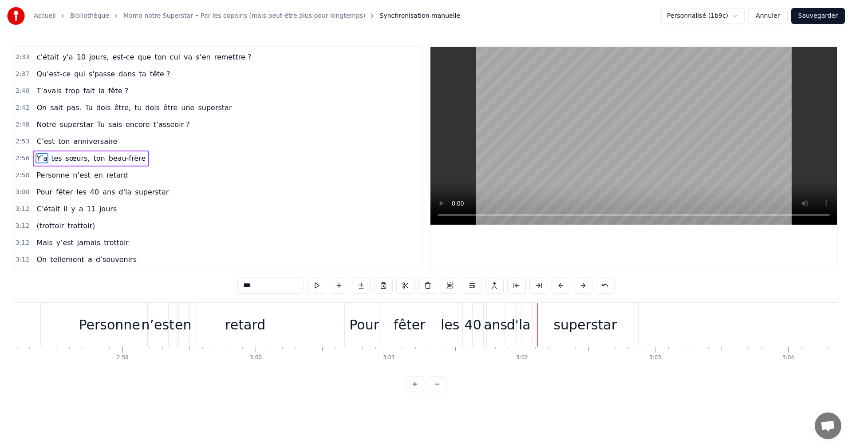
click at [576, 328] on div "superstar" at bounding box center [584, 324] width 63 height 20
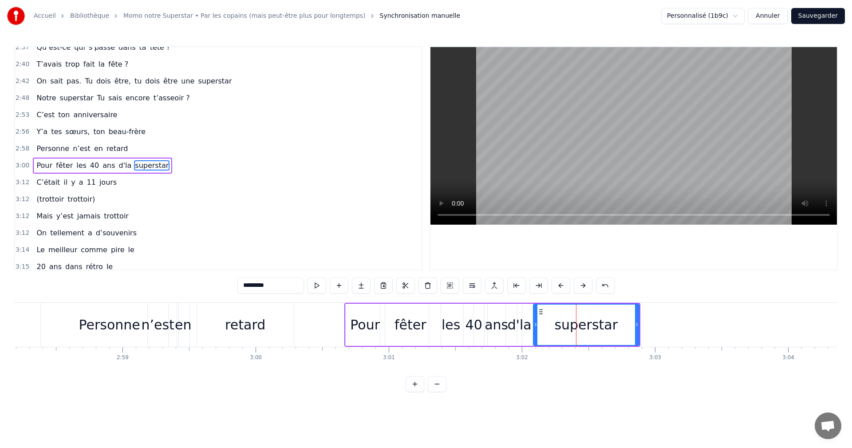
scroll to position [807, 0]
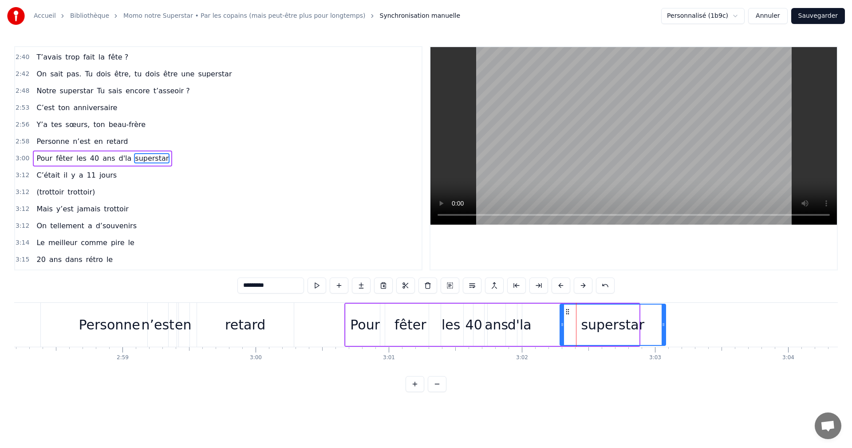
drag, startPoint x: 541, startPoint y: 313, endPoint x: 616, endPoint y: 321, distance: 75.3
click at [653, 317] on div "superstar" at bounding box center [612, 324] width 105 height 40
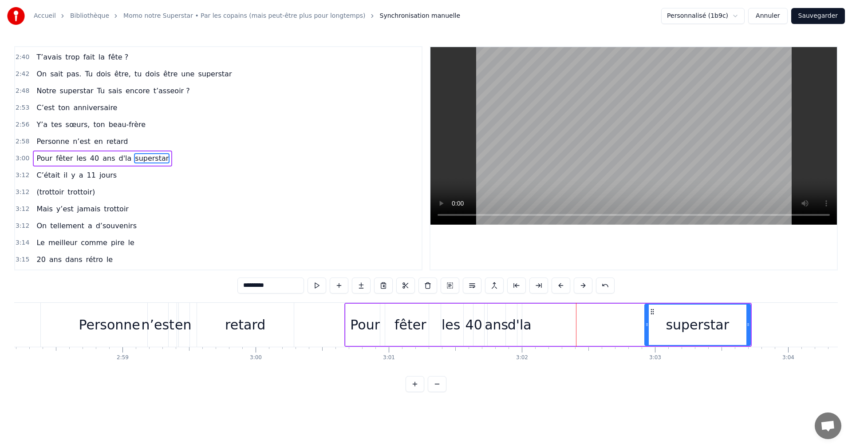
click at [523, 323] on div "d'la" at bounding box center [519, 324] width 24 height 20
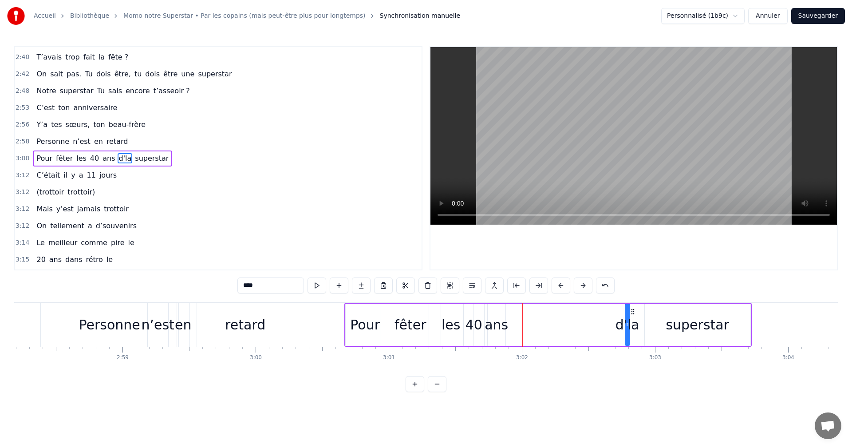
drag, startPoint x: 523, startPoint y: 311, endPoint x: 644, endPoint y: 318, distance: 121.7
click at [629, 318] on div "d'la" at bounding box center [627, 324] width 4 height 40
click at [501, 325] on div "ans" at bounding box center [496, 324] width 24 height 20
drag, startPoint x: 496, startPoint y: 311, endPoint x: 625, endPoint y: 317, distance: 129.2
click at [625, 317] on div "ans" at bounding box center [625, 324] width 17 height 40
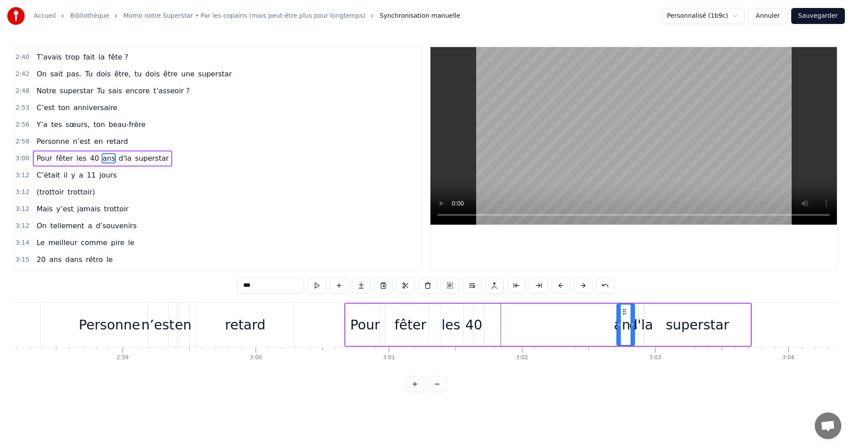
click at [474, 321] on div "40" at bounding box center [473, 324] width 17 height 20
drag, startPoint x: 471, startPoint y: 312, endPoint x: 532, endPoint y: 315, distance: 61.3
click at [540, 313] on icon at bounding box center [536, 311] width 7 height 7
click at [453, 321] on div "les" at bounding box center [450, 324] width 19 height 20
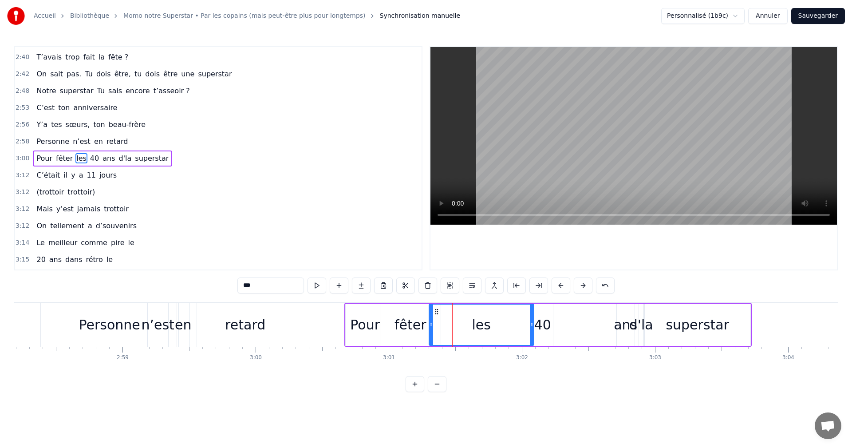
drag, startPoint x: 472, startPoint y: 322, endPoint x: 533, endPoint y: 322, distance: 61.2
click at [533, 322] on icon at bounding box center [532, 324] width 4 height 7
click at [542, 325] on div "40" at bounding box center [542, 324] width 17 height 20
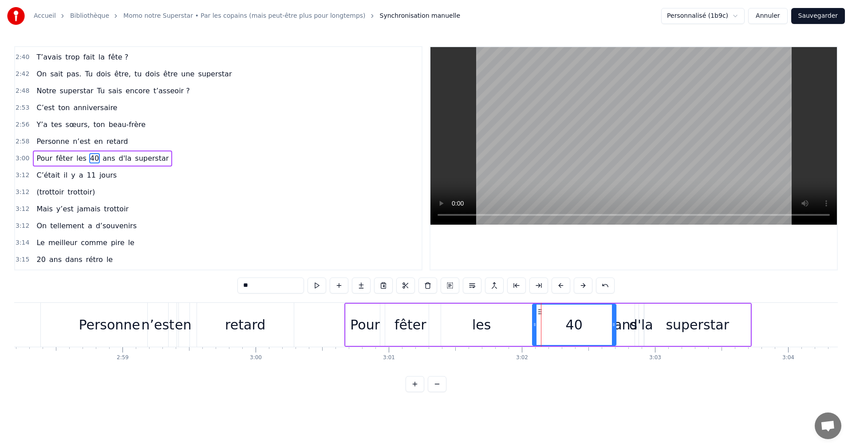
drag, startPoint x: 550, startPoint y: 324, endPoint x: 613, endPoint y: 322, distance: 63.0
click at [613, 322] on icon at bounding box center [614, 324] width 4 height 7
click at [641, 318] on div "d'la" at bounding box center [641, 324] width 24 height 20
drag, startPoint x: 646, startPoint y: 312, endPoint x: 660, endPoint y: 312, distance: 14.2
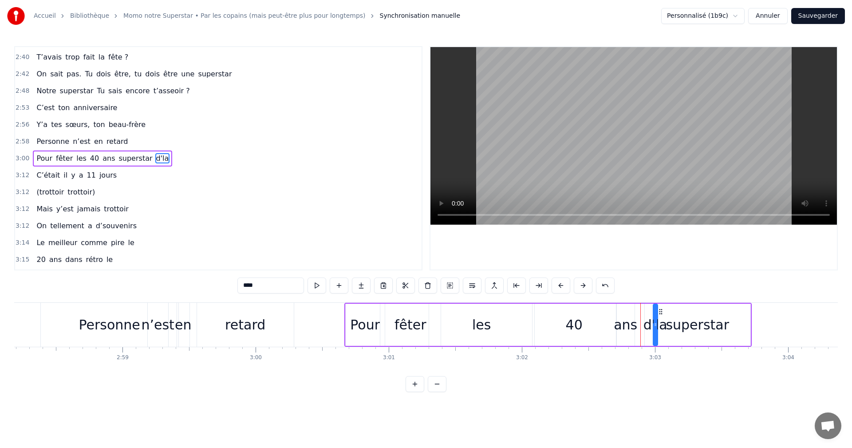
click at [82, 325] on div "Personne" at bounding box center [109, 324] width 61 height 20
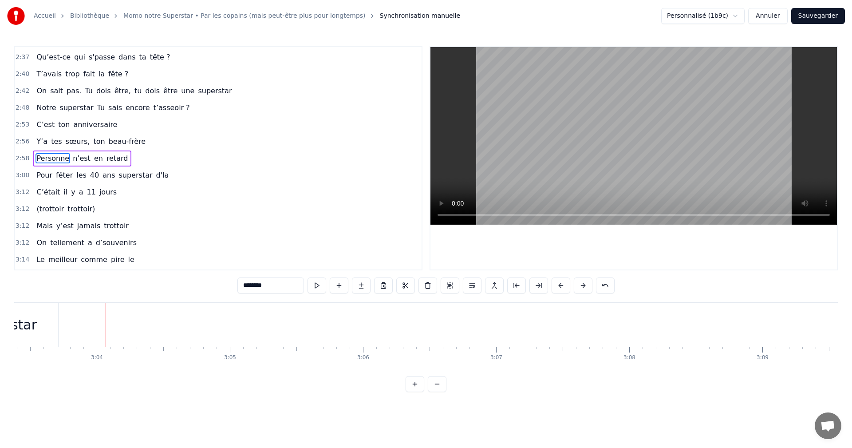
scroll to position [0, 24449]
click at [118, 177] on span "superstar" at bounding box center [135, 175] width 35 height 10
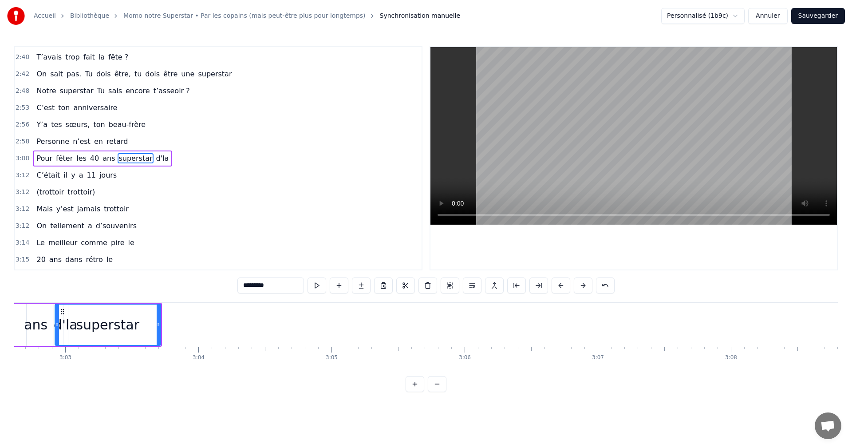
scroll to position [0, 24295]
click at [65, 324] on div "superstar" at bounding box center [113, 324] width 105 height 40
click at [91, 324] on div "superstar" at bounding box center [112, 324] width 63 height 20
click at [107, 324] on div "superstar" at bounding box center [112, 324] width 63 height 20
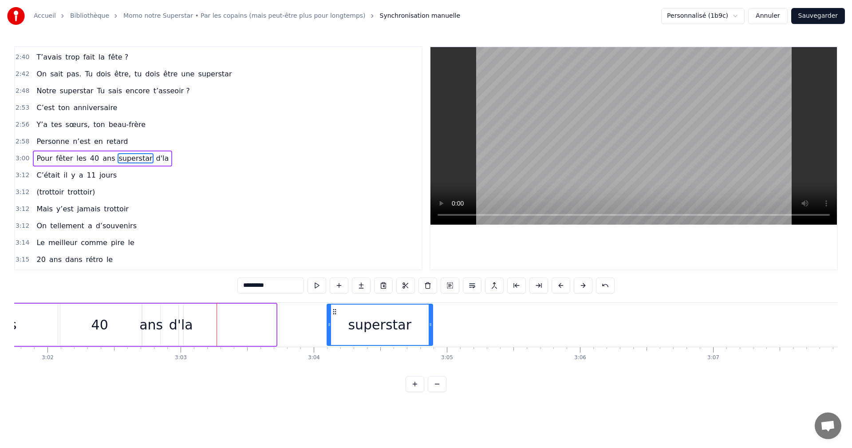
scroll to position [0, 24181]
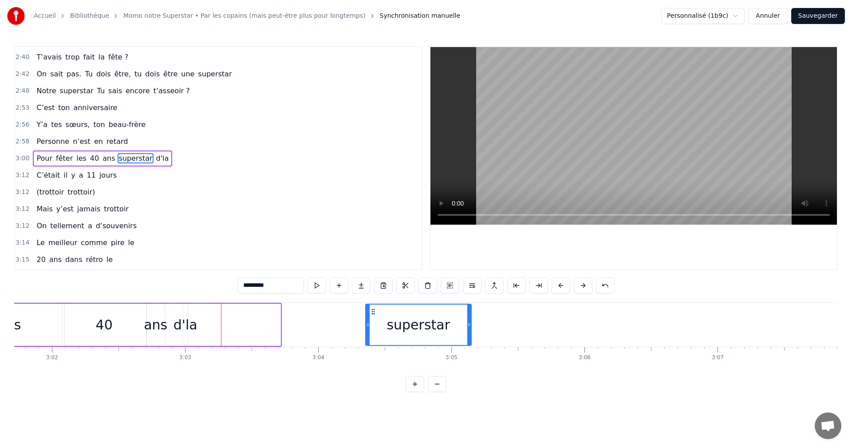
drag, startPoint x: 67, startPoint y: 311, endPoint x: 365, endPoint y: 334, distance: 298.1
click at [194, 326] on div "d'la" at bounding box center [185, 324] width 24 height 20
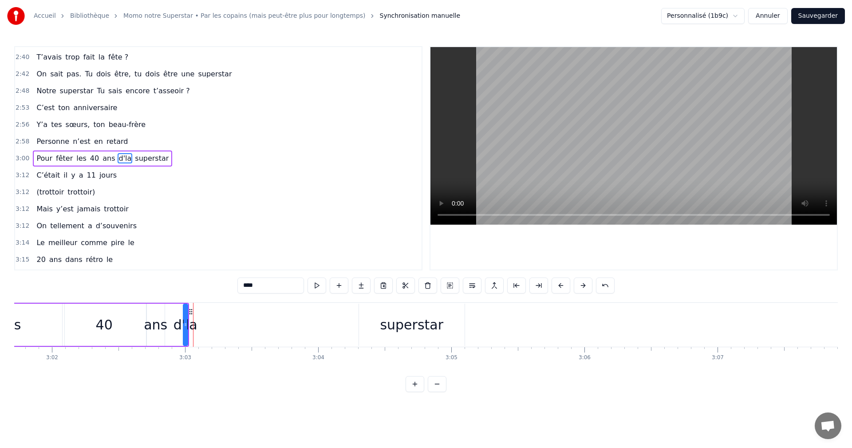
click at [392, 322] on div "superstar" at bounding box center [411, 324] width 63 height 20
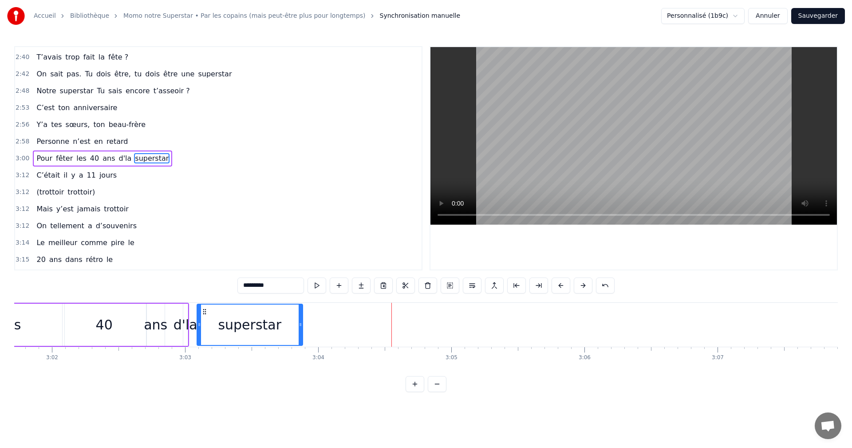
drag, startPoint x: 364, startPoint y: 309, endPoint x: 203, endPoint y: 310, distance: 161.5
click at [203, 310] on icon at bounding box center [204, 311] width 7 height 7
click at [40, 140] on span "Personne" at bounding box center [52, 141] width 35 height 10
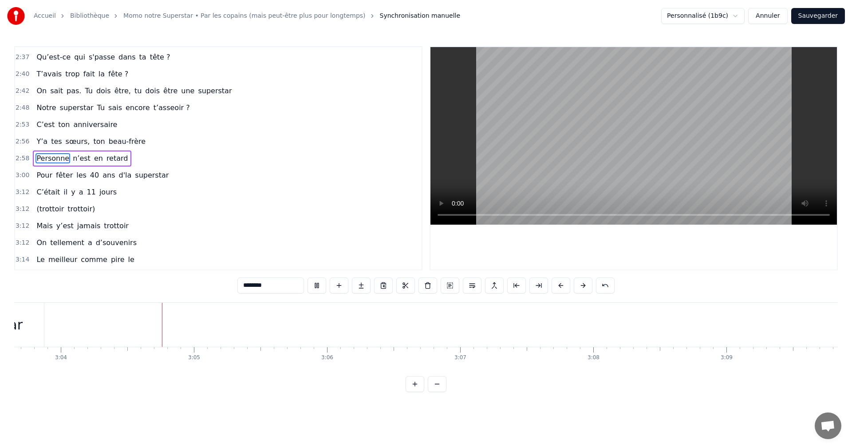
scroll to position [0, 24449]
click at [39, 189] on span "C’était" at bounding box center [47, 192] width 25 height 10
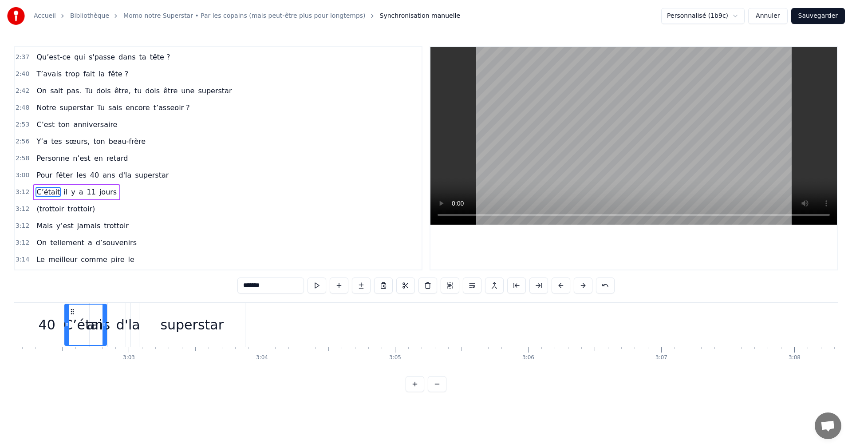
scroll to position [0, 24209]
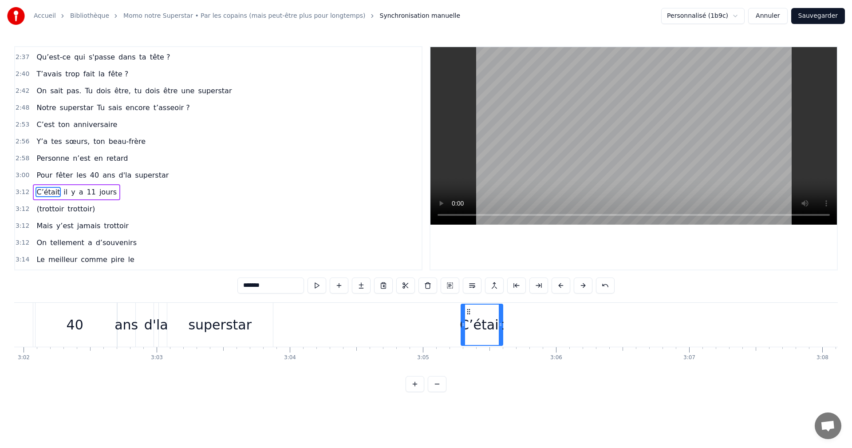
drag, startPoint x: 61, startPoint y: 310, endPoint x: 466, endPoint y: 333, distance: 405.6
click at [466, 333] on div "C’était" at bounding box center [481, 324] width 41 height 40
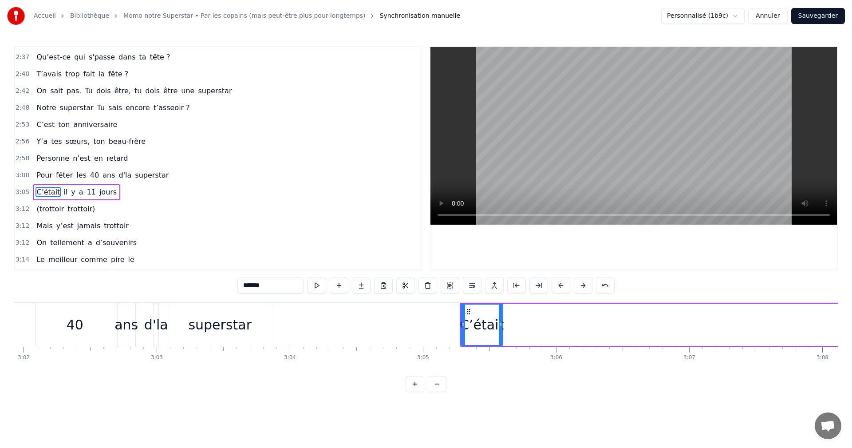
click at [78, 318] on div "40" at bounding box center [75, 324] width 17 height 20
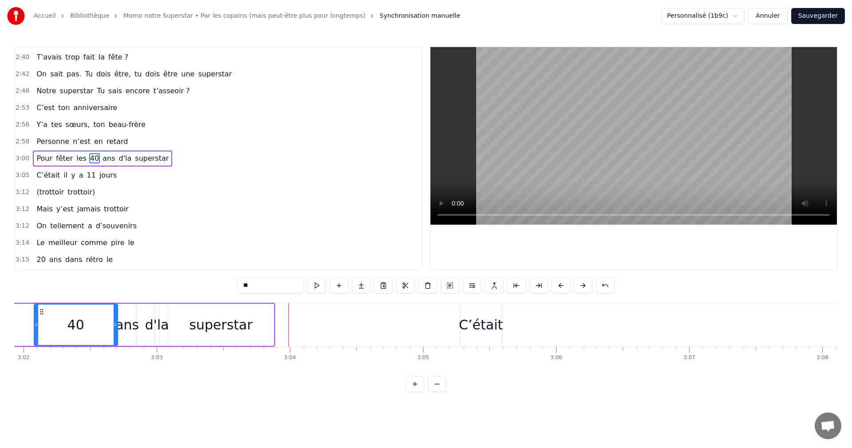
click at [129, 325] on div "ans" at bounding box center [127, 324] width 24 height 20
drag, startPoint x: 134, startPoint y: 325, endPoint x: 144, endPoint y: 325, distance: 9.8
click at [144, 325] on icon at bounding box center [144, 324] width 4 height 7
click at [149, 323] on div "d'la" at bounding box center [157, 324] width 24 height 20
click at [74, 318] on div "40" at bounding box center [75, 324] width 17 height 20
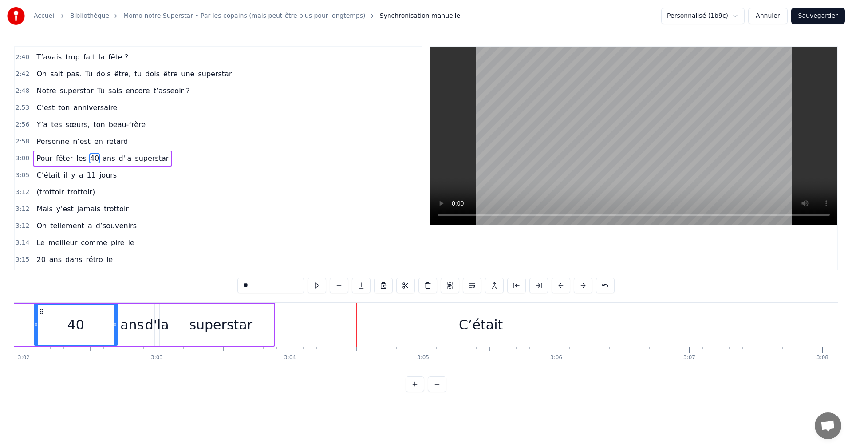
click at [106, 145] on span "retard" at bounding box center [118, 141] width 24 height 10
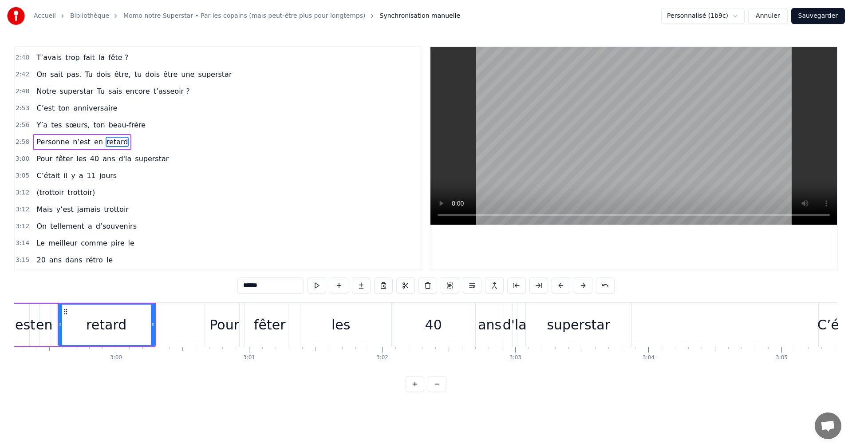
scroll to position [0, 23849]
click at [582, 325] on div "superstar" at bounding box center [580, 324] width 63 height 20
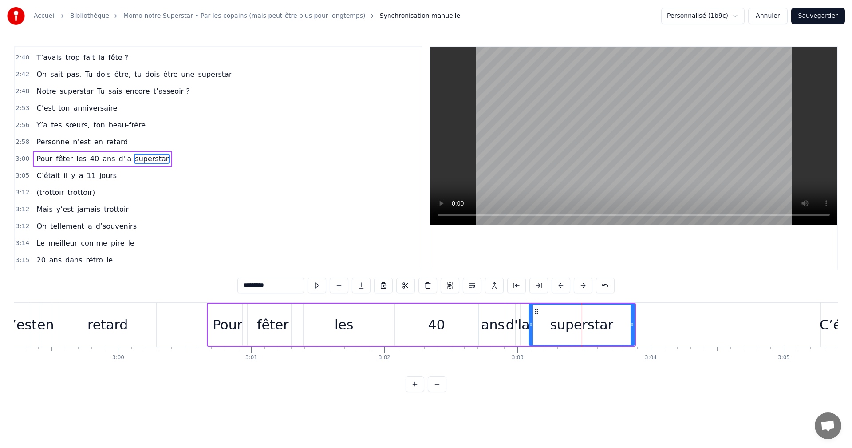
scroll to position [807, 0]
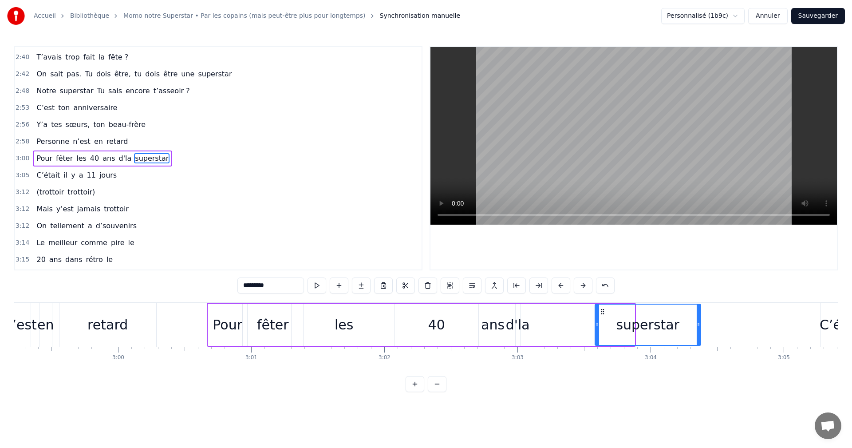
drag, startPoint x: 537, startPoint y: 311, endPoint x: 622, endPoint y: 318, distance: 85.4
click at [622, 318] on div "superstar" at bounding box center [647, 324] width 105 height 40
click at [523, 322] on div "d'la" at bounding box center [518, 324] width 24 height 20
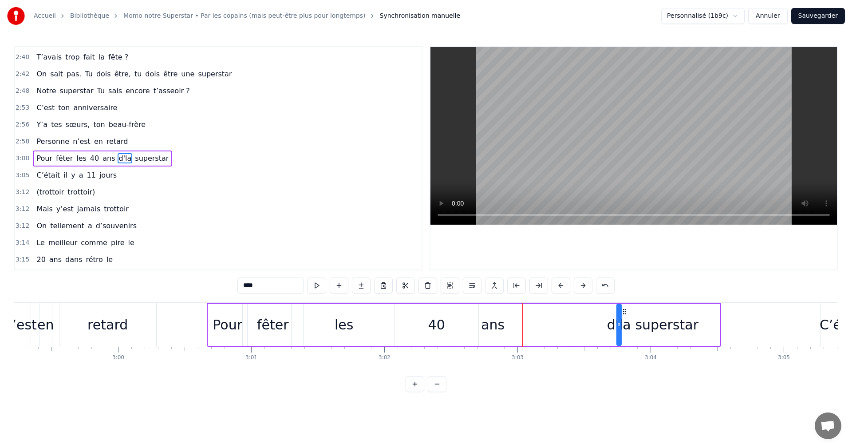
drag, startPoint x: 534, startPoint y: 310, endPoint x: 625, endPoint y: 317, distance: 90.3
click at [500, 321] on div "ans" at bounding box center [493, 324] width 24 height 20
drag, startPoint x: 484, startPoint y: 309, endPoint x: 534, endPoint y: 314, distance: 50.4
click at [534, 314] on icon at bounding box center [536, 311] width 7 height 7
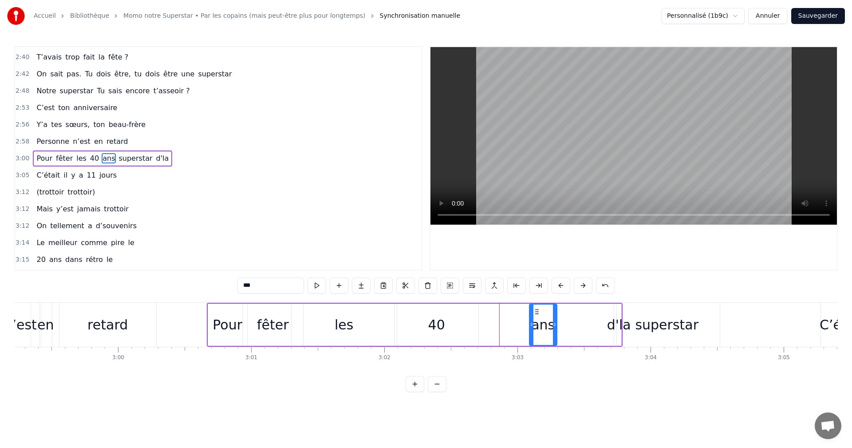
click at [609, 326] on div "d'la" at bounding box center [619, 324] width 24 height 20
drag, startPoint x: 626, startPoint y: 312, endPoint x: 594, endPoint y: 311, distance: 31.9
click at [594, 311] on icon at bounding box center [593, 311] width 7 height 7
click at [637, 322] on div "superstar" at bounding box center [667, 324] width 106 height 42
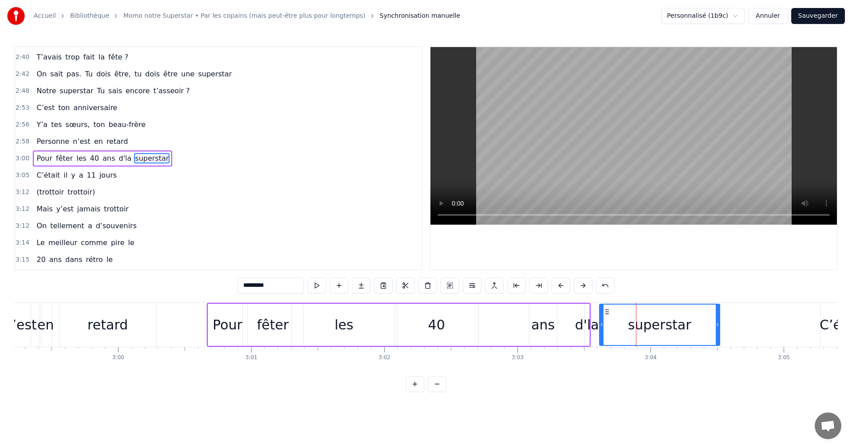
drag, startPoint x: 615, startPoint y: 318, endPoint x: 600, endPoint y: 317, distance: 14.7
click at [600, 317] on div at bounding box center [602, 324] width 4 height 40
click at [577, 322] on div "d'la" at bounding box center [587, 324] width 24 height 20
type input "****"
click at [561, 322] on div "Pour fêter les 40 ans d'la superstar" at bounding box center [464, 325] width 514 height 44
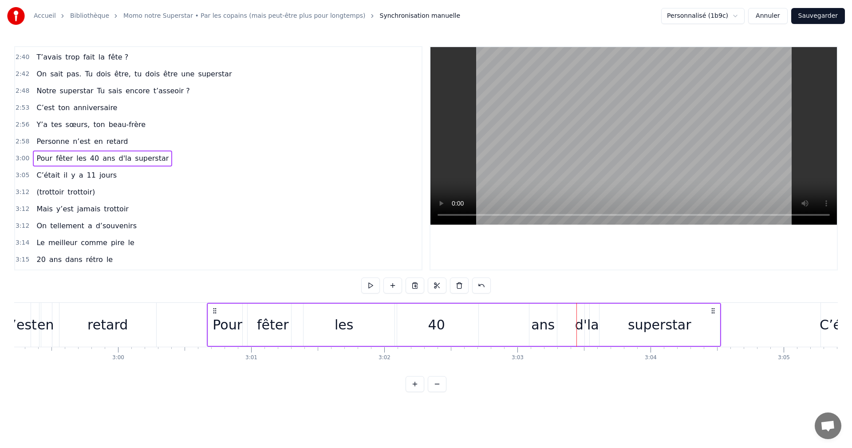
click at [548, 322] on div "ans" at bounding box center [543, 324] width 24 height 20
click at [559, 322] on div "Pour fêter les 40 ans d'la superstar" at bounding box center [464, 325] width 514 height 44
click at [548, 321] on div "ans" at bounding box center [543, 324] width 24 height 20
drag, startPoint x: 554, startPoint y: 321, endPoint x: 574, endPoint y: 322, distance: 19.1
click at [574, 322] on icon at bounding box center [574, 324] width 4 height 7
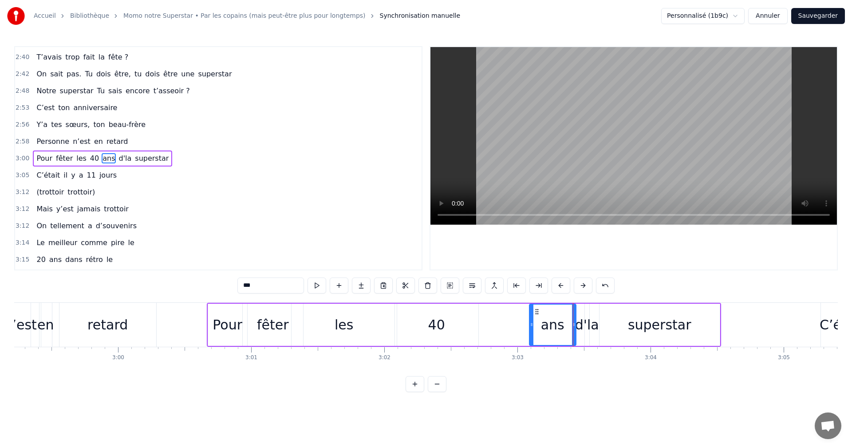
click at [106, 146] on span "retard" at bounding box center [118, 141] width 24 height 10
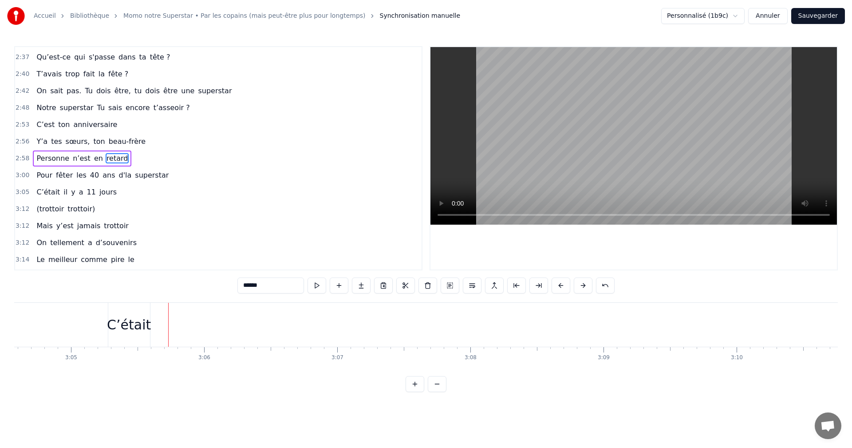
scroll to position [0, 24596]
click at [105, 331] on div "C’était" at bounding box center [94, 324] width 44 height 20
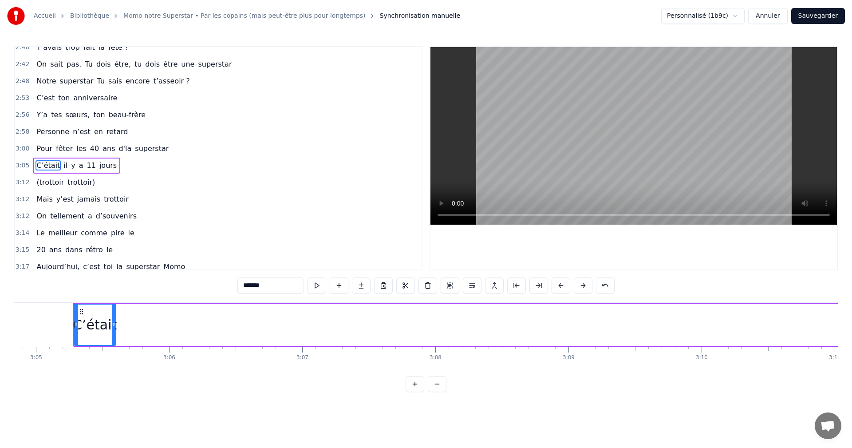
scroll to position [824, 0]
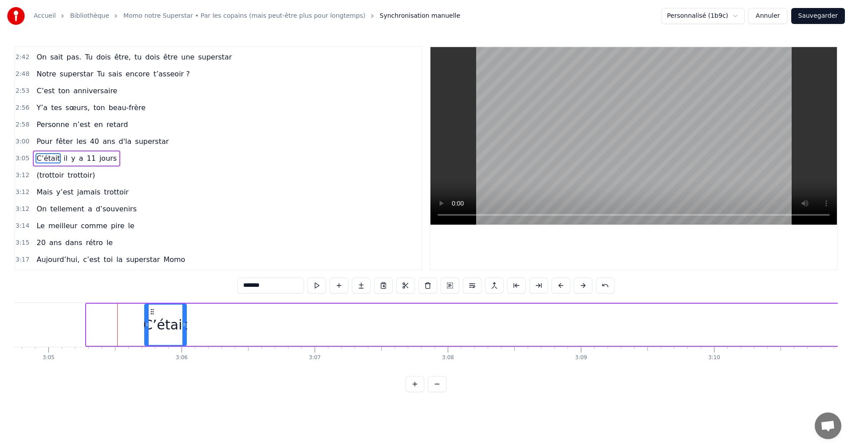
drag, startPoint x: 83, startPoint y: 311, endPoint x: 153, endPoint y: 313, distance: 69.7
click at [153, 313] on icon at bounding box center [152, 311] width 7 height 7
click at [102, 143] on span "ans" at bounding box center [109, 141] width 14 height 10
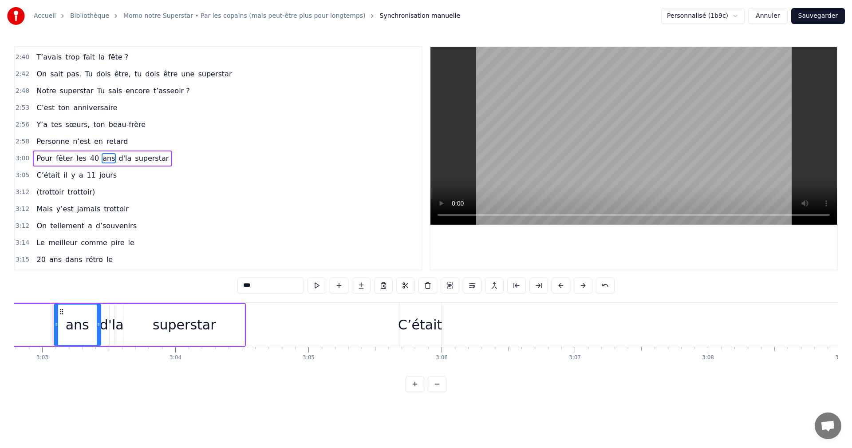
scroll to position [0, 24318]
click at [63, 177] on span "il" at bounding box center [66, 175] width 6 height 10
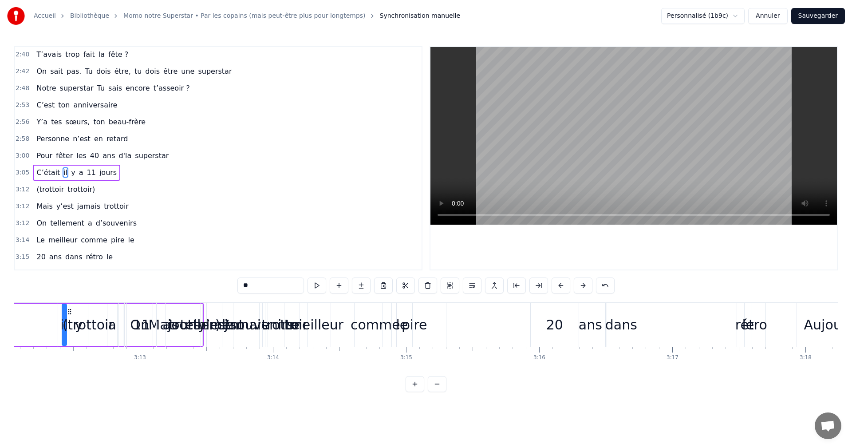
scroll to position [0, 25559]
drag, startPoint x: 67, startPoint y: 309, endPoint x: 0, endPoint y: 306, distance: 66.6
click at [0, 306] on div "Accueil Bibliothèque Momo notre Superstar • Par les copains (mais peut-être plu…" at bounding box center [426, 196] width 852 height 392
click at [187, 313] on div "tellement" at bounding box center [210, 325] width 111 height 44
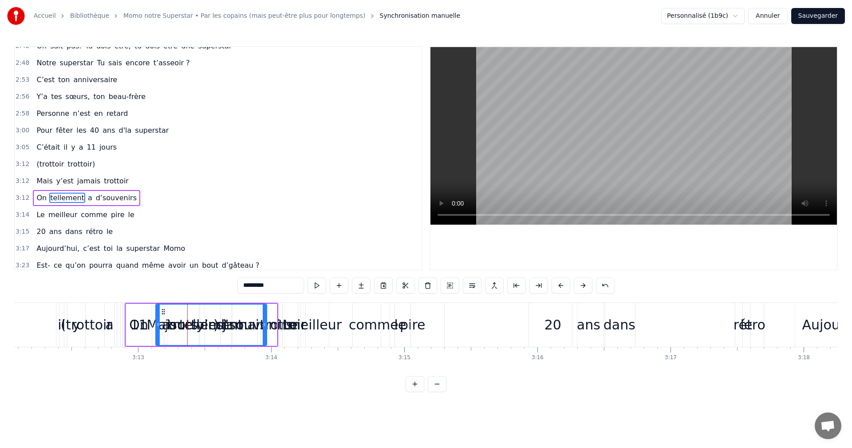
scroll to position [840, 0]
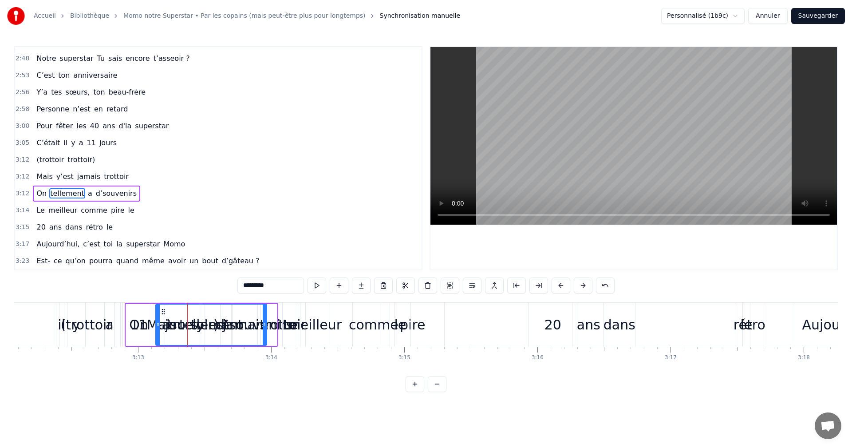
click at [91, 321] on div "(trottoir" at bounding box center [86, 324] width 51 height 20
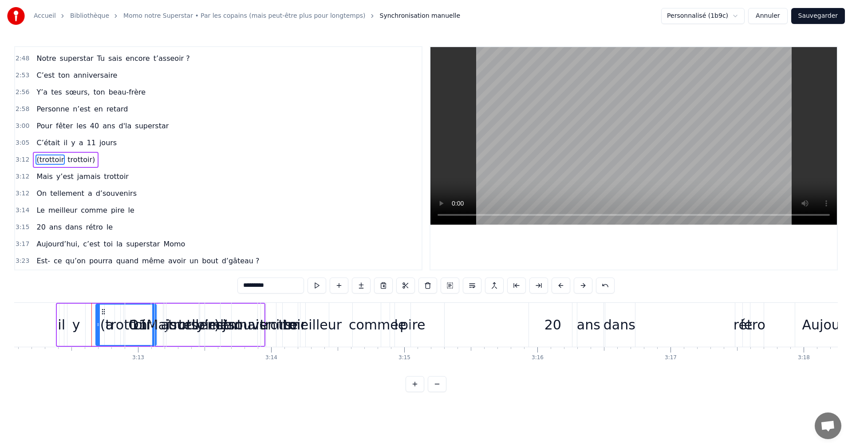
drag, startPoint x: 65, startPoint y: 313, endPoint x: 104, endPoint y: 314, distance: 38.6
click at [104, 314] on icon at bounding box center [103, 311] width 7 height 7
click at [63, 313] on div "il" at bounding box center [61, 325] width 4 height 44
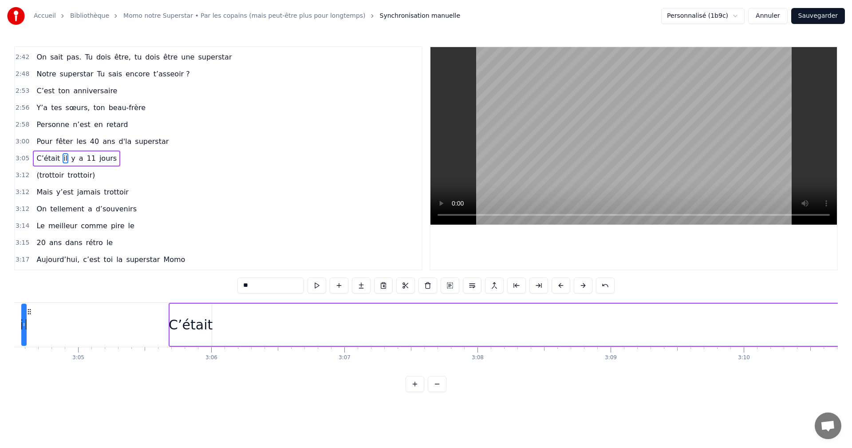
scroll to position [0, 24524]
drag, startPoint x: 66, startPoint y: 310, endPoint x: 248, endPoint y: 333, distance: 184.1
click at [248, 333] on div "C’était il y a 11 jours" at bounding box center [717, 325] width 1038 height 44
click at [70, 161] on span "y" at bounding box center [73, 158] width 6 height 10
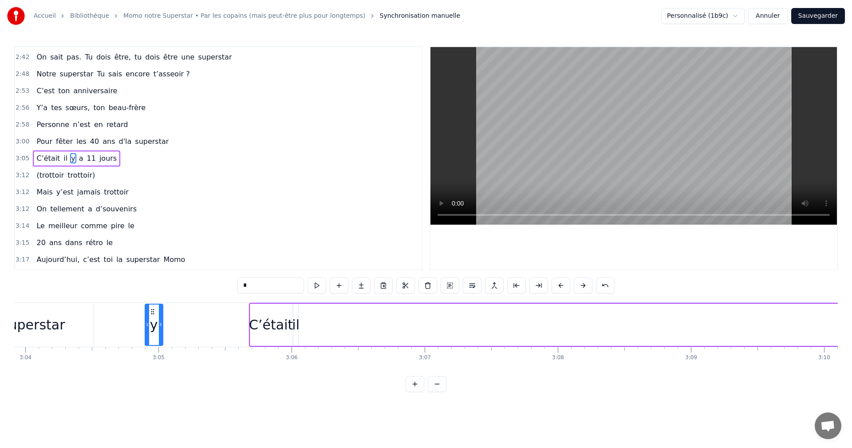
scroll to position [0, 24472]
drag, startPoint x: 66, startPoint y: 310, endPoint x: 307, endPoint y: 328, distance: 241.5
click at [307, 328] on div "y" at bounding box center [309, 324] width 17 height 40
click at [273, 287] on input "*" at bounding box center [270, 285] width 67 height 16
click at [85, 158] on span "a" at bounding box center [88, 158] width 6 height 10
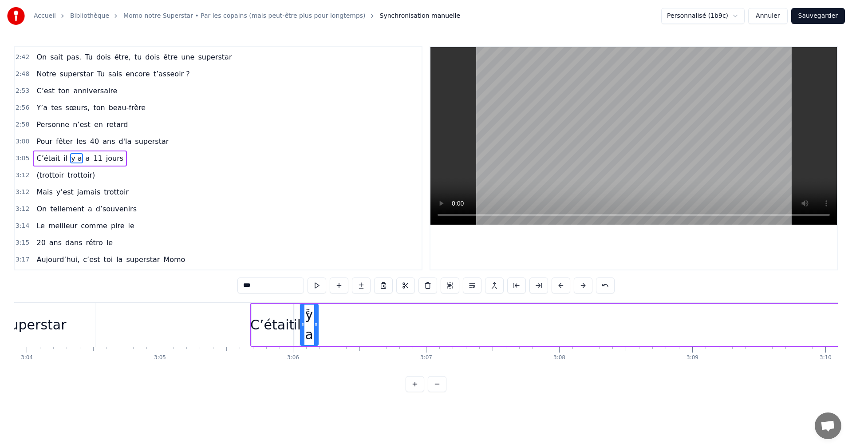
type input "*"
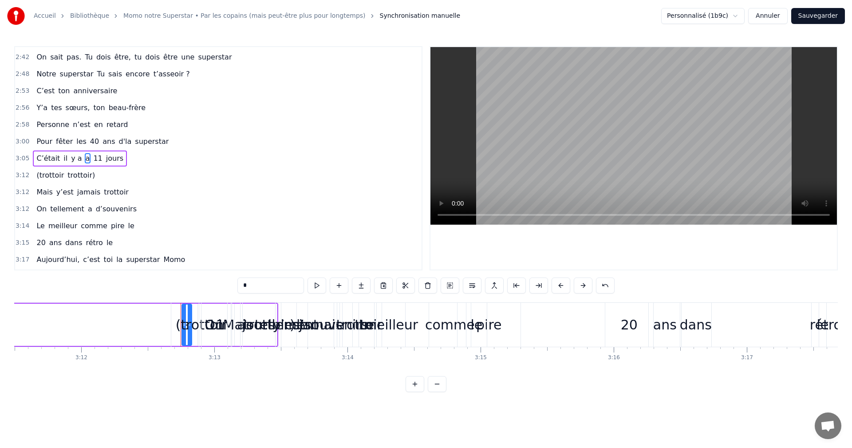
scroll to position [0, 25604]
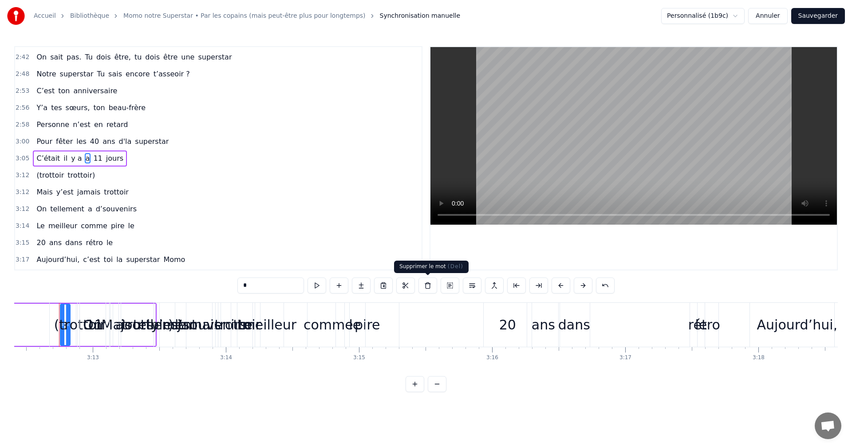
click at [424, 289] on button at bounding box center [427, 285] width 19 height 16
click at [85, 157] on span "11" at bounding box center [90, 158] width 11 height 10
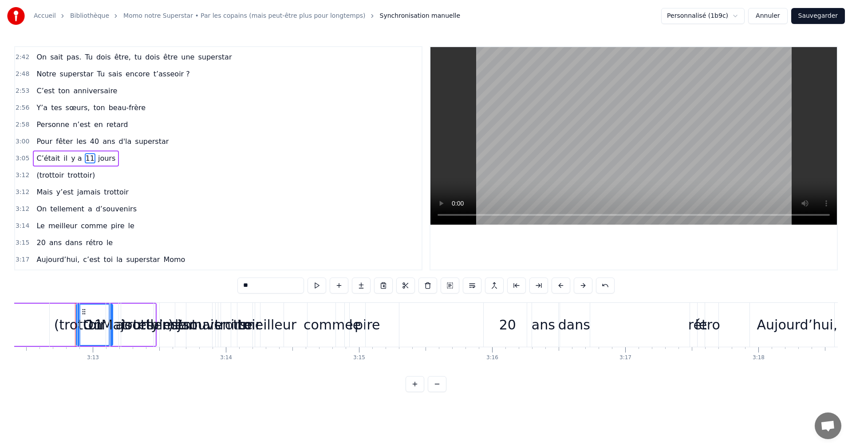
drag, startPoint x: 83, startPoint y: 308, endPoint x: 0, endPoint y: 303, distance: 83.1
click at [0, 303] on div "Accueil Bibliothèque Momo notre Superstar • Par les copains (mais peut-être plu…" at bounding box center [426, 196] width 852 height 392
drag, startPoint x: 103, startPoint y: 312, endPoint x: 92, endPoint y: 312, distance: 11.1
click at [102, 312] on div "On" at bounding box center [93, 325] width 26 height 44
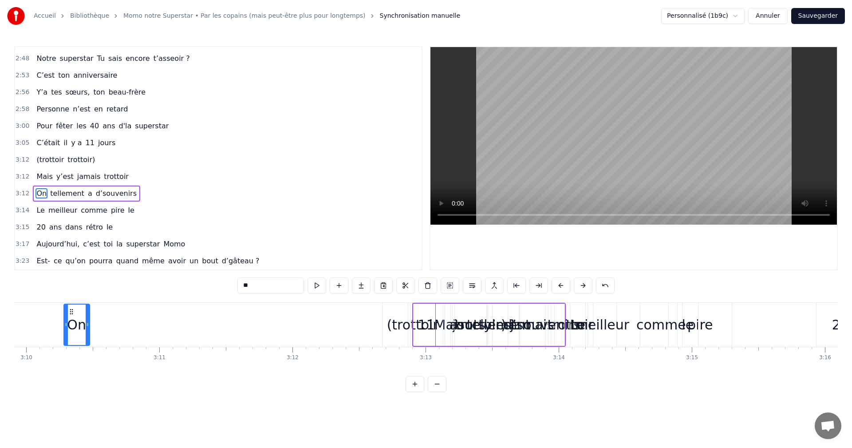
scroll to position [0, 25224]
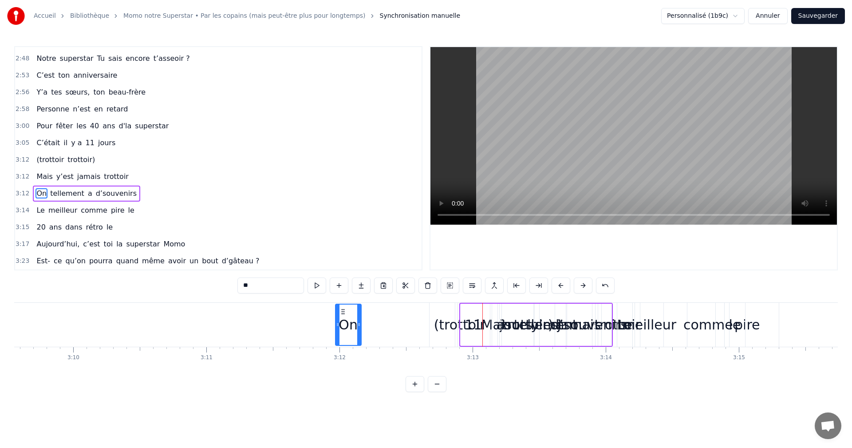
drag, startPoint x: 92, startPoint y: 312, endPoint x: 361, endPoint y: 323, distance: 269.5
click at [361, 323] on div "On" at bounding box center [348, 324] width 25 height 40
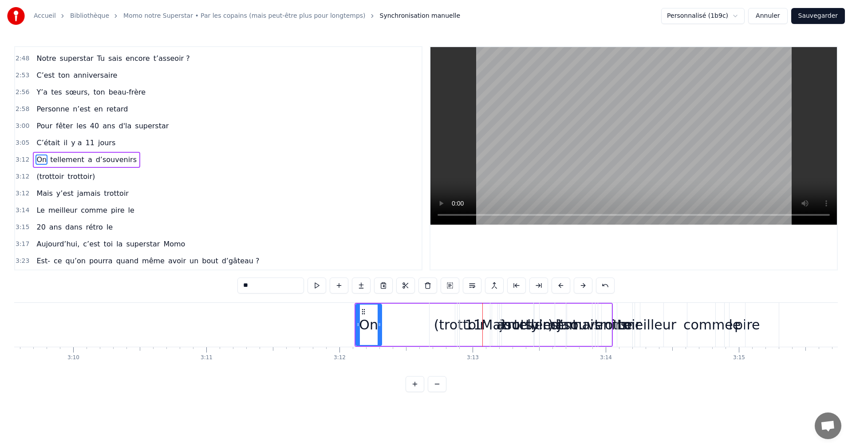
click at [472, 323] on div "Mais" at bounding box center [497, 325] width 74 height 44
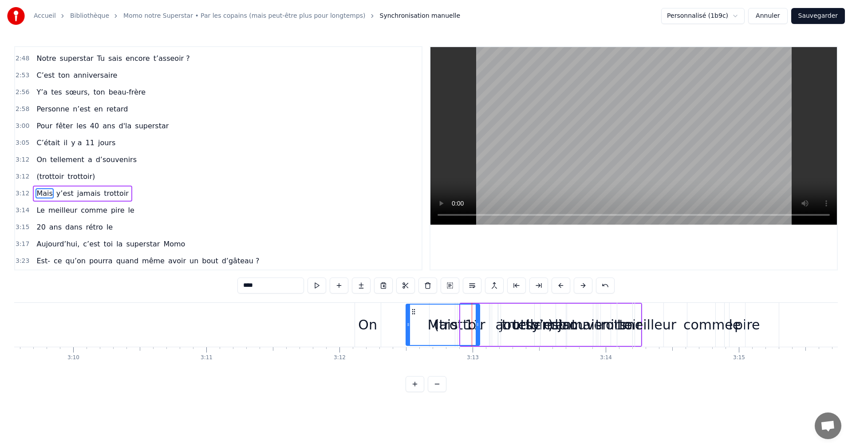
drag, startPoint x: 468, startPoint y: 314, endPoint x: 413, endPoint y: 312, distance: 54.6
click at [413, 312] on icon at bounding box center [413, 311] width 7 height 7
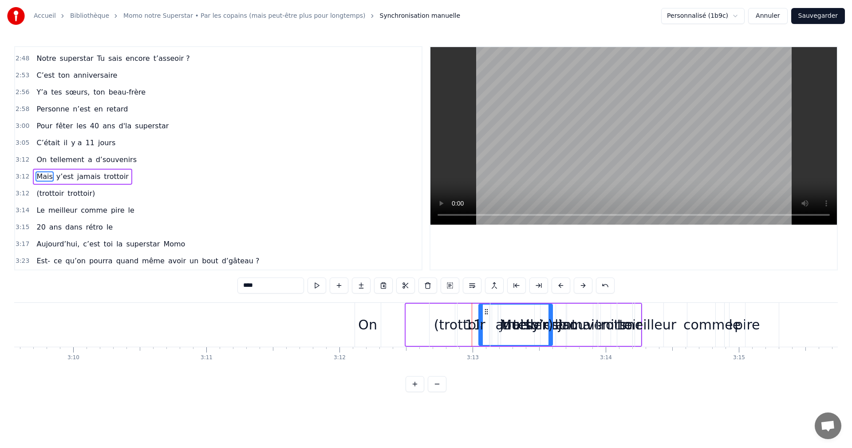
drag, startPoint x: 413, startPoint y: 312, endPoint x: 519, endPoint y: 320, distance: 105.4
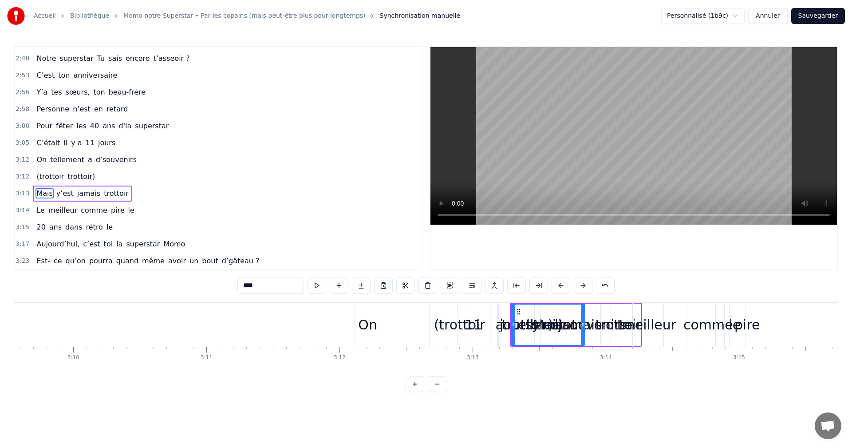
click at [476, 326] on div "trottoir)" at bounding box center [527, 325] width 140 height 44
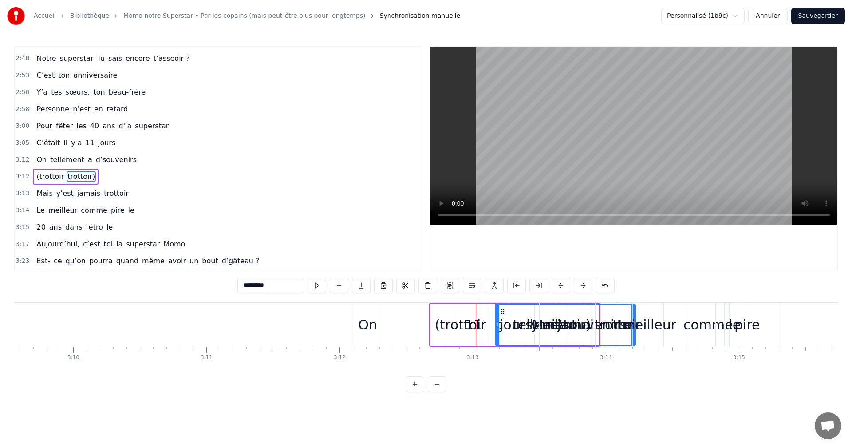
drag, startPoint x: 466, startPoint y: 312, endPoint x: 482, endPoint y: 318, distance: 16.9
click at [475, 321] on div "(trottoir" at bounding box center [460, 324] width 51 height 20
type input "*********"
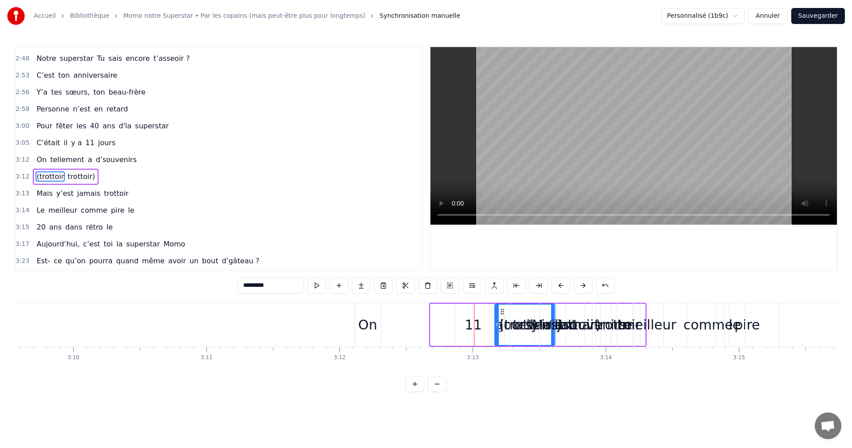
drag, startPoint x: 438, startPoint y: 311, endPoint x: 503, endPoint y: 316, distance: 64.5
click at [503, 316] on div "(trottoir" at bounding box center [524, 324] width 59 height 40
click at [472, 321] on div "On tellement a d’souvenirs" at bounding box center [483, 325] width 258 height 44
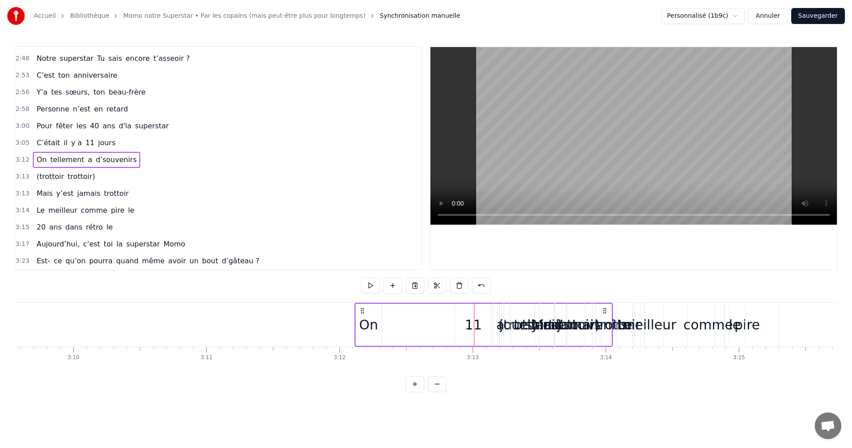
click at [474, 326] on div "On tellement a d’souvenirs" at bounding box center [483, 325] width 258 height 44
click at [471, 326] on div "On tellement a d’souvenirs" at bounding box center [483, 325] width 258 height 44
drag, startPoint x: 358, startPoint y: 305, endPoint x: 467, endPoint y: 315, distance: 109.2
click at [467, 315] on div "On tellement a d’souvenirs" at bounding box center [483, 325] width 258 height 44
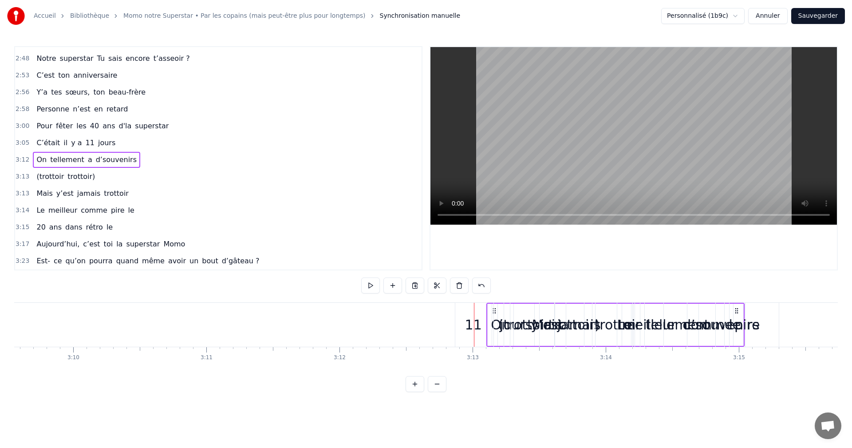
drag, startPoint x: 362, startPoint y: 311, endPoint x: 494, endPoint y: 322, distance: 132.2
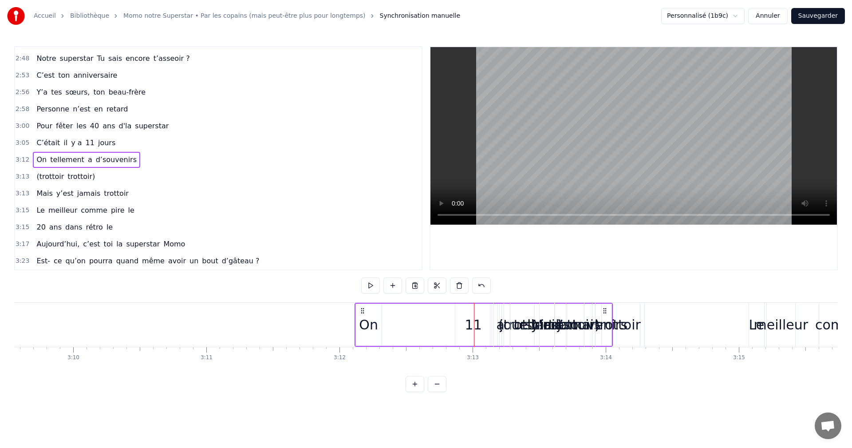
click at [473, 325] on div "On tellement a d’souvenirs" at bounding box center [483, 325] width 258 height 44
drag, startPoint x: 367, startPoint y: 309, endPoint x: 407, endPoint y: 313, distance: 40.1
click at [407, 313] on div "On tellement a d’souvenirs" at bounding box center [483, 325] width 258 height 44
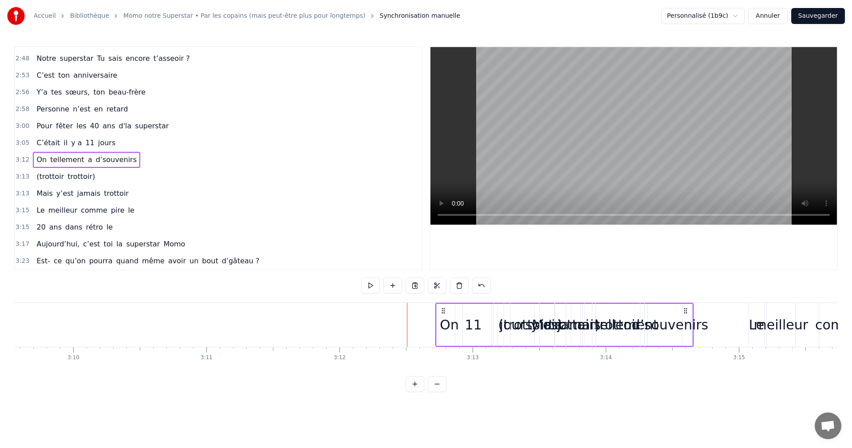
drag, startPoint x: 360, startPoint y: 310, endPoint x: 441, endPoint y: 316, distance: 81.4
click at [441, 316] on div "On tellement a d’souvenirs" at bounding box center [564, 325] width 258 height 44
drag, startPoint x: 449, startPoint y: 312, endPoint x: 497, endPoint y: 314, distance: 47.5
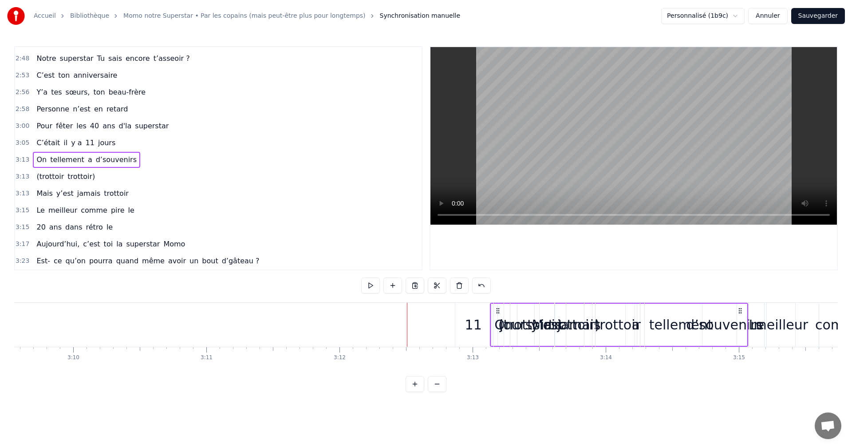
click at [476, 325] on div "11" at bounding box center [473, 324] width 17 height 20
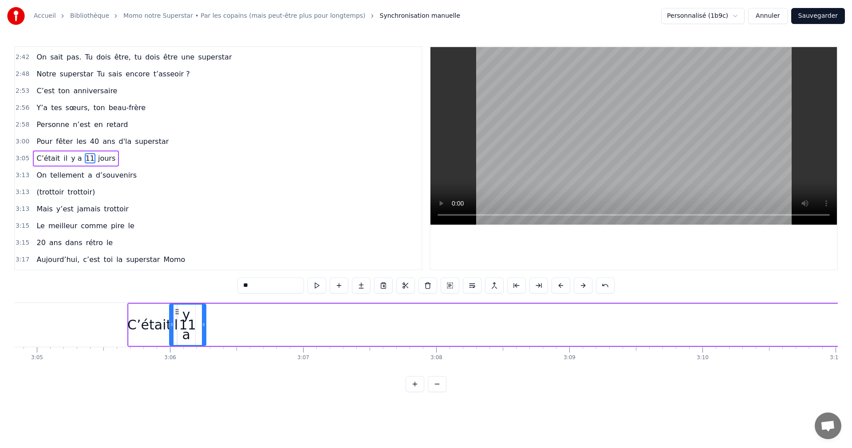
scroll to position [0, 24590]
drag, startPoint x: 463, startPoint y: 312, endPoint x: 201, endPoint y: 303, distance: 261.9
click at [201, 303] on div "11" at bounding box center [212, 324] width 37 height 42
drag, startPoint x: 227, startPoint y: 315, endPoint x: 214, endPoint y: 315, distance: 12.4
click at [216, 315] on div at bounding box center [218, 324] width 4 height 40
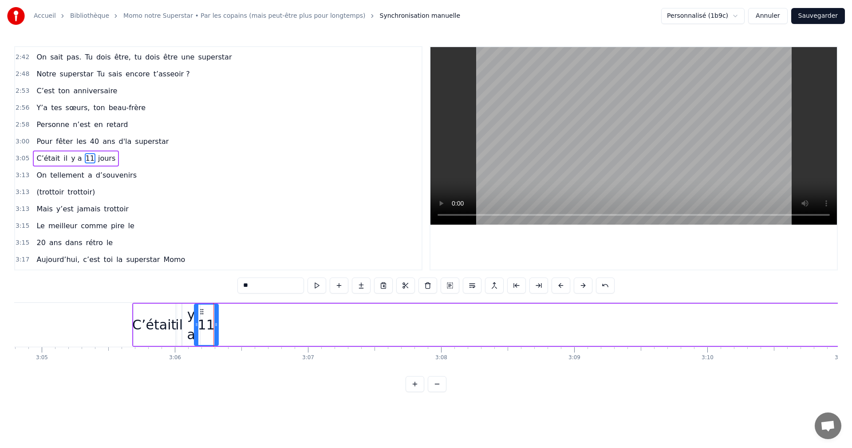
click at [97, 161] on span "jours" at bounding box center [106, 158] width 19 height 10
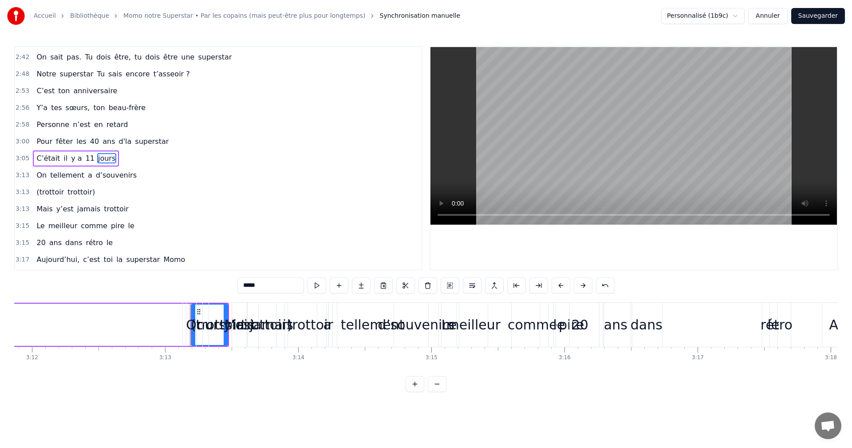
scroll to position [0, 25662]
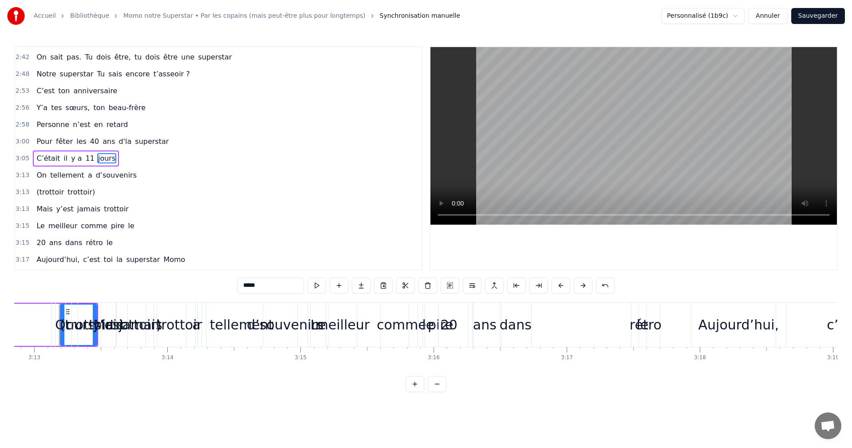
drag, startPoint x: 68, startPoint y: 312, endPoint x: 0, endPoint y: 311, distance: 67.9
click at [0, 311] on div "Accueil Bibliothèque Momo notre Superstar • Par les copains (mais peut-être plu…" at bounding box center [426, 196] width 852 height 392
click at [62, 314] on div "(trottoir" at bounding box center [85, 325] width 60 height 44
type input "*********"
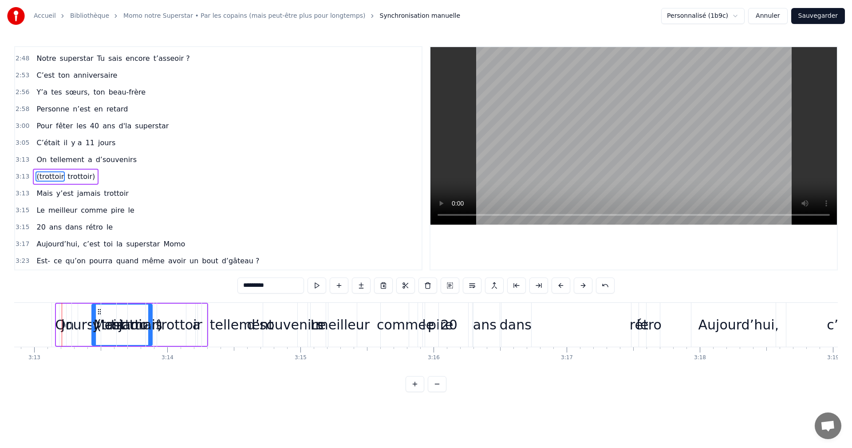
drag, startPoint x: 63, startPoint y: 311, endPoint x: 111, endPoint y: 314, distance: 47.5
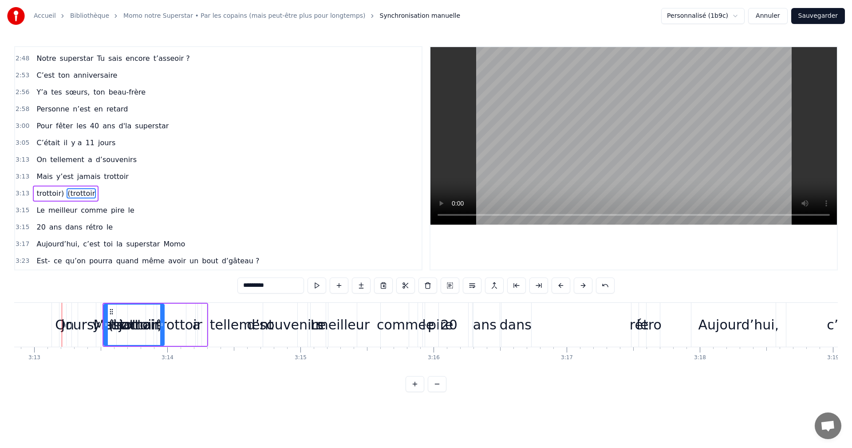
click at [62, 316] on div at bounding box center [62, 325] width 0 height 44
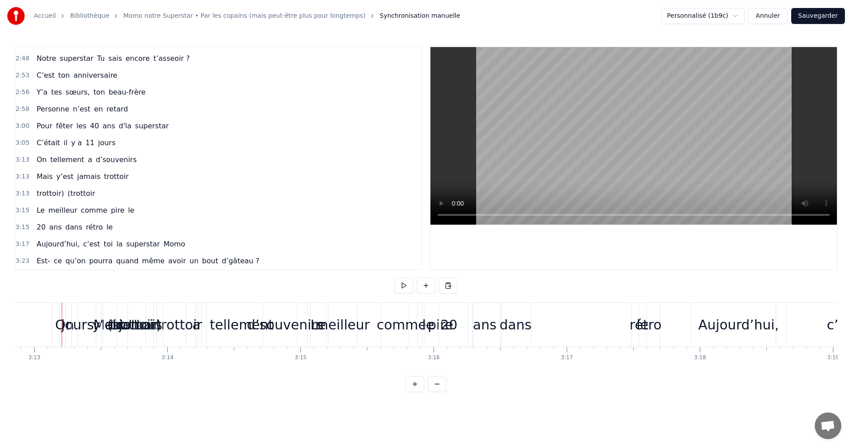
click at [64, 318] on div "On" at bounding box center [64, 324] width 19 height 20
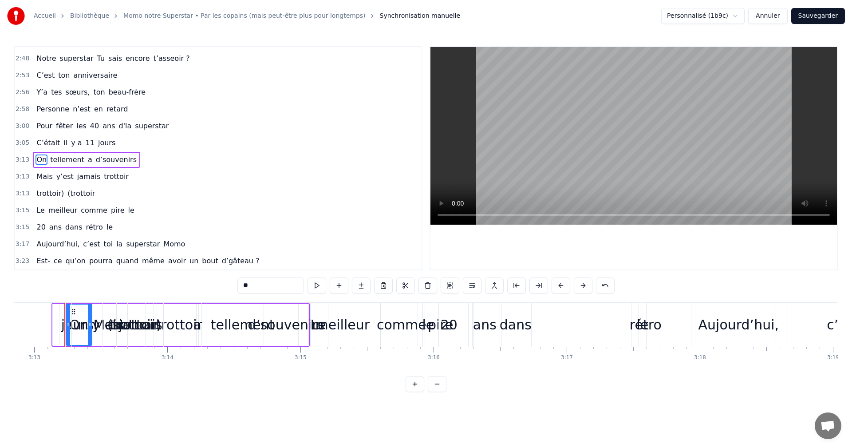
drag, startPoint x: 61, startPoint y: 312, endPoint x: 96, endPoint y: 315, distance: 35.2
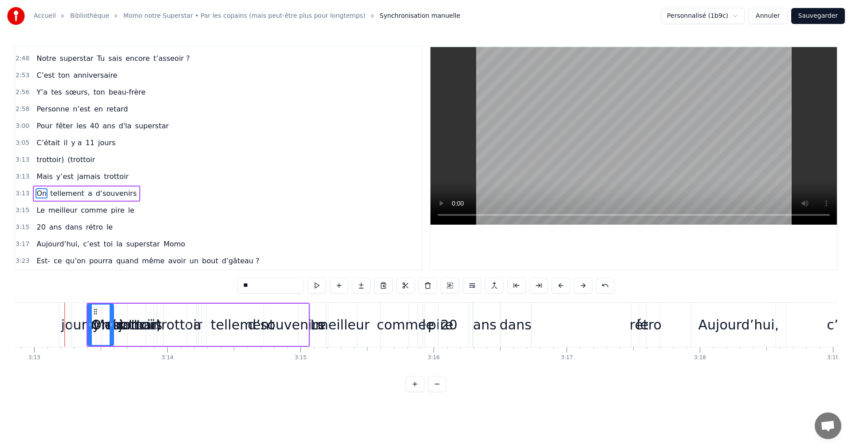
click at [77, 325] on div "Mais" at bounding box center [109, 325] width 74 height 44
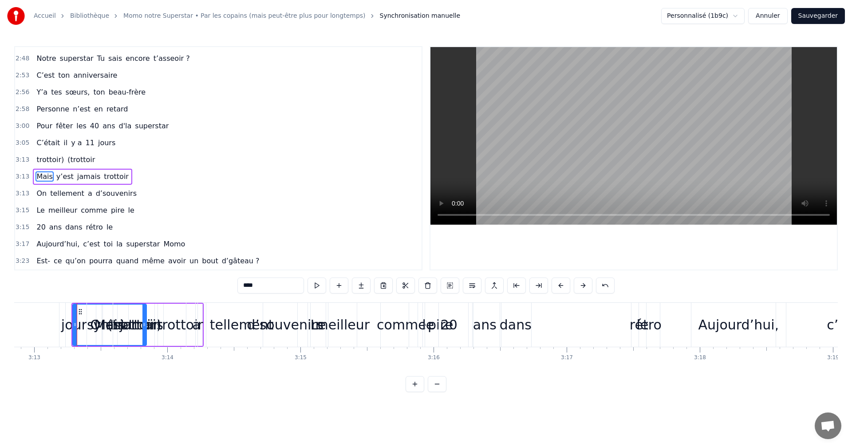
click at [67, 325] on div "trottoir)" at bounding box center [136, 325] width 140 height 44
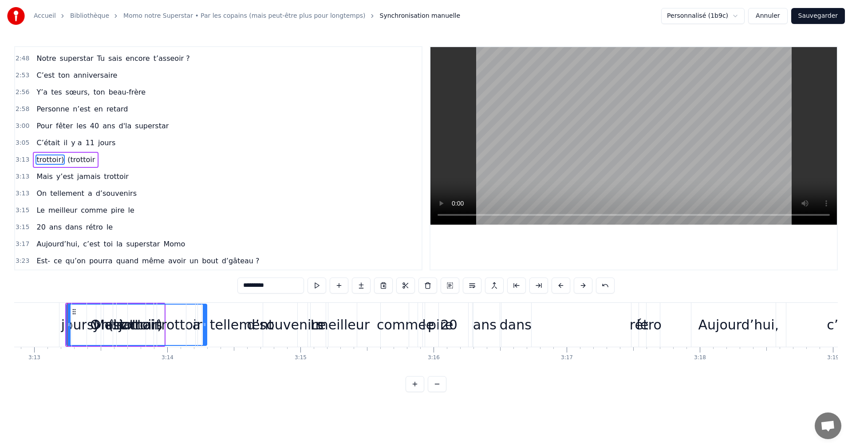
click at [63, 326] on div "jours" at bounding box center [77, 324] width 33 height 20
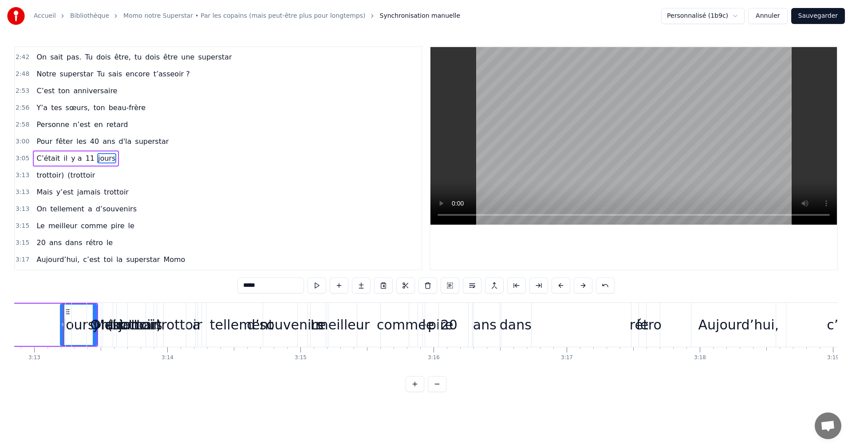
click at [68, 312] on div "trottoir)" at bounding box center [136, 325] width 140 height 44
type input "*********"
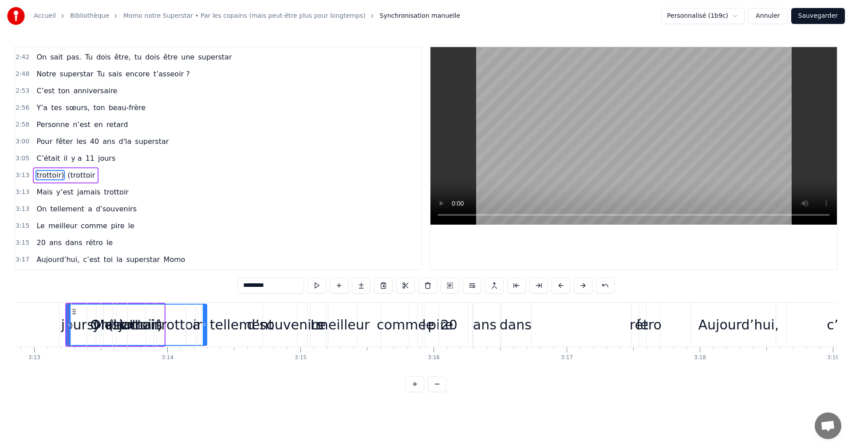
scroll to position [840, 0]
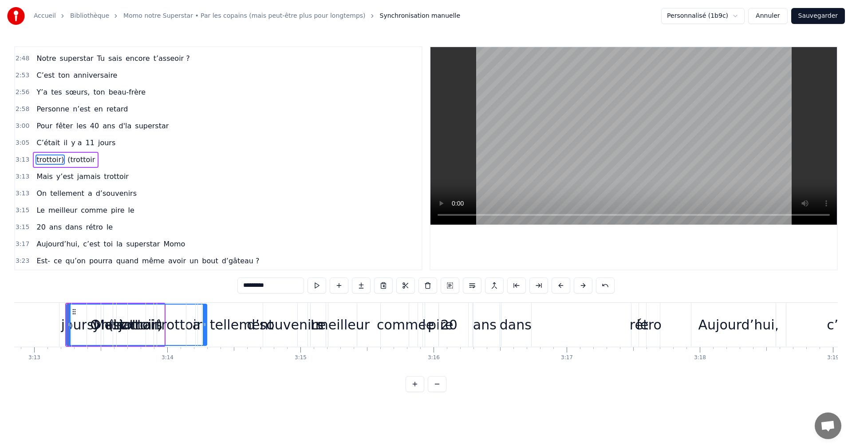
drag, startPoint x: 72, startPoint y: 312, endPoint x: 37, endPoint y: 314, distance: 35.1
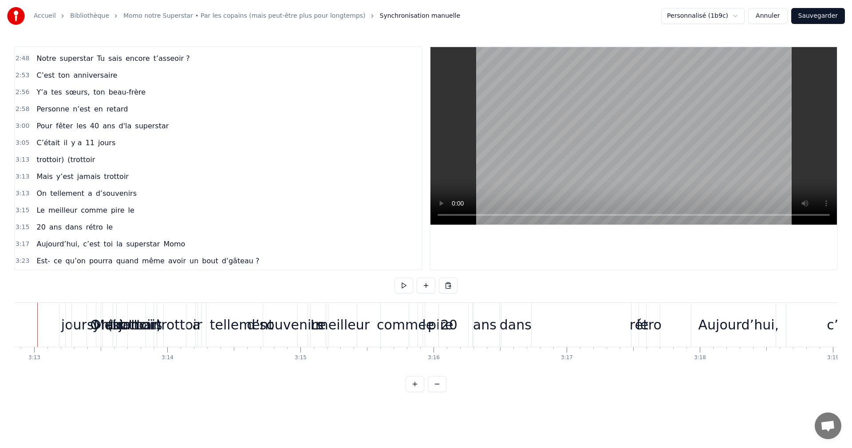
scroll to position [0, 25641]
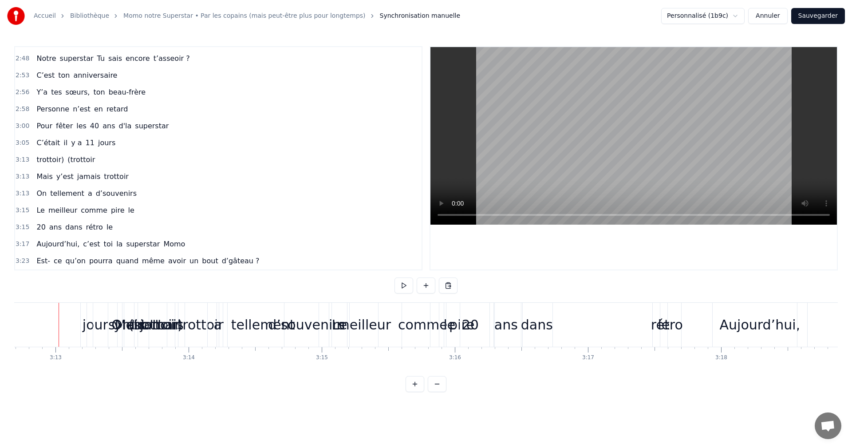
click at [86, 321] on div "jours" at bounding box center [99, 324] width 33 height 20
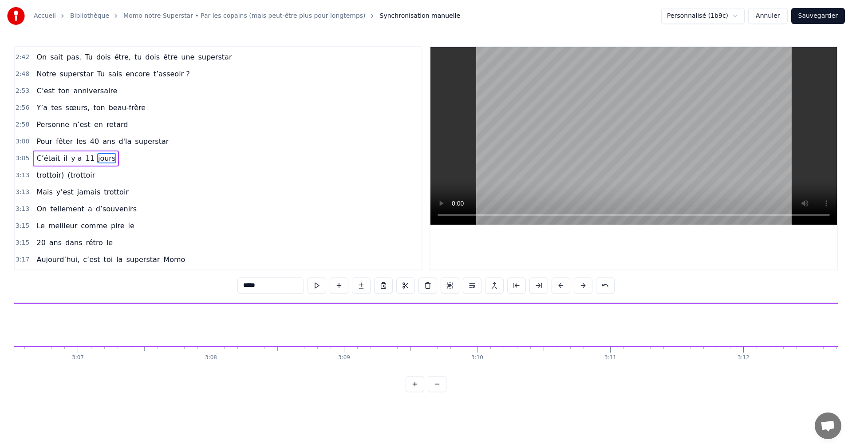
scroll to position [0, 24656]
drag, startPoint x: 87, startPoint y: 312, endPoint x: 163, endPoint y: 321, distance: 75.9
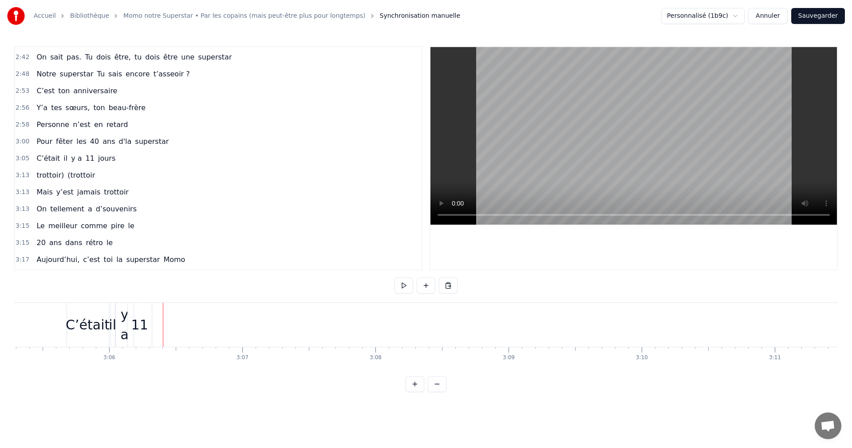
click at [97, 163] on span "jours" at bounding box center [106, 158] width 19 height 10
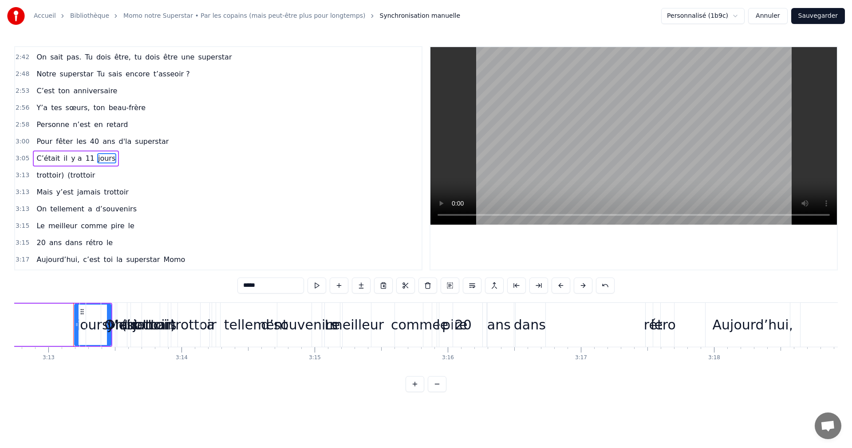
scroll to position [0, 25662]
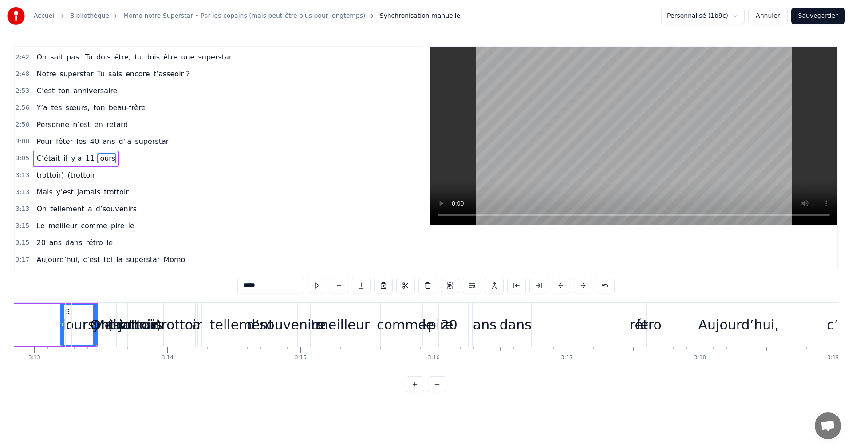
drag, startPoint x: 69, startPoint y: 310, endPoint x: 53, endPoint y: 310, distance: 16.0
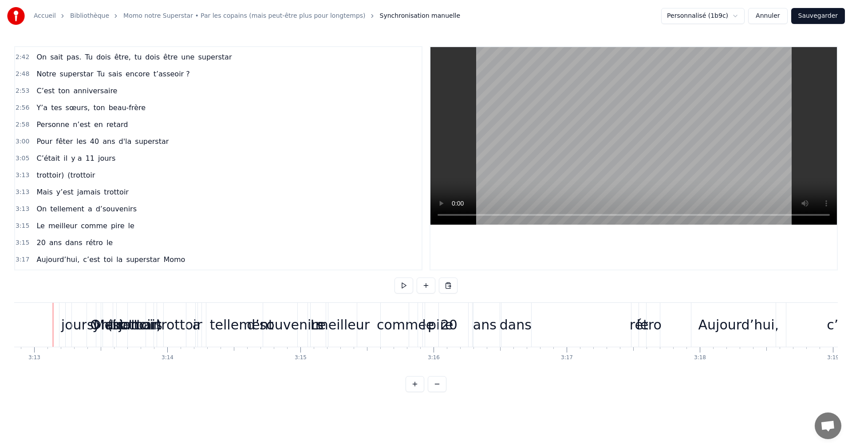
scroll to position [0, 25657]
click at [75, 317] on div "trottoir)" at bounding box center [141, 325] width 140 height 44
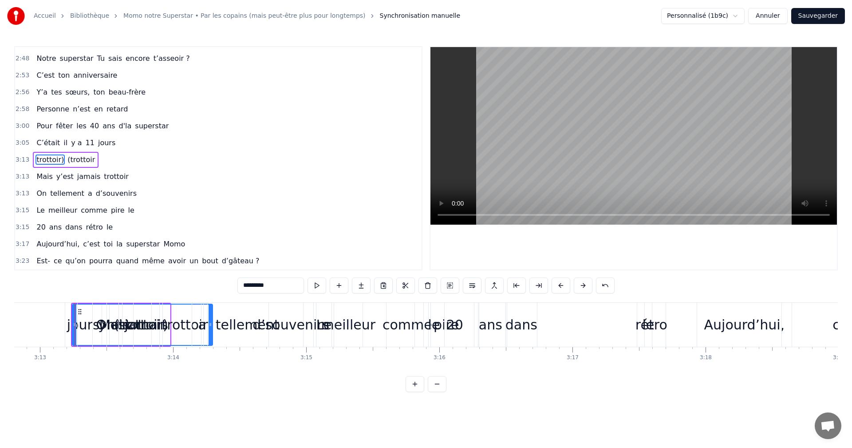
click at [70, 328] on div "jours" at bounding box center [83, 324] width 33 height 20
type input "*****"
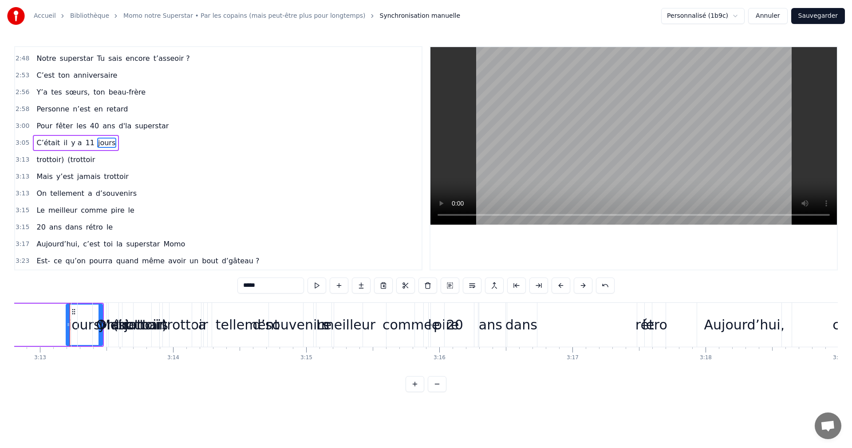
scroll to position [824, 0]
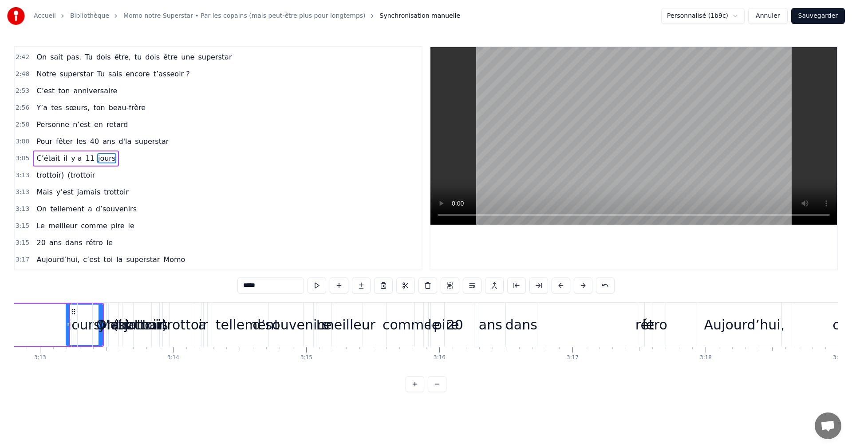
drag, startPoint x: 73, startPoint y: 312, endPoint x: 59, endPoint y: 312, distance: 14.2
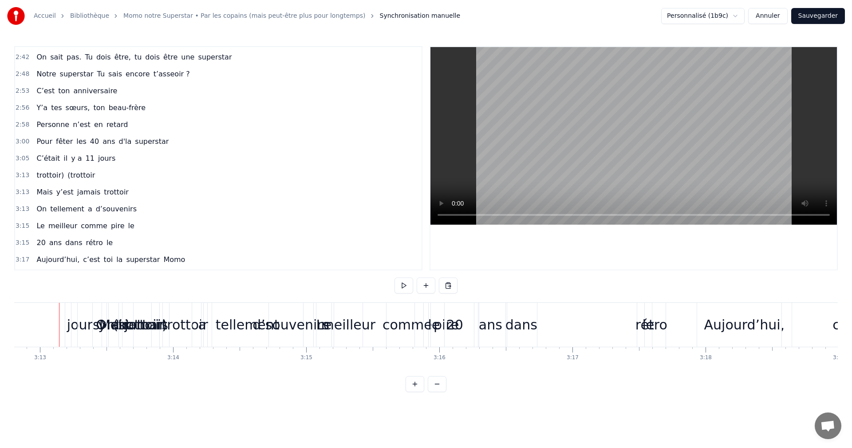
click at [75, 314] on div "trottoir)" at bounding box center [141, 325] width 140 height 44
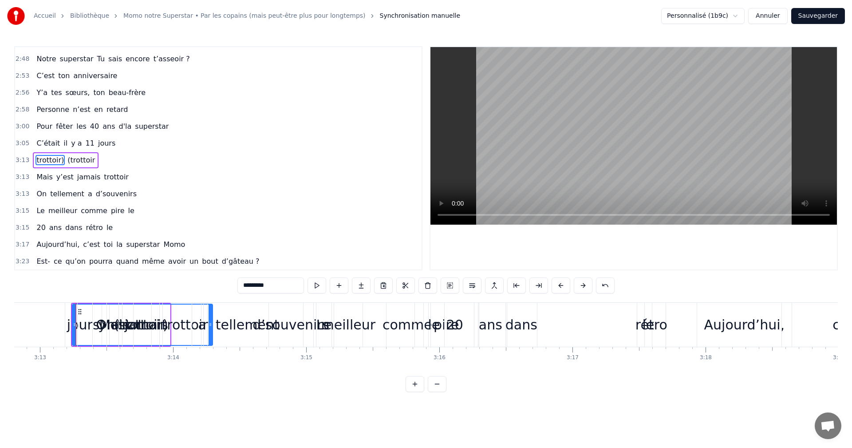
scroll to position [840, 0]
click at [83, 330] on div "Mais" at bounding box center [115, 325] width 74 height 44
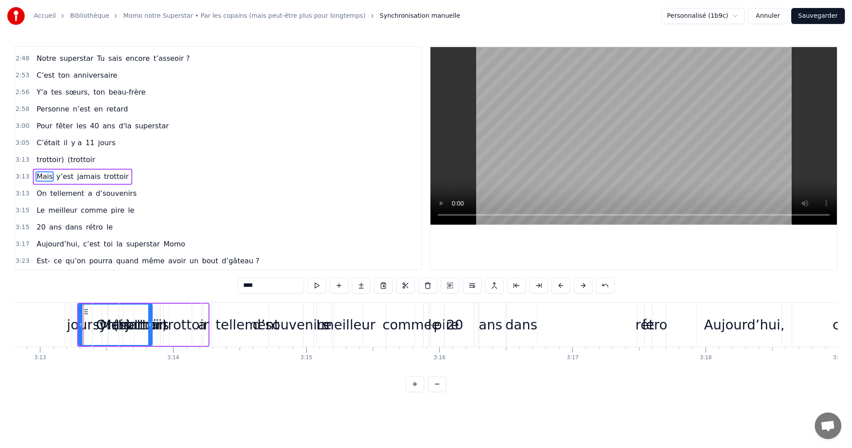
click at [74, 329] on div "trottoir)" at bounding box center [141, 325] width 140 height 44
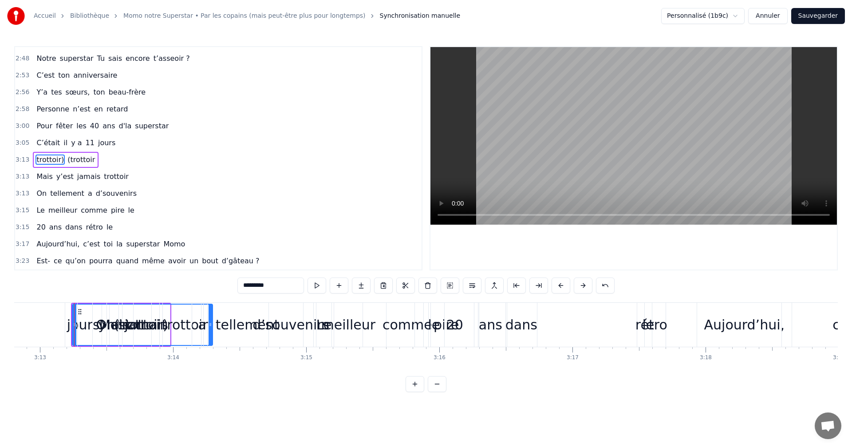
click at [77, 317] on div "Mais" at bounding box center [114, 325] width 75 height 44
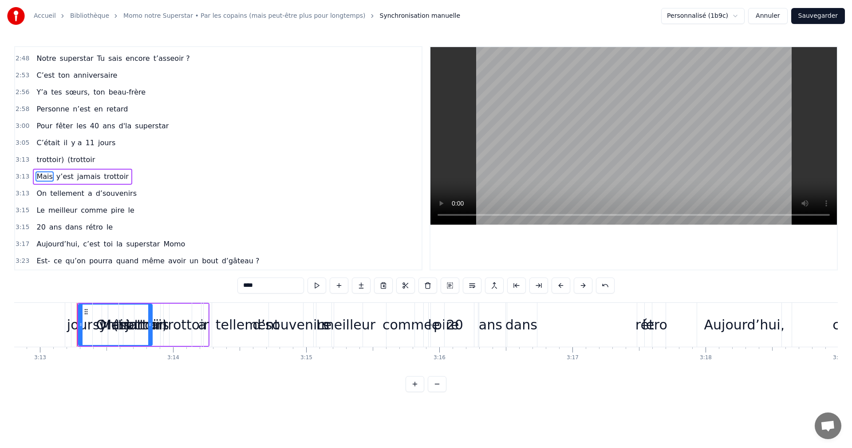
drag, startPoint x: 83, startPoint y: 312, endPoint x: 125, endPoint y: 313, distance: 41.7
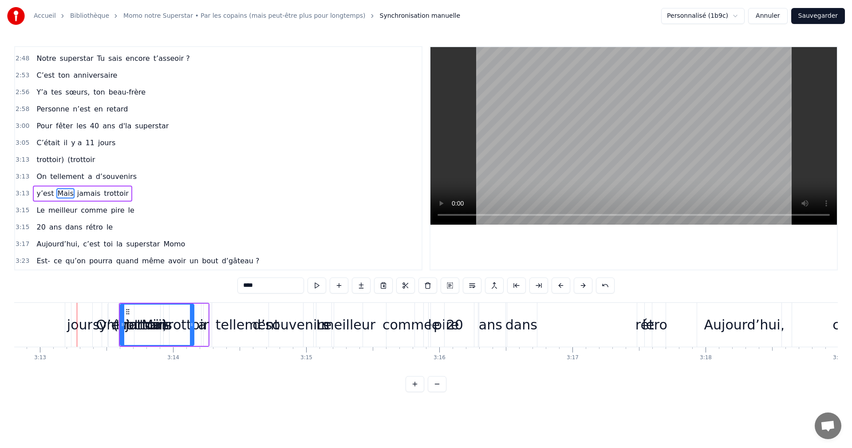
click at [90, 317] on div "trottoir)" at bounding box center [141, 325] width 140 height 44
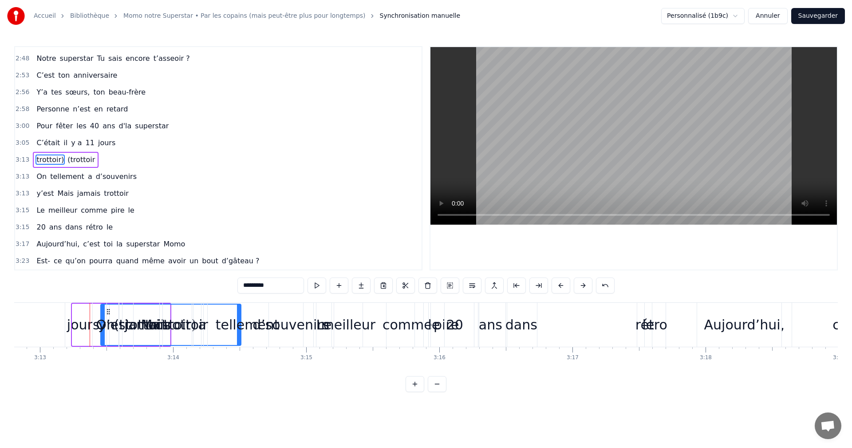
drag, startPoint x: 80, startPoint y: 311, endPoint x: 108, endPoint y: 312, distance: 28.4
click at [85, 325] on div "jours" at bounding box center [83, 324] width 33 height 20
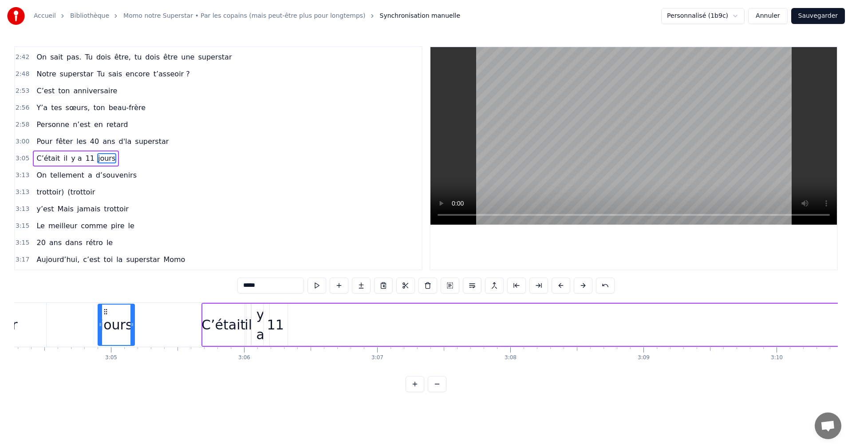
scroll to position [0, 24518]
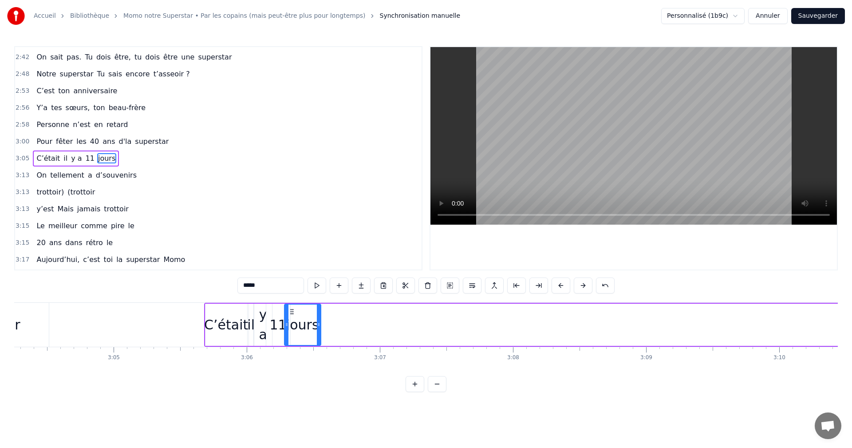
drag, startPoint x: 75, startPoint y: 311, endPoint x: 293, endPoint y: 331, distance: 219.1
click at [293, 331] on div "jours" at bounding box center [302, 324] width 35 height 40
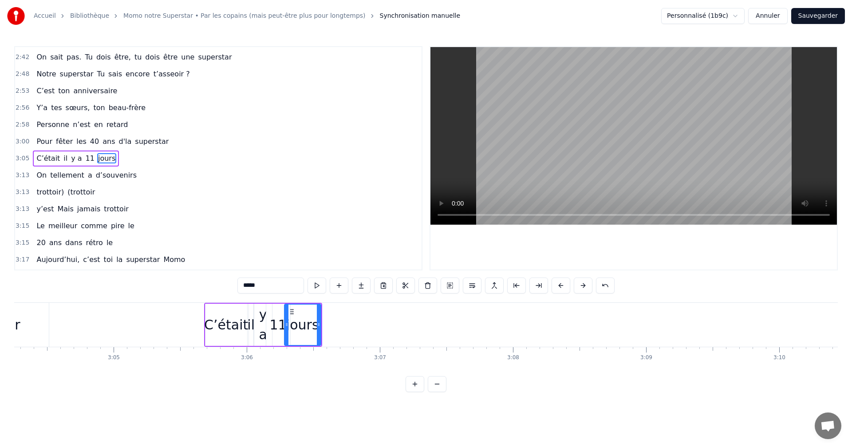
click at [59, 208] on span "Mais" at bounding box center [65, 209] width 18 height 10
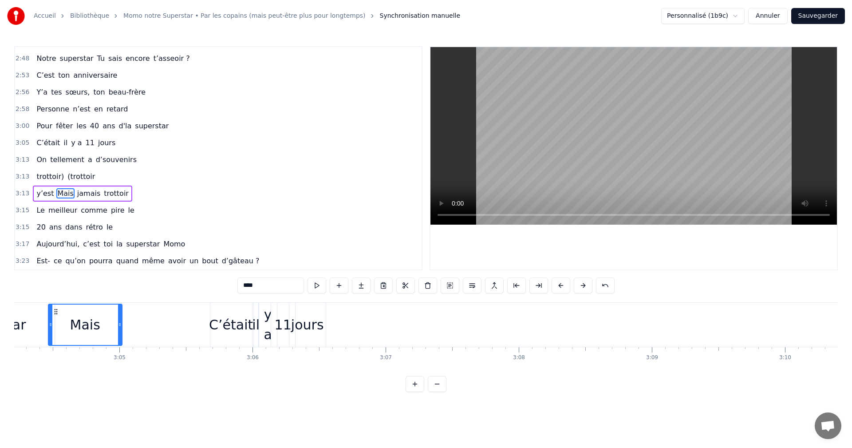
scroll to position [0, 24503]
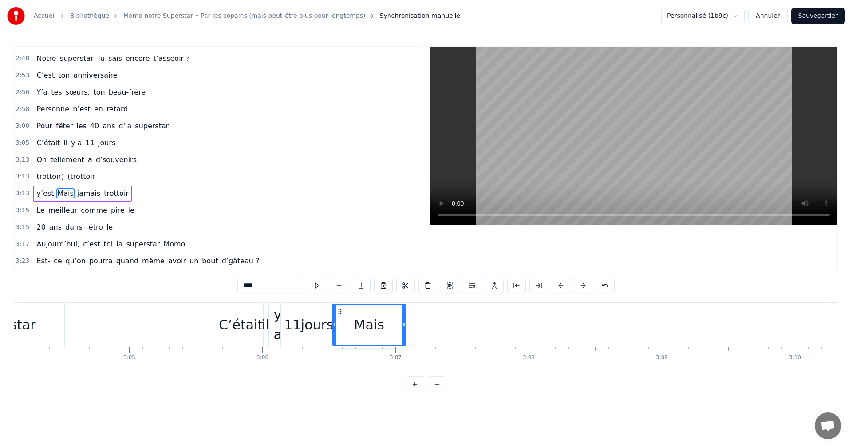
drag, startPoint x: 67, startPoint y: 311, endPoint x: 339, endPoint y: 324, distance: 272.2
click at [339, 324] on div "Mais" at bounding box center [369, 324] width 73 height 40
drag, startPoint x: 402, startPoint y: 322, endPoint x: 366, endPoint y: 322, distance: 35.5
click at [367, 322] on icon at bounding box center [369, 324] width 4 height 7
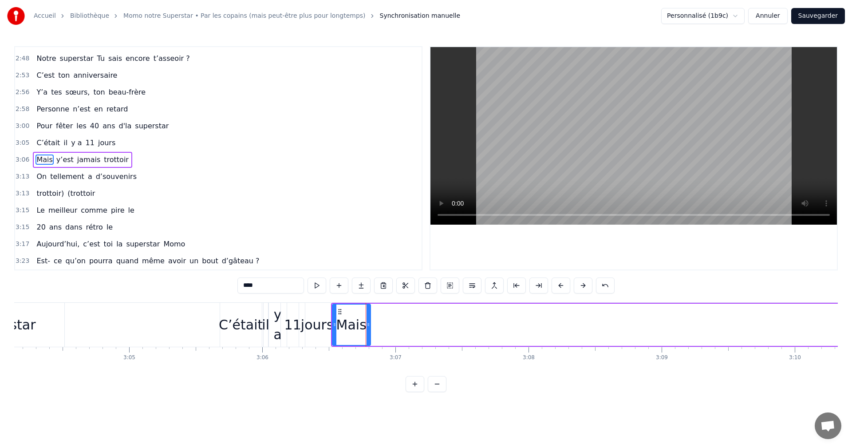
click at [60, 163] on span "y’est" at bounding box center [64, 159] width 19 height 10
type input "*****"
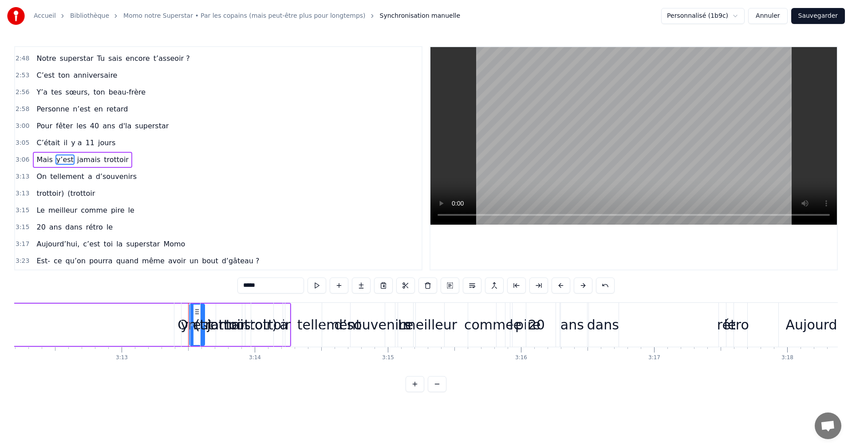
scroll to position [0, 25704]
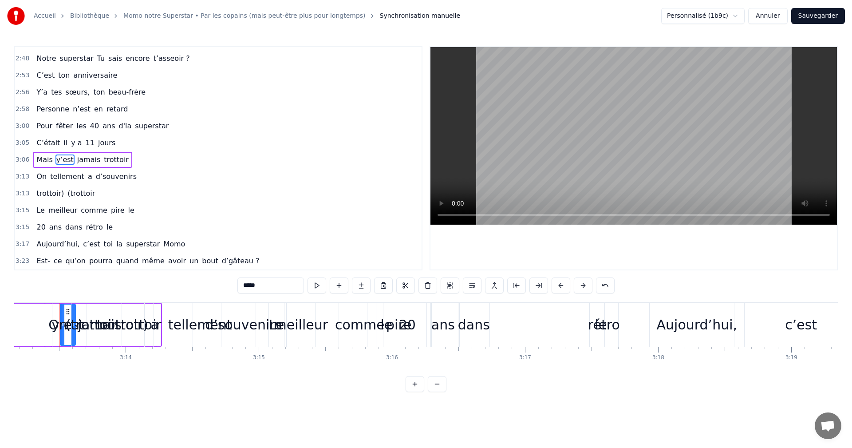
drag, startPoint x: 67, startPoint y: 312, endPoint x: 24, endPoint y: 309, distance: 44.1
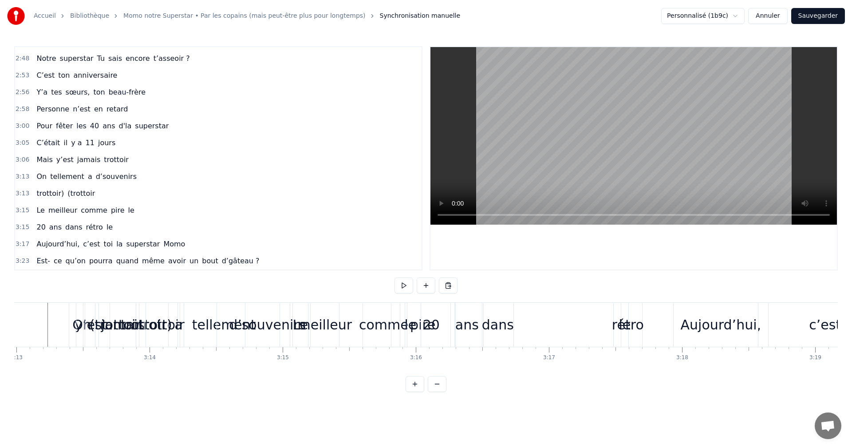
scroll to position [0, 25669]
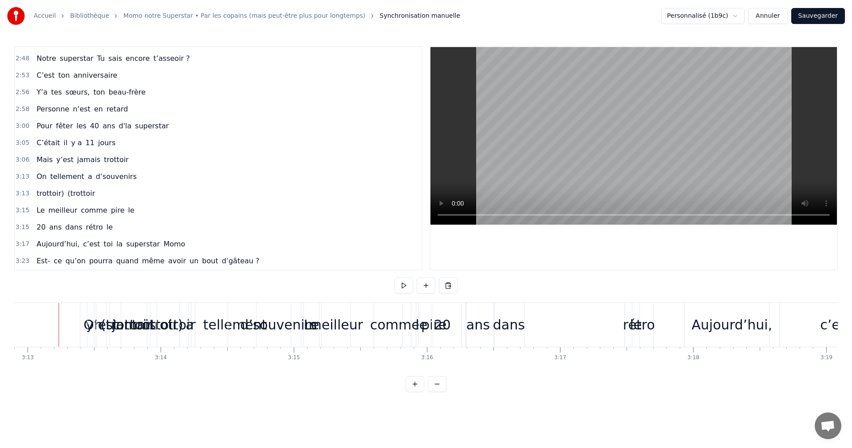
click at [102, 326] on div "(trottoir" at bounding box center [126, 325] width 60 height 44
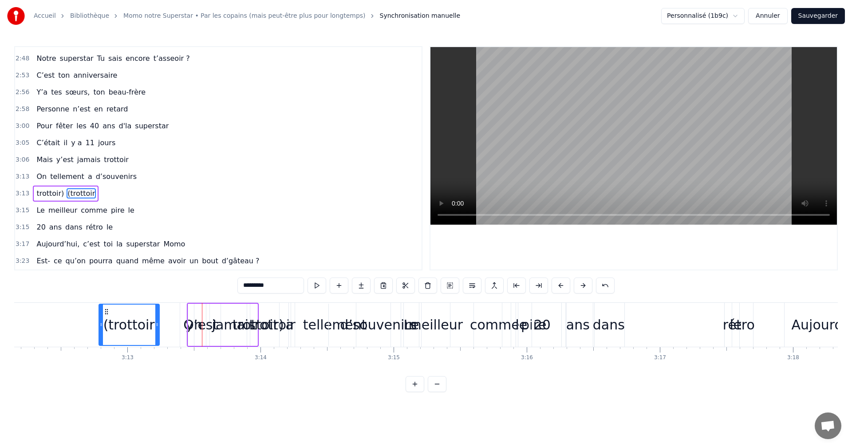
drag, startPoint x: 104, startPoint y: 313, endPoint x: 72, endPoint y: 311, distance: 32.4
click at [103, 311] on icon at bounding box center [106, 311] width 7 height 7
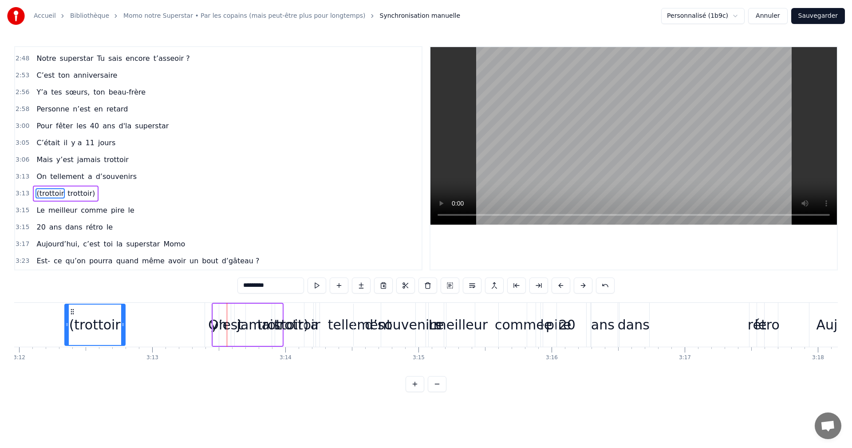
click at [223, 326] on div "trottoir)" at bounding box center [283, 324] width 140 height 42
type input "*********"
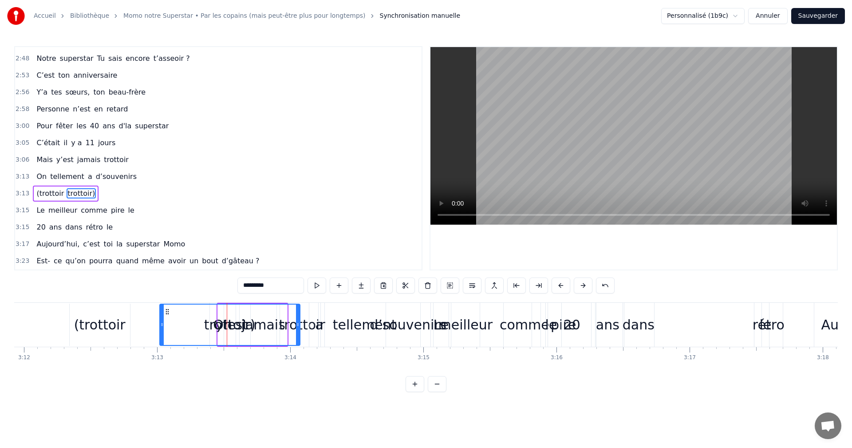
scroll to position [0, 25530]
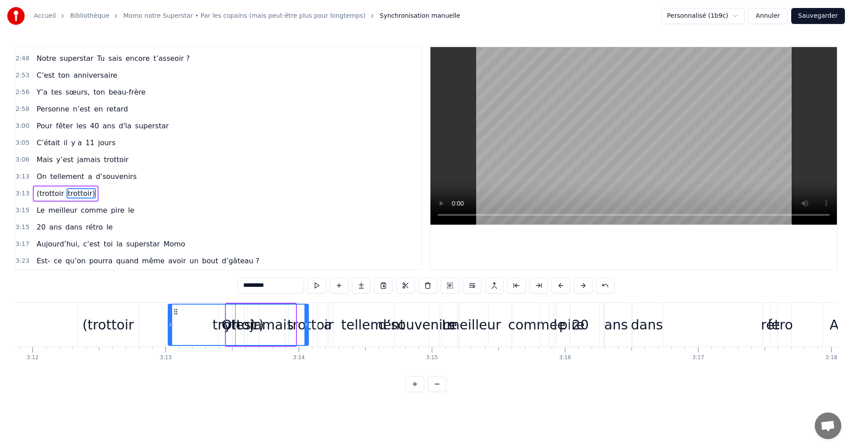
drag, startPoint x: 221, startPoint y: 312, endPoint x: 168, endPoint y: 312, distance: 52.8
click at [172, 312] on icon at bounding box center [175, 311] width 7 height 7
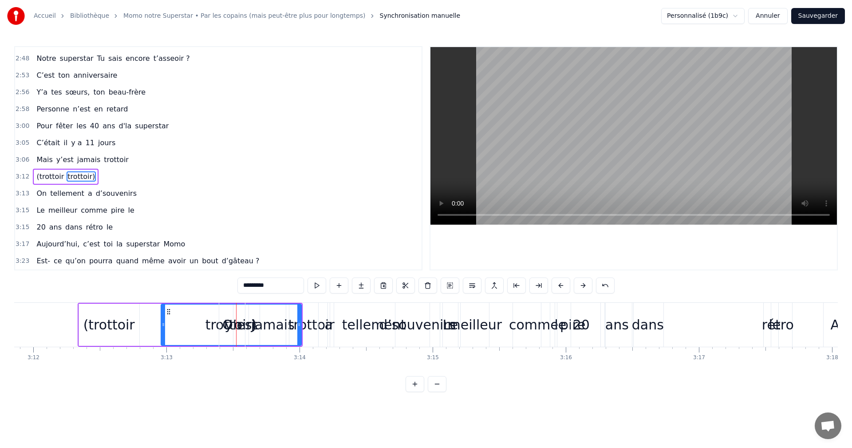
click at [263, 328] on div "On tellement a d’souvenirs" at bounding box center [330, 325] width 223 height 44
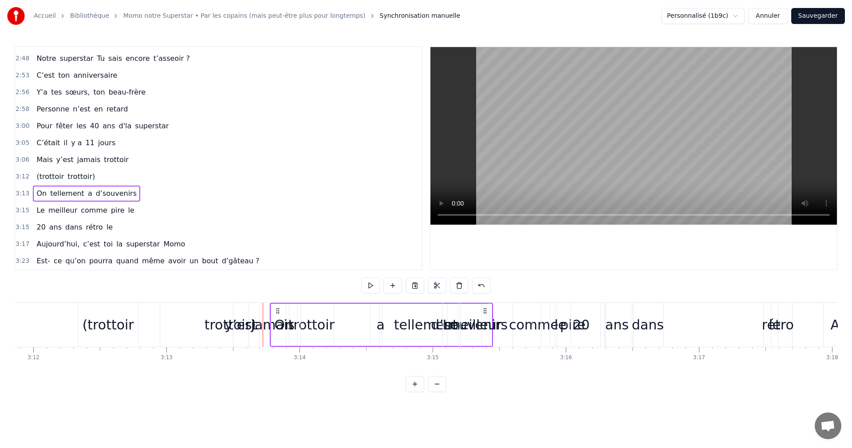
drag, startPoint x: 228, startPoint y: 311, endPoint x: 281, endPoint y: 314, distance: 53.3
click at [281, 314] on div "On tellement a d’souvenirs" at bounding box center [381, 325] width 223 height 44
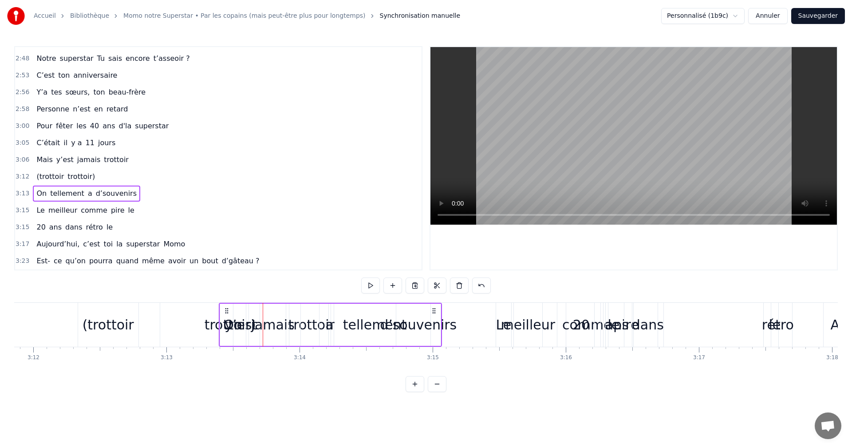
click at [196, 319] on div "trottoir)" at bounding box center [230, 325] width 140 height 44
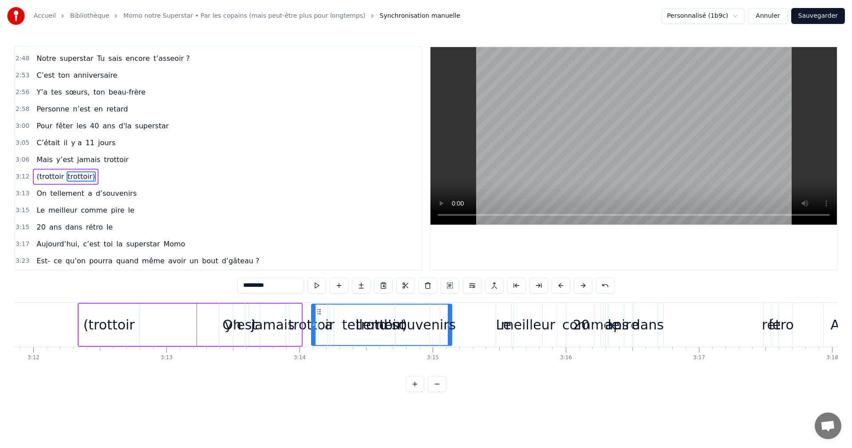
drag, startPoint x: 165, startPoint y: 310, endPoint x: 316, endPoint y: 314, distance: 150.4
click at [236, 325] on div "On" at bounding box center [231, 324] width 19 height 20
type input "**"
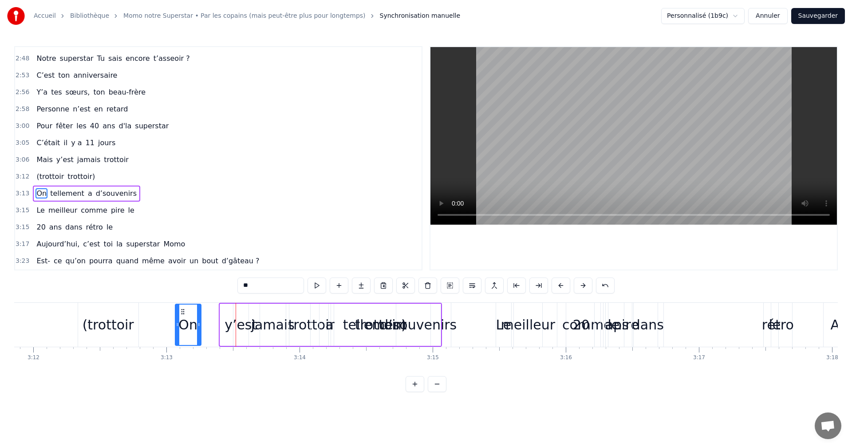
drag, startPoint x: 228, startPoint y: 314, endPoint x: 183, endPoint y: 314, distance: 44.8
click at [183, 314] on circle at bounding box center [183, 313] width 0 height 0
click at [230, 327] on div "On tellement a d’souvenirs" at bounding box center [308, 325] width 268 height 44
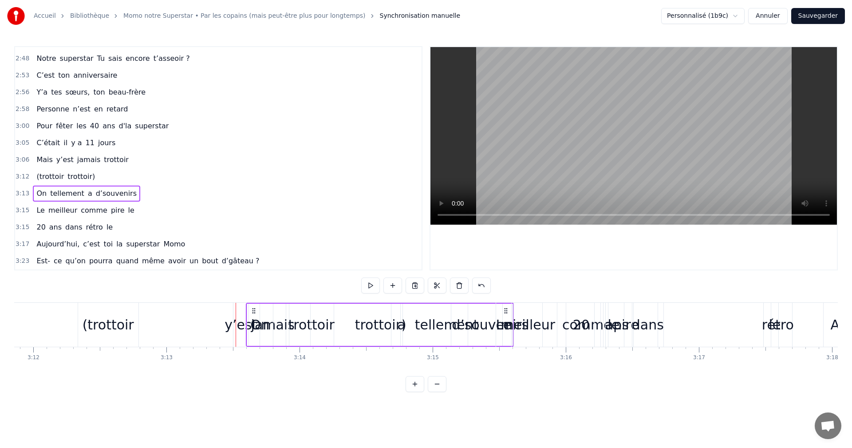
drag, startPoint x: 182, startPoint y: 310, endPoint x: 291, endPoint y: 320, distance: 110.0
click at [291, 320] on div "On tellement a d’souvenirs" at bounding box center [380, 325] width 268 height 44
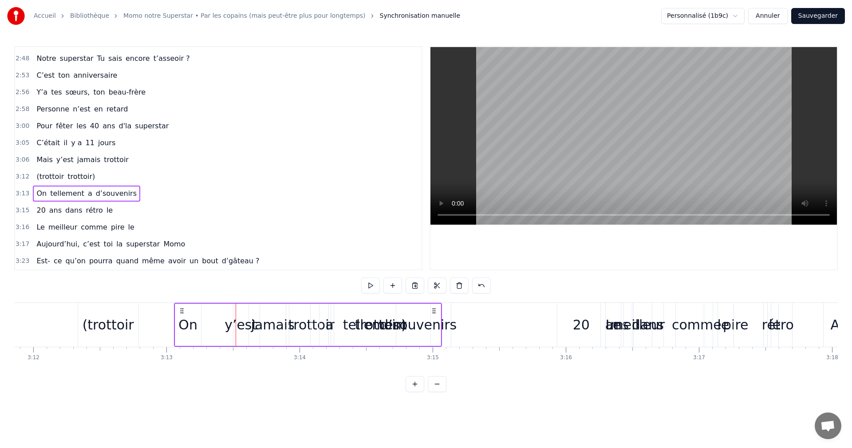
drag, startPoint x: 182, startPoint y: 310, endPoint x: 275, endPoint y: 318, distance: 93.9
click at [275, 318] on div "On tellement a d’souvenirs" at bounding box center [308, 325] width 268 height 44
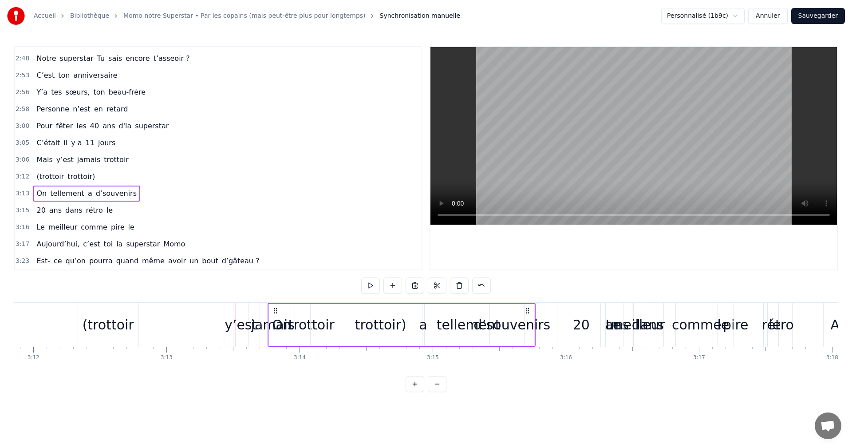
click at [231, 324] on div "(trottoir trottoir)" at bounding box center [265, 325] width 375 height 44
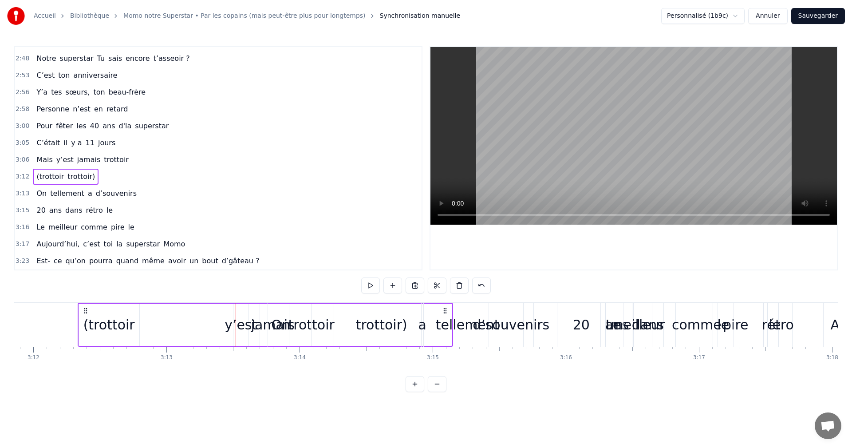
drag, startPoint x: 232, startPoint y: 327, endPoint x: 146, endPoint y: 310, distance: 86.7
click at [231, 327] on div "(trottoir trottoir)" at bounding box center [265, 325] width 375 height 44
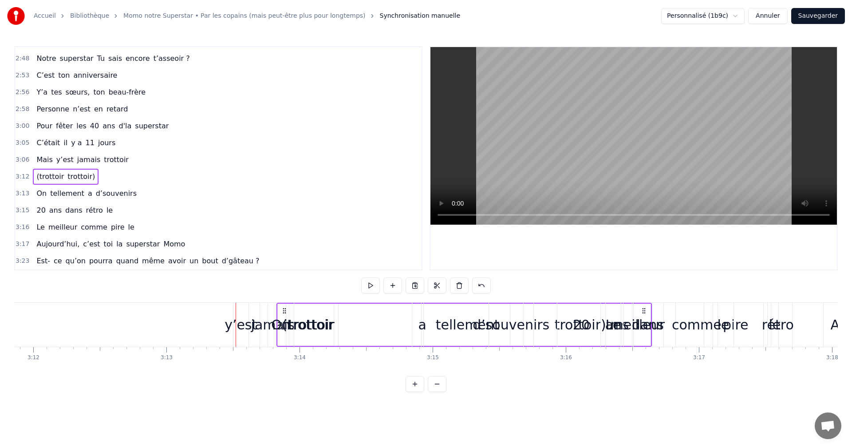
drag, startPoint x: 86, startPoint y: 312, endPoint x: 284, endPoint y: 319, distance: 198.8
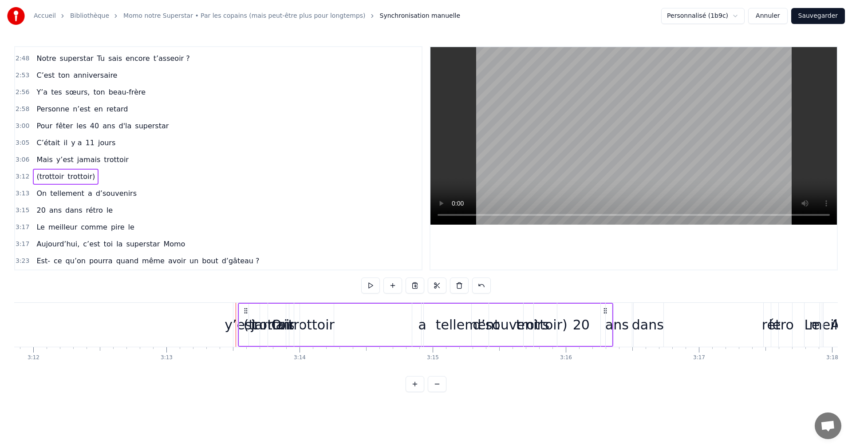
drag, startPoint x: 86, startPoint y: 310, endPoint x: 247, endPoint y: 310, distance: 161.5
click at [247, 310] on icon at bounding box center [245, 310] width 7 height 7
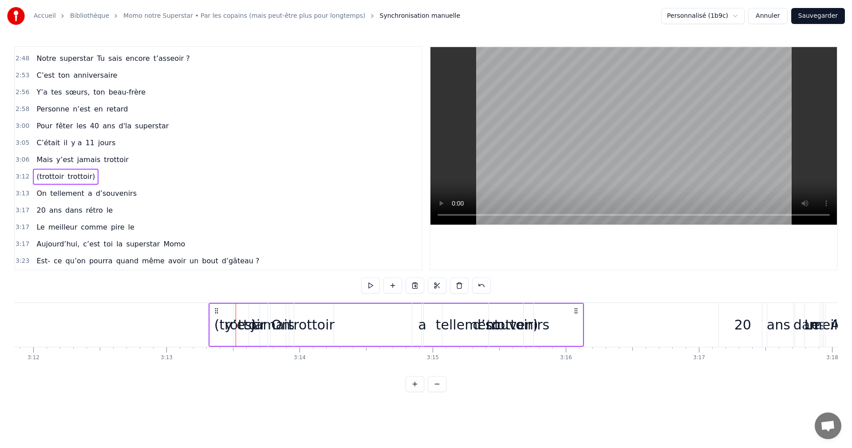
drag, startPoint x: 99, startPoint y: 311, endPoint x: 216, endPoint y: 315, distance: 116.7
click at [216, 315] on div "(trottoir trottoir)" at bounding box center [395, 325] width 375 height 44
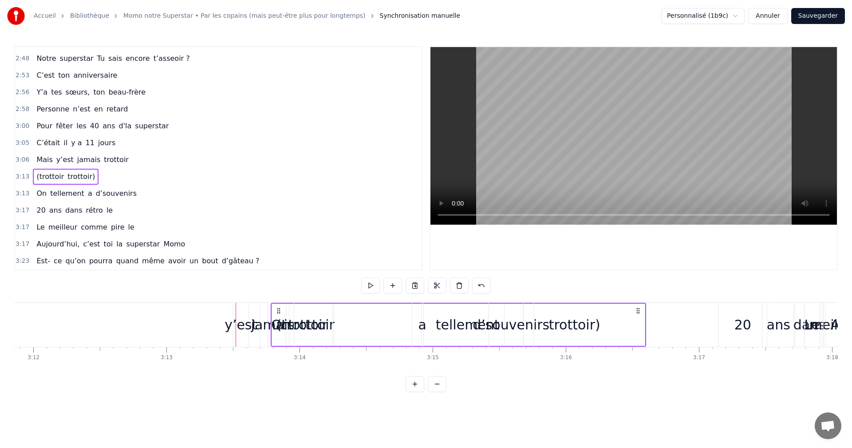
drag, startPoint x: 215, startPoint y: 313, endPoint x: 277, endPoint y: 312, distance: 62.1
click at [239, 330] on div "y’est" at bounding box center [240, 324] width 32 height 20
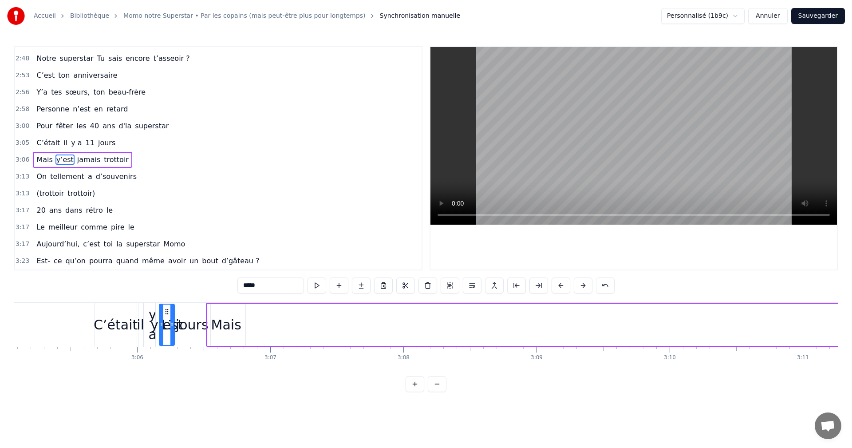
scroll to position [0, 24622]
drag, startPoint x: 241, startPoint y: 313, endPoint x: 262, endPoint y: 319, distance: 21.8
click at [262, 319] on div "y’est" at bounding box center [262, 324] width 14 height 40
click at [73, 166] on div "Mais y’est jamais trottoir" at bounding box center [82, 160] width 99 height 16
click at [76, 165] on span "jamais" at bounding box center [88, 159] width 25 height 10
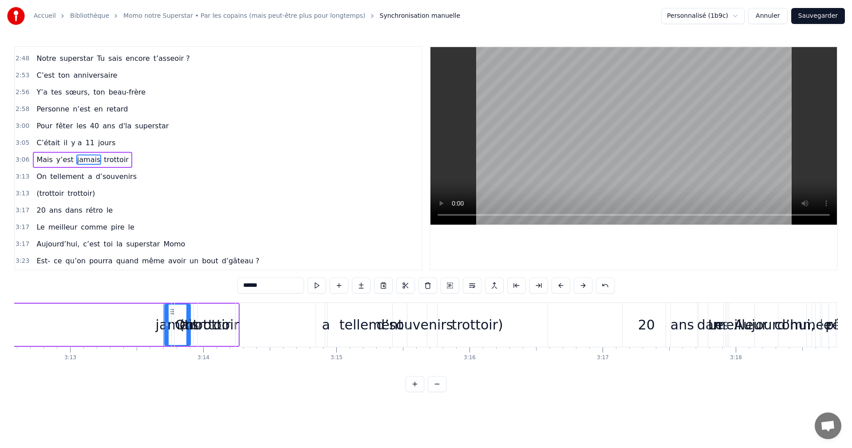
scroll to position [0, 25731]
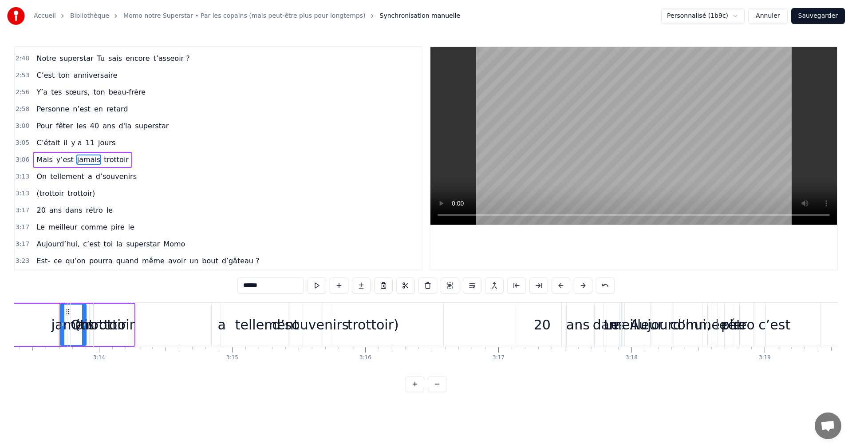
drag, startPoint x: 67, startPoint y: 311, endPoint x: 61, endPoint y: 310, distance: 5.8
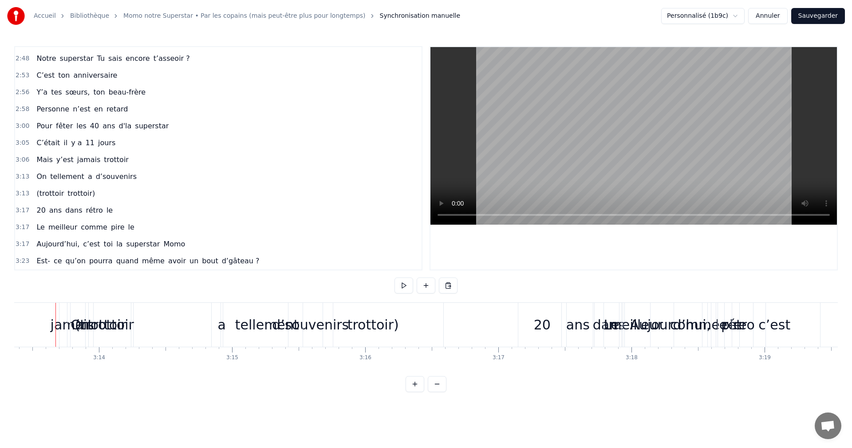
scroll to position [0, 25728]
click at [65, 310] on div "jamais" at bounding box center [76, 325] width 26 height 44
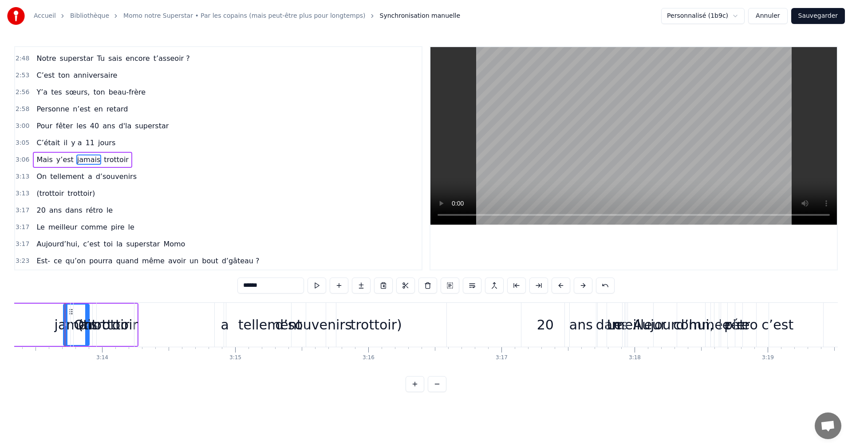
drag, startPoint x: 71, startPoint y: 312, endPoint x: 111, endPoint y: 313, distance: 39.9
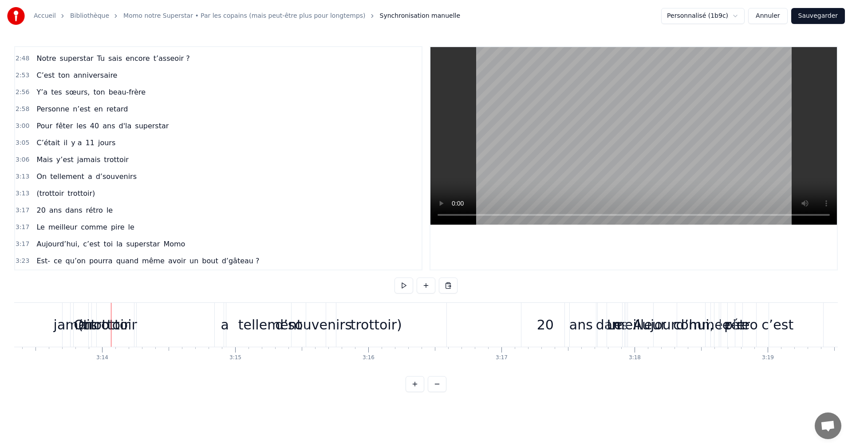
click at [80, 312] on div "(trottoir" at bounding box center [104, 325] width 60 height 44
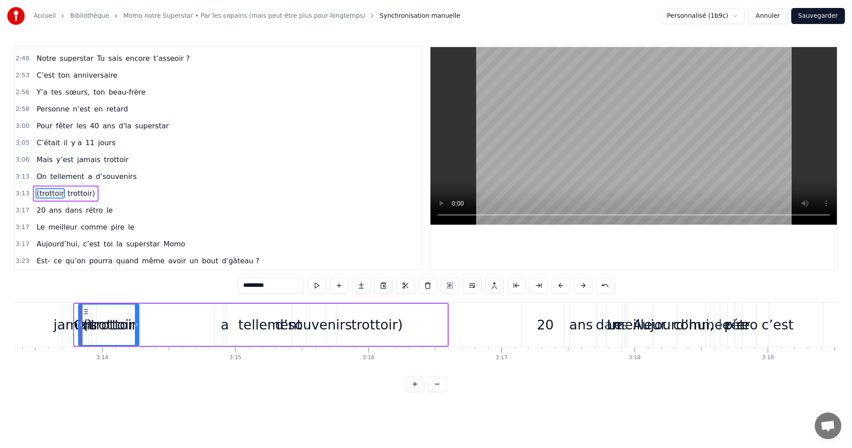
drag, startPoint x: 82, startPoint y: 310, endPoint x: 106, endPoint y: 310, distance: 24.0
click at [90, 310] on icon at bounding box center [86, 311] width 7 height 7
click at [62, 326] on div "jamais" at bounding box center [75, 324] width 43 height 20
type input "******"
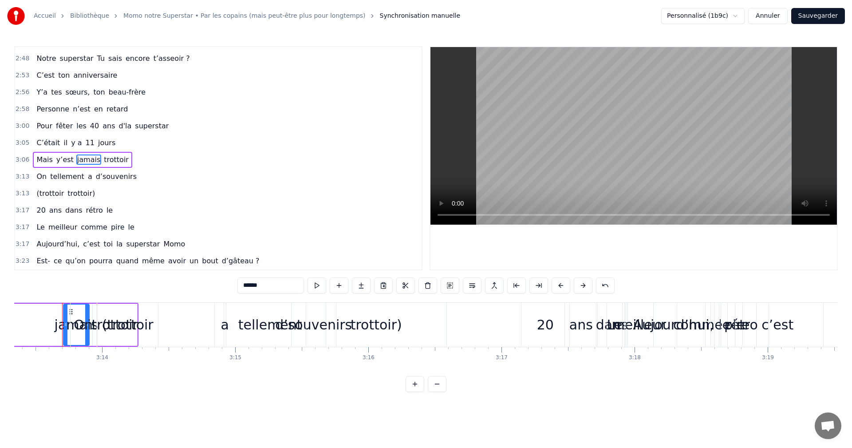
drag, startPoint x: 70, startPoint y: 312, endPoint x: 98, endPoint y: 312, distance: 27.5
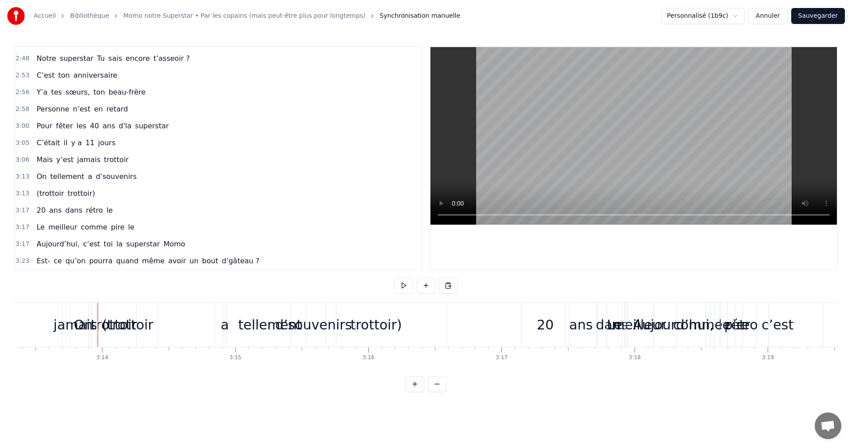
click at [77, 312] on div "On" at bounding box center [84, 325] width 26 height 44
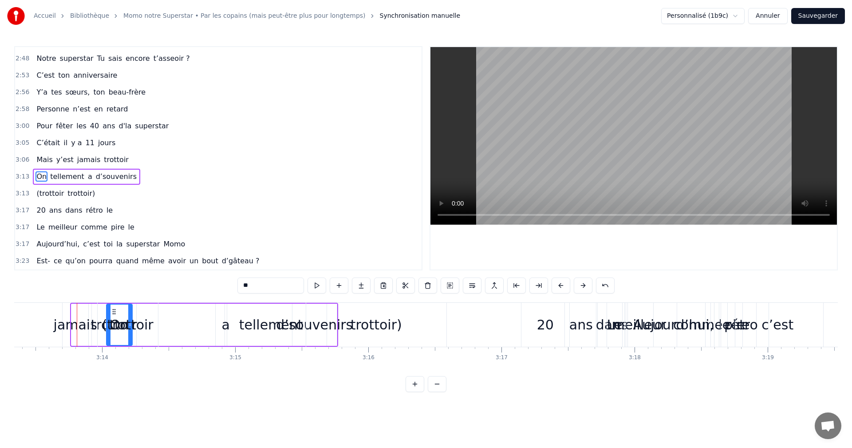
drag, startPoint x: 78, startPoint y: 312, endPoint x: 117, endPoint y: 312, distance: 38.6
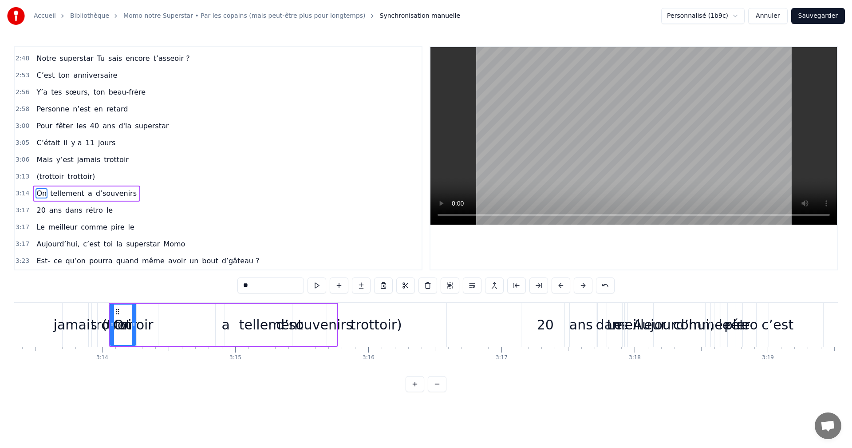
click at [69, 324] on div "jamais" at bounding box center [75, 324] width 43 height 20
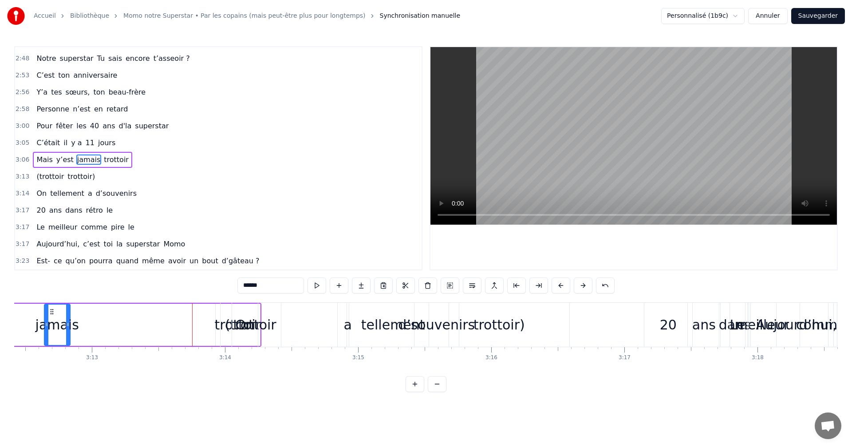
drag, startPoint x: 72, startPoint y: 312, endPoint x: 53, endPoint y: 313, distance: 19.1
click at [53, 313] on icon at bounding box center [51, 311] width 7 height 7
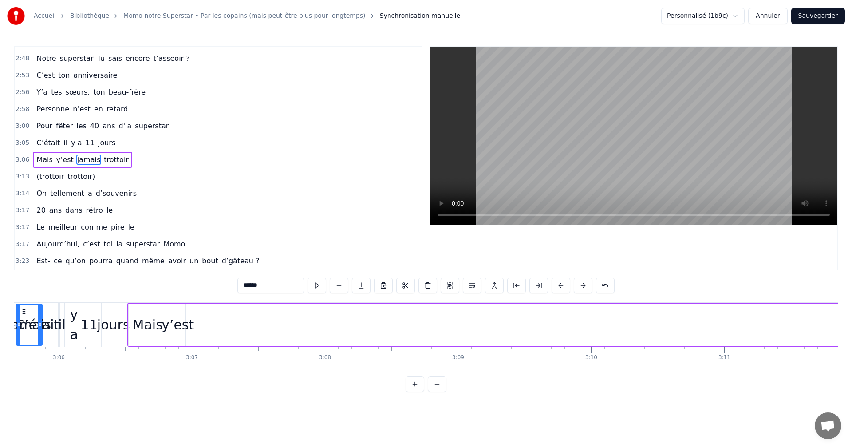
scroll to position [0, 24645]
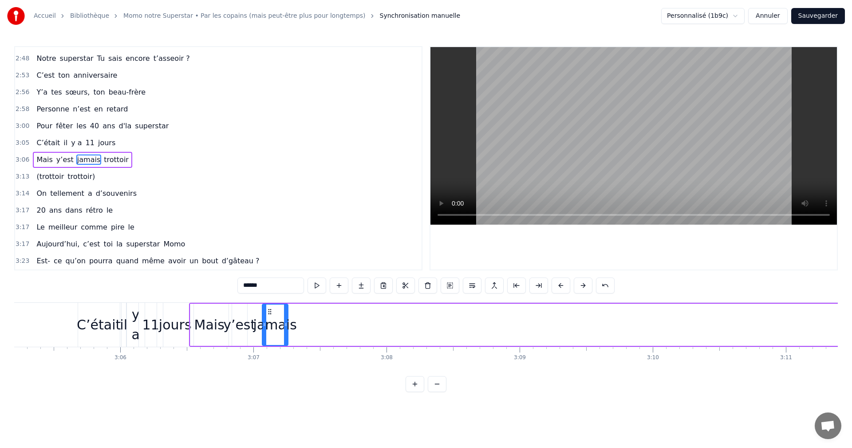
drag, startPoint x: 55, startPoint y: 313, endPoint x: 269, endPoint y: 340, distance: 215.9
click at [269, 340] on div "jamais" at bounding box center [275, 324] width 25 height 40
click at [104, 162] on span "trottoir" at bounding box center [116, 159] width 27 height 10
type input "********"
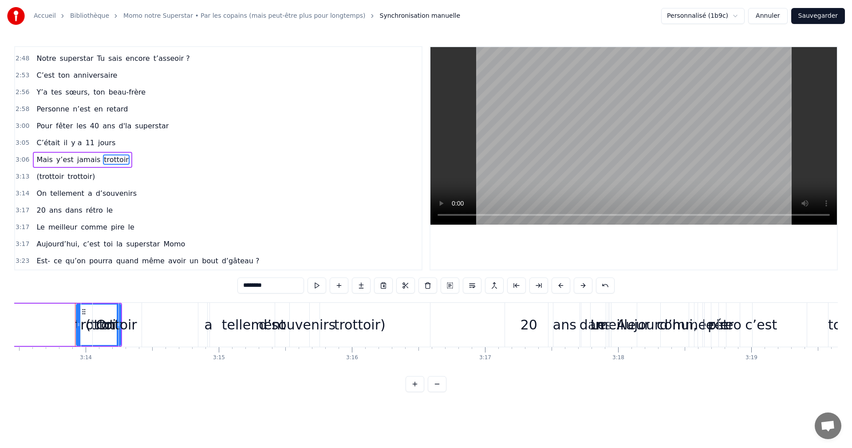
scroll to position [0, 25760]
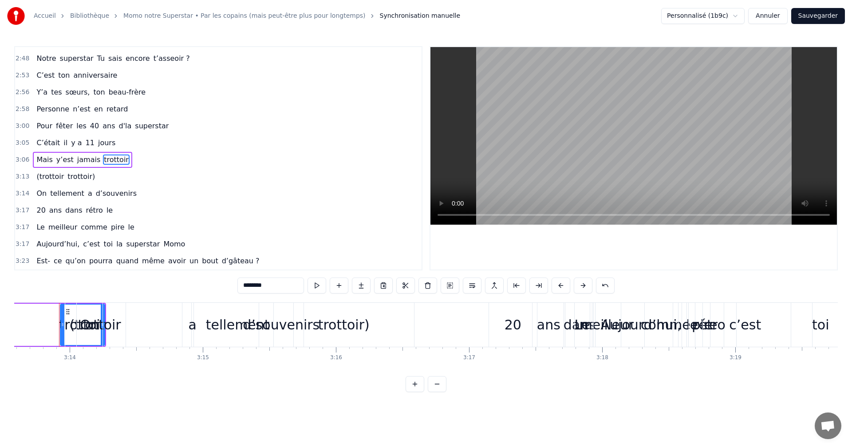
drag, startPoint x: 69, startPoint y: 312, endPoint x: 102, endPoint y: 314, distance: 32.4
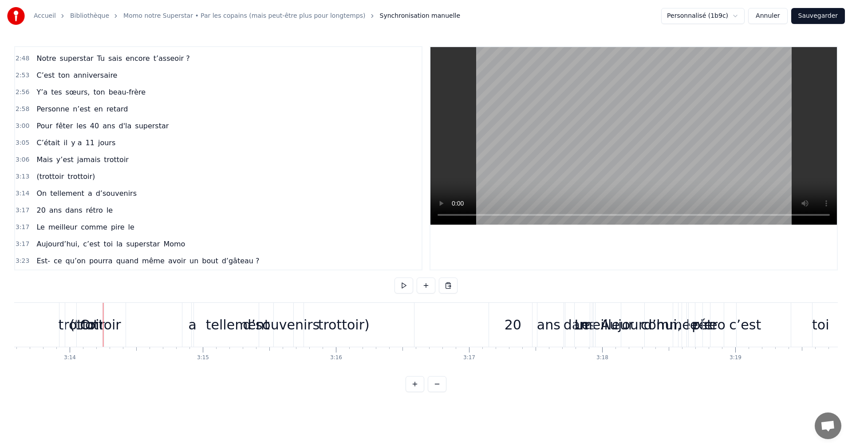
click at [75, 329] on div "(trottoir" at bounding box center [95, 324] width 51 height 20
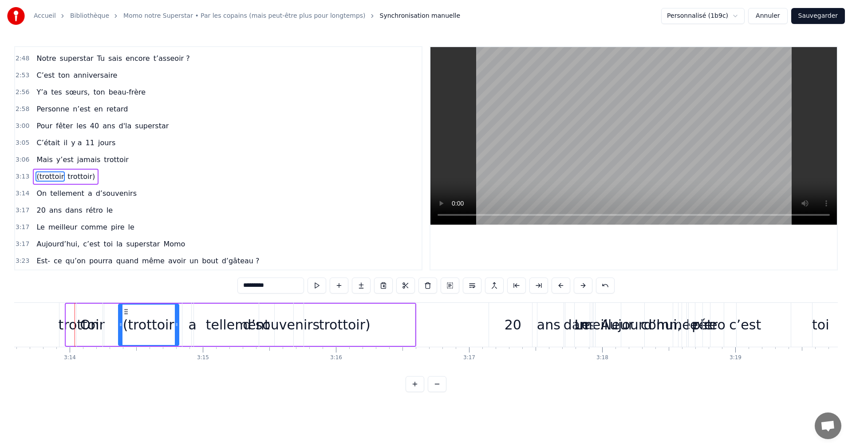
drag, startPoint x: 71, startPoint y: 312, endPoint x: 124, endPoint y: 313, distance: 53.2
click at [93, 321] on div "On" at bounding box center [89, 324] width 19 height 20
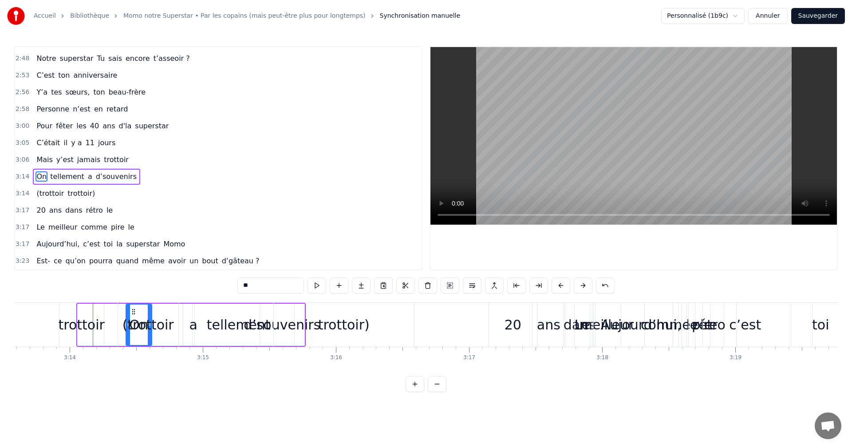
drag, startPoint x: 86, startPoint y: 312, endPoint x: 133, endPoint y: 312, distance: 47.0
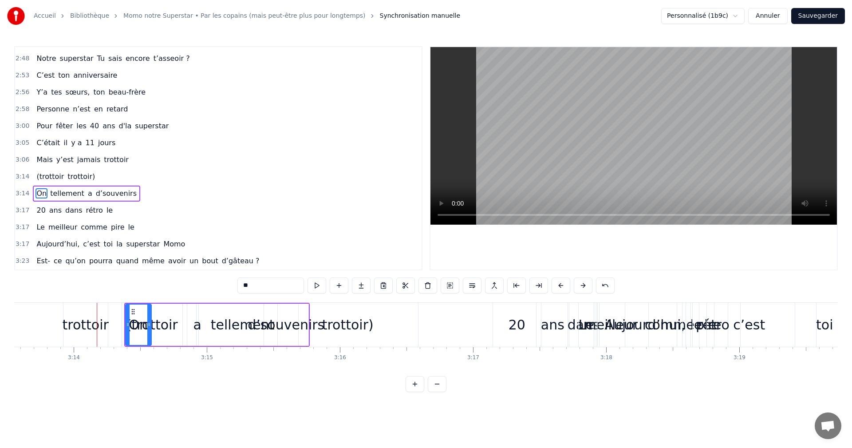
click at [86, 325] on div "trottoir" at bounding box center [86, 324] width 46 height 20
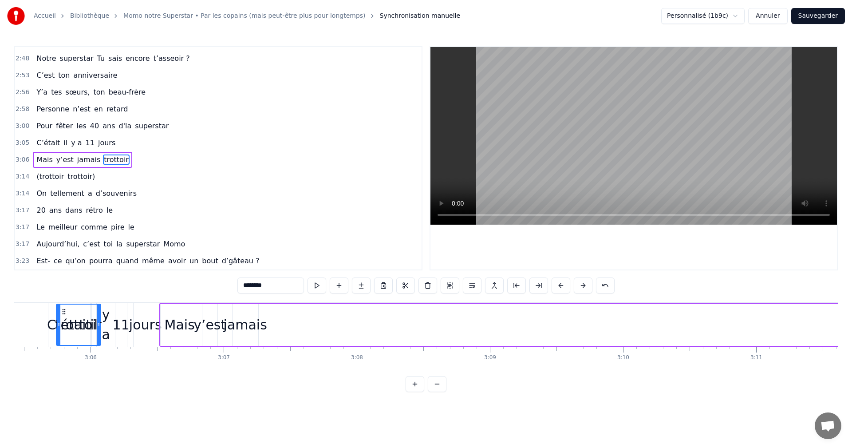
scroll to position [0, 24654]
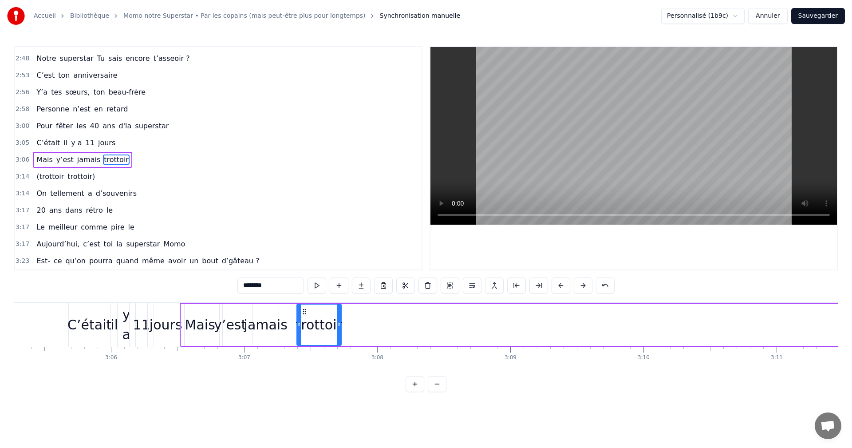
drag, startPoint x: 72, startPoint y: 311, endPoint x: 305, endPoint y: 321, distance: 232.7
click at [305, 321] on div "trottoir" at bounding box center [318, 324] width 43 height 40
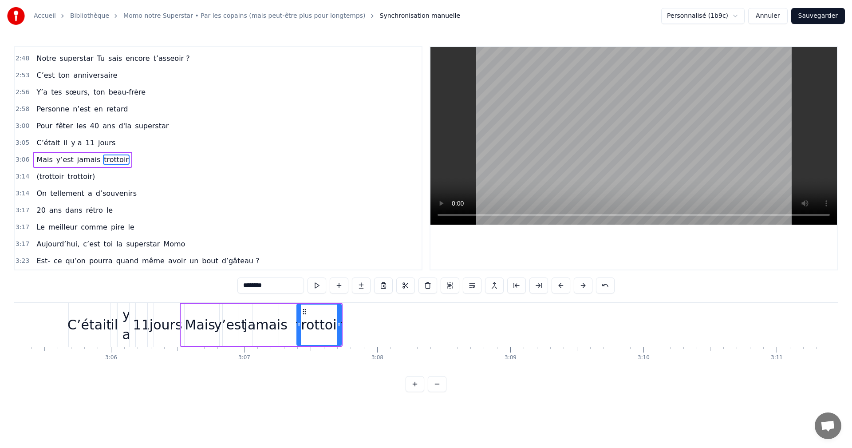
click at [45, 126] on span "Pour" at bounding box center [44, 126] width 18 height 10
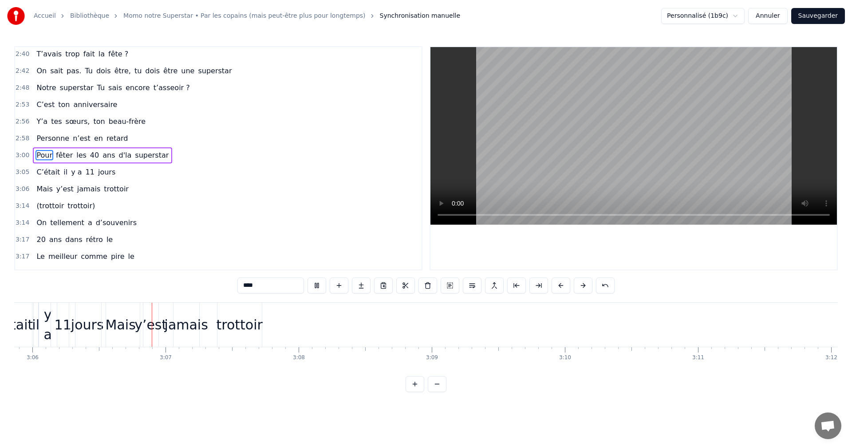
scroll to position [0, 24736]
click at [241, 328] on div "trottoir" at bounding box center [236, 324] width 46 height 20
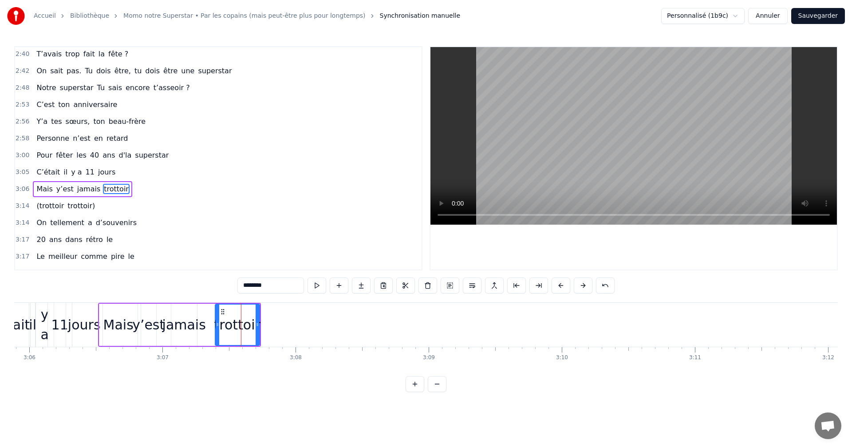
scroll to position [840, 0]
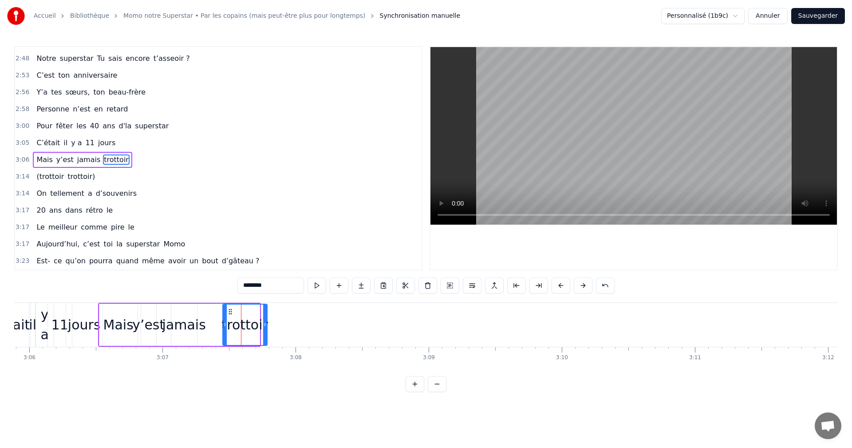
drag, startPoint x: 223, startPoint y: 312, endPoint x: 282, endPoint y: 317, distance: 59.2
click at [267, 316] on div "trottoir" at bounding box center [244, 324] width 43 height 40
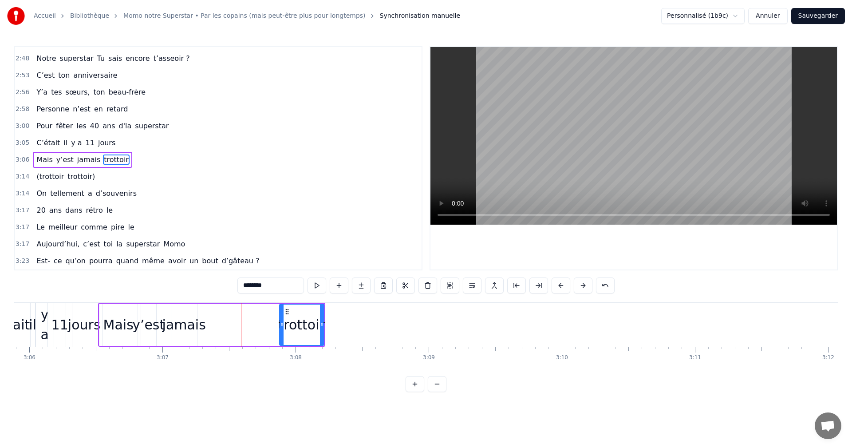
click at [195, 327] on div "jamais" at bounding box center [183, 324] width 43 height 20
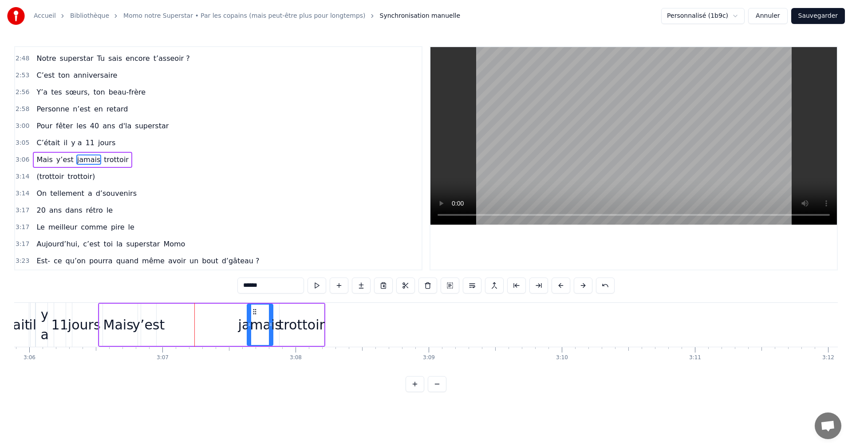
drag, startPoint x: 177, startPoint y: 311, endPoint x: 253, endPoint y: 316, distance: 76.4
click at [253, 316] on div "jamais" at bounding box center [260, 324] width 25 height 40
click at [159, 326] on div "y’est" at bounding box center [148, 324] width 32 height 20
drag, startPoint x: 148, startPoint y: 312, endPoint x: 220, endPoint y: 313, distance: 72.3
click at [220, 313] on icon at bounding box center [219, 311] width 7 height 7
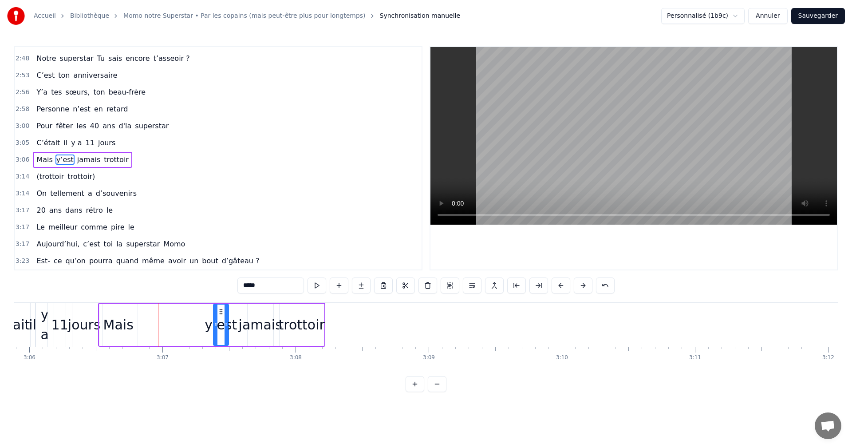
click at [126, 325] on div "Mais" at bounding box center [118, 324] width 30 height 20
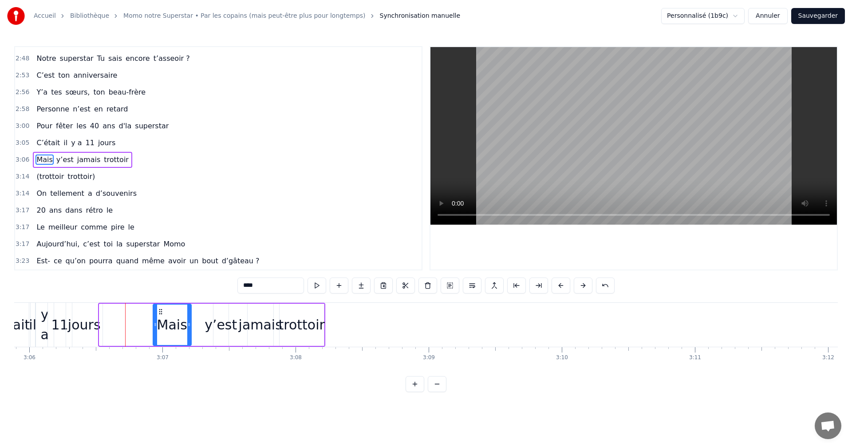
drag, startPoint x: 108, startPoint y: 309, endPoint x: 161, endPoint y: 318, distance: 54.4
click at [161, 318] on div "Mais" at bounding box center [171, 324] width 37 height 40
click at [41, 145] on span "C’était" at bounding box center [47, 143] width 25 height 10
type input "*******"
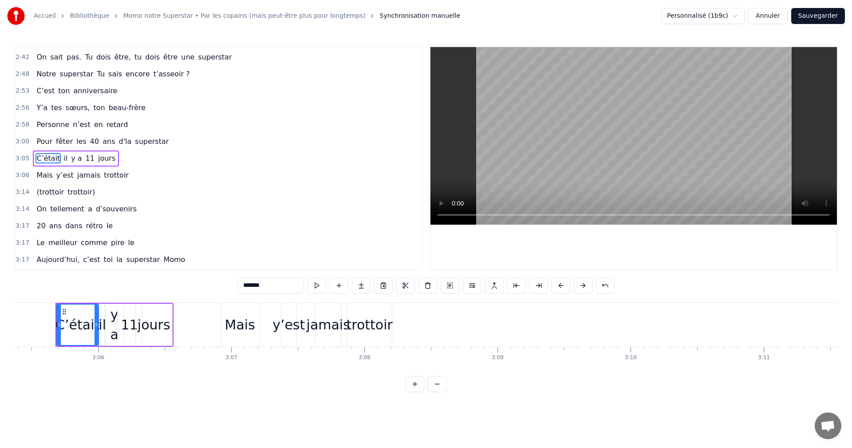
scroll to position [0, 24664]
drag, startPoint x: 244, startPoint y: 317, endPoint x: 269, endPoint y: 318, distance: 24.9
click at [269, 318] on div "Mais y’est jamais trottoir" at bounding box center [310, 325] width 173 height 44
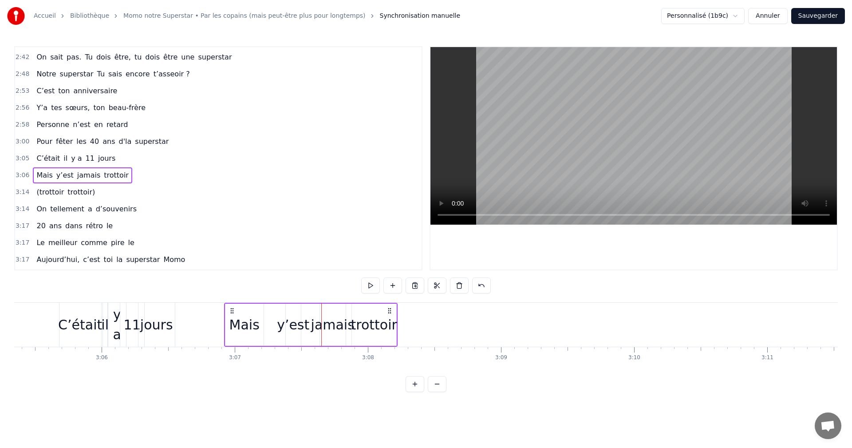
click at [254, 325] on div "Mais" at bounding box center [244, 324] width 30 height 20
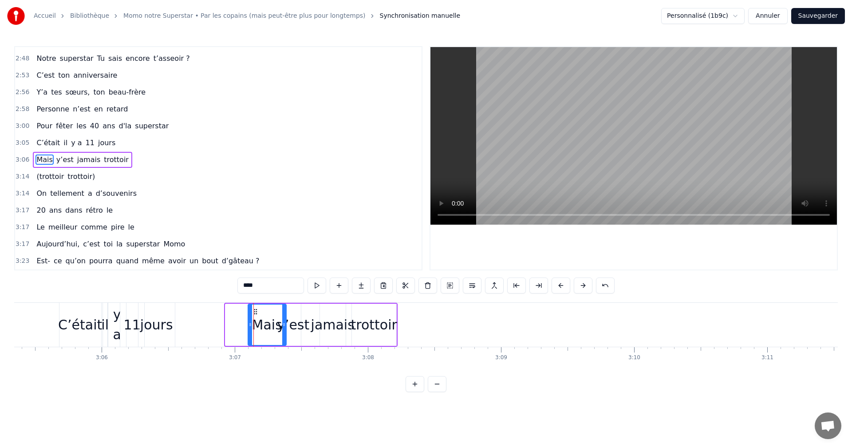
drag, startPoint x: 236, startPoint y: 311, endPoint x: 258, endPoint y: 313, distance: 22.7
click at [258, 313] on icon at bounding box center [255, 311] width 7 height 7
click at [291, 324] on div "y’est" at bounding box center [293, 324] width 32 height 20
drag, startPoint x: 293, startPoint y: 312, endPoint x: 306, endPoint y: 313, distance: 12.9
click at [306, 313] on icon at bounding box center [303, 311] width 7 height 7
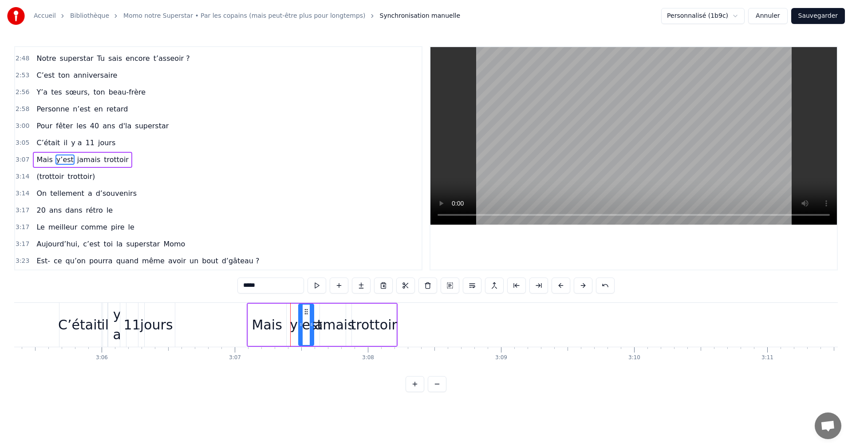
click at [46, 141] on span "C’était" at bounding box center [47, 143] width 25 height 10
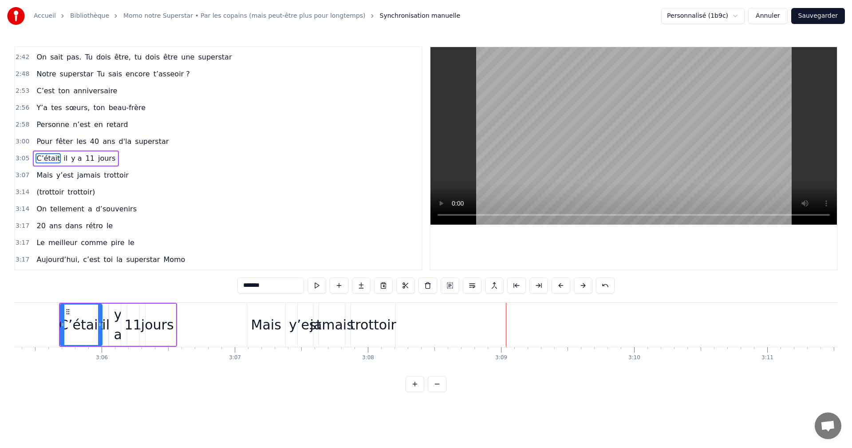
click at [89, 141] on span "40" at bounding box center [94, 141] width 11 height 10
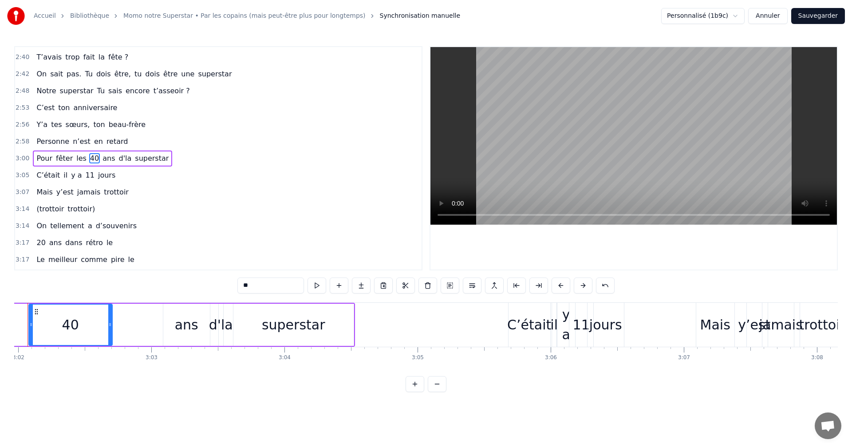
scroll to position [0, 24183]
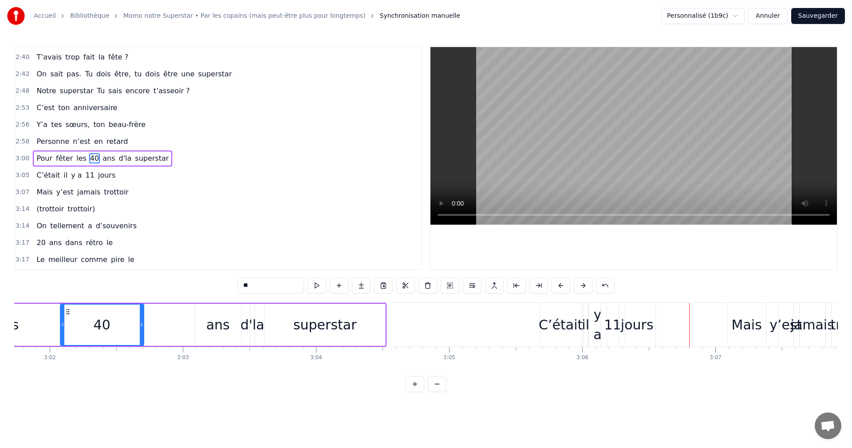
click at [613, 330] on div "11" at bounding box center [612, 324] width 17 height 20
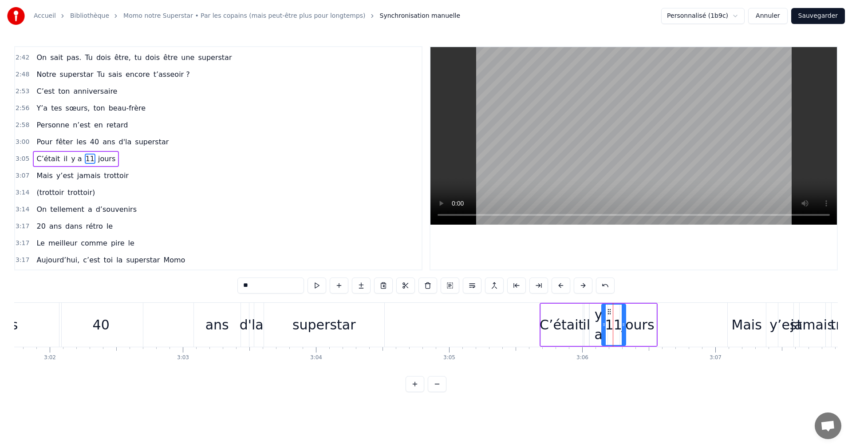
scroll to position [824, 0]
drag, startPoint x: 609, startPoint y: 312, endPoint x: 678, endPoint y: 319, distance: 70.0
click at [641, 322] on div "jours" at bounding box center [637, 324] width 33 height 20
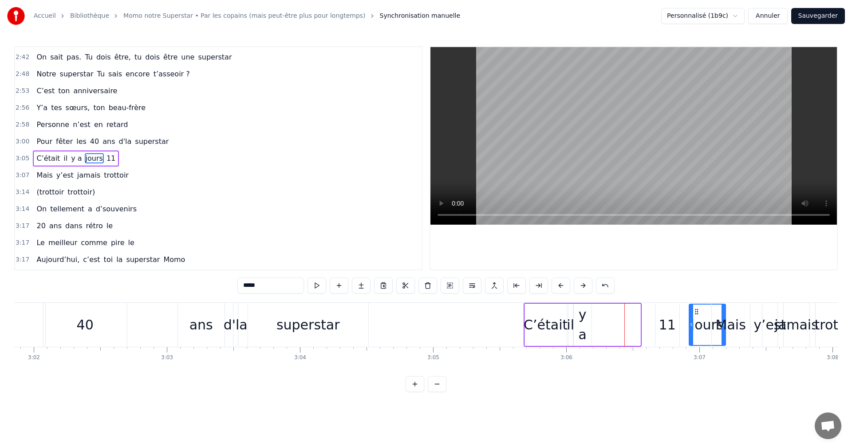
scroll to position [0, 24204]
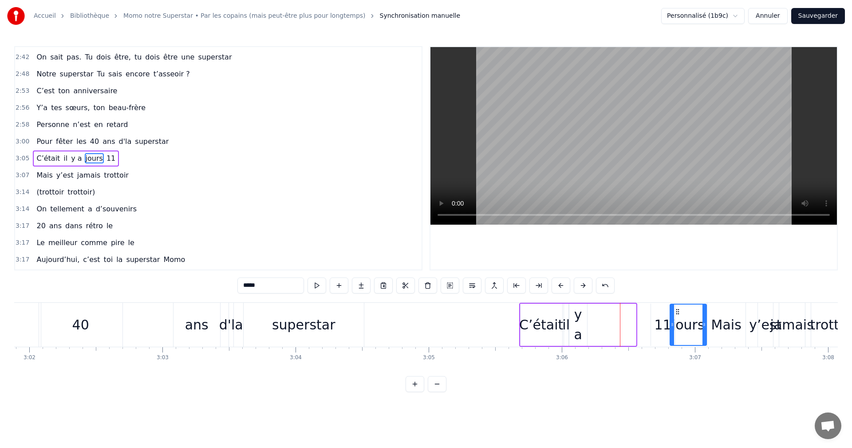
drag, startPoint x: 628, startPoint y: 312, endPoint x: 678, endPoint y: 314, distance: 50.2
click at [583, 324] on div "y a" at bounding box center [578, 324] width 18 height 40
drag, startPoint x: 576, startPoint y: 311, endPoint x: 587, endPoint y: 311, distance: 11.5
click at [587, 311] on circle at bounding box center [587, 311] width 0 height 0
click at [565, 318] on div "il" at bounding box center [566, 324] width 8 height 20
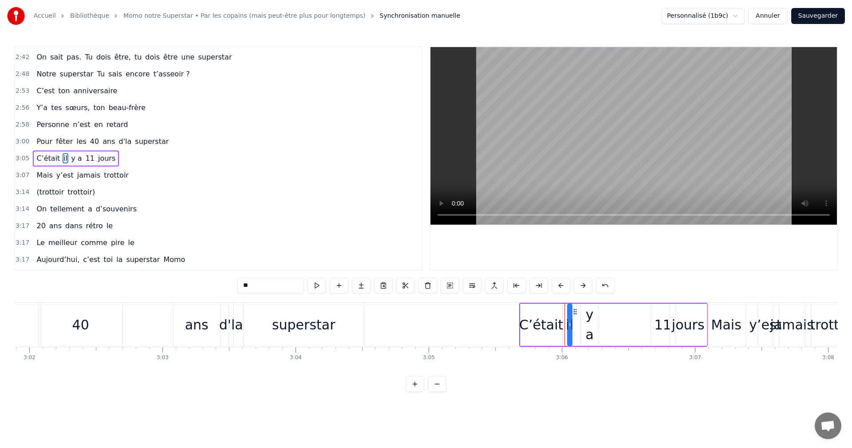
drag, startPoint x: 568, startPoint y: 310, endPoint x: 575, endPoint y: 310, distance: 7.1
click at [575, 310] on icon at bounding box center [574, 311] width 7 height 7
click at [190, 318] on div "ans" at bounding box center [197, 324] width 24 height 20
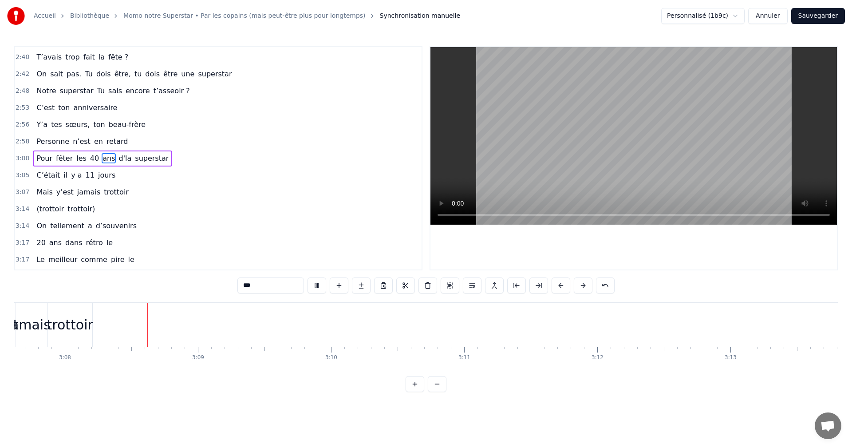
scroll to position [0, 24968]
click at [70, 321] on div "trottoir" at bounding box center [69, 324] width 46 height 20
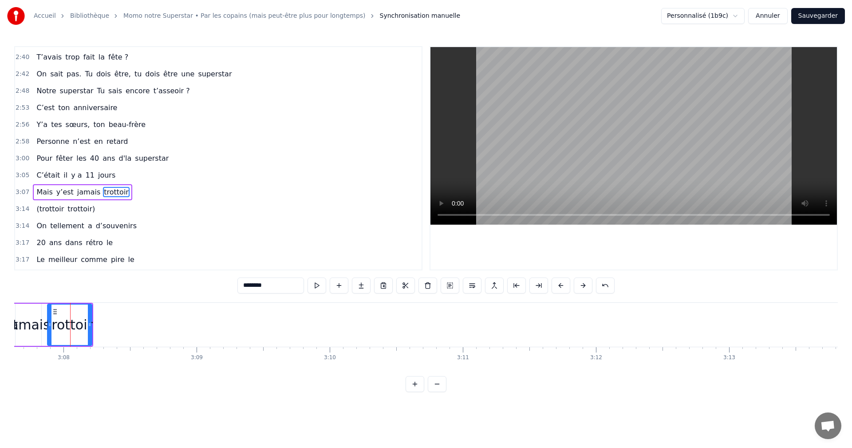
scroll to position [840, 0]
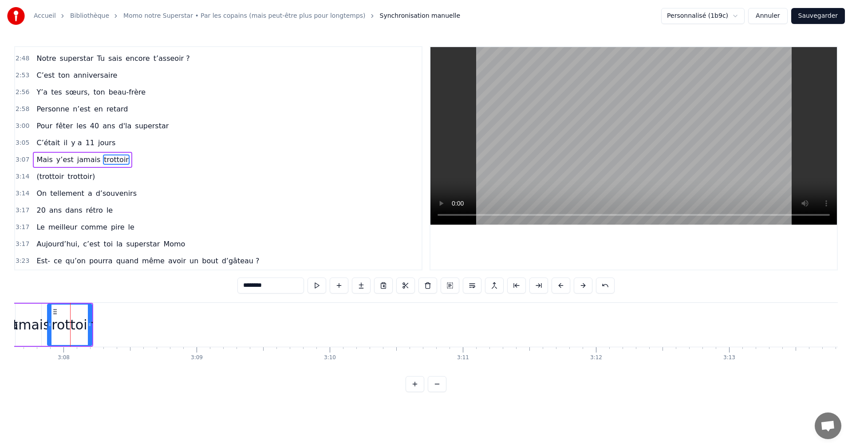
click at [92, 318] on div "trottoir" at bounding box center [69, 324] width 45 height 42
drag, startPoint x: 90, startPoint y: 326, endPoint x: 185, endPoint y: 328, distance: 95.4
click at [180, 328] on div at bounding box center [178, 324] width 4 height 40
click at [51, 145] on span "C’était" at bounding box center [47, 143] width 25 height 10
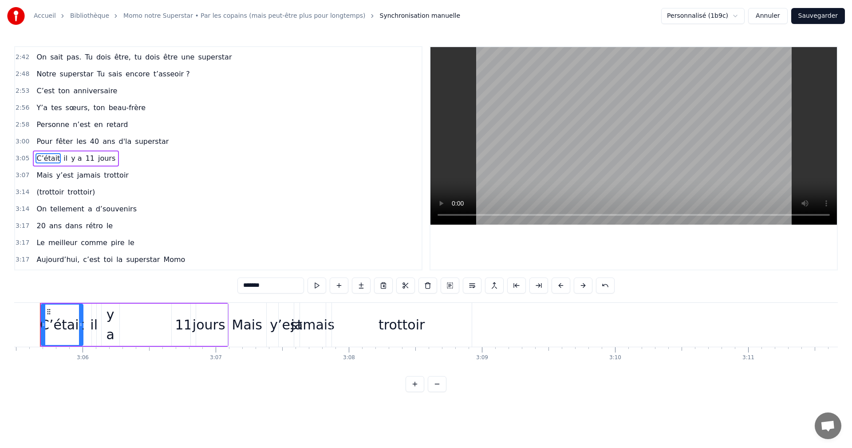
scroll to position [0, 24664]
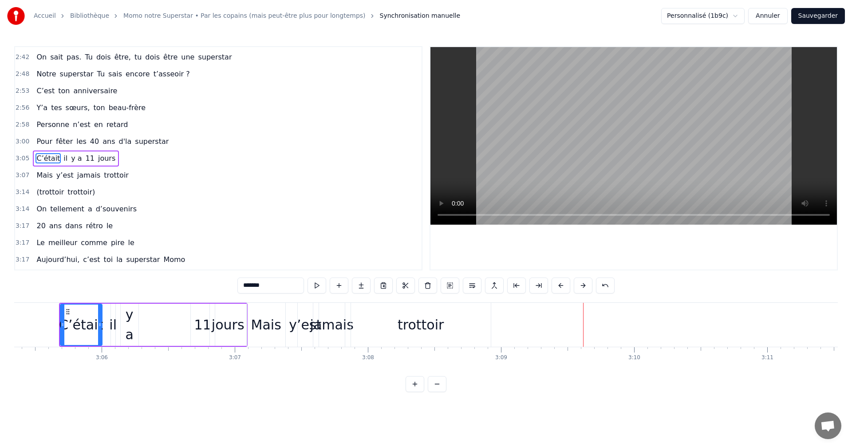
click at [45, 158] on span "C’était" at bounding box center [47, 158] width 25 height 10
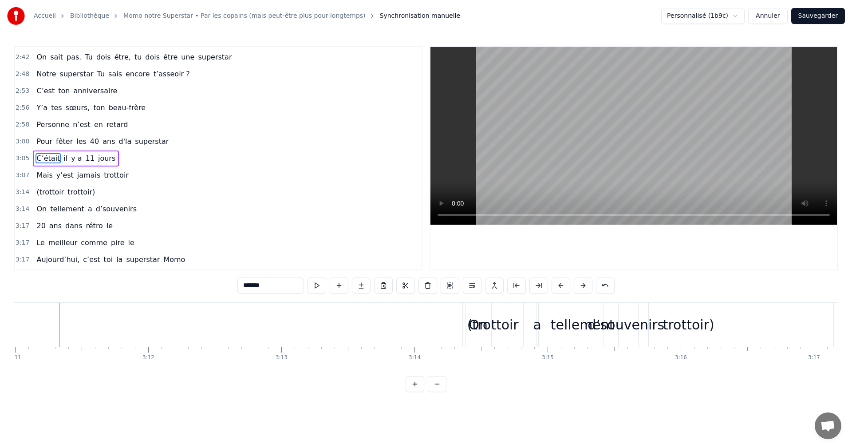
click at [78, 174] on span "jamais" at bounding box center [88, 175] width 25 height 10
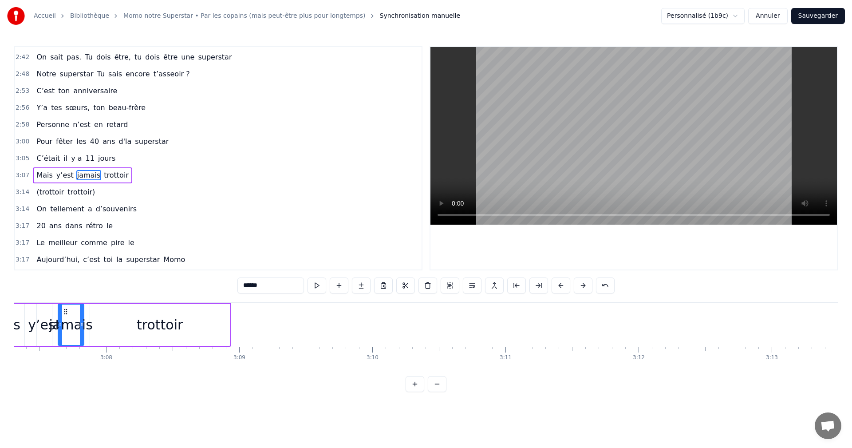
scroll to position [0, 24923]
click at [46, 194] on span "(trottoir" at bounding box center [49, 192] width 29 height 10
type input "*********"
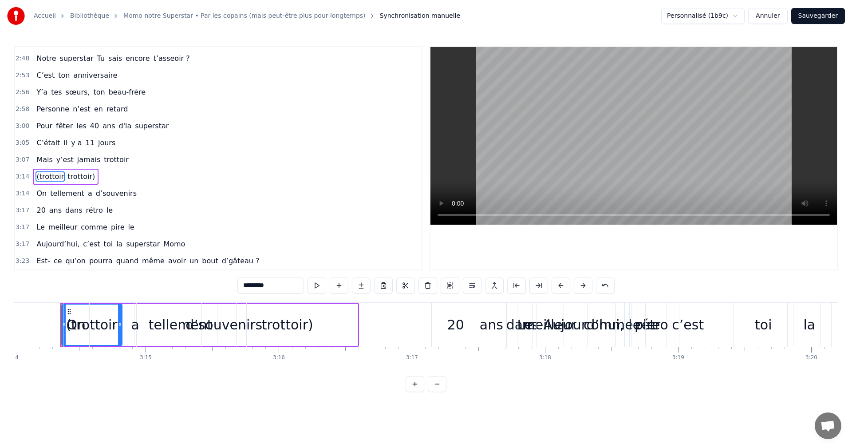
scroll to position [0, 25819]
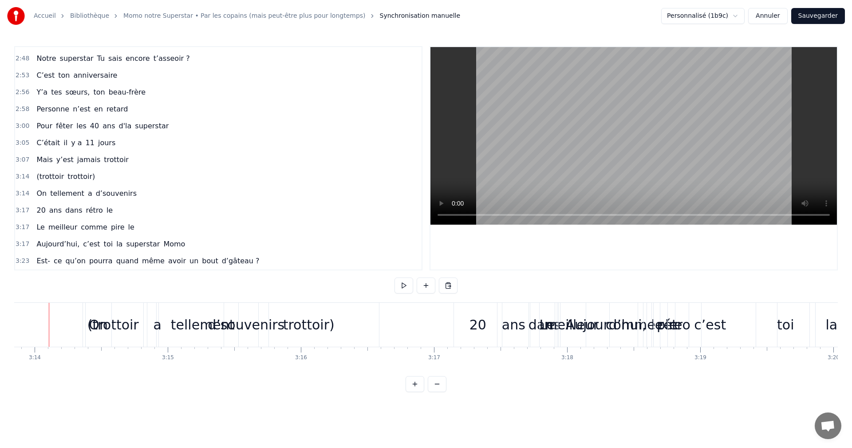
scroll to position [0, 25785]
click at [123, 331] on div "On tellement a d’souvenirs" at bounding box center [187, 325] width 185 height 44
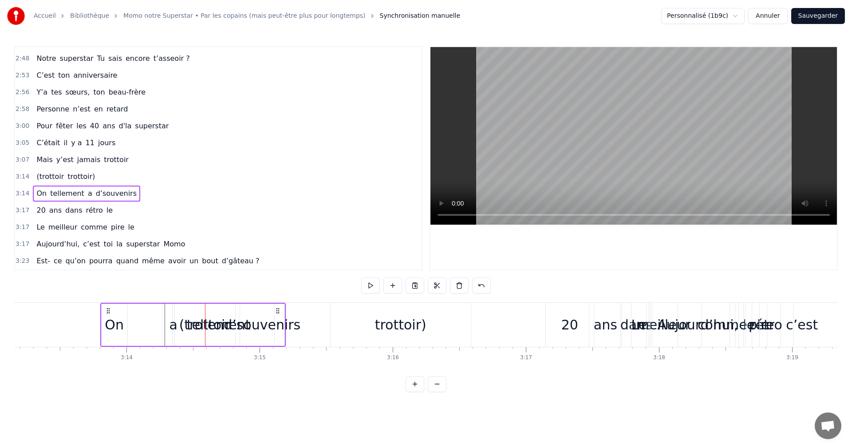
click at [105, 312] on icon at bounding box center [108, 310] width 7 height 7
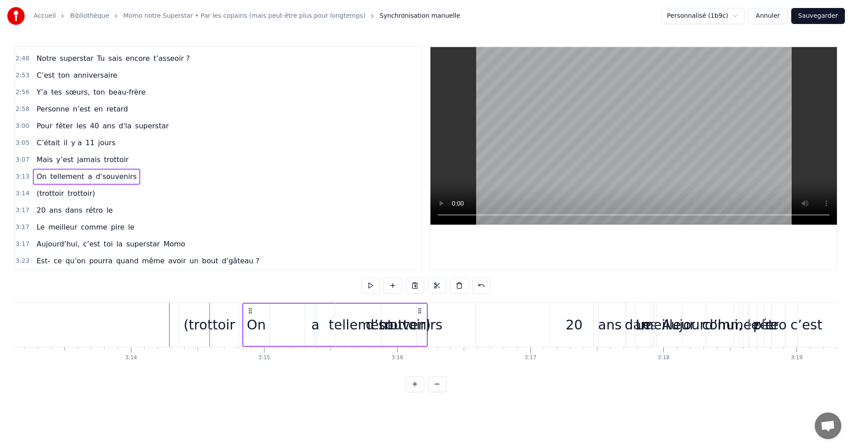
drag, startPoint x: 103, startPoint y: 312, endPoint x: 253, endPoint y: 310, distance: 149.9
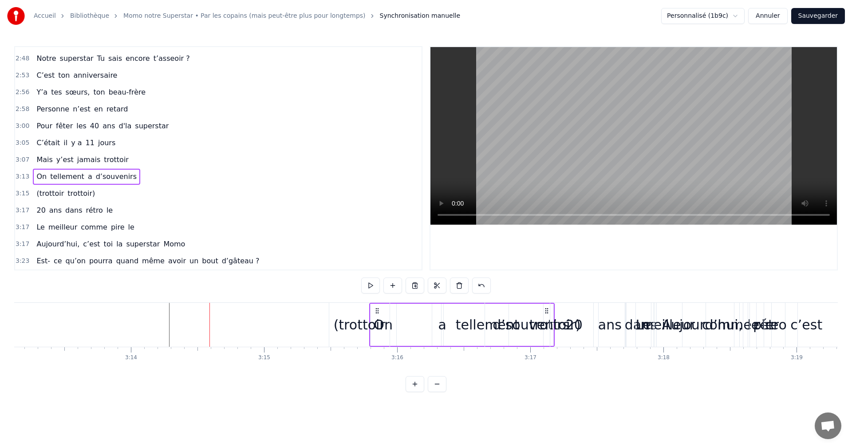
drag, startPoint x: 125, startPoint y: 310, endPoint x: 386, endPoint y: 310, distance: 261.3
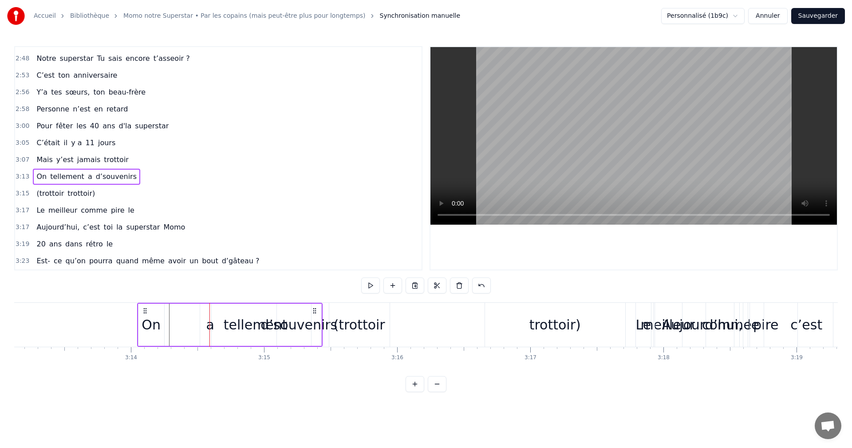
drag, startPoint x: 103, startPoint y: 310, endPoint x: 169, endPoint y: 310, distance: 65.2
click at [146, 310] on circle at bounding box center [145, 310] width 0 height 0
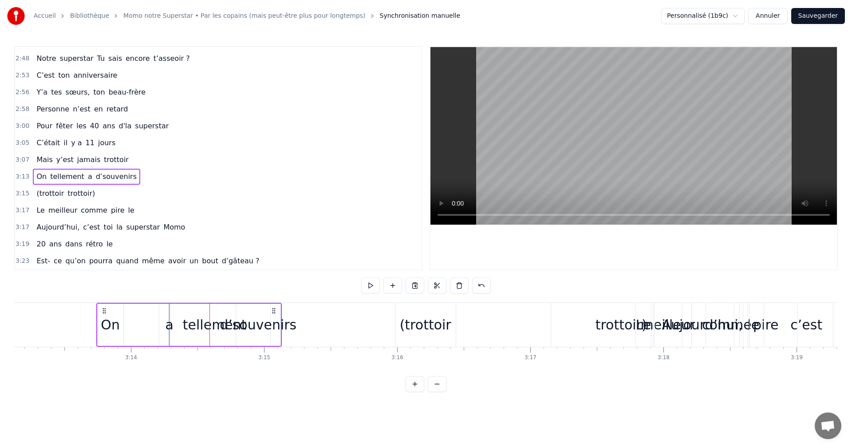
drag, startPoint x: 102, startPoint y: 311, endPoint x: 215, endPoint y: 312, distance: 112.7
click at [108, 312] on icon at bounding box center [104, 310] width 7 height 7
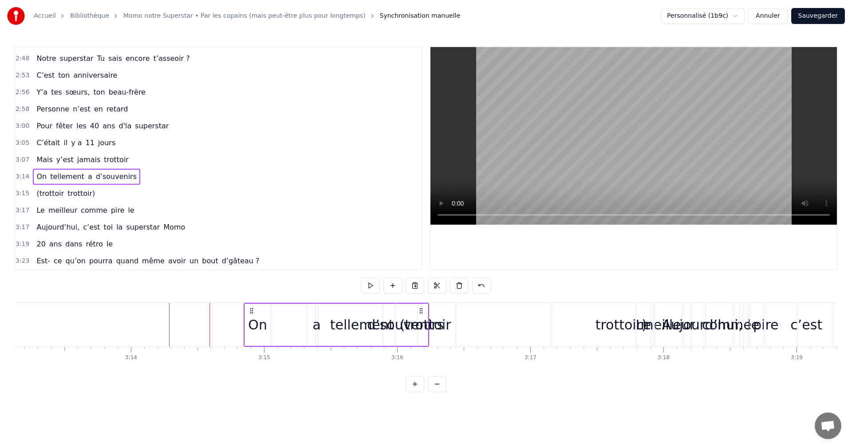
drag, startPoint x: 212, startPoint y: 311, endPoint x: 287, endPoint y: 311, distance: 74.5
click at [255, 311] on icon at bounding box center [251, 310] width 7 height 7
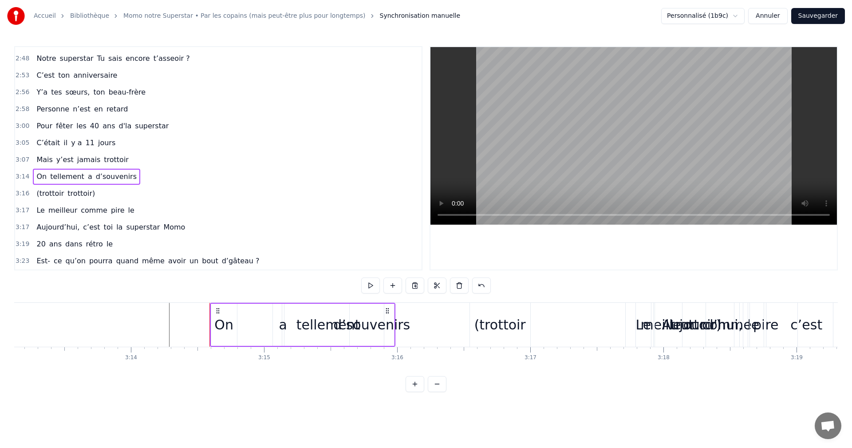
drag, startPoint x: 217, startPoint y: 311, endPoint x: 288, endPoint y: 312, distance: 71.4
click at [221, 312] on icon at bounding box center [217, 310] width 7 height 7
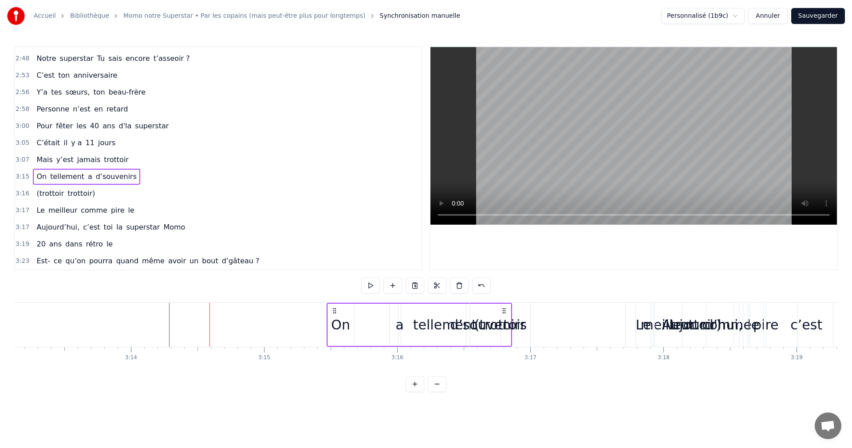
drag, startPoint x: 287, startPoint y: 312, endPoint x: 349, endPoint y: 312, distance: 62.5
click at [338, 312] on icon at bounding box center [334, 310] width 7 height 7
drag, startPoint x: 291, startPoint y: 313, endPoint x: 347, endPoint y: 314, distance: 56.3
click at [346, 314] on icon at bounding box center [342, 310] width 7 height 7
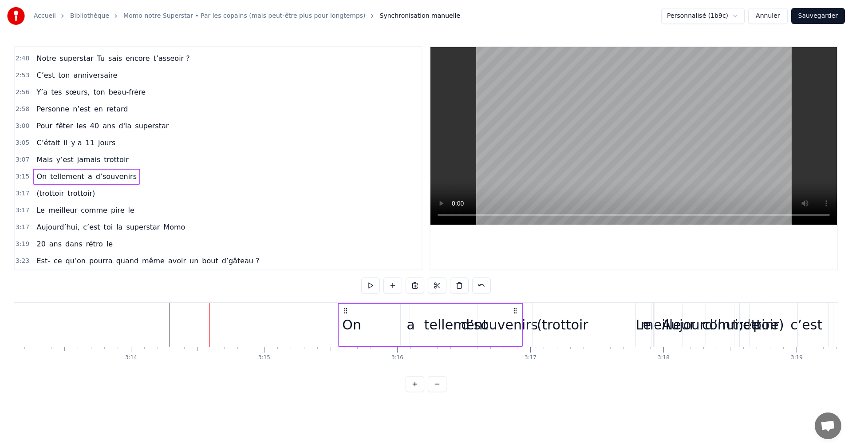
drag, startPoint x: 346, startPoint y: 312, endPoint x: 410, endPoint y: 312, distance: 63.4
click at [346, 312] on circle at bounding box center [346, 312] width 0 height 0
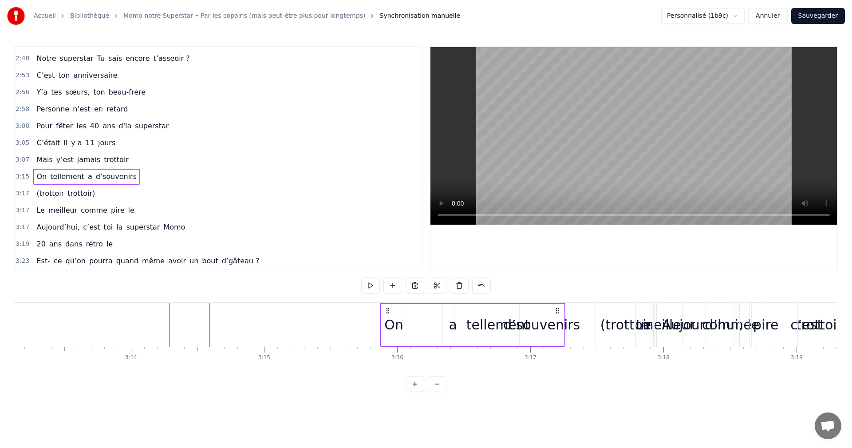
drag, startPoint x: 344, startPoint y: 312, endPoint x: 413, endPoint y: 311, distance: 68.3
click at [391, 311] on icon at bounding box center [387, 310] width 7 height 7
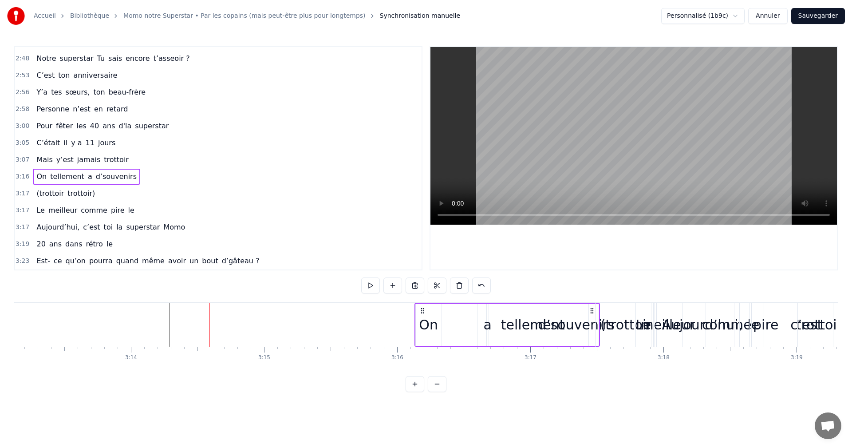
drag, startPoint x: 411, startPoint y: 311, endPoint x: 452, endPoint y: 312, distance: 41.3
click at [426, 312] on icon at bounding box center [422, 310] width 7 height 7
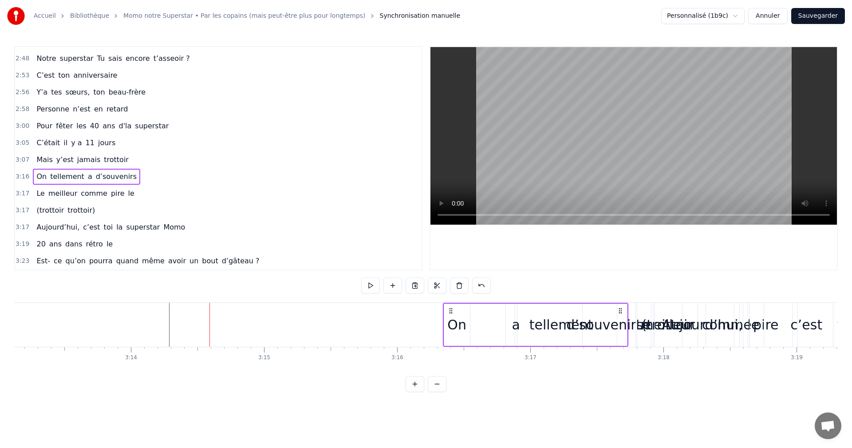
drag, startPoint x: 413, startPoint y: 312, endPoint x: 457, endPoint y: 313, distance: 44.8
click at [450, 313] on circle at bounding box center [449, 312] width 0 height 0
click at [662, 330] on div "Aujourd’hui," at bounding box center [702, 325] width 94 height 44
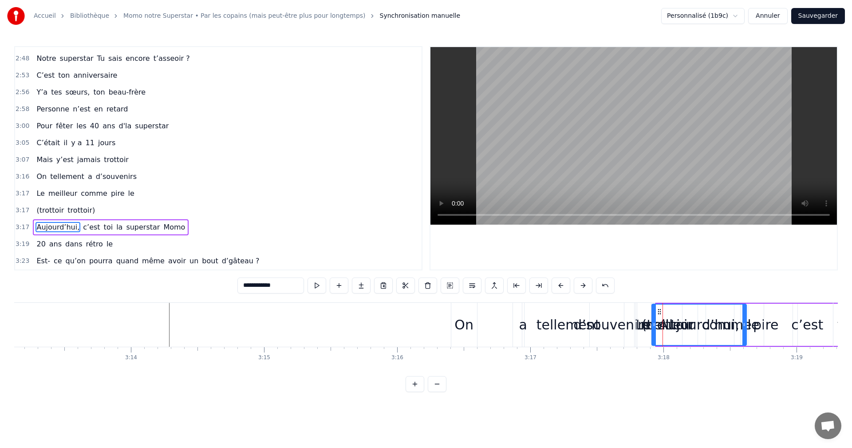
drag, startPoint x: 662, startPoint y: 312, endPoint x: 657, endPoint y: 324, distance: 12.9
click at [659, 323] on div "Aujourd’hui," at bounding box center [699, 324] width 94 height 40
click at [49, 212] on span "(trottoir" at bounding box center [49, 210] width 29 height 10
type input "*********"
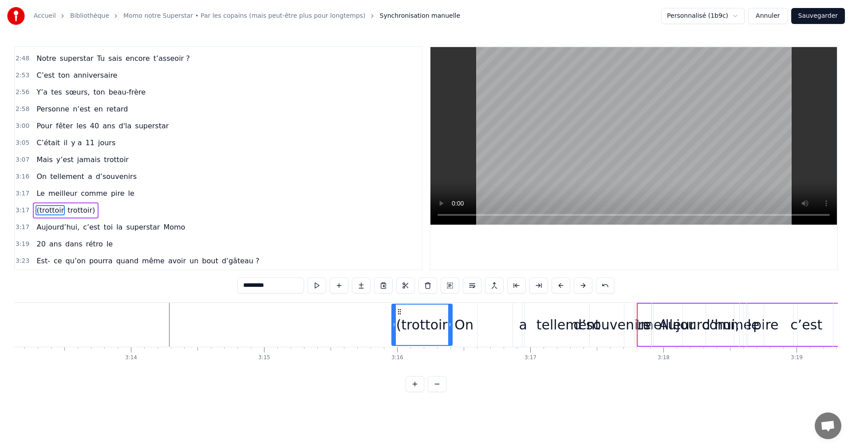
drag, startPoint x: 645, startPoint y: 313, endPoint x: 399, endPoint y: 315, distance: 246.2
click at [399, 315] on div "(trottoir" at bounding box center [421, 324] width 59 height 40
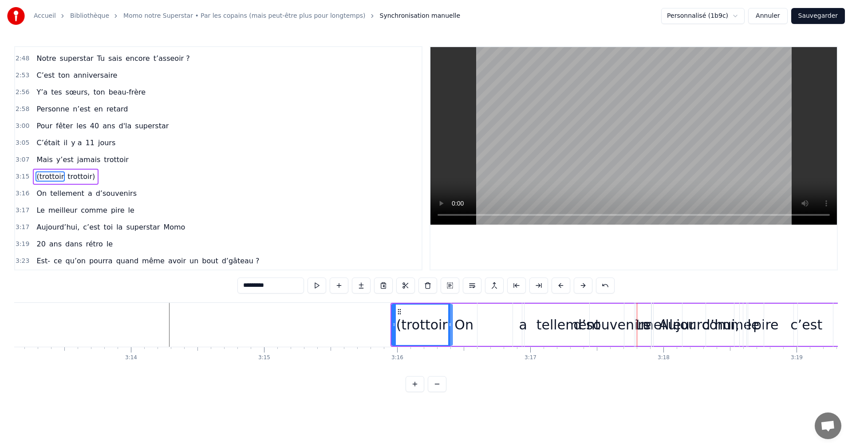
drag, startPoint x: 399, startPoint y: 315, endPoint x: 91, endPoint y: 315, distance: 307.4
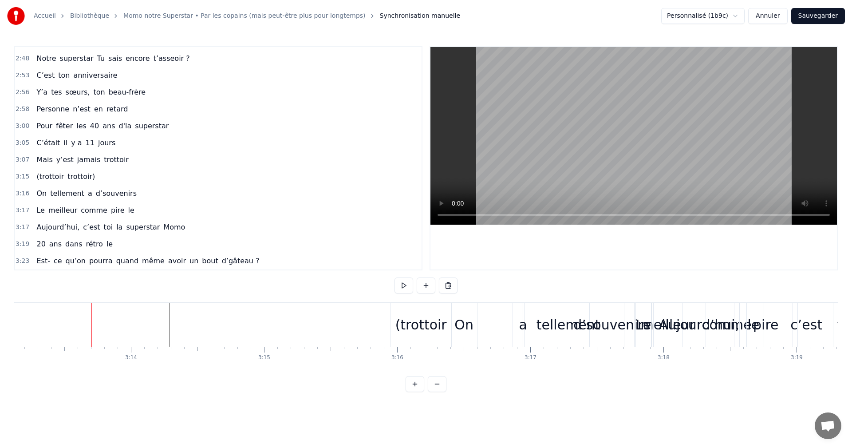
click at [409, 317] on div "(trottoir" at bounding box center [420, 324] width 51 height 20
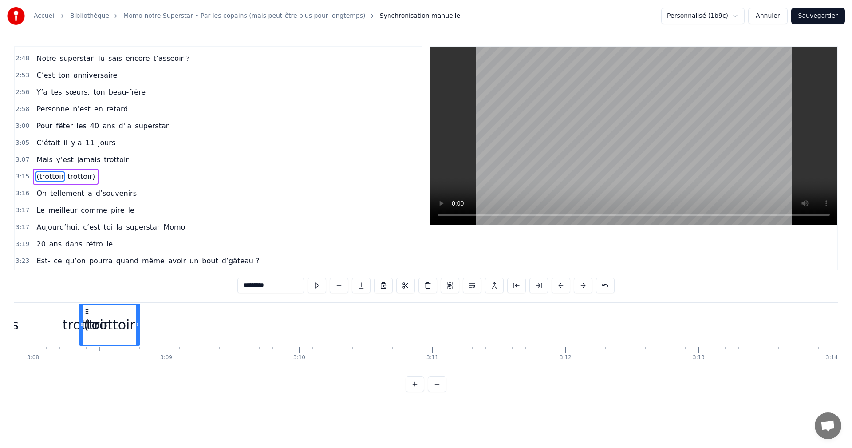
scroll to position [0, 24956]
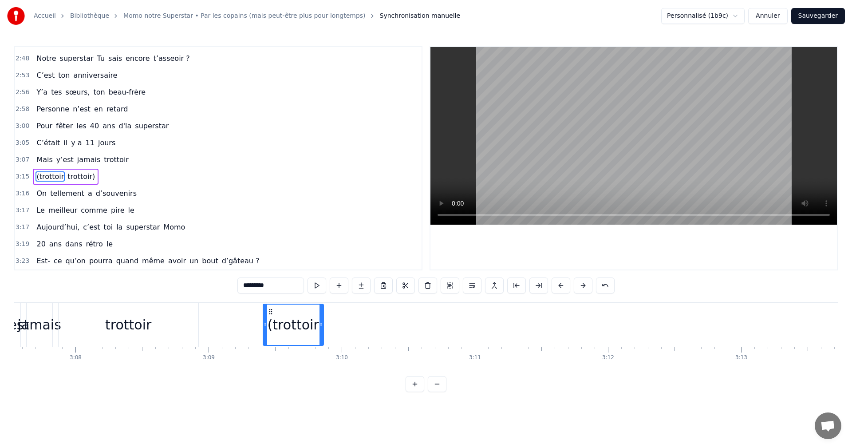
drag, startPoint x: 399, startPoint y: 310, endPoint x: 273, endPoint y: 338, distance: 128.9
click at [273, 338] on div "(trottoir" at bounding box center [292, 324] width 59 height 40
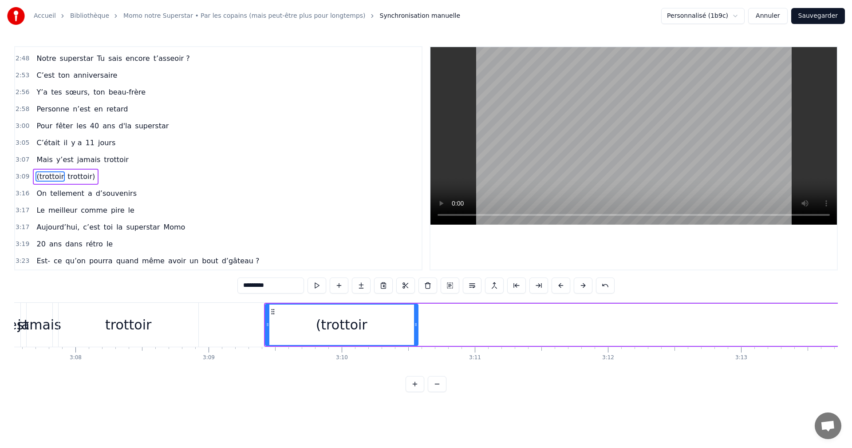
drag, startPoint x: 323, startPoint y: 327, endPoint x: 415, endPoint y: 327, distance: 92.3
click at [415, 327] on icon at bounding box center [416, 324] width 4 height 7
click at [75, 176] on span "trottoir)" at bounding box center [81, 176] width 29 height 10
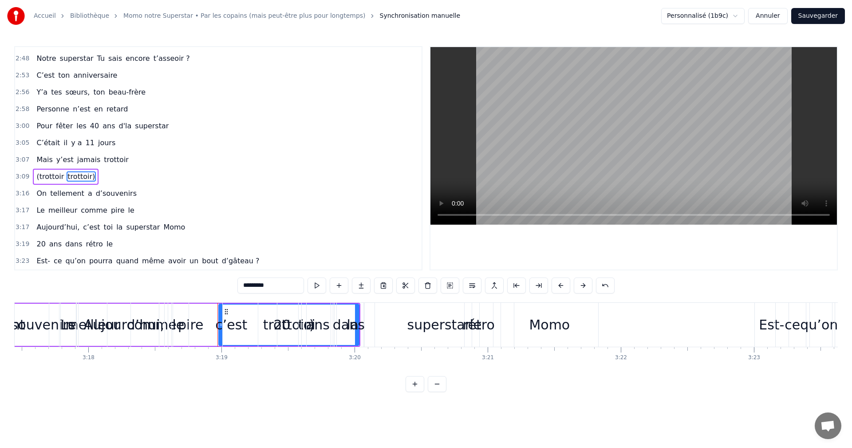
scroll to position [0, 26432]
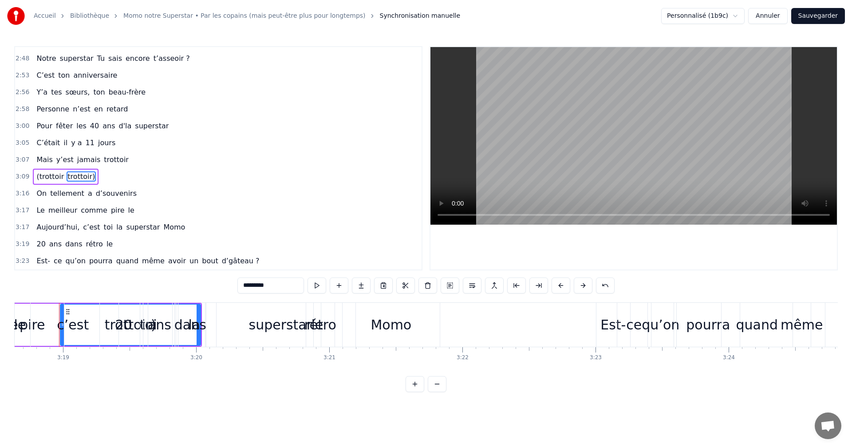
click at [120, 316] on div "20" at bounding box center [123, 324] width 17 height 20
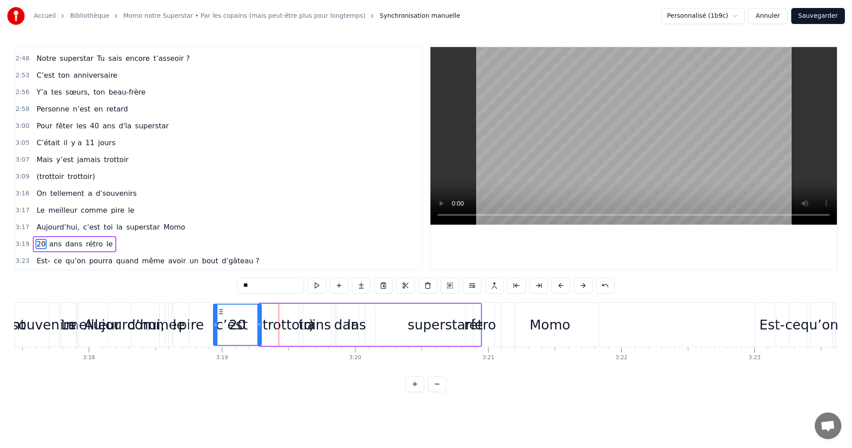
scroll to position [0, 26271]
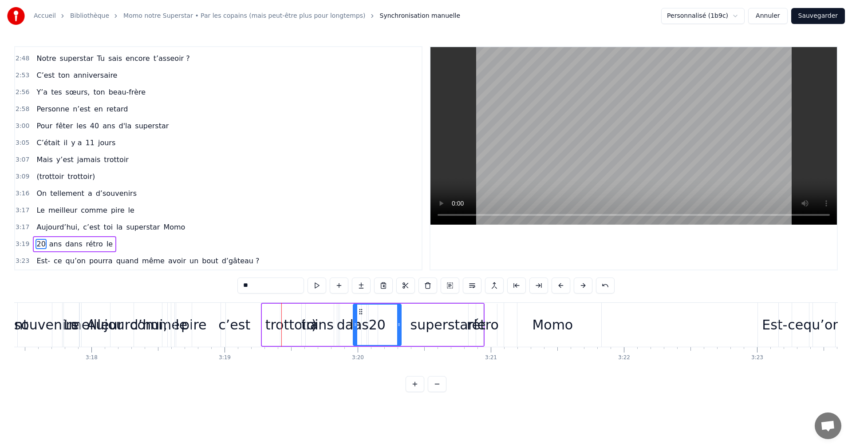
drag, startPoint x: 108, startPoint y: 313, endPoint x: 360, endPoint y: 316, distance: 252.4
click at [288, 323] on div "toi" at bounding box center [309, 325] width 59 height 44
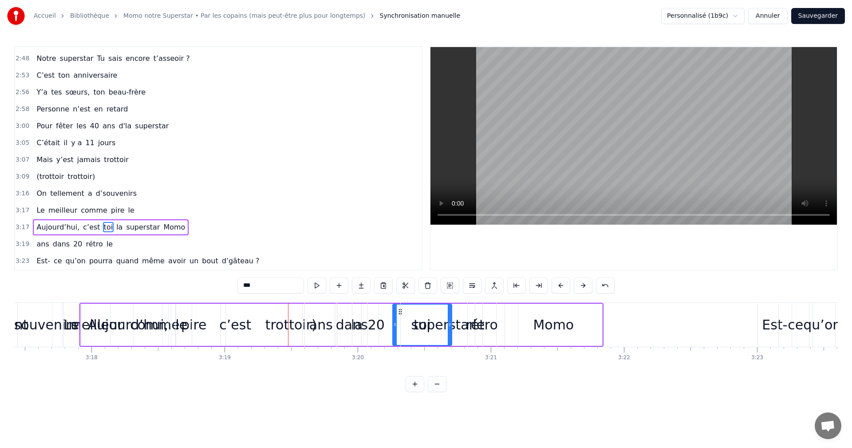
drag, startPoint x: 288, startPoint y: 313, endPoint x: 383, endPoint y: 316, distance: 95.0
click at [286, 326] on div "c’est" at bounding box center [236, 324] width 134 height 42
type input "*****"
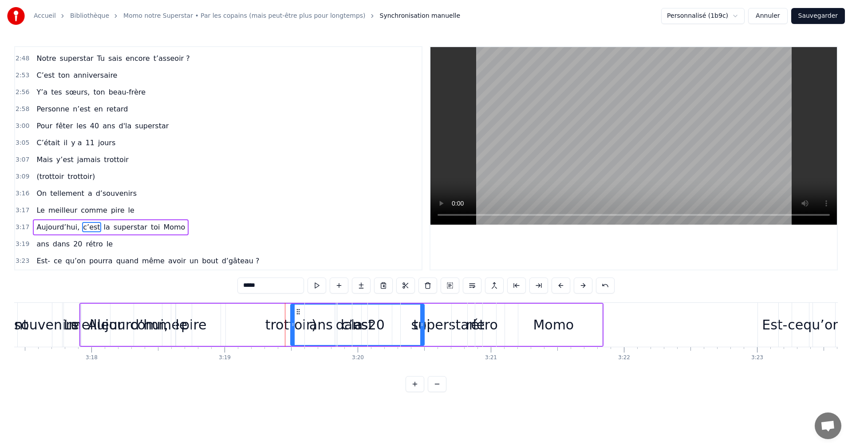
drag, startPoint x: 177, startPoint y: 313, endPoint x: 295, endPoint y: 316, distance: 118.9
click at [303, 316] on div "c’est" at bounding box center [357, 324] width 133 height 40
click at [276, 326] on div "[DATE], c’est la superstar toi [PERSON_NAME]" at bounding box center [341, 325] width 524 height 44
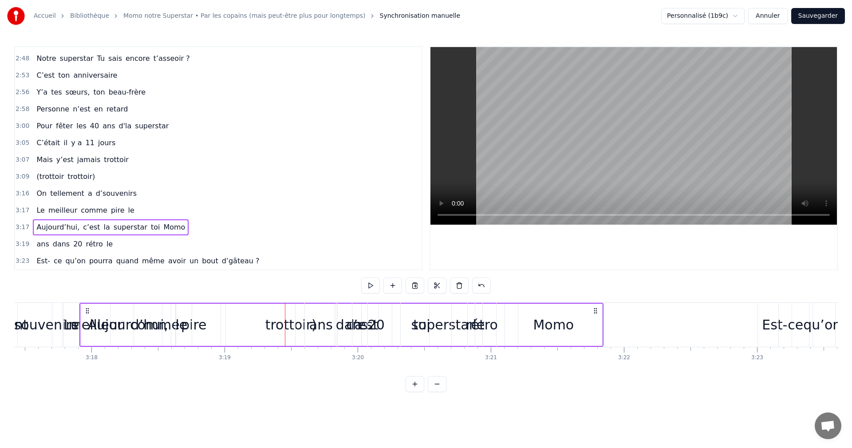
click at [271, 324] on div "[DATE], c’est la superstar toi [PERSON_NAME]" at bounding box center [341, 325] width 524 height 44
click at [111, 322] on div "Aujourd’hui," at bounding box center [128, 324] width 81 height 20
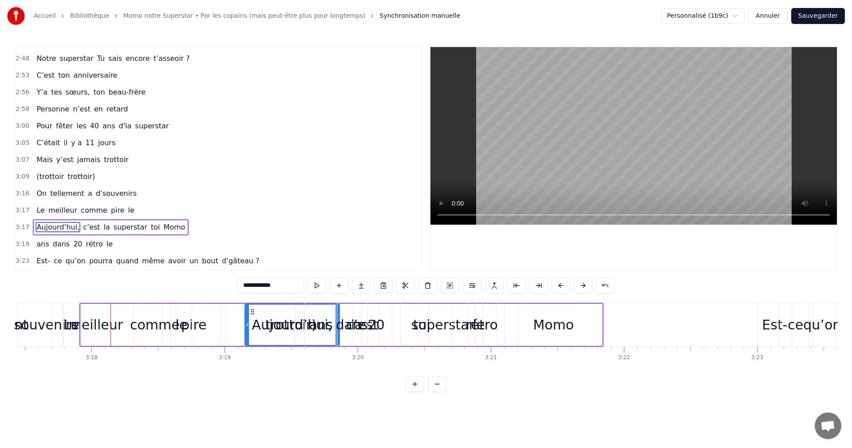
drag, startPoint x: 87, startPoint y: 312, endPoint x: 267, endPoint y: 314, distance: 179.2
click at [256, 314] on icon at bounding box center [252, 311] width 7 height 7
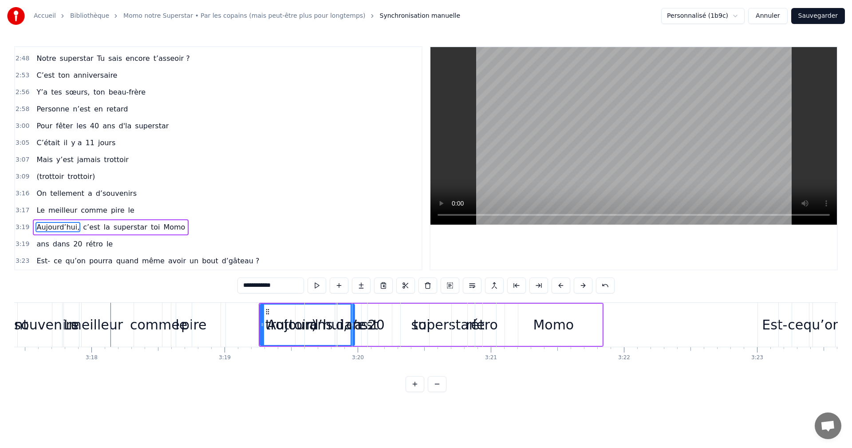
click at [149, 325] on div "comme" at bounding box center [155, 324] width 50 height 20
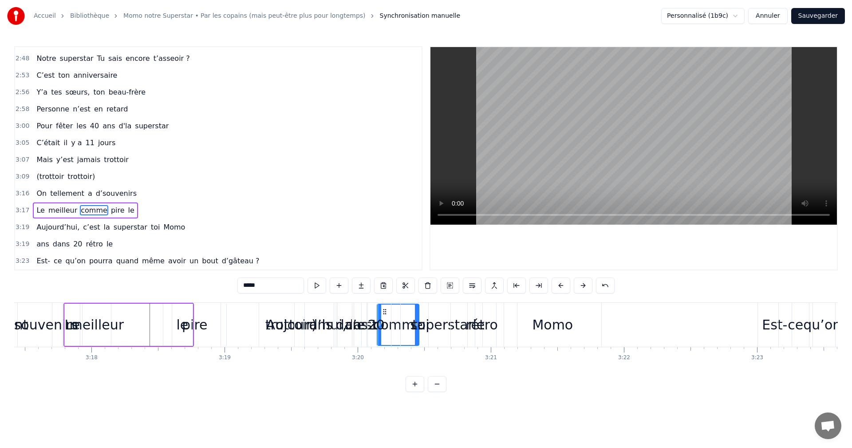
drag, startPoint x: 140, startPoint y: 311, endPoint x: 382, endPoint y: 315, distance: 242.2
click at [192, 323] on div "le" at bounding box center [182, 324] width 21 height 42
drag, startPoint x: 181, startPoint y: 314, endPoint x: 392, endPoint y: 318, distance: 210.7
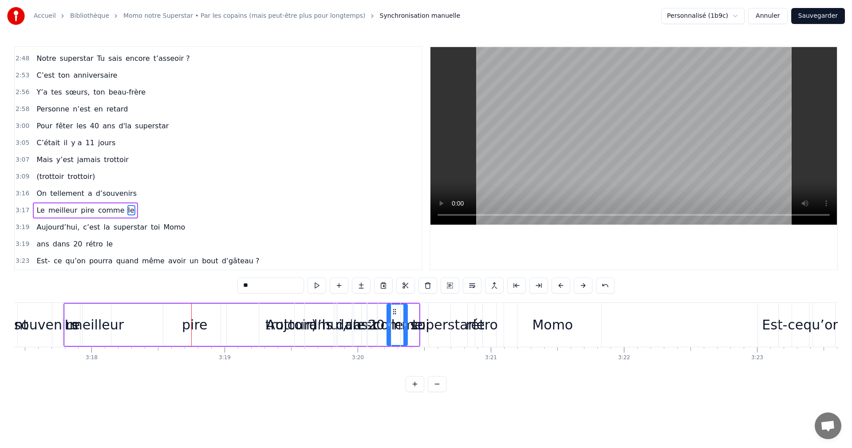
click at [200, 327] on div "pire" at bounding box center [195, 324] width 26 height 20
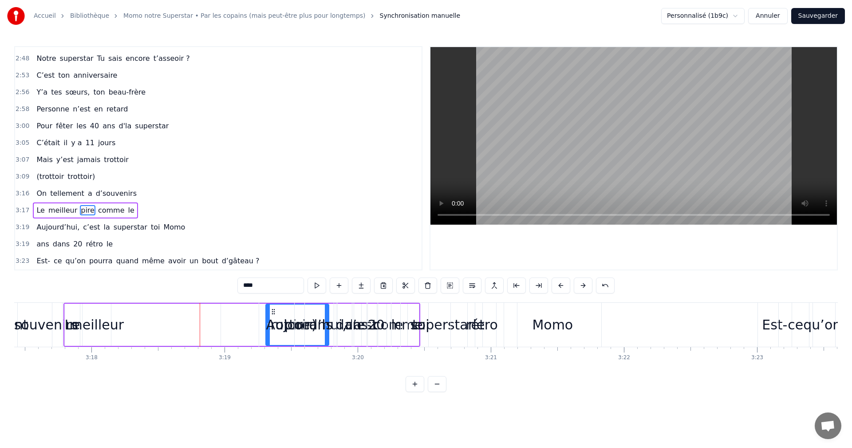
drag, startPoint x: 172, startPoint y: 311, endPoint x: 408, endPoint y: 315, distance: 236.0
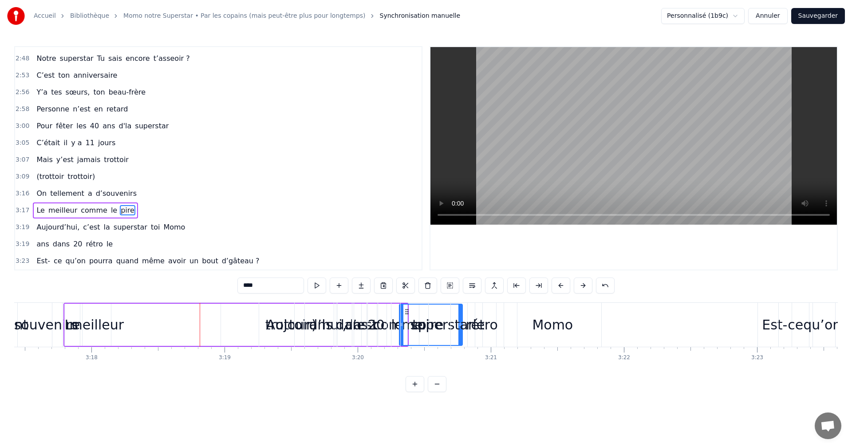
click at [313, 326] on div "ans" at bounding box center [321, 324] width 24 height 20
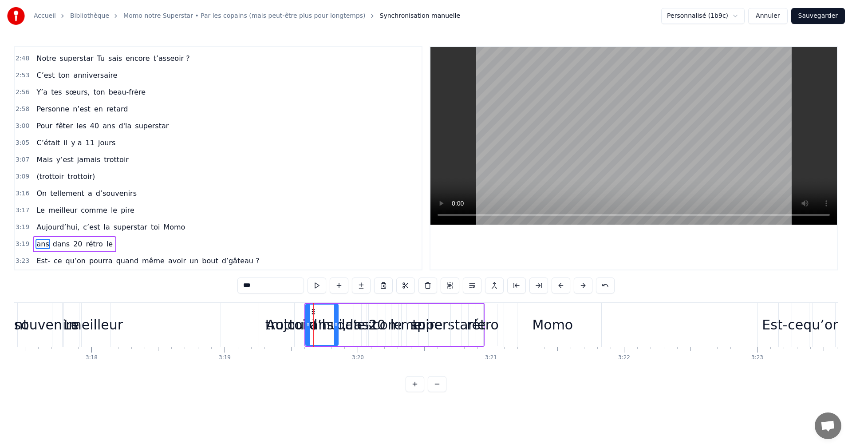
click at [293, 326] on div "Aujourd’hui," at bounding box center [306, 324] width 81 height 20
type input "**********"
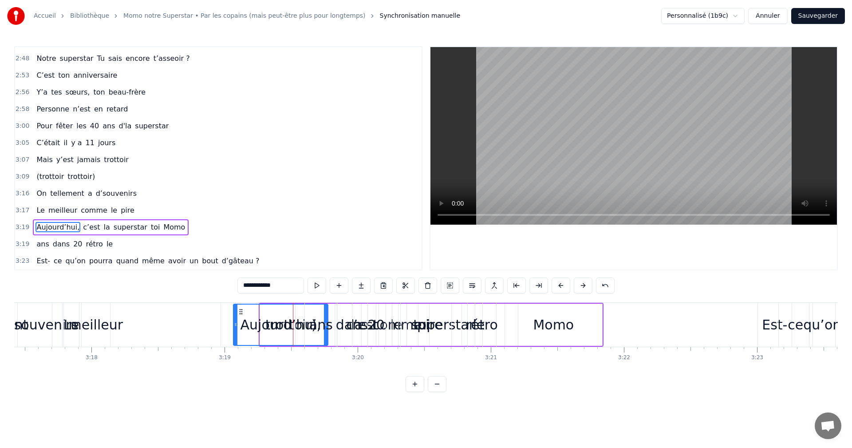
drag, startPoint x: 267, startPoint y: 313, endPoint x: 240, endPoint y: 313, distance: 27.1
click at [240, 313] on icon at bounding box center [240, 311] width 7 height 7
drag, startPoint x: 241, startPoint y: 313, endPoint x: 345, endPoint y: 313, distance: 103.8
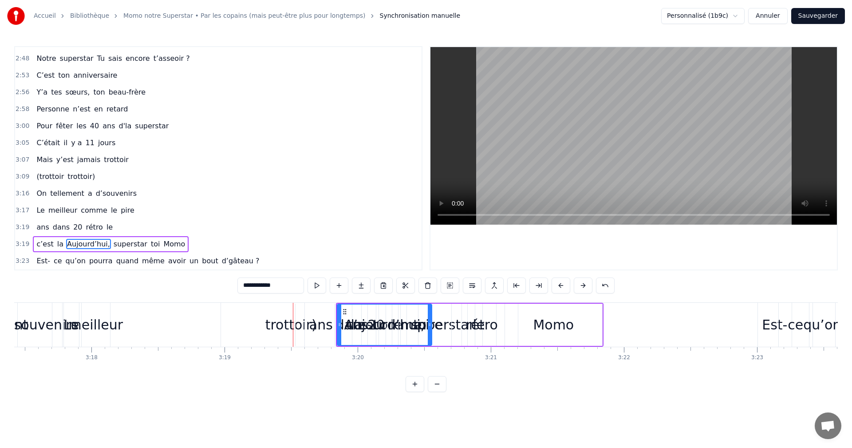
click at [278, 324] on div "Le meilleur comme le pire" at bounding box center [263, 325] width 400 height 44
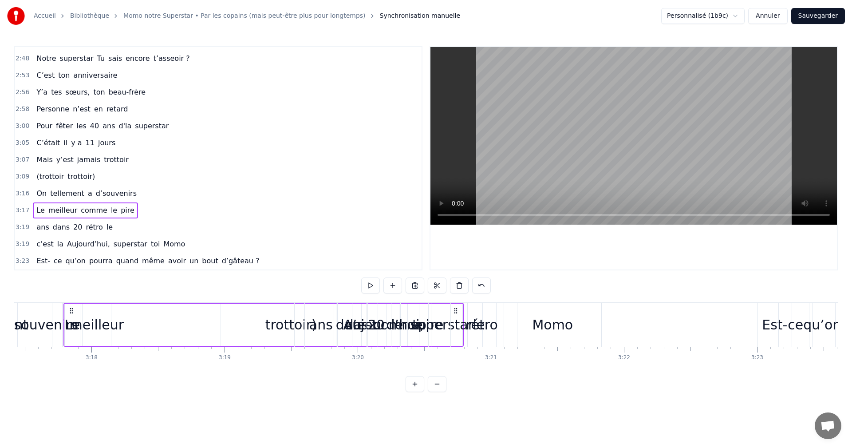
click at [273, 326] on div "Le meilleur comme le pire" at bounding box center [263, 325] width 400 height 44
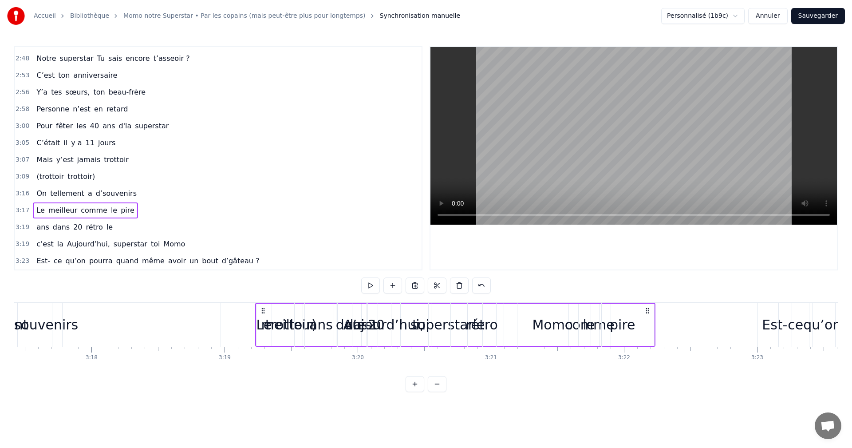
drag, startPoint x: 68, startPoint y: 314, endPoint x: 357, endPoint y: 316, distance: 288.3
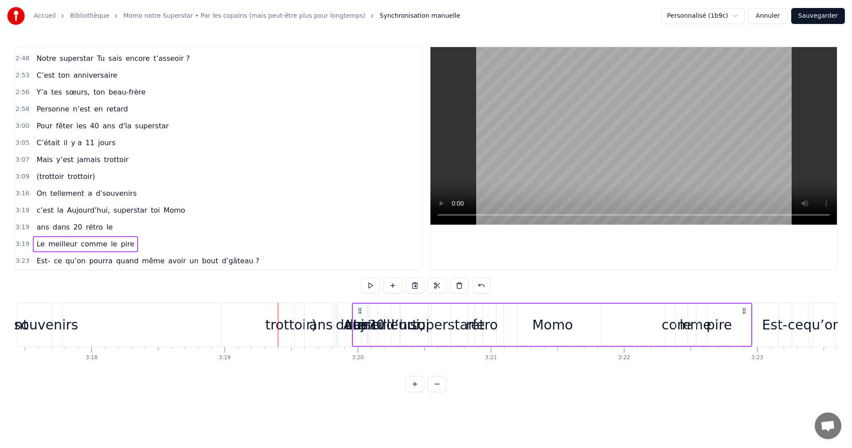
click at [59, 326] on div "d’souvenirs" at bounding box center [39, 324] width 77 height 20
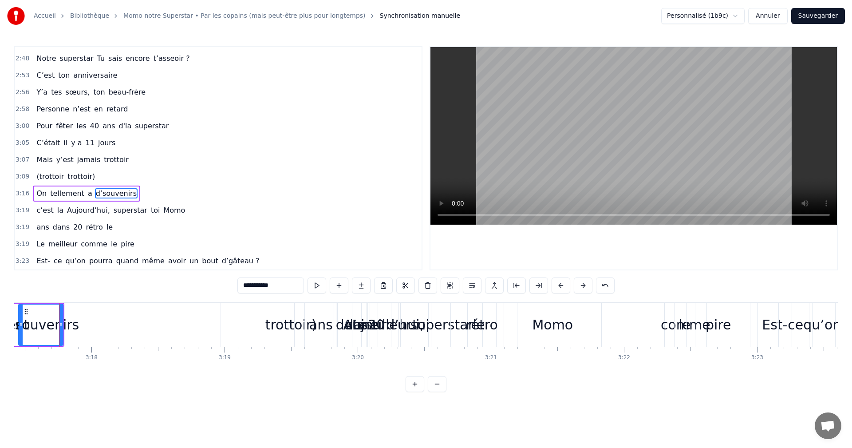
click at [280, 322] on div "trottoir)" at bounding box center [290, 324] width 51 height 20
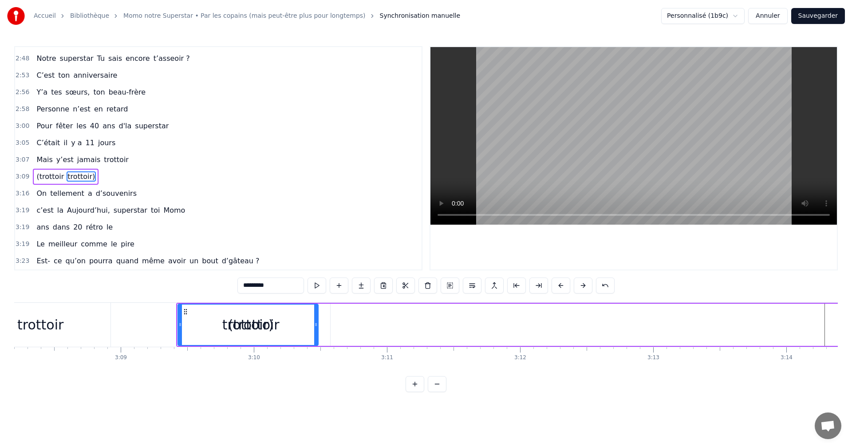
scroll to position [0, 25039]
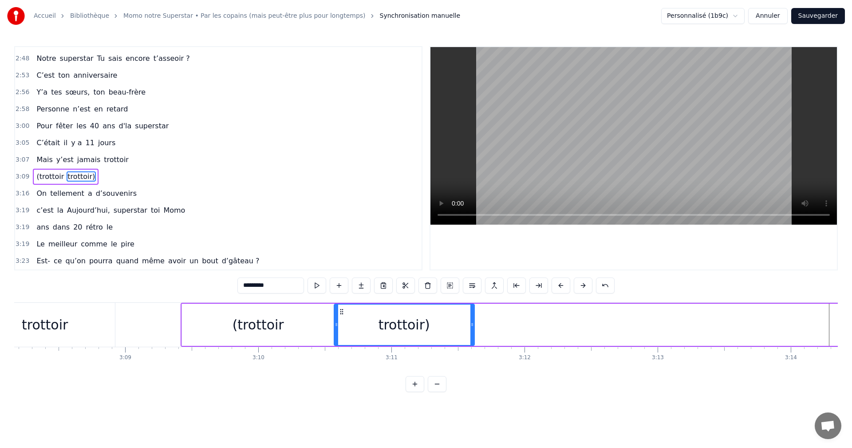
drag, startPoint x: 229, startPoint y: 314, endPoint x: 342, endPoint y: 353, distance: 118.8
click at [342, 353] on div "Pour qui on s’est réunis ? Momo Momo Momo De qui on est les amis ? Momo Momo Mo…" at bounding box center [425, 335] width 823 height 67
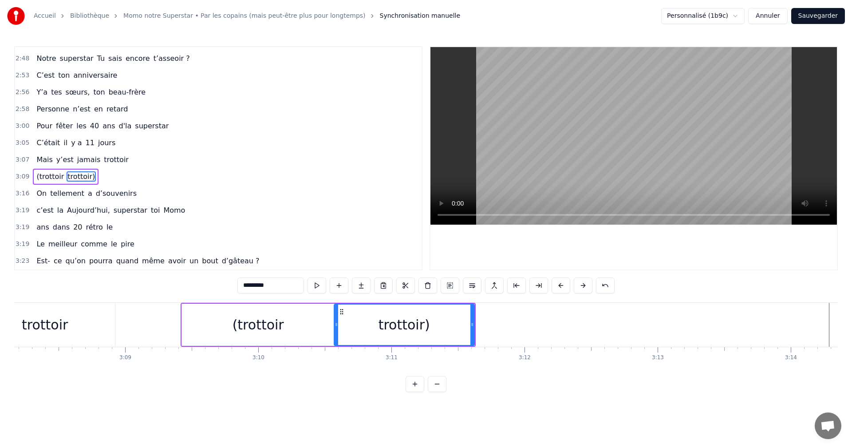
click at [45, 160] on span "Mais" at bounding box center [44, 159] width 18 height 10
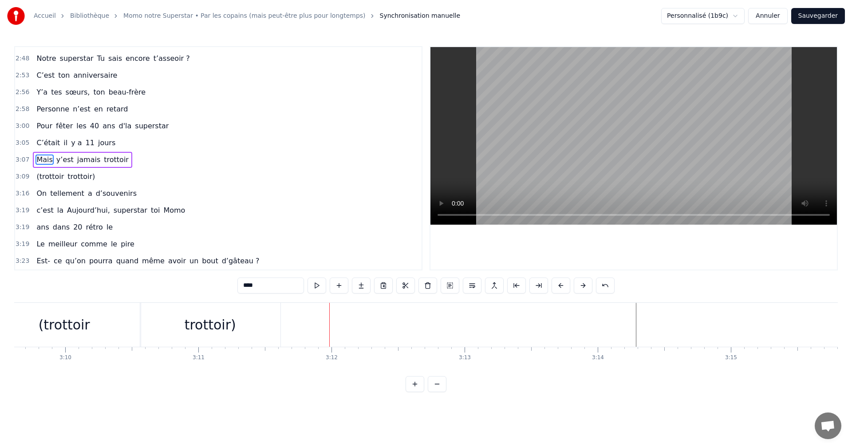
scroll to position [0, 25264]
click at [43, 193] on span "On" at bounding box center [41, 193] width 12 height 10
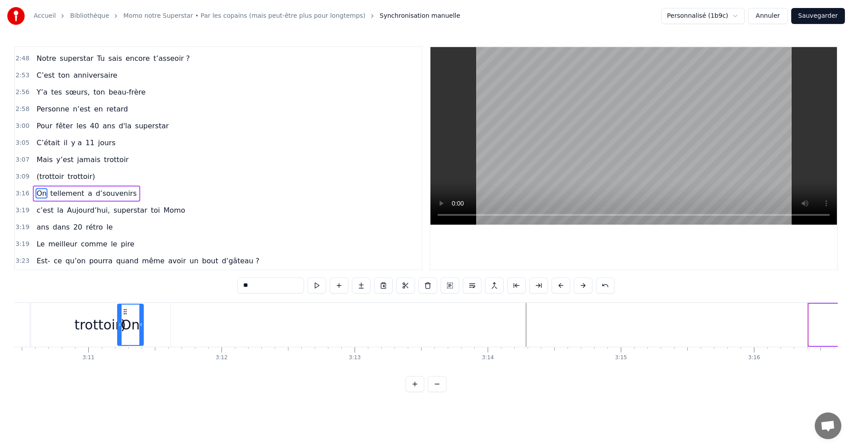
scroll to position [0, 25327]
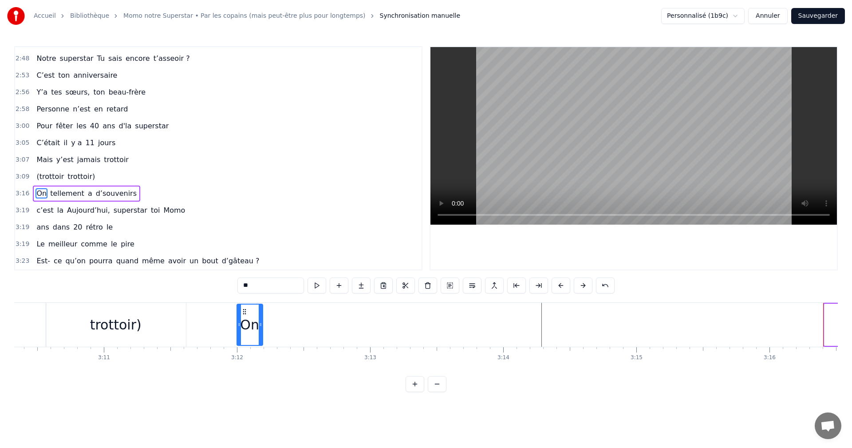
drag, startPoint x: 67, startPoint y: 313, endPoint x: 244, endPoint y: 316, distance: 176.6
click at [244, 316] on div "On" at bounding box center [249, 324] width 25 height 40
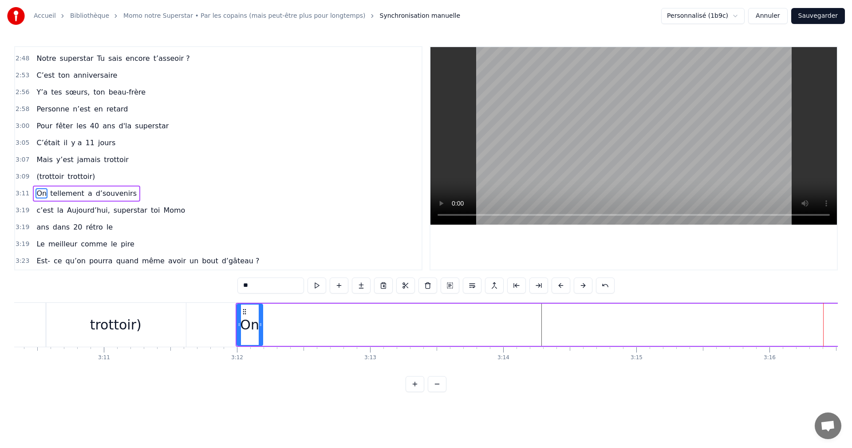
click at [87, 194] on span "a" at bounding box center [90, 193] width 6 height 10
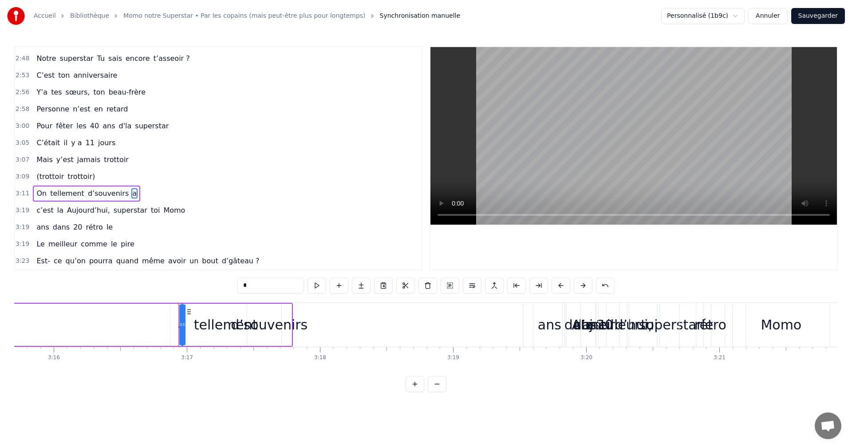
scroll to position [0, 26037]
drag, startPoint x: 344, startPoint y: 312, endPoint x: 175, endPoint y: 312, distance: 169.4
click at [190, 312] on icon at bounding box center [193, 311] width 7 height 7
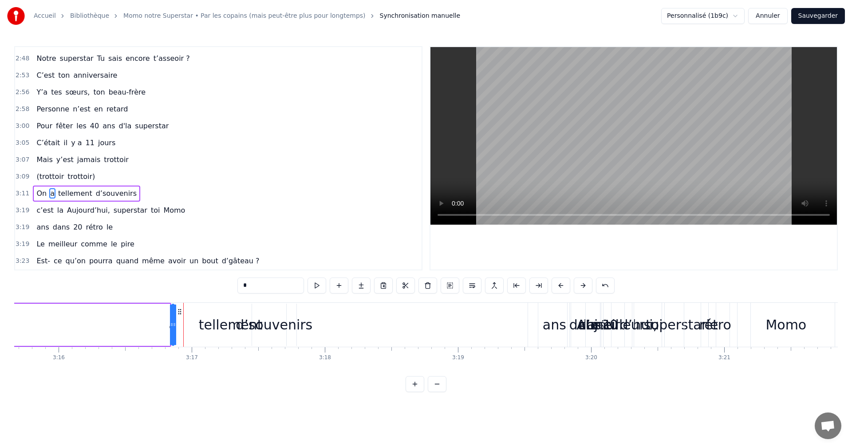
scroll to position [0, 26031]
drag, startPoint x: 175, startPoint y: 313, endPoint x: 236, endPoint y: 316, distance: 61.3
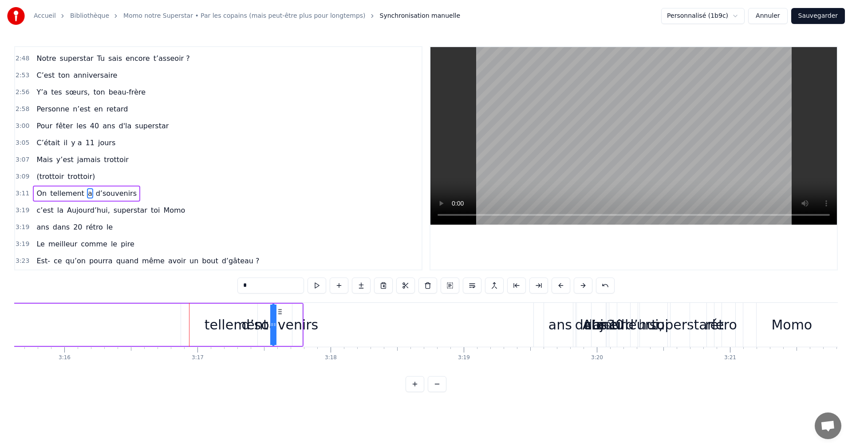
drag, startPoint x: 236, startPoint y: 312, endPoint x: 320, endPoint y: 314, distance: 84.3
drag, startPoint x: 321, startPoint y: 311, endPoint x: 348, endPoint y: 311, distance: 27.1
click at [348, 311] on icon at bounding box center [344, 311] width 7 height 7
click at [237, 327] on div "tellement" at bounding box center [236, 324] width 64 height 20
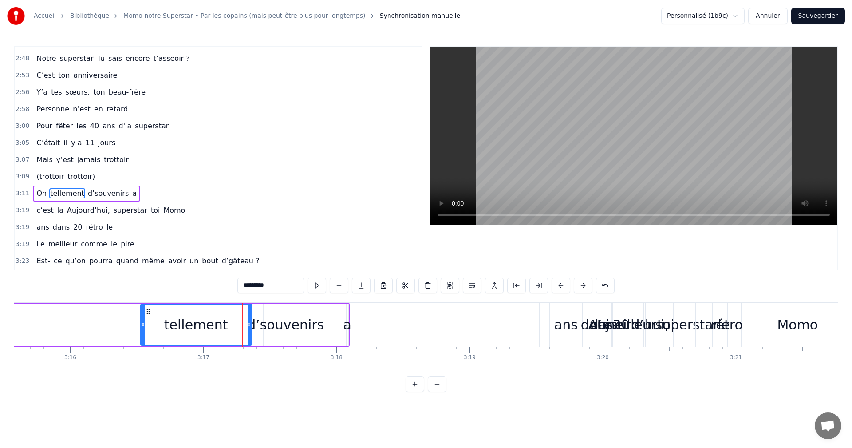
scroll to position [0, 26008]
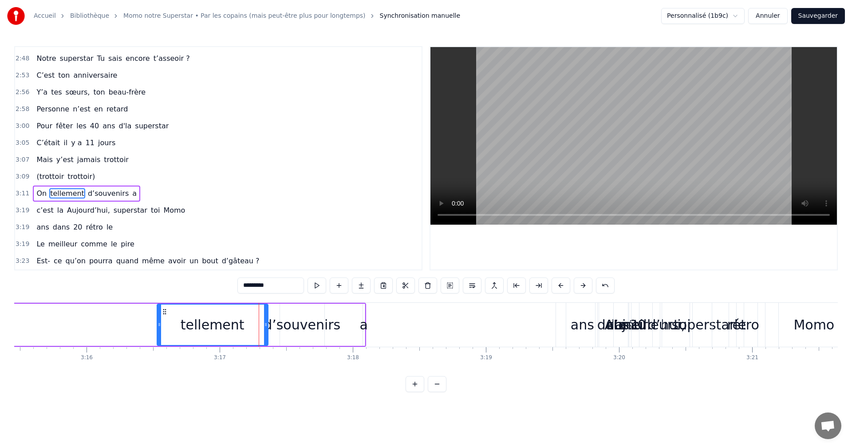
drag, startPoint x: 187, startPoint y: 312, endPoint x: 155, endPoint y: 311, distance: 32.4
click at [161, 311] on icon at bounding box center [164, 311] width 7 height 7
click at [363, 326] on div "a" at bounding box center [365, 324] width 8 height 20
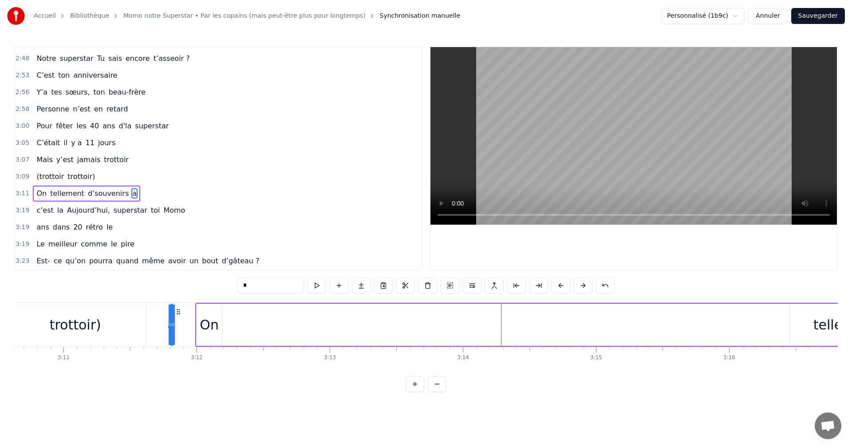
scroll to position [0, 25365]
drag, startPoint x: 372, startPoint y: 311, endPoint x: 232, endPoint y: 329, distance: 140.5
click at [232, 329] on div "On tellement d’souvenirs a" at bounding box center [603, 325] width 813 height 44
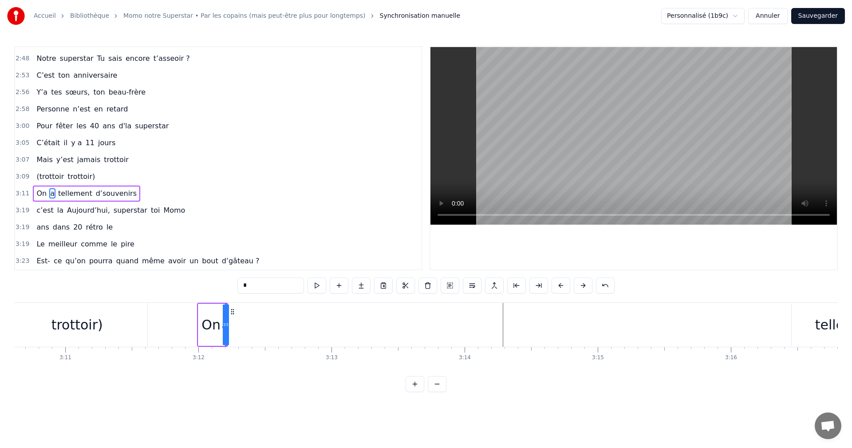
click at [59, 197] on span "tellement" at bounding box center [75, 193] width 36 height 10
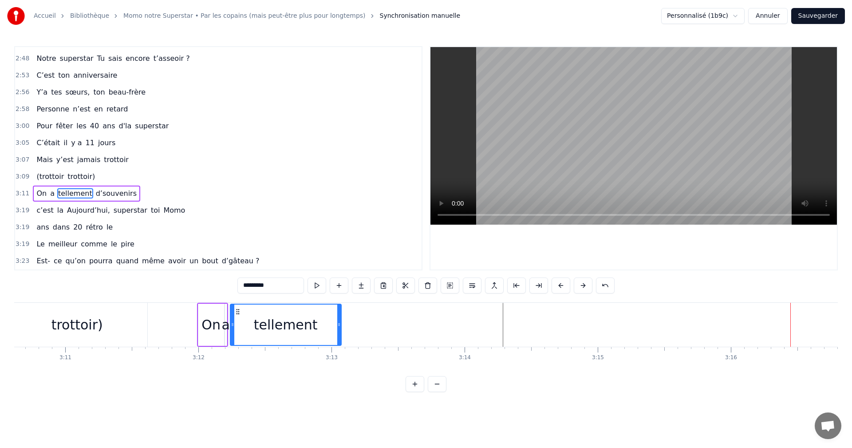
drag, startPoint x: 799, startPoint y: 312, endPoint x: 238, endPoint y: 309, distance: 561.1
click at [238, 309] on icon at bounding box center [237, 311] width 7 height 7
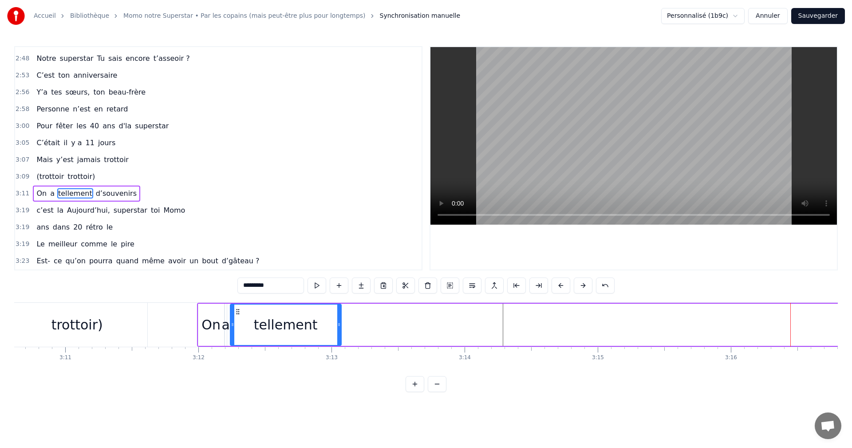
click at [103, 196] on span "d’souvenirs" at bounding box center [116, 193] width 43 height 10
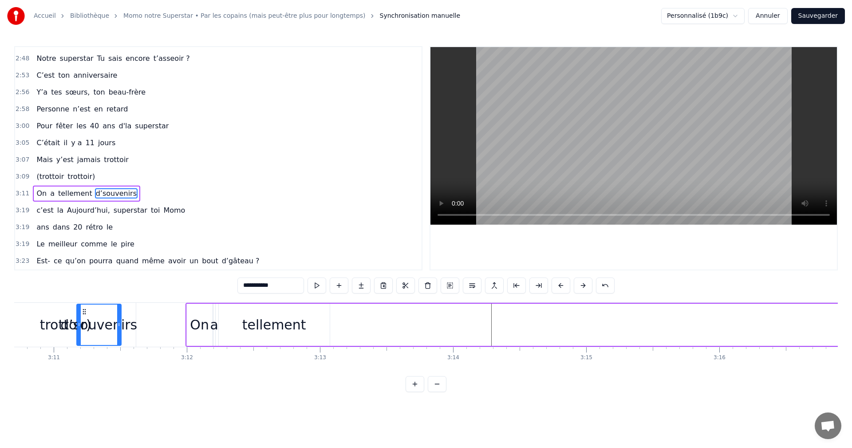
scroll to position [0, 25369]
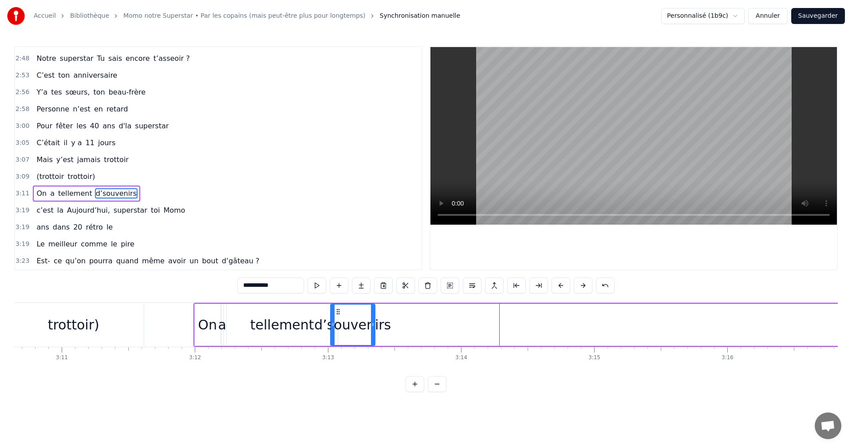
drag, startPoint x: 67, startPoint y: 312, endPoint x: 363, endPoint y: 332, distance: 296.5
click at [338, 334] on div "d’souvenirs" at bounding box center [352, 324] width 43 height 40
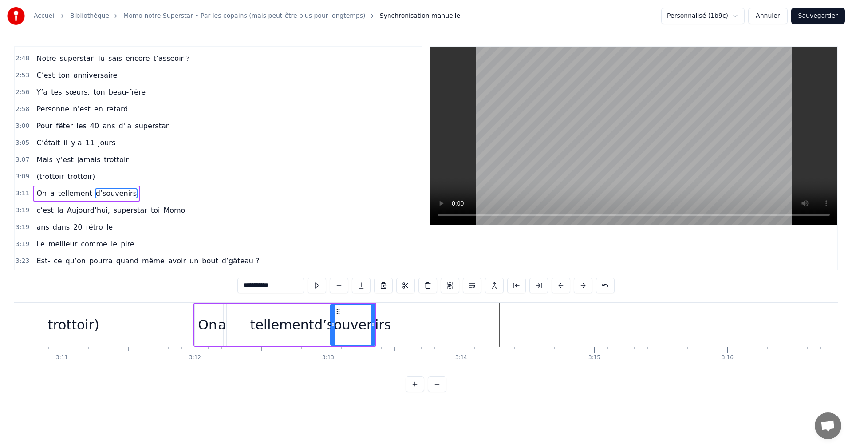
click at [375, 325] on div "d’souvenirs" at bounding box center [352, 324] width 77 height 20
drag, startPoint x: 373, startPoint y: 323, endPoint x: 470, endPoint y: 322, distance: 97.1
click at [465, 322] on icon at bounding box center [463, 324] width 4 height 7
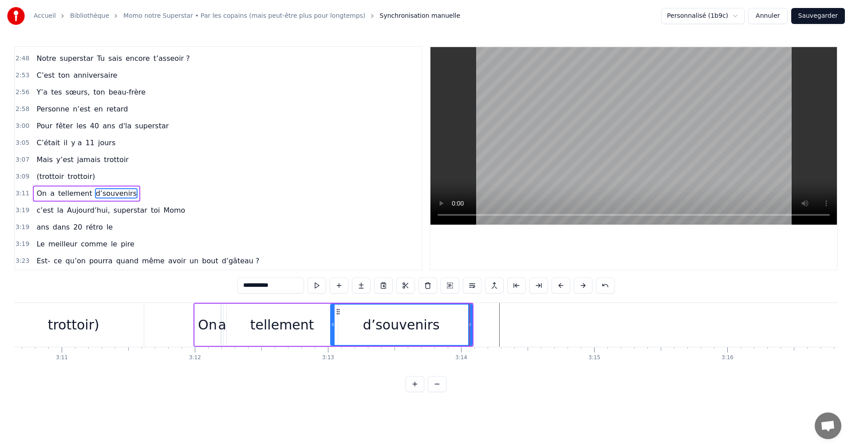
click at [44, 160] on span "Mais" at bounding box center [44, 159] width 18 height 10
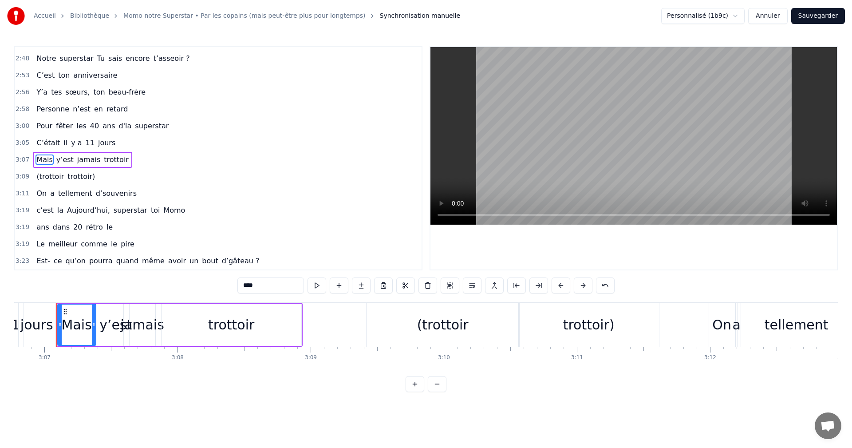
scroll to position [0, 24851]
click at [718, 328] on div "On" at bounding box center [724, 324] width 19 height 20
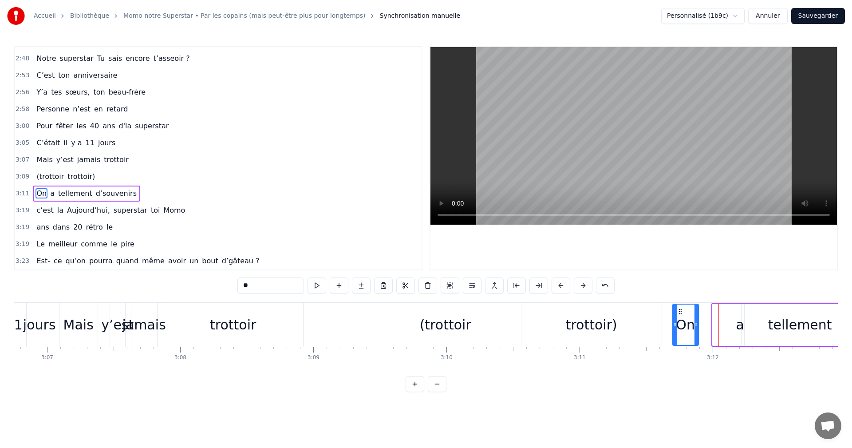
drag, startPoint x: 717, startPoint y: 313, endPoint x: 680, endPoint y: 314, distance: 36.8
click at [676, 312] on icon at bounding box center [679, 311] width 7 height 7
click at [741, 325] on div "a" at bounding box center [740, 324] width 8 height 20
drag, startPoint x: 744, startPoint y: 312, endPoint x: 707, endPoint y: 312, distance: 37.7
click at [707, 312] on icon at bounding box center [708, 311] width 7 height 7
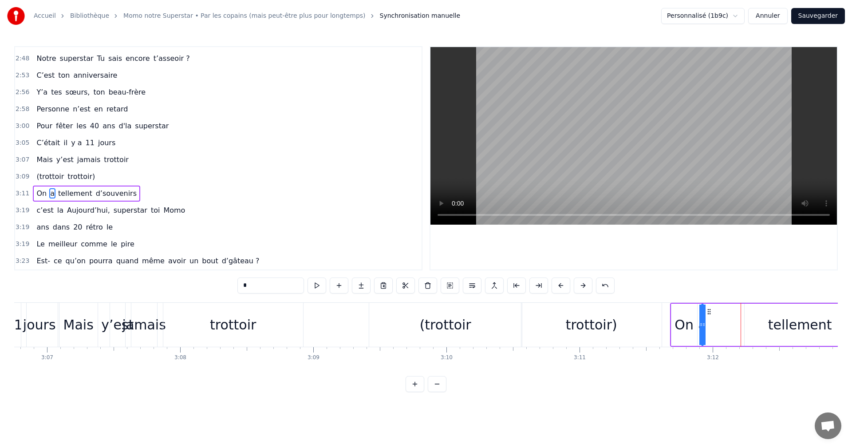
click at [774, 318] on div "tellement" at bounding box center [800, 324] width 64 height 20
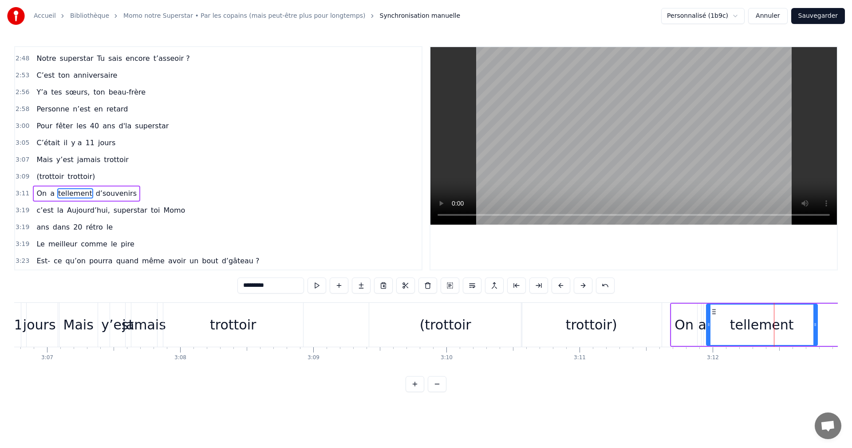
drag, startPoint x: 752, startPoint y: 312, endPoint x: 714, endPoint y: 311, distance: 38.2
click at [714, 311] on icon at bounding box center [713, 311] width 7 height 7
click at [426, 322] on div "(trottoir" at bounding box center [445, 324] width 51 height 20
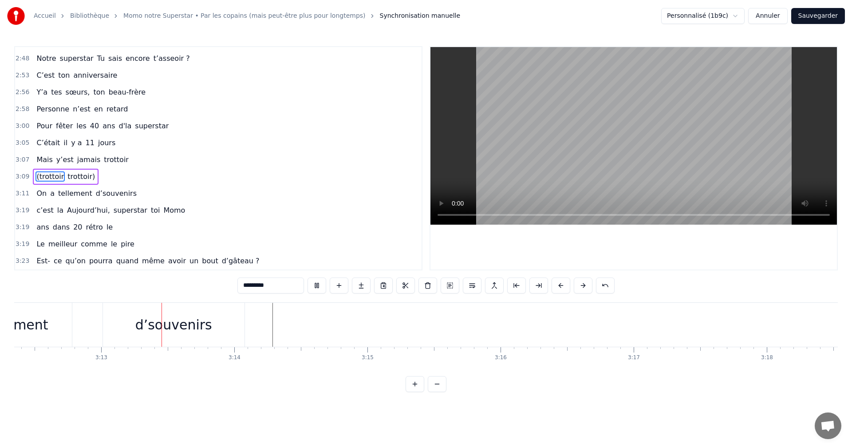
scroll to position [0, 25602]
click at [137, 332] on div "d’souvenirs" at bounding box center [167, 324] width 77 height 20
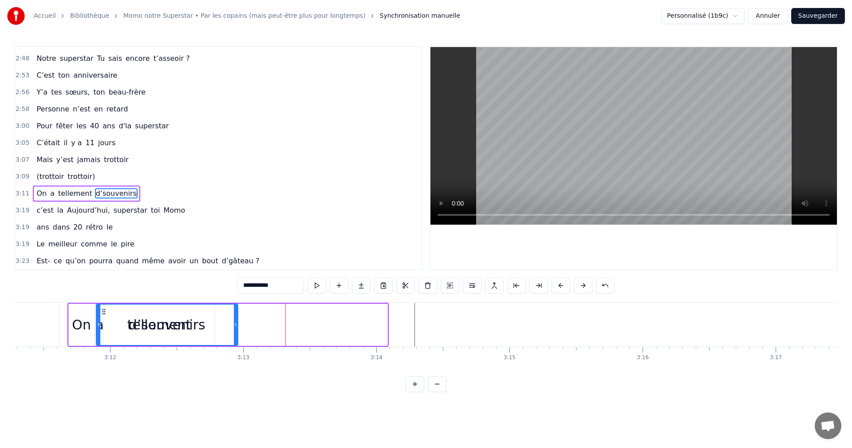
scroll to position [0, 25445]
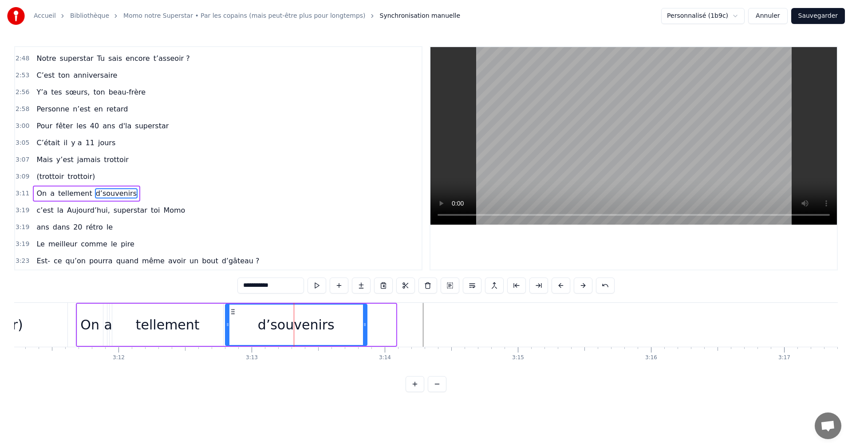
drag, startPoint x: 105, startPoint y: 313, endPoint x: 233, endPoint y: 329, distance: 129.2
click at [233, 329] on div "d’souvenirs" at bounding box center [296, 324] width 141 height 40
click at [218, 327] on div "tellement" at bounding box center [167, 324] width 111 height 42
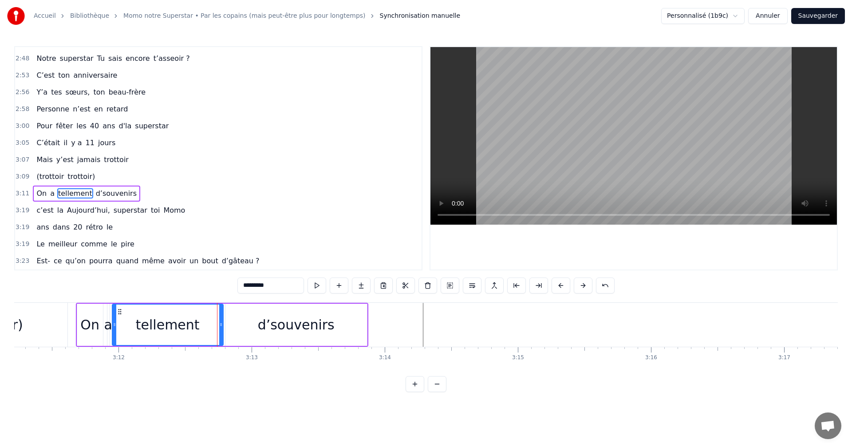
click at [83, 178] on span "trottoir)" at bounding box center [81, 176] width 29 height 10
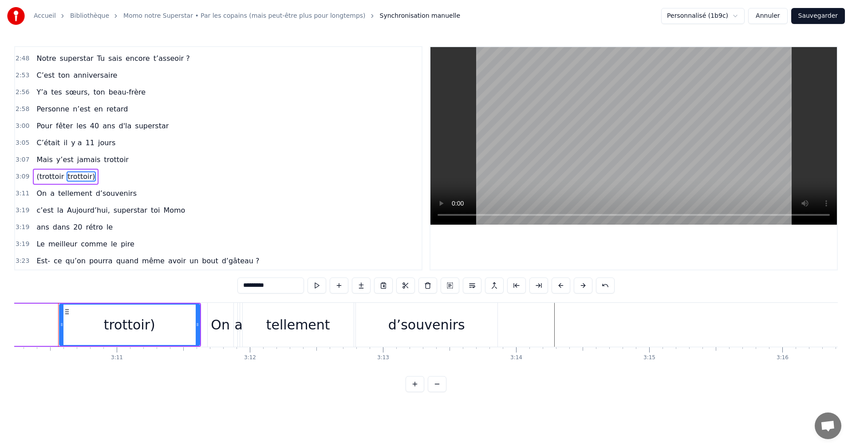
scroll to position [0, 25313]
click at [39, 242] on span "Le" at bounding box center [40, 244] width 10 height 10
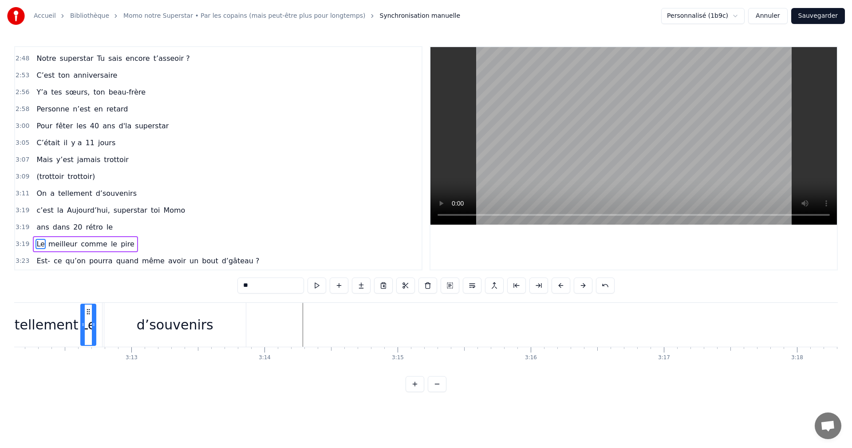
scroll to position [0, 25560]
drag, startPoint x: 67, startPoint y: 309, endPoint x: 275, endPoint y: 338, distance: 210.0
click at [275, 338] on div "Le" at bounding box center [276, 324] width 14 height 40
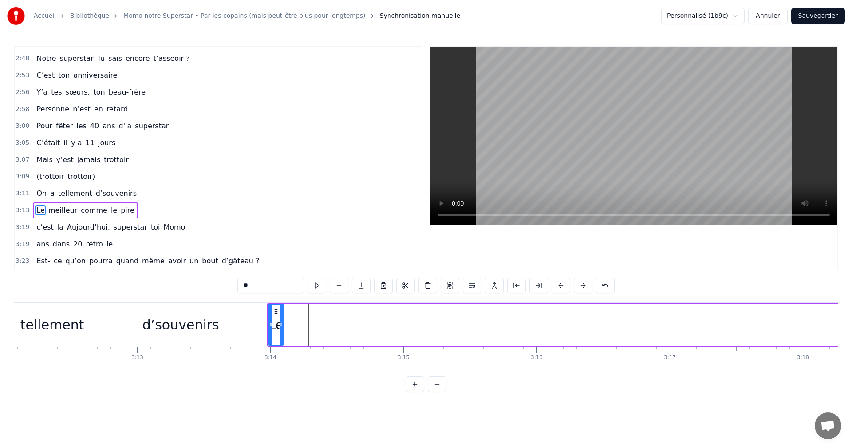
click at [59, 210] on span "meilleur" at bounding box center [62, 210] width 31 height 10
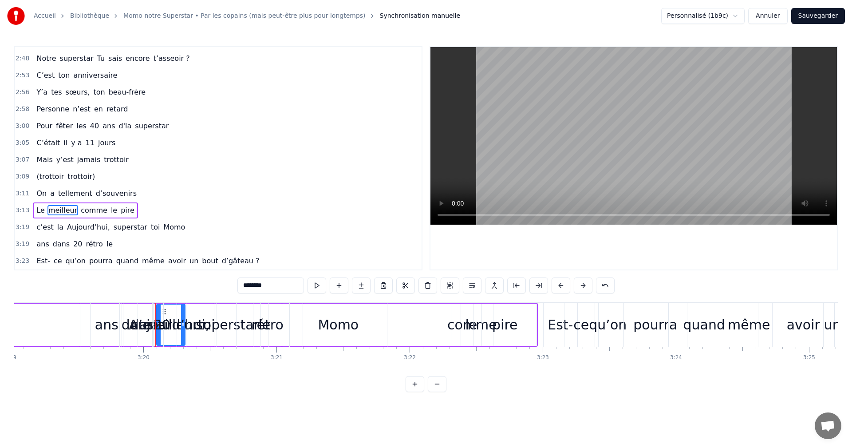
scroll to position [0, 26581]
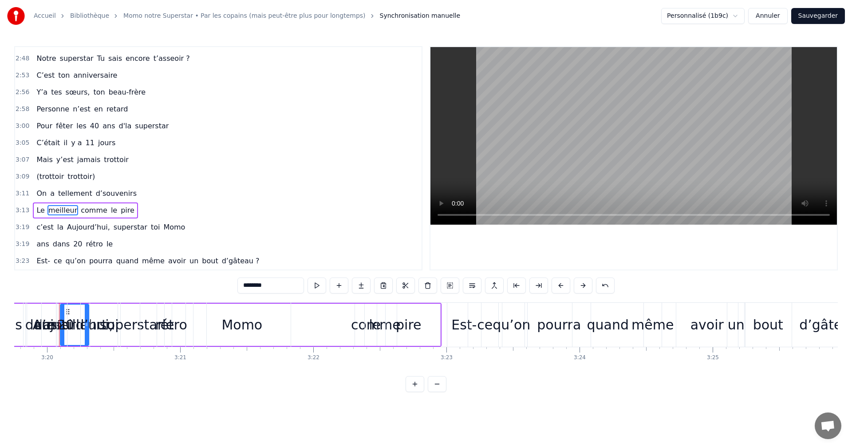
drag, startPoint x: 67, startPoint y: 310, endPoint x: 89, endPoint y: 314, distance: 21.7
click at [89, 314] on div "20" at bounding box center [66, 325] width 48 height 44
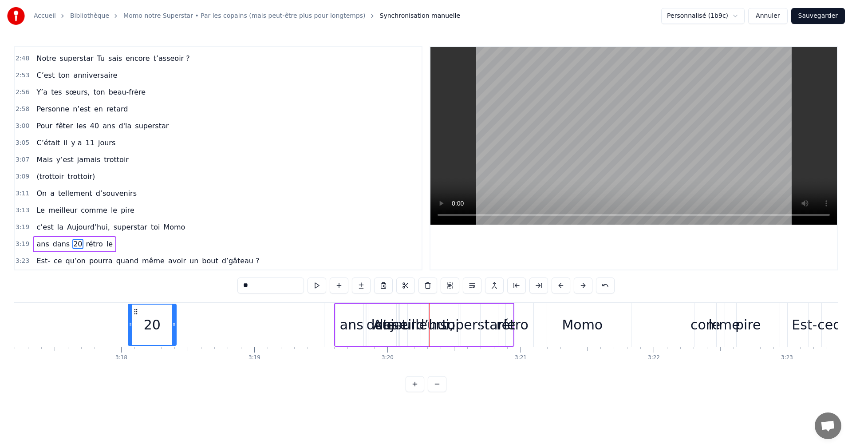
scroll to position [0, 26240]
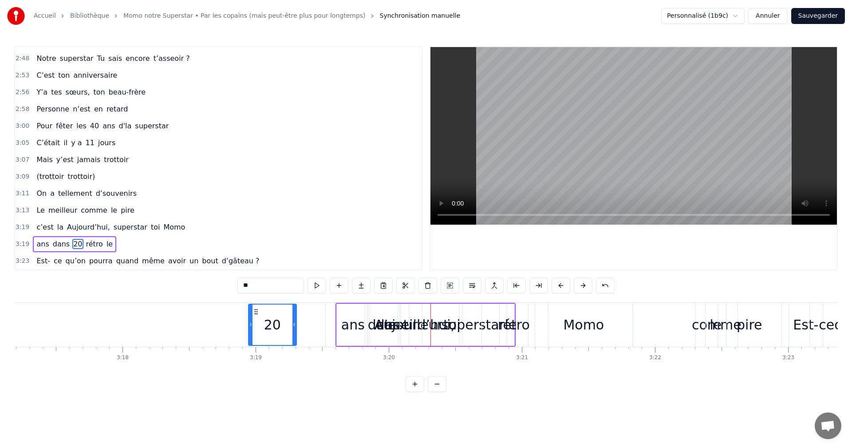
drag, startPoint x: 48, startPoint y: 311, endPoint x: 268, endPoint y: 334, distance: 220.7
click at [268, 334] on div "20" at bounding box center [272, 324] width 47 height 40
click at [389, 333] on div "dans" at bounding box center [384, 324] width 32 height 20
drag, startPoint x: 378, startPoint y: 310, endPoint x: 239, endPoint y: 307, distance: 139.3
click at [239, 307] on div "dans" at bounding box center [244, 324] width 30 height 40
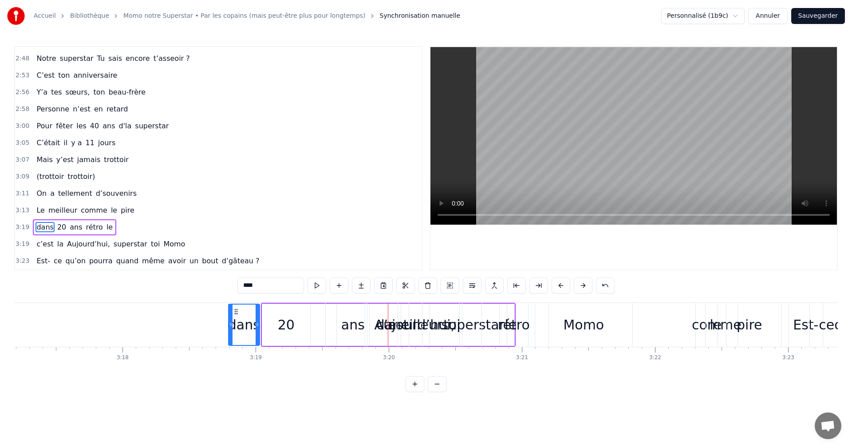
click at [384, 318] on div "Aujourd’hui," at bounding box center [414, 324] width 81 height 20
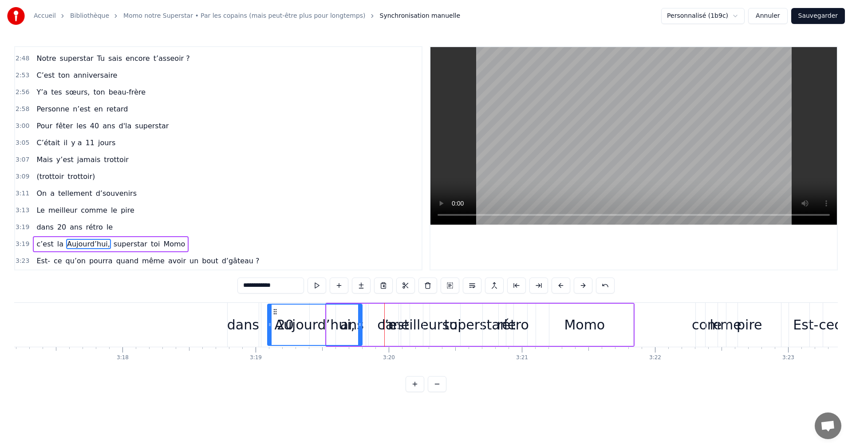
drag, startPoint x: 375, startPoint y: 311, endPoint x: 275, endPoint y: 310, distance: 100.2
click at [275, 310] on icon at bounding box center [274, 311] width 7 height 7
click at [419, 328] on div "superstar" at bounding box center [474, 324] width 150 height 42
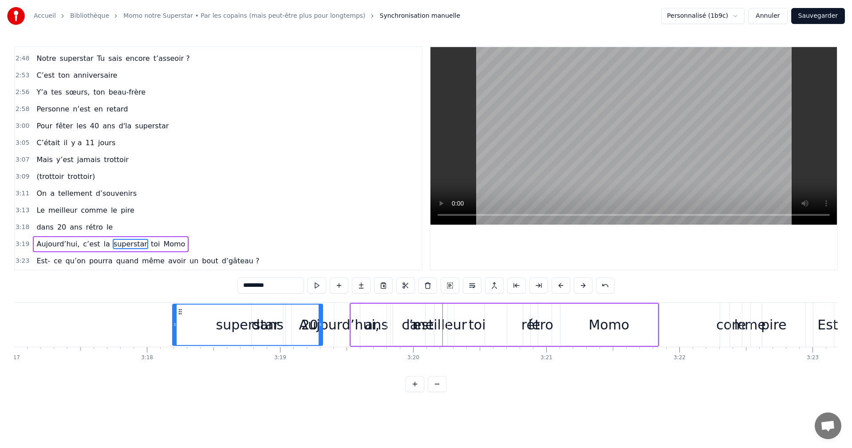
drag, startPoint x: 407, startPoint y: 313, endPoint x: 158, endPoint y: 307, distance: 249.4
click at [173, 307] on div "superstar" at bounding box center [247, 324] width 149 height 40
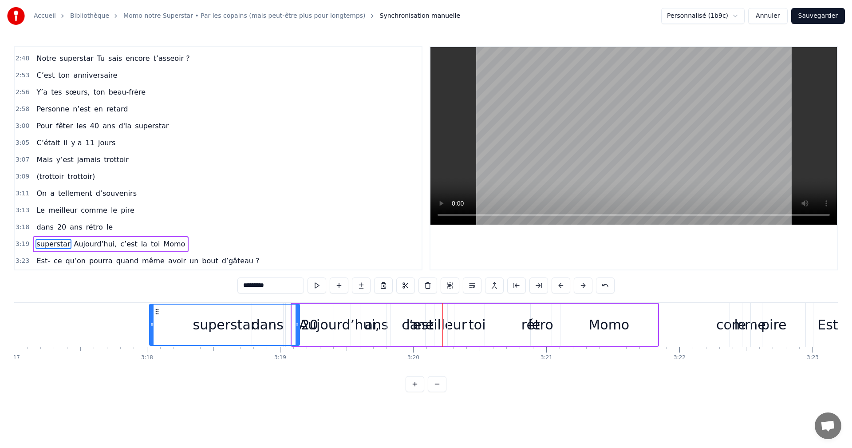
scroll to position [0, 26214]
click at [440, 328] on div "c’est" at bounding box center [419, 324] width 134 height 42
type input "*****"
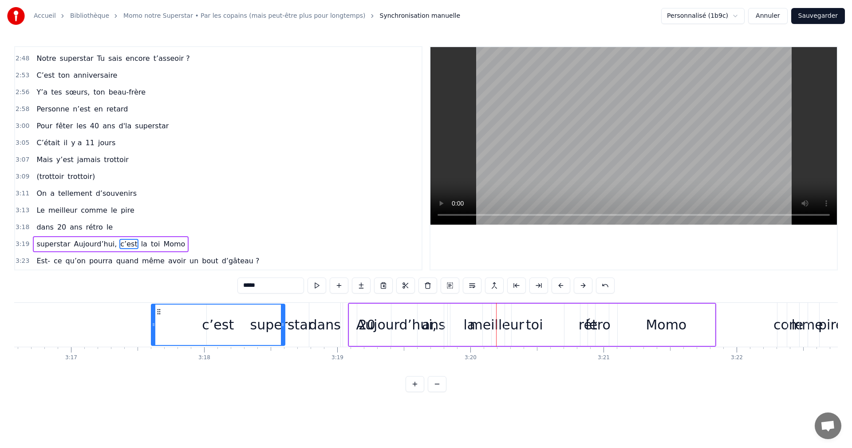
scroll to position [0, 26151]
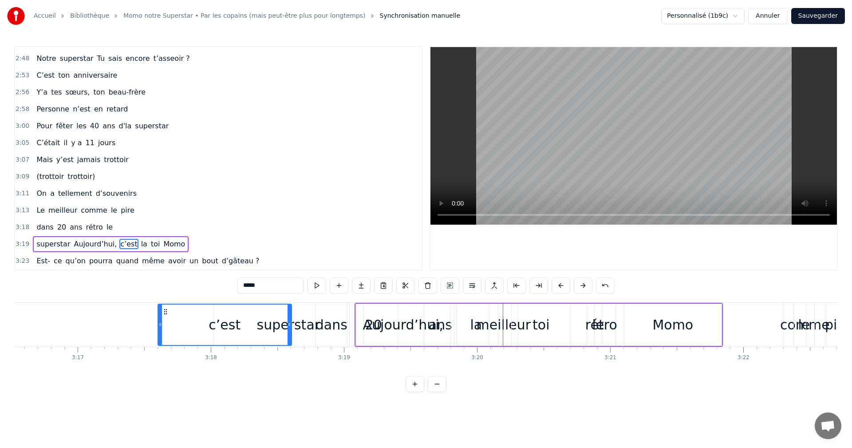
drag, startPoint x: 359, startPoint y: 312, endPoint x: 164, endPoint y: 312, distance: 195.2
click at [164, 312] on icon at bounding box center [165, 311] width 7 height 7
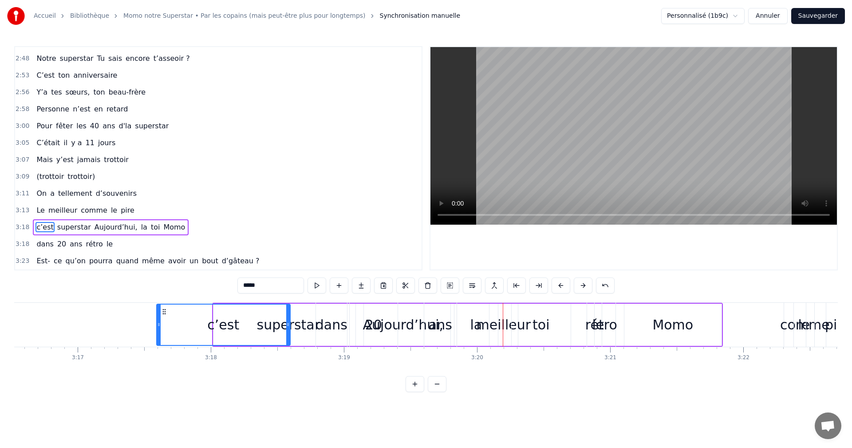
click at [496, 326] on div "dans 20 ans rétro le" at bounding box center [459, 325] width 288 height 44
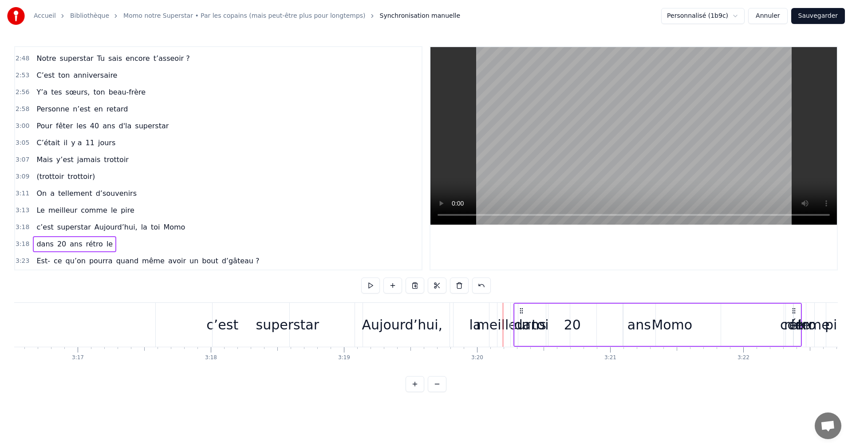
drag, startPoint x: 325, startPoint y: 309, endPoint x: 529, endPoint y: 312, distance: 204.1
click at [525, 312] on icon at bounding box center [521, 310] width 7 height 7
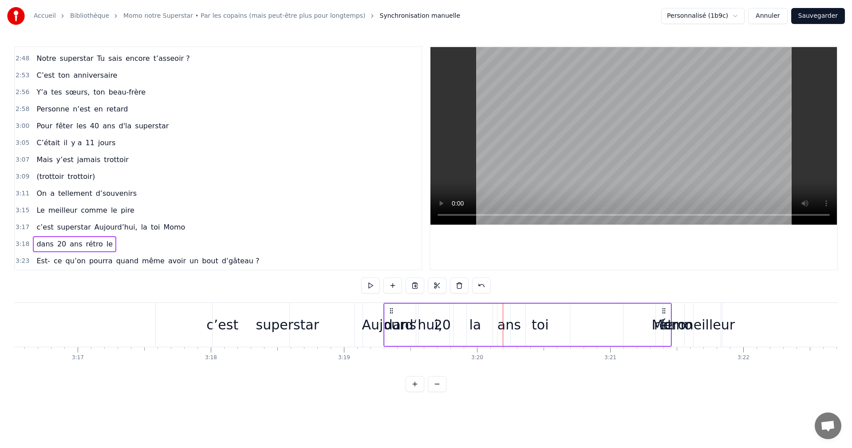
drag, startPoint x: 321, startPoint y: 310, endPoint x: 428, endPoint y: 315, distance: 106.5
click at [428, 315] on div "dans 20 ans rétro le" at bounding box center [527, 325] width 288 height 44
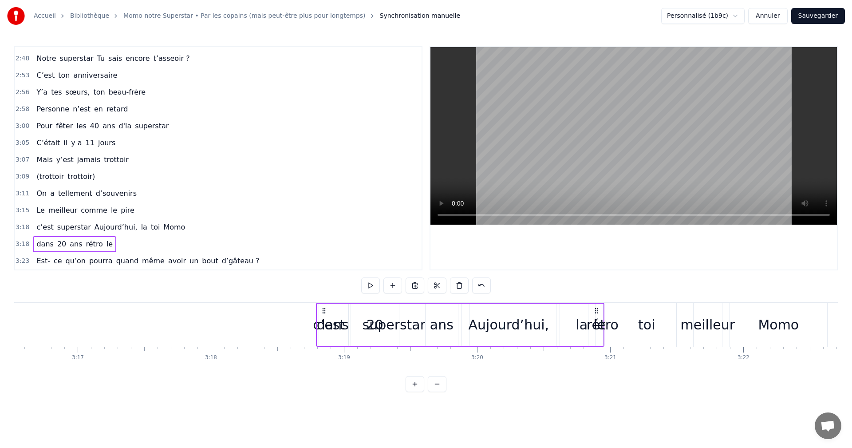
drag, startPoint x: 324, startPoint y: 310, endPoint x: 443, endPoint y: 317, distance: 119.1
click at [443, 317] on div "dans 20 ans rétro le" at bounding box center [460, 325] width 288 height 44
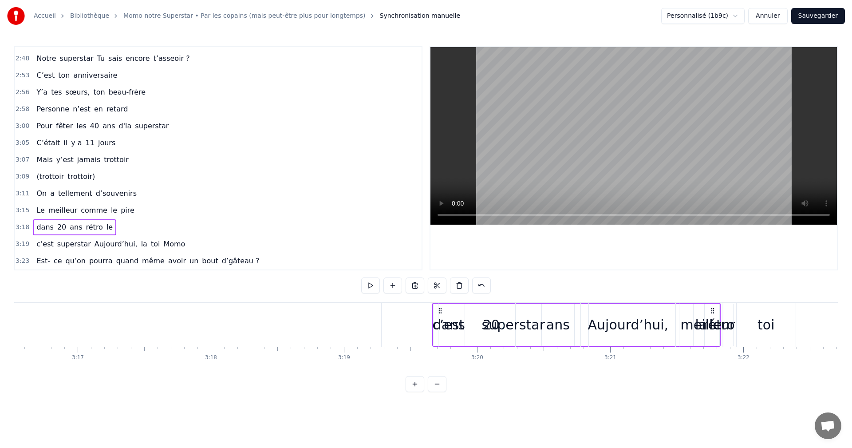
drag, startPoint x: 323, startPoint y: 310, endPoint x: 444, endPoint y: 310, distance: 120.2
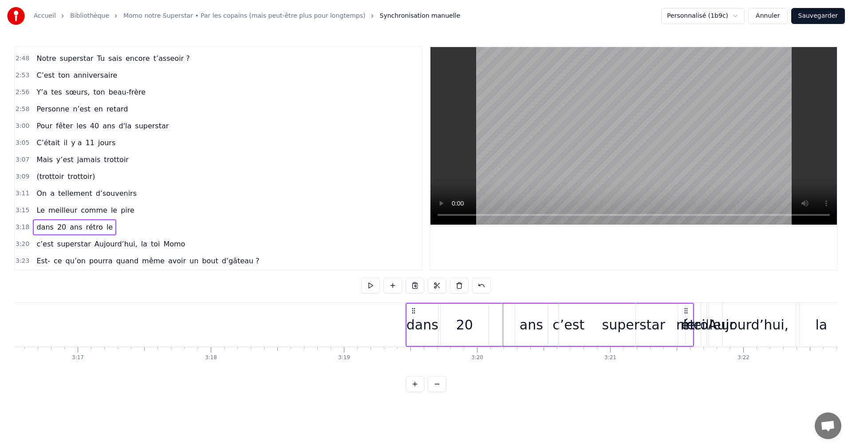
drag, startPoint x: 324, startPoint y: 310, endPoint x: 414, endPoint y: 312, distance: 90.1
click at [414, 312] on icon at bounding box center [413, 310] width 7 height 7
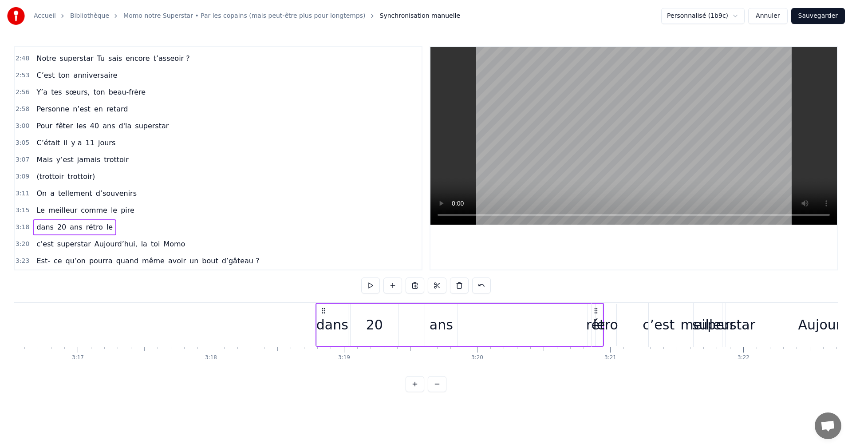
click at [674, 329] on div "superstar" at bounding box center [723, 325] width 150 height 44
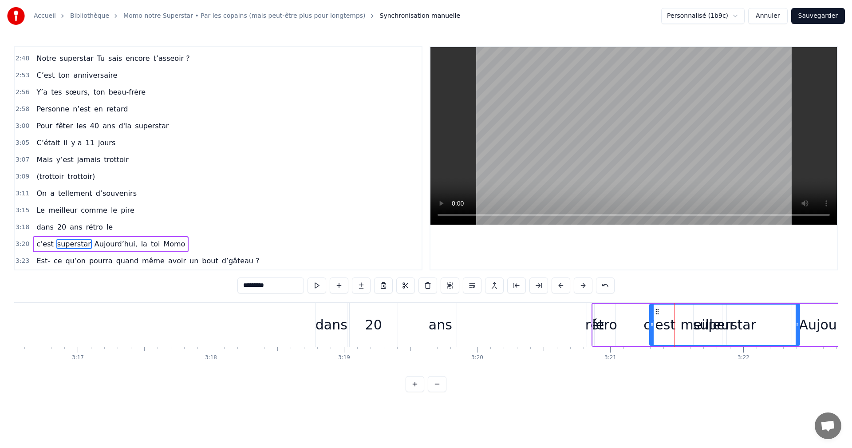
click at [700, 327] on div "superstar" at bounding box center [724, 324] width 63 height 20
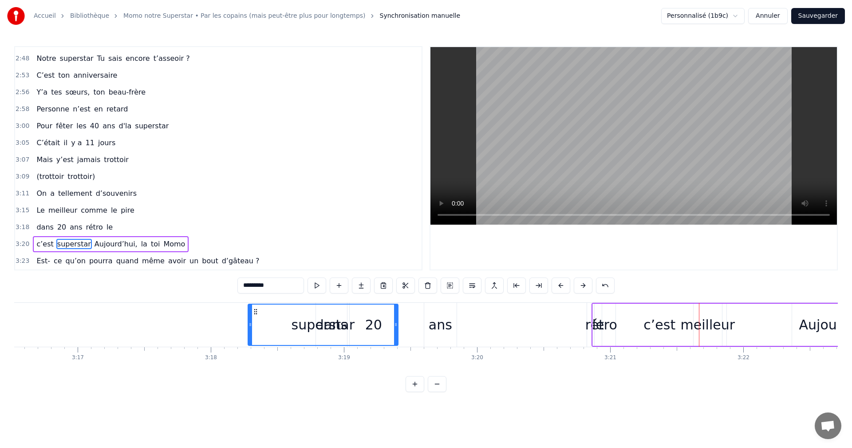
drag, startPoint x: 657, startPoint y: 311, endPoint x: 199, endPoint y: 307, distance: 458.2
click at [248, 307] on div "superstar" at bounding box center [322, 324] width 149 height 40
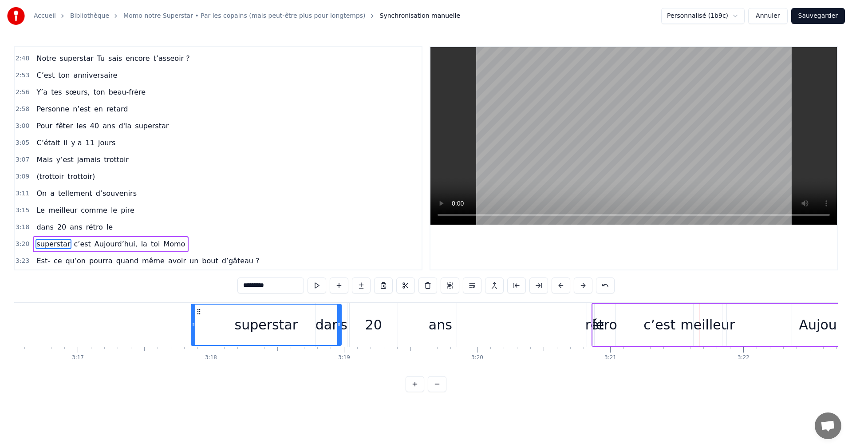
click at [715, 330] on div "c’est" at bounding box center [660, 324] width 134 height 42
type input "*****"
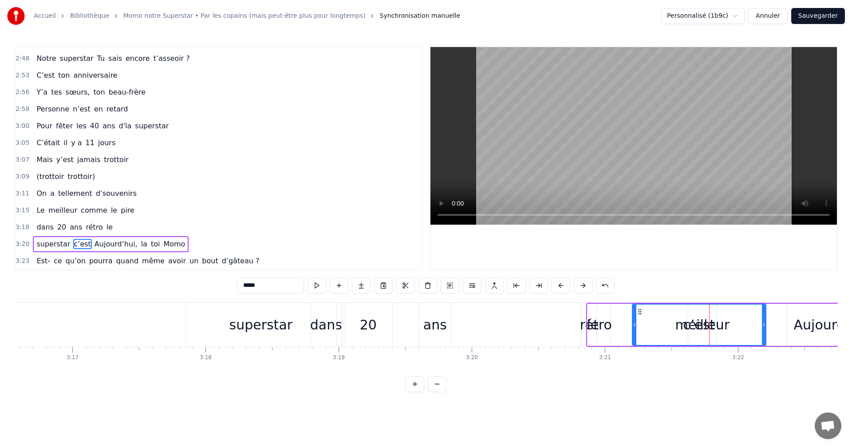
drag, startPoint x: 598, startPoint y: 310, endPoint x: 692, endPoint y: 314, distance: 93.2
click at [643, 314] on icon at bounding box center [639, 311] width 7 height 7
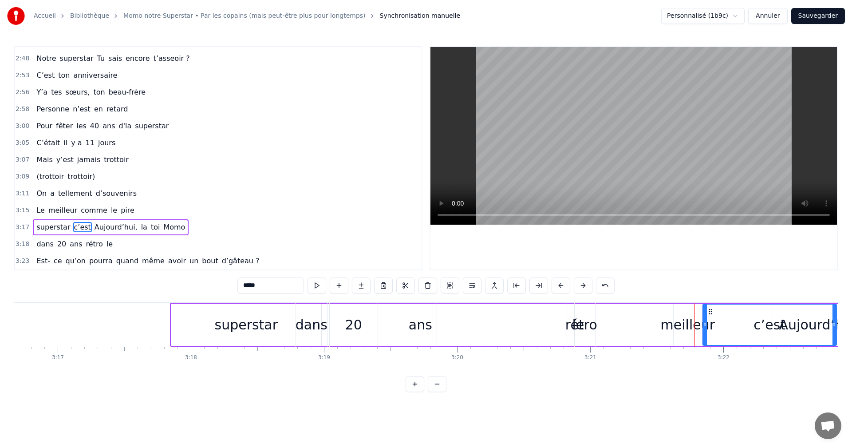
scroll to position [0, 26182]
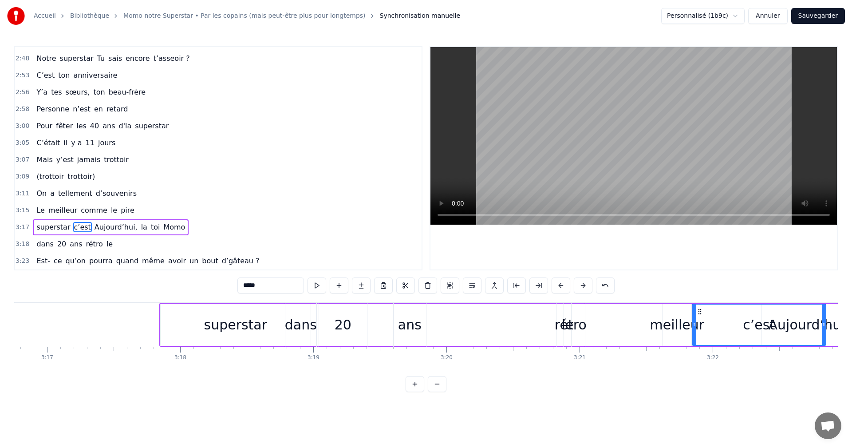
drag, startPoint x: 691, startPoint y: 314, endPoint x: 719, endPoint y: 315, distance: 28.0
click at [720, 315] on div "c’est" at bounding box center [758, 324] width 133 height 40
click at [668, 325] on div "superstar c’est Aujourd’hui, la toi Momo" at bounding box center [643, 325] width 969 height 44
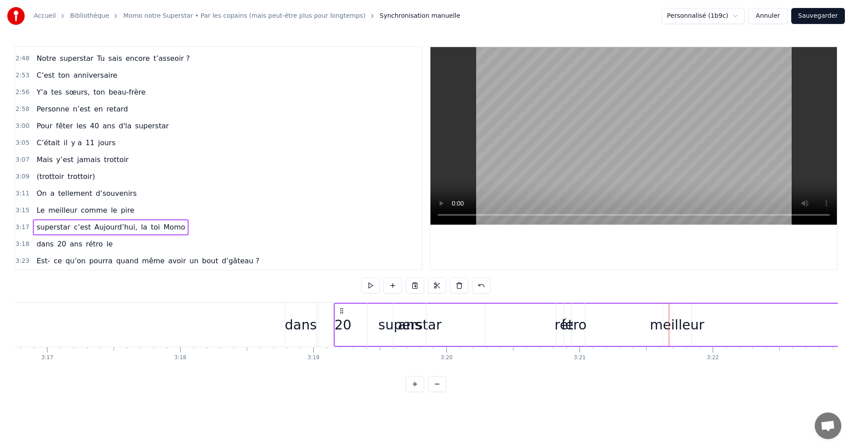
drag, startPoint x: 167, startPoint y: 309, endPoint x: 386, endPoint y: 314, distance: 218.7
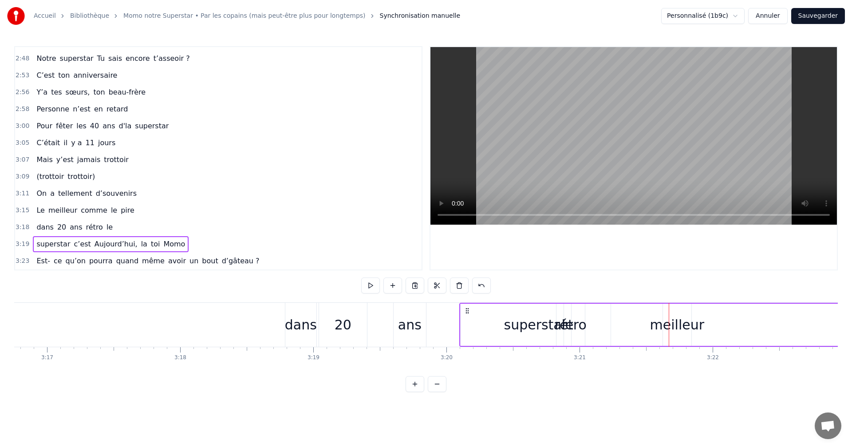
drag, startPoint x: 386, startPoint y: 311, endPoint x: 505, endPoint y: 319, distance: 118.7
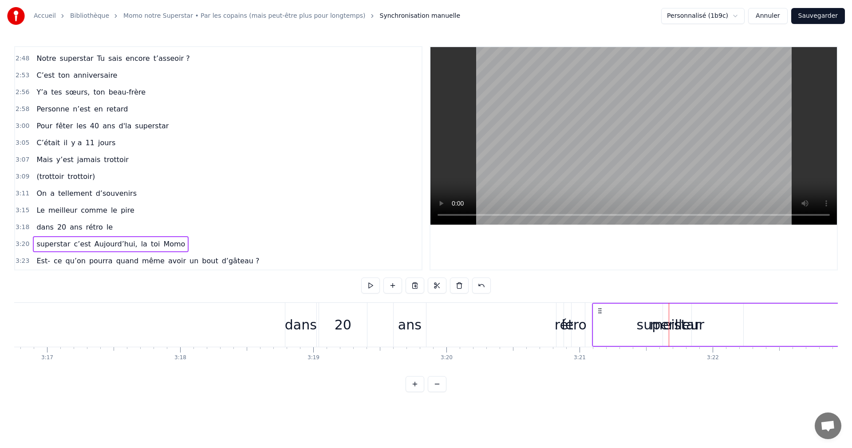
drag, startPoint x: 507, startPoint y: 312, endPoint x: 601, endPoint y: 315, distance: 95.0
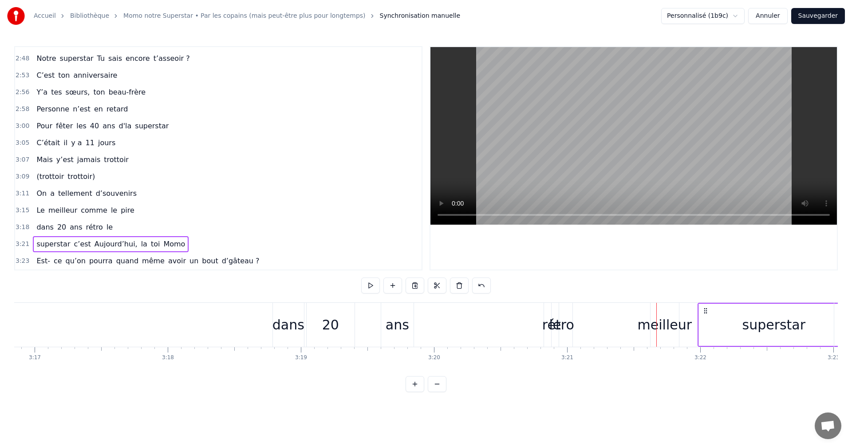
drag, startPoint x: 605, startPoint y: 311, endPoint x: 714, endPoint y: 319, distance: 109.4
click at [664, 323] on div "meilleur" at bounding box center [663, 324] width 55 height 20
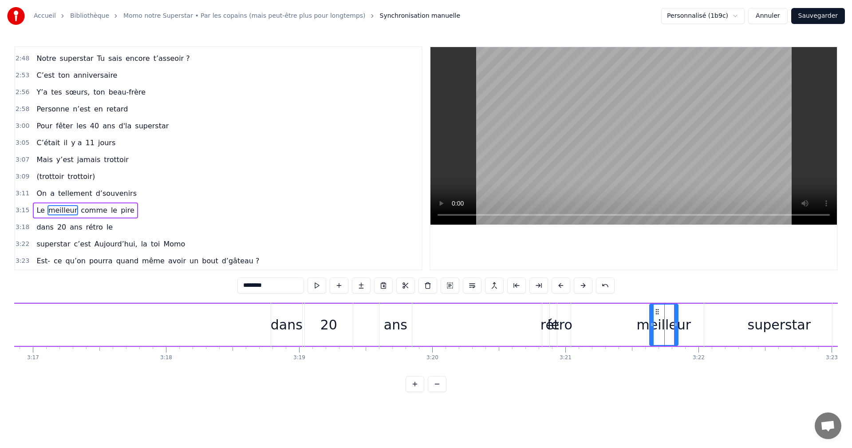
click at [289, 319] on div "dans" at bounding box center [287, 324] width 32 height 20
type input "****"
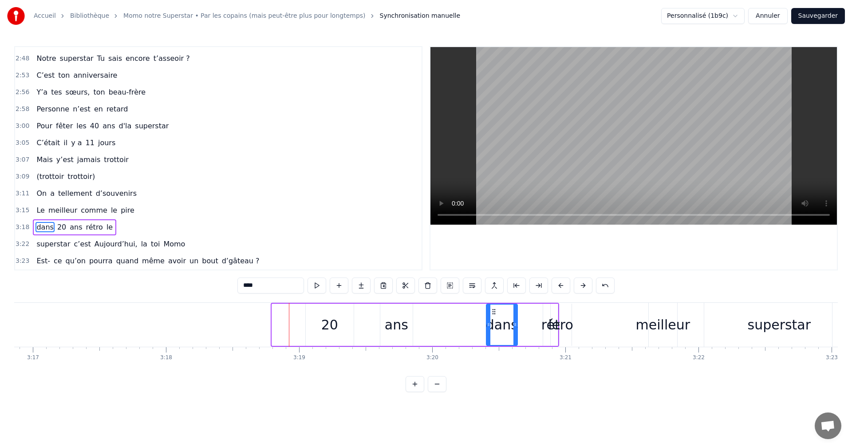
drag, startPoint x: 280, startPoint y: 312, endPoint x: 494, endPoint y: 317, distance: 213.8
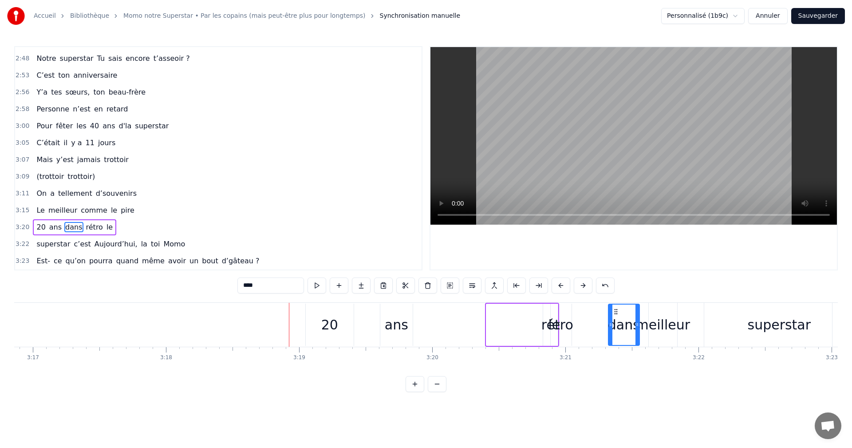
drag, startPoint x: 495, startPoint y: 314, endPoint x: 617, endPoint y: 323, distance: 122.4
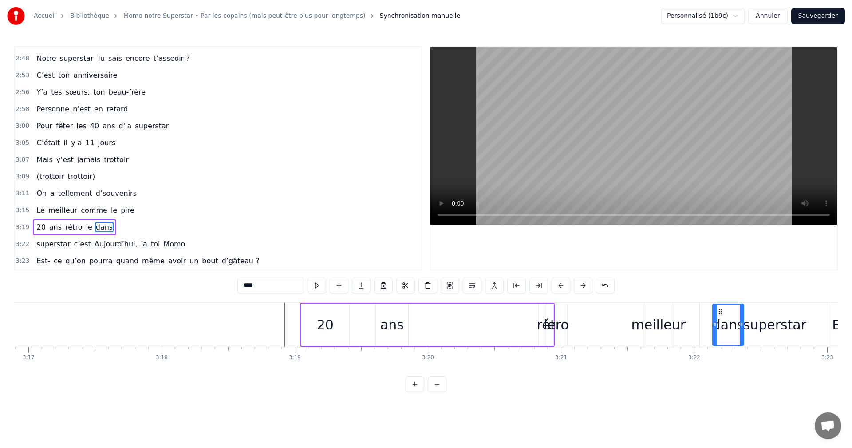
scroll to position [0, 26207]
drag, startPoint x: 617, startPoint y: 312, endPoint x: 720, endPoint y: 318, distance: 103.1
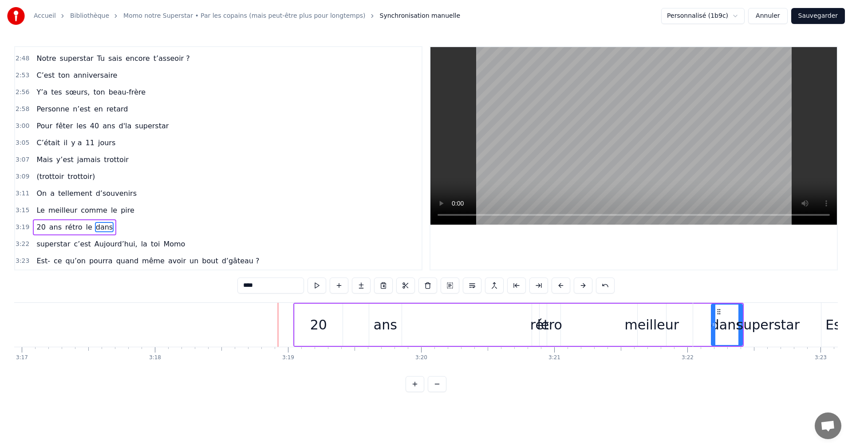
click at [629, 322] on div "20 ans rétro le dans" at bounding box center [518, 325] width 450 height 44
click at [316, 318] on div "20" at bounding box center [318, 324] width 17 height 20
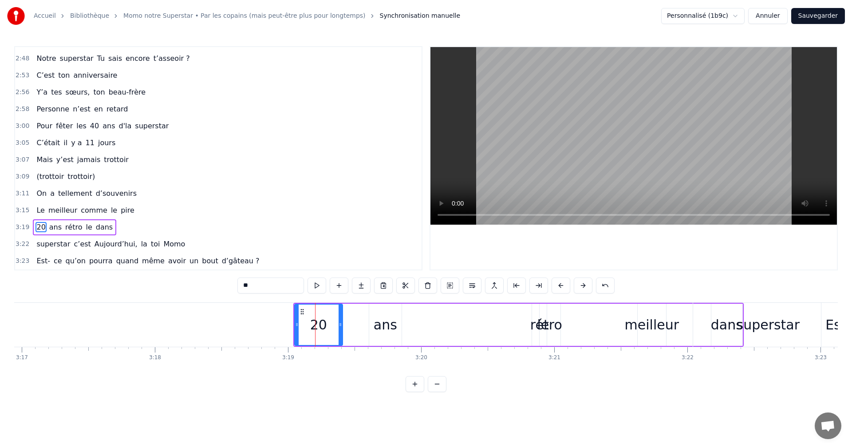
click at [298, 312] on div at bounding box center [297, 324] width 4 height 40
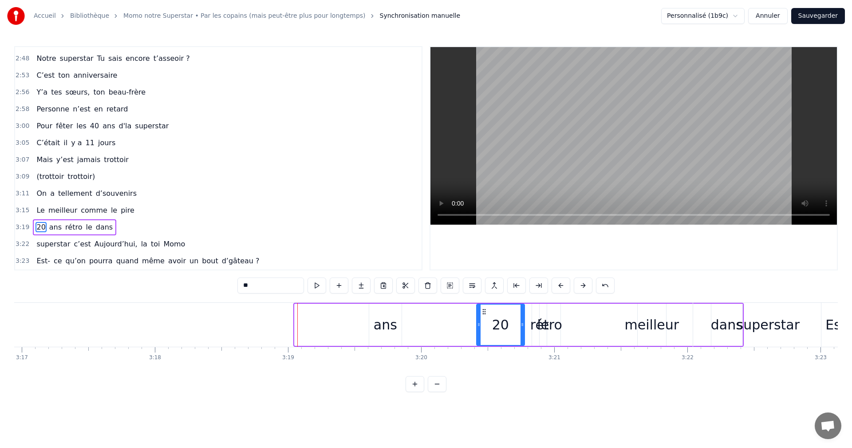
drag, startPoint x: 301, startPoint y: 312, endPoint x: 488, endPoint y: 318, distance: 187.7
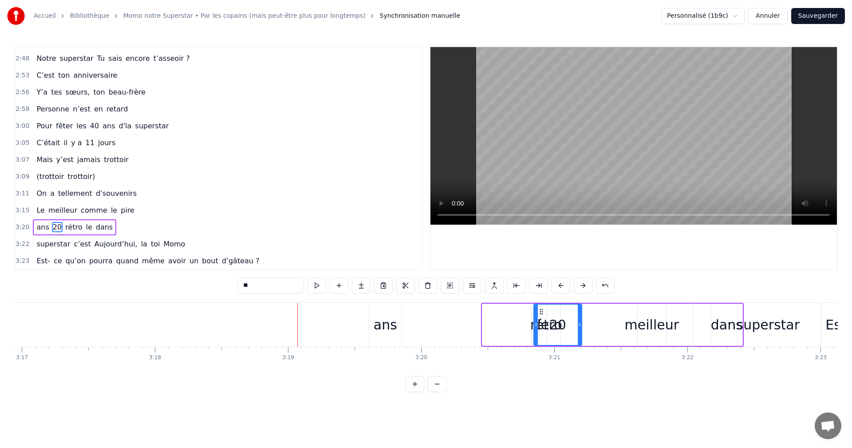
drag, startPoint x: 490, startPoint y: 314, endPoint x: 587, endPoint y: 318, distance: 97.2
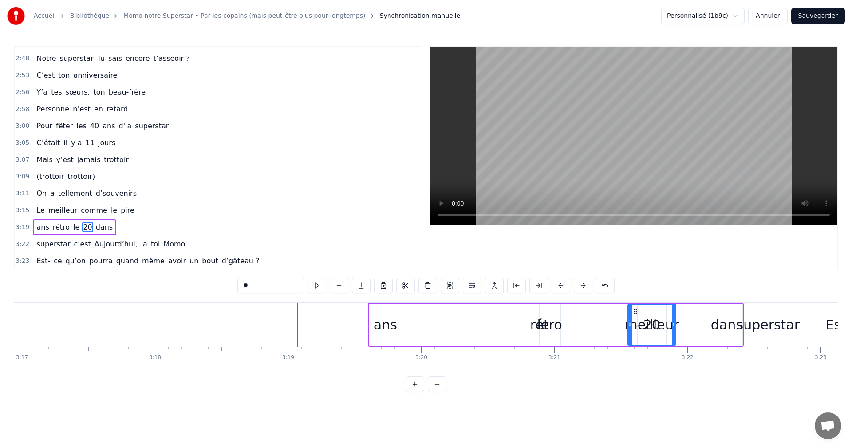
drag, startPoint x: 589, startPoint y: 314, endPoint x: 693, endPoint y: 320, distance: 104.4
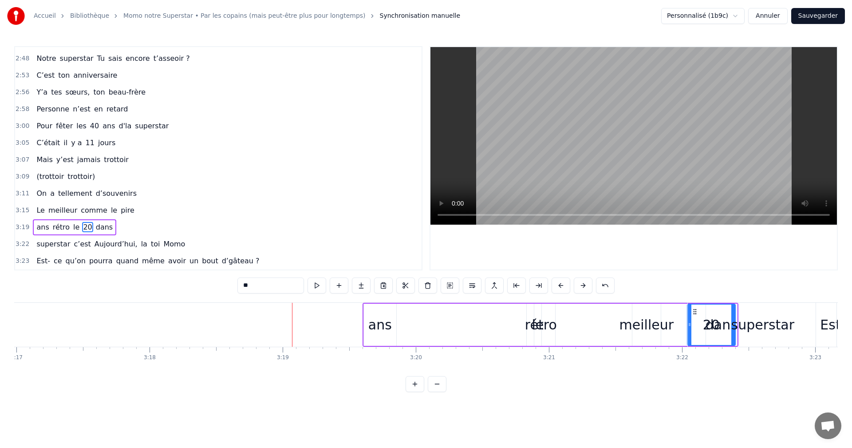
click at [370, 325] on div "ans" at bounding box center [380, 324] width 24 height 20
type input "***"
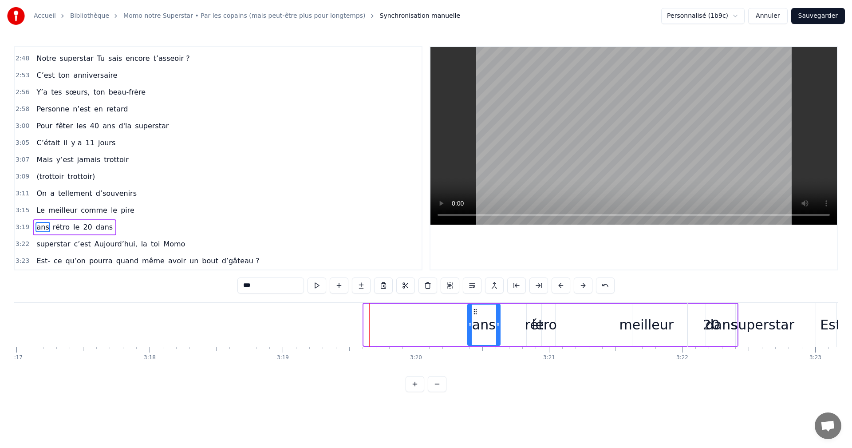
drag, startPoint x: 373, startPoint y: 314, endPoint x: 509, endPoint y: 321, distance: 136.4
click at [499, 321] on div "ans" at bounding box center [483, 324] width 31 height 40
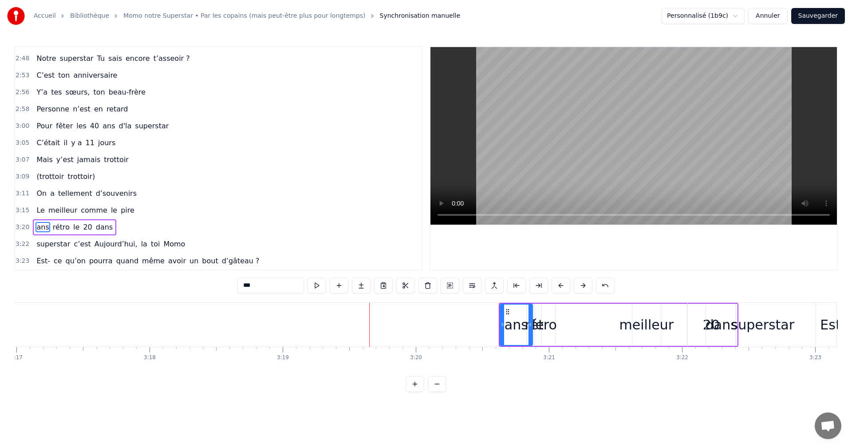
drag, startPoint x: 507, startPoint y: 315, endPoint x: 587, endPoint y: 319, distance: 79.9
click at [587, 319] on div "ans rétro le 20 dans" at bounding box center [619, 325] width 240 height 44
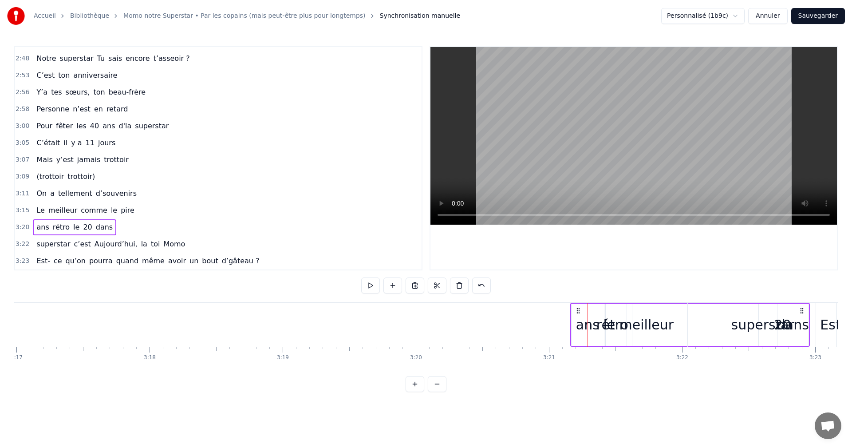
drag, startPoint x: 505, startPoint y: 311, endPoint x: 579, endPoint y: 315, distance: 73.7
click at [579, 315] on div "ans rétro le 20 dans" at bounding box center [690, 325] width 240 height 44
drag, startPoint x: 519, startPoint y: 312, endPoint x: 572, endPoint y: 319, distance: 53.2
click at [572, 319] on div "ans rétro le 20 dans" at bounding box center [681, 325] width 240 height 44
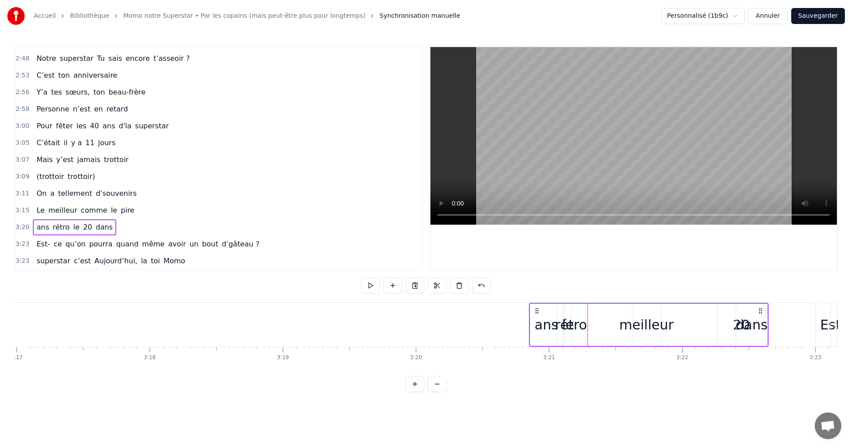
drag, startPoint x: 507, startPoint y: 310, endPoint x: 589, endPoint y: 321, distance: 83.1
click at [589, 321] on div "ans rétro le 20 dans" at bounding box center [649, 325] width 240 height 44
drag
click at [588, 321] on div "ans rétro le 20 dans" at bounding box center [665, 325] width 240 height 44
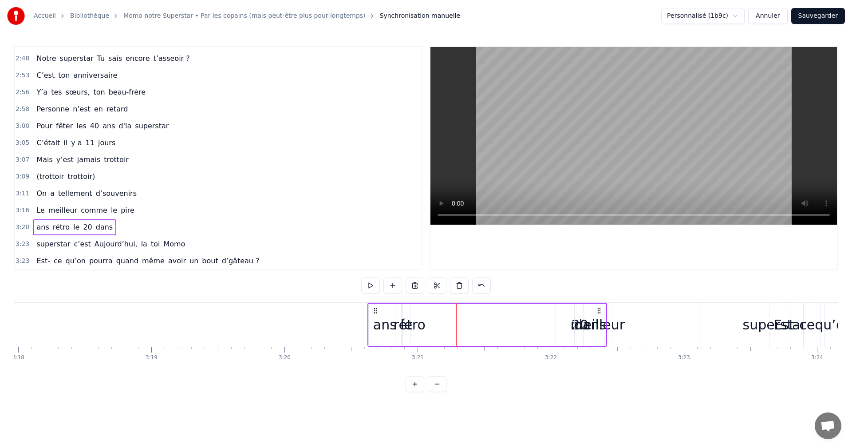
scroll to position [0, 26354]
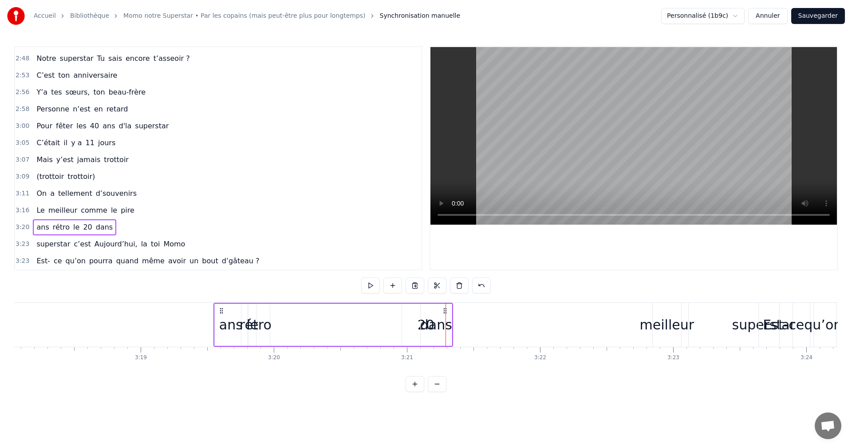
click at [441, 309] on icon at bounding box center [444, 310] width 7 height 7
click at [648, 326] on div "meilleur" at bounding box center [667, 324] width 55 height 20
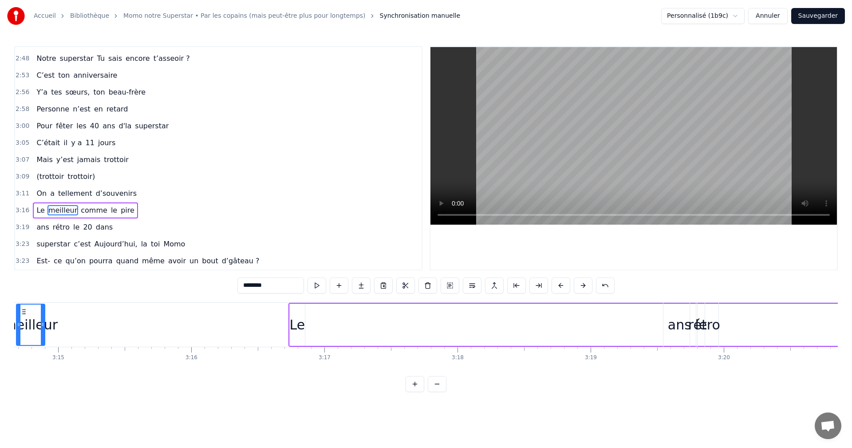
scroll to position [0, 25859]
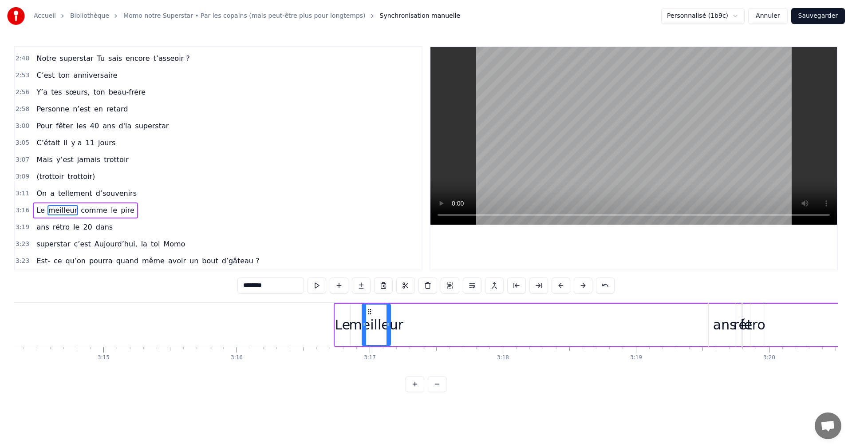
click at [368, 334] on div "meilleur" at bounding box center [376, 324] width 28 height 40
click at [86, 209] on span "comme" at bounding box center [94, 210] width 28 height 10
type input "*****"
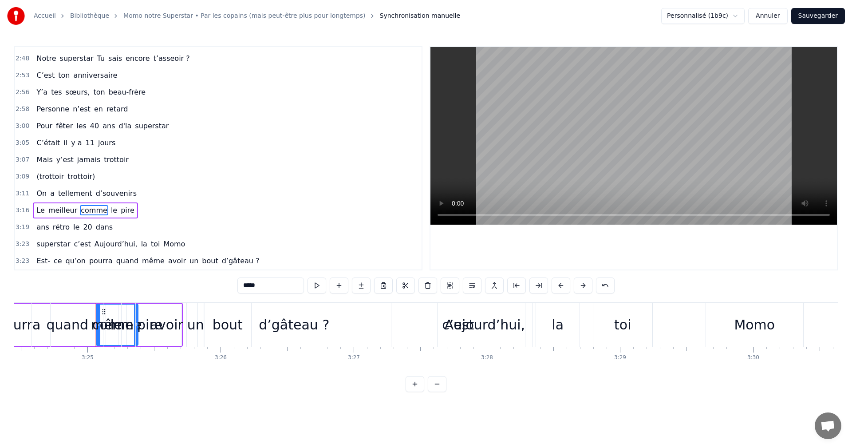
scroll to position [0, 27242]
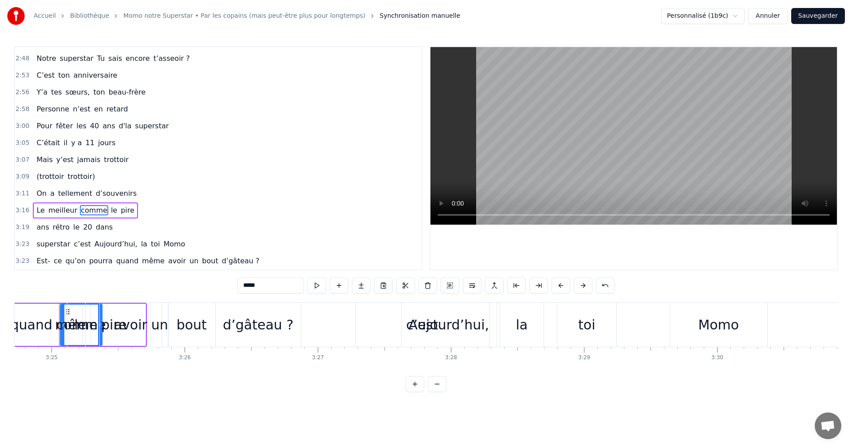
click at [47, 312] on div "Est- ce qu’on pourra quand même avoir un bout d’gâteau ?" at bounding box center [86, 325] width 432 height 44
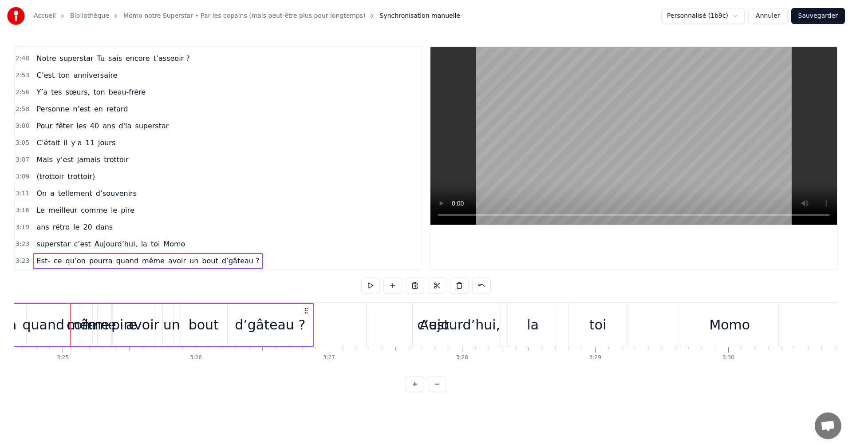
click at [98, 322] on div "même" at bounding box center [88, 324] width 42 height 20
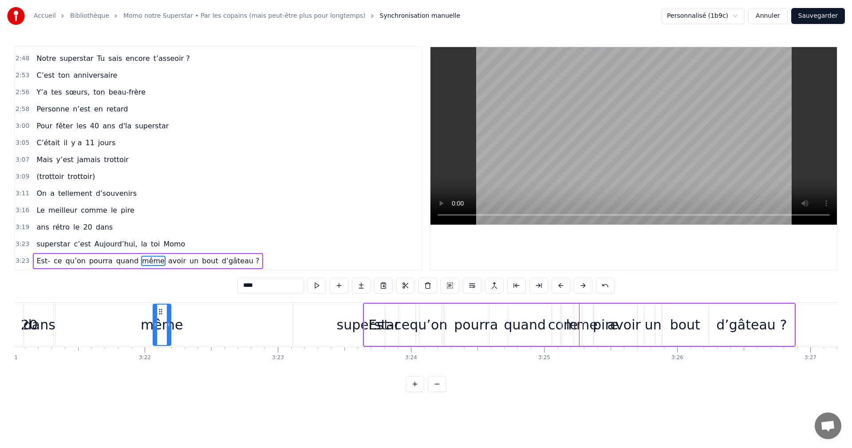
scroll to position [0, 26740]
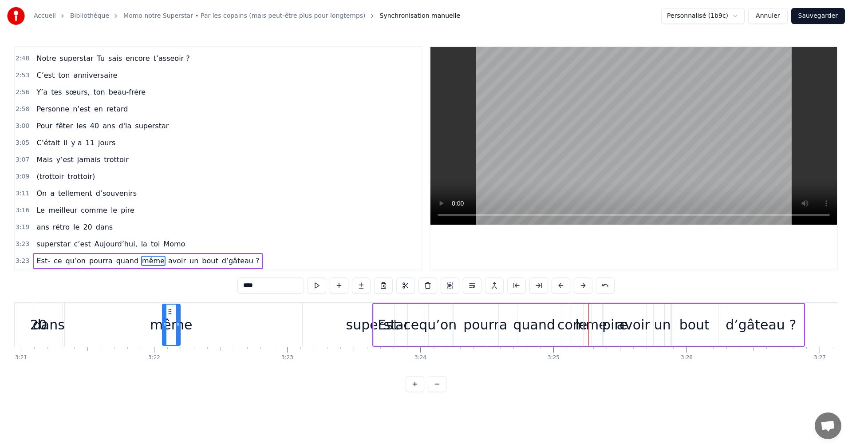
click at [168, 328] on div "même" at bounding box center [171, 324] width 17 height 40
click at [574, 326] on div "même Est- ce qu’on pourra quand avoir un bout d’gâteau ?" at bounding box center [589, 325] width 432 height 44
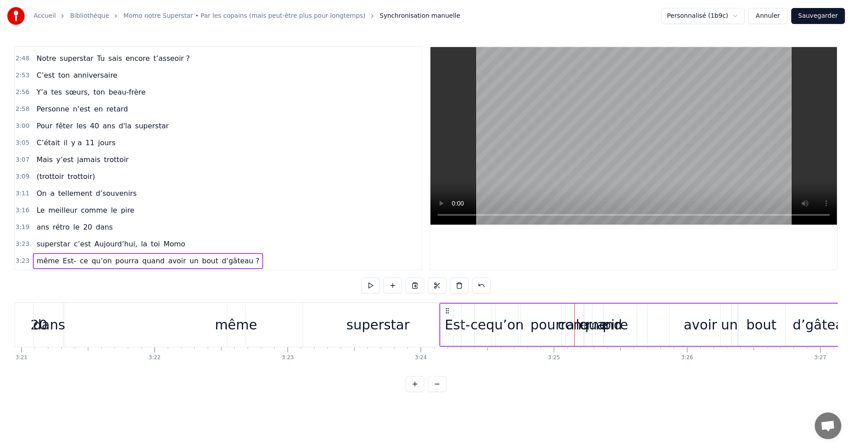
click at [448, 312] on icon at bounding box center [447, 310] width 7 height 7
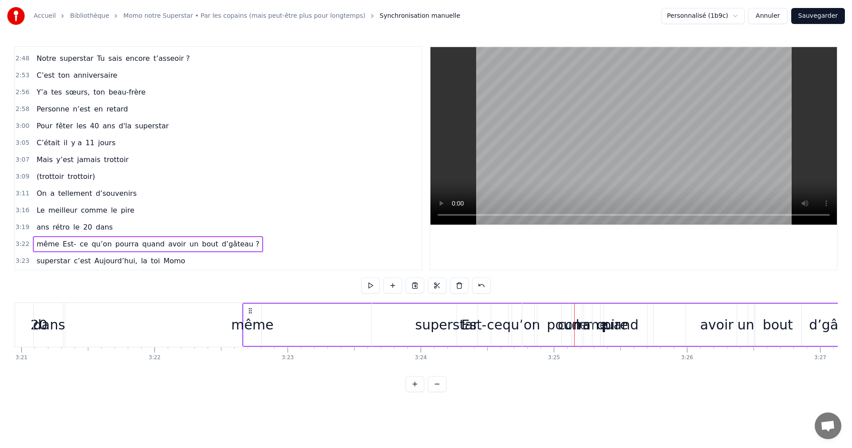
click at [251, 311] on icon at bounding box center [250, 310] width 7 height 7
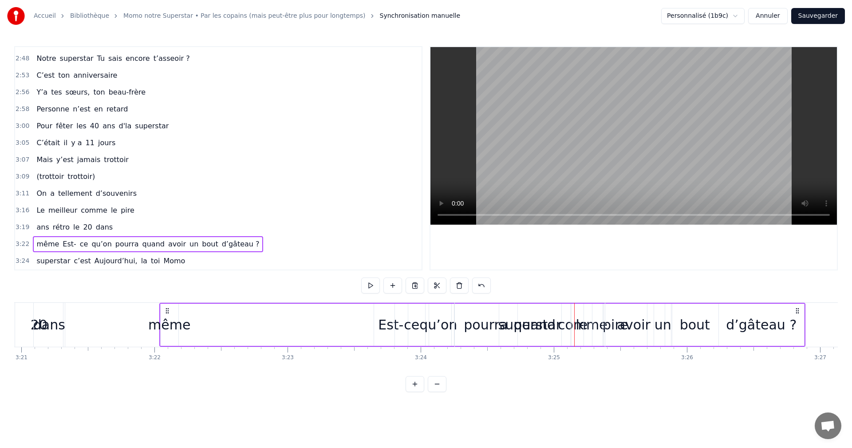
click at [181, 320] on div "même" at bounding box center [169, 324] width 42 height 20
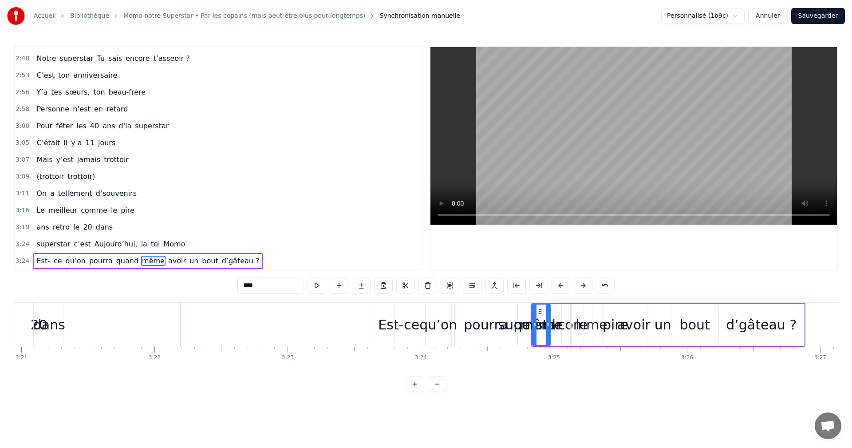
click at [233, 320] on div "Le meilleur comme le pire" at bounding box center [51, 325] width 1196 height 44
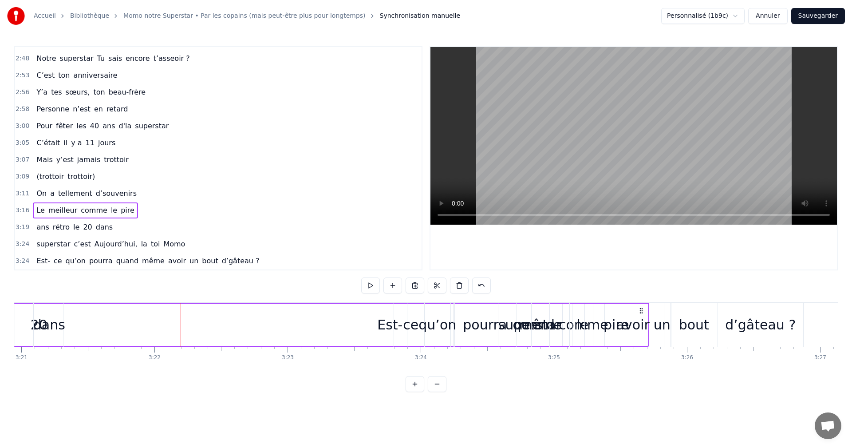
click at [386, 320] on div "Est-" at bounding box center [389, 324] width 25 height 20
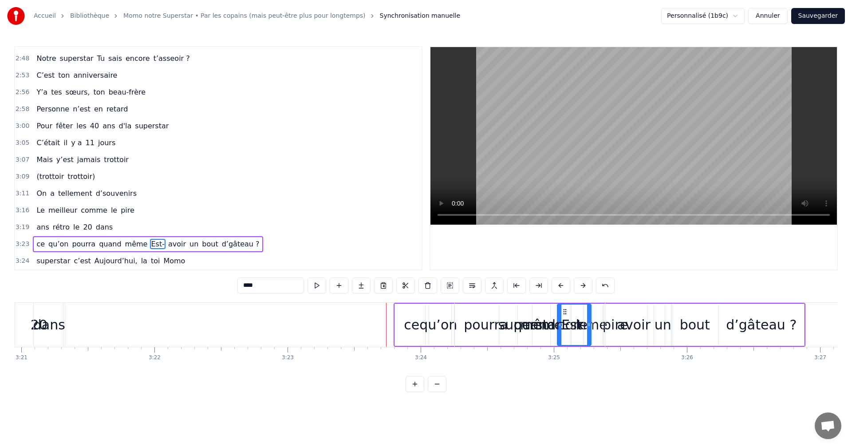
click at [418, 322] on div "ce" at bounding box center [412, 324] width 16 height 20
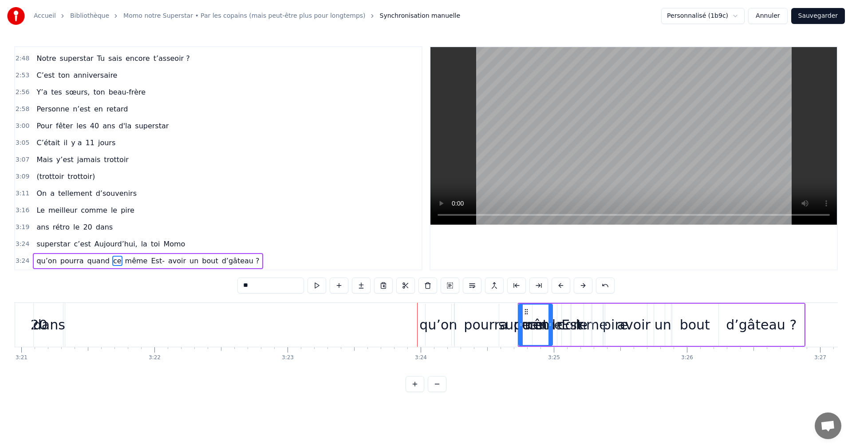
click at [443, 326] on div "qu’on" at bounding box center [438, 324] width 38 height 20
click at [487, 325] on div "pourra" at bounding box center [486, 324] width 44 height 20
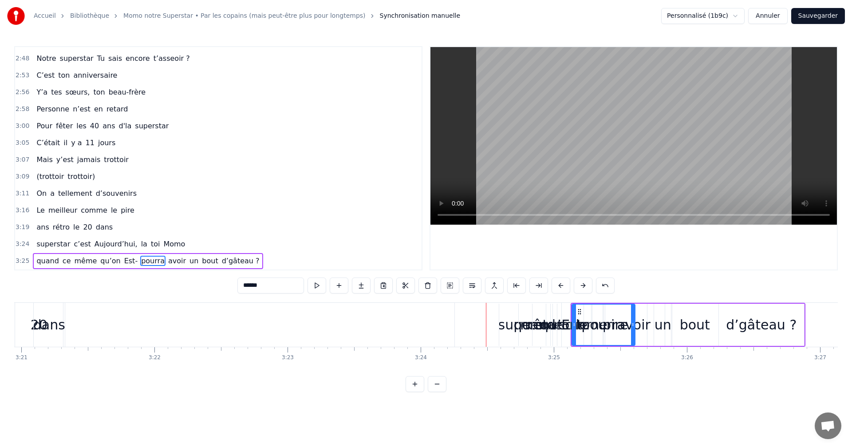
click at [524, 330] on div "même" at bounding box center [541, 324] width 42 height 20
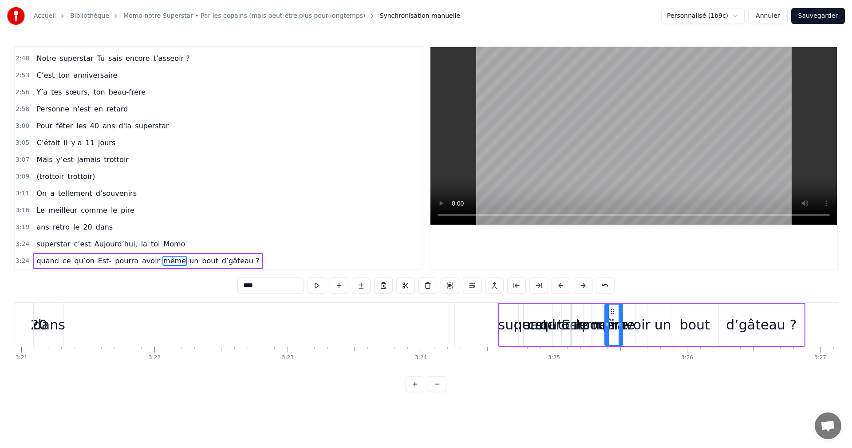
click at [519, 330] on div "ce" at bounding box center [536, 324] width 34 height 42
click at [514, 324] on div "quand" at bounding box center [534, 324] width 71 height 42
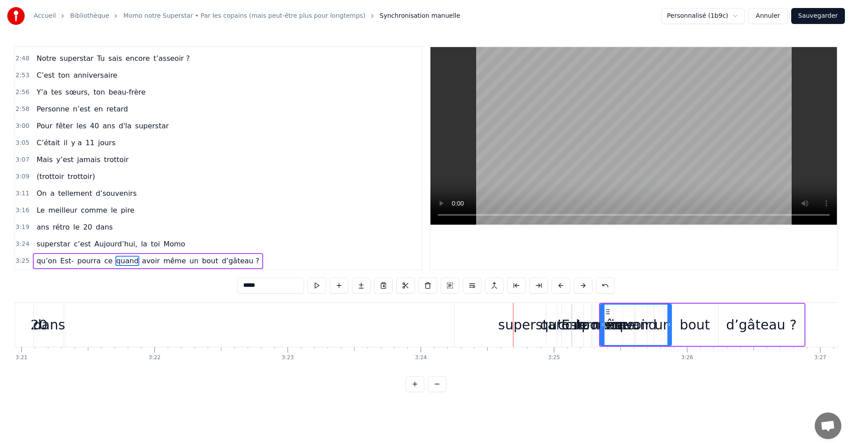
click at [531, 328] on div "superstar" at bounding box center [529, 324] width 63 height 20
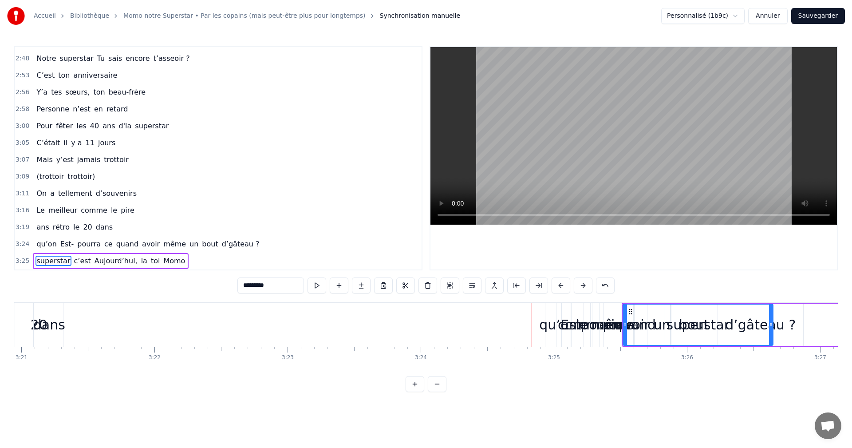
click at [560, 327] on div "Est-" at bounding box center [573, 325] width 34 height 44
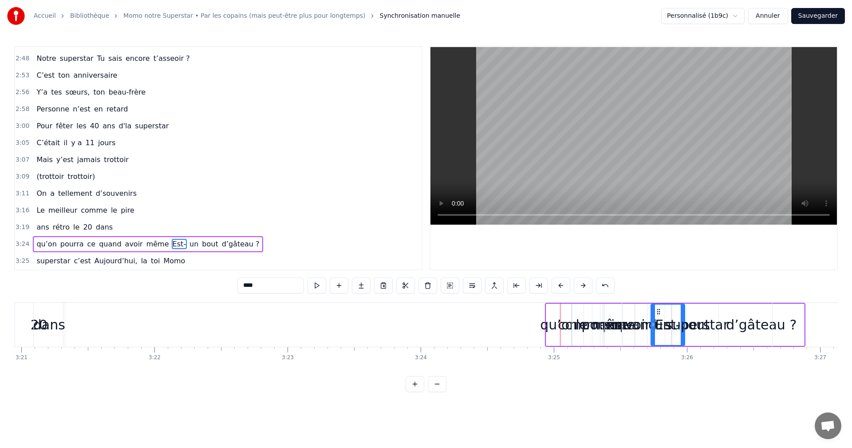
click at [557, 323] on div "qu’on" at bounding box center [559, 324] width 38 height 20
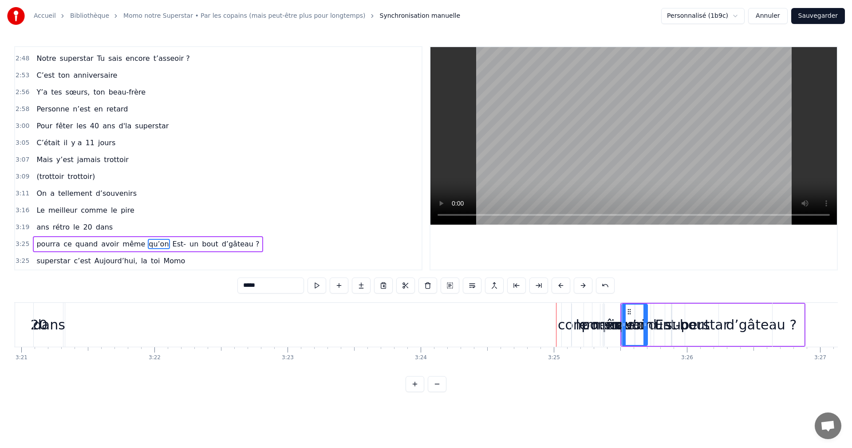
click at [574, 325] on div "pourra" at bounding box center [603, 324] width 63 height 42
click at [570, 329] on div "comme" at bounding box center [583, 324] width 50 height 20
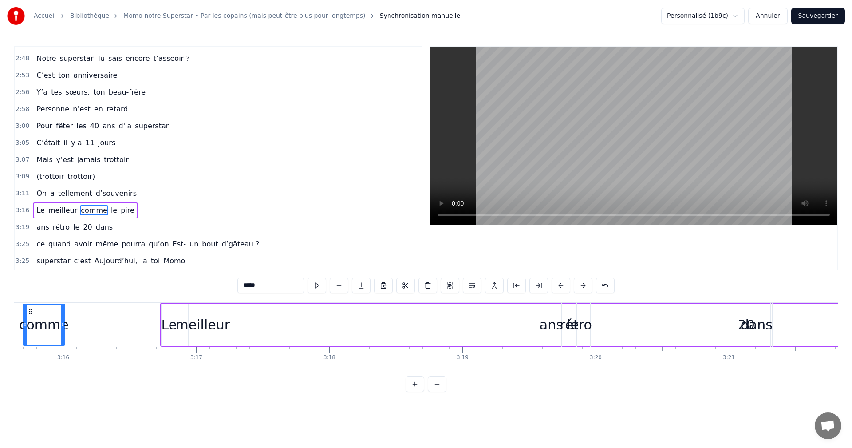
scroll to position [0, 26023]
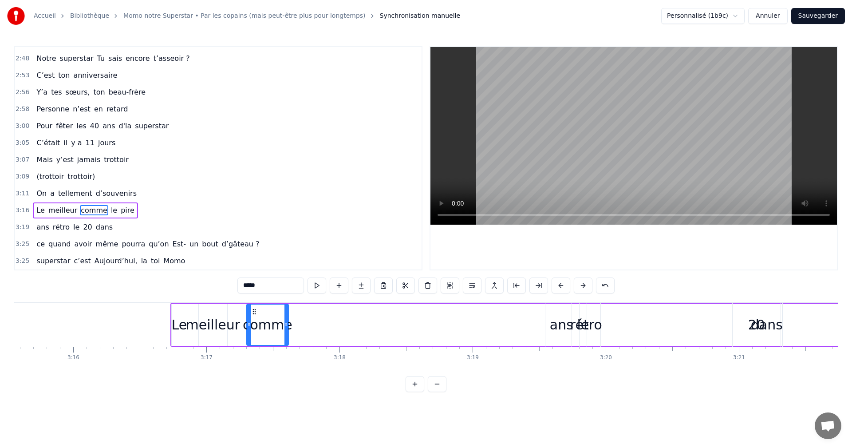
drag, startPoint x: 570, startPoint y: 313, endPoint x: 255, endPoint y: 330, distance: 316.3
click at [255, 330] on div "comme" at bounding box center [267, 324] width 41 height 40
click at [110, 212] on span "le" at bounding box center [114, 210] width 8 height 10
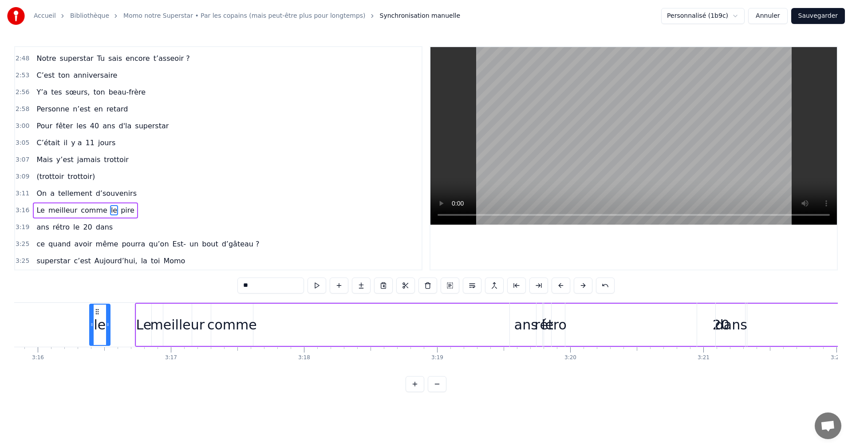
scroll to position [0, 26039]
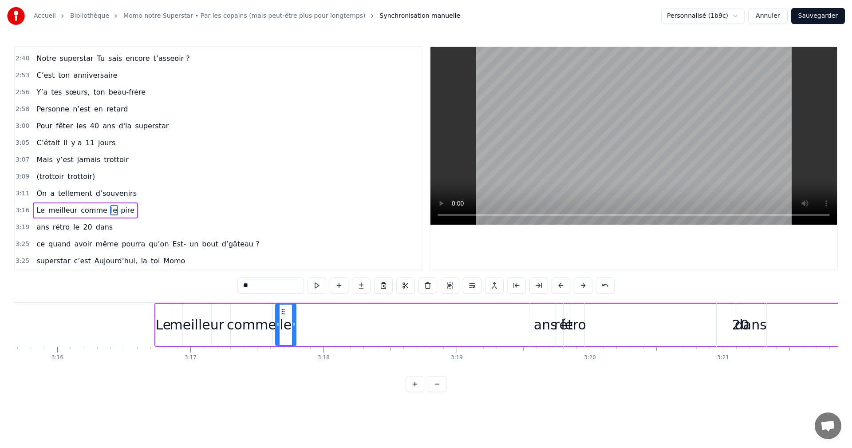
drag, startPoint x: 67, startPoint y: 311, endPoint x: 283, endPoint y: 325, distance: 215.6
click at [283, 325] on div "le" at bounding box center [286, 324] width 20 height 40
click at [120, 212] on span "pire" at bounding box center [128, 210] width 16 height 10
type input "****"
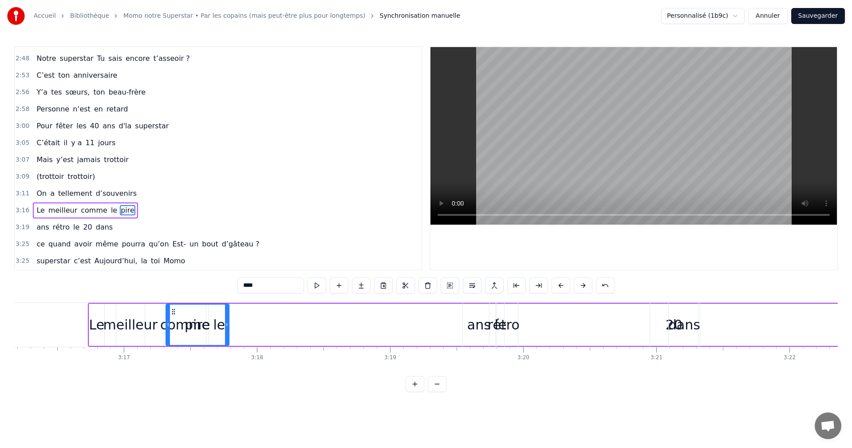
scroll to position [0, 26097]
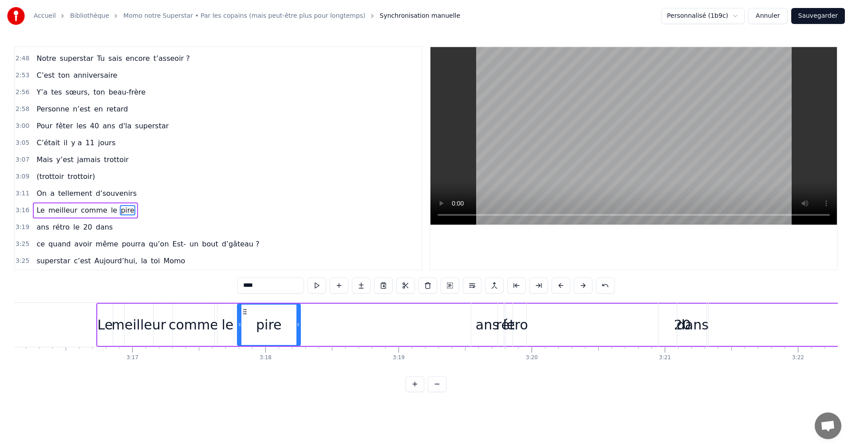
drag, startPoint x: 68, startPoint y: 312, endPoint x: 245, endPoint y: 314, distance: 177.0
click at [245, 314] on icon at bounding box center [244, 311] width 7 height 7
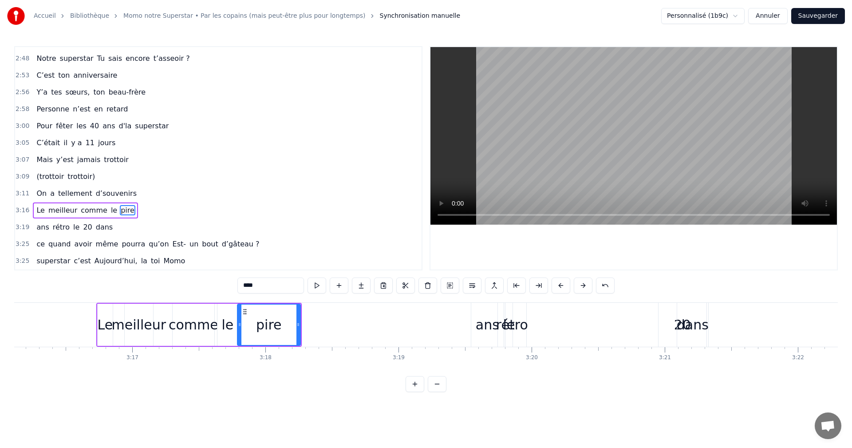
click at [44, 193] on div "On a tellement d’souvenirs" at bounding box center [86, 193] width 107 height 16
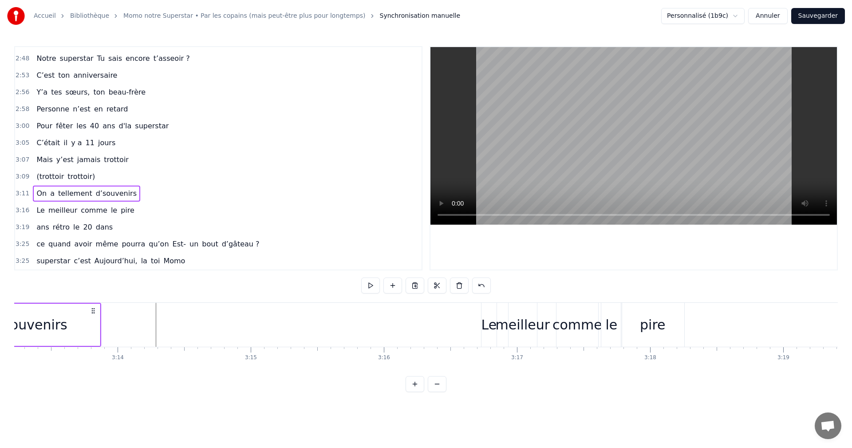
click at [41, 193] on span "On" at bounding box center [41, 193] width 12 height 10
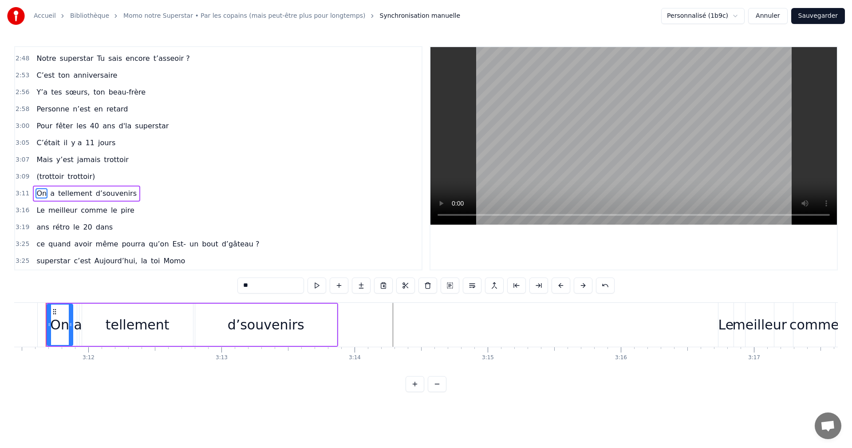
scroll to position [0, 25462]
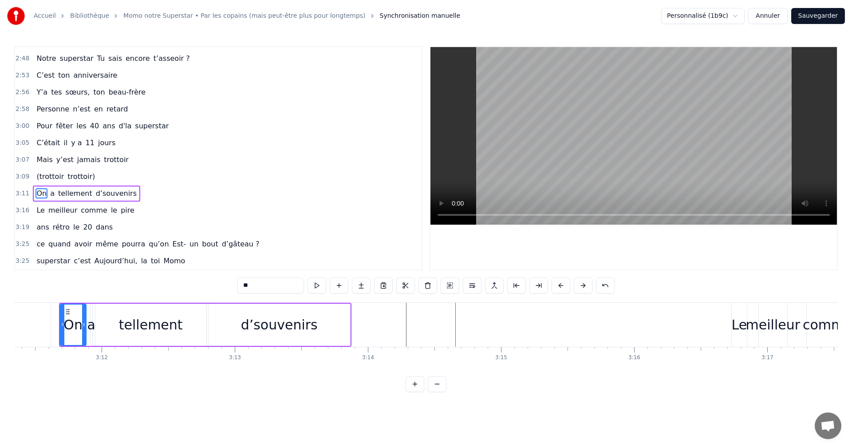
click at [739, 328] on div "Le" at bounding box center [739, 324] width 16 height 20
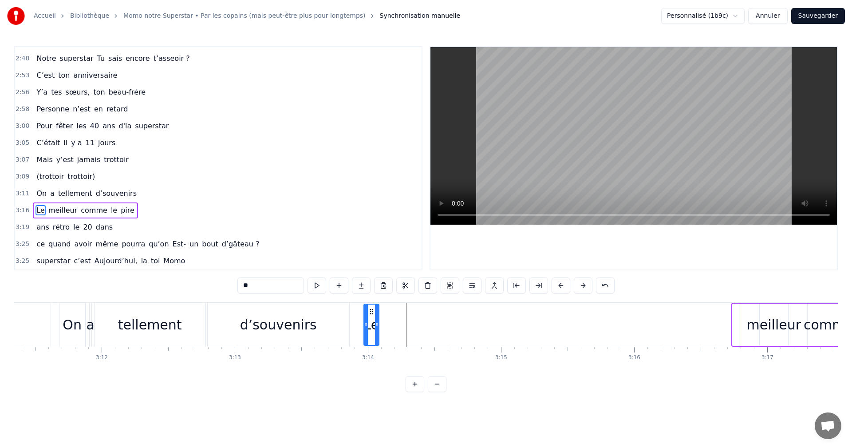
drag, startPoint x: 740, startPoint y: 311, endPoint x: 372, endPoint y: 308, distance: 368.6
click at [372, 308] on icon at bounding box center [371, 311] width 7 height 7
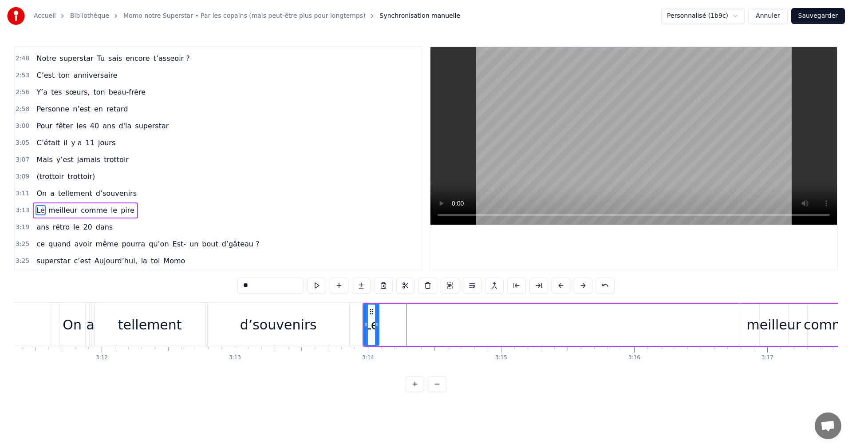
click at [757, 327] on div "meilleur" at bounding box center [774, 324] width 55 height 20
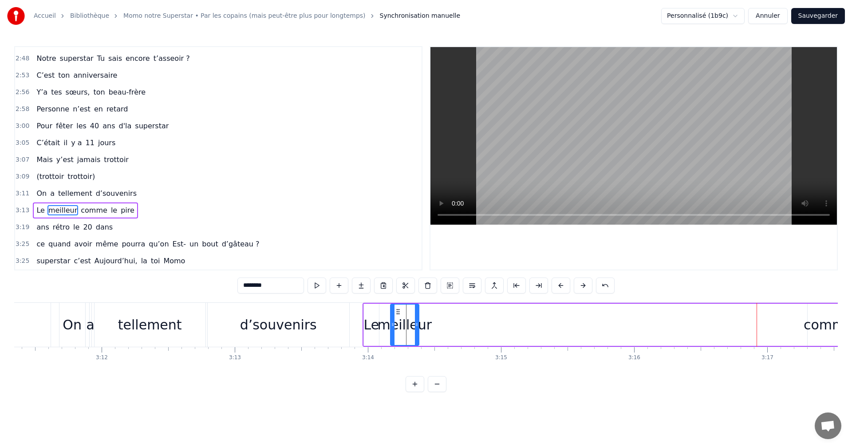
drag, startPoint x: 766, startPoint y: 310, endPoint x: 397, endPoint y: 309, distance: 369.0
click at [397, 309] on icon at bounding box center [397, 311] width 7 height 7
click at [67, 325] on div "On" at bounding box center [72, 324] width 19 height 20
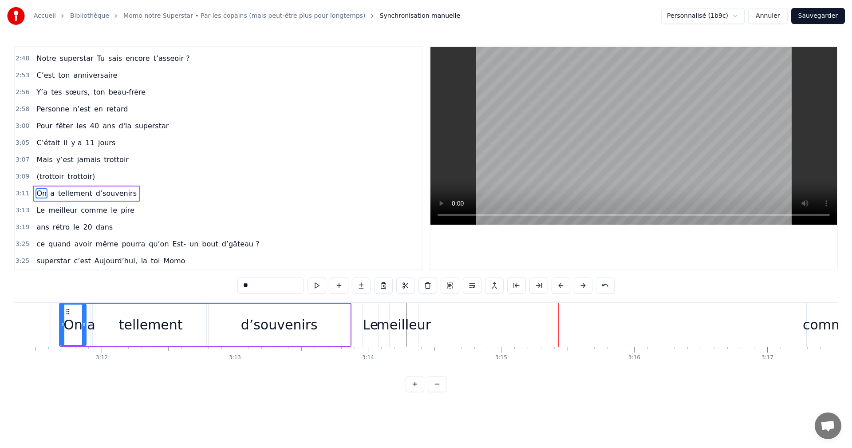
click at [812, 328] on div "comme" at bounding box center [827, 324] width 50 height 20
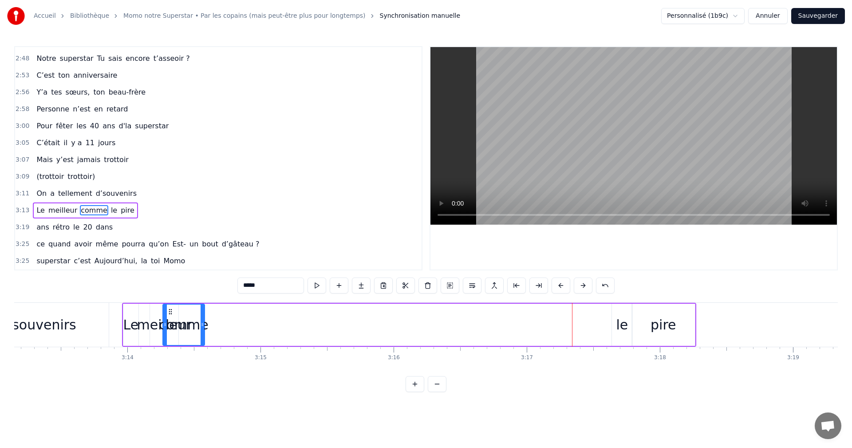
scroll to position [0, 25699]
drag, startPoint x: 61, startPoint y: 313, endPoint x: 204, endPoint y: 335, distance: 144.5
click at [204, 335] on div "comme" at bounding box center [217, 324] width 41 height 40
click at [625, 320] on div "le" at bounding box center [625, 324] width 12 height 20
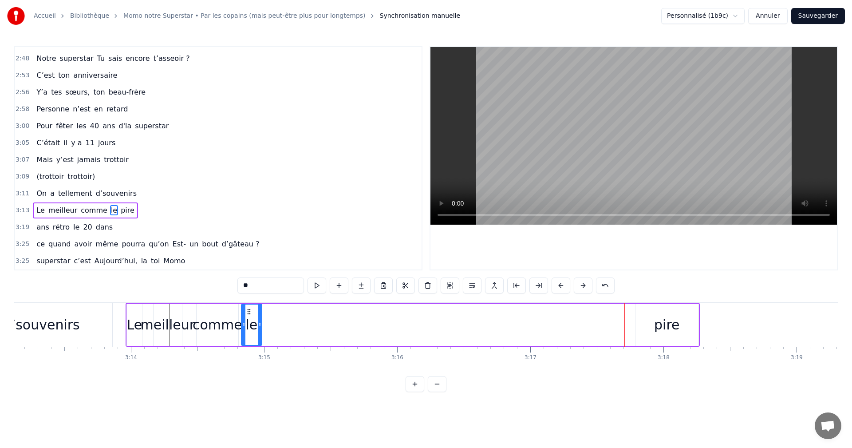
drag, startPoint x: 622, startPoint y: 311, endPoint x: 248, endPoint y: 313, distance: 373.9
click at [248, 313] on icon at bounding box center [248, 311] width 7 height 7
click at [662, 329] on div "pire" at bounding box center [667, 324] width 26 height 20
drag, startPoint x: 642, startPoint y: 311, endPoint x: 259, endPoint y: 319, distance: 383.3
click at [267, 314] on icon at bounding box center [268, 311] width 7 height 7
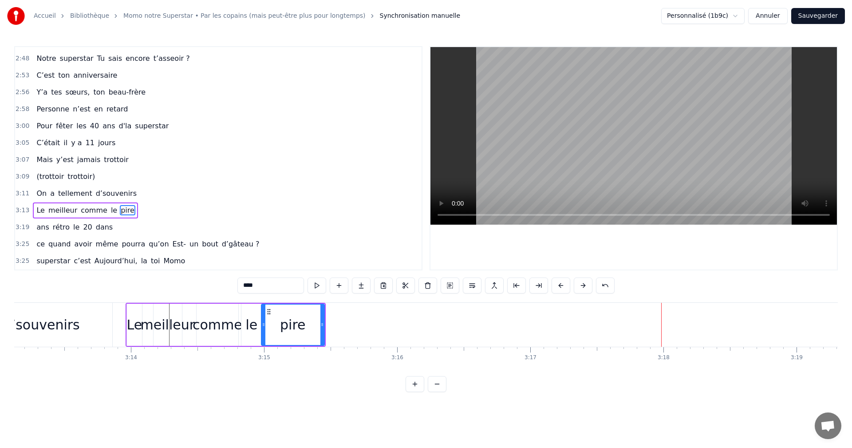
click at [35, 194] on span "On" at bounding box center [41, 193] width 12 height 10
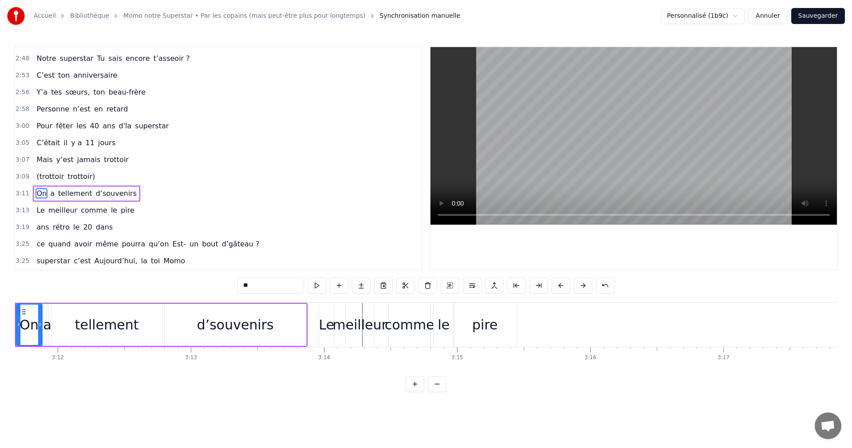
scroll to position [0, 25462]
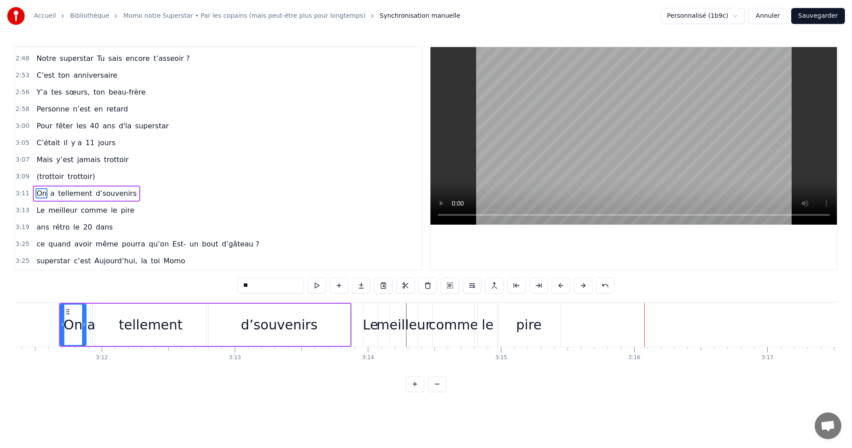
click at [82, 226] on span "20" at bounding box center [87, 227] width 11 height 10
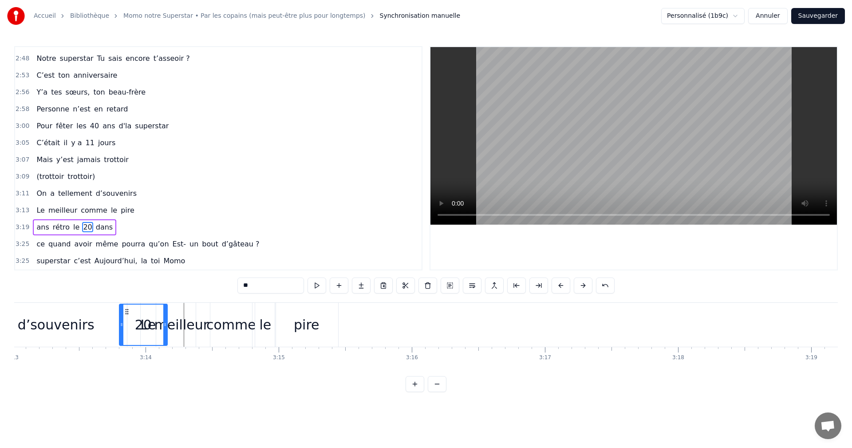
scroll to position [0, 25680]
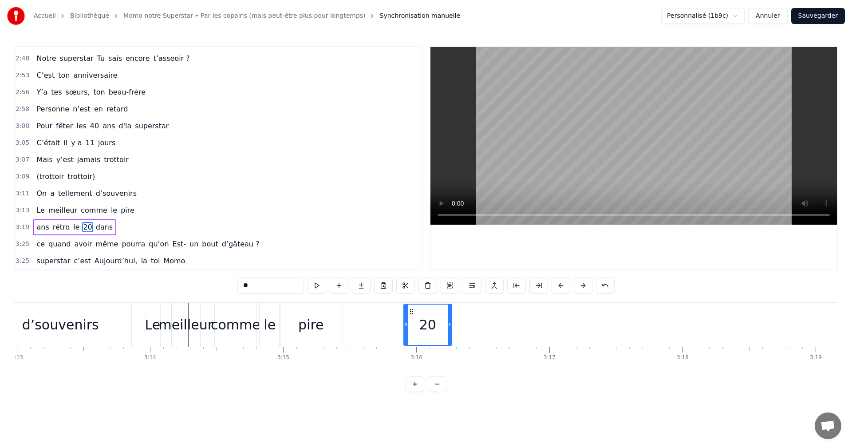
drag, startPoint x: 66, startPoint y: 311, endPoint x: 409, endPoint y: 314, distance: 343.3
click at [409, 314] on icon at bounding box center [411, 311] width 7 height 7
click at [41, 232] on span "20" at bounding box center [40, 227] width 11 height 10
click at [48, 230] on span "ans" at bounding box center [55, 227] width 14 height 10
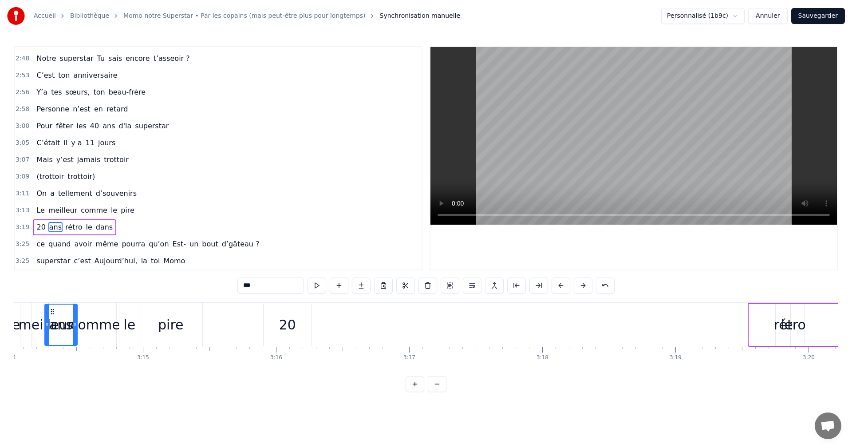
scroll to position [0, 25812]
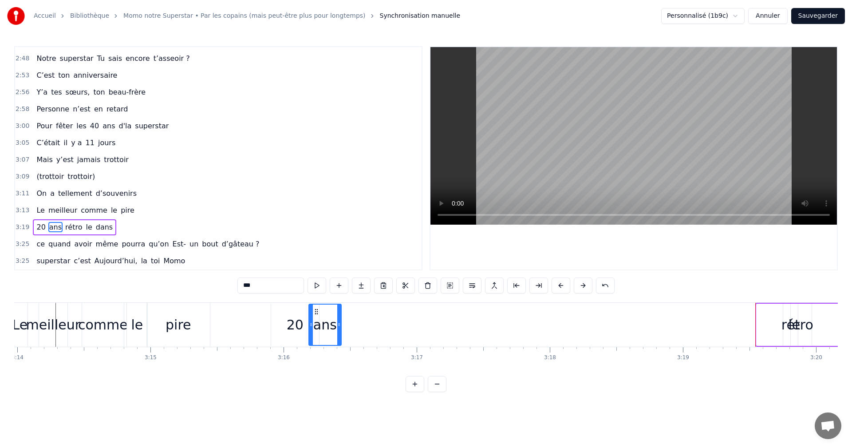
drag, startPoint x: 65, startPoint y: 312, endPoint x: 314, endPoint y: 319, distance: 248.5
click at [314, 319] on div "ans" at bounding box center [324, 324] width 31 height 40
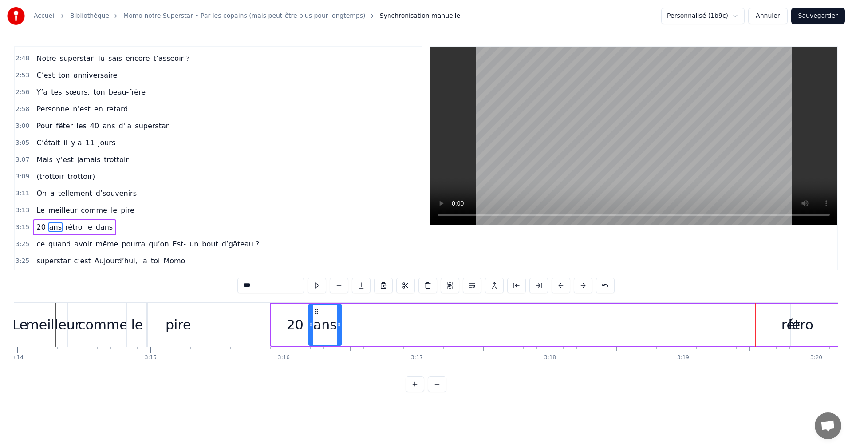
click at [95, 228] on span "dans" at bounding box center [104, 227] width 19 height 10
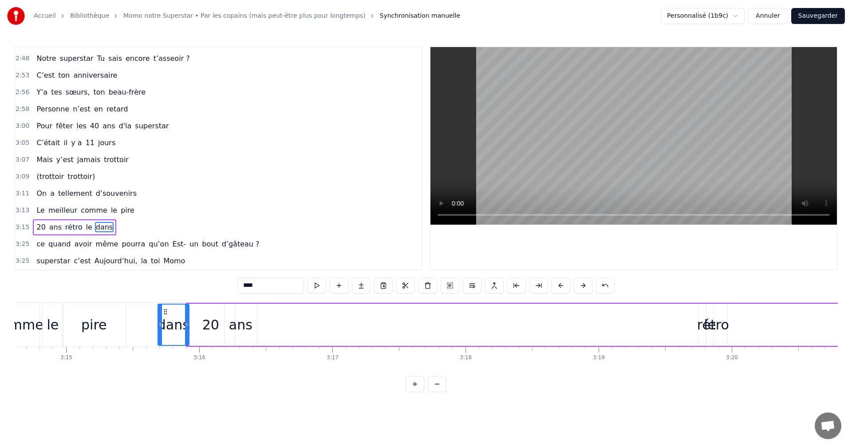
scroll to position [0, 25892]
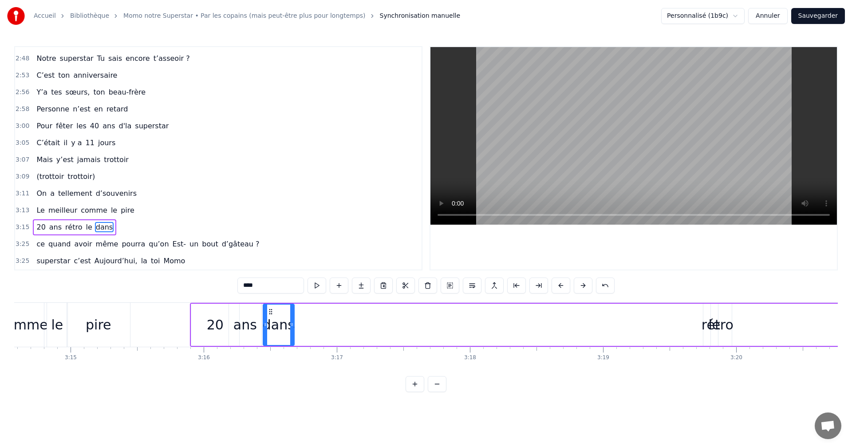
drag, startPoint x: 70, startPoint y: 311, endPoint x: 272, endPoint y: 320, distance: 202.9
click at [272, 320] on div "dans" at bounding box center [278, 324] width 30 height 40
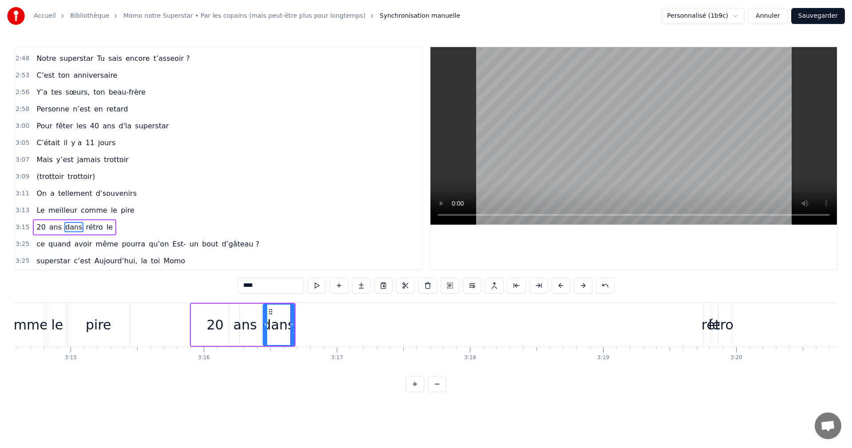
click at [106, 227] on span "le" at bounding box center [110, 227] width 8 height 10
drag, startPoint x: 718, startPoint y: 312, endPoint x: 649, endPoint y: 312, distance: 69.2
click at [651, 312] on icon at bounding box center [654, 311] width 7 height 7
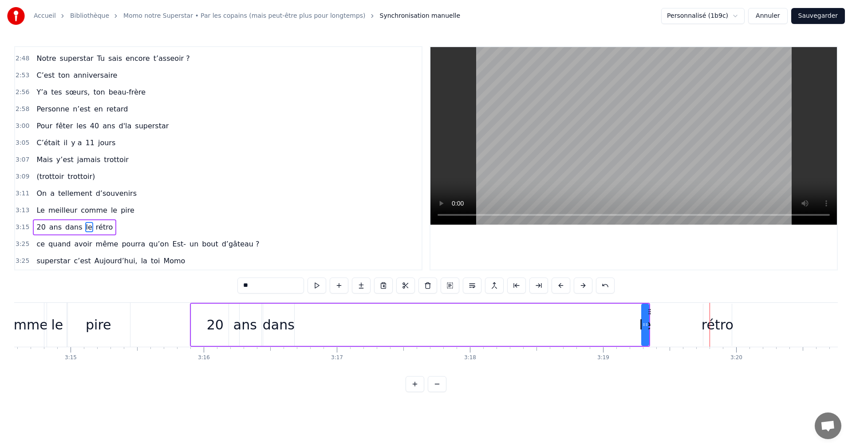
click at [648, 311] on div at bounding box center [646, 324] width 4 height 40
click at [648, 311] on icon at bounding box center [648, 311] width 7 height 7
drag, startPoint x: 649, startPoint y: 311, endPoint x: 326, endPoint y: 311, distance: 322.5
click at [308, 313] on icon at bounding box center [306, 311] width 7 height 7
click at [707, 316] on div "rétro" at bounding box center [717, 324] width 32 height 20
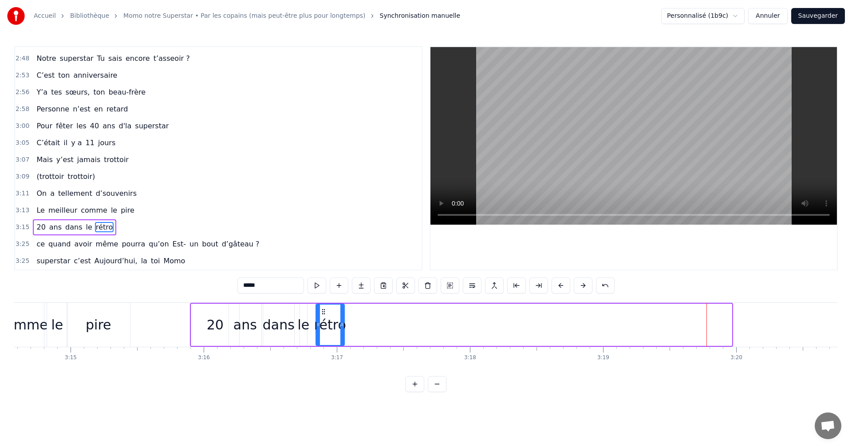
drag, startPoint x: 709, startPoint y: 313, endPoint x: 322, endPoint y: 311, distance: 387.2
click at [322, 311] on icon at bounding box center [323, 311] width 7 height 7
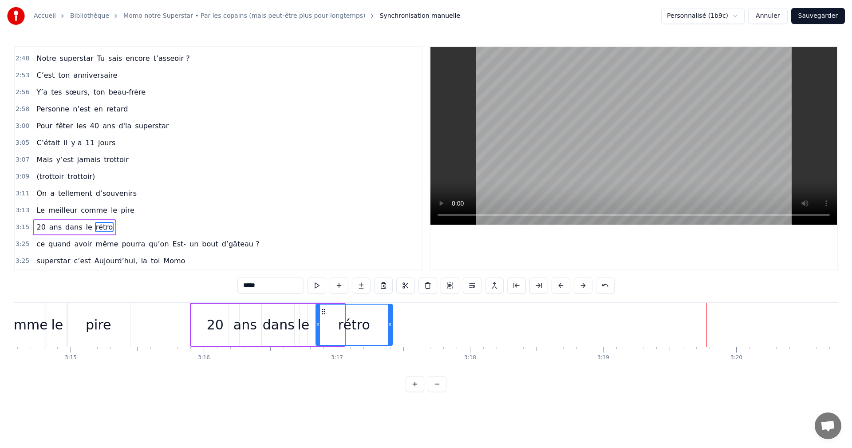
drag, startPoint x: 342, startPoint y: 316, endPoint x: 390, endPoint y: 317, distance: 47.9
click at [390, 317] on div at bounding box center [390, 324] width 4 height 40
click at [39, 212] on span "Le" at bounding box center [40, 210] width 10 height 10
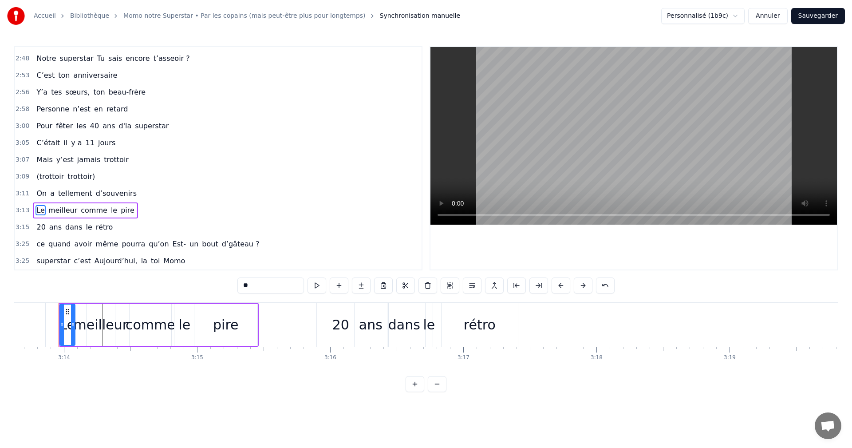
scroll to position [0, 25765]
click at [94, 259] on span "Aujourd’hui," at bounding box center [116, 260] width 45 height 10
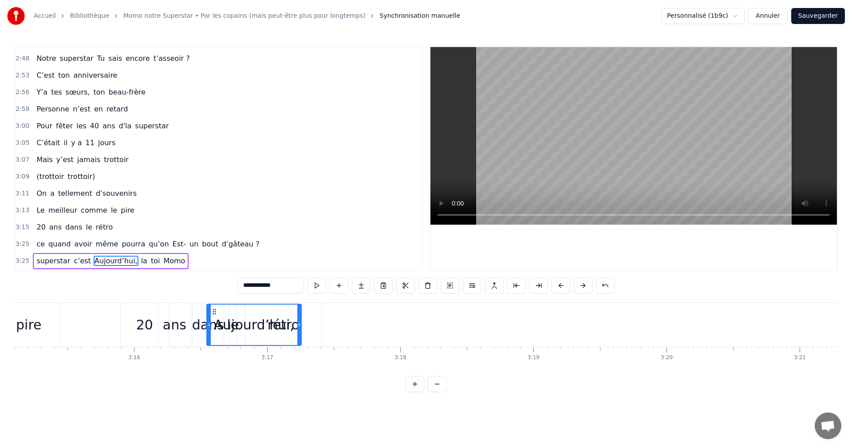
scroll to position [0, 25961]
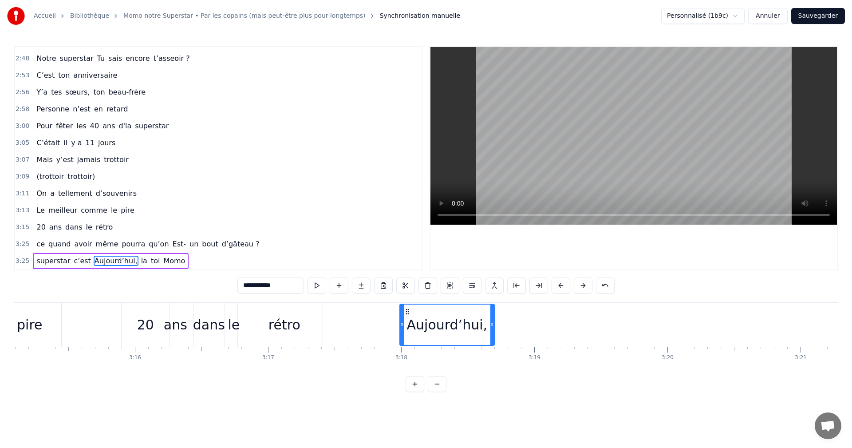
drag, startPoint x: 68, startPoint y: 310, endPoint x: 407, endPoint y: 314, distance: 339.4
click at [407, 314] on icon at bounding box center [407, 311] width 7 height 7
click at [119, 264] on span "c’est" at bounding box center [128, 260] width 19 height 10
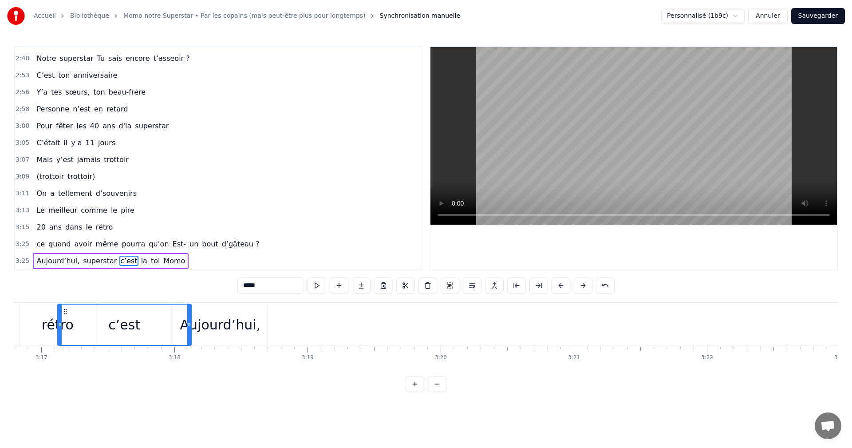
scroll to position [0, 26154]
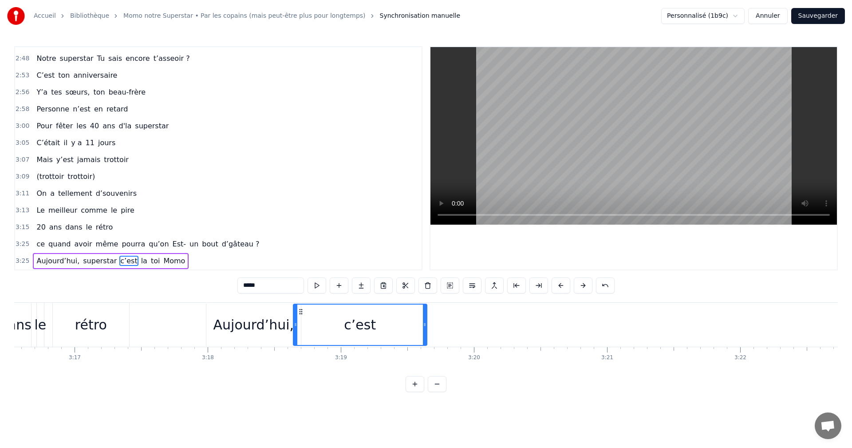
drag, startPoint x: 67, startPoint y: 310, endPoint x: 300, endPoint y: 315, distance: 232.9
click at [300, 315] on div "c’est" at bounding box center [360, 324] width 133 height 40
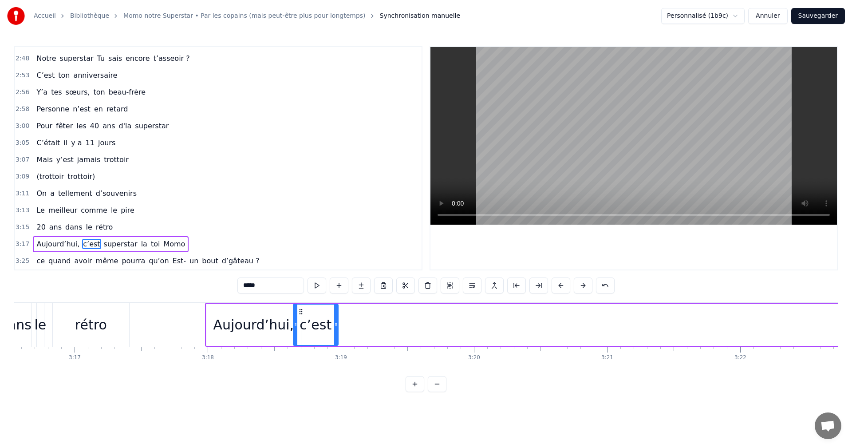
drag, startPoint x: 423, startPoint y: 327, endPoint x: 334, endPoint y: 324, distance: 88.8
click at [334, 324] on icon at bounding box center [336, 324] width 4 height 7
click at [150, 245] on span "toi" at bounding box center [155, 244] width 11 height 10
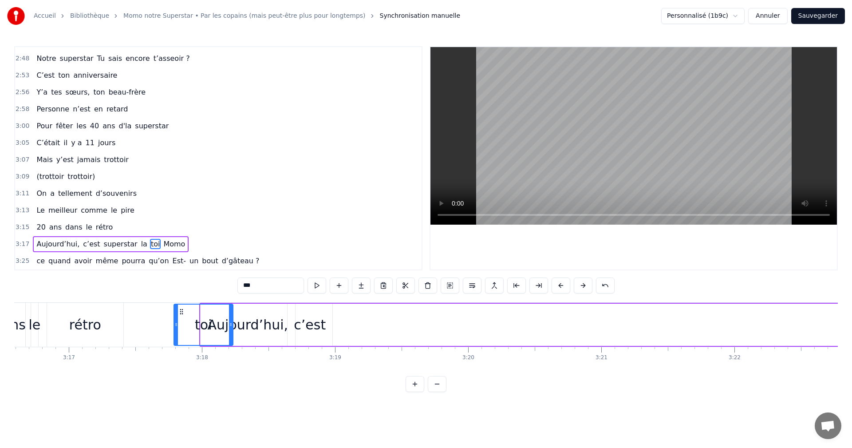
scroll to position [0, 26158]
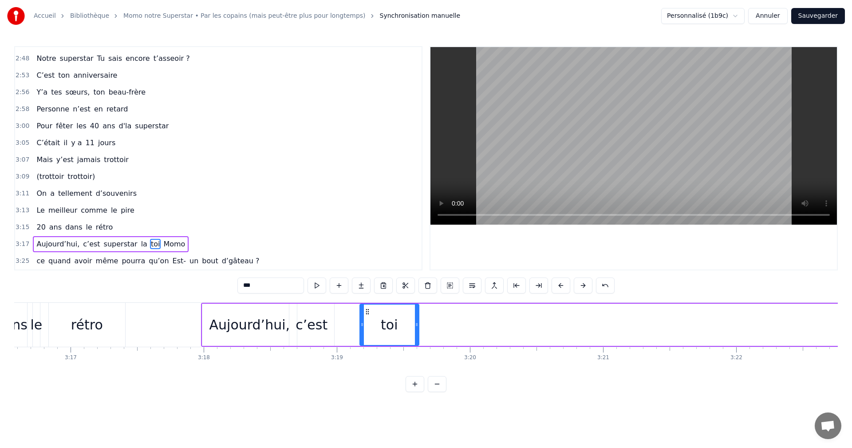
drag, startPoint x: 66, startPoint y: 313, endPoint x: 365, endPoint y: 332, distance: 300.0
click at [365, 332] on div "toi" at bounding box center [389, 324] width 58 height 40
click at [323, 326] on div "c’est" at bounding box center [311, 324] width 32 height 20
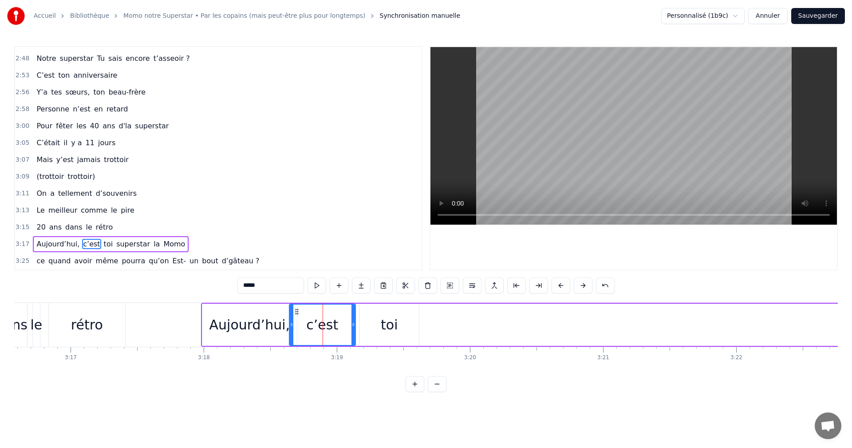
drag, startPoint x: 332, startPoint y: 326, endPoint x: 359, endPoint y: 326, distance: 27.5
click at [355, 326] on icon at bounding box center [353, 324] width 4 height 7
click at [383, 325] on div "toi" at bounding box center [389, 324] width 17 height 20
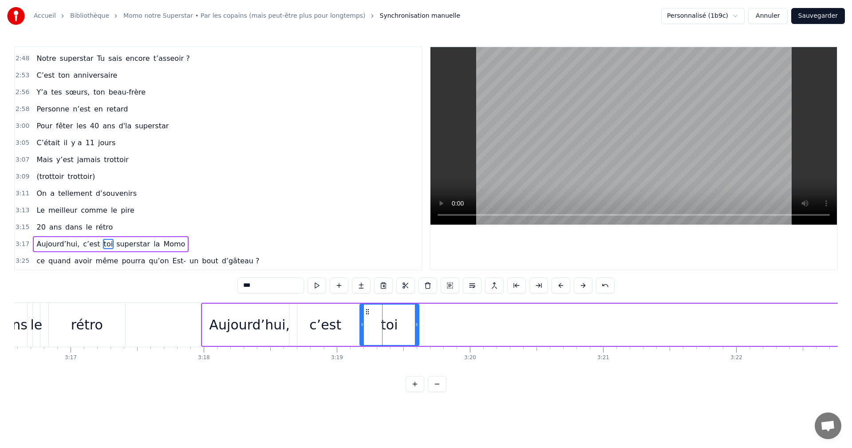
click at [153, 244] on span "la" at bounding box center [157, 244] width 8 height 10
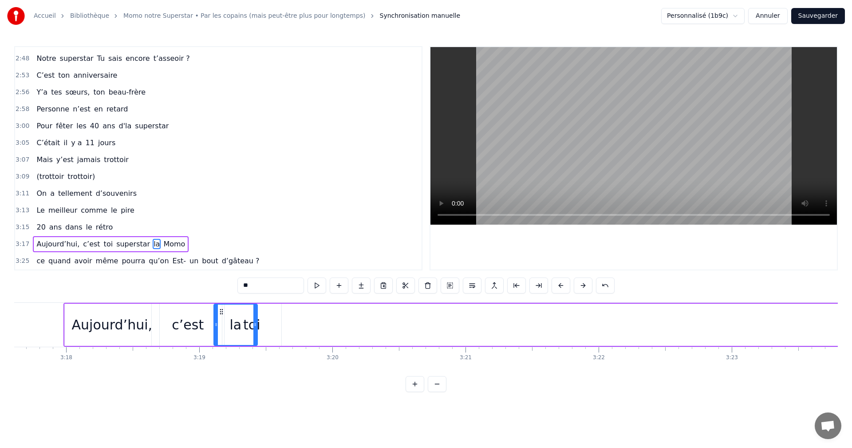
scroll to position [0, 26295]
drag, startPoint x: 67, startPoint y: 310, endPoint x: 288, endPoint y: 347, distance: 223.4
click at [288, 347] on div "Pour qui on s’est réunis ? Momo Momo Momo De qui on est les amis ? Momo Momo Mo…" at bounding box center [425, 335] width 823 height 67
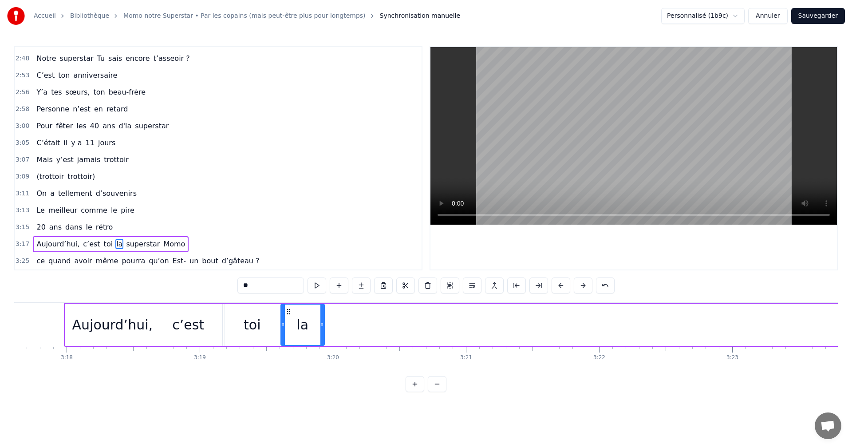
click at [128, 244] on span "superstar" at bounding box center [142, 244] width 35 height 10
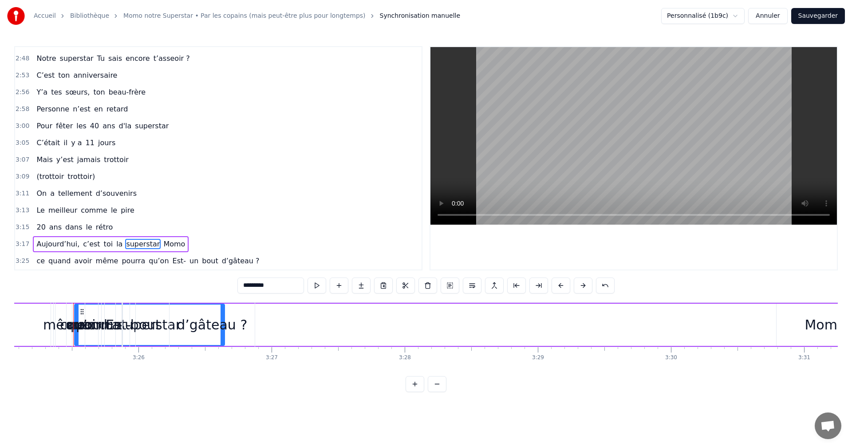
scroll to position [0, 27302]
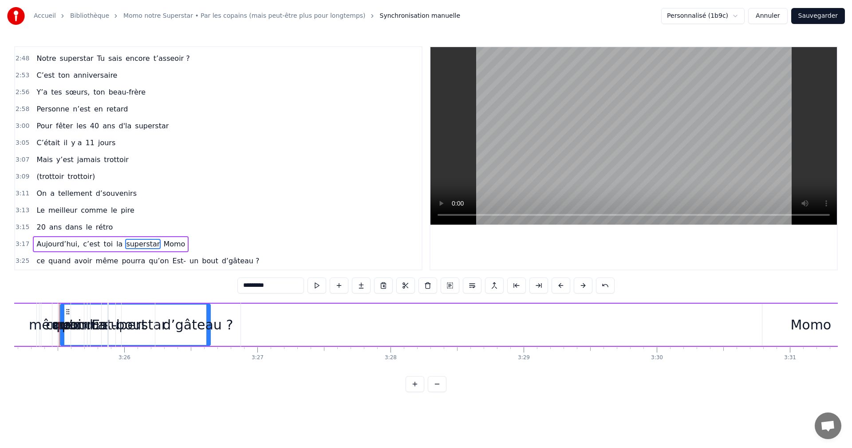
drag, startPoint x: 67, startPoint y: 312, endPoint x: 0, endPoint y: 312, distance: 67.0
click at [0, 312] on div "Accueil Bibliothèque Momo notre Superstar • Par les copains (mais peut-être plu…" at bounding box center [426, 196] width 852 height 392
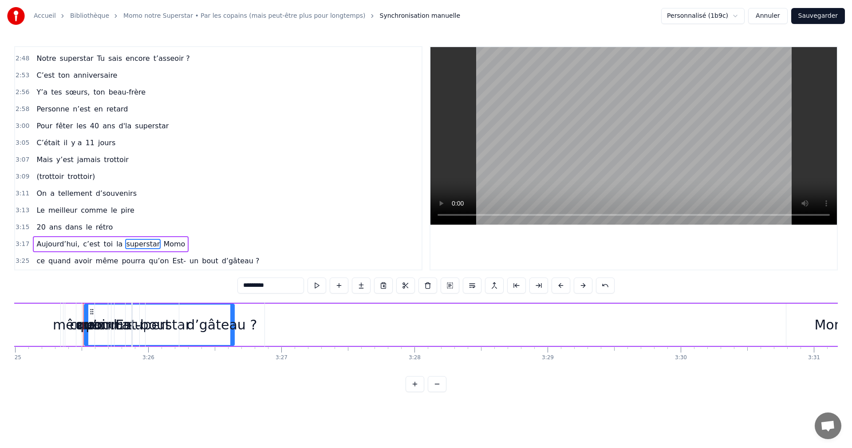
scroll to position [0, 27122]
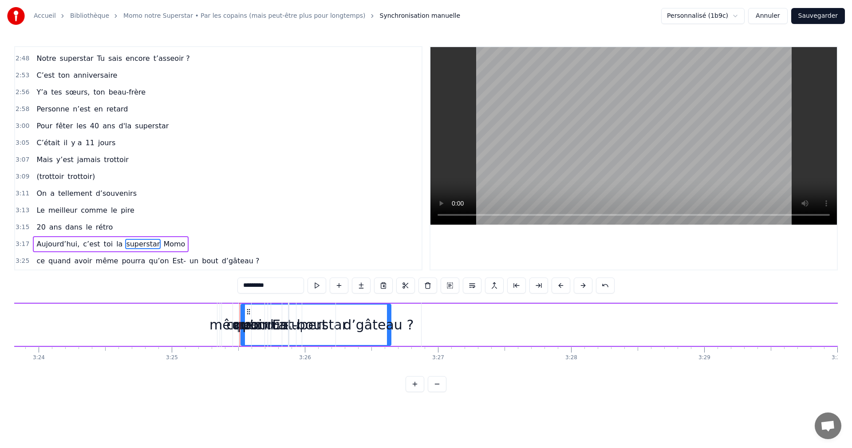
click at [311, 324] on div "bout" at bounding box center [312, 324] width 30 height 20
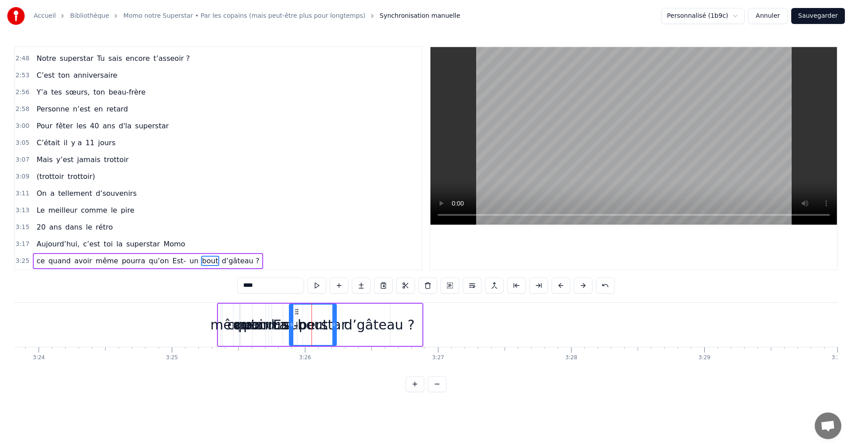
click at [135, 245] on span "superstar" at bounding box center [142, 244] width 35 height 10
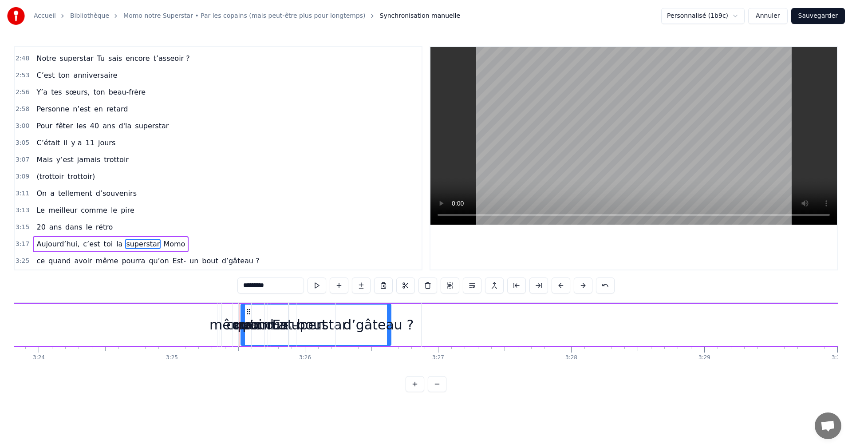
click at [411, 319] on div "d’gâteau ?" at bounding box center [378, 325] width 85 height 44
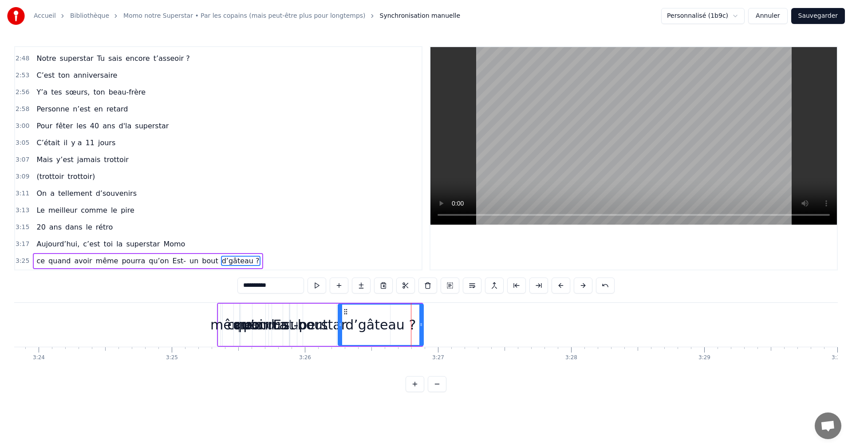
drag, startPoint x: 345, startPoint y: 312, endPoint x: 443, endPoint y: 318, distance: 98.7
click at [423, 318] on div "d’gâteau ?" at bounding box center [380, 324] width 84 height 40
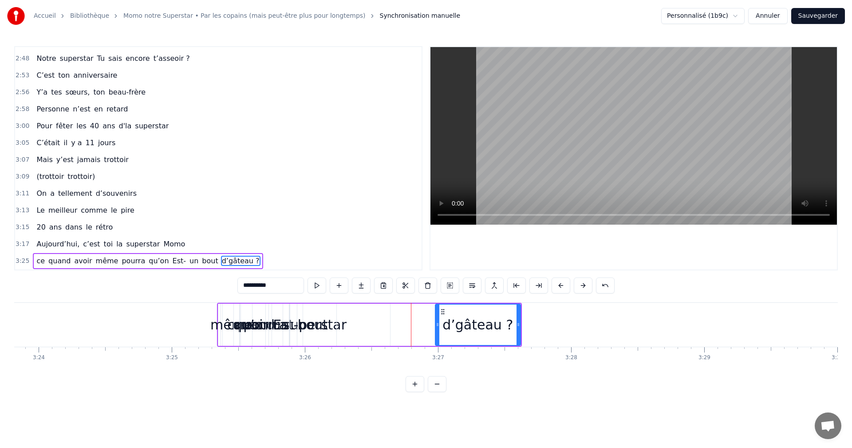
click at [316, 326] on div "bout" at bounding box center [313, 324] width 30 height 20
type input "****"
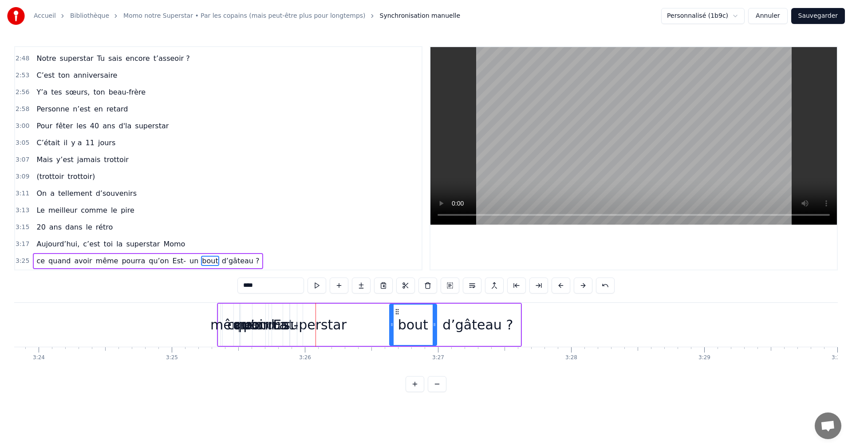
drag, startPoint x: 296, startPoint y: 312, endPoint x: 400, endPoint y: 316, distance: 103.9
click at [400, 316] on div "bout" at bounding box center [413, 324] width 46 height 40
click at [334, 325] on div "ce quand avoir même pourra qu’on Est- un bout d’gâteau ?" at bounding box center [369, 325] width 305 height 44
click at [304, 322] on div "ce quand avoir même pourra qu’on Est- un bout d’gâteau ?" at bounding box center [369, 325] width 305 height 44
click at [309, 328] on div "ce quand avoir même pourra qu’on Est- un bout d’gâteau ?" at bounding box center [369, 325] width 305 height 44
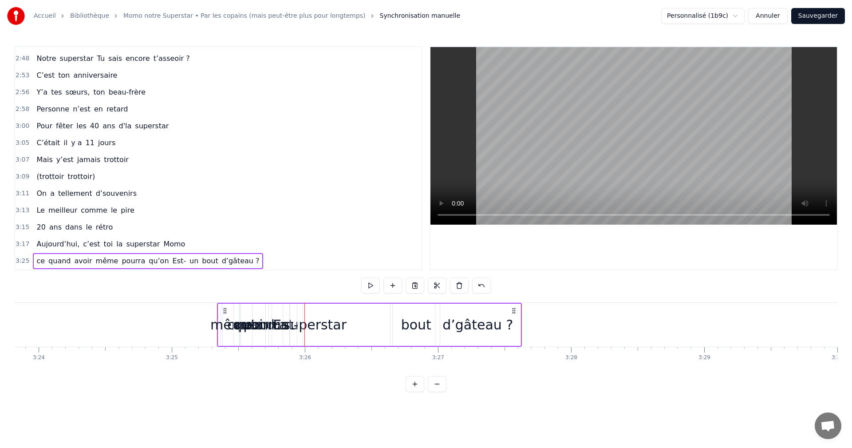
click at [277, 328] on div "un" at bounding box center [280, 324] width 17 height 20
drag, startPoint x: 276, startPoint y: 310, endPoint x: 341, endPoint y: 317, distance: 65.1
click at [354, 314] on icon at bounding box center [354, 311] width 7 height 7
click at [283, 328] on div "Est-" at bounding box center [285, 324] width 25 height 20
type input "****"
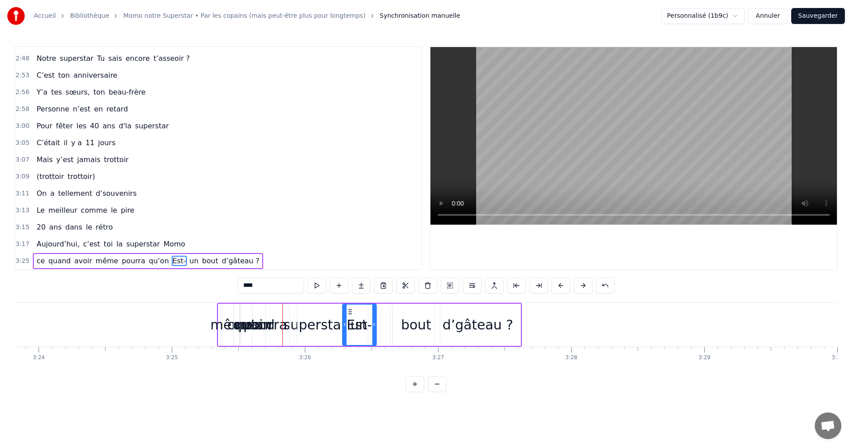
drag, startPoint x: 276, startPoint y: 310, endPoint x: 350, endPoint y: 314, distance: 73.7
click at [350, 314] on icon at bounding box center [349, 311] width 7 height 7
click at [310, 327] on div "ce quand avoir même pourra qu’on Est- un bout d’gâteau ?" at bounding box center [369, 325] width 305 height 44
click at [282, 322] on div "pourra" at bounding box center [265, 324] width 44 height 20
drag, startPoint x: 240, startPoint y: 311, endPoint x: 350, endPoint y: 314, distance: 109.2
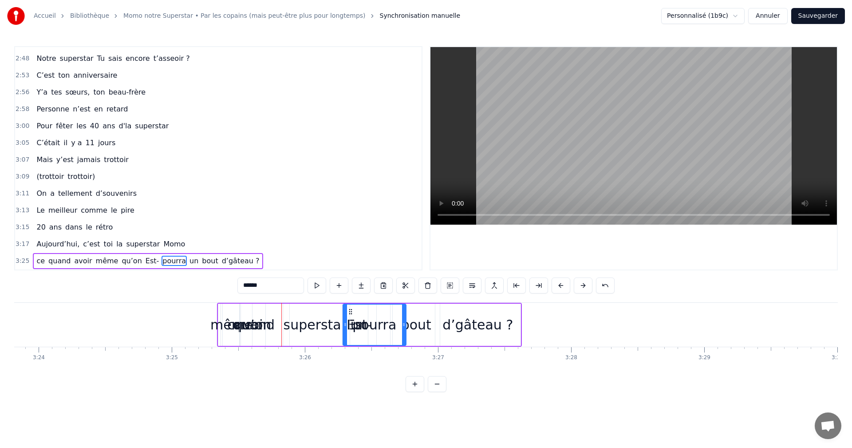
click at [257, 323] on div "qu’on" at bounding box center [252, 324] width 38 height 20
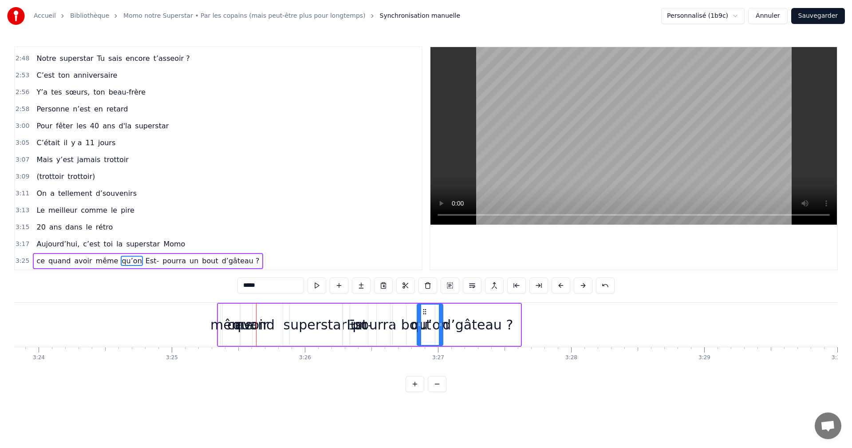
drag, startPoint x: 247, startPoint y: 313, endPoint x: 424, endPoint y: 321, distance: 177.6
click at [249, 322] on div "même" at bounding box center [231, 324] width 42 height 20
drag, startPoint x: 233, startPoint y: 314, endPoint x: 552, endPoint y: 325, distance: 319.6
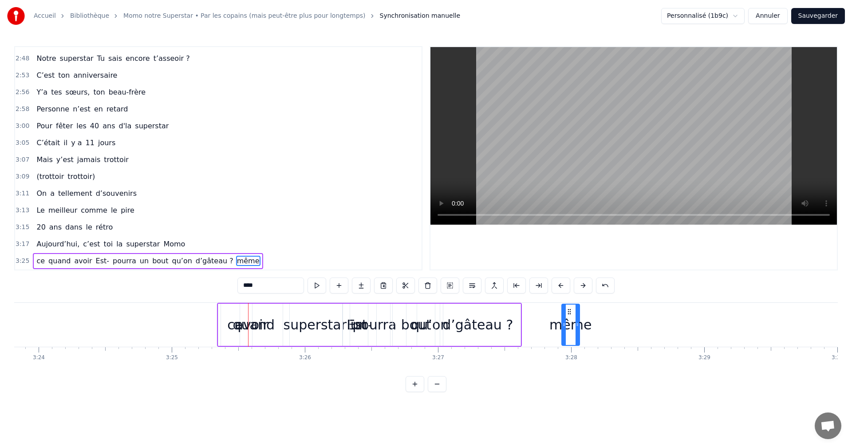
click at [255, 326] on div "avoir" at bounding box center [251, 324] width 33 height 20
drag, startPoint x: 228, startPoint y: 311, endPoint x: 536, endPoint y: 320, distance: 307.9
click at [263, 324] on div "quand" at bounding box center [254, 324] width 42 height 20
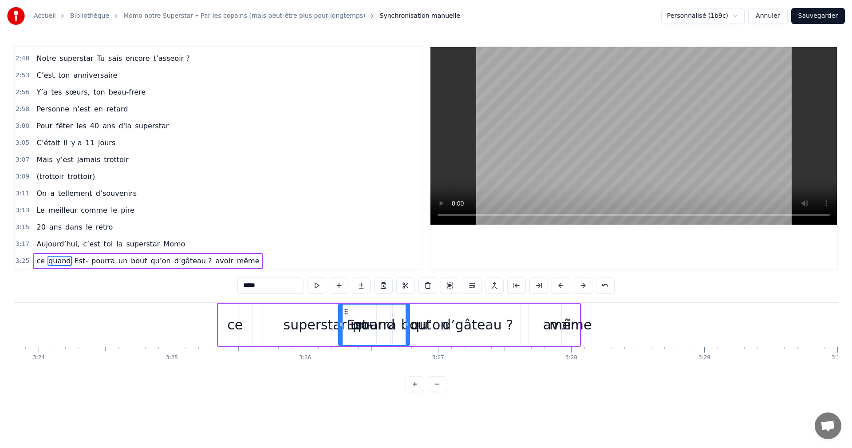
drag, startPoint x: 225, startPoint y: 310, endPoint x: 587, endPoint y: 317, distance: 362.0
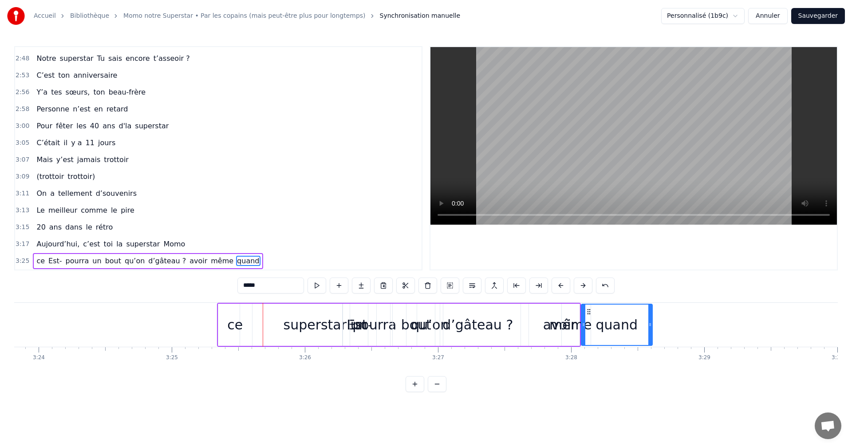
click at [238, 322] on div "ce" at bounding box center [235, 324] width 16 height 20
type input "**"
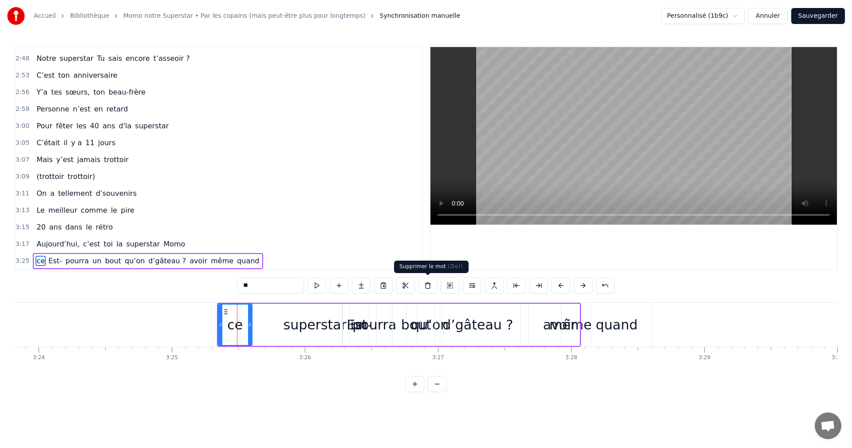
click at [430, 289] on button at bounding box center [427, 285] width 19 height 16
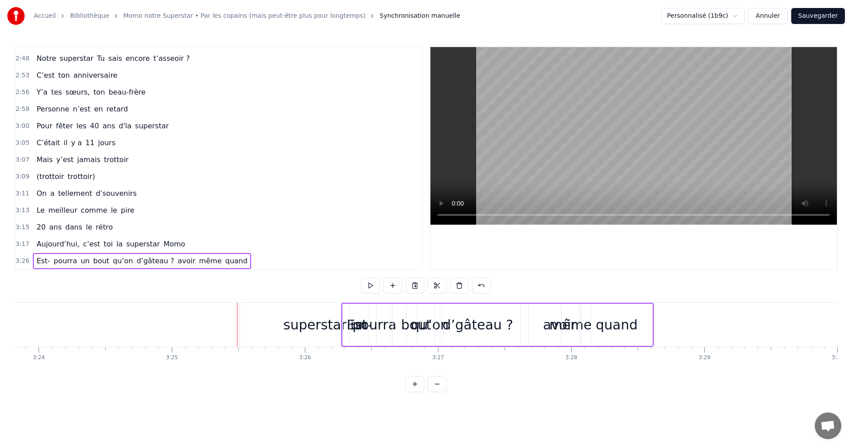
click at [327, 325] on div "superstar" at bounding box center [314, 324] width 63 height 20
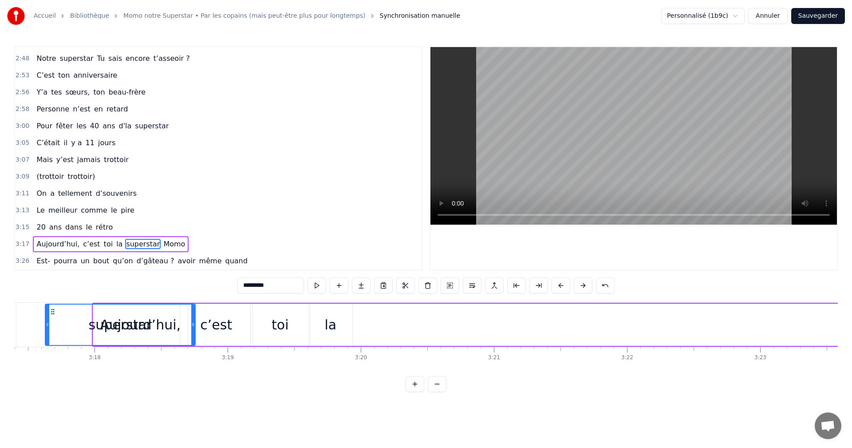
scroll to position [0, 26262]
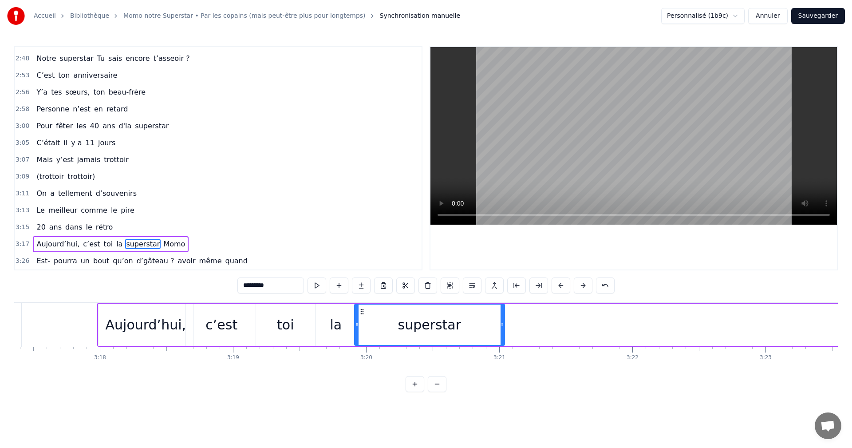
drag, startPoint x: 248, startPoint y: 311, endPoint x: 361, endPoint y: 321, distance: 114.0
click at [361, 321] on div "superstar" at bounding box center [429, 324] width 149 height 40
click at [162, 247] on span "Momo" at bounding box center [174, 244] width 24 height 10
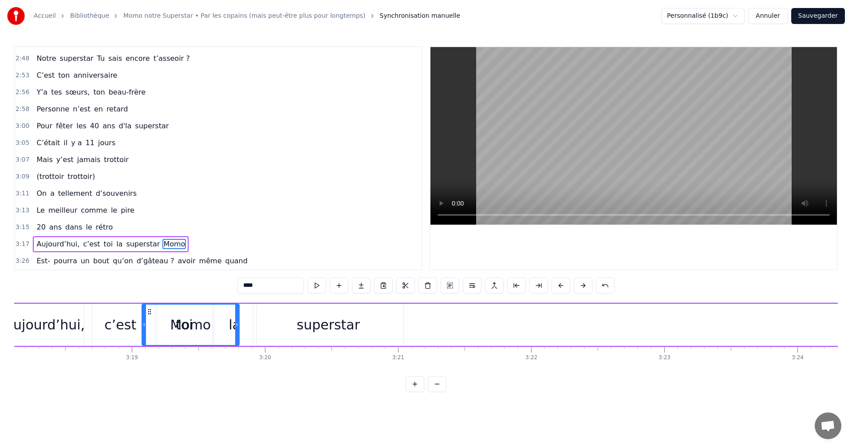
scroll to position [0, 26349]
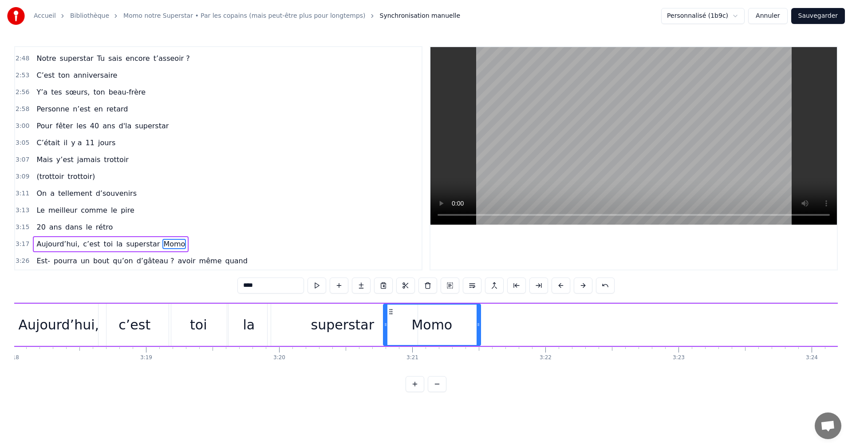
drag, startPoint x: 68, startPoint y: 311, endPoint x: 391, endPoint y: 316, distance: 323.0
click at [391, 316] on div "Momo" at bounding box center [432, 324] width 96 height 40
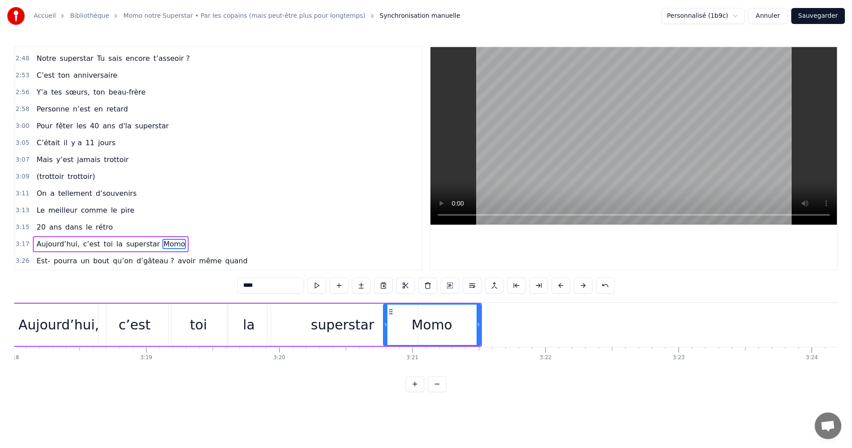
click at [39, 208] on span "Le" at bounding box center [40, 210] width 10 height 10
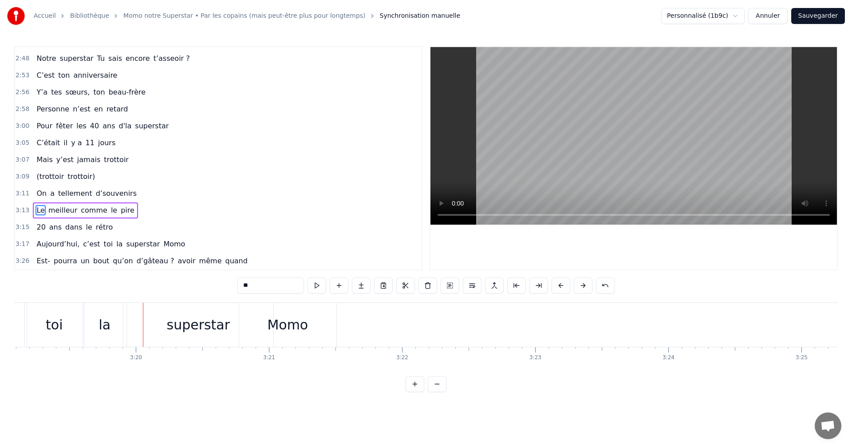
scroll to position [0, 26500]
click at [99, 327] on div "la" at bounding box center [97, 324] width 12 height 20
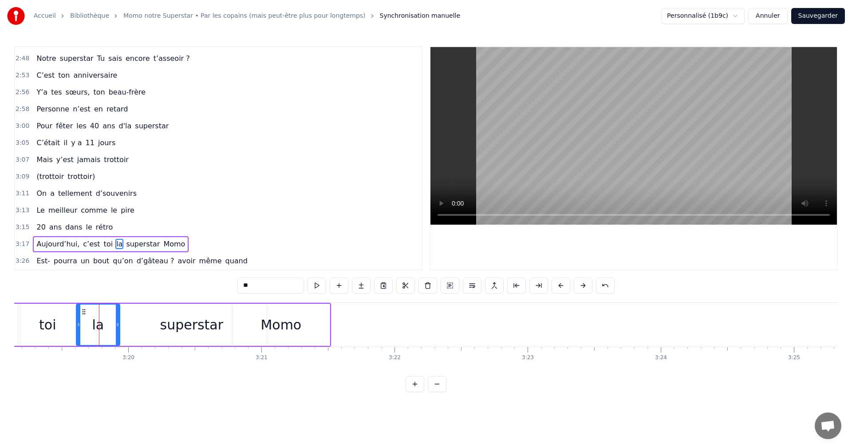
click at [96, 326] on div "la" at bounding box center [98, 324] width 12 height 20
drag, startPoint x: 84, startPoint y: 311, endPoint x: 145, endPoint y: 311, distance: 60.8
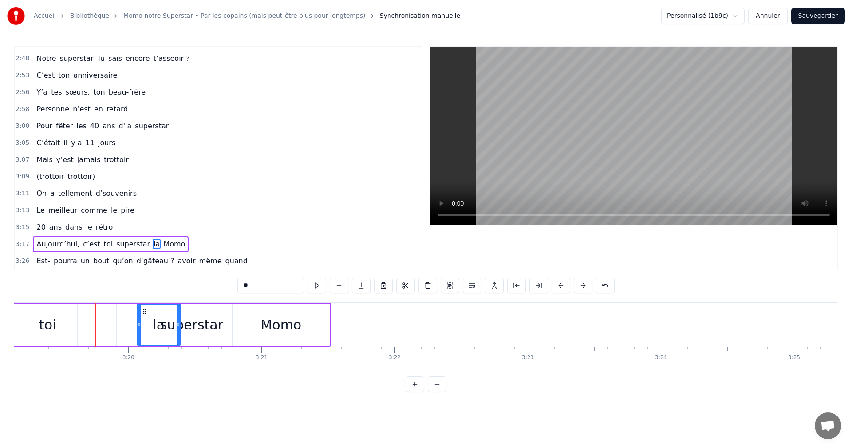
click at [193, 323] on div "superstar" at bounding box center [191, 324] width 63 height 20
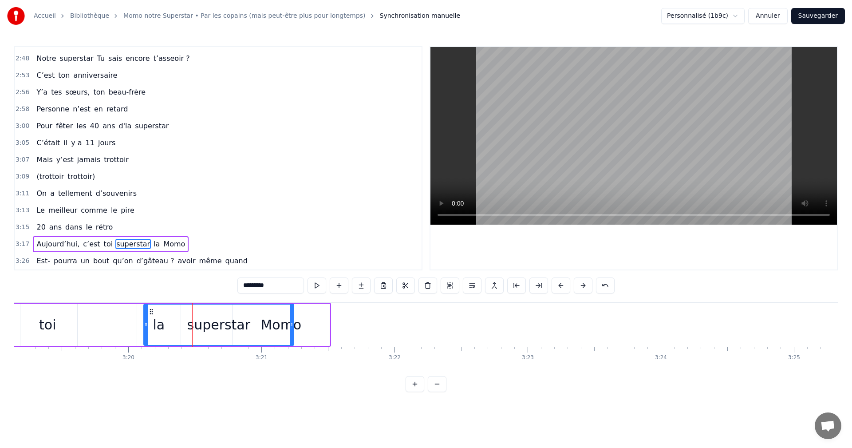
drag, startPoint x: 124, startPoint y: 309, endPoint x: 151, endPoint y: 311, distance: 27.1
click at [42, 227] on span "20" at bounding box center [40, 227] width 11 height 10
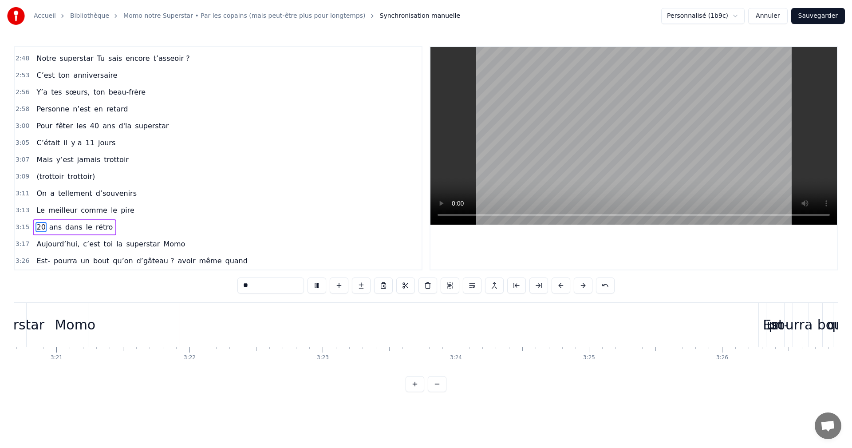
scroll to position [0, 26759]
click at [716, 331] on div "un" at bounding box center [720, 324] width 17 height 20
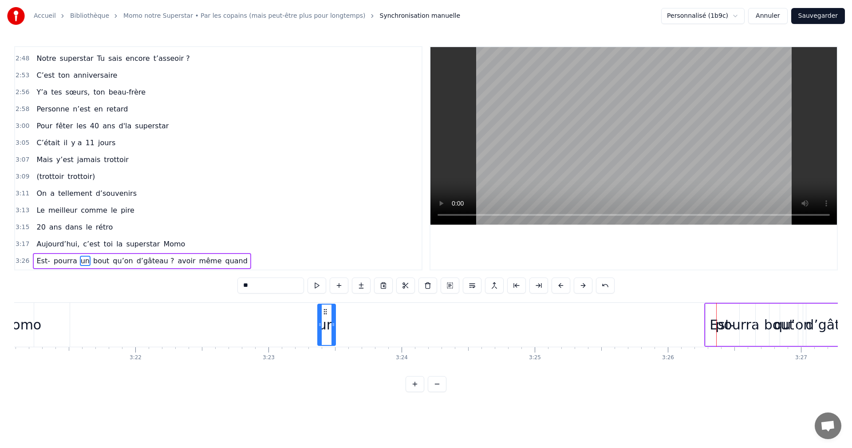
drag, startPoint x: 720, startPoint y: 311, endPoint x: 325, endPoint y: 301, distance: 395.3
click at [325, 301] on div "0:17 Pour qui on s’est réunis ? 0:20 Momo Momo Momo 0:22 De qui on est les amis…" at bounding box center [425, 219] width 823 height 346
click at [718, 320] on div "pourra" at bounding box center [737, 324] width 44 height 20
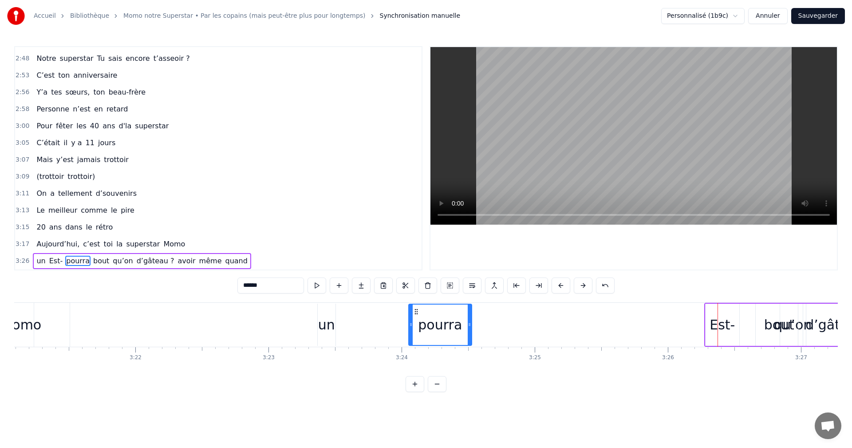
drag, startPoint x: 711, startPoint y: 311, endPoint x: 493, endPoint y: 308, distance: 217.8
click at [413, 315] on div "pourra" at bounding box center [440, 324] width 62 height 40
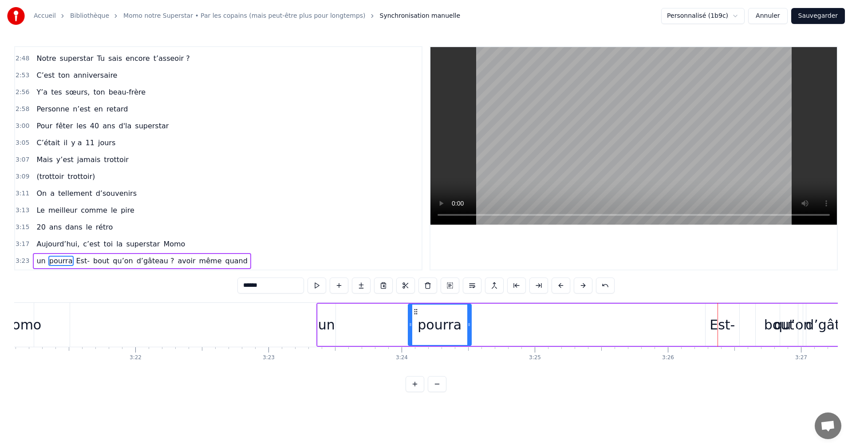
click at [713, 327] on div "Est-" at bounding box center [721, 324] width 25 height 20
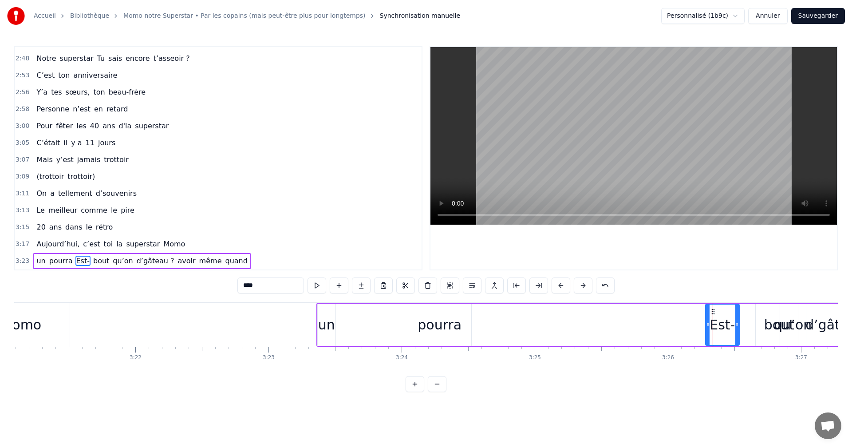
click at [324, 319] on div "un" at bounding box center [326, 324] width 17 height 20
drag, startPoint x: 325, startPoint y: 314, endPoint x: 563, endPoint y: 319, distance: 238.2
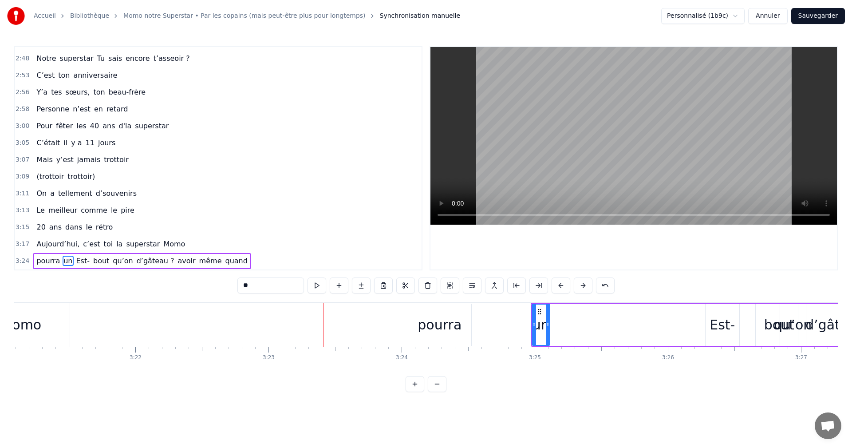
click at [718, 332] on div "Est-" at bounding box center [721, 324] width 25 height 20
drag, startPoint x: 714, startPoint y: 312, endPoint x: 279, endPoint y: 309, distance: 434.7
click at [280, 311] on icon at bounding box center [279, 311] width 7 height 7
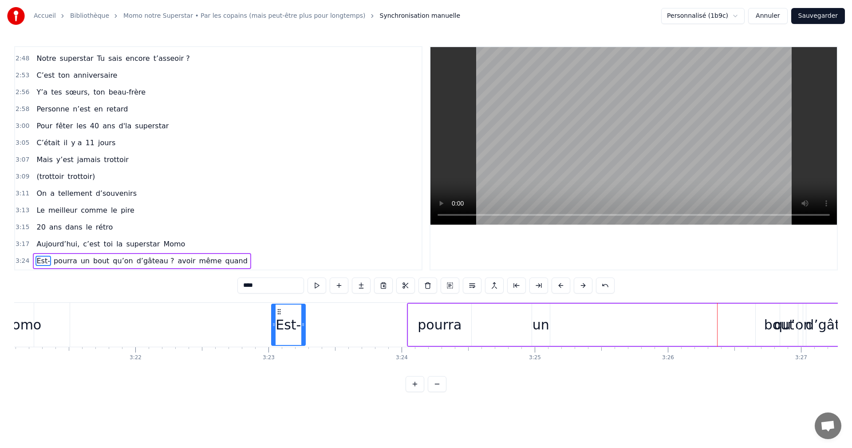
click at [272, 287] on input "****" at bounding box center [270, 285] width 67 height 16
type input "******"
click at [299, 316] on div "Est-ce" at bounding box center [288, 324] width 33 height 40
drag, startPoint x: 303, startPoint y: 316, endPoint x: 312, endPoint y: 316, distance: 9.8
click at [312, 316] on div at bounding box center [313, 324] width 4 height 40
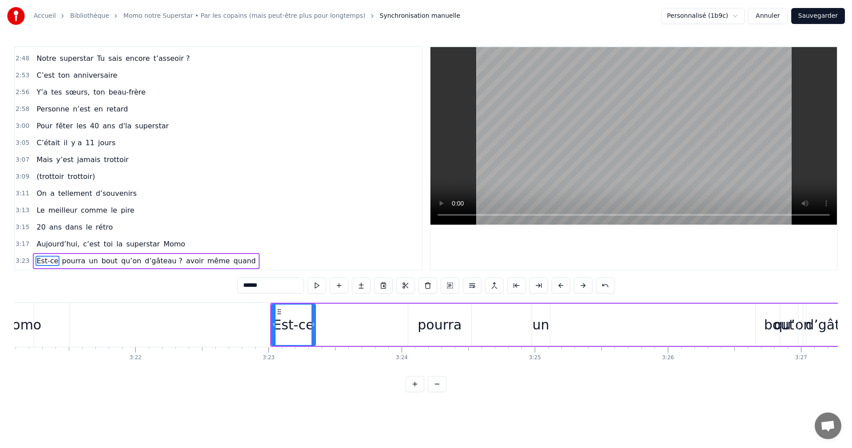
click at [329, 318] on div "Est-ce pourra un bout qu’on d’gâteau ? avoir même quand" at bounding box center [643, 325] width 746 height 44
click at [790, 328] on div "qu’on" at bounding box center [793, 324] width 38 height 20
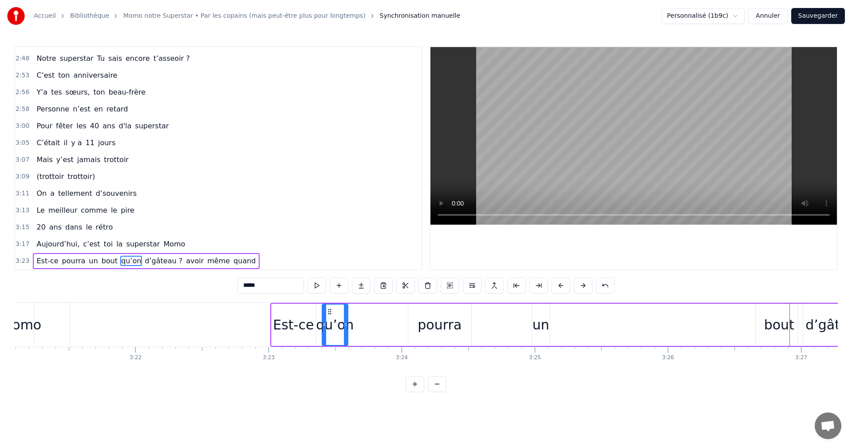
drag, startPoint x: 783, startPoint y: 313, endPoint x: 341, endPoint y: 319, distance: 442.3
click at [336, 318] on div "qu’on" at bounding box center [334, 324] width 25 height 40
click at [424, 324] on div "pourra" at bounding box center [439, 324] width 44 height 20
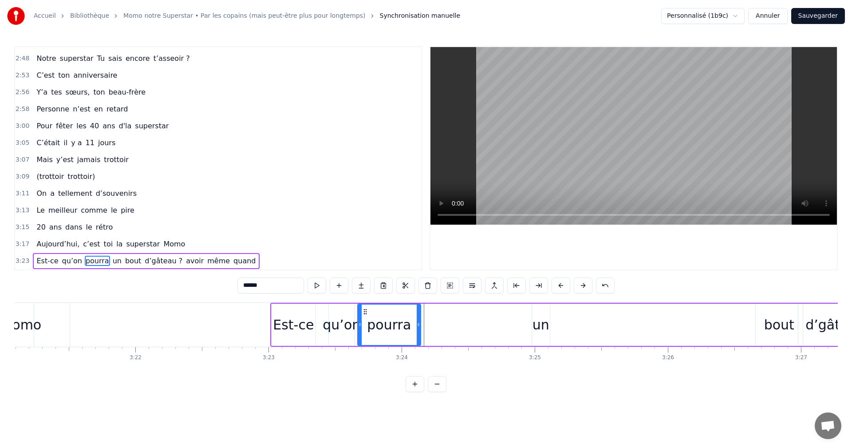
drag, startPoint x: 402, startPoint y: 311, endPoint x: 365, endPoint y: 309, distance: 37.3
click at [365, 309] on icon at bounding box center [365, 311] width 7 height 7
click at [45, 320] on div "Momo" at bounding box center [20, 325] width 97 height 44
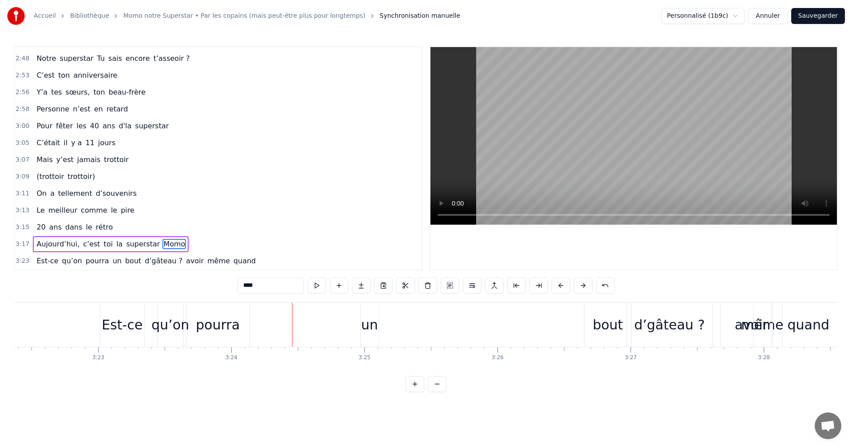
scroll to position [0, 26978]
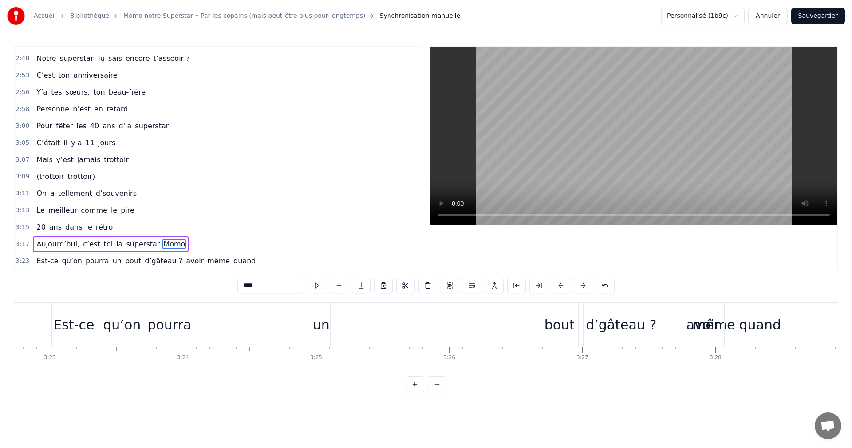
click at [741, 325] on div "quand" at bounding box center [760, 324] width 42 height 20
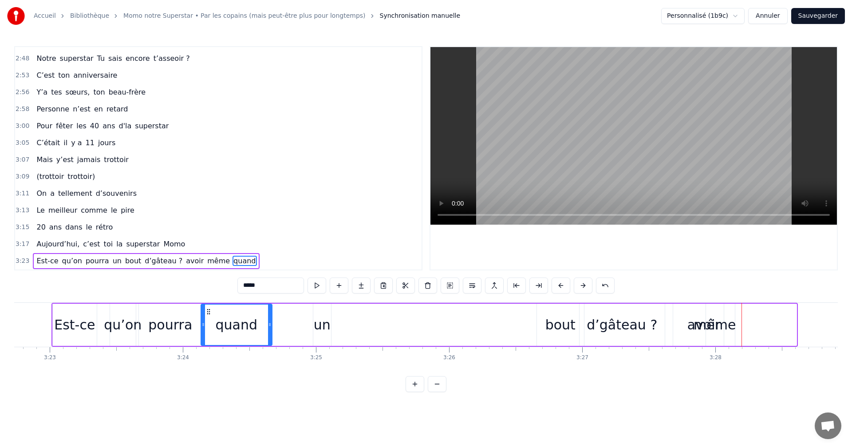
drag, startPoint x: 733, startPoint y: 309, endPoint x: 209, endPoint y: 310, distance: 524.3
click at [209, 310] on icon at bounding box center [208, 311] width 7 height 7
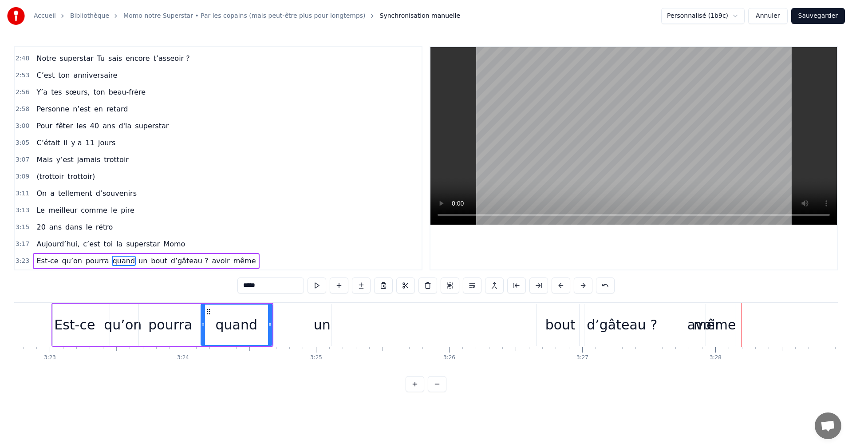
click at [718, 324] on div "même" at bounding box center [714, 324] width 42 height 20
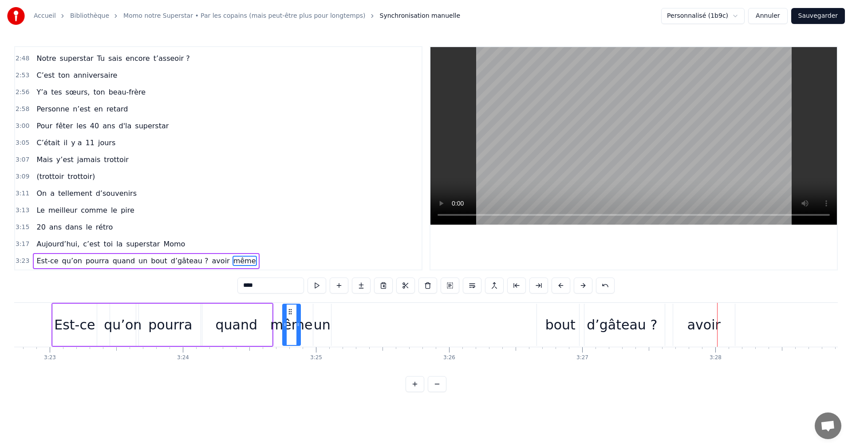
drag, startPoint x: 713, startPoint y: 312, endPoint x: 290, endPoint y: 313, distance: 423.2
click at [290, 313] on icon at bounding box center [290, 311] width 7 height 7
click at [325, 326] on div "un" at bounding box center [322, 324] width 17 height 20
drag, startPoint x: 319, startPoint y: 313, endPoint x: 524, endPoint y: 320, distance: 205.1
click at [524, 320] on div "un" at bounding box center [527, 324] width 17 height 40
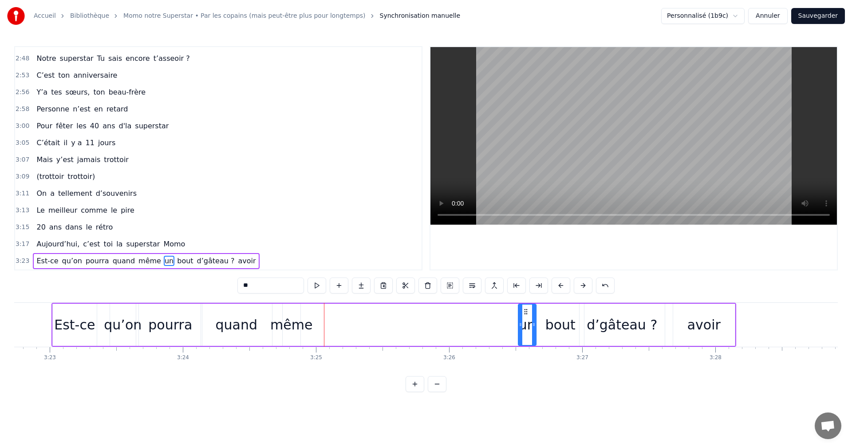
click at [691, 329] on div "avoir" at bounding box center [703, 324] width 33 height 20
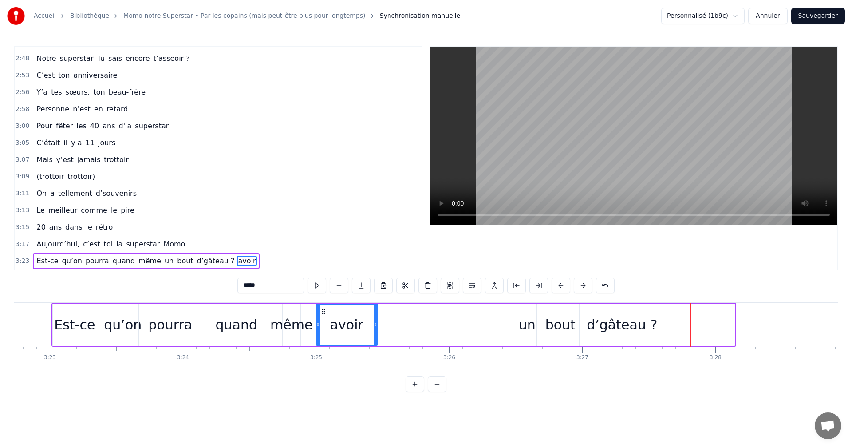
drag, startPoint x: 681, startPoint y: 312, endPoint x: 324, endPoint y: 313, distance: 357.1
click at [324, 313] on icon at bounding box center [323, 311] width 7 height 7
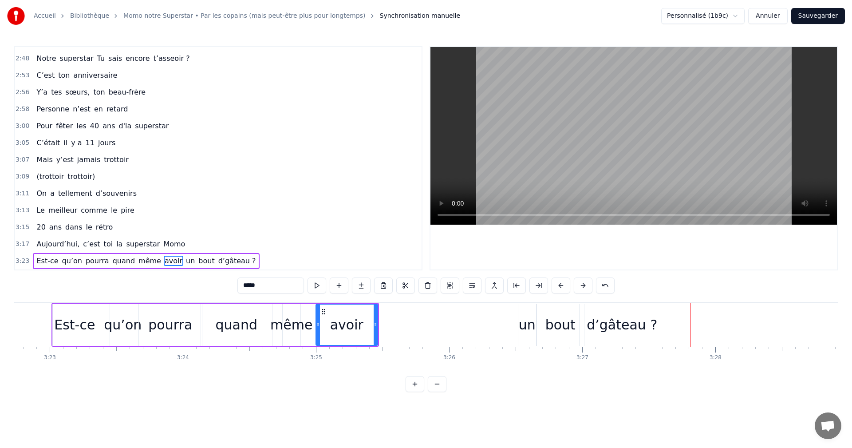
click at [528, 321] on div "un" at bounding box center [527, 324] width 17 height 20
drag, startPoint x: 523, startPoint y: 310, endPoint x: 371, endPoint y: 310, distance: 152.6
click at [371, 310] on icon at bounding box center [372, 311] width 7 height 7
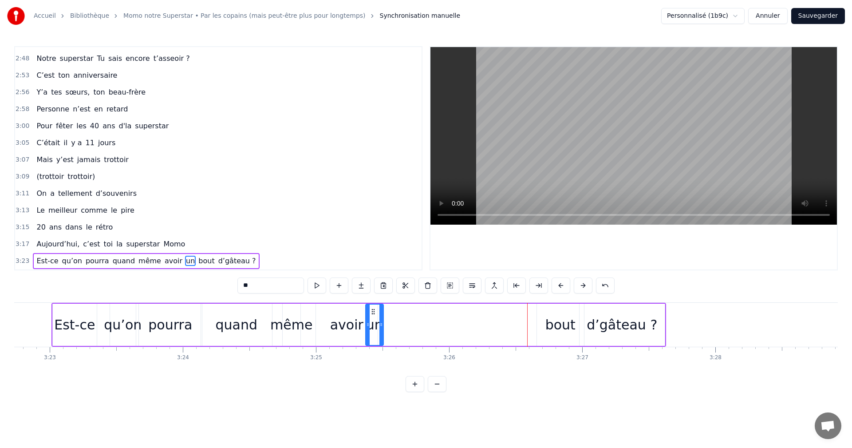
click at [549, 323] on div "bout" at bounding box center [560, 324] width 30 height 20
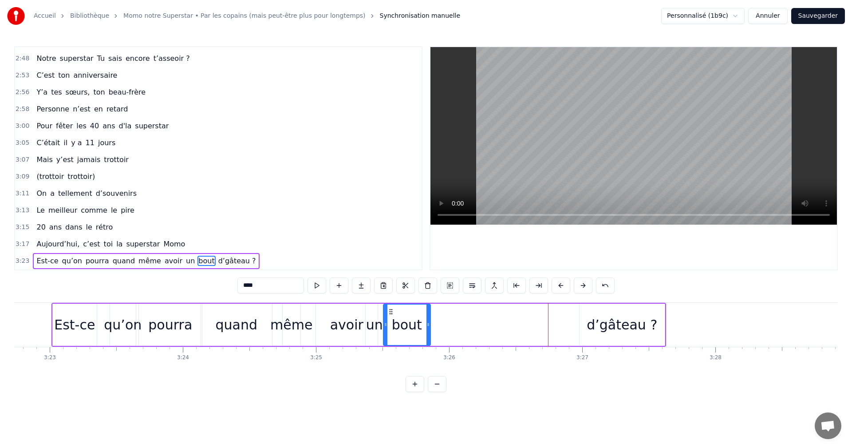
drag, startPoint x: 543, startPoint y: 312, endPoint x: 389, endPoint y: 312, distance: 153.9
click at [389, 312] on icon at bounding box center [390, 311] width 7 height 7
click at [595, 328] on div "d’gâteau ?" at bounding box center [621, 324] width 71 height 20
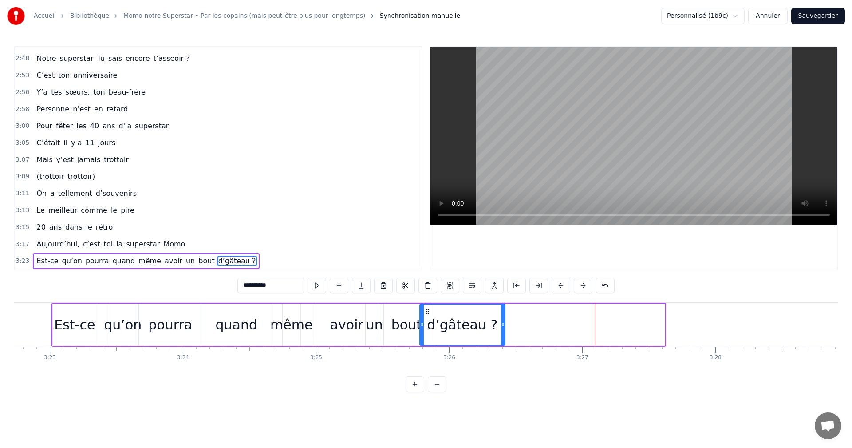
drag, startPoint x: 586, startPoint y: 311, endPoint x: 427, endPoint y: 314, distance: 159.7
click at [427, 314] on icon at bounding box center [427, 311] width 7 height 7
click at [41, 242] on span "Aujourd’hui," at bounding box center [57, 244] width 45 height 10
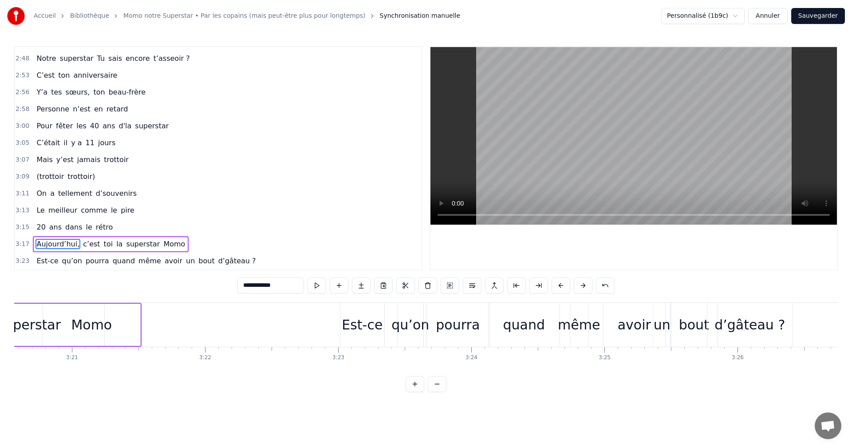
scroll to position [0, 26577]
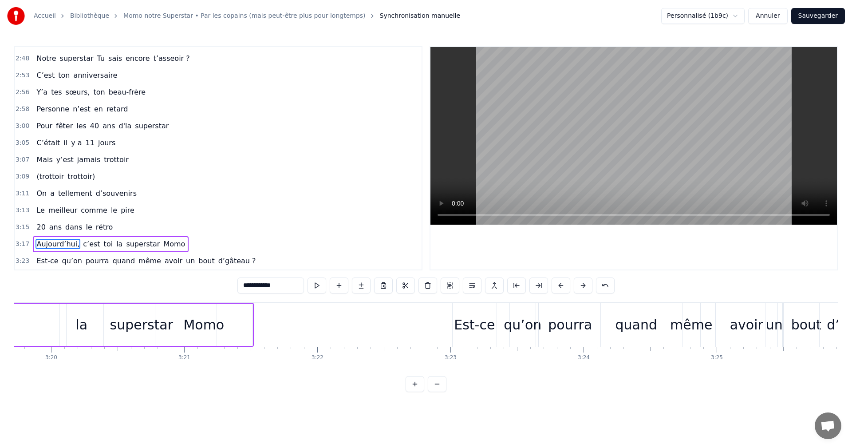
click at [217, 320] on div "Momo" at bounding box center [203, 324] width 41 height 20
type input "****"
click at [253, 326] on div "[DATE], c’est toi la superstar [PERSON_NAME]" at bounding box center [18, 325] width 472 height 44
click at [227, 324] on div "Momo" at bounding box center [203, 324] width 97 height 42
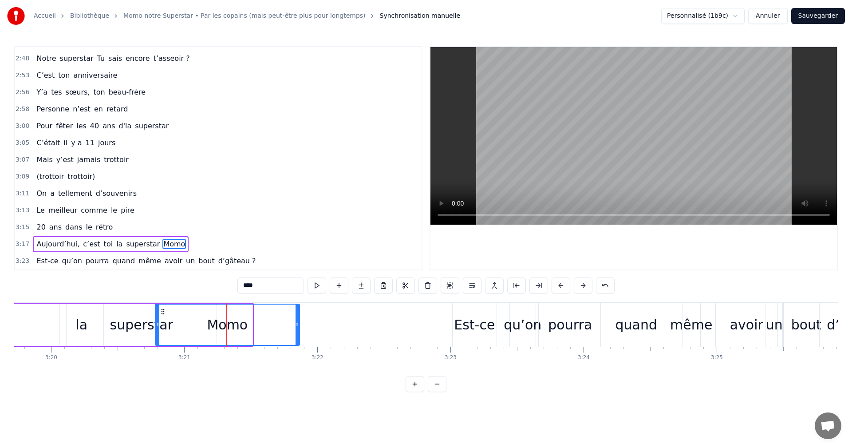
drag, startPoint x: 249, startPoint y: 324, endPoint x: 328, endPoint y: 324, distance: 79.0
click at [299, 324] on icon at bounding box center [297, 324] width 4 height 7
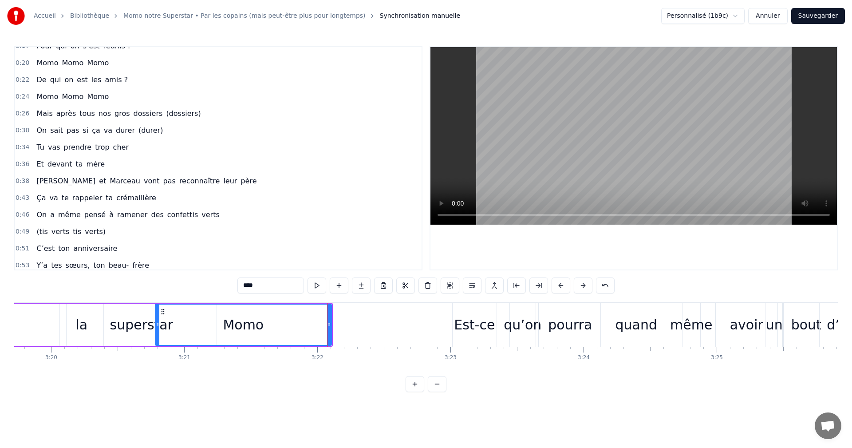
scroll to position [0, 0]
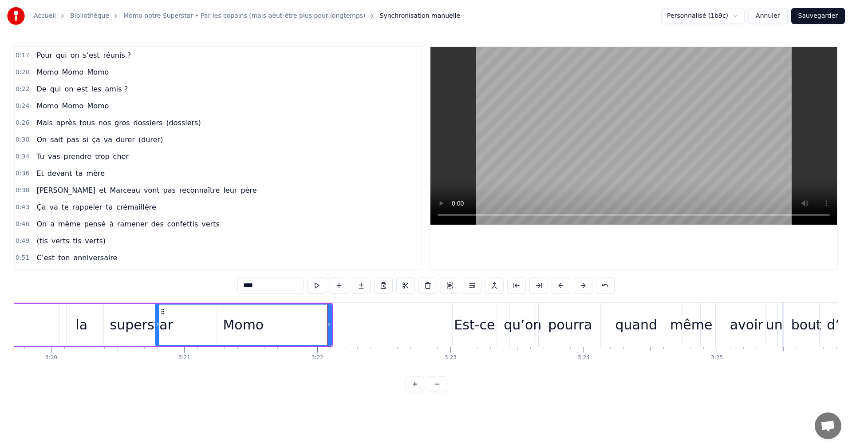
click at [35, 55] on span "Pour" at bounding box center [44, 55] width 18 height 10
type input "****"
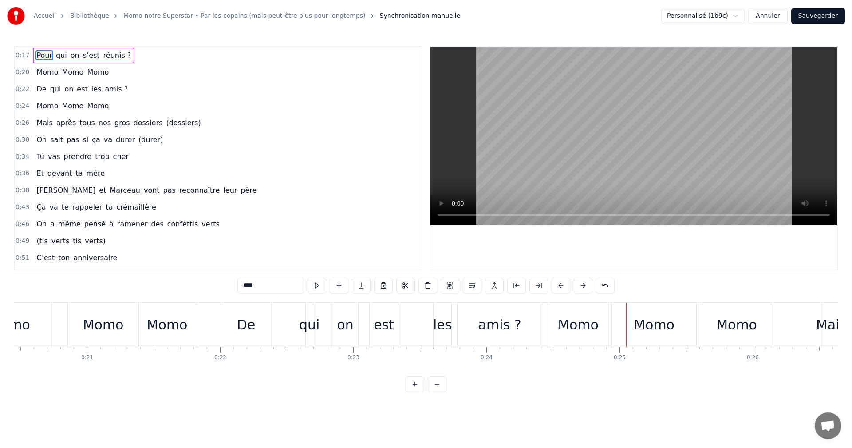
scroll to position [0, 2641]
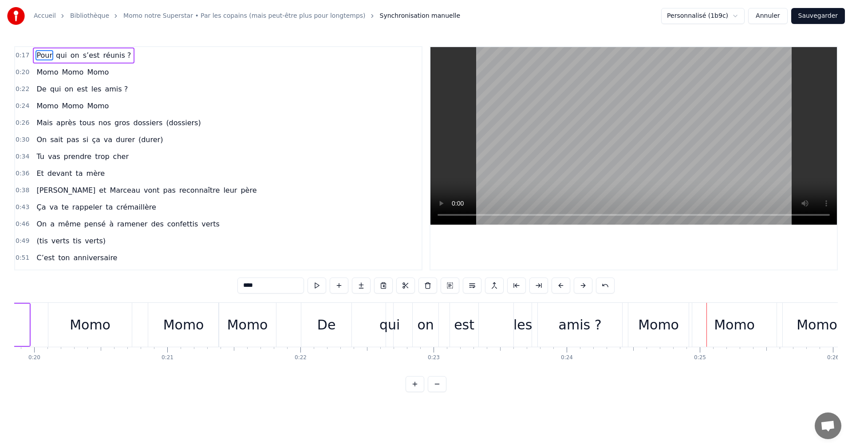
click at [330, 318] on div "De" at bounding box center [326, 324] width 19 height 20
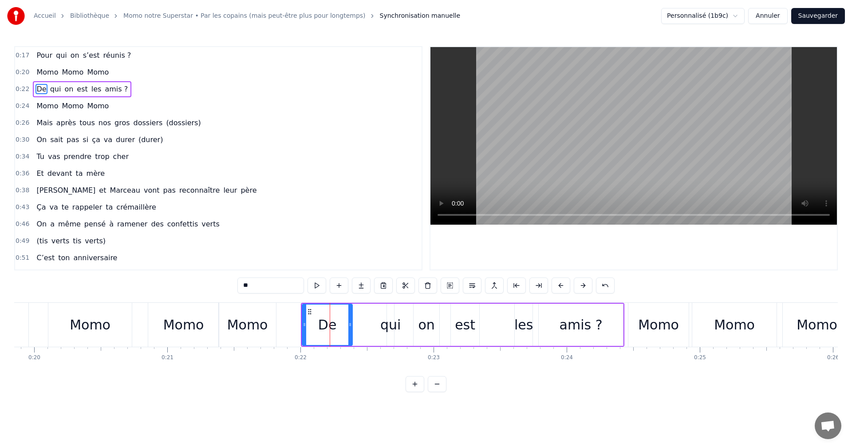
click at [385, 322] on div "qui" at bounding box center [390, 324] width 20 height 20
type input "***"
drag, startPoint x: 386, startPoint y: 326, endPoint x: 369, endPoint y: 326, distance: 16.4
click at [369, 326] on div "De qui on est les amis ?" at bounding box center [462, 325] width 323 height 44
click at [390, 320] on div "qui" at bounding box center [390, 324] width 20 height 20
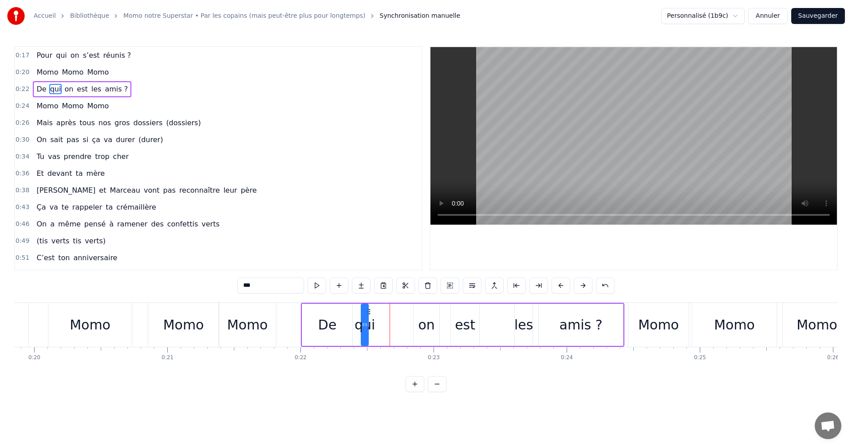
drag, startPoint x: 394, startPoint y: 309, endPoint x: 376, endPoint y: 311, distance: 18.7
click at [368, 309] on icon at bounding box center [368, 311] width 7 height 7
click at [420, 317] on div "on" at bounding box center [426, 324] width 16 height 20
drag, startPoint x: 421, startPoint y: 309, endPoint x: 391, endPoint y: 309, distance: 29.7
click at [391, 309] on icon at bounding box center [392, 311] width 7 height 7
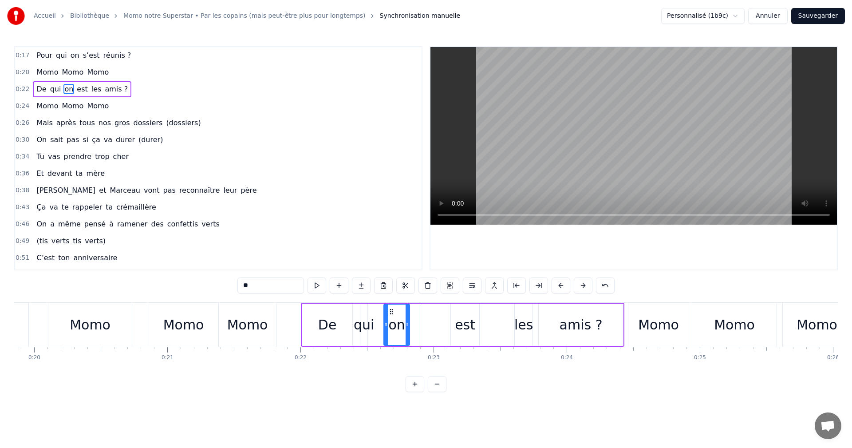
click at [464, 321] on div "est" at bounding box center [465, 324] width 20 height 20
type input "***"
click at [434, 310] on icon at bounding box center [433, 311] width 7 height 7
click at [512, 321] on div "De qui on est les amis ?" at bounding box center [462, 325] width 323 height 44
click at [518, 319] on div "les" at bounding box center [523, 324] width 19 height 20
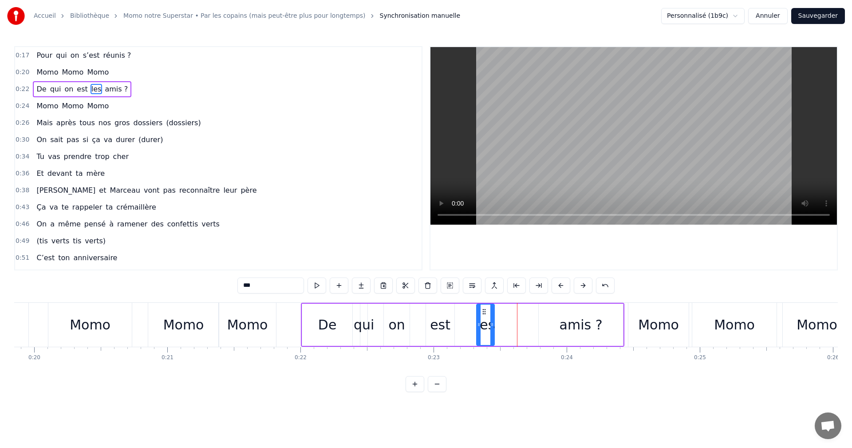
drag, startPoint x: 520, startPoint y: 312, endPoint x: 480, endPoint y: 312, distance: 39.9
click at [480, 312] on icon at bounding box center [483, 311] width 7 height 7
click at [565, 319] on div "amis ?" at bounding box center [580, 324] width 43 height 20
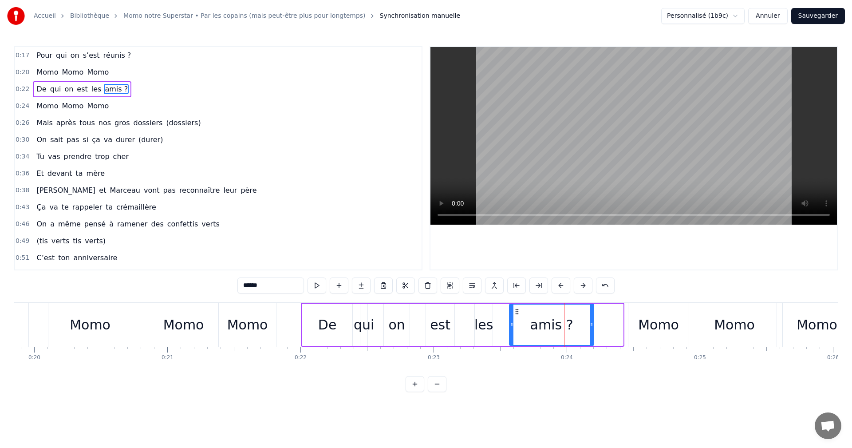
drag, startPoint x: 545, startPoint y: 313, endPoint x: 515, endPoint y: 312, distance: 29.7
click at [515, 312] on icon at bounding box center [516, 311] width 7 height 7
click at [86, 329] on div "Momo" at bounding box center [90, 324] width 41 height 20
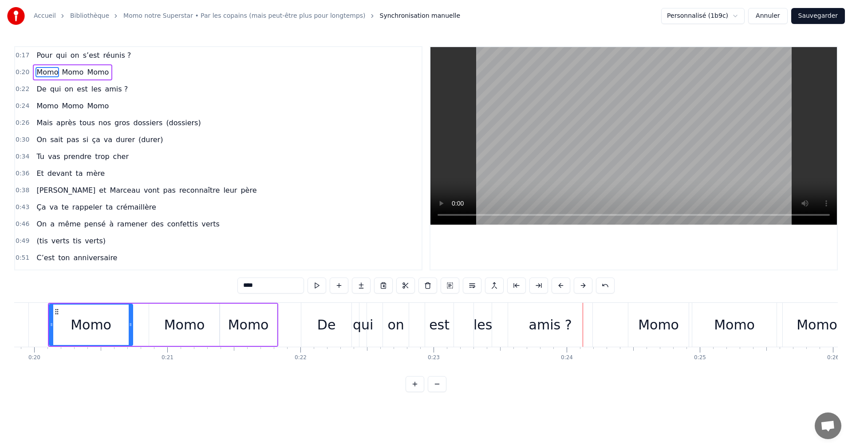
click at [328, 325] on div "De" at bounding box center [326, 324] width 19 height 20
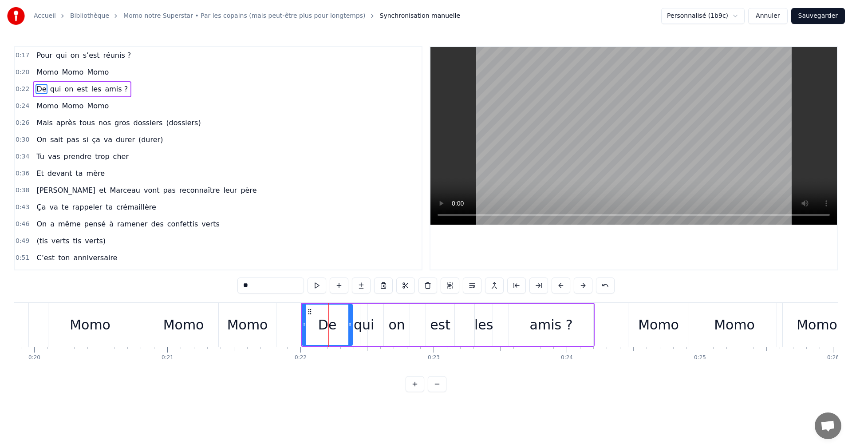
click at [355, 321] on div "qui" at bounding box center [364, 324] width 20 height 20
type input "***"
drag, startPoint x: 361, startPoint y: 321, endPoint x: 355, endPoint y: 320, distance: 6.2
click at [355, 320] on div at bounding box center [356, 324] width 4 height 40
click at [375, 318] on div "De qui on est les amis ?" at bounding box center [448, 325] width 294 height 44
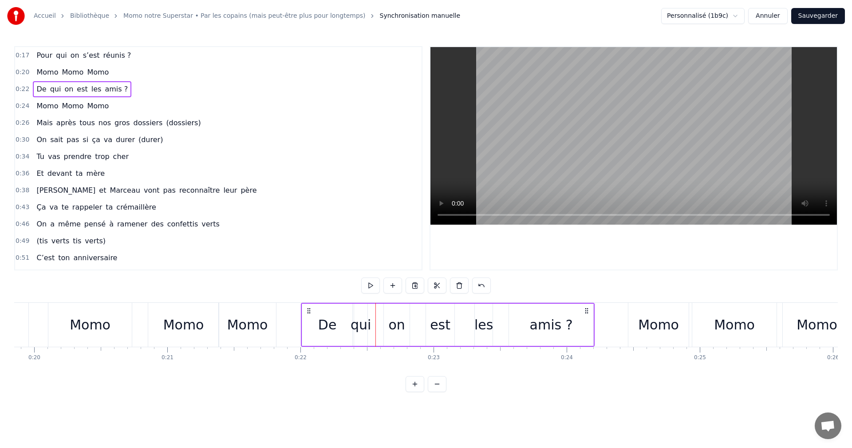
click at [389, 318] on div "on" at bounding box center [396, 324] width 16 height 20
drag, startPoint x: 387, startPoint y: 318, endPoint x: 377, endPoint y: 318, distance: 9.3
click at [377, 318] on div at bounding box center [378, 324] width 4 height 40
click at [423, 318] on div "De qui on est les amis ?" at bounding box center [448, 325] width 294 height 44
click at [432, 317] on div "est" at bounding box center [440, 324] width 20 height 20
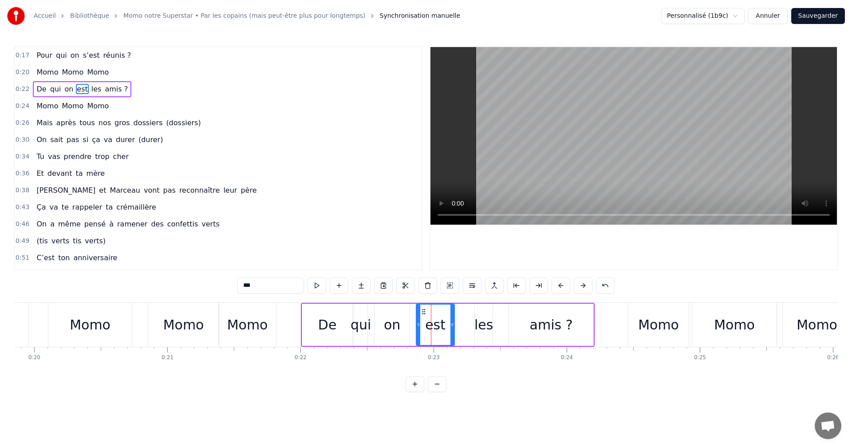
drag, startPoint x: 428, startPoint y: 317, endPoint x: 414, endPoint y: 317, distance: 14.6
click at [417, 317] on div at bounding box center [419, 324] width 4 height 40
click at [405, 317] on div "on" at bounding box center [391, 324] width 35 height 42
drag, startPoint x: 409, startPoint y: 317, endPoint x: 416, endPoint y: 317, distance: 7.5
click at [412, 317] on div at bounding box center [410, 324] width 4 height 40
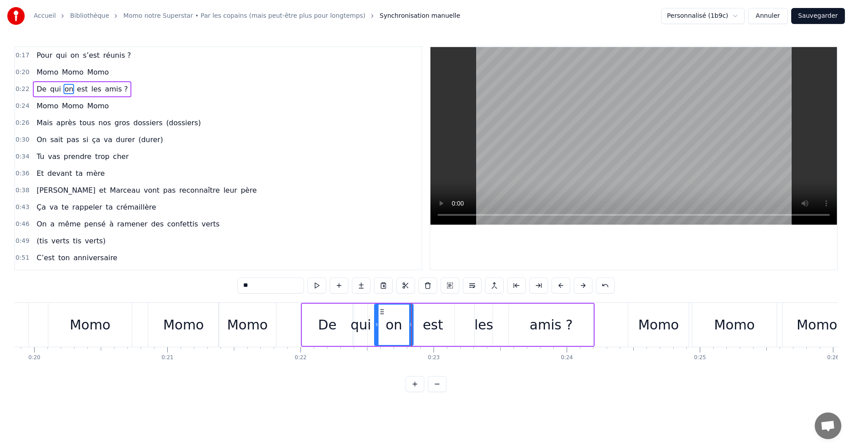
click at [429, 317] on div "est" at bounding box center [433, 324] width 20 height 20
type input "***"
click at [466, 316] on div "De qui on est les amis ?" at bounding box center [448, 325] width 294 height 44
click at [479, 317] on div "les" at bounding box center [483, 324] width 19 height 20
drag, startPoint x: 472, startPoint y: 317, endPoint x: 459, endPoint y: 317, distance: 12.4
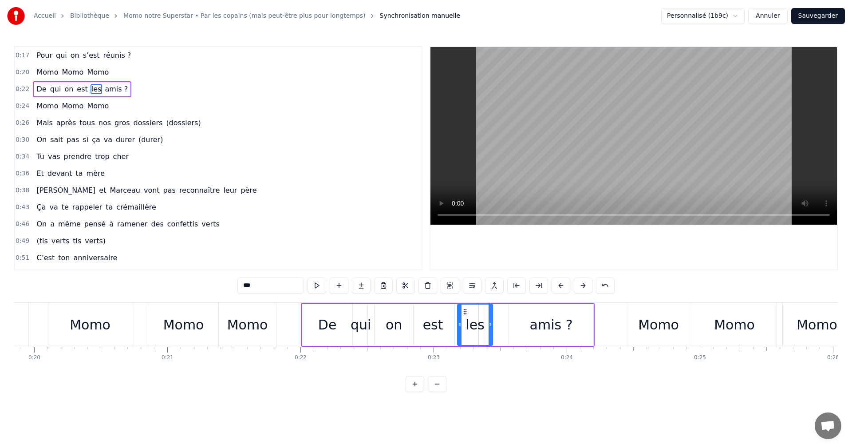
click at [459, 317] on div at bounding box center [460, 324] width 4 height 40
click at [89, 323] on div "Momo" at bounding box center [90, 324] width 41 height 20
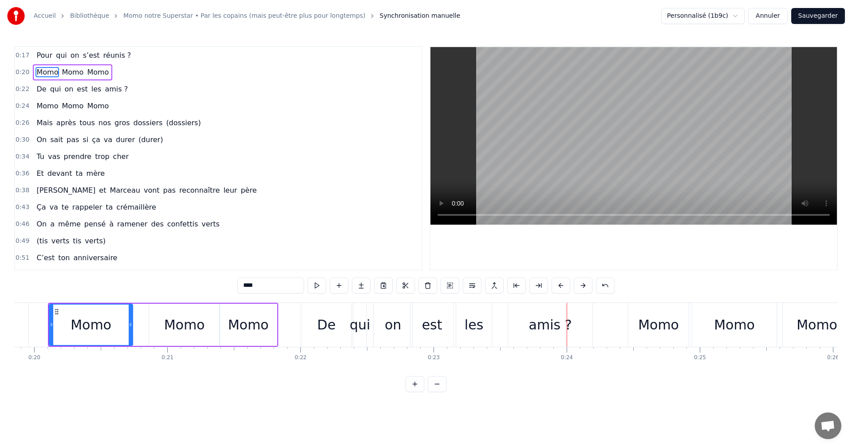
click at [335, 328] on div "De" at bounding box center [326, 325] width 50 height 44
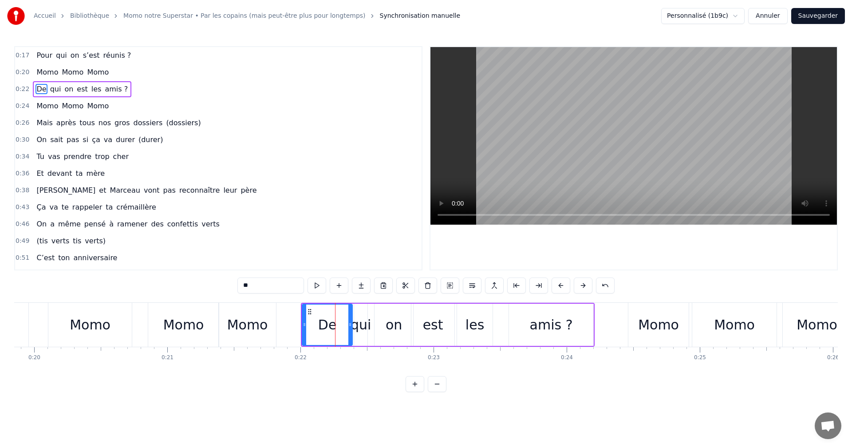
click at [359, 326] on div "qui" at bounding box center [360, 324] width 20 height 20
click at [345, 326] on div "De" at bounding box center [327, 324] width 50 height 42
click at [346, 326] on icon at bounding box center [346, 324] width 4 height 7
click at [354, 325] on div "qui" at bounding box center [360, 324] width 20 height 20
click at [352, 323] on div "qui" at bounding box center [360, 324] width 20 height 20
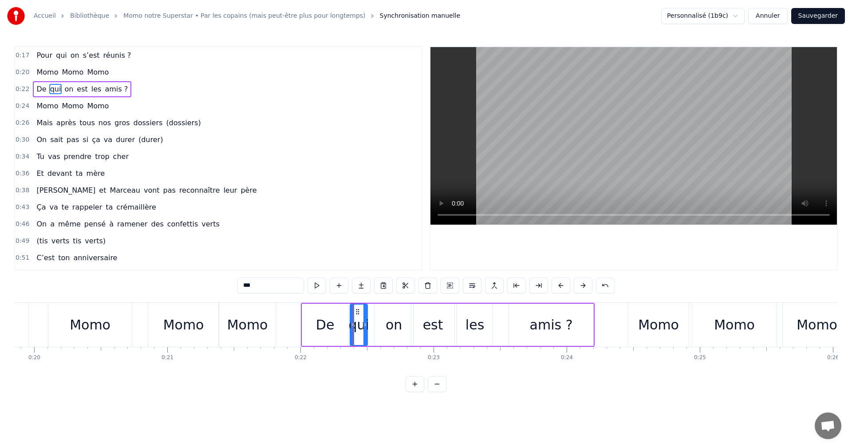
click at [350, 322] on icon at bounding box center [352, 324] width 4 height 7
click at [86, 329] on div "Momo" at bounding box center [90, 324] width 41 height 20
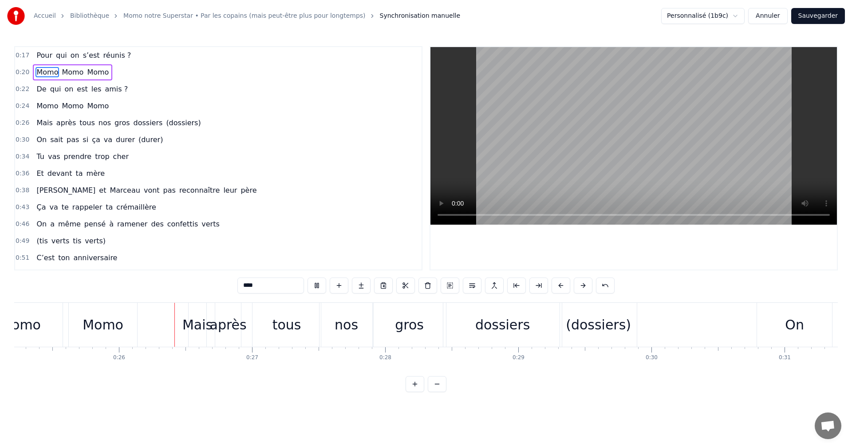
scroll to position [0, 3402]
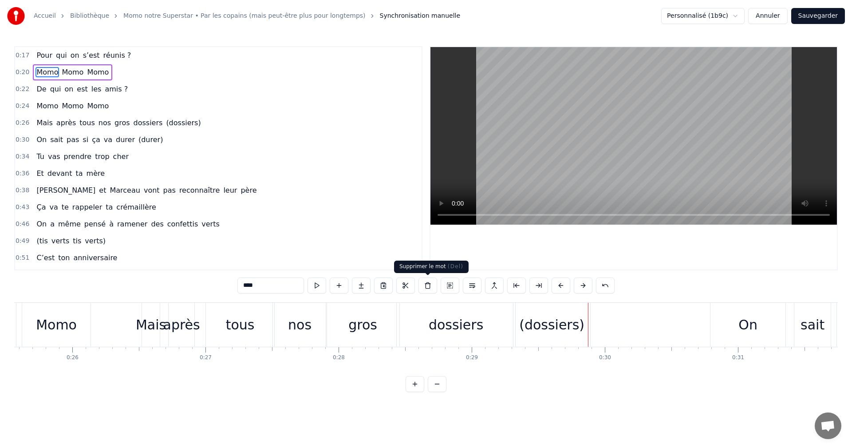
click at [430, 314] on div "dossiers" at bounding box center [456, 325] width 118 height 44
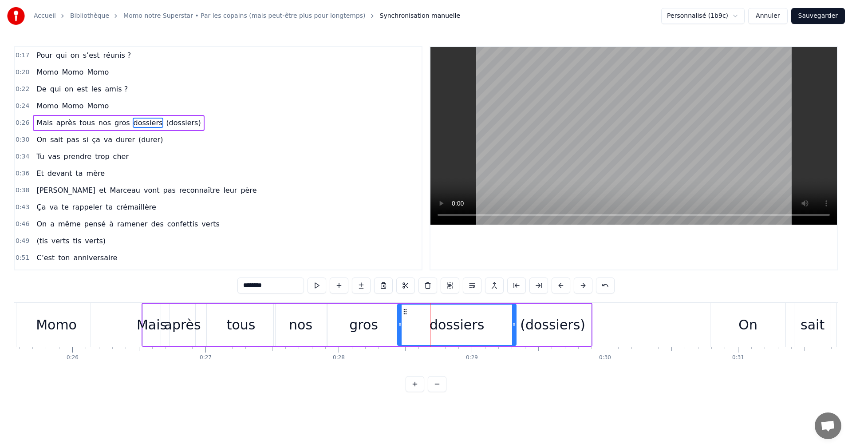
click at [370, 318] on div "gros" at bounding box center [363, 324] width 29 height 20
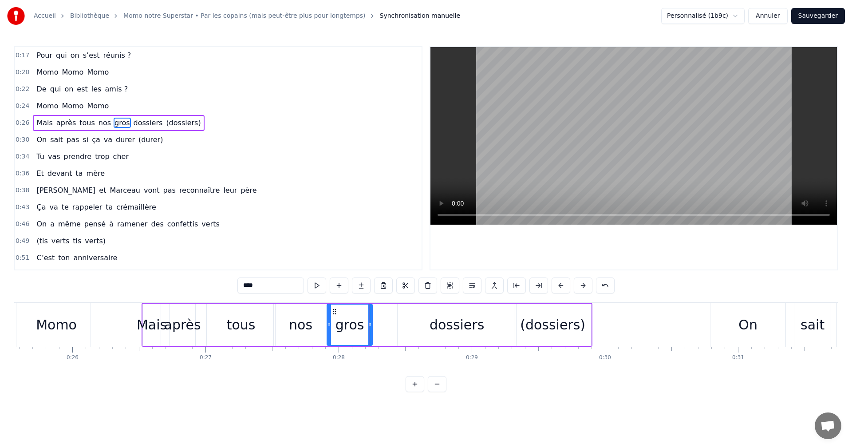
drag, startPoint x: 397, startPoint y: 318, endPoint x: 368, endPoint y: 318, distance: 28.4
click at [368, 318] on div at bounding box center [370, 324] width 4 height 40
click at [407, 318] on div "dossiers" at bounding box center [456, 324] width 118 height 42
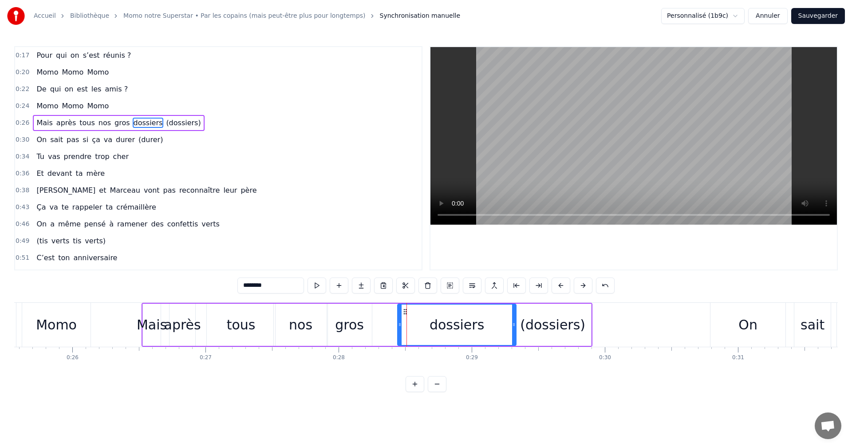
click at [404, 311] on circle at bounding box center [404, 311] width 0 height 0
drag, startPoint x: 398, startPoint y: 316, endPoint x: 371, endPoint y: 317, distance: 27.1
click at [371, 317] on div at bounding box center [371, 324] width 4 height 40
click at [149, 323] on div "Mais" at bounding box center [152, 324] width 30 height 20
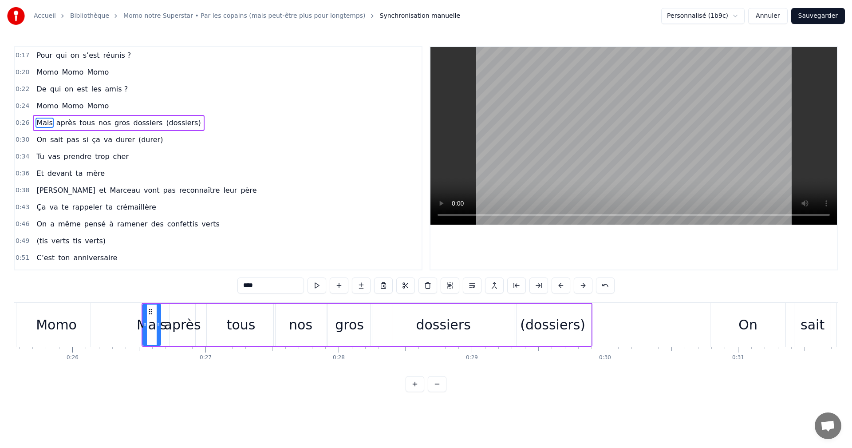
click at [249, 324] on div "tous" at bounding box center [241, 324] width 29 height 20
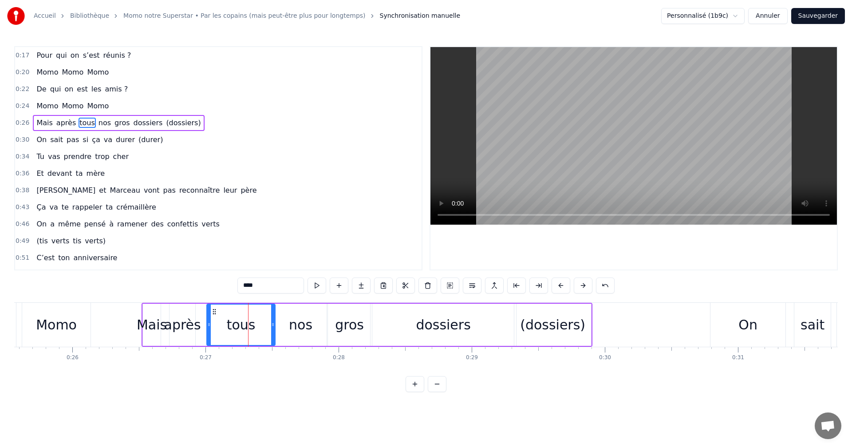
click at [271, 320] on div "tous" at bounding box center [240, 324] width 67 height 40
drag, startPoint x: 273, startPoint y: 320, endPoint x: 250, endPoint y: 320, distance: 23.1
click at [251, 320] on div at bounding box center [253, 324] width 4 height 40
click at [291, 320] on div "nos" at bounding box center [301, 324] width 24 height 20
drag, startPoint x: 280, startPoint y: 312, endPoint x: 253, endPoint y: 312, distance: 26.6
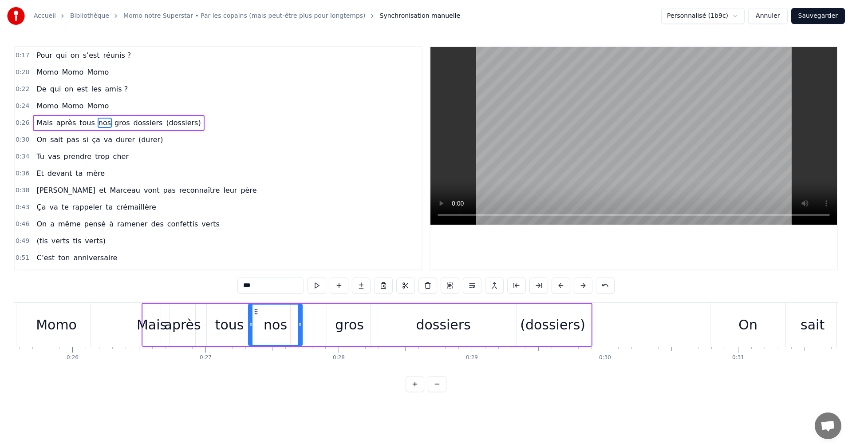
click at [253, 312] on icon at bounding box center [255, 311] width 7 height 7
drag, startPoint x: 298, startPoint y: 317, endPoint x: 282, endPoint y: 317, distance: 16.0
click at [283, 317] on div at bounding box center [285, 324] width 4 height 40
click at [330, 322] on div "gros" at bounding box center [349, 324] width 45 height 42
type input "****"
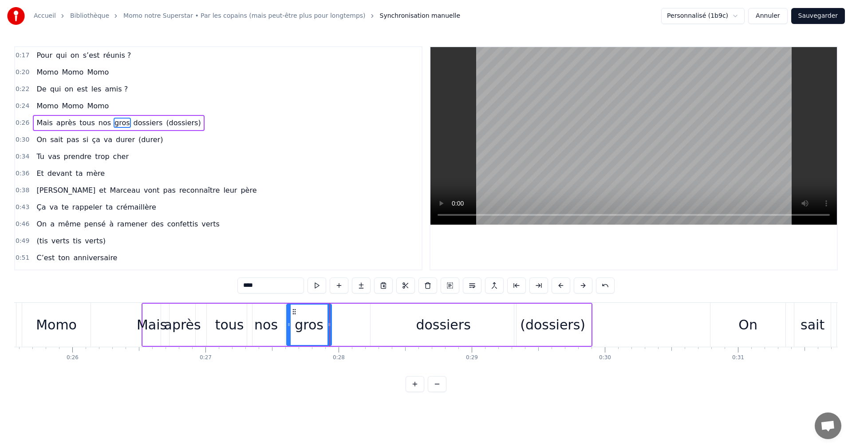
drag, startPoint x: 333, startPoint y: 312, endPoint x: 291, endPoint y: 313, distance: 42.6
click at [291, 313] on icon at bounding box center [294, 311] width 7 height 7
click at [339, 316] on div "Mais après tous nos gros dossiers (dossiers)" at bounding box center [366, 325] width 451 height 44
click at [384, 315] on div "dossiers" at bounding box center [442, 324] width 145 height 42
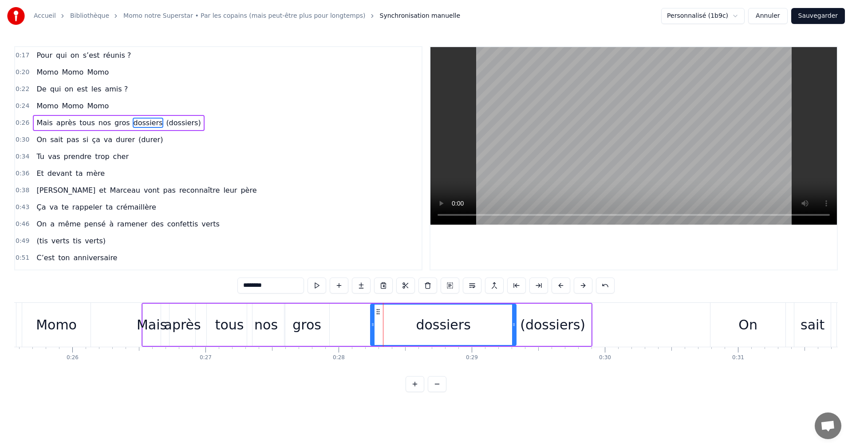
click at [376, 311] on icon at bounding box center [377, 311] width 7 height 7
drag, startPoint x: 372, startPoint y: 322, endPoint x: 330, endPoint y: 322, distance: 41.7
click at [330, 322] on icon at bounding box center [331, 324] width 4 height 7
click at [158, 329] on div "Mais" at bounding box center [152, 324] width 30 height 20
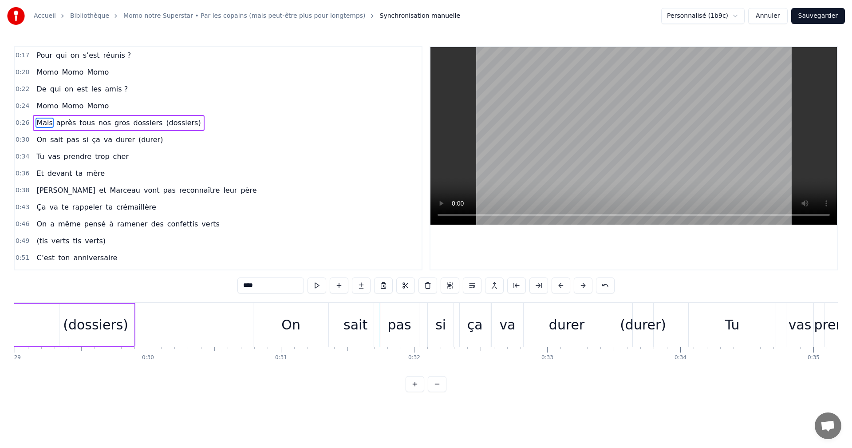
scroll to position [0, 3843]
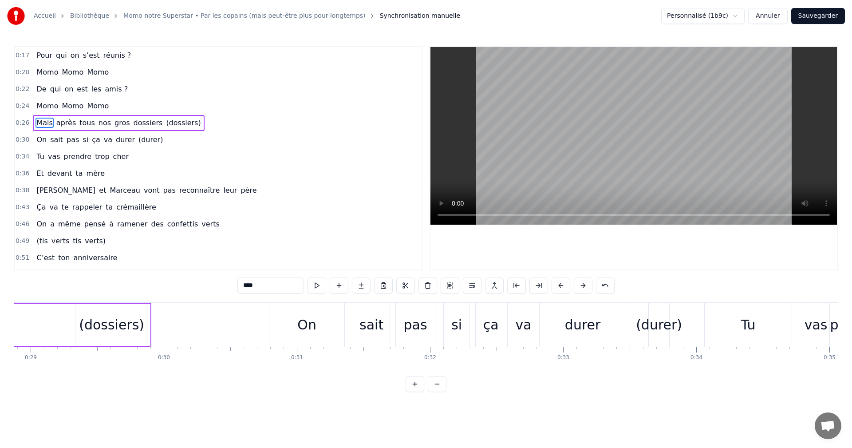
click at [337, 326] on div "On" at bounding box center [306, 325] width 75 height 44
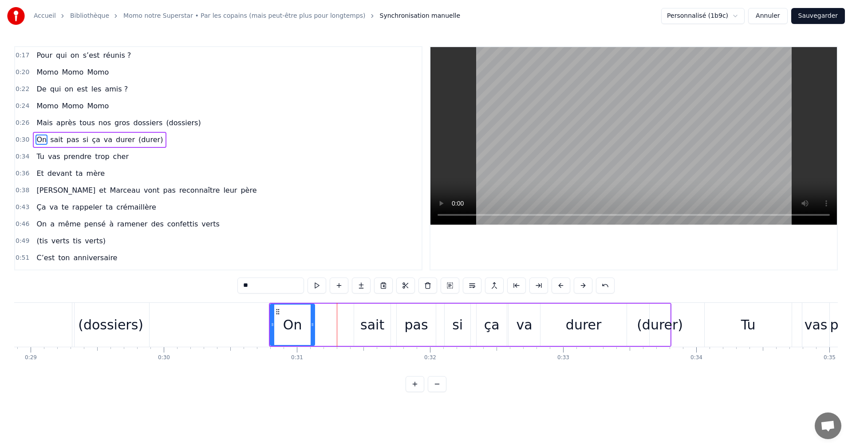
drag, startPoint x: 343, startPoint y: 325, endPoint x: 311, endPoint y: 325, distance: 32.4
click at [311, 325] on icon at bounding box center [312, 324] width 4 height 7
click at [371, 324] on div "sait" at bounding box center [372, 324] width 24 height 20
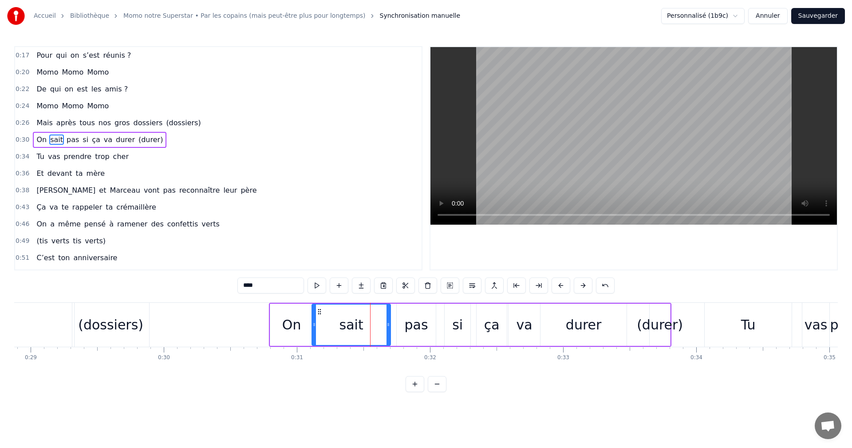
drag, startPoint x: 355, startPoint y: 321, endPoint x: 313, endPoint y: 320, distance: 42.2
click at [313, 320] on div at bounding box center [314, 324] width 4 height 40
drag, startPoint x: 386, startPoint y: 323, endPoint x: 349, endPoint y: 323, distance: 37.3
click at [349, 323] on icon at bounding box center [351, 324] width 4 height 7
click at [409, 323] on div "pas" at bounding box center [417, 324] width 24 height 20
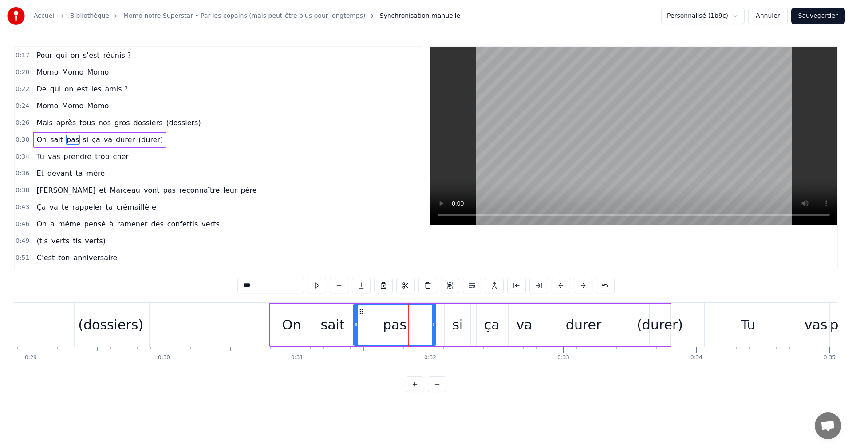
drag, startPoint x: 399, startPoint y: 322, endPoint x: 356, endPoint y: 322, distance: 43.0
click at [356, 322] on icon at bounding box center [356, 324] width 4 height 7
drag, startPoint x: 434, startPoint y: 323, endPoint x: 390, endPoint y: 323, distance: 43.9
click at [390, 323] on icon at bounding box center [390, 324] width 4 height 7
click at [444, 324] on div "si" at bounding box center [457, 324] width 27 height 42
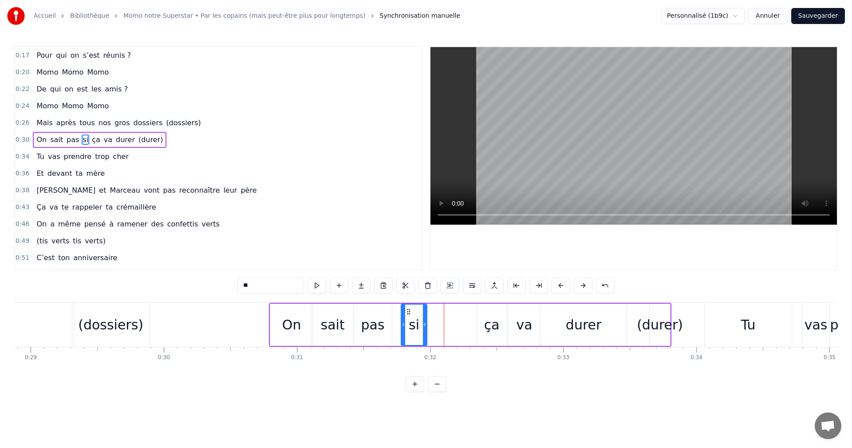
drag, startPoint x: 450, startPoint y: 311, endPoint x: 407, endPoint y: 311, distance: 43.0
click at [407, 311] on circle at bounding box center [407, 311] width 0 height 0
click at [483, 314] on div "ça" at bounding box center [491, 324] width 30 height 42
drag, startPoint x: 483, startPoint y: 311, endPoint x: 437, endPoint y: 311, distance: 45.2
click at [438, 311] on circle at bounding box center [438, 311] width 0 height 0
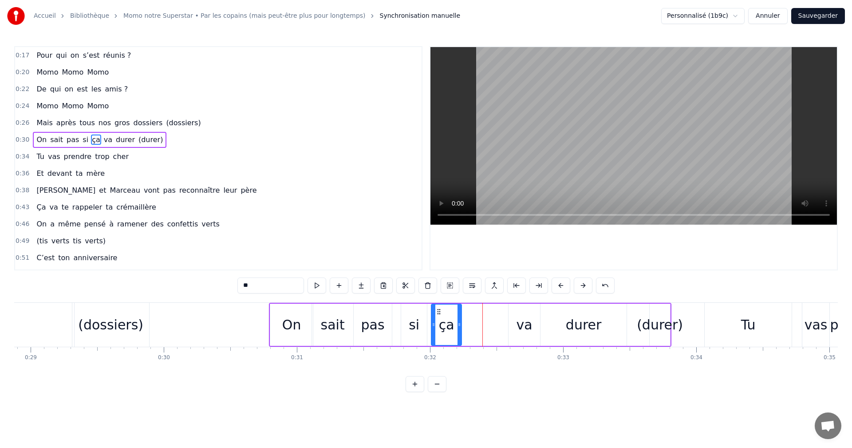
click at [515, 316] on div "va" at bounding box center [523, 324] width 31 height 42
drag, startPoint x: 514, startPoint y: 310, endPoint x: 470, endPoint y: 311, distance: 43.9
click at [470, 311] on icon at bounding box center [471, 311] width 7 height 7
click at [559, 316] on div "durer" at bounding box center [583, 324] width 86 height 42
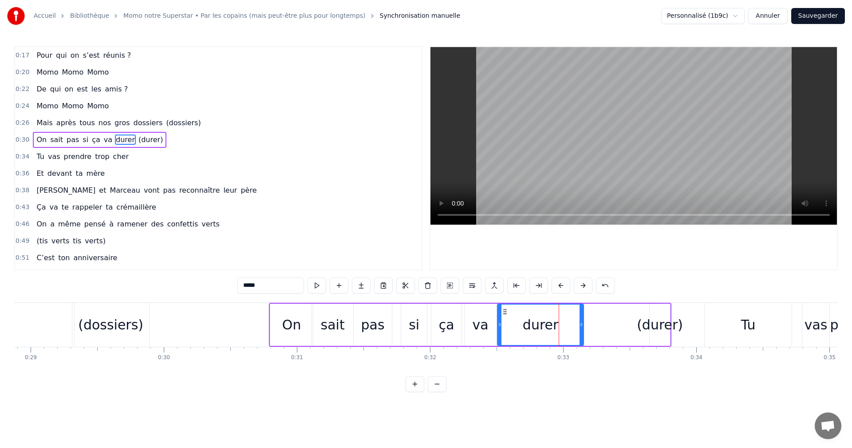
drag, startPoint x: 546, startPoint y: 313, endPoint x: 502, endPoint y: 312, distance: 44.8
click at [502, 312] on icon at bounding box center [504, 311] width 7 height 7
drag, startPoint x: 580, startPoint y: 323, endPoint x: 629, endPoint y: 323, distance: 49.2
click at [629, 323] on icon at bounding box center [629, 324] width 4 height 7
click at [122, 326] on div "(dossiers)" at bounding box center [110, 324] width 65 height 20
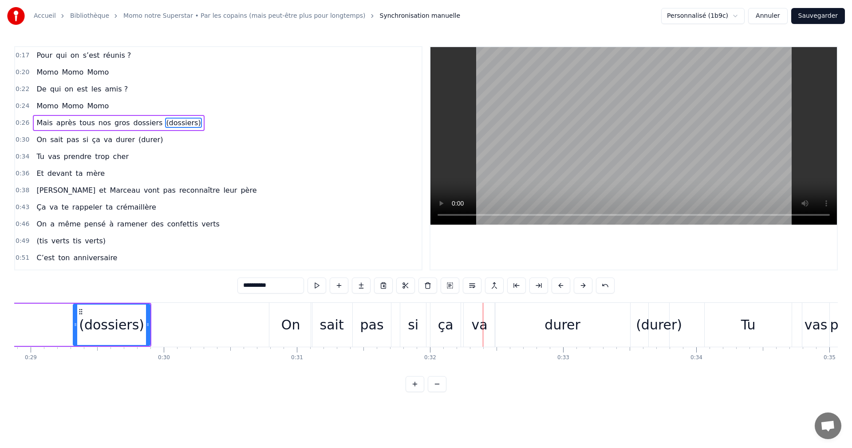
click at [298, 323] on div "On" at bounding box center [290, 324] width 19 height 20
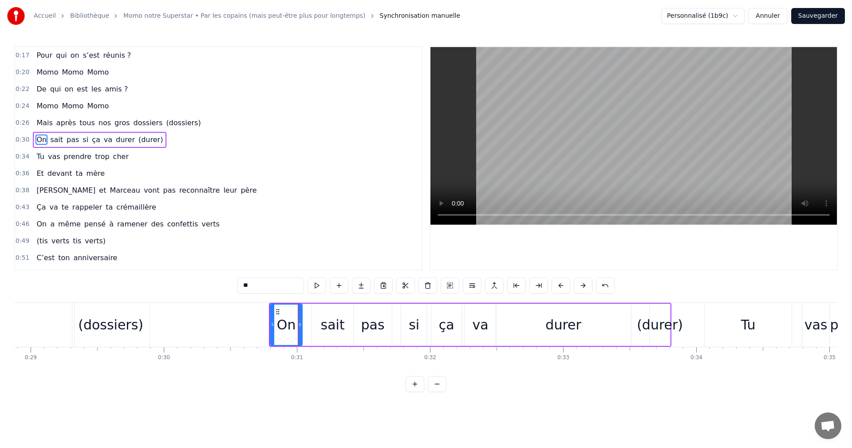
drag, startPoint x: 310, startPoint y: 323, endPoint x: 299, endPoint y: 323, distance: 10.6
click at [299, 323] on circle at bounding box center [299, 323] width 0 height 0
click at [321, 323] on div "sait" at bounding box center [332, 324] width 41 height 42
drag, startPoint x: 318, startPoint y: 311, endPoint x: 306, endPoint y: 311, distance: 11.5
click at [306, 311] on icon at bounding box center [307, 311] width 7 height 7
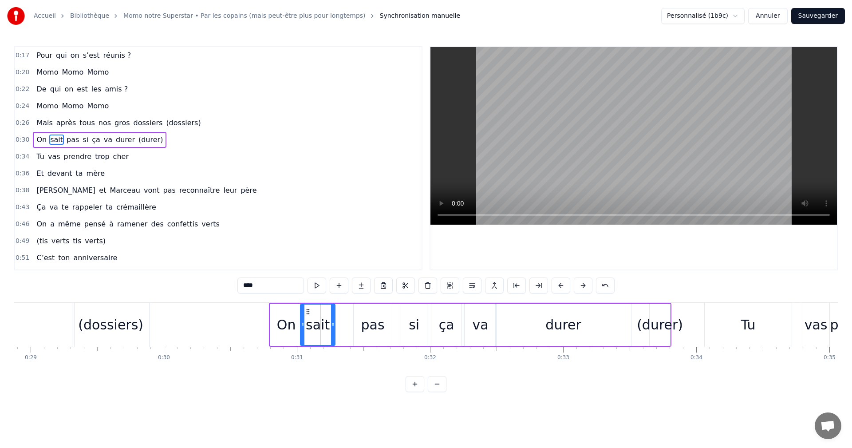
drag, startPoint x: 340, startPoint y: 314, endPoint x: 330, endPoint y: 314, distance: 10.2
click at [331, 314] on div at bounding box center [333, 324] width 4 height 40
click at [362, 319] on div "pas" at bounding box center [373, 324] width 38 height 42
drag, startPoint x: 353, startPoint y: 312, endPoint x: 330, endPoint y: 312, distance: 22.2
click at [330, 312] on div at bounding box center [332, 324] width 4 height 40
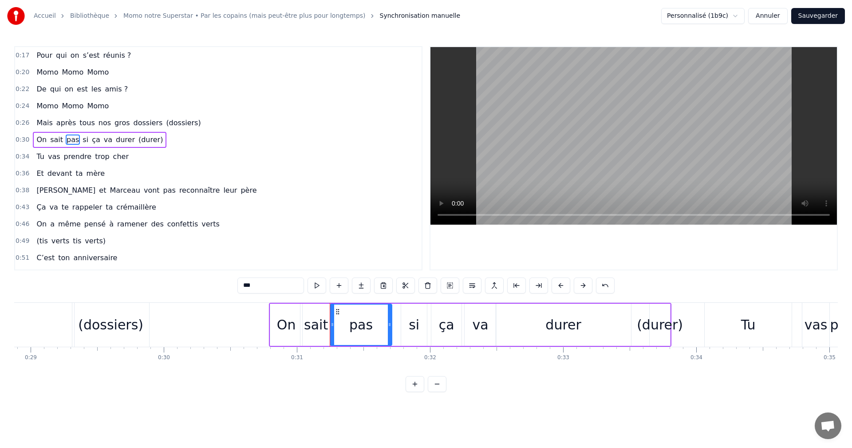
click at [385, 314] on div "pas" at bounding box center [360, 324] width 61 height 40
drag, startPoint x: 388, startPoint y: 314, endPoint x: 359, endPoint y: 314, distance: 29.3
click at [360, 314] on div at bounding box center [362, 324] width 4 height 40
click at [406, 320] on div "si" at bounding box center [414, 324] width 26 height 42
drag, startPoint x: 409, startPoint y: 311, endPoint x: 367, endPoint y: 310, distance: 42.1
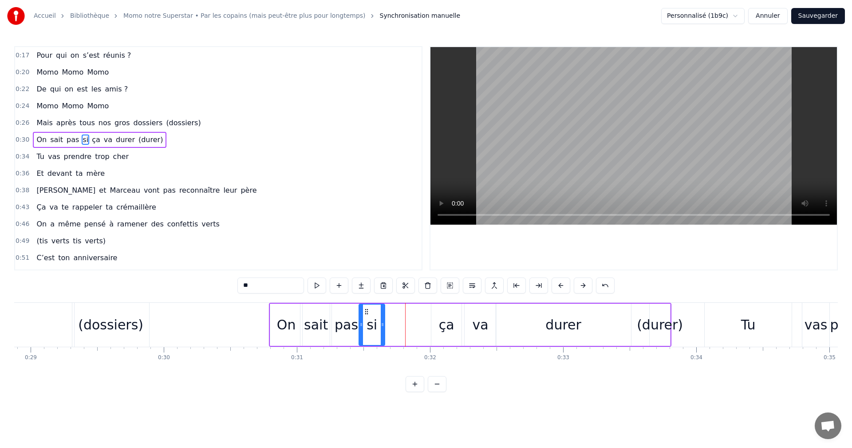
click at [367, 310] on icon at bounding box center [366, 311] width 7 height 7
click at [378, 312] on div at bounding box center [380, 324] width 4 height 40
click at [440, 321] on div "ça" at bounding box center [447, 324] width 16 height 20
drag, startPoint x: 436, startPoint y: 310, endPoint x: 383, endPoint y: 310, distance: 52.8
click at [384, 310] on icon at bounding box center [387, 311] width 7 height 7
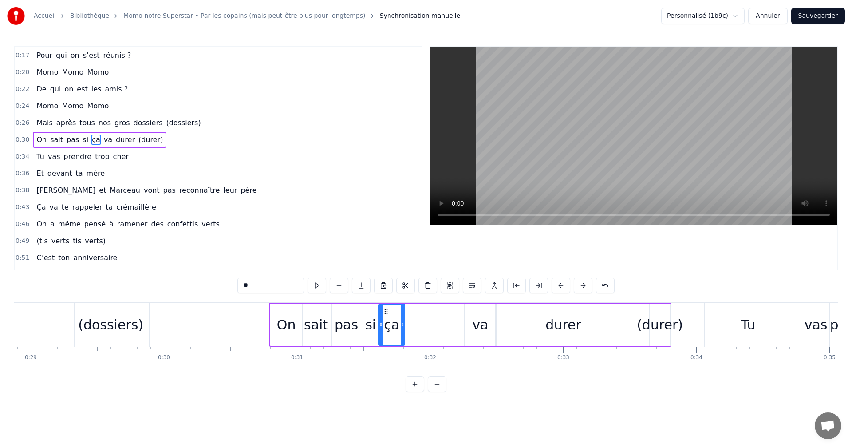
click at [402, 314] on div at bounding box center [403, 324] width 4 height 40
click at [476, 323] on div "va" at bounding box center [480, 324] width 16 height 20
type input "**"
drag, startPoint x: 472, startPoint y: 311, endPoint x: 411, endPoint y: 311, distance: 60.8
click at [411, 311] on icon at bounding box center [409, 311] width 7 height 7
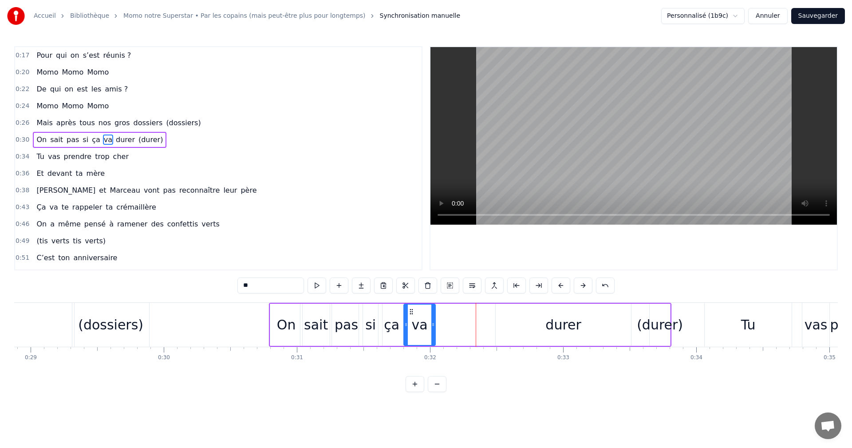
click at [456, 316] on div "On sait pas si ça va durer (durer)" at bounding box center [470, 325] width 402 height 44
click at [518, 318] on div "durer" at bounding box center [562, 324] width 135 height 42
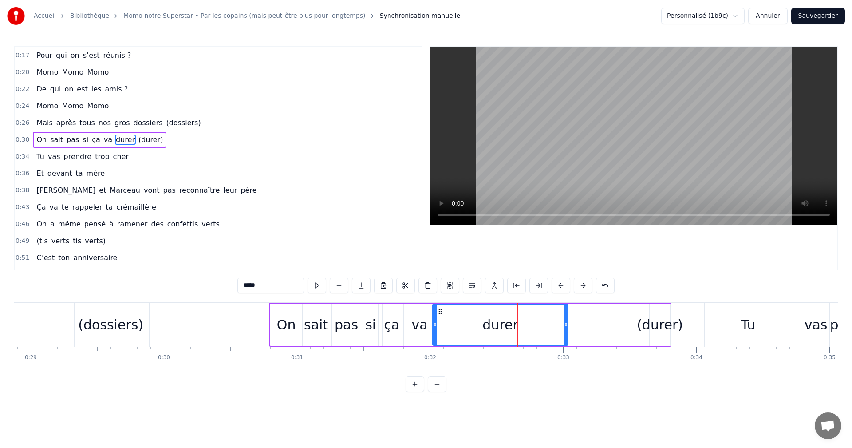
drag, startPoint x: 503, startPoint y: 311, endPoint x: 439, endPoint y: 311, distance: 63.9
click at [439, 311] on icon at bounding box center [439, 311] width 7 height 7
click at [122, 328] on div "(dossiers)" at bounding box center [110, 324] width 65 height 20
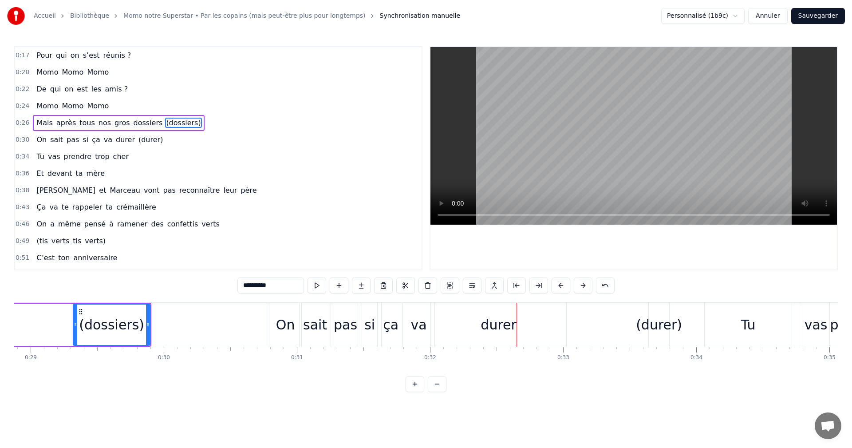
click at [104, 320] on div "(dossiers)" at bounding box center [111, 324] width 65 height 20
click at [661, 318] on div "(durer)" at bounding box center [659, 324] width 46 height 20
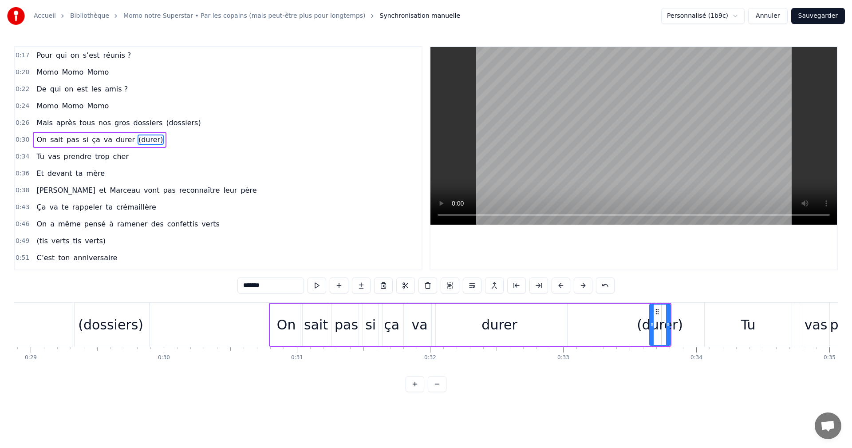
click at [644, 324] on div "(durer)" at bounding box center [660, 324] width 46 height 20
click at [98, 331] on div "(dossiers)" at bounding box center [110, 324] width 65 height 20
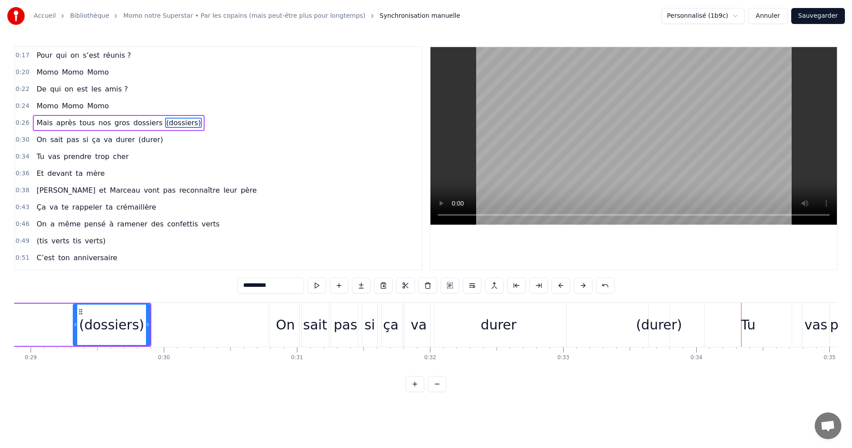
click at [641, 322] on div "(durer)" at bounding box center [659, 324] width 46 height 20
type input "*******"
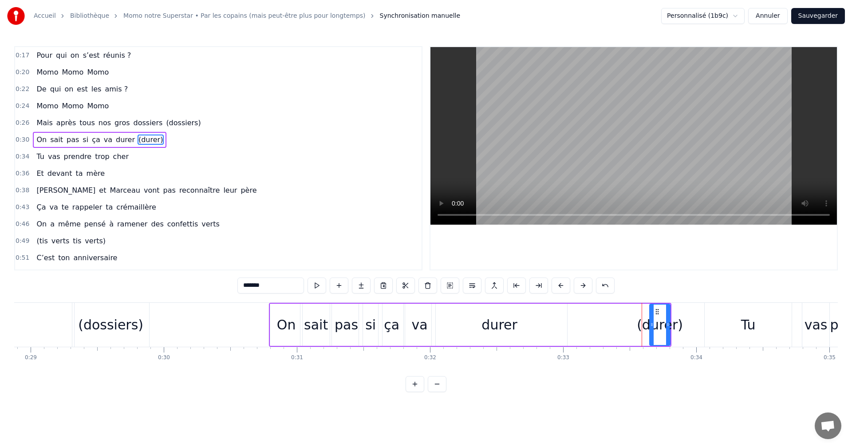
click at [610, 326] on div "On sait pas si ça va durer (durer)" at bounding box center [470, 325] width 402 height 44
click at [650, 322] on div "(durer)" at bounding box center [660, 324] width 46 height 20
click at [644, 324] on div "(durer)" at bounding box center [660, 324] width 46 height 20
click at [651, 323] on icon at bounding box center [652, 324] width 4 height 7
drag, startPoint x: 652, startPoint y: 322, endPoint x: 614, endPoint y: 322, distance: 38.6
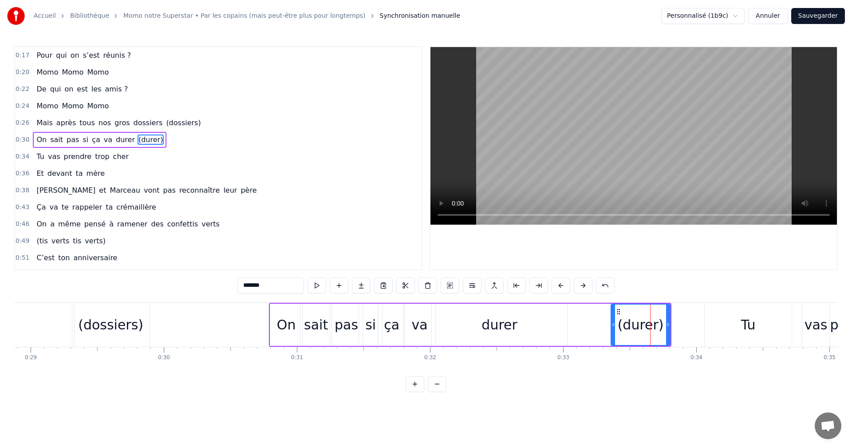
click at [614, 322] on icon at bounding box center [613, 324] width 4 height 7
click at [125, 330] on div "(dossiers)" at bounding box center [110, 324] width 65 height 20
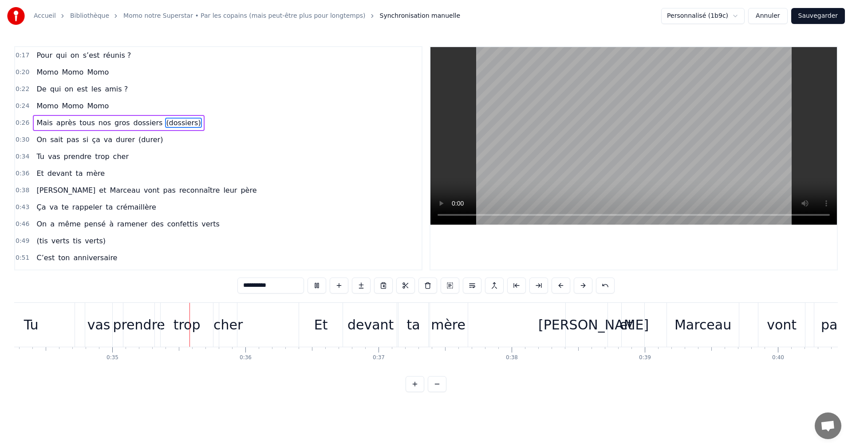
scroll to position [0, 4608]
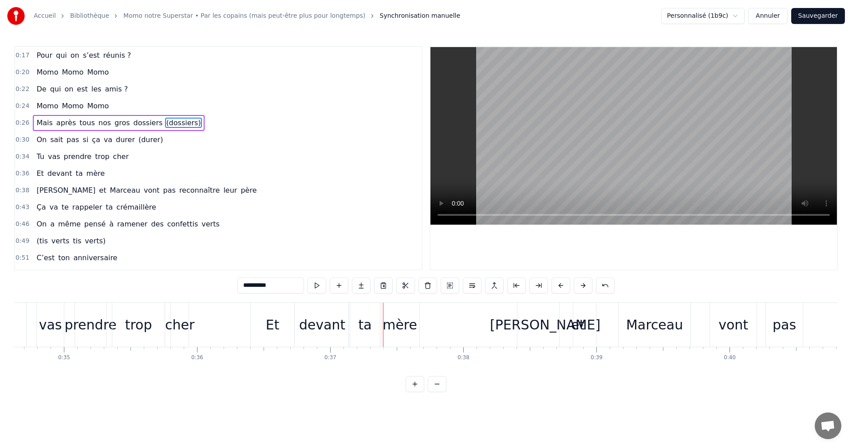
click at [148, 330] on div "trop" at bounding box center [138, 324] width 27 height 20
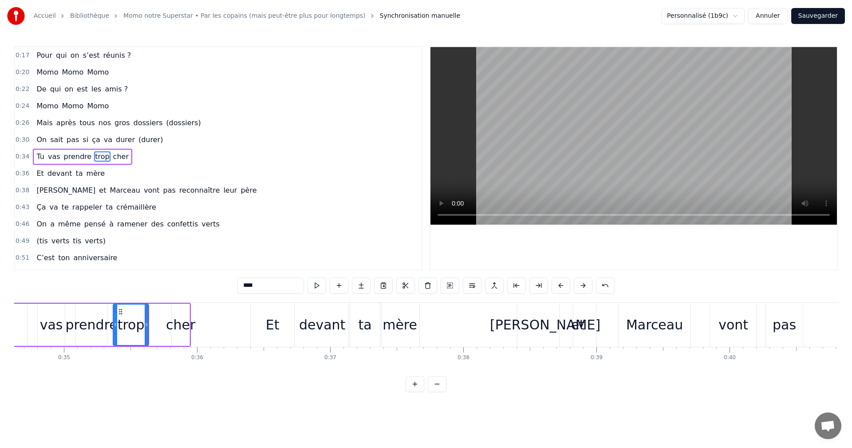
drag, startPoint x: 162, startPoint y: 323, endPoint x: 145, endPoint y: 323, distance: 17.7
click at [145, 323] on icon at bounding box center [147, 324] width 4 height 7
click at [174, 323] on div "cher" at bounding box center [180, 324] width 29 height 20
drag, startPoint x: 173, startPoint y: 320, endPoint x: 146, endPoint y: 320, distance: 26.2
click at [146, 320] on div at bounding box center [148, 324] width 4 height 40
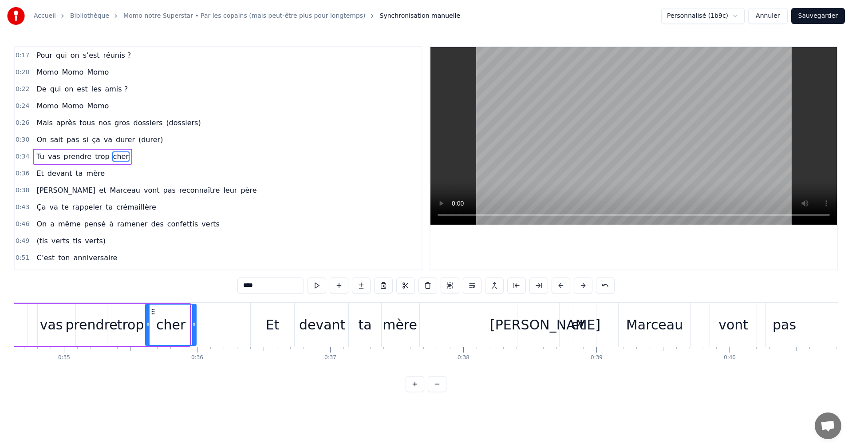
drag, startPoint x: 186, startPoint y: 325, endPoint x: 194, endPoint y: 325, distance: 8.4
click at [194, 325] on icon at bounding box center [194, 324] width 4 height 7
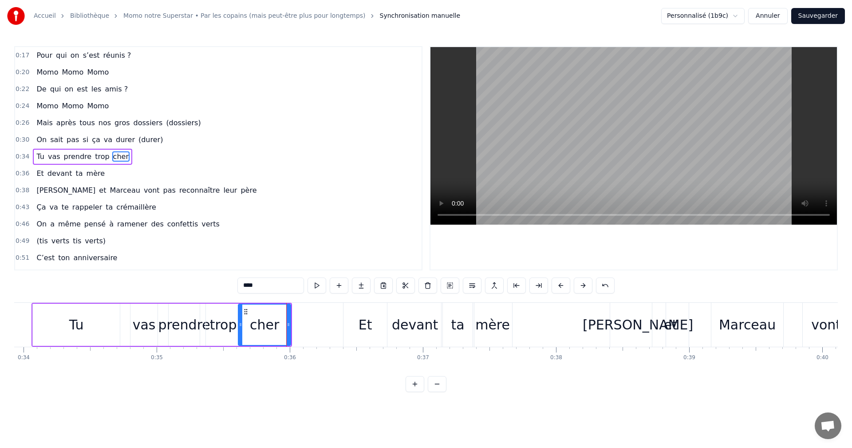
scroll to position [0, 4499]
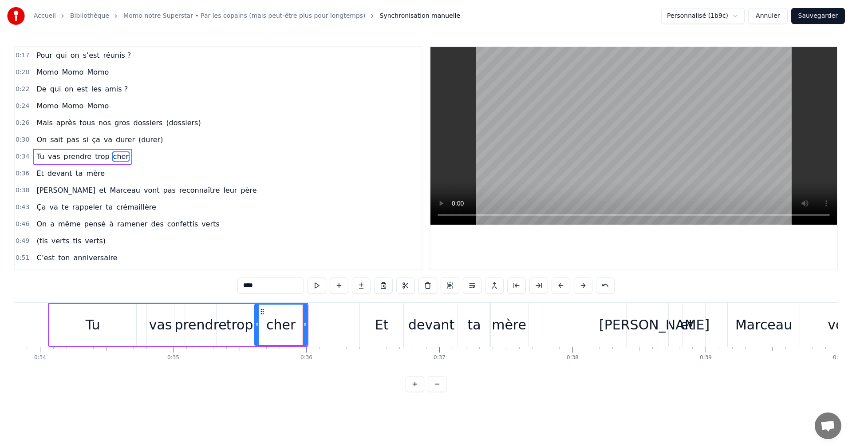
click at [93, 326] on div "Tu" at bounding box center [93, 324] width 15 height 20
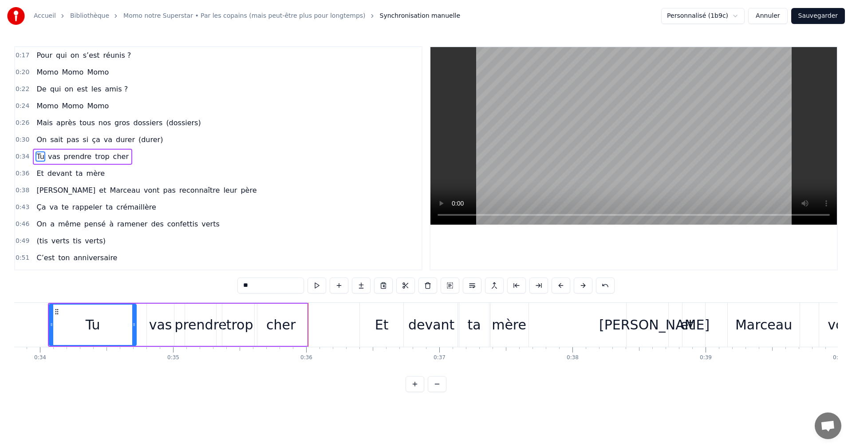
click at [103, 139] on span "va" at bounding box center [108, 139] width 10 height 10
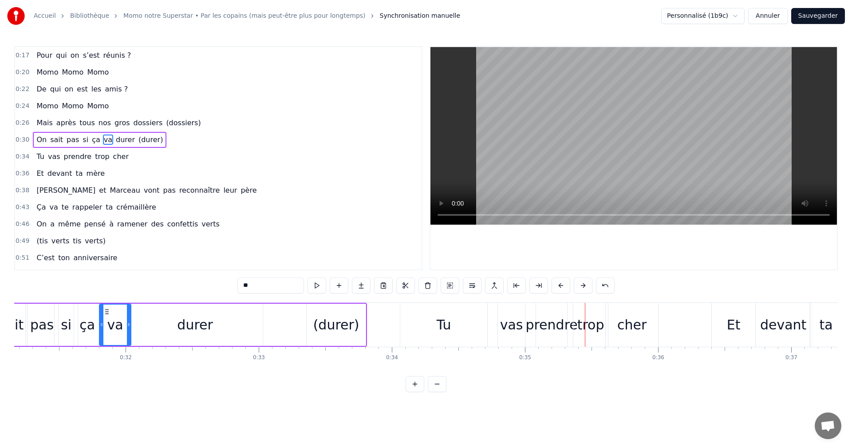
scroll to position [0, 4243]
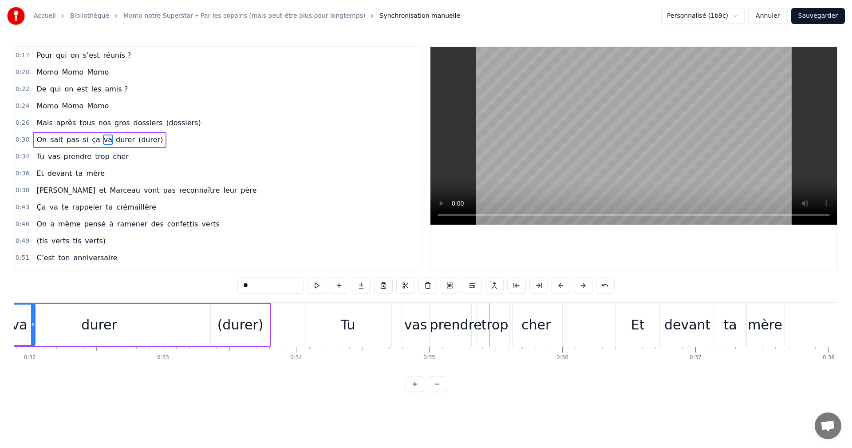
click at [115, 141] on span "durer" at bounding box center [125, 139] width 21 height 10
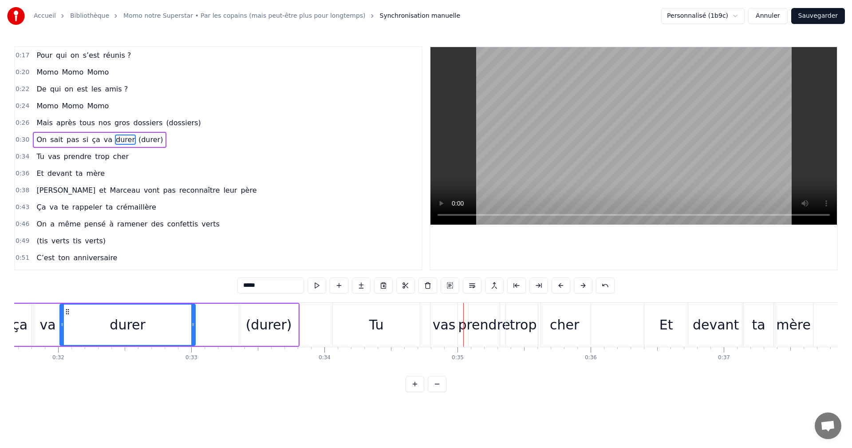
click at [38, 138] on span "On" at bounding box center [41, 139] width 12 height 10
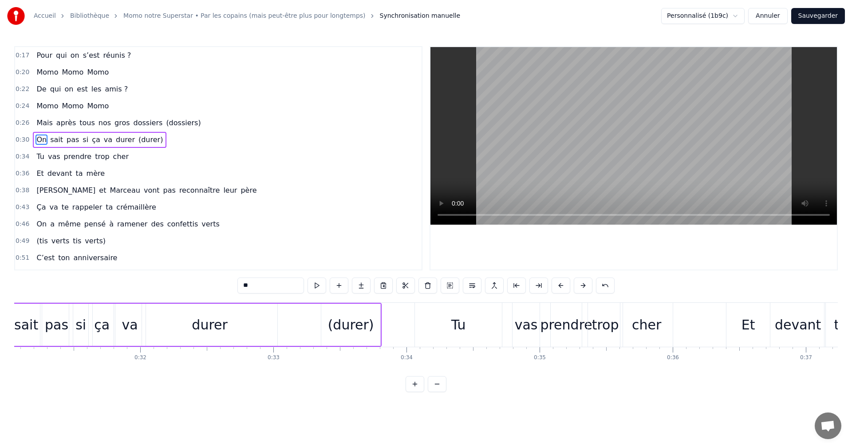
scroll to position [0, 4053]
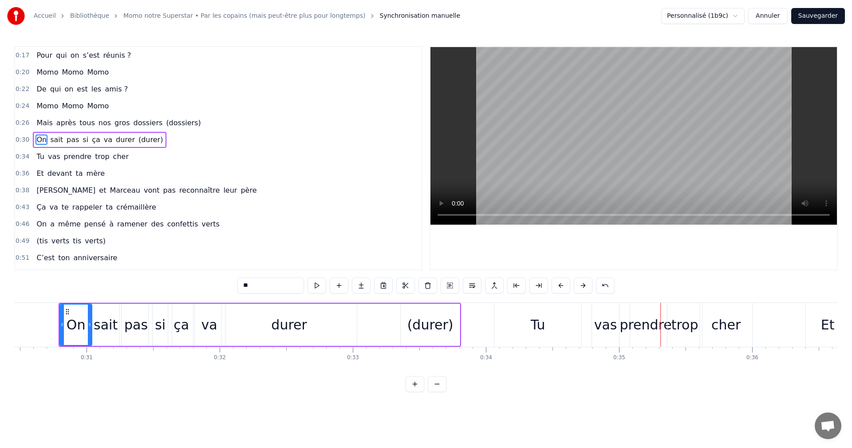
click at [545, 325] on div "Tu" at bounding box center [537, 325] width 87 height 44
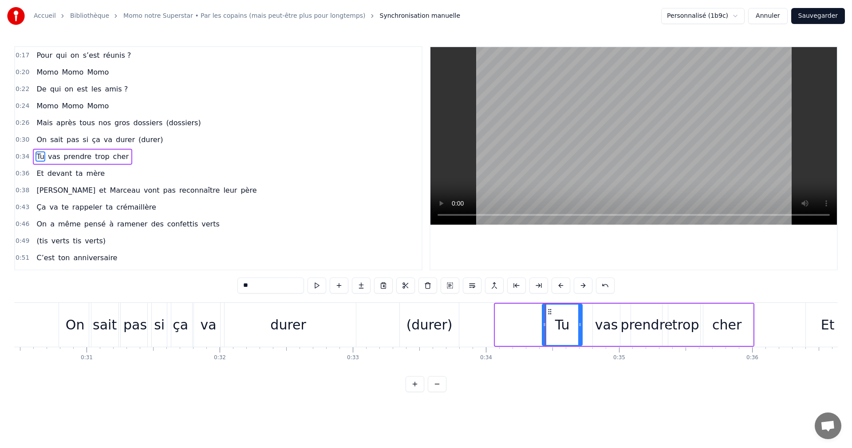
drag, startPoint x: 495, startPoint y: 310, endPoint x: 542, endPoint y: 313, distance: 47.1
click at [542, 313] on div at bounding box center [544, 324] width 4 height 40
click at [292, 327] on div "durer" at bounding box center [288, 324] width 36 height 20
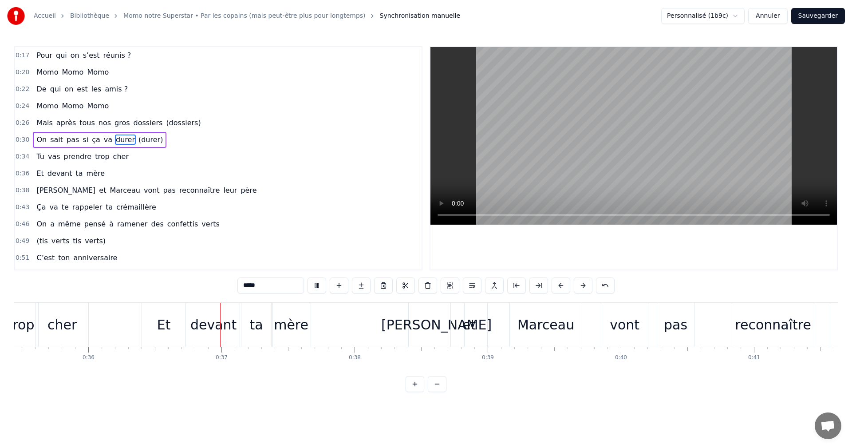
scroll to position [0, 4810]
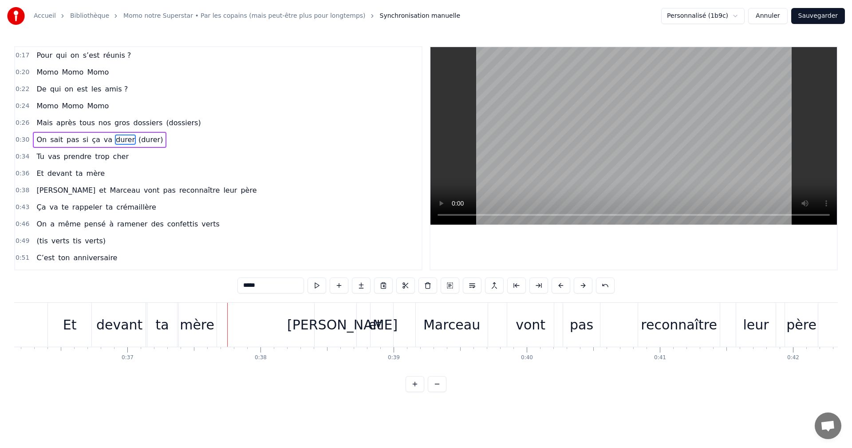
click at [191, 324] on div "mère" at bounding box center [197, 324] width 35 height 20
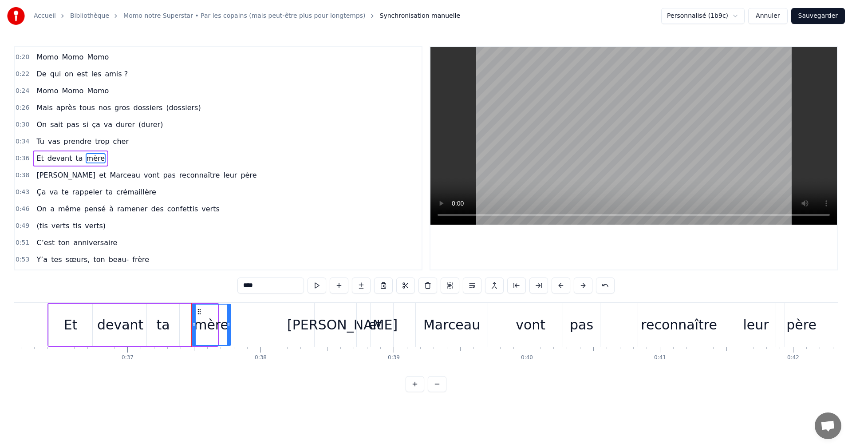
drag, startPoint x: 186, startPoint y: 311, endPoint x: 204, endPoint y: 311, distance: 17.3
click at [200, 311] on circle at bounding box center [200, 311] width 0 height 0
click at [162, 319] on div "ta" at bounding box center [163, 324] width 13 height 20
drag, startPoint x: 154, startPoint y: 310, endPoint x: 175, endPoint y: 310, distance: 20.8
click at [175, 310] on icon at bounding box center [175, 311] width 7 height 7
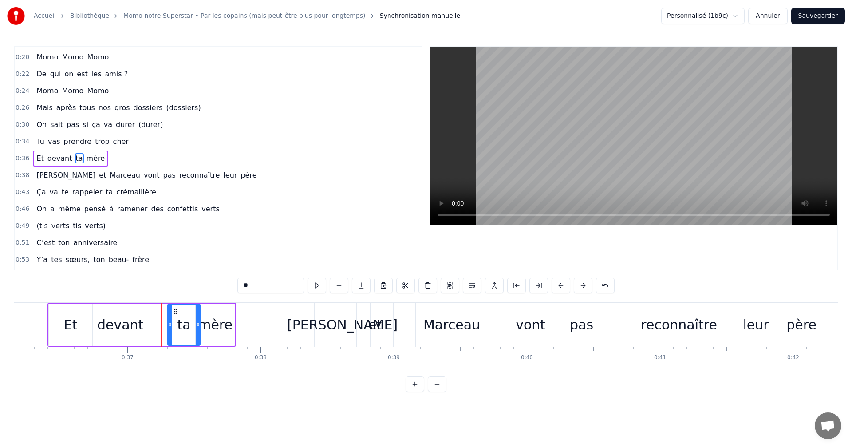
click at [211, 319] on div "mère" at bounding box center [215, 324] width 35 height 20
drag, startPoint x: 231, startPoint y: 322, endPoint x: 269, endPoint y: 325, distance: 38.3
click at [269, 325] on icon at bounding box center [268, 324] width 4 height 7
click at [94, 141] on span "trop" at bounding box center [102, 141] width 16 height 10
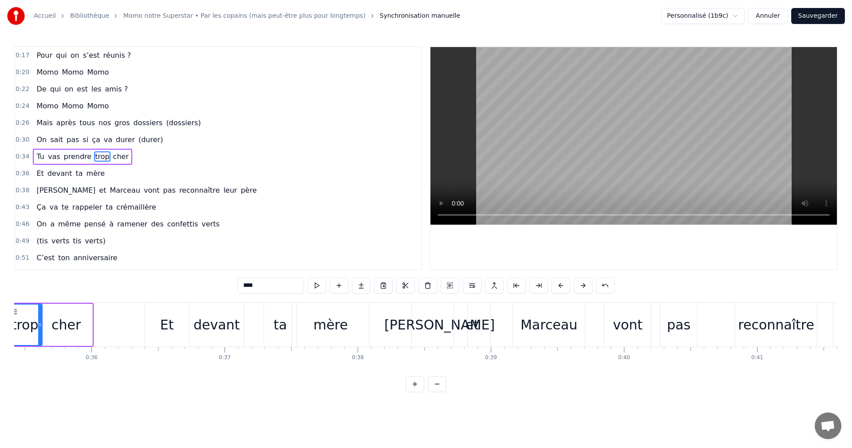
scroll to position [0, 4661]
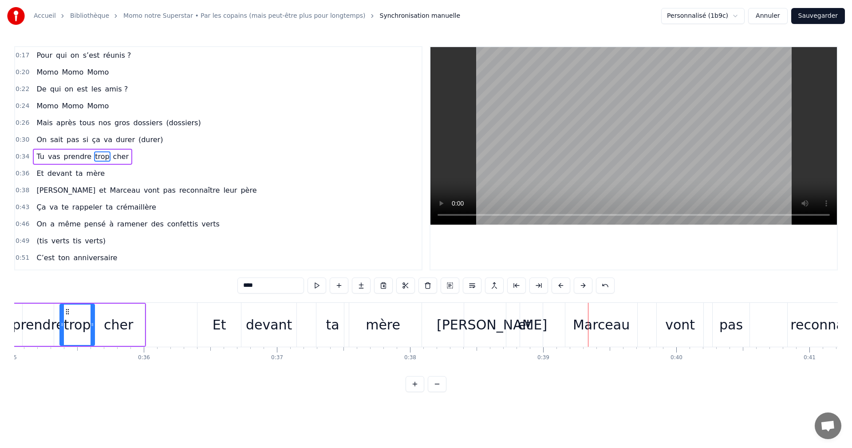
click at [526, 329] on div "et" at bounding box center [524, 324] width 13 height 20
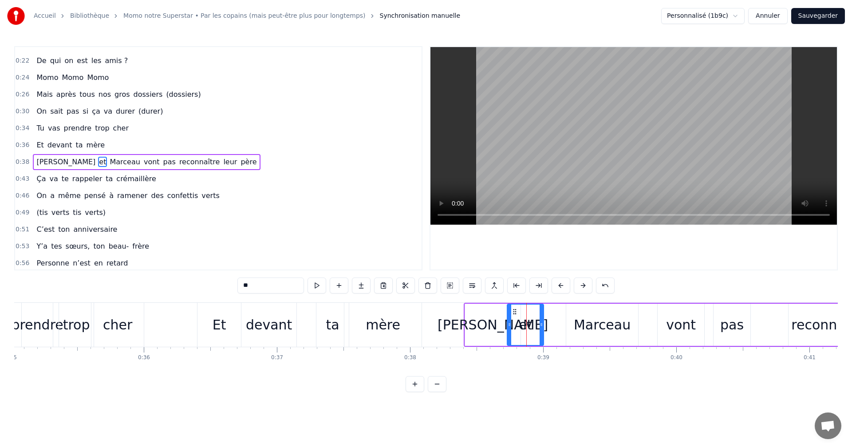
scroll to position [32, 0]
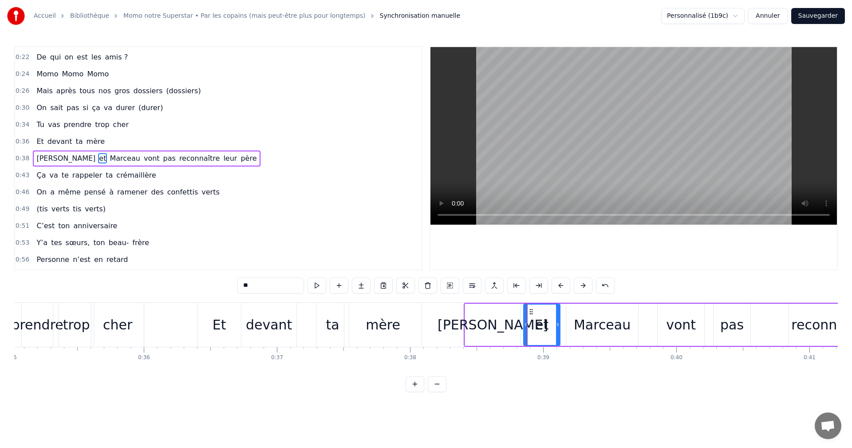
drag, startPoint x: 515, startPoint y: 312, endPoint x: 537, endPoint y: 312, distance: 21.7
click at [534, 312] on icon at bounding box center [530, 311] width 7 height 7
click at [503, 319] on div "[PERSON_NAME]" at bounding box center [492, 324] width 110 height 20
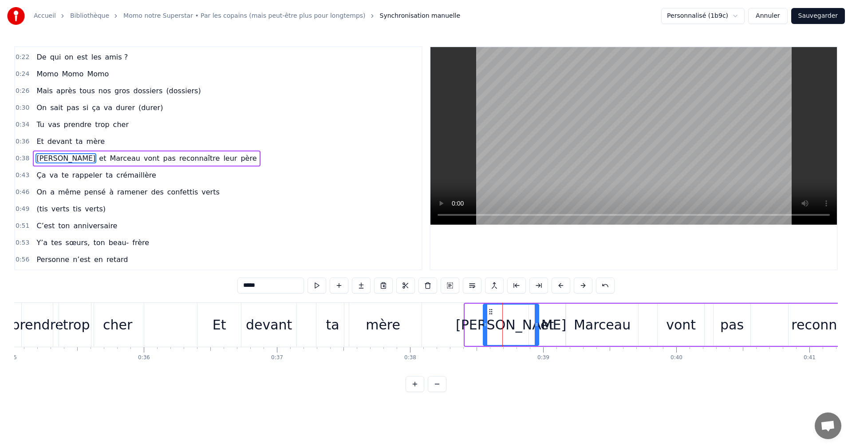
drag, startPoint x: 474, startPoint y: 310, endPoint x: 490, endPoint y: 310, distance: 16.4
click at [490, 310] on icon at bounding box center [490, 311] width 7 height 7
click at [274, 320] on div "devant" at bounding box center [269, 324] width 46 height 20
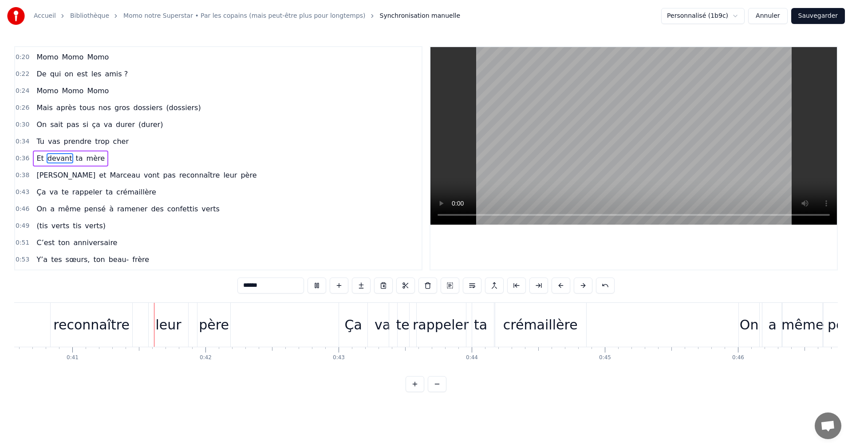
scroll to position [0, 5399]
click at [441, 318] on div "rappeler" at bounding box center [439, 324] width 56 height 20
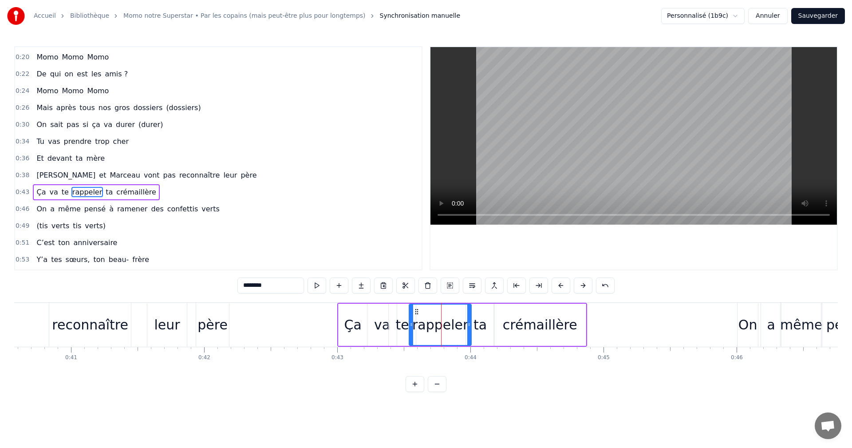
scroll to position [49, 0]
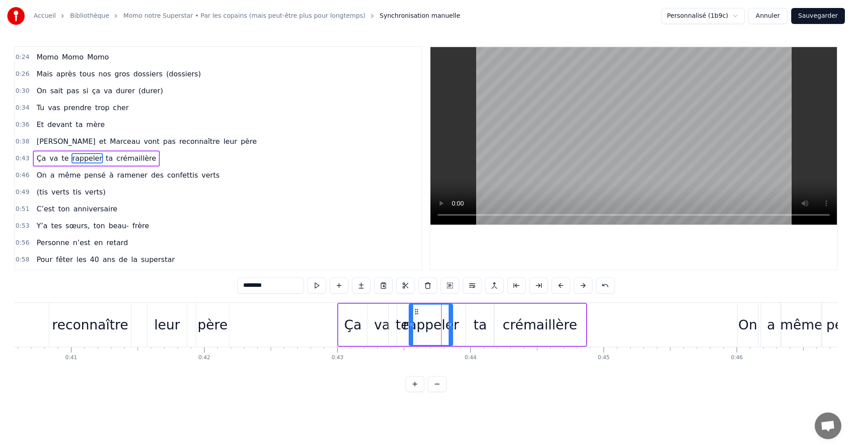
drag, startPoint x: 469, startPoint y: 326, endPoint x: 451, endPoint y: 326, distance: 18.2
click at [451, 326] on icon at bounding box center [450, 324] width 4 height 7
click at [474, 326] on div "ta" at bounding box center [479, 324] width 13 height 20
drag, startPoint x: 472, startPoint y: 312, endPoint x: 463, endPoint y: 312, distance: 9.3
click at [463, 312] on icon at bounding box center [463, 311] width 7 height 7
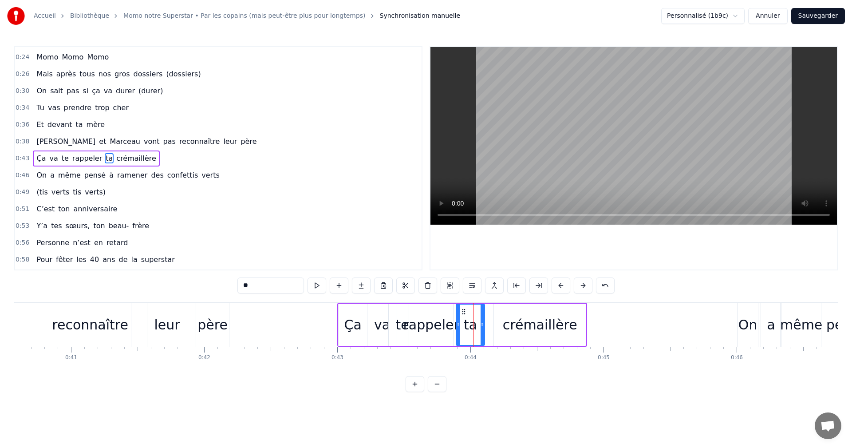
click at [508, 317] on div "crémaillère" at bounding box center [540, 324] width 75 height 20
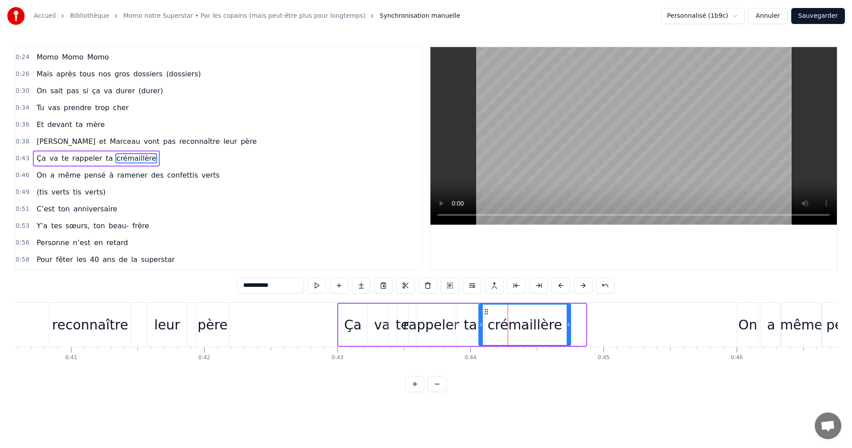
drag, startPoint x: 500, startPoint y: 312, endPoint x: 477, endPoint y: 312, distance: 22.6
click at [484, 311] on icon at bounding box center [486, 311] width 7 height 7
click at [361, 323] on div "Ça" at bounding box center [352, 324] width 28 height 42
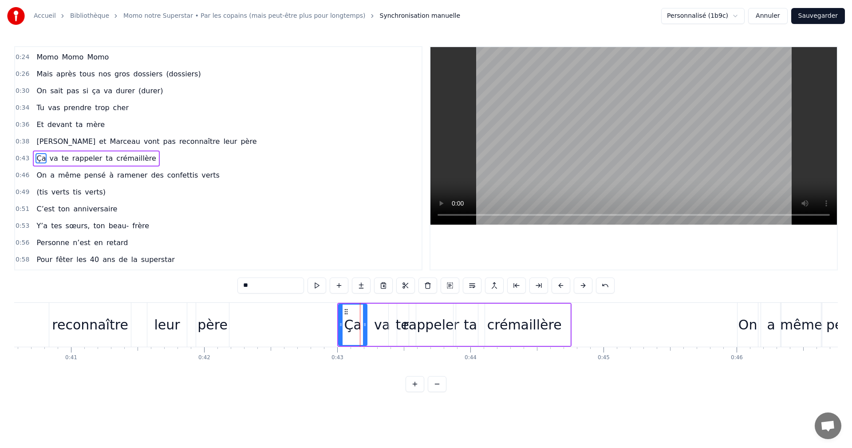
click at [210, 329] on div "père" at bounding box center [212, 324] width 30 height 20
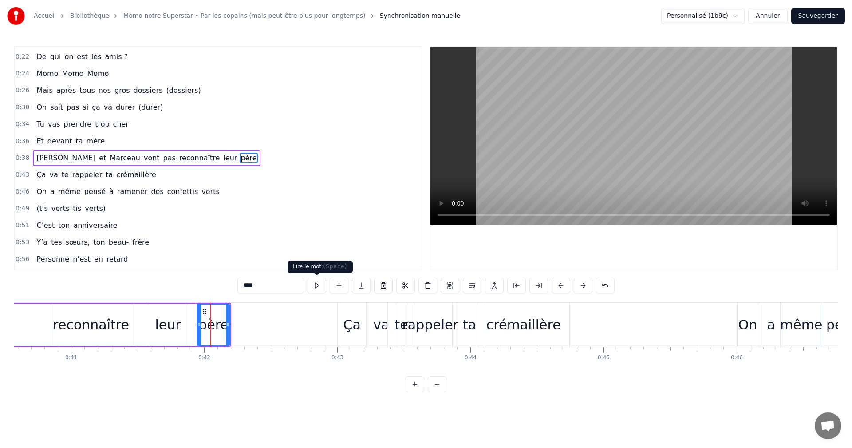
scroll to position [32, 0]
drag, startPoint x: 382, startPoint y: 320, endPoint x: 373, endPoint y: 316, distance: 10.5
click at [382, 320] on div "va" at bounding box center [381, 324] width 16 height 20
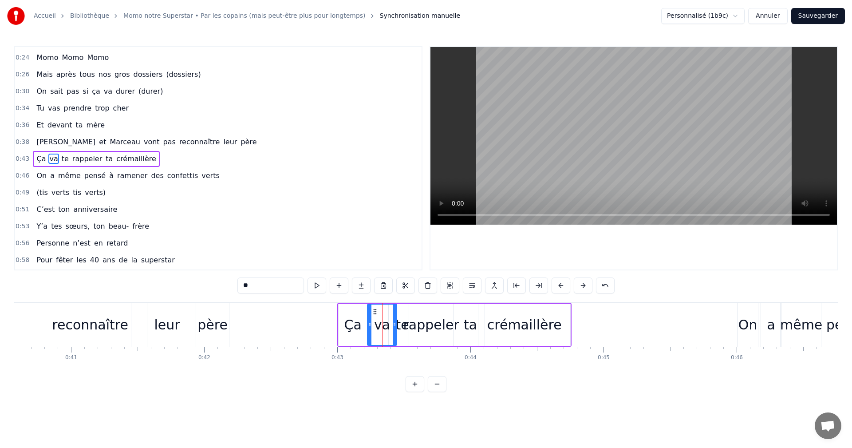
scroll to position [49, 0]
drag, startPoint x: 374, startPoint y: 313, endPoint x: 368, endPoint y: 312, distance: 6.7
click at [368, 312] on icon at bounding box center [369, 311] width 7 height 7
click at [400, 320] on div "te" at bounding box center [402, 324] width 13 height 20
drag, startPoint x: 397, startPoint y: 310, endPoint x: 386, endPoint y: 309, distance: 10.7
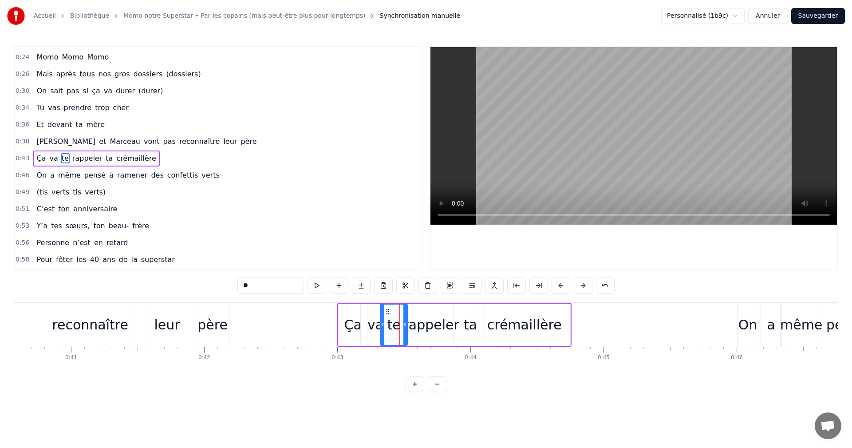
click at [386, 309] on icon at bounding box center [387, 311] width 7 height 7
click at [417, 319] on div "rappeler" at bounding box center [431, 324] width 56 height 20
drag, startPoint x: 417, startPoint y: 310, endPoint x: 409, endPoint y: 310, distance: 8.0
click at [409, 310] on icon at bounding box center [408, 311] width 7 height 7
click at [461, 317] on div "ta" at bounding box center [470, 324] width 28 height 42
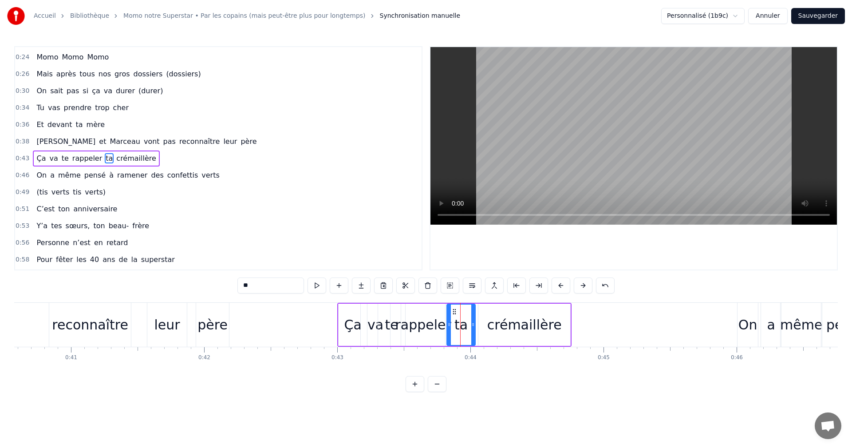
drag, startPoint x: 461, startPoint y: 310, endPoint x: 451, endPoint y: 310, distance: 10.2
click at [451, 310] on icon at bounding box center [454, 311] width 7 height 7
click at [176, 323] on div "leur" at bounding box center [167, 324] width 26 height 20
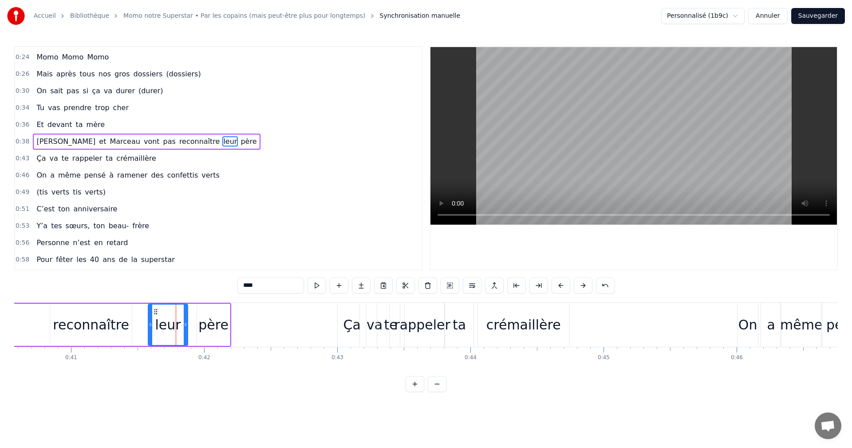
scroll to position [32, 0]
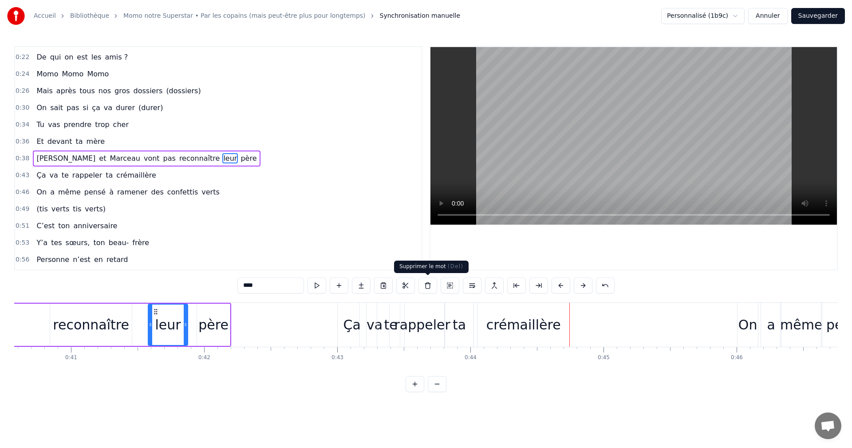
click at [423, 326] on div "rappeler" at bounding box center [422, 324] width 56 height 20
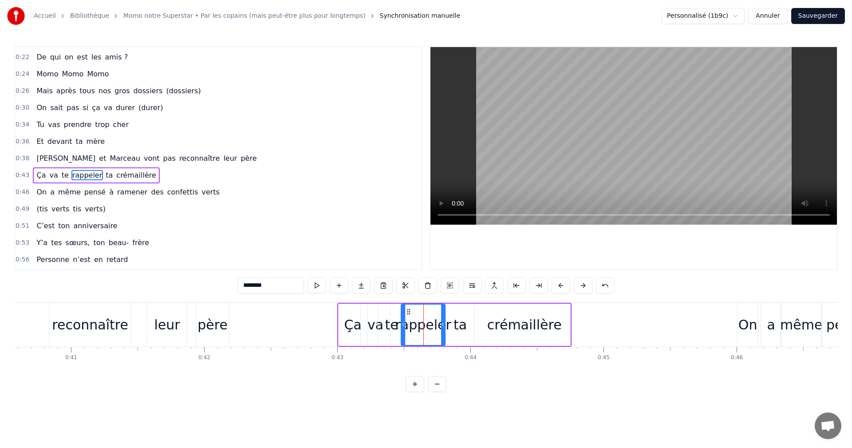
scroll to position [49, 0]
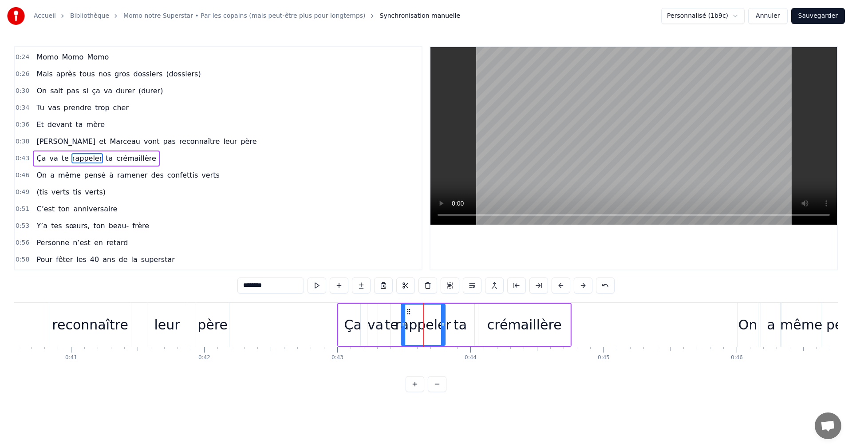
click at [456, 322] on div "ta" at bounding box center [459, 324] width 13 height 20
click at [454, 311] on div at bounding box center [453, 324] width 4 height 40
click at [423, 320] on div "rappeler" at bounding box center [423, 324] width 56 height 20
click at [407, 314] on div at bounding box center [407, 324] width 4 height 40
click at [388, 314] on div "te" at bounding box center [391, 324] width 13 height 20
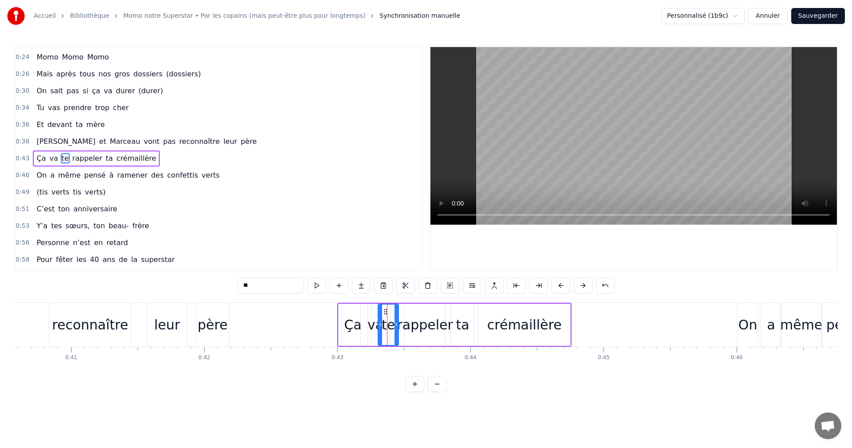
drag, startPoint x: 403, startPoint y: 314, endPoint x: 396, endPoint y: 314, distance: 6.7
click at [396, 314] on div at bounding box center [396, 324] width 4 height 40
click at [408, 315] on div "rappeler" at bounding box center [425, 324] width 56 height 20
type input "********"
drag, startPoint x: 411, startPoint y: 311, endPoint x: 405, endPoint y: 311, distance: 5.8
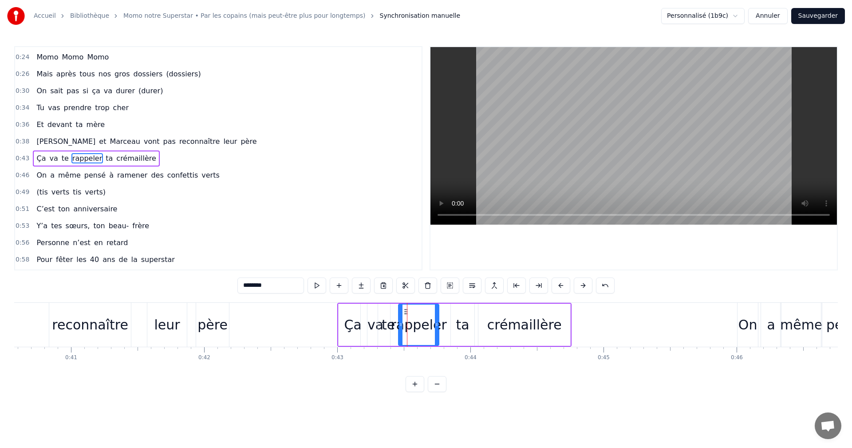
click at [405, 311] on circle at bounding box center [405, 311] width 0 height 0
click at [445, 315] on div "Ça va te rappeler ta crémaillère" at bounding box center [454, 325] width 234 height 44
click at [453, 317] on div "ta" at bounding box center [463, 324] width 24 height 42
drag, startPoint x: 455, startPoint y: 311, endPoint x: 449, endPoint y: 311, distance: 5.8
click at [449, 311] on icon at bounding box center [452, 311] width 7 height 7
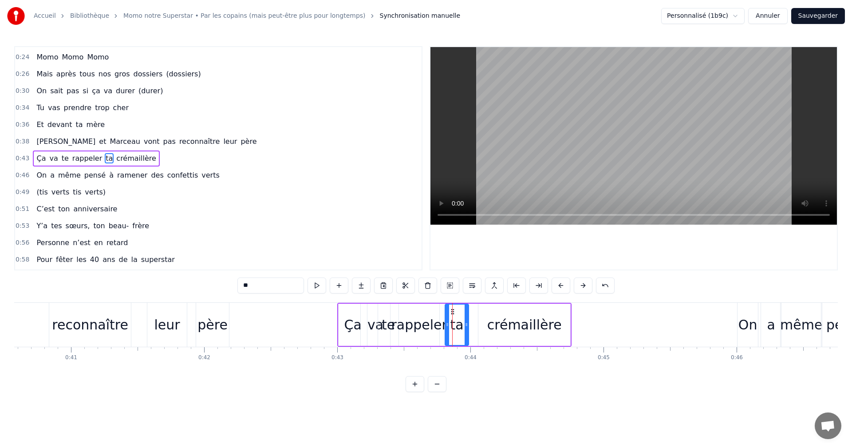
click at [175, 330] on div "leur" at bounding box center [167, 324] width 26 height 20
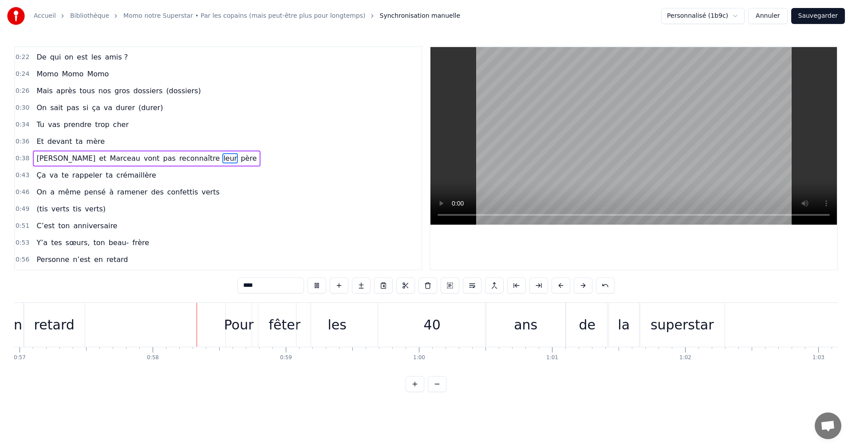
scroll to position [0, 7637]
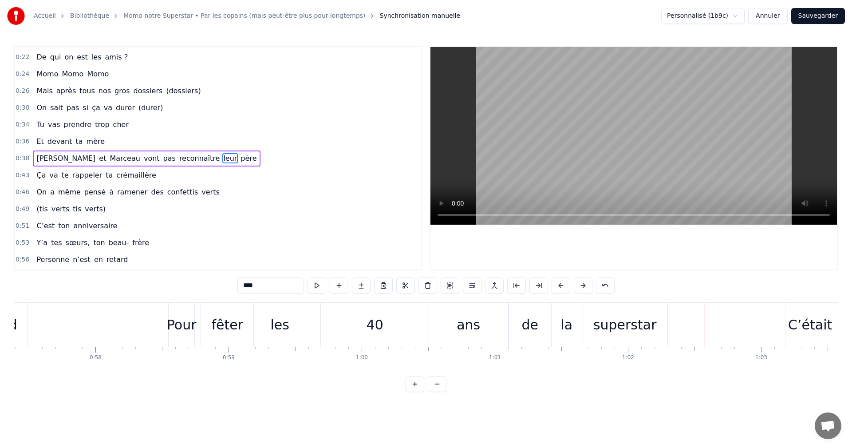
click at [527, 333] on div "de" at bounding box center [529, 324] width 17 height 20
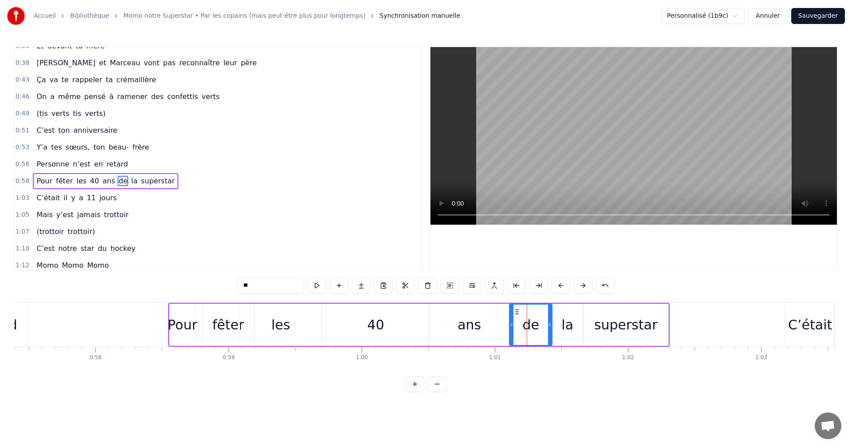
scroll to position [150, 0]
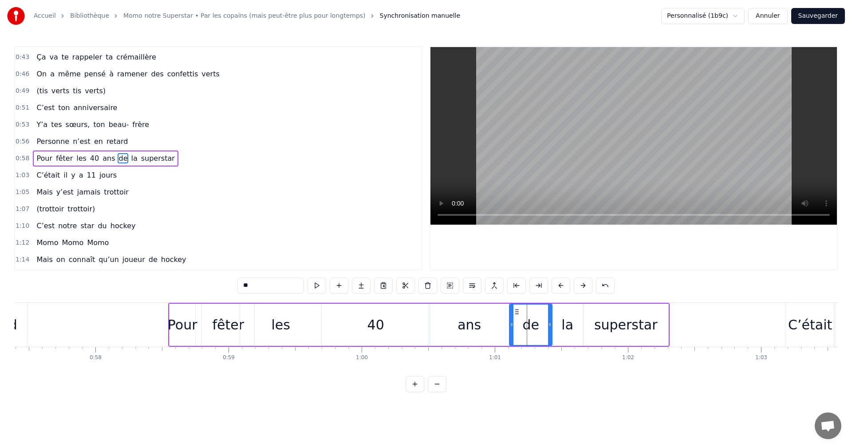
click at [291, 283] on input "**" at bounding box center [270, 285] width 67 height 16
click at [571, 326] on div "la" at bounding box center [567, 324] width 12 height 20
type input "**"
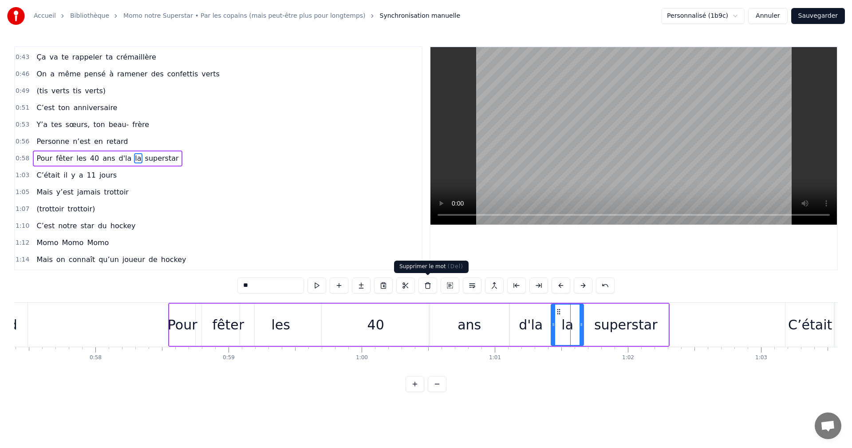
click at [426, 286] on button at bounding box center [427, 285] width 19 height 16
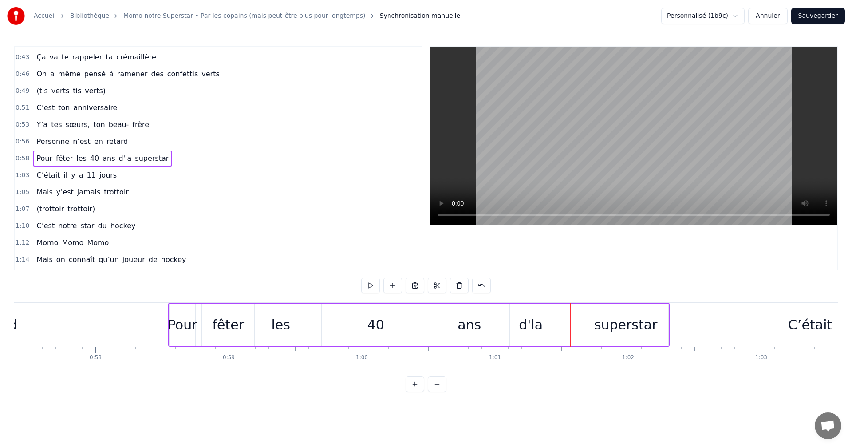
click at [537, 331] on div "d'la" at bounding box center [531, 324] width 24 height 20
click at [605, 329] on div "superstar" at bounding box center [625, 324] width 63 height 20
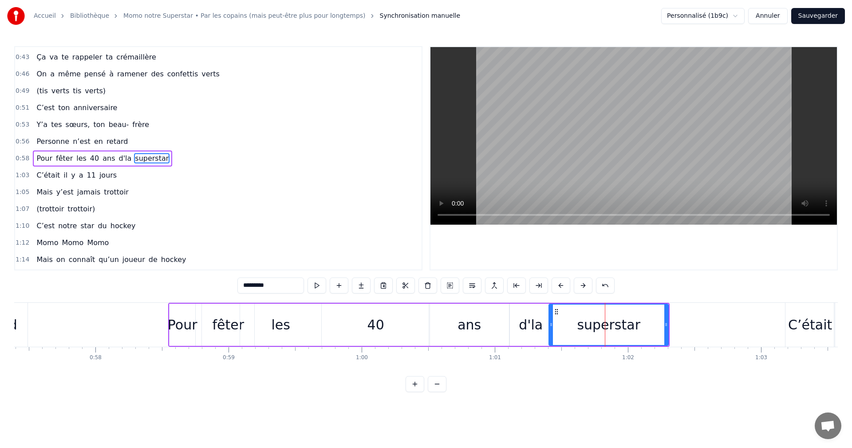
drag, startPoint x: 583, startPoint y: 324, endPoint x: 547, endPoint y: 324, distance: 35.9
click at [550, 323] on icon at bounding box center [551, 324] width 4 height 7
click at [191, 322] on div "Pour" at bounding box center [183, 324] width 30 height 20
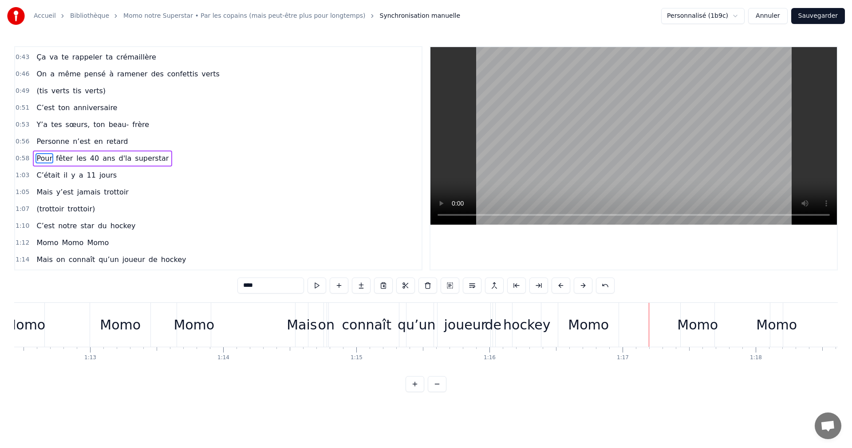
scroll to position [0, 9606]
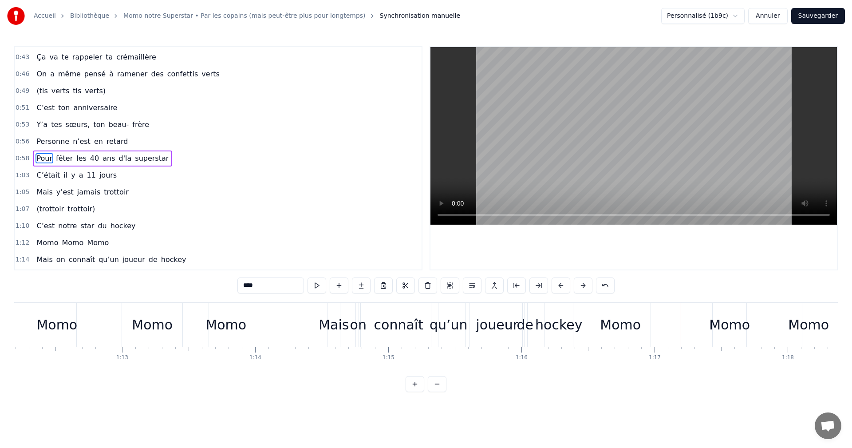
click at [147, 327] on div "Momo" at bounding box center [152, 324] width 41 height 20
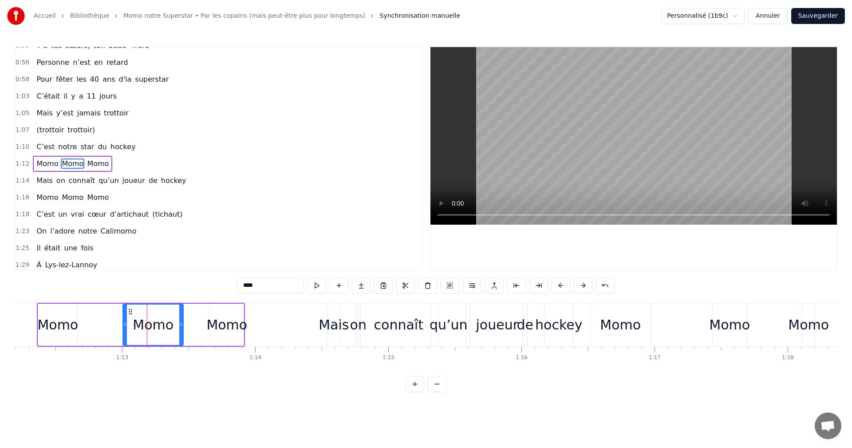
scroll to position [234, 0]
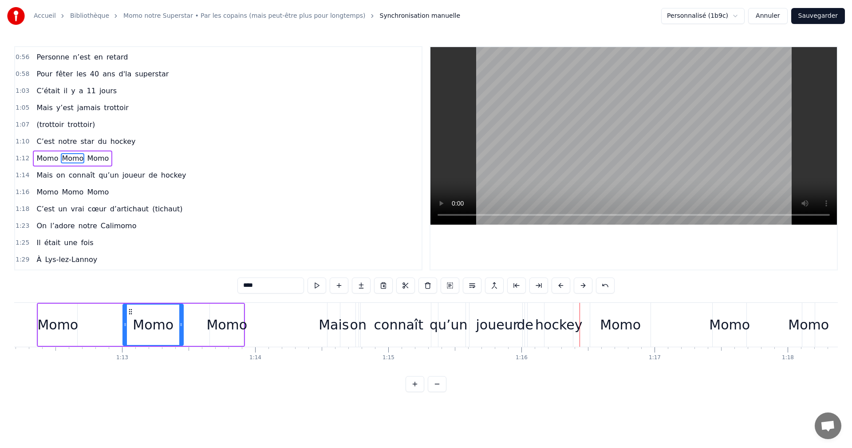
click
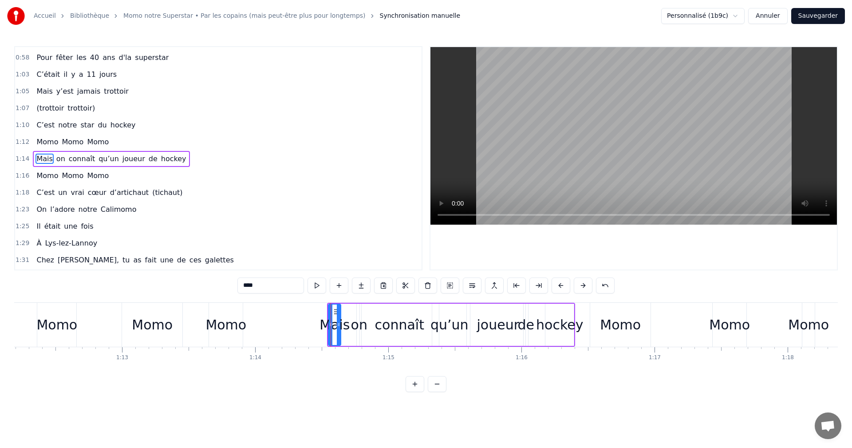
scroll to position [251, 0]
drag, startPoint x: 334, startPoint y: 312, endPoint x: 318, endPoint y: 311, distance: 16.4
click at [316, 310] on icon at bounding box center [319, 311] width 7 height 7
click at [351, 318] on div "on" at bounding box center [359, 324] width 16 height 20
drag, startPoint x: 364, startPoint y: 309, endPoint x: 342, endPoint y: 309, distance: 22.2
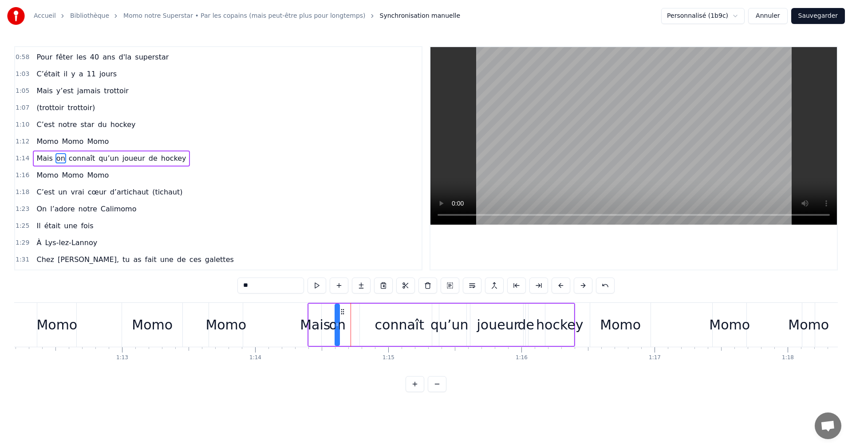
click at [342, 309] on circle at bounding box center [342, 309] width 0 height 0
click at [383, 319] on div "connaît" at bounding box center [399, 324] width 49 height 20
drag, startPoint x: 366, startPoint y: 309, endPoint x: 355, endPoint y: 309, distance: 11.1
click at [355, 309] on icon at bounding box center [354, 311] width 7 height 7
click at [442, 326] on div "qu’un" at bounding box center [449, 324] width 38 height 20
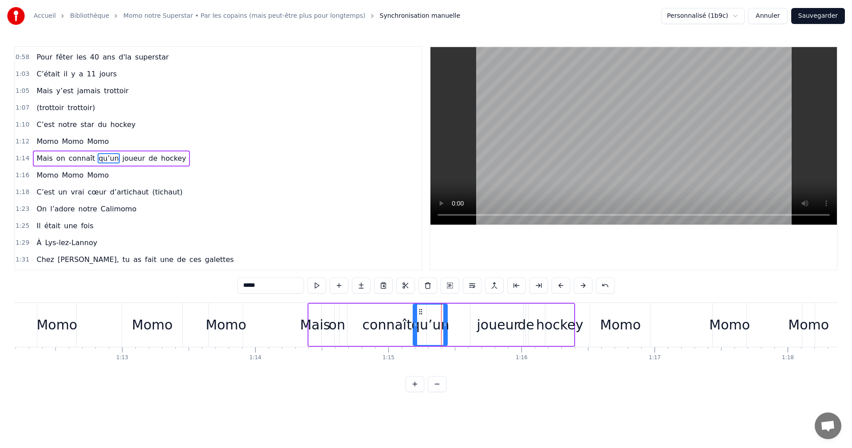
drag, startPoint x: 437, startPoint y: 312, endPoint x: 426, endPoint y: 312, distance: 10.7
click at [417, 311] on icon at bounding box center [420, 311] width 7 height 7
click at [486, 325] on div "joueur" at bounding box center [498, 324] width 43 height 20
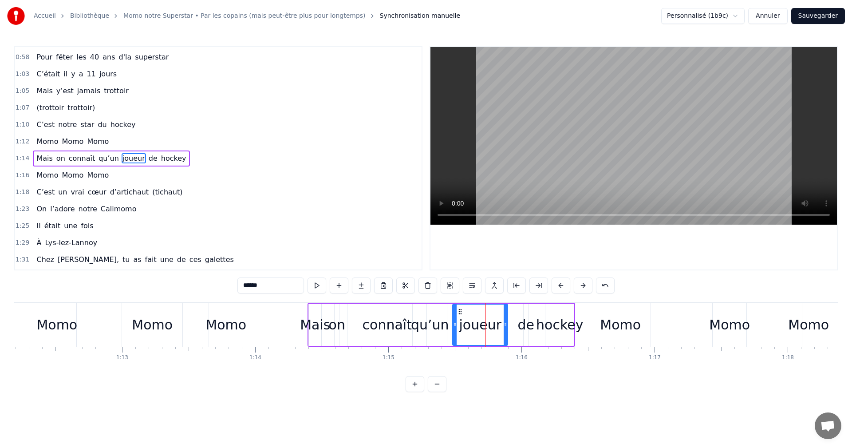
drag, startPoint x: 477, startPoint y: 312, endPoint x: 460, endPoint y: 311, distance: 16.9
click at [456, 312] on icon at bounding box center [459, 311] width 7 height 7
click at [522, 324] on div "de" at bounding box center [526, 324] width 17 height 20
drag, startPoint x: 530, startPoint y: 309, endPoint x: 508, endPoint y: 309, distance: 21.7
click at [509, 309] on circle at bounding box center [509, 309] width 0 height 0
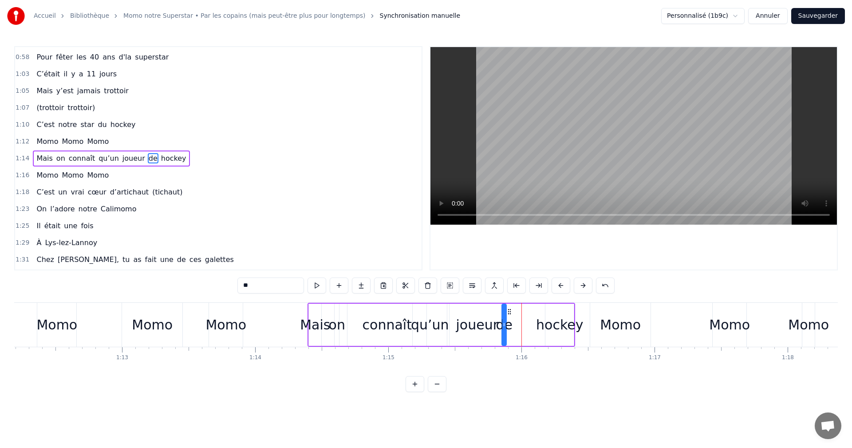
click at [553, 324] on div "hockey" at bounding box center [559, 324] width 47 height 20
drag, startPoint x: 551, startPoint y: 312, endPoint x: 527, endPoint y: 312, distance: 24.4
click at [527, 312] on icon at bounding box center [530, 311] width 7 height 7
drag, startPoint x: 547, startPoint y: 317, endPoint x: 572, endPoint y: 317, distance: 24.8
click at [572, 317] on div at bounding box center [571, 324] width 4 height 40
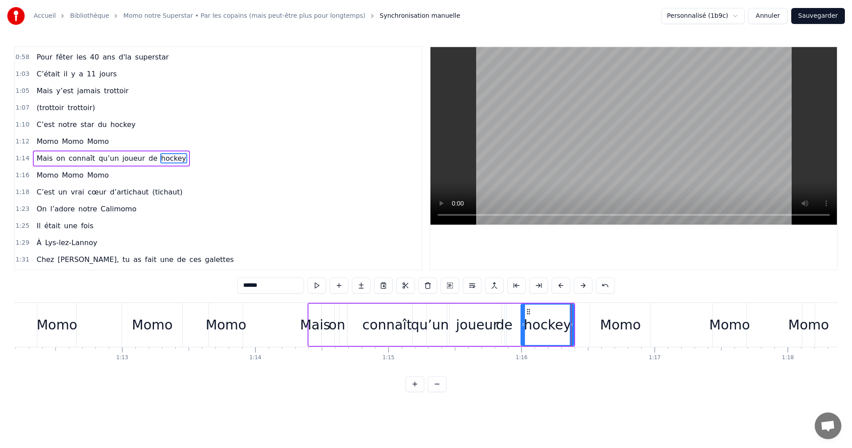
click at [157, 316] on div "Momo" at bounding box center [152, 324] width 41 height 20
type input "****"
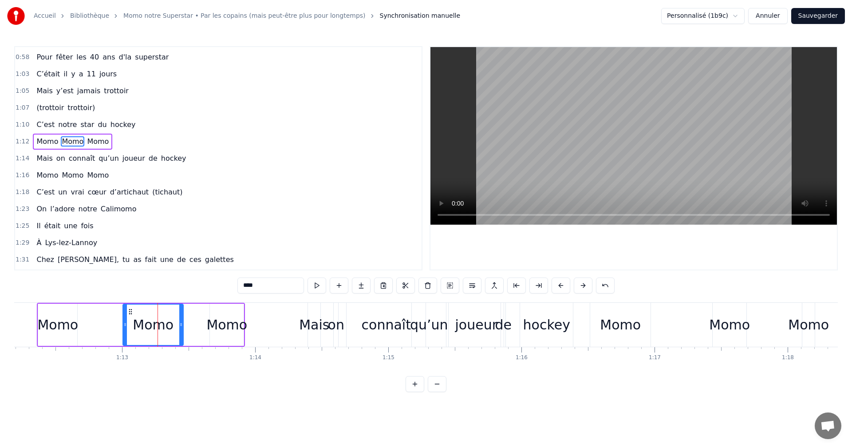
scroll to position [234, 0]
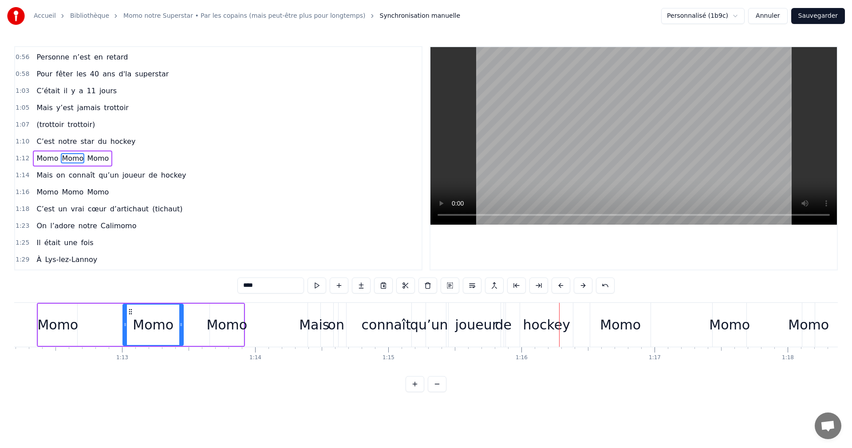
click at [64, 327] on div "Momo" at bounding box center [57, 324] width 41 height 20
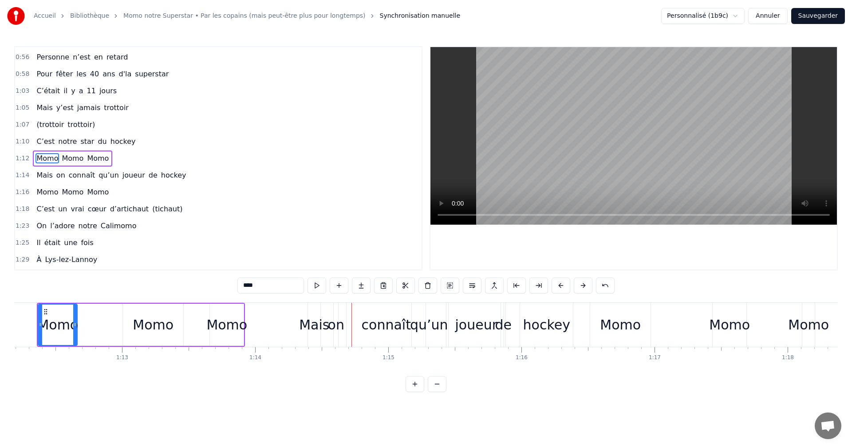
drag, startPoint x: 342, startPoint y: 326, endPoint x: 355, endPoint y: 326, distance: 13.3
click at [355, 326] on div "Mais on connaît qu’un joueur de hockey" at bounding box center [440, 325] width 267 height 44
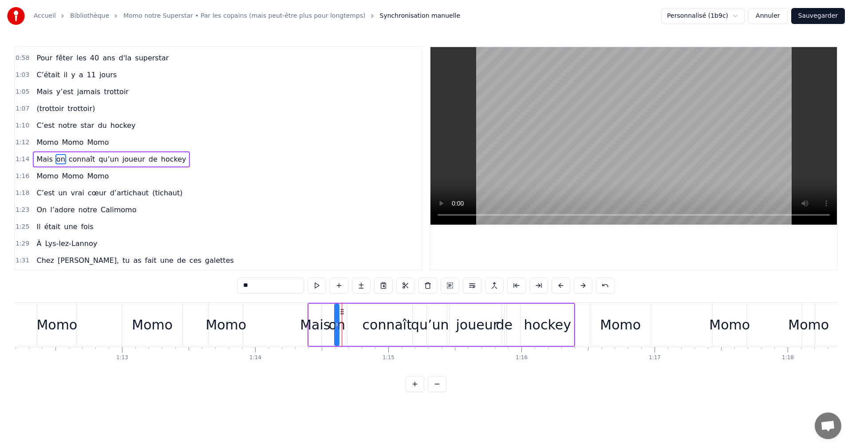
scroll to position [251, 0]
drag, startPoint x: 341, startPoint y: 312, endPoint x: 364, endPoint y: 312, distance: 22.6
drag, startPoint x: 316, startPoint y: 311, endPoint x: 348, endPoint y: 311, distance: 31.5
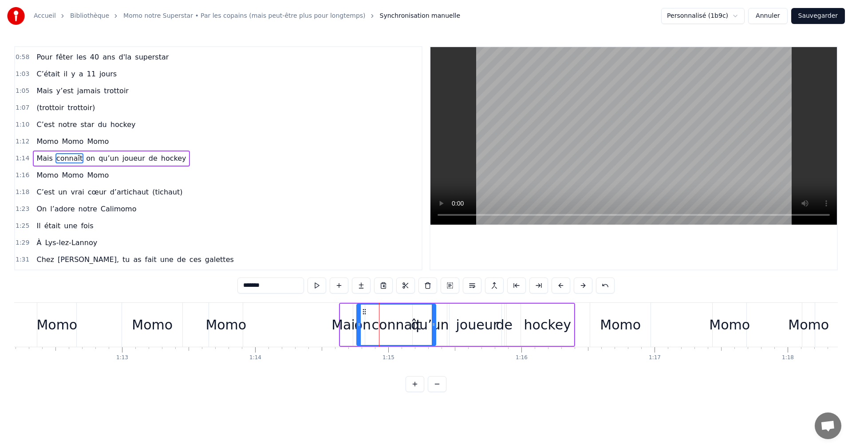
drag, startPoint x: 355, startPoint y: 310, endPoint x: 365, endPoint y: 310, distance: 9.3
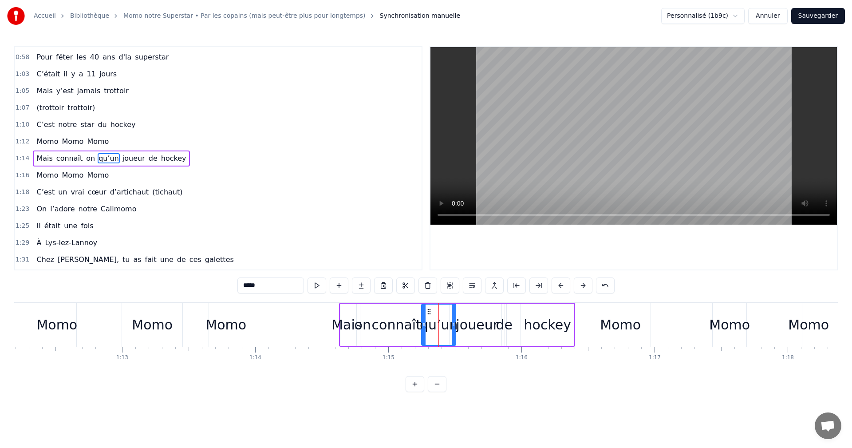
drag, startPoint x: 418, startPoint y: 311, endPoint x: 425, endPoint y: 311, distance: 7.1
drag, startPoint x: 499, startPoint y: 316, endPoint x: 483, endPoint y: 316, distance: 15.5
drag, startPoint x: 509, startPoint y: 313, endPoint x: 495, endPoint y: 313, distance: 13.8
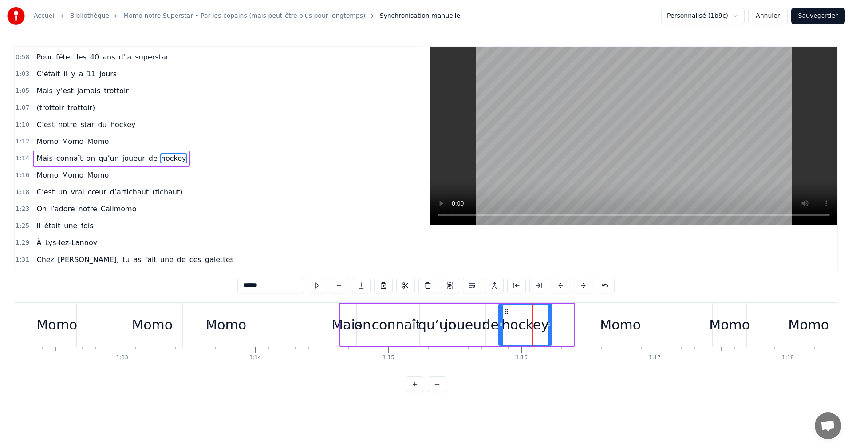
drag, startPoint x: 521, startPoint y: 312, endPoint x: 503, endPoint y: 312, distance: 18.6
click at [503, 312] on icon at bounding box center [506, 311] width 7 height 7
click at [163, 326] on div "Momo" at bounding box center [152, 324] width 41 height 20
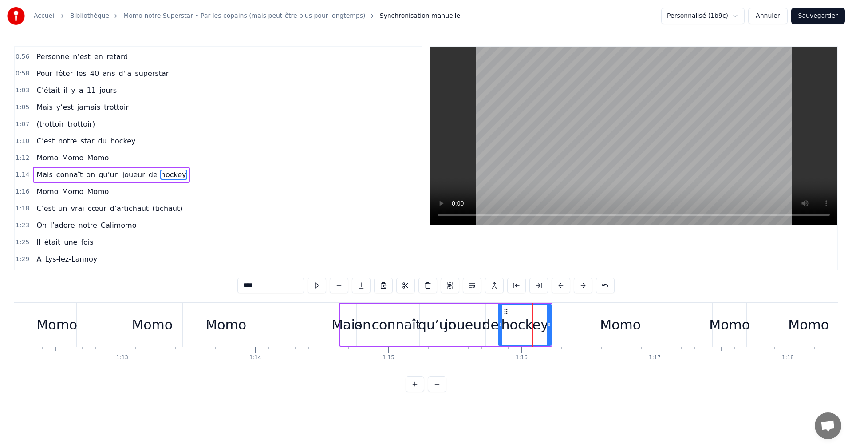
scroll to position [234, 0]
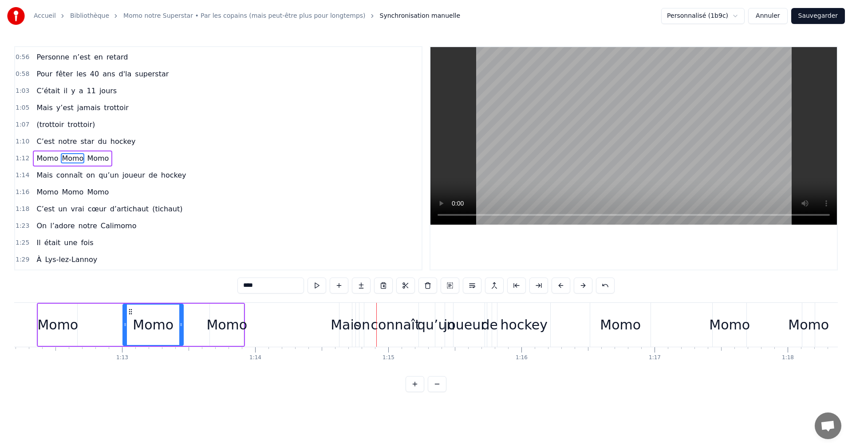
click at [369, 322] on div "on" at bounding box center [362, 324] width 16 height 20
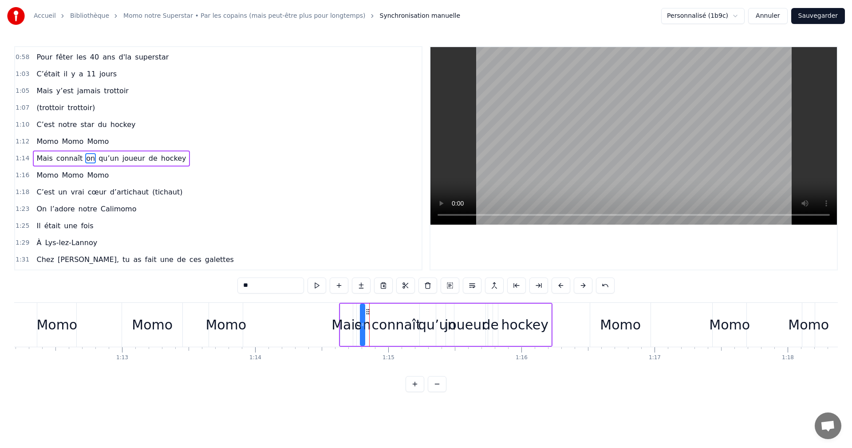
click at [378, 320] on div "connaît" at bounding box center [396, 324] width 49 height 20
drag, startPoint x: 364, startPoint y: 310, endPoint x: 376, endPoint y: 310, distance: 12.0
drag, startPoint x: 372, startPoint y: 310, endPoint x: 385, endPoint y: 310, distance: 12.9
click at [382, 310] on div at bounding box center [381, 324] width 4 height 40
drag, startPoint x: 383, startPoint y: 310, endPoint x: 378, endPoint y: 310, distance: 5.3
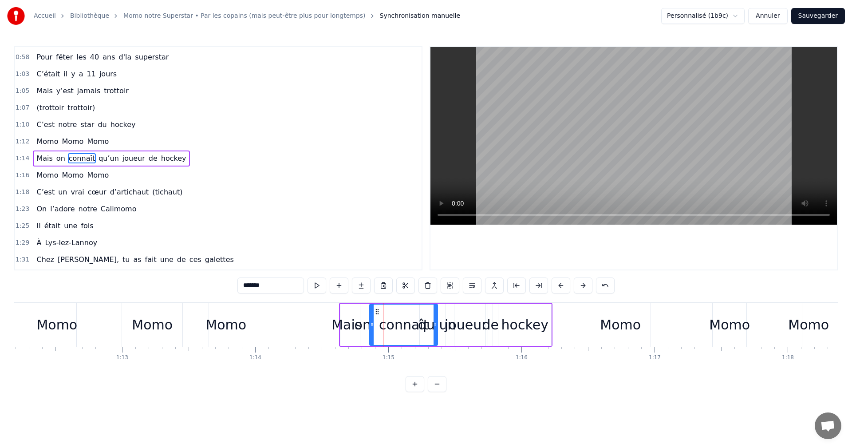
click at [378, 310] on icon at bounding box center [376, 311] width 7 height 7
drag, startPoint x: 373, startPoint y: 310, endPoint x: 388, endPoint y: 311, distance: 15.5
drag, startPoint x: 391, startPoint y: 311, endPoint x: 376, endPoint y: 311, distance: 15.1
type input "****"
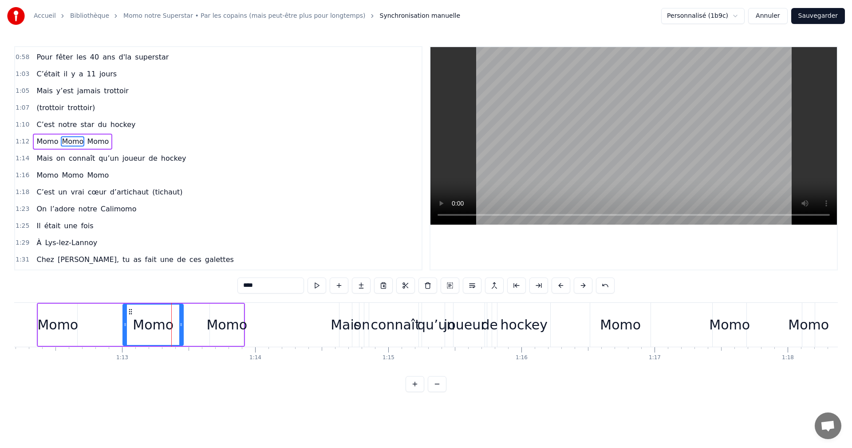
scroll to position [234, 0]
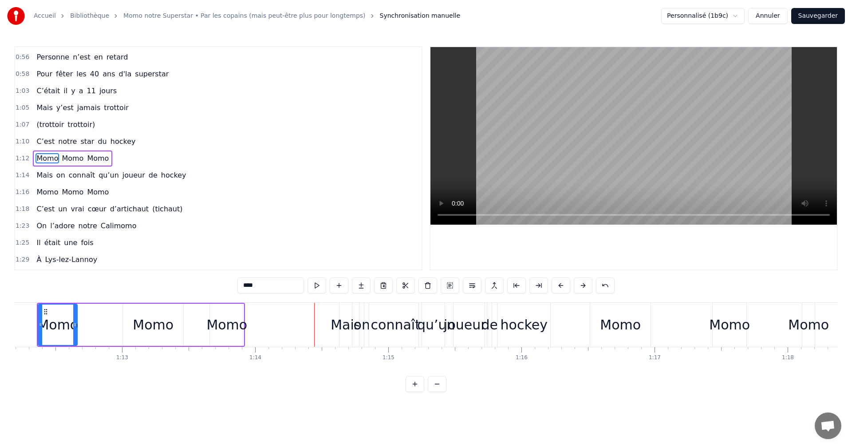
drag, startPoint x: 335, startPoint y: 322, endPoint x: 326, endPoint y: 322, distance: 8.9
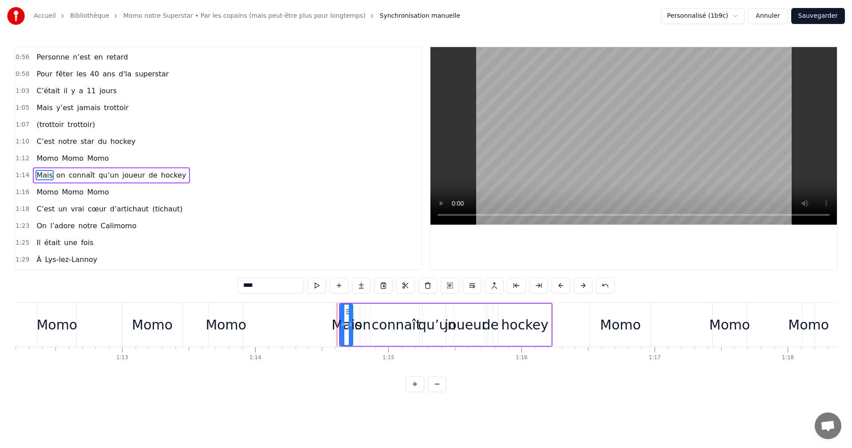
scroll to position [251, 0]
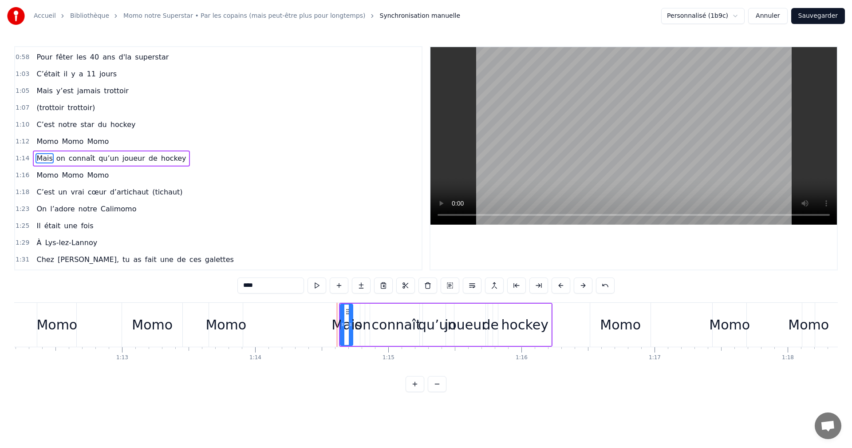
drag, startPoint x: 335, startPoint y: 322, endPoint x: 320, endPoint y: 319, distance: 14.9
drag, startPoint x: 347, startPoint y: 311, endPoint x: 325, endPoint y: 310, distance: 21.8
drag, startPoint x: 366, startPoint y: 309, endPoint x: 353, endPoint y: 309, distance: 12.9
type input "*******"
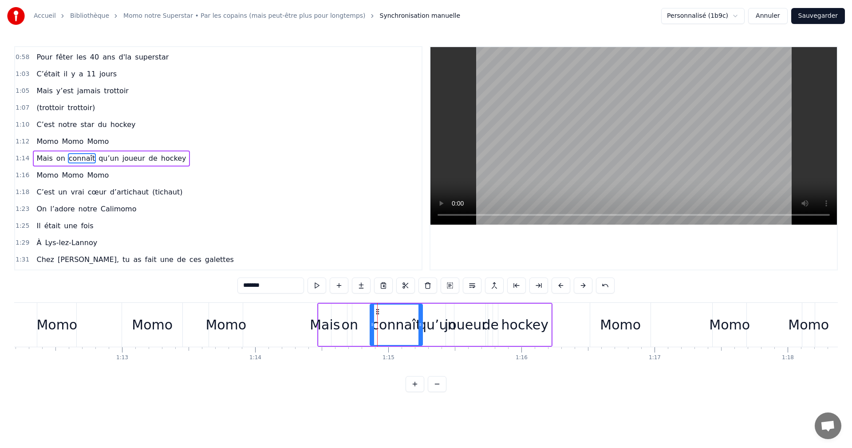
drag, startPoint x: 377, startPoint y: 309, endPoint x: 368, endPoint y: 309, distance: 9.3
drag, startPoint x: 378, startPoint y: 311, endPoint x: 366, endPoint y: 311, distance: 12.0
drag, startPoint x: 426, startPoint y: 310, endPoint x: 413, endPoint y: 310, distance: 12.4
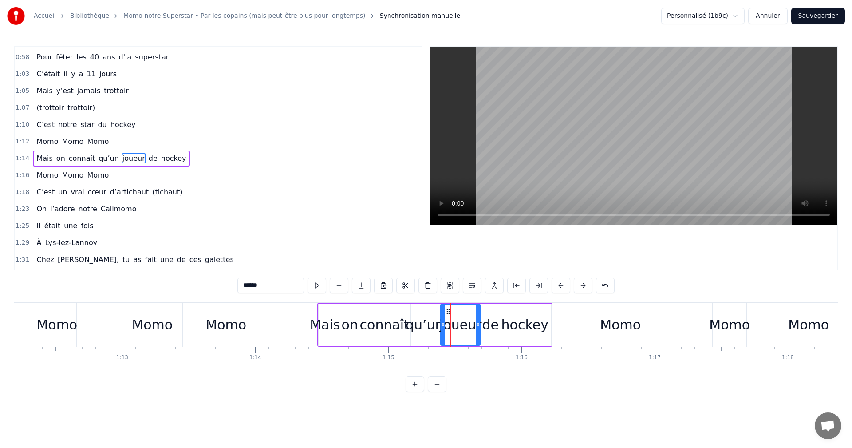
drag, startPoint x: 452, startPoint y: 312, endPoint x: 447, endPoint y: 311, distance: 5.3
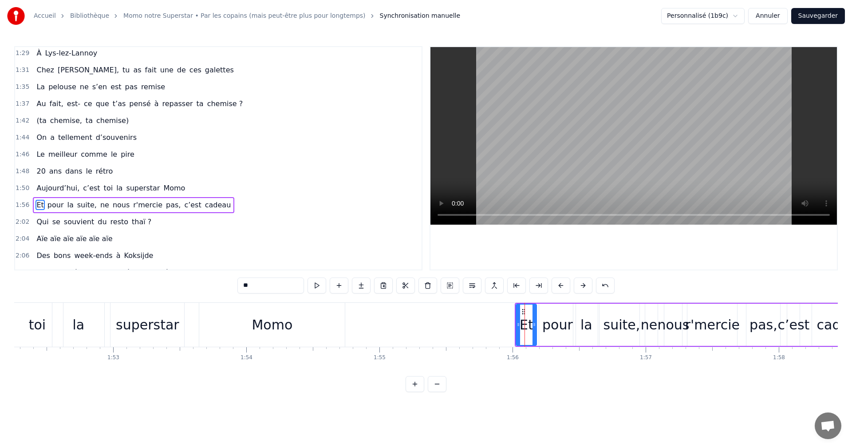
scroll to position [487, 0]
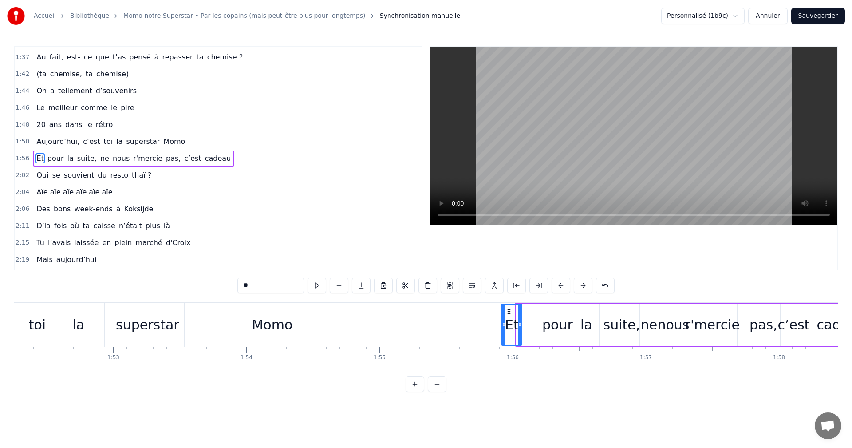
drag, startPoint x: 521, startPoint y: 311, endPoint x: 503, endPoint y: 310, distance: 18.2
drag, startPoint x: 544, startPoint y: 311, endPoint x: 523, endPoint y: 311, distance: 20.8
click at [525, 311] on icon at bounding box center [528, 311] width 7 height 7
click at [581, 326] on div "la" at bounding box center [586, 324] width 12 height 20
drag, startPoint x: 578, startPoint y: 309, endPoint x: 555, endPoint y: 309, distance: 22.6
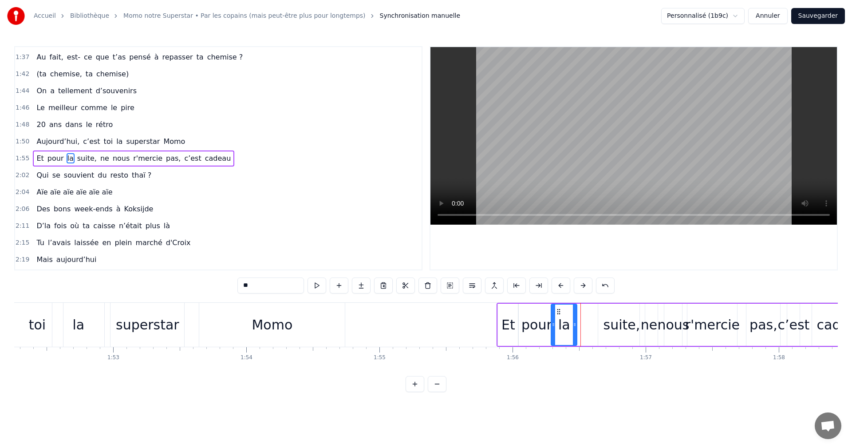
click at [555, 309] on icon at bounding box center [558, 311] width 7 height 7
click at [611, 328] on div "suite," at bounding box center [621, 324] width 37 height 20
drag, startPoint x: 605, startPoint y: 311, endPoint x: 576, endPoint y: 307, distance: 29.9
click at [576, 308] on icon at bounding box center [577, 311] width 7 height 7
click at [643, 326] on div "ne" at bounding box center [649, 324] width 16 height 20
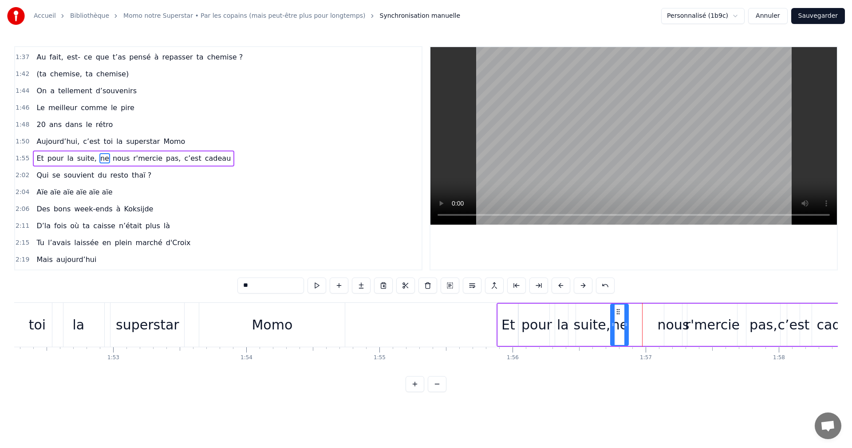
drag, startPoint x: 644, startPoint y: 313, endPoint x: 616, endPoint y: 311, distance: 28.9
drag, startPoint x: 670, startPoint y: 310, endPoint x: 648, endPoint y: 309, distance: 22.2
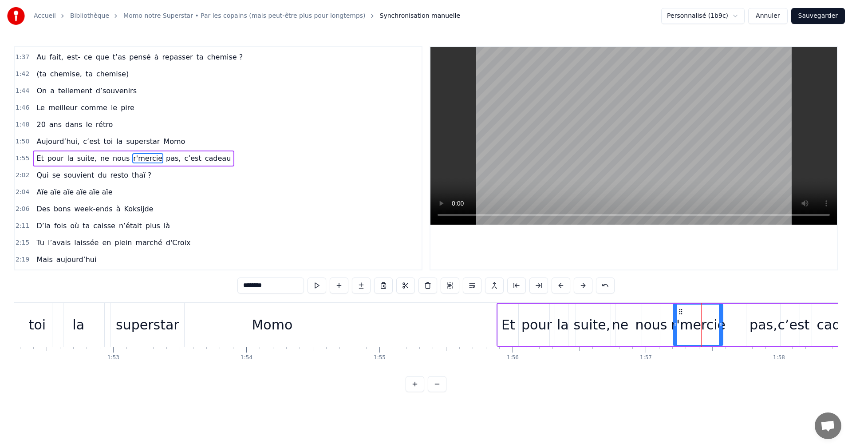
drag, startPoint x: 692, startPoint y: 310, endPoint x: 678, endPoint y: 309, distance: 14.3
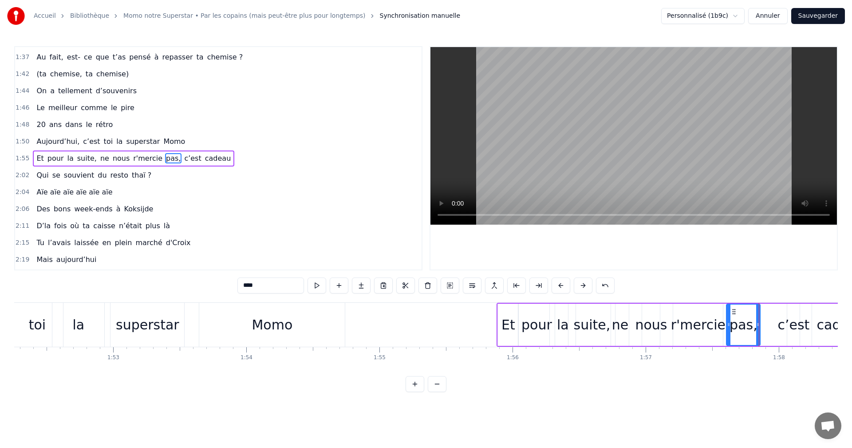
drag, startPoint x: 751, startPoint y: 312, endPoint x: 731, endPoint y: 312, distance: 20.4
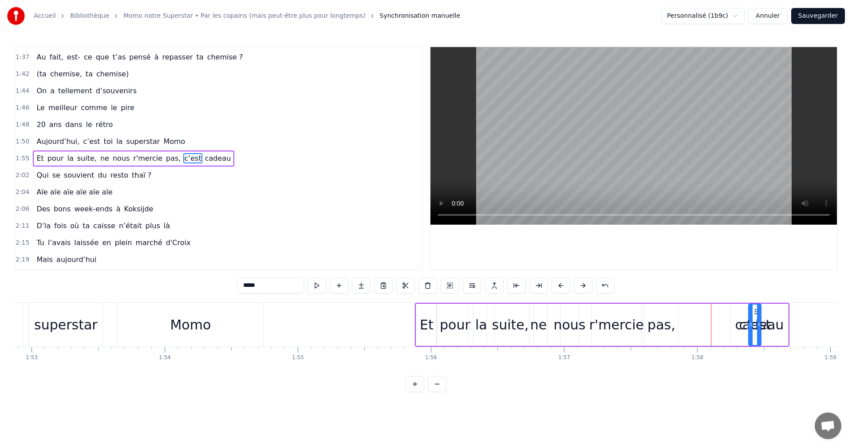
drag, startPoint x: 793, startPoint y: 310, endPoint x: 776, endPoint y: 310, distance: 16.9
drag, startPoint x: 772, startPoint y: 312, endPoint x: 686, endPoint y: 310, distance: 86.1
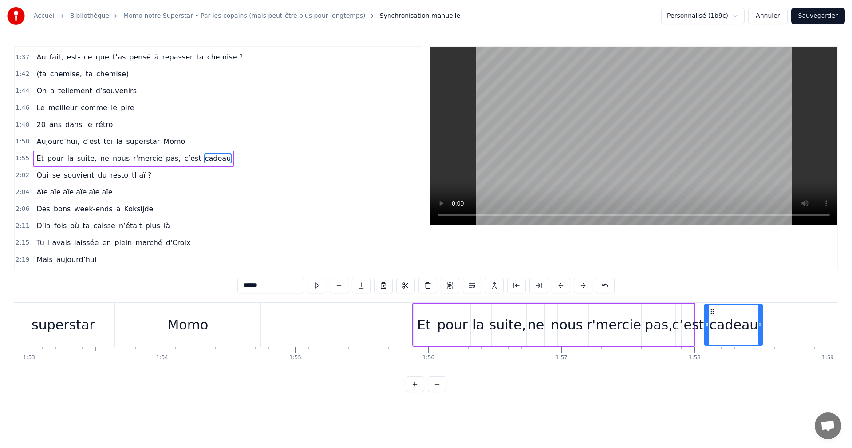
drag, startPoint x: 735, startPoint y: 312, endPoint x: 711, endPoint y: 313, distance: 23.1
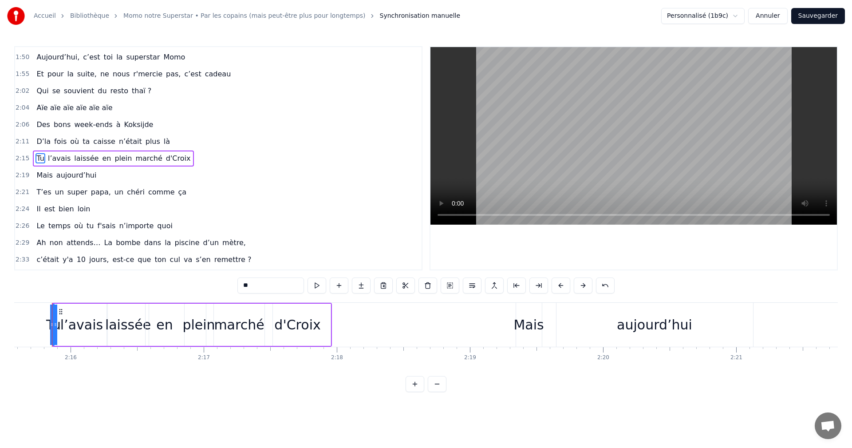
scroll to position [0, 18034]
type input "**"
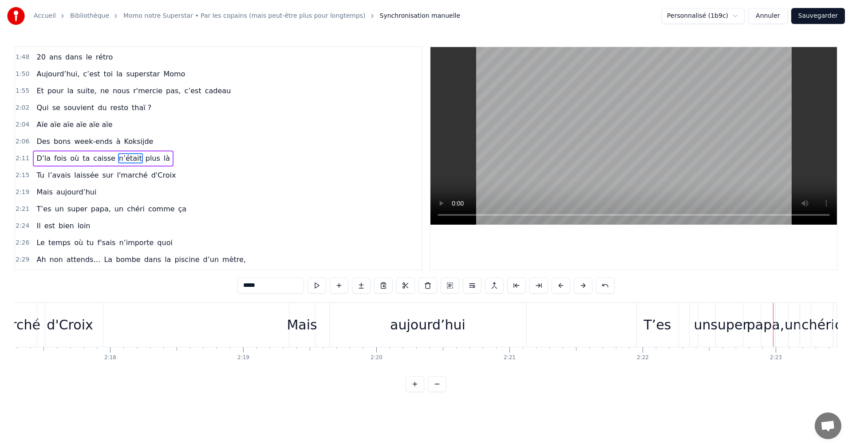
scroll to position [605, 0]
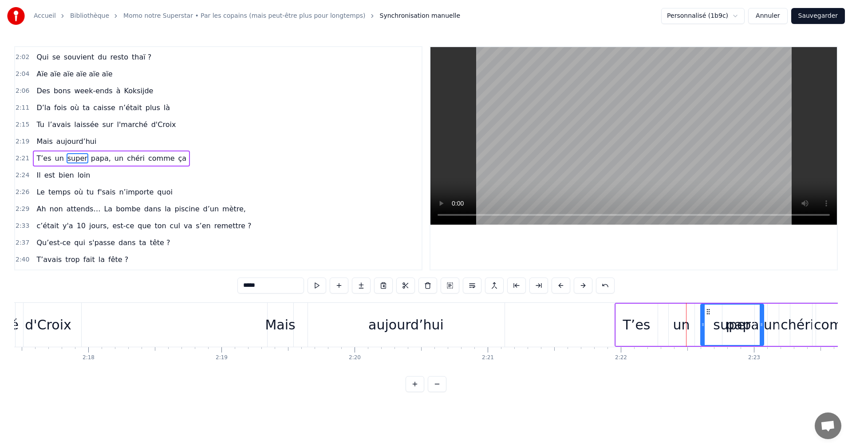
drag, startPoint x: 707, startPoint y: 312, endPoint x: 693, endPoint y: 315, distance: 13.8
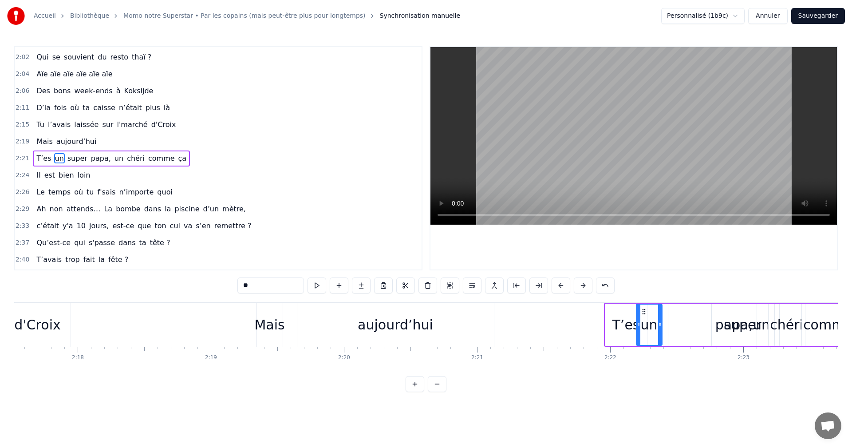
drag, startPoint x: 664, startPoint y: 309, endPoint x: 643, endPoint y: 309, distance: 21.7
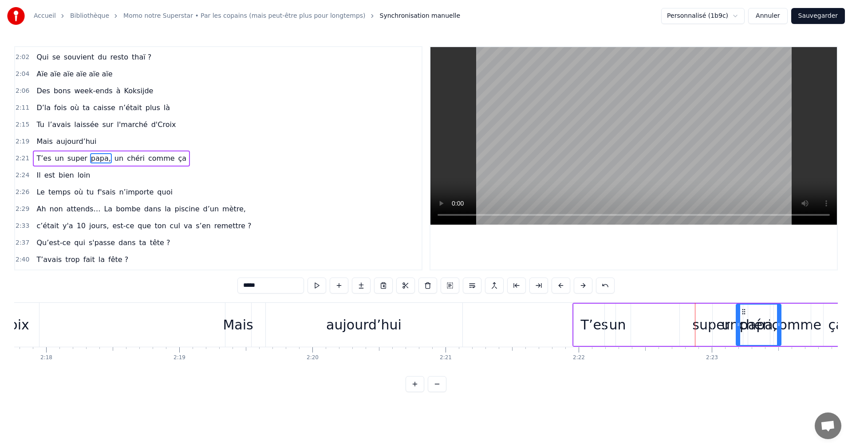
scroll to position [0, 18356]
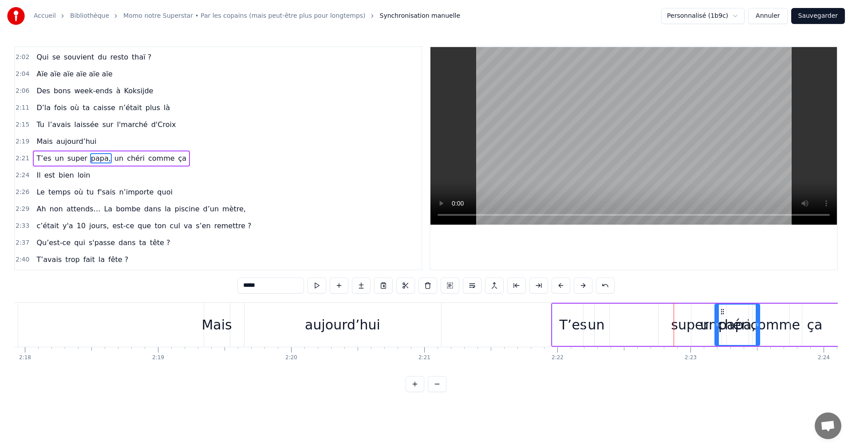
drag, startPoint x: 718, startPoint y: 311, endPoint x: 676, endPoint y: 322, distance: 43.3
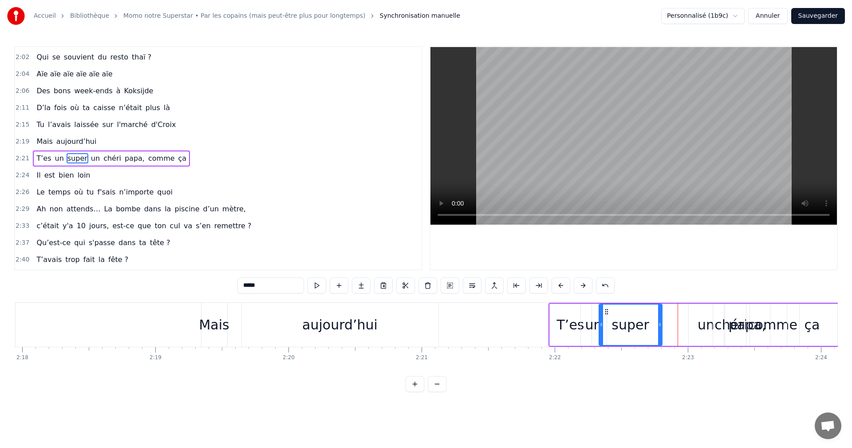
drag, startPoint x: 661, startPoint y: 311, endPoint x: 604, endPoint y: 311, distance: 56.8
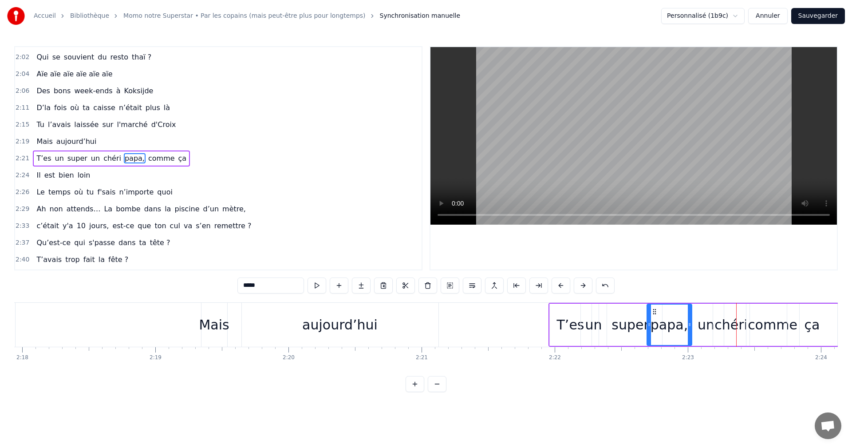
drag, startPoint x: 728, startPoint y: 311, endPoint x: 653, endPoint y: 312, distance: 75.0
drag, startPoint x: 696, startPoint y: 311, endPoint x: 689, endPoint y: 311, distance: 6.7
drag, startPoint x: 716, startPoint y: 311, endPoint x: 709, endPoint y: 311, distance: 6.7
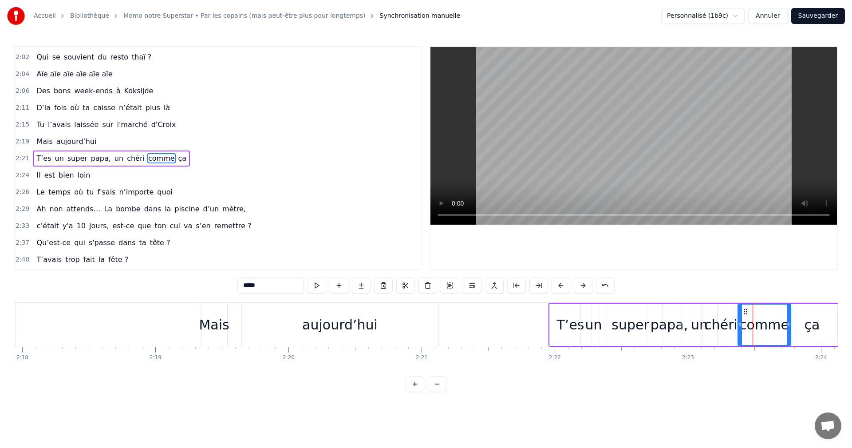
drag, startPoint x: 754, startPoint y: 310, endPoint x: 744, endPoint y: 310, distance: 9.8
type input "**"
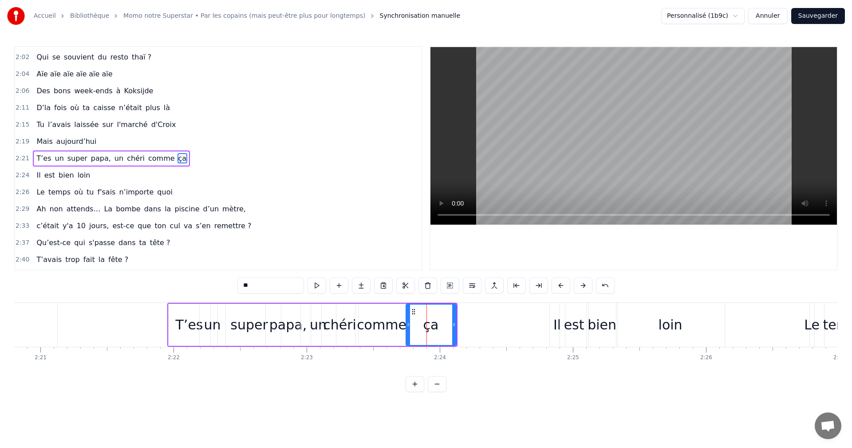
drag, startPoint x: 792, startPoint y: 314, endPoint x: 754, endPoint y: 313, distance: 38.1
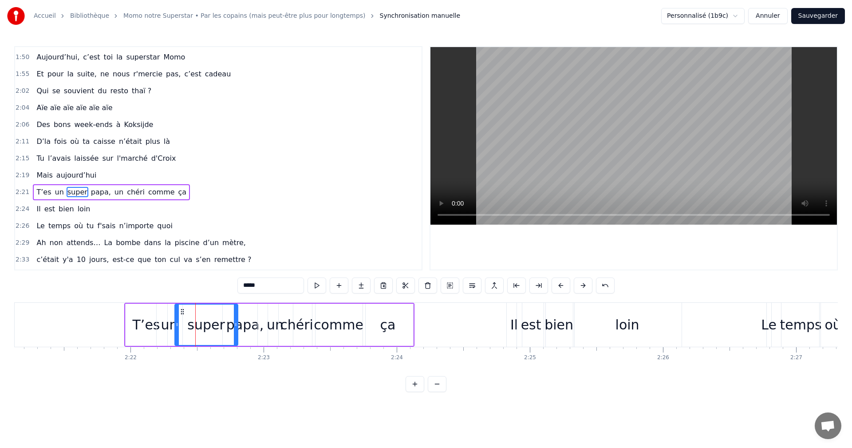
scroll to position [605, 0]
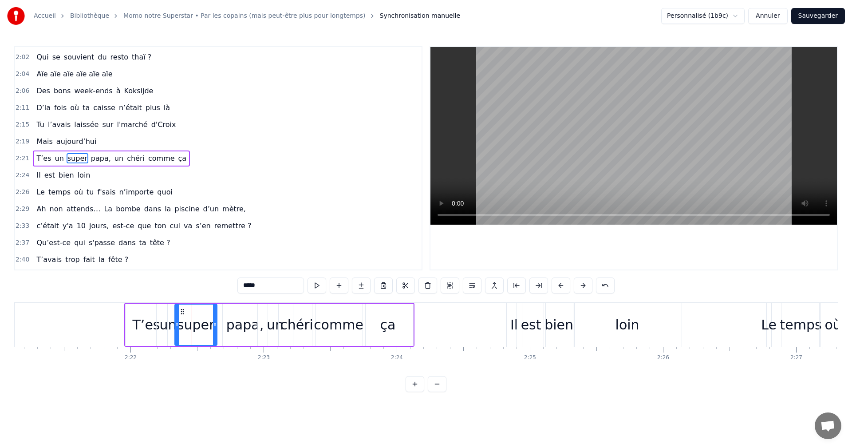
drag, startPoint x: 234, startPoint y: 317, endPoint x: 213, endPoint y: 317, distance: 20.8
drag, startPoint x: 228, startPoint y: 311, endPoint x: 219, endPoint y: 311, distance: 9.3
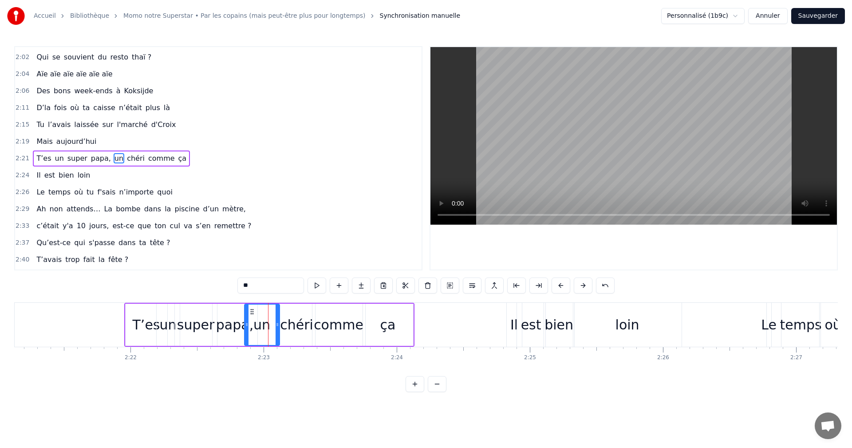
drag, startPoint x: 262, startPoint y: 312, endPoint x: 252, endPoint y: 312, distance: 10.2
drag, startPoint x: 280, startPoint y: 311, endPoint x: 275, endPoint y: 311, distance: 5.3
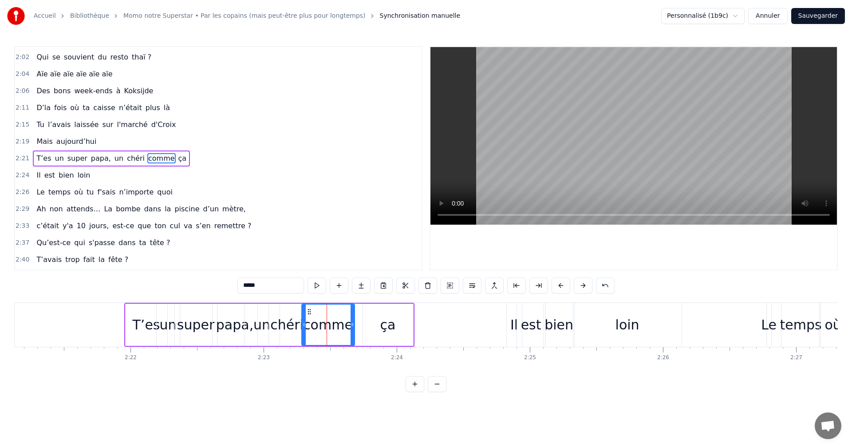
drag, startPoint x: 319, startPoint y: 313, endPoint x: 308, endPoint y: 311, distance: 10.7
type input "**"
drag, startPoint x: 369, startPoint y: 311, endPoint x: 356, endPoint y: 311, distance: 13.8
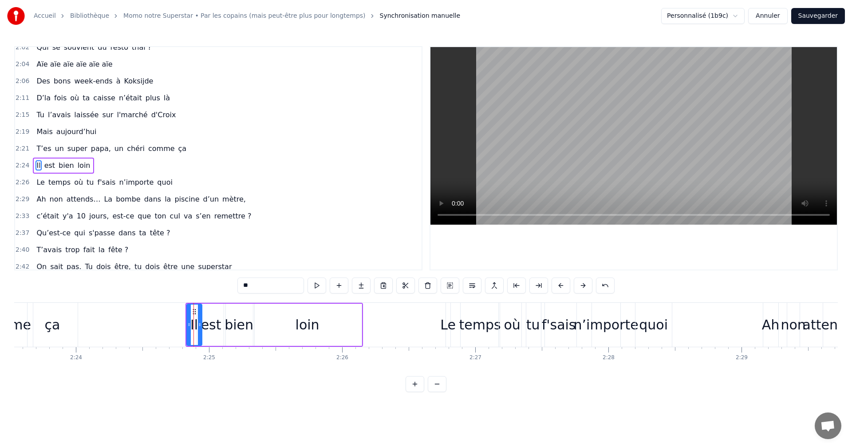
scroll to position [622, 0]
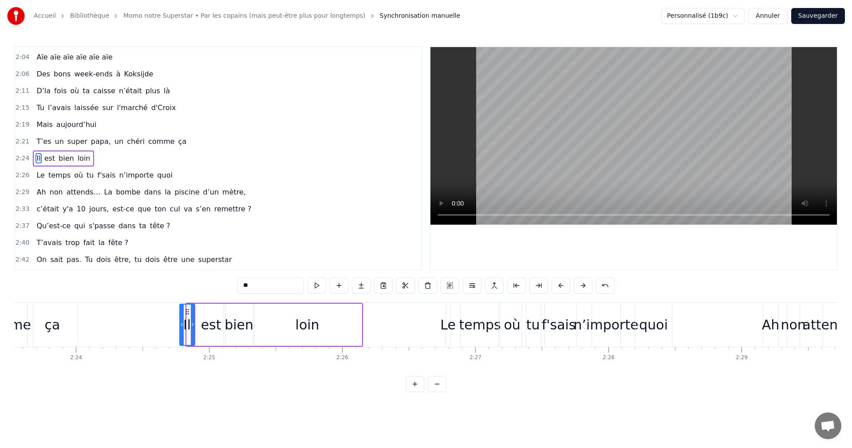
drag, startPoint x: 193, startPoint y: 312, endPoint x: 185, endPoint y: 311, distance: 8.0
drag, startPoint x: 202, startPoint y: 312, endPoint x: 196, endPoint y: 312, distance: 6.7
drag, startPoint x: 232, startPoint y: 312, endPoint x: 223, endPoint y: 312, distance: 8.9
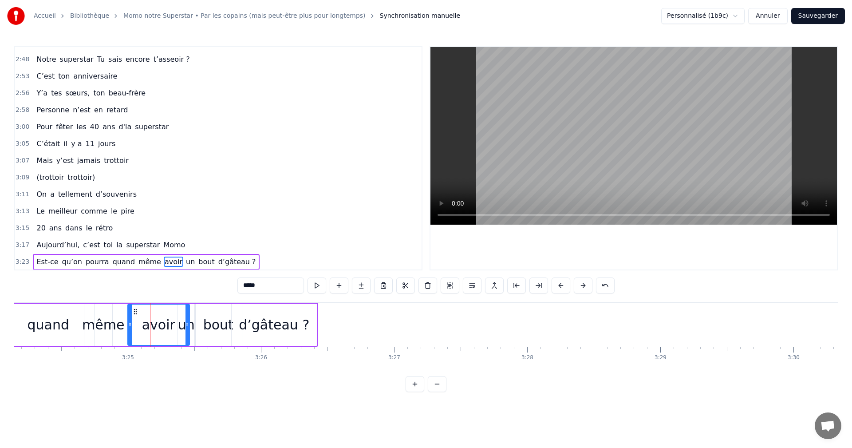
scroll to position [840, 0]
drag, startPoint x: 185, startPoint y: 314, endPoint x: 163, endPoint y: 315, distance: 22.6
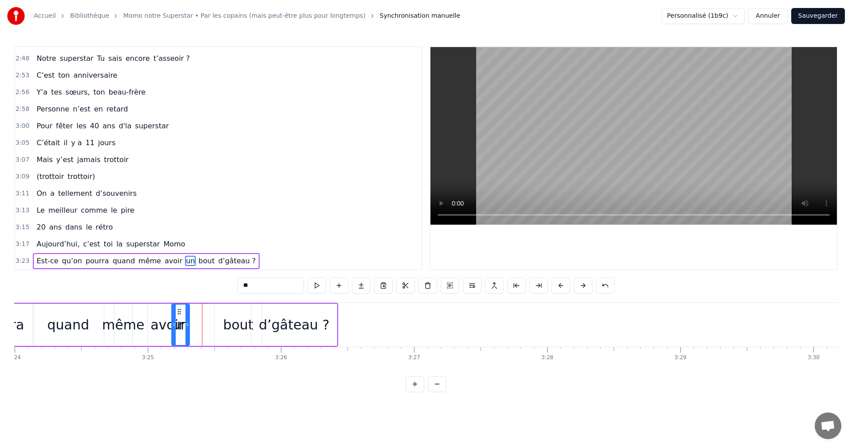
scroll to position [0, 27144]
drag, startPoint x: 185, startPoint y: 311, endPoint x: 192, endPoint y: 311, distance: 6.2
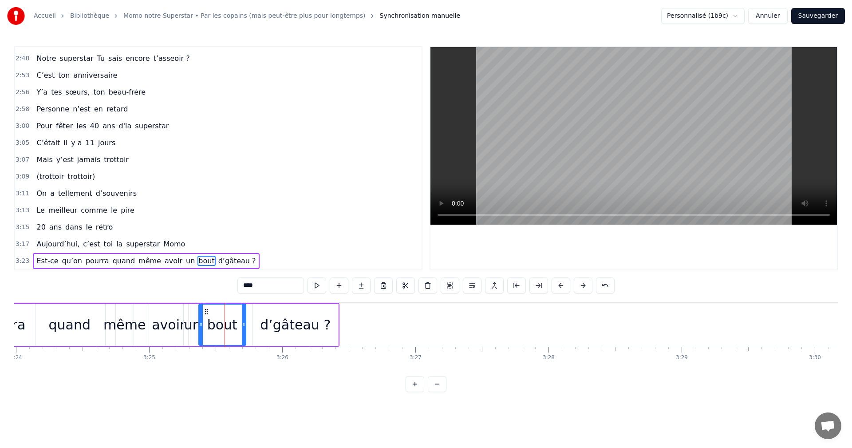
drag, startPoint x: 221, startPoint y: 311, endPoint x: 202, endPoint y: 310, distance: 19.1
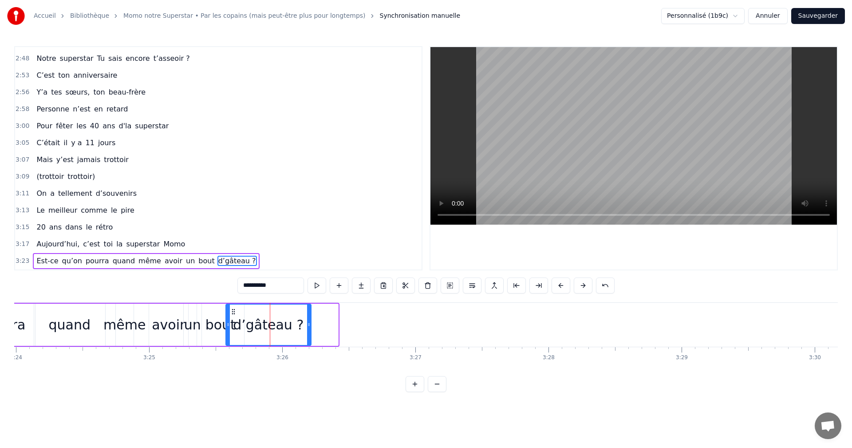
drag, startPoint x: 259, startPoint y: 309, endPoint x: 232, endPoint y: 309, distance: 27.1
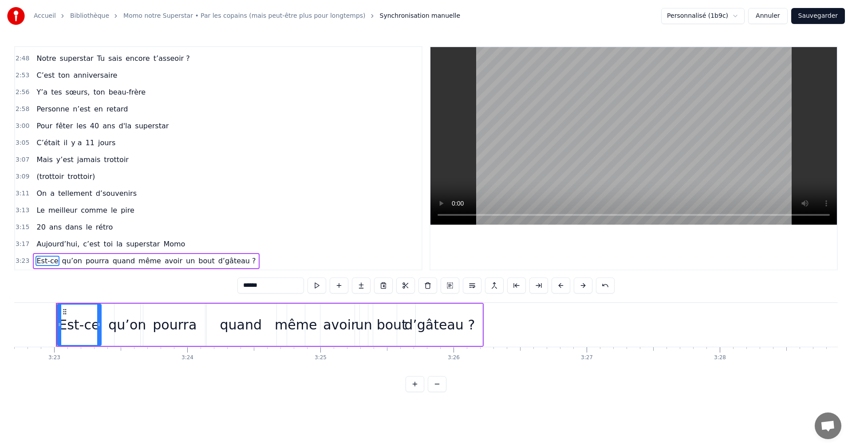
scroll to position [0, 26970]
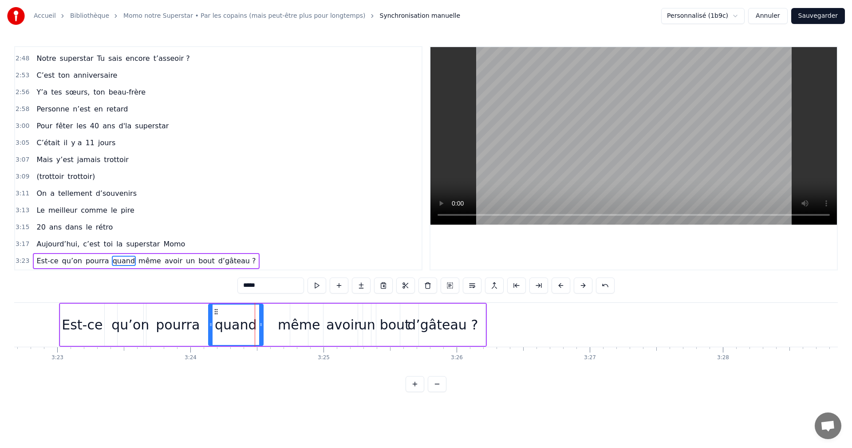
drag, startPoint x: 277, startPoint y: 324, endPoint x: 260, endPoint y: 324, distance: 16.9
drag, startPoint x: 297, startPoint y: 310, endPoint x: 281, endPoint y: 310, distance: 15.6
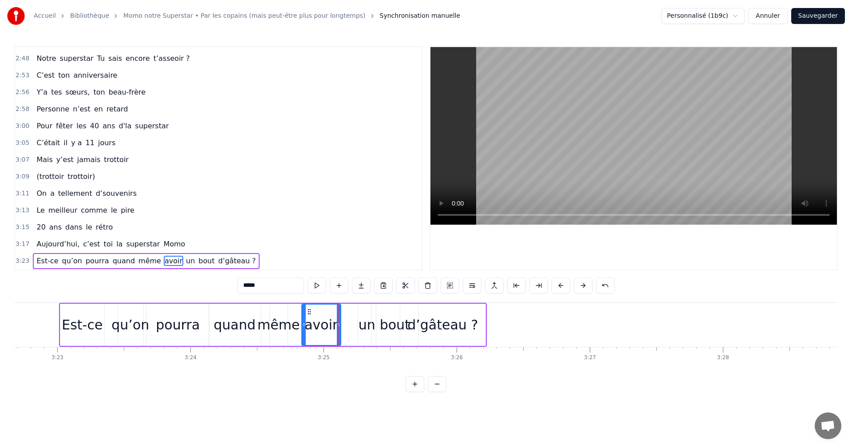
drag, startPoint x: 329, startPoint y: 310, endPoint x: 307, endPoint y: 310, distance: 22.2
drag, startPoint x: 364, startPoint y: 310, endPoint x: 345, endPoint y: 309, distance: 19.5
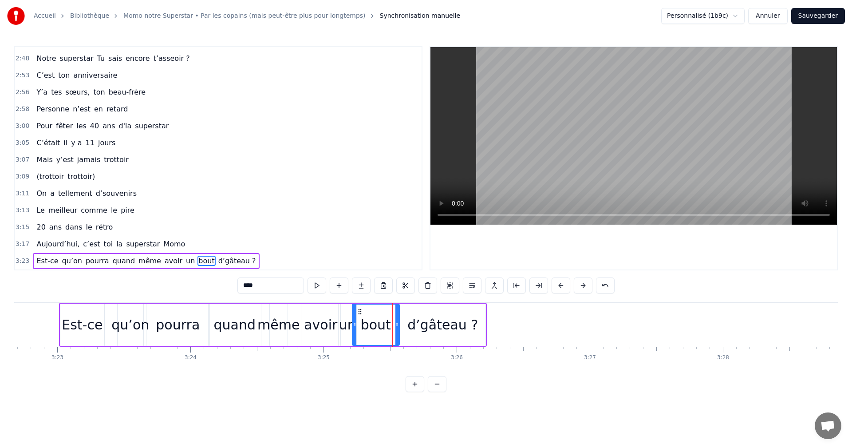
drag, startPoint x: 376, startPoint y: 310, endPoint x: 358, endPoint y: 310, distance: 18.2
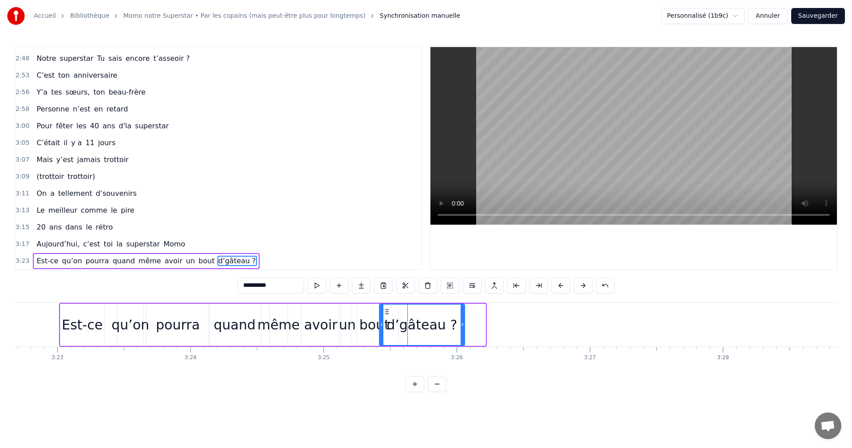
drag, startPoint x: 406, startPoint y: 310, endPoint x: 385, endPoint y: 310, distance: 20.9
type input "**********"
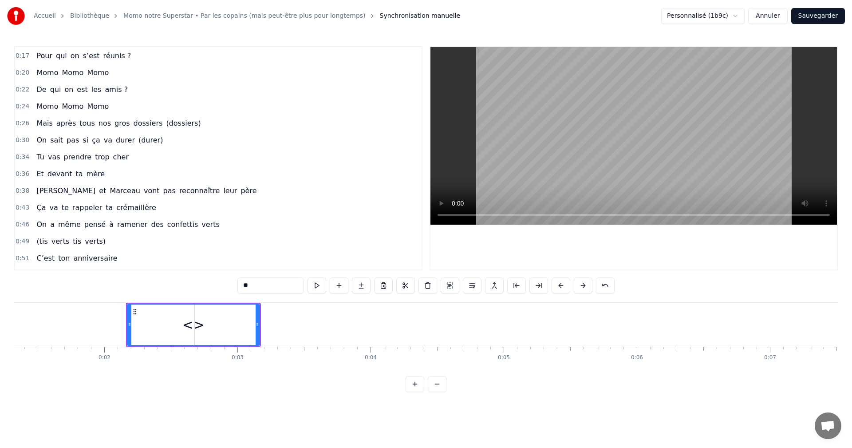
scroll to position [0, 0]
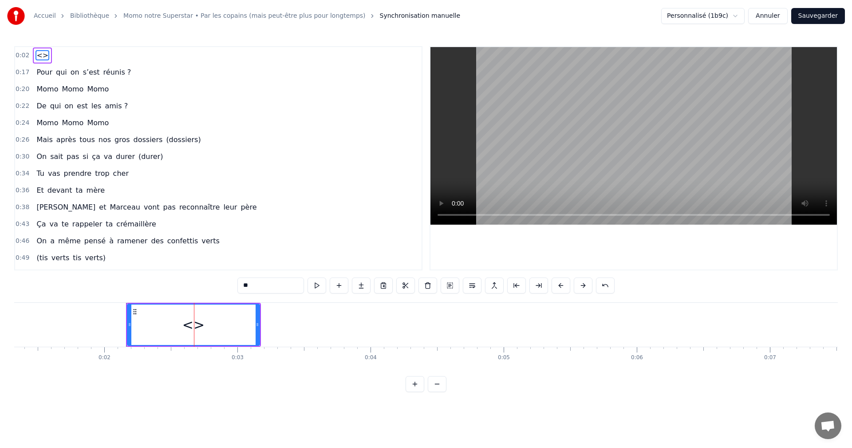
drag, startPoint x: 244, startPoint y: 286, endPoint x: 252, endPoint y: 286, distance: 8.9
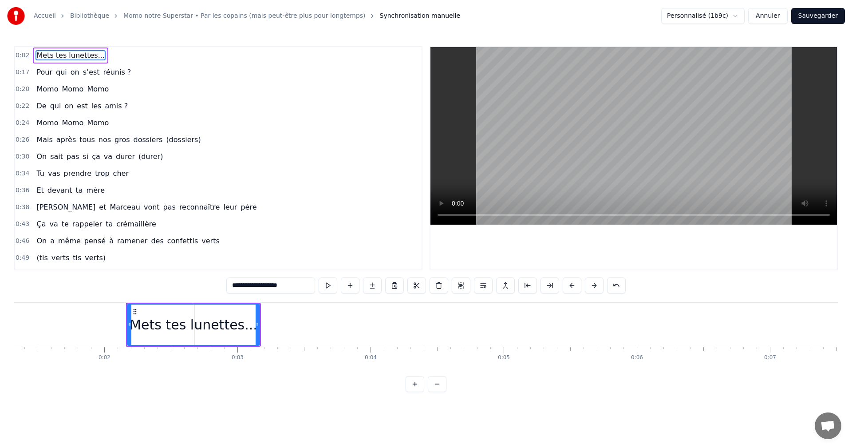
type input "**********"
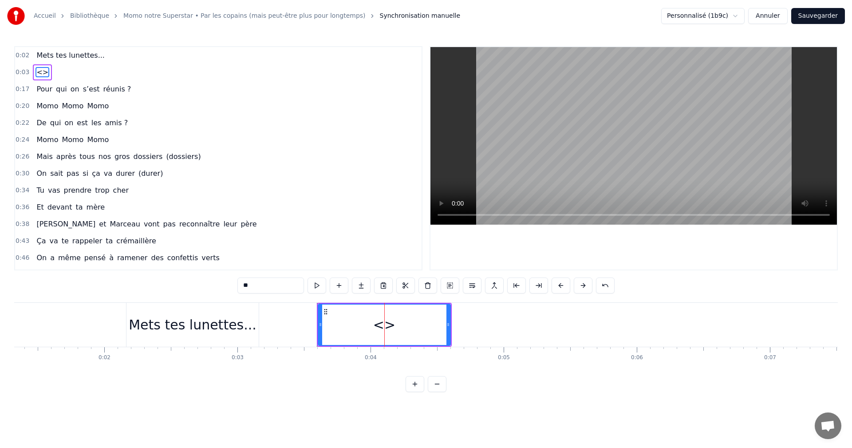
type input "*"
type input "**********"
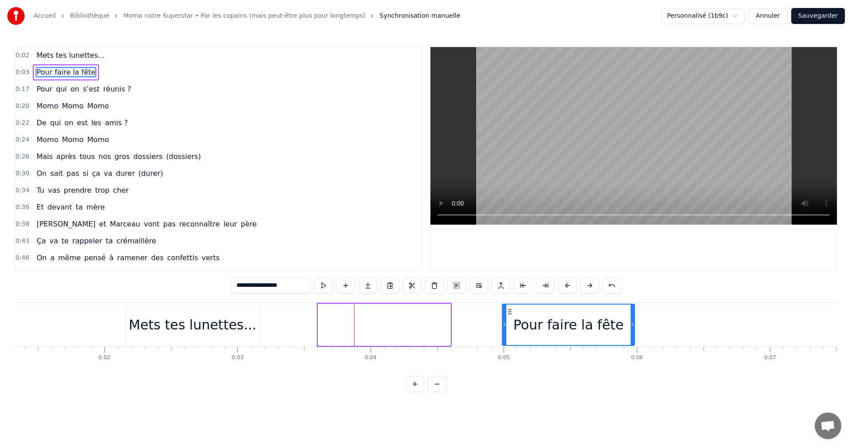
drag, startPoint x: 327, startPoint y: 311, endPoint x: 511, endPoint y: 310, distance: 184.1
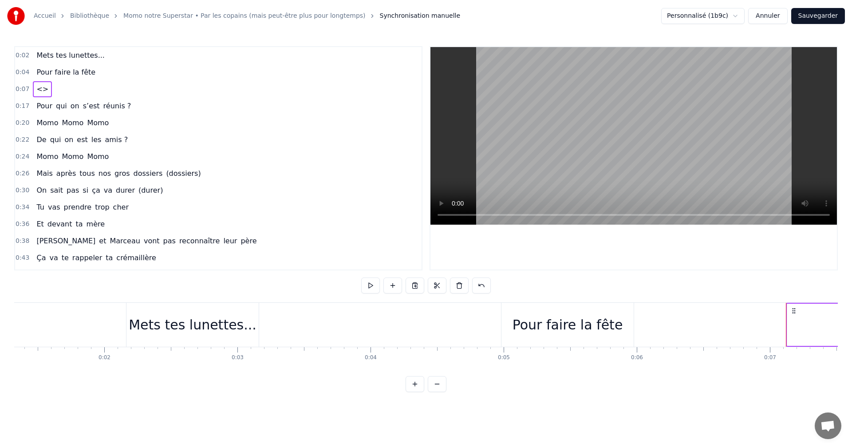
click at [807, 326] on div "<>" at bounding box center [853, 324] width 132 height 42
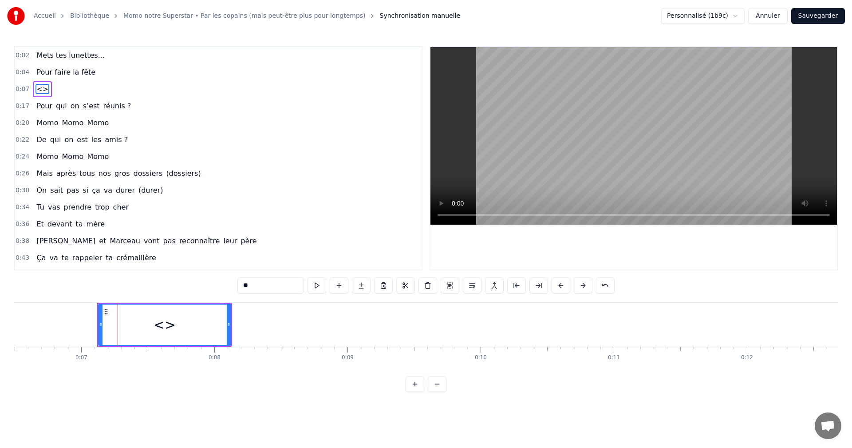
scroll to position [0, 924]
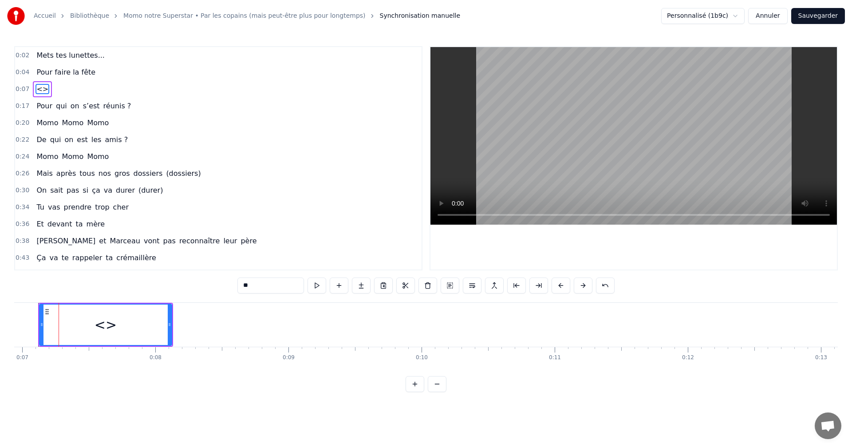
click at [245, 285] on input "**" at bounding box center [270, 285] width 67 height 16
type input "**********"
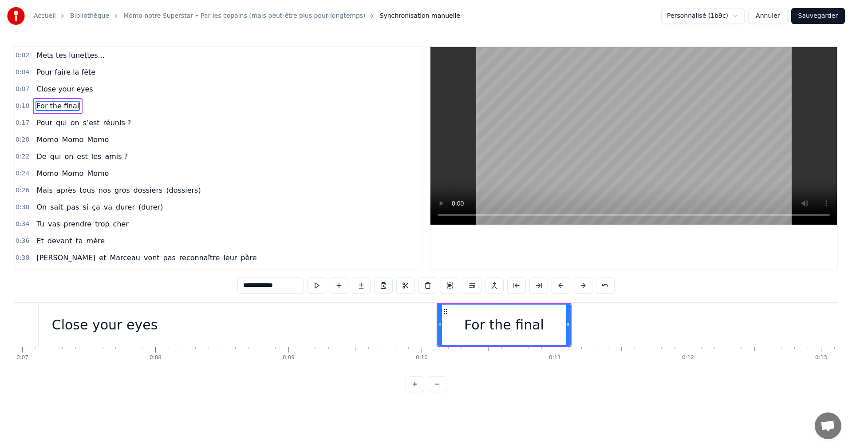
type input "**********"
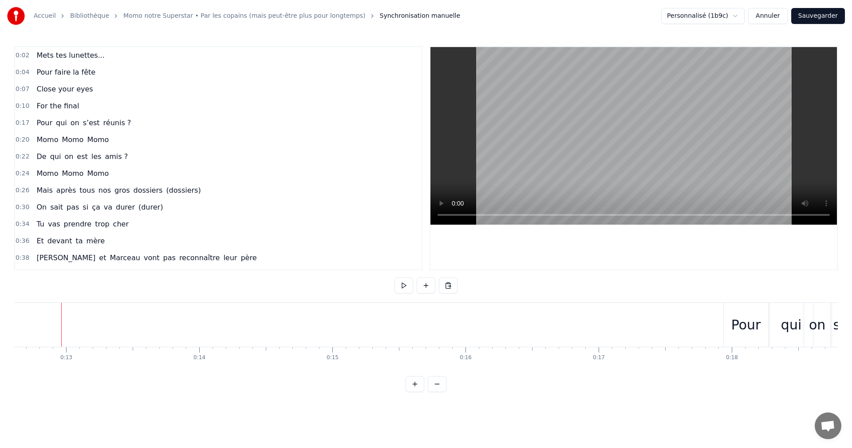
scroll to position [0, 1681]
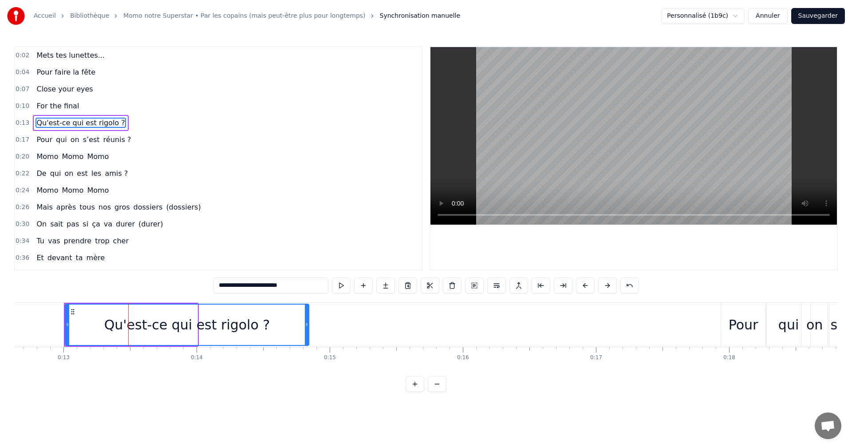
drag, startPoint x: 194, startPoint y: 322, endPoint x: 305, endPoint y: 310, distance: 111.9
type input "**********"
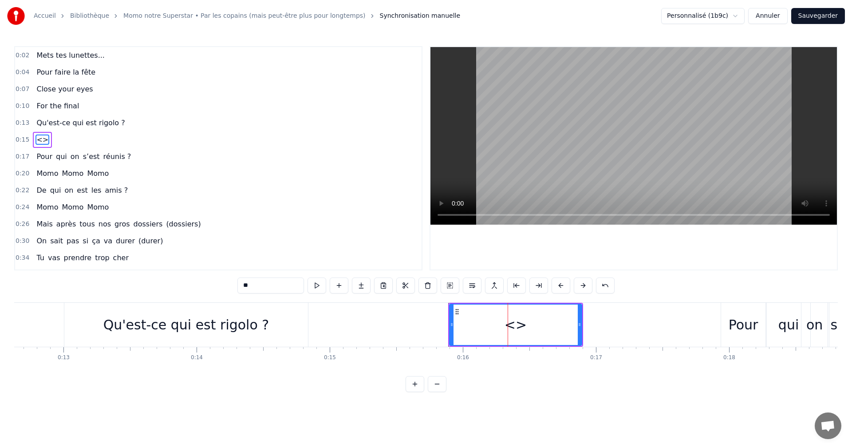
type input "*"
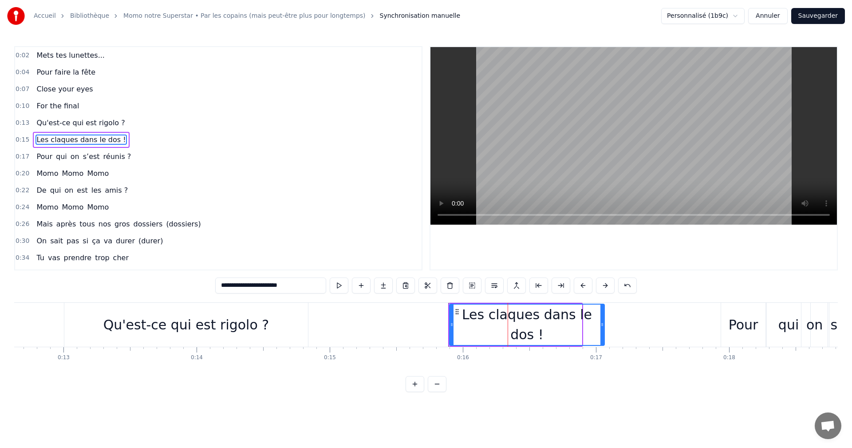
drag, startPoint x: 580, startPoint y: 328, endPoint x: 602, endPoint y: 328, distance: 22.6
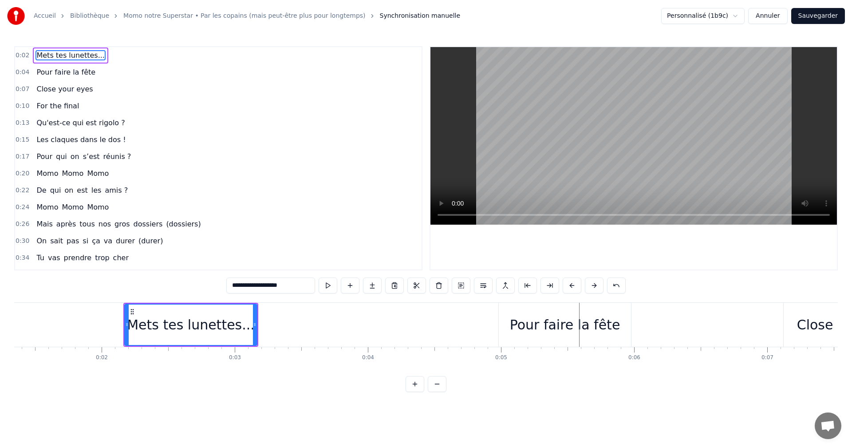
scroll to position [0, 195]
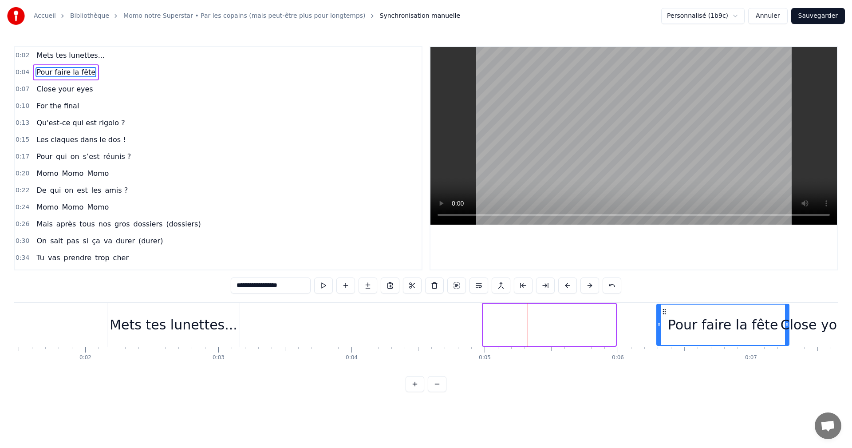
drag, startPoint x: 491, startPoint y: 310, endPoint x: 666, endPoint y: 307, distance: 175.7
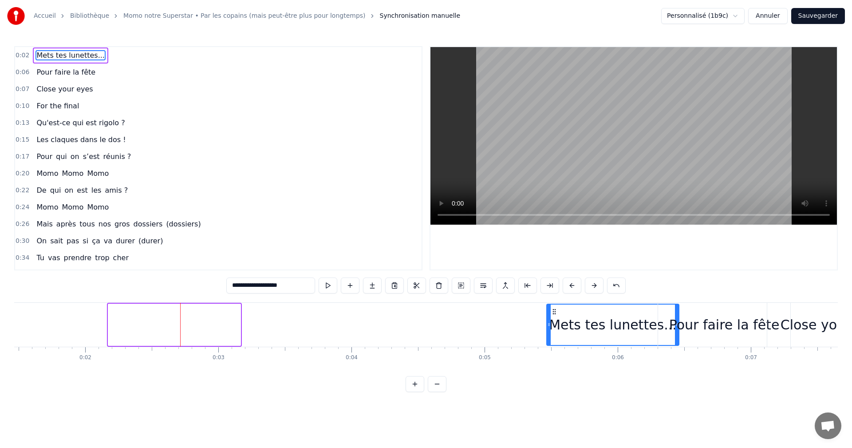
drag, startPoint x: 114, startPoint y: 311, endPoint x: 552, endPoint y: 302, distance: 438.4
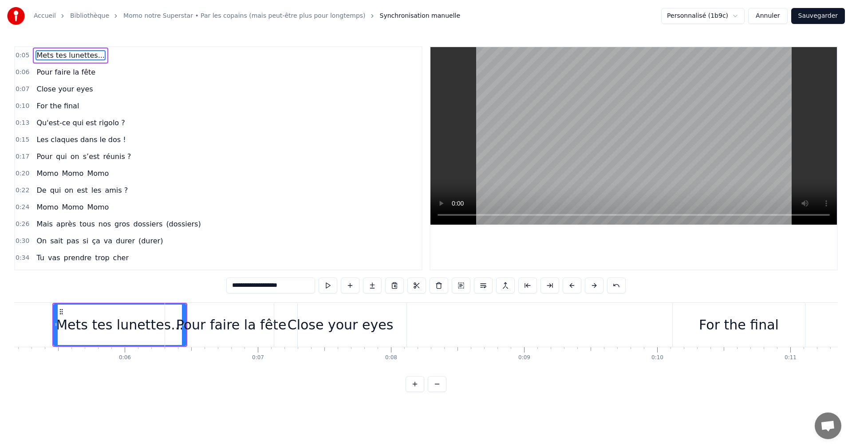
scroll to position [0, 710]
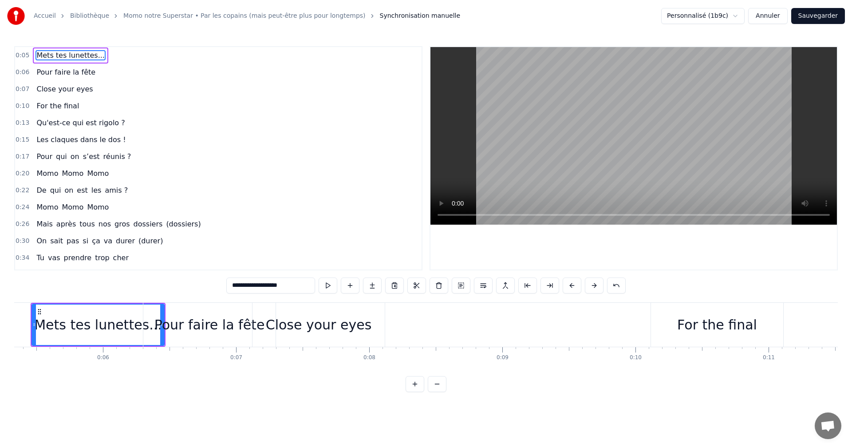
click at [320, 330] on div "Close your eyes" at bounding box center [319, 324] width 106 height 20
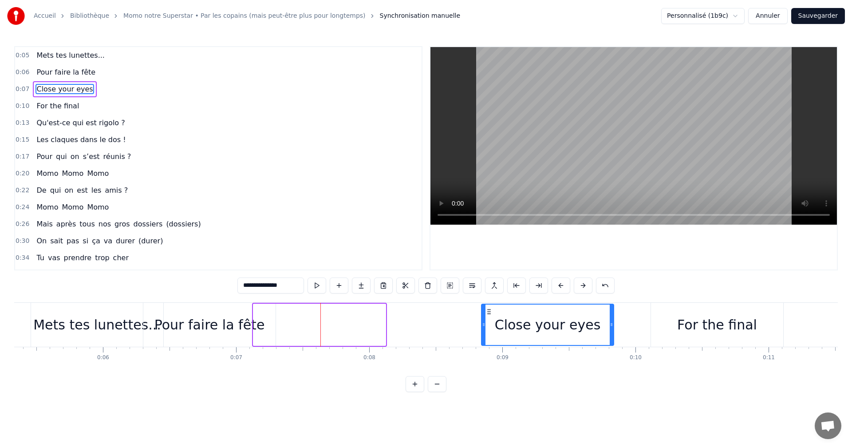
drag, startPoint x: 258, startPoint y: 310, endPoint x: 486, endPoint y: 307, distance: 228.0
click at [486, 307] on div "Close your eyes" at bounding box center [547, 324] width 131 height 40
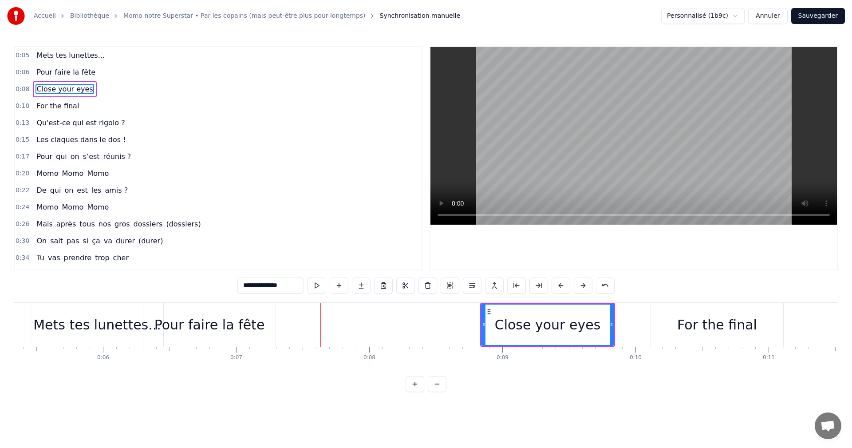
click at [225, 312] on div "Pour faire la fête" at bounding box center [209, 325] width 132 height 44
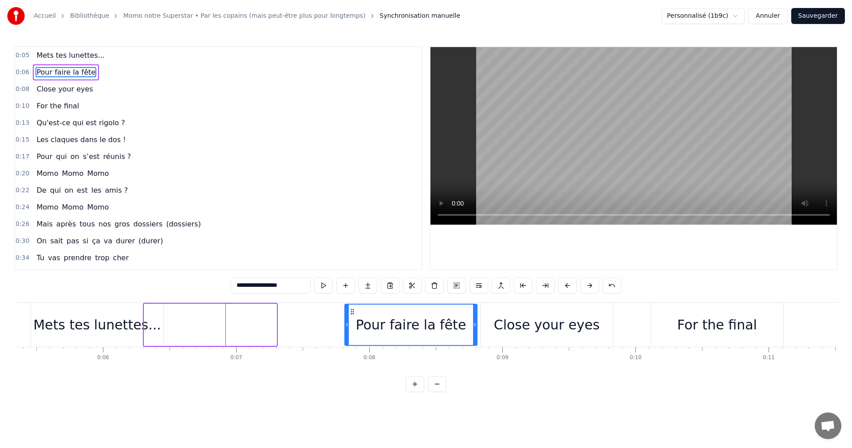
drag, startPoint x: 151, startPoint y: 311, endPoint x: 352, endPoint y: 311, distance: 200.5
click at [351, 311] on circle at bounding box center [351, 311] width 0 height 0
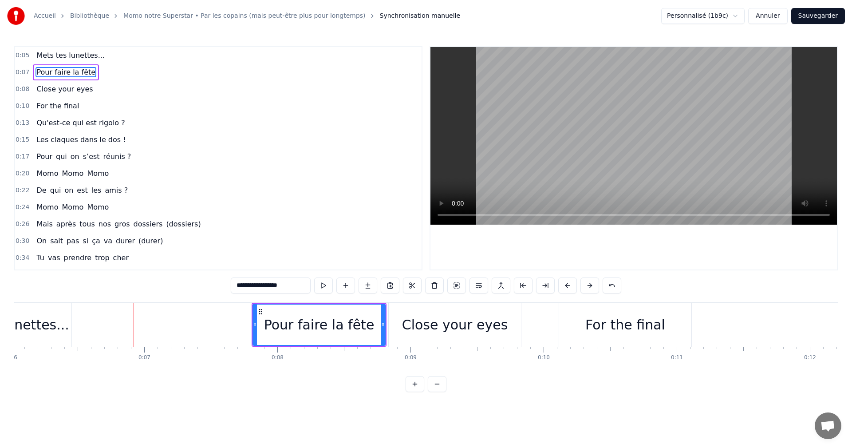
scroll to position [0, 816]
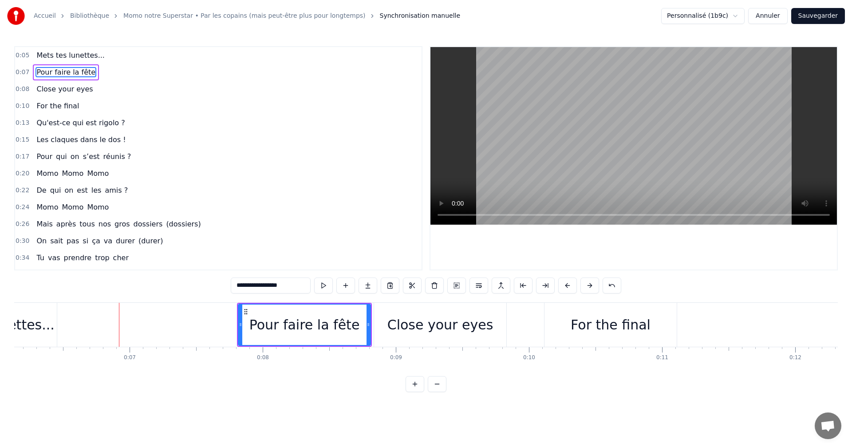
click at [626, 336] on div "For the final" at bounding box center [610, 325] width 132 height 44
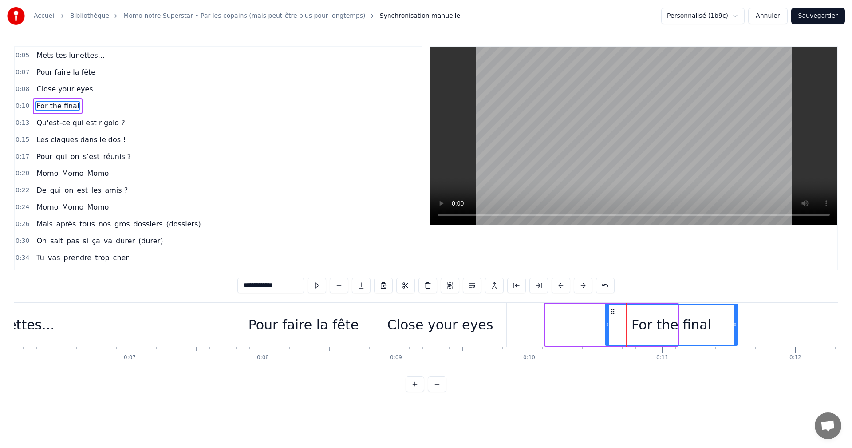
drag, startPoint x: 554, startPoint y: 312, endPoint x: 614, endPoint y: 312, distance: 60.8
click at [614, 312] on icon at bounding box center [612, 311] width 7 height 7
click at [48, 56] on span "Mets tes lunettes..." at bounding box center [70, 55] width 70 height 10
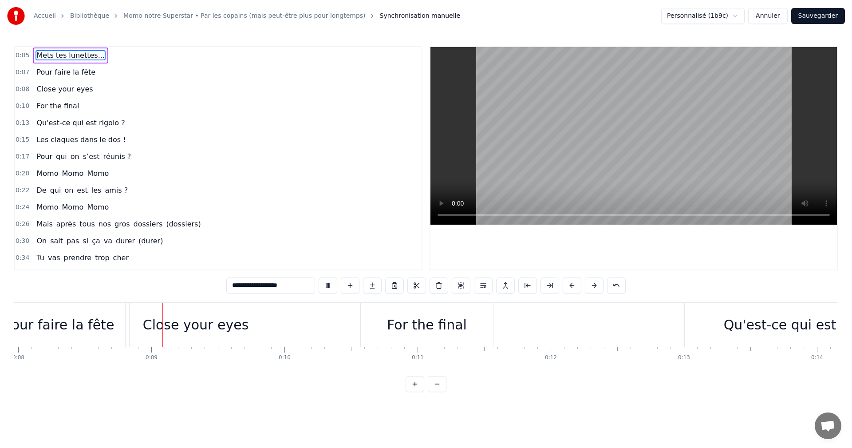
scroll to position [0, 1092]
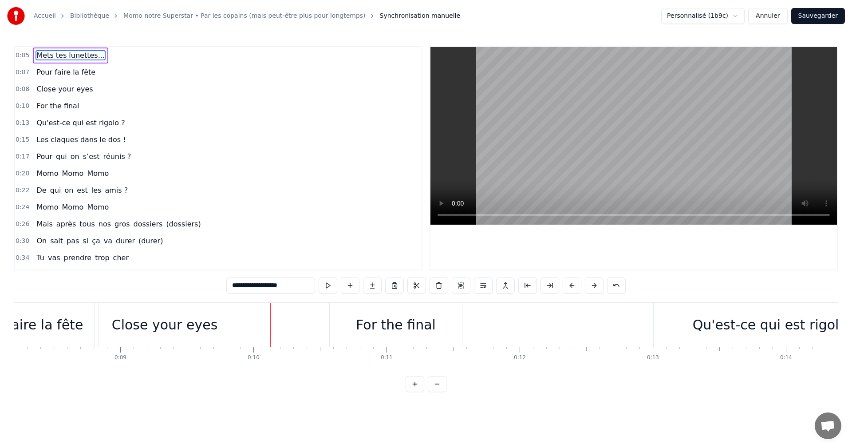
click at [407, 314] on div "For the final" at bounding box center [396, 325] width 132 height 44
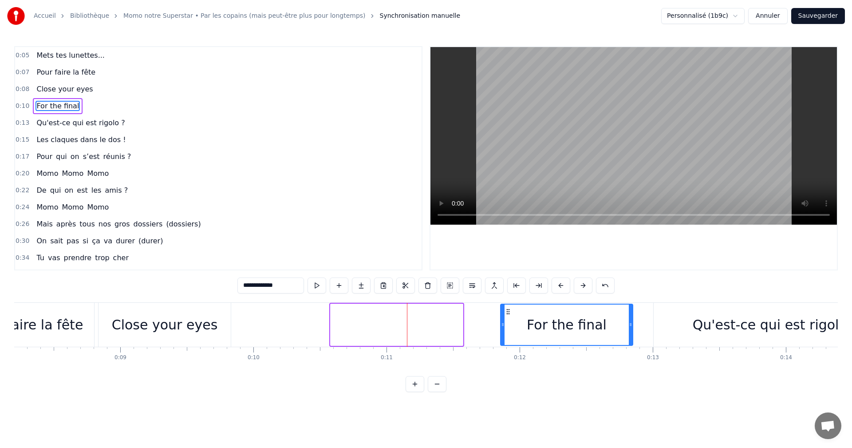
drag, startPoint x: 338, startPoint y: 314, endPoint x: 515, endPoint y: 312, distance: 177.0
click at [511, 312] on icon at bounding box center [507, 311] width 7 height 7
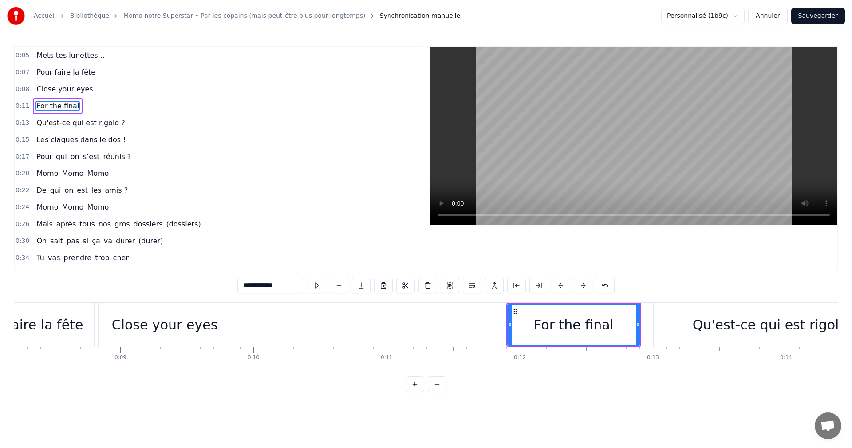
click at [155, 327] on div "Close your eyes" at bounding box center [165, 324] width 106 height 20
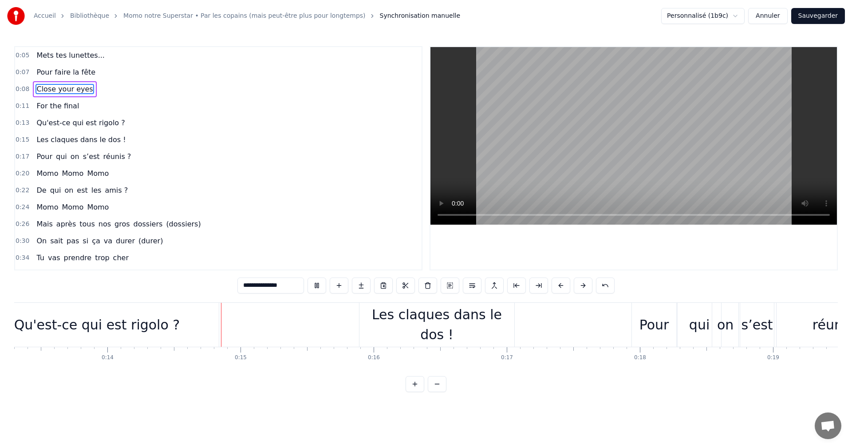
scroll to position [0, 1856]
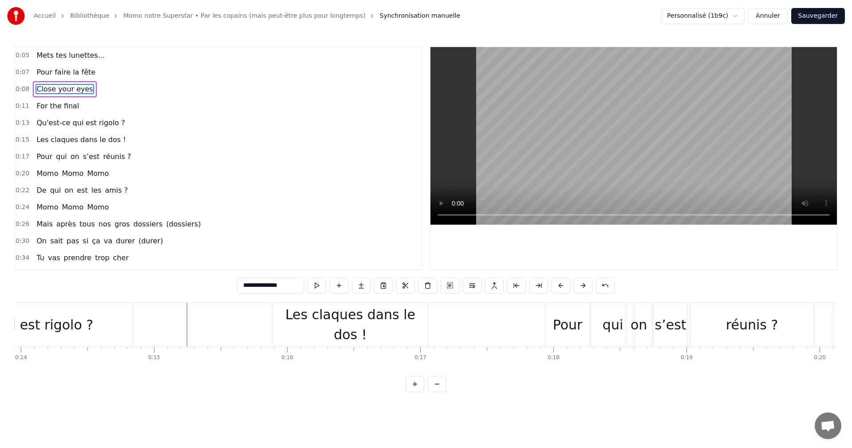
click at [346, 321] on div "Les claques dans le dos !" at bounding box center [350, 324] width 155 height 40
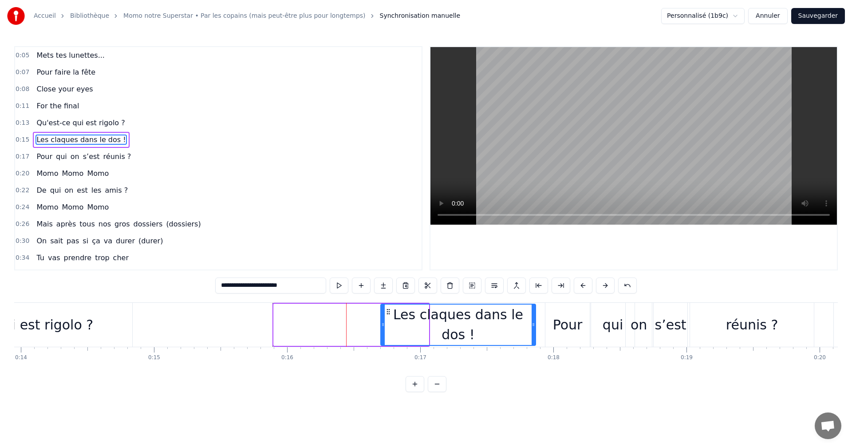
drag, startPoint x: 281, startPoint y: 312, endPoint x: 389, endPoint y: 310, distance: 108.2
click at [389, 310] on icon at bounding box center [388, 311] width 7 height 7
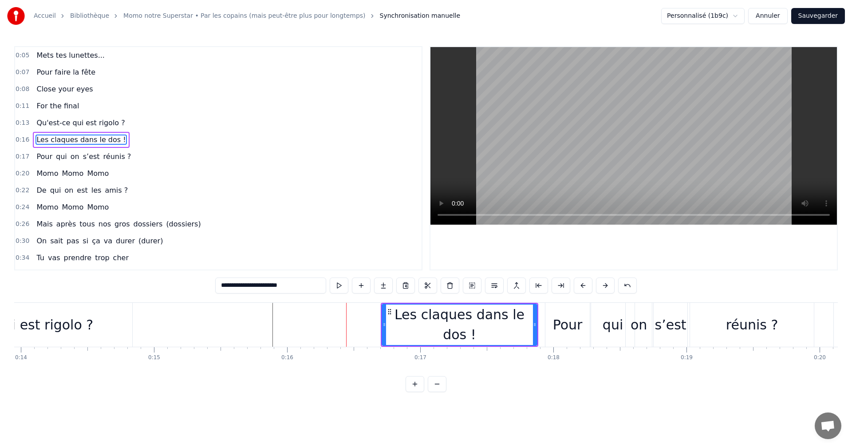
click at [52, 332] on div "Qu'est-ce qui est rigolo ?" at bounding box center [11, 324] width 166 height 20
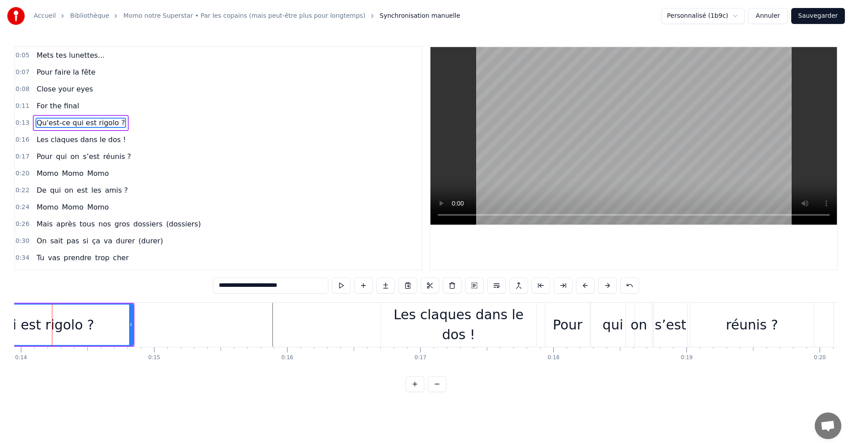
scroll to position [0, 1850]
drag, startPoint x: 420, startPoint y: 320, endPoint x: 401, endPoint y: 313, distance: 21.0
click at [420, 320] on div "Les claques dans le dos !" at bounding box center [465, 324] width 155 height 40
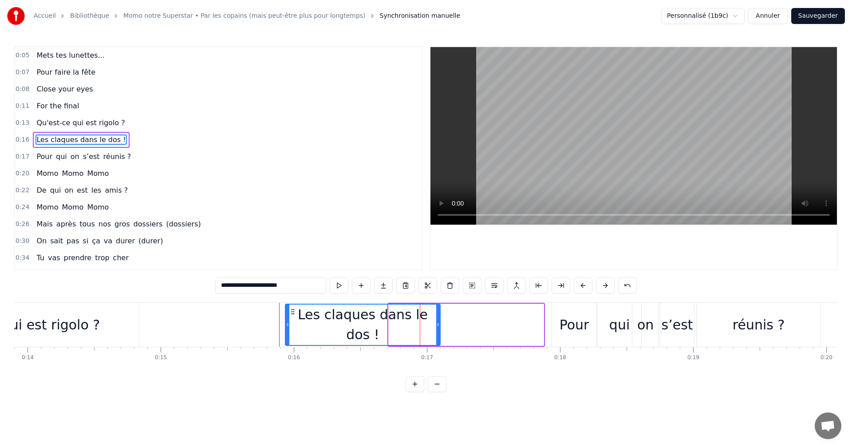
drag, startPoint x: 395, startPoint y: 310, endPoint x: 291, endPoint y: 313, distance: 104.3
click at [291, 313] on icon at bounding box center [292, 311] width 7 height 7
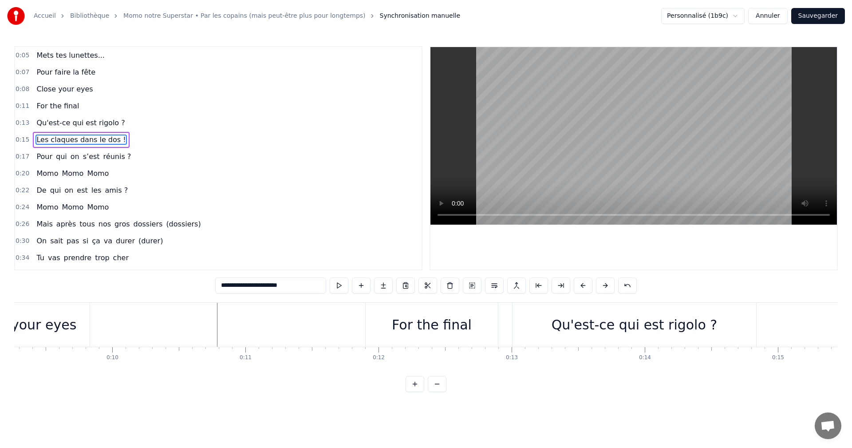
scroll to position [0, 1201]
click at [56, 331] on div "Close your eyes" at bounding box center [56, 324] width 106 height 20
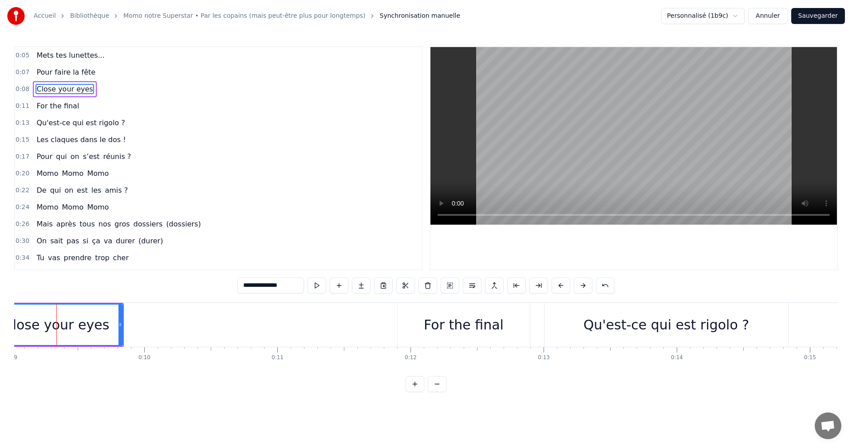
scroll to position [0, 1199]
click at [298, 284] on input "**********" at bounding box center [270, 285] width 67 height 16
type input "**********"
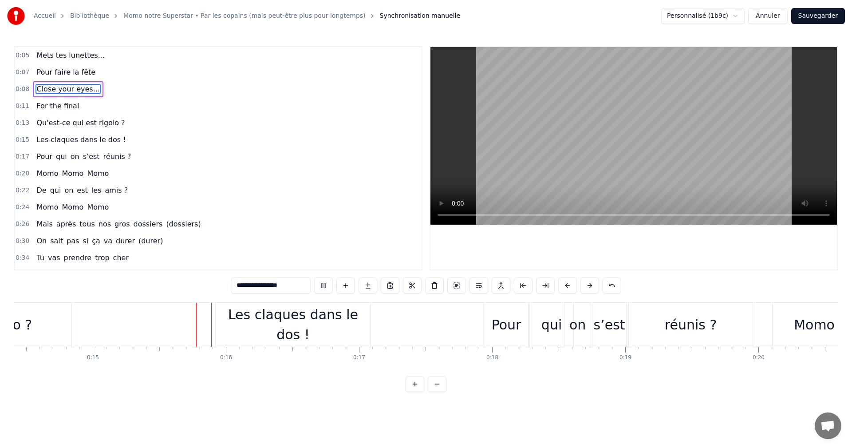
scroll to position [0, 1967]
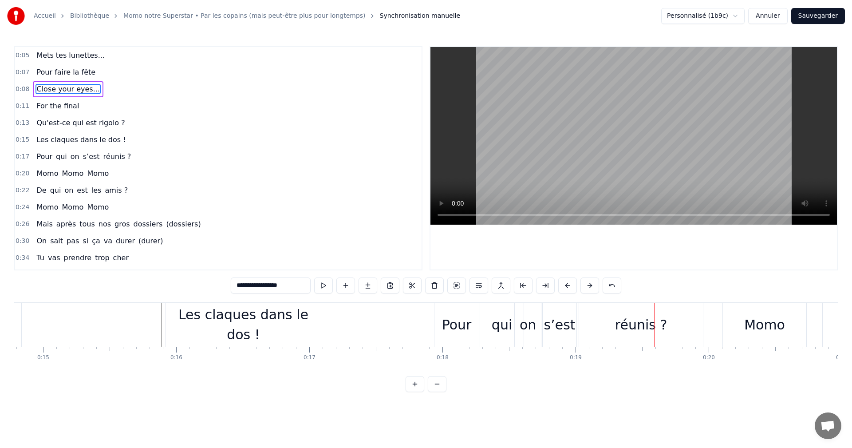
click at [828, 10] on button "Sauvegarder" at bounding box center [818, 16] width 54 height 16
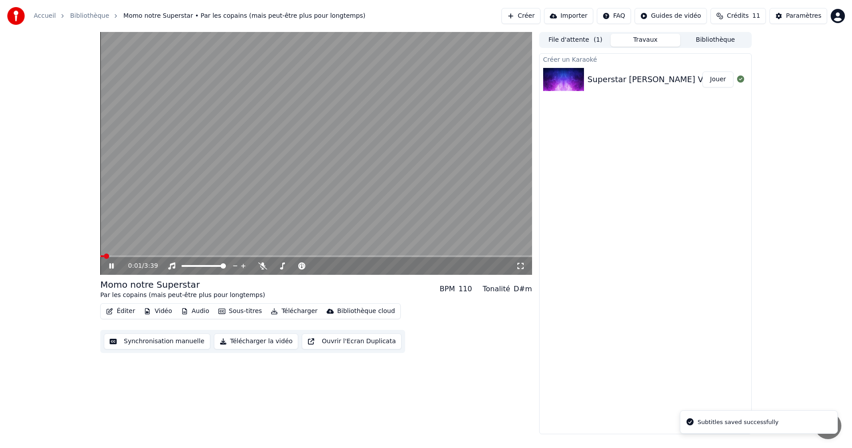
click at [112, 267] on icon at bounding box center [111, 265] width 4 height 5
click at [124, 310] on button "Éditer" at bounding box center [120, 311] width 36 height 12
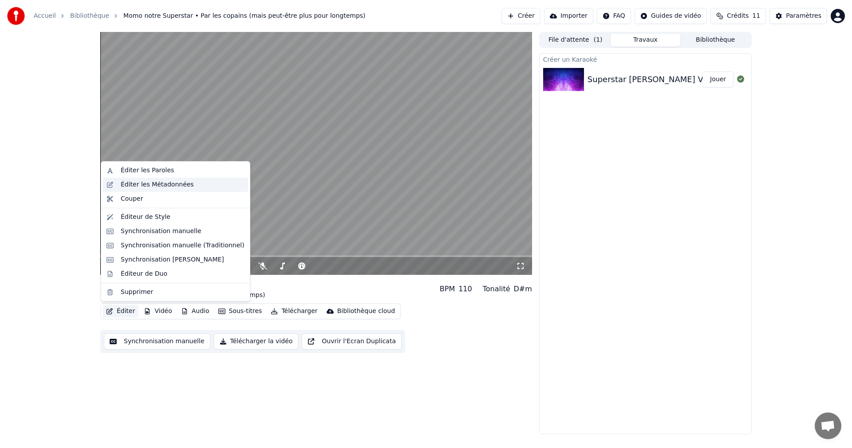
click at [169, 188] on div "Éditer les Métadonnées" at bounding box center [157, 184] width 73 height 9
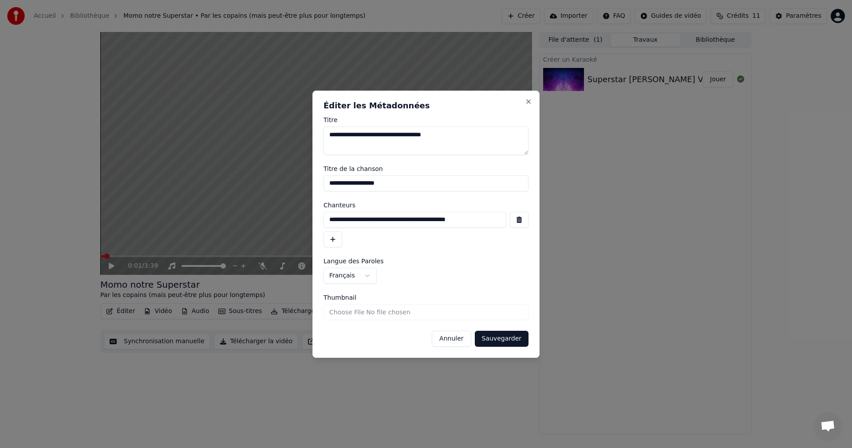
click at [404, 180] on input "**********" at bounding box center [425, 183] width 205 height 16
click at [460, 136] on textarea "**********" at bounding box center [425, 140] width 205 height 28
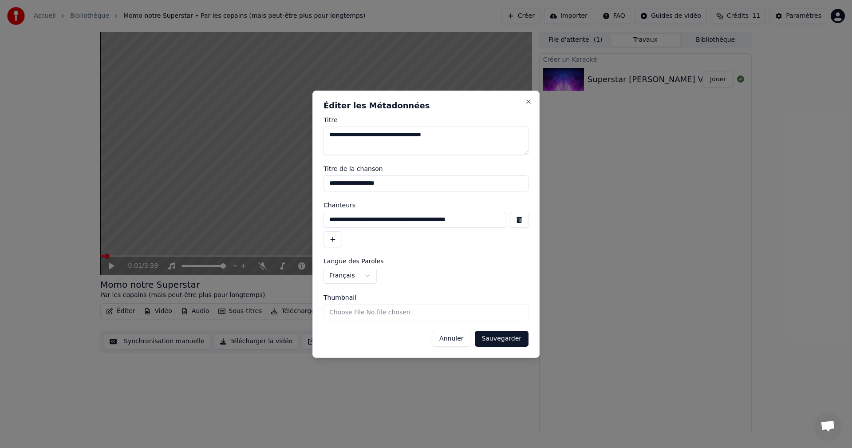
click at [460, 136] on textarea "**********" at bounding box center [425, 140] width 205 height 28
paste textarea
type textarea "**********"
click at [388, 183] on input "**********" at bounding box center [425, 183] width 205 height 16
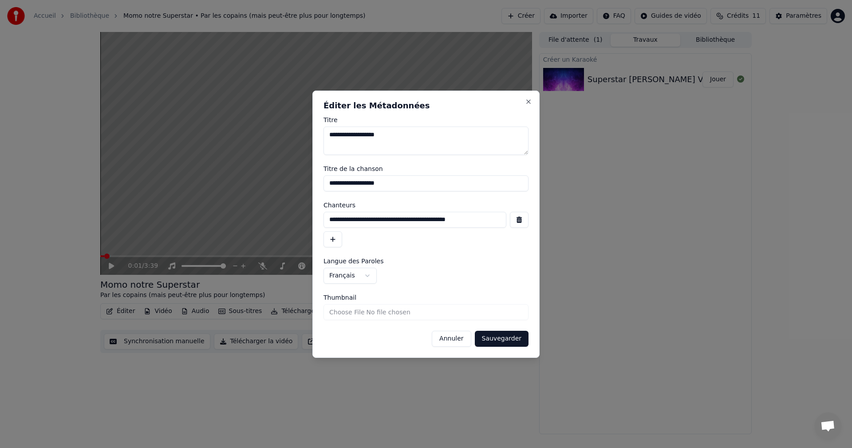
click at [388, 183] on input "**********" at bounding box center [425, 183] width 205 height 16
click at [491, 334] on button "Sauvegarder" at bounding box center [502, 338] width 54 height 16
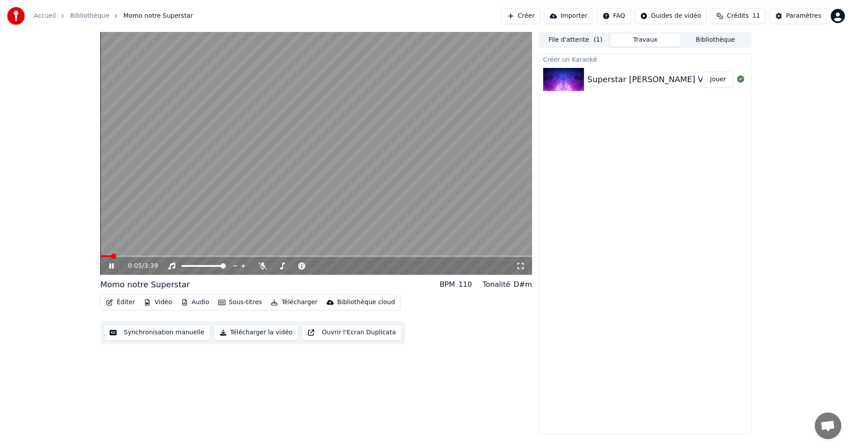
click at [109, 267] on icon at bounding box center [117, 265] width 21 height 7
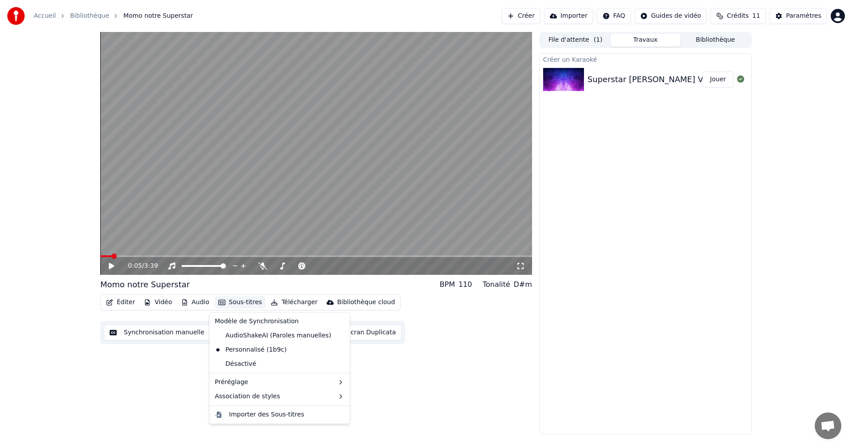
click at [240, 301] on button "Sous-titres" at bounding box center [240, 302] width 51 height 12
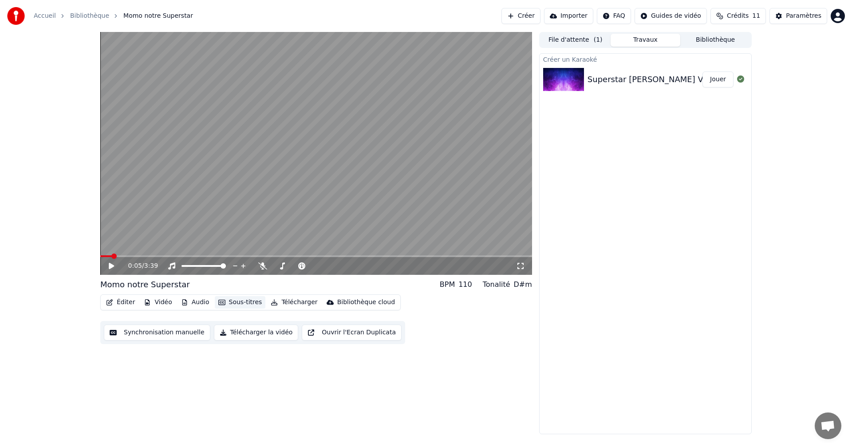
click at [240, 301] on button "Sous-titres" at bounding box center [240, 302] width 51 height 12
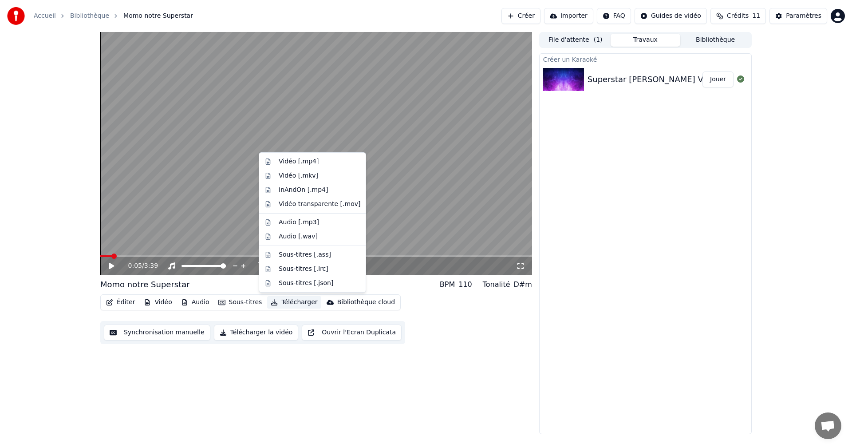
click at [287, 299] on button "Télécharger" at bounding box center [294, 302] width 54 height 12
click at [323, 162] on div "Vidéo [.mp4]" at bounding box center [320, 161] width 82 height 9
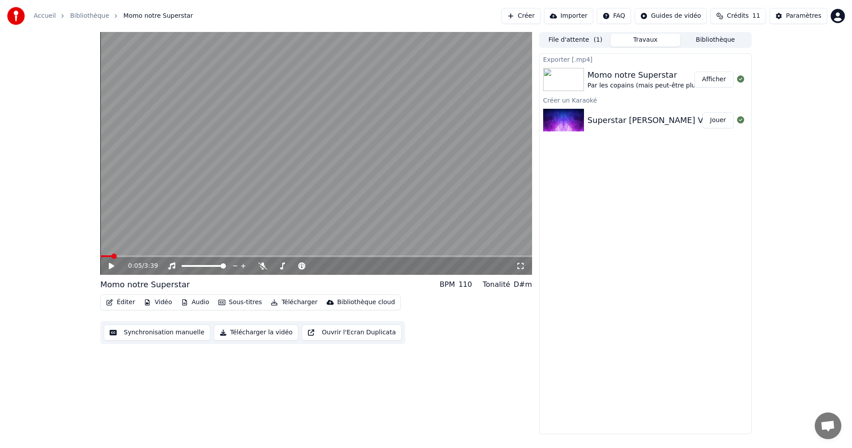
click at [708, 80] on button "Afficher" at bounding box center [713, 79] width 39 height 16
